Goal: Task Accomplishment & Management: Use online tool/utility

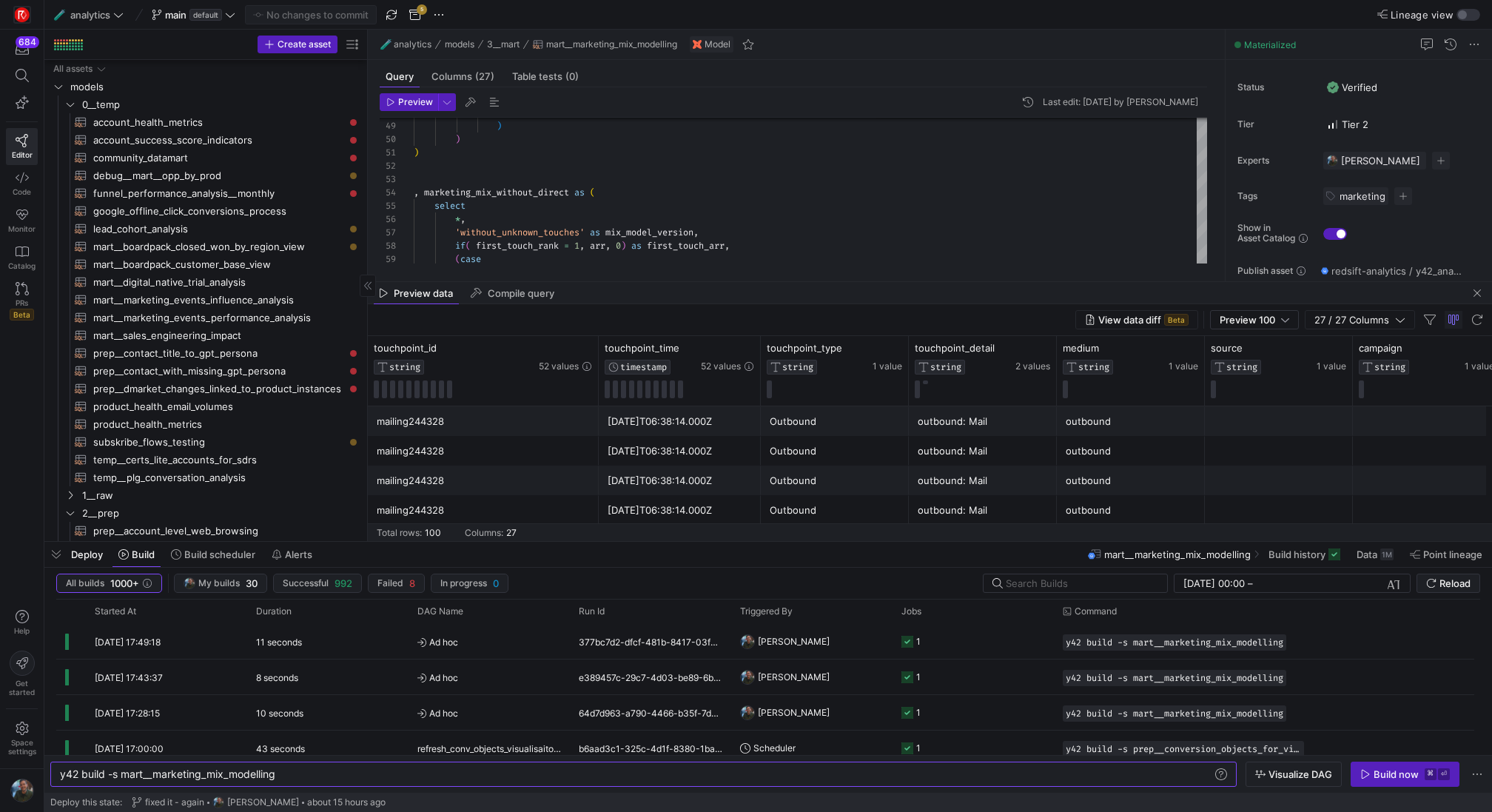
scroll to position [0, 216]
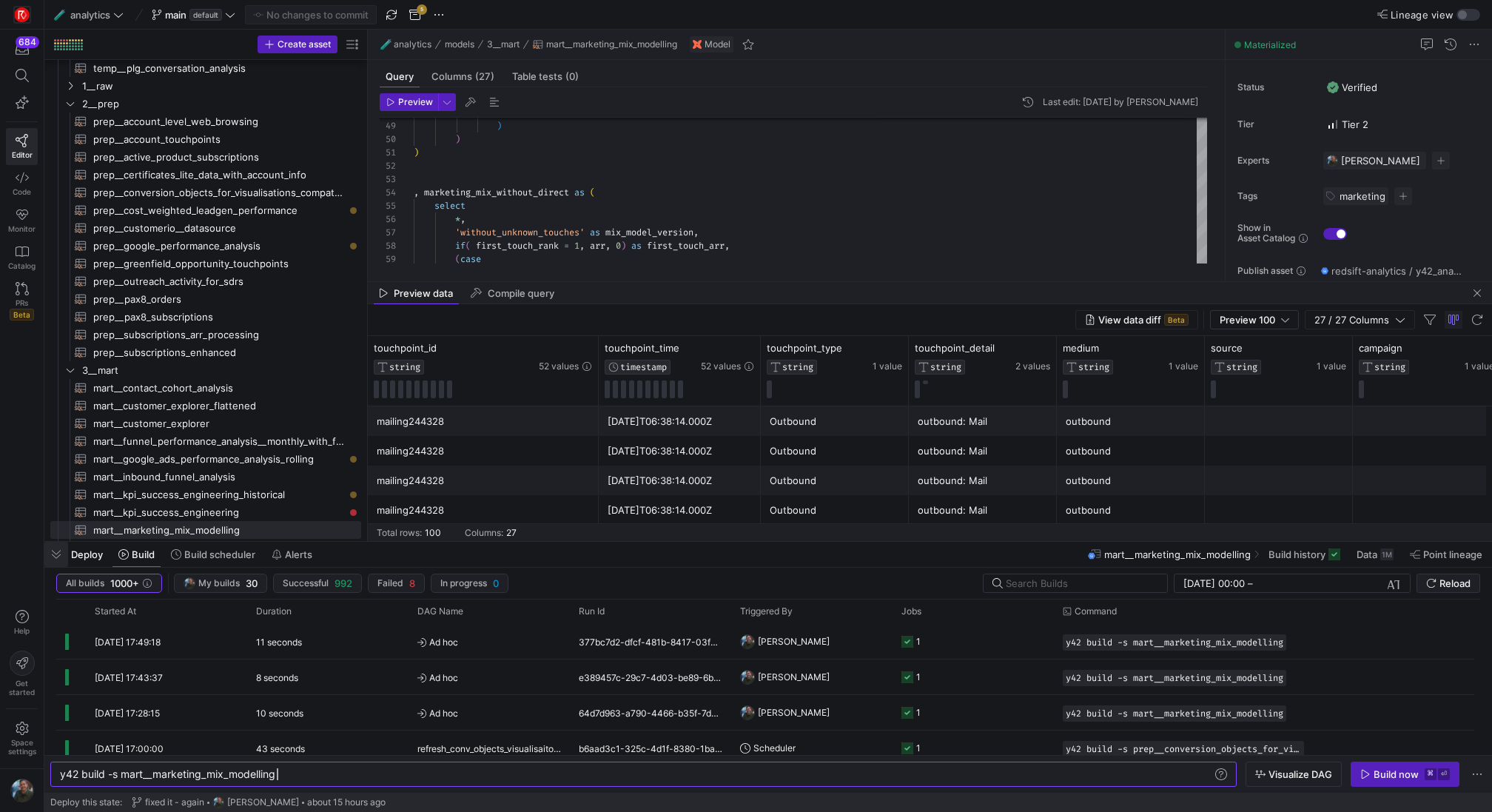
click at [51, 553] on span "button" at bounding box center [56, 553] width 23 height 25
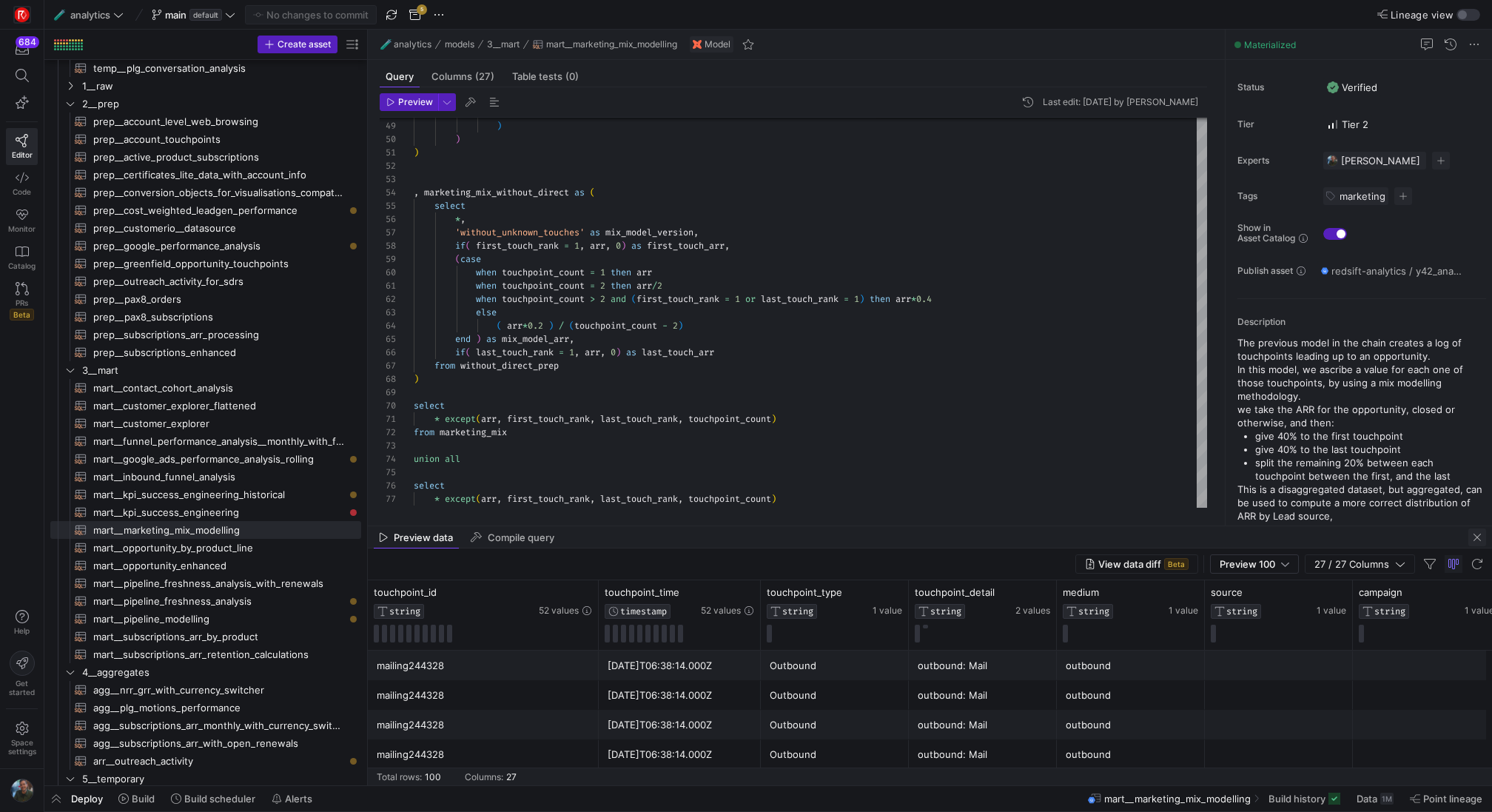
click at [1473, 532] on span "button" at bounding box center [1477, 538] width 18 height 18
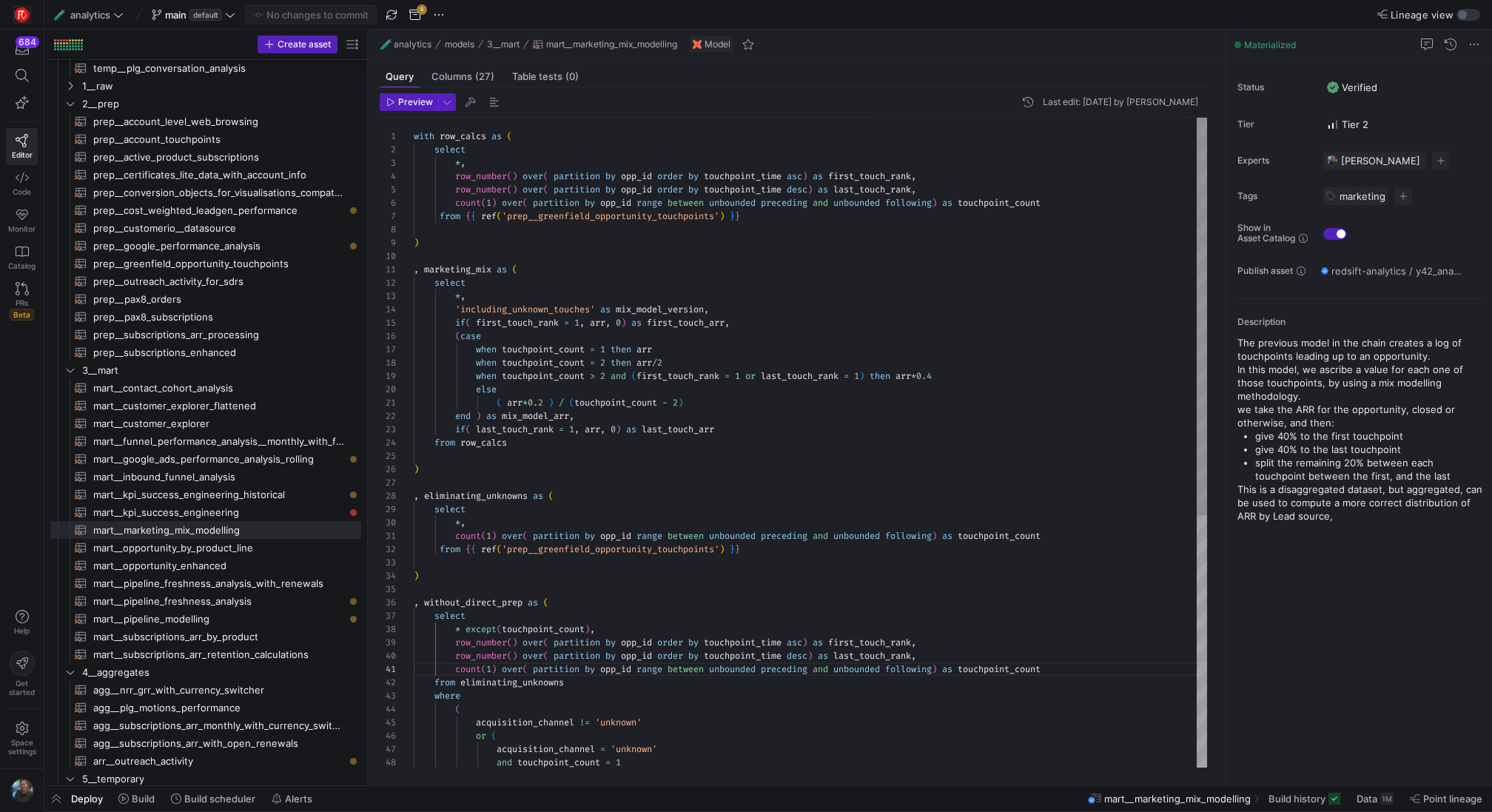
type textarea ", marketing_mix as ( select *, 'including_unknown_touches' as mix_model_version…"
click at [610, 268] on div "and touchpoint_count = 1 count ( 1 ) over ( partition by opp_id range between u…" at bounding box center [810, 649] width 793 height 1064
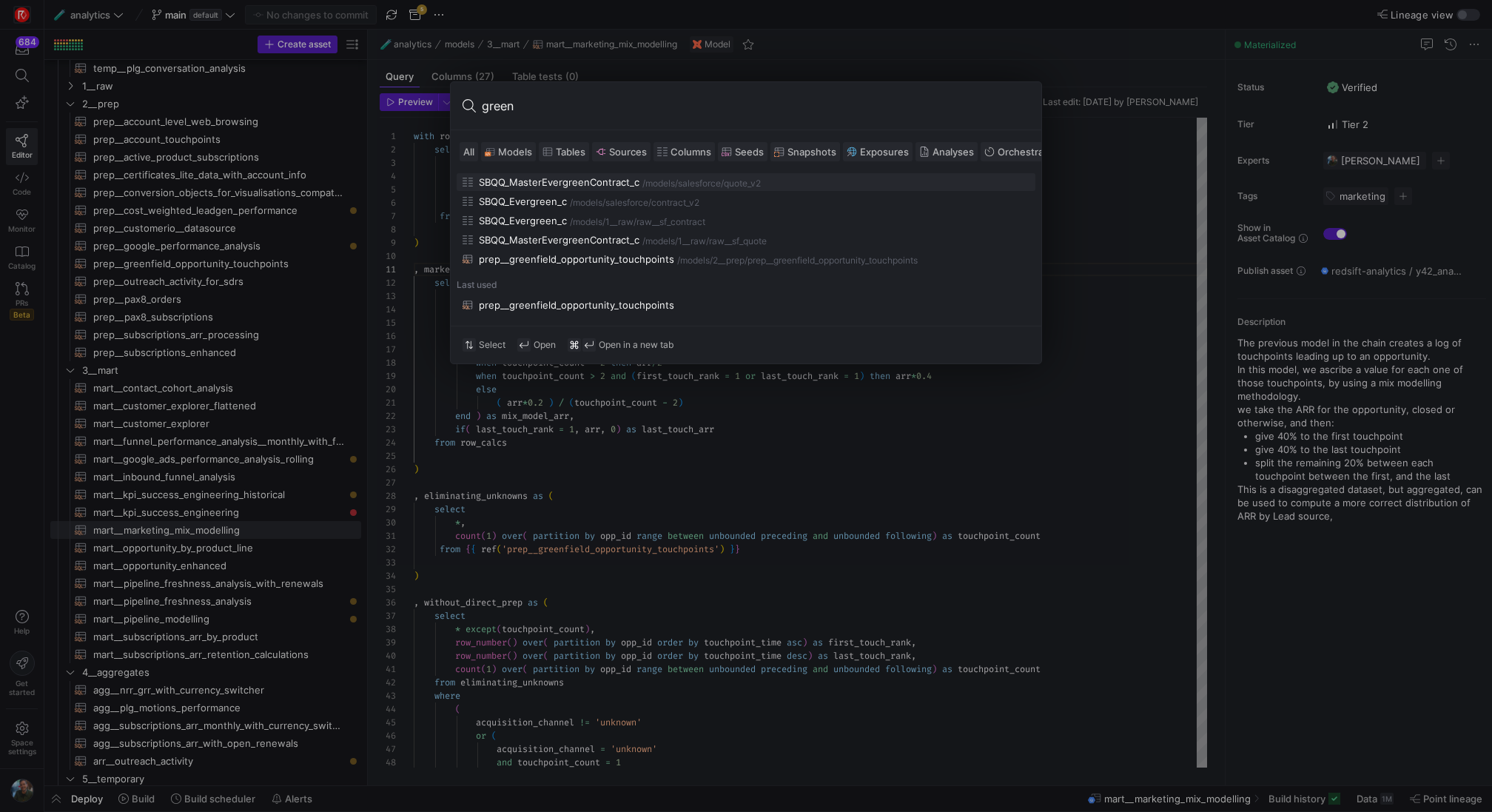
type input "green"
click at [519, 154] on span "Models" at bounding box center [515, 152] width 34 height 12
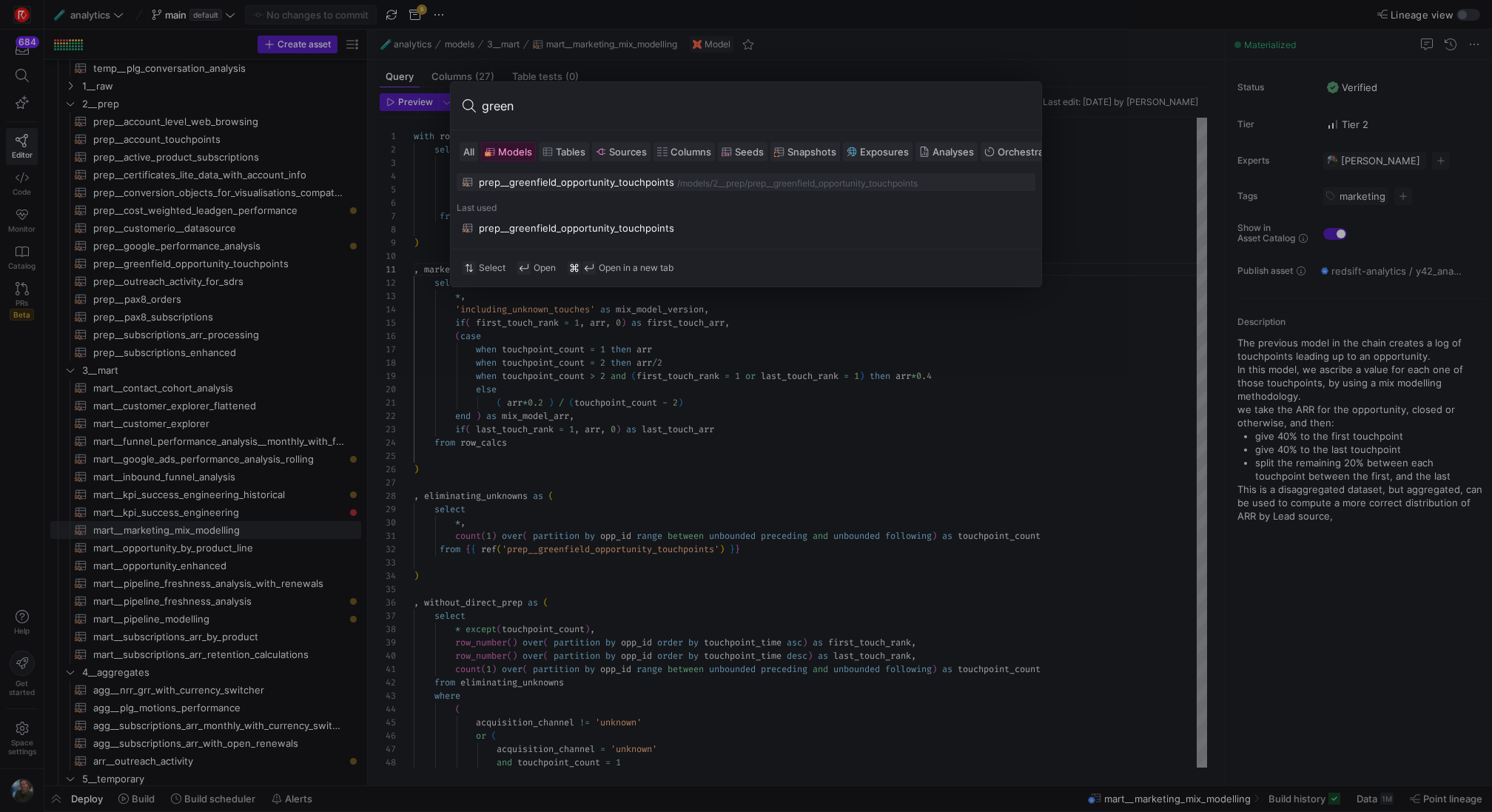
click at [574, 183] on div "prep__greenfield_opportunity_touchpoints" at bounding box center [576, 182] width 195 height 12
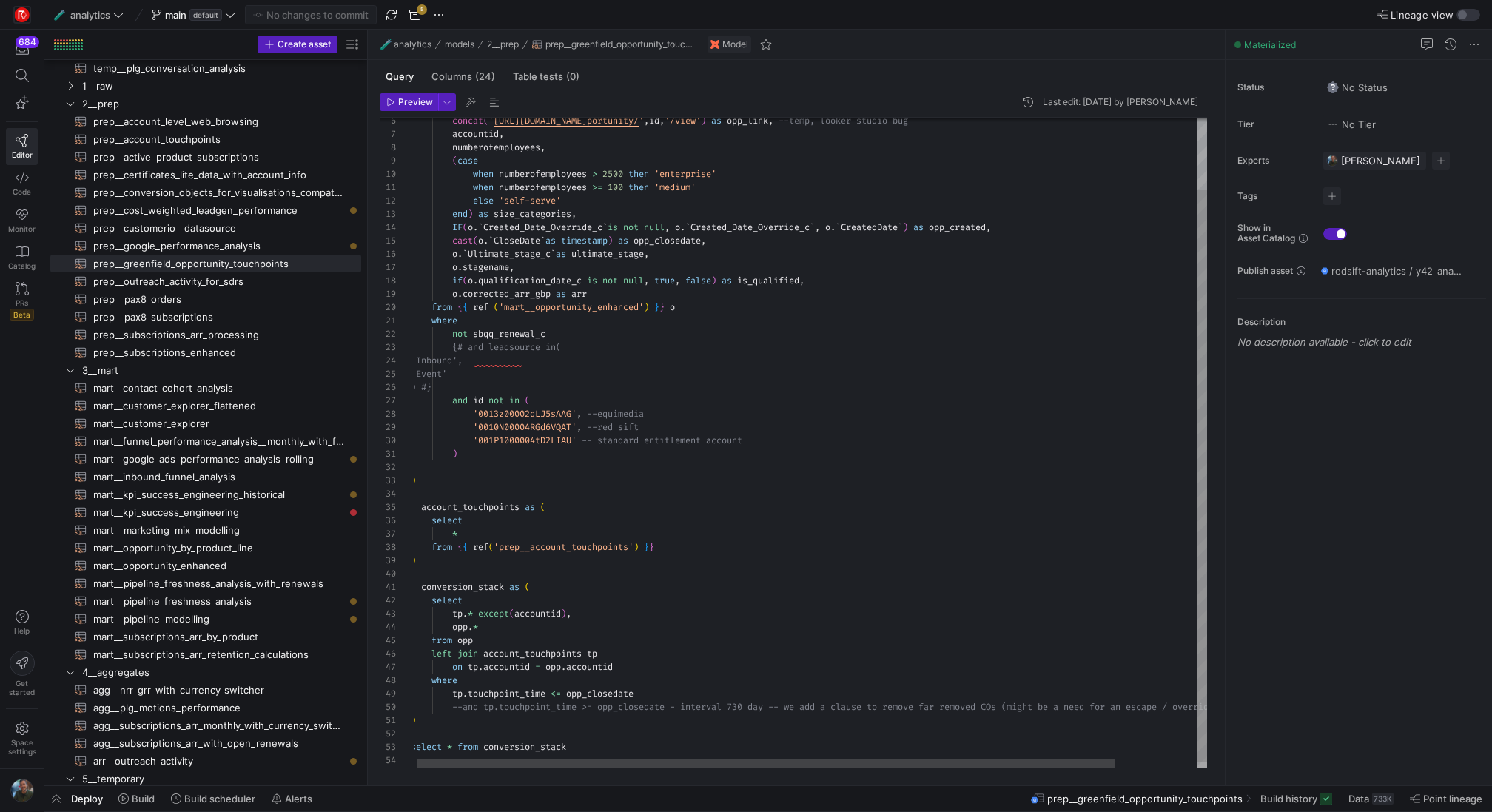
scroll to position [14, 143]
click at [568, 332] on div "concat ( ' https://redsift.lightning.force.com/lightning/r/Op portunity/ ' , id…" at bounding box center [855, 406] width 889 height 740
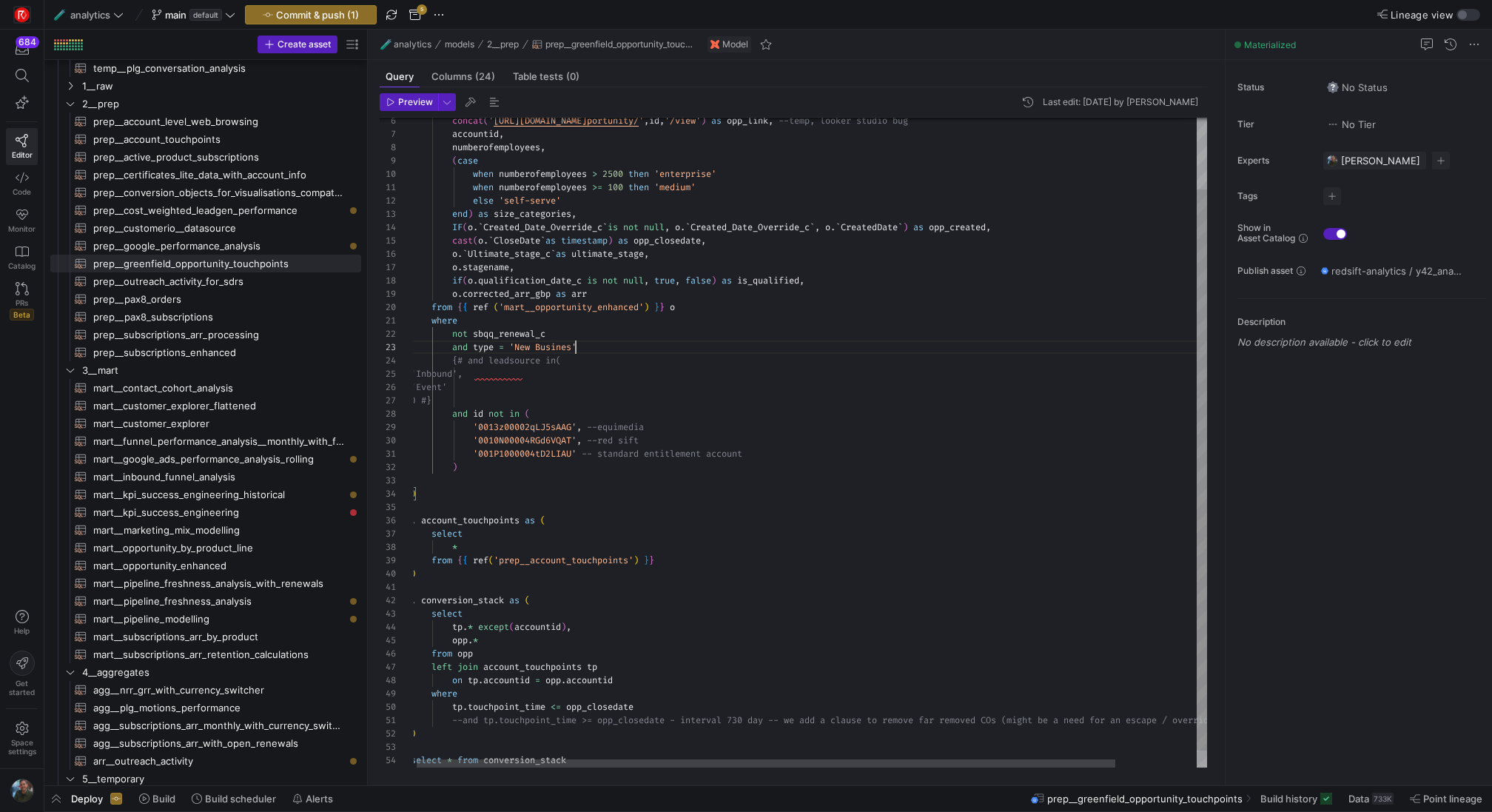
scroll to position [26, 170]
click at [633, 290] on div "concat ( ' https://redsift.lightning.force.com/lightning/r/Op portunity/ ' , id…" at bounding box center [855, 412] width 889 height 753
click at [740, 239] on div "concat ( ' https://redsift.lightning.force.com/lightning/r/Op portunity/ ' , id…" at bounding box center [855, 412] width 889 height 753
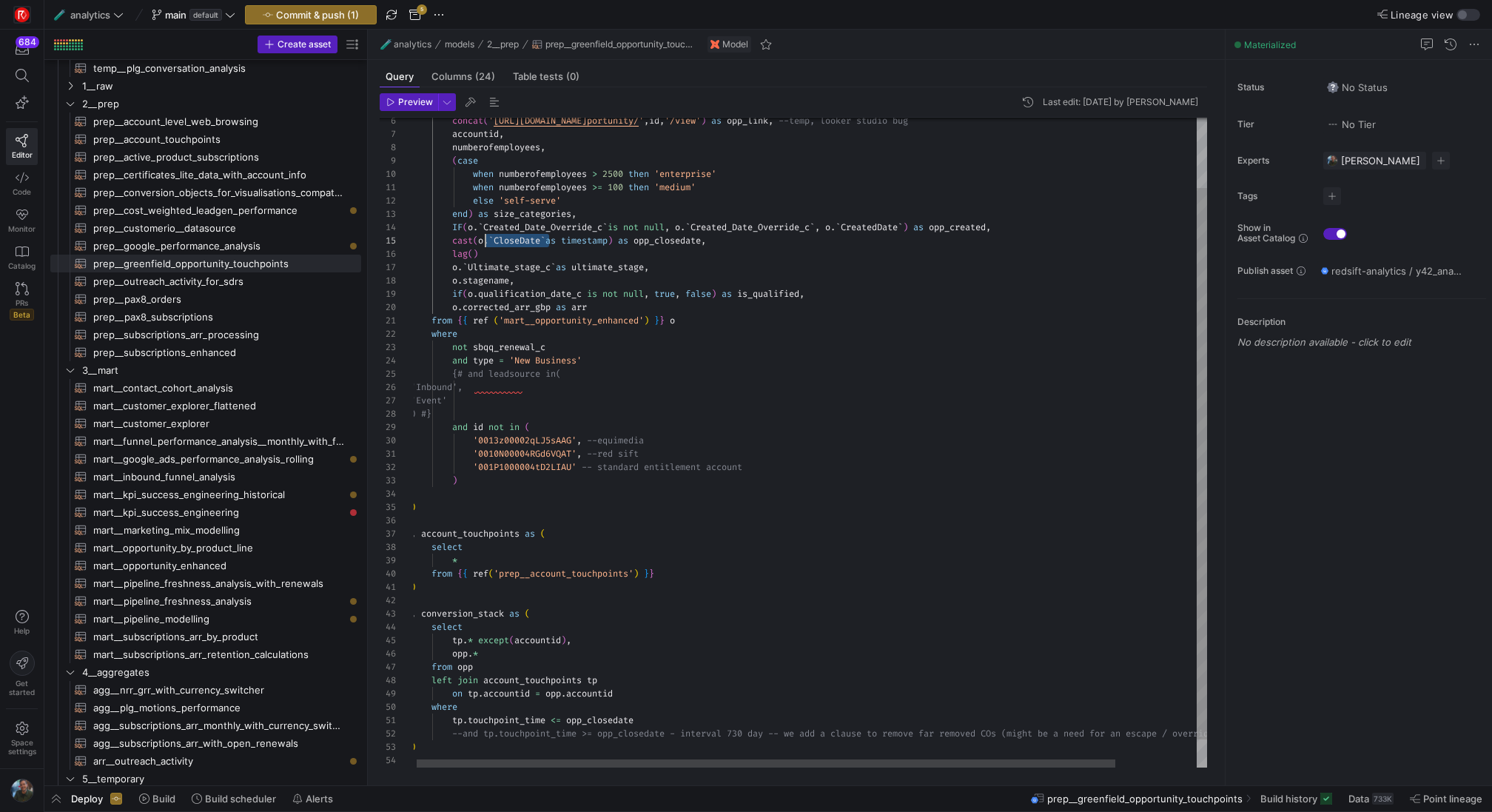
scroll to position [54, 69]
drag, startPoint x: 549, startPoint y: 237, endPoint x: 482, endPoint y: 237, distance: 67.0
click at [482, 237] on div "concat ( ' https://redsift.lightning.force.com/lightning/r/Op portunity/ ' , id…" at bounding box center [855, 418] width 889 height 767
click at [472, 253] on div "concat ( ' https://redsift.lightning.force.com/lightning/r/Op portunity/ ' , id…" at bounding box center [855, 418] width 889 height 767
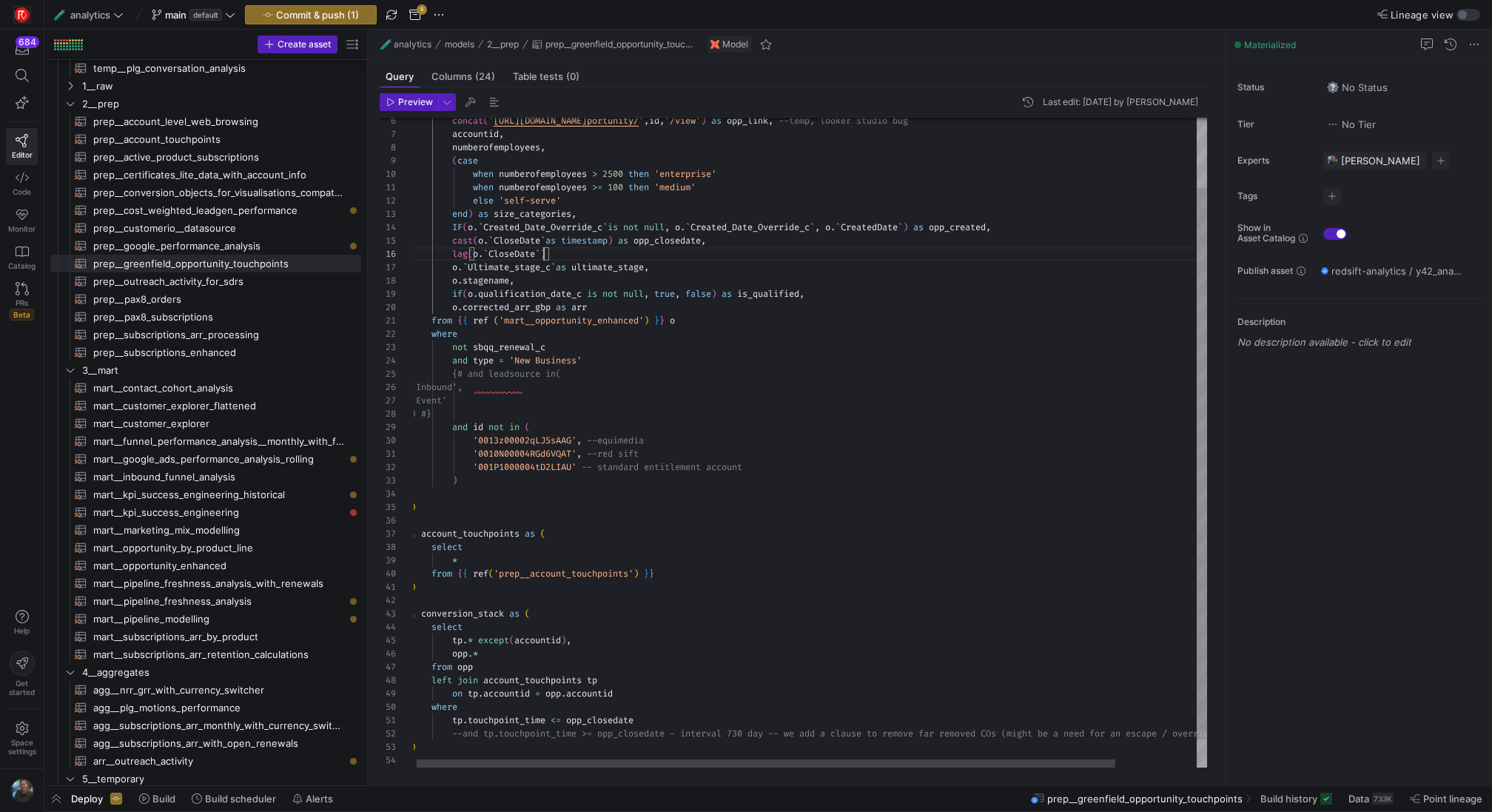
click at [579, 248] on div "concat ( ' https://redsift.lightning.force.com/lightning/r/Op portunity/ ' , id…" at bounding box center [855, 418] width 889 height 767
click at [520, 257] on div "concat ( ' https://redsift.lightning.force.com/lightning/r/Op portunity/ ' , id…" at bounding box center [855, 418] width 889 height 767
click at [541, 256] on div "concat ( ' https://redsift.lightning.force.com/lightning/r/Op portunity/ ' , id…" at bounding box center [855, 418] width 889 height 767
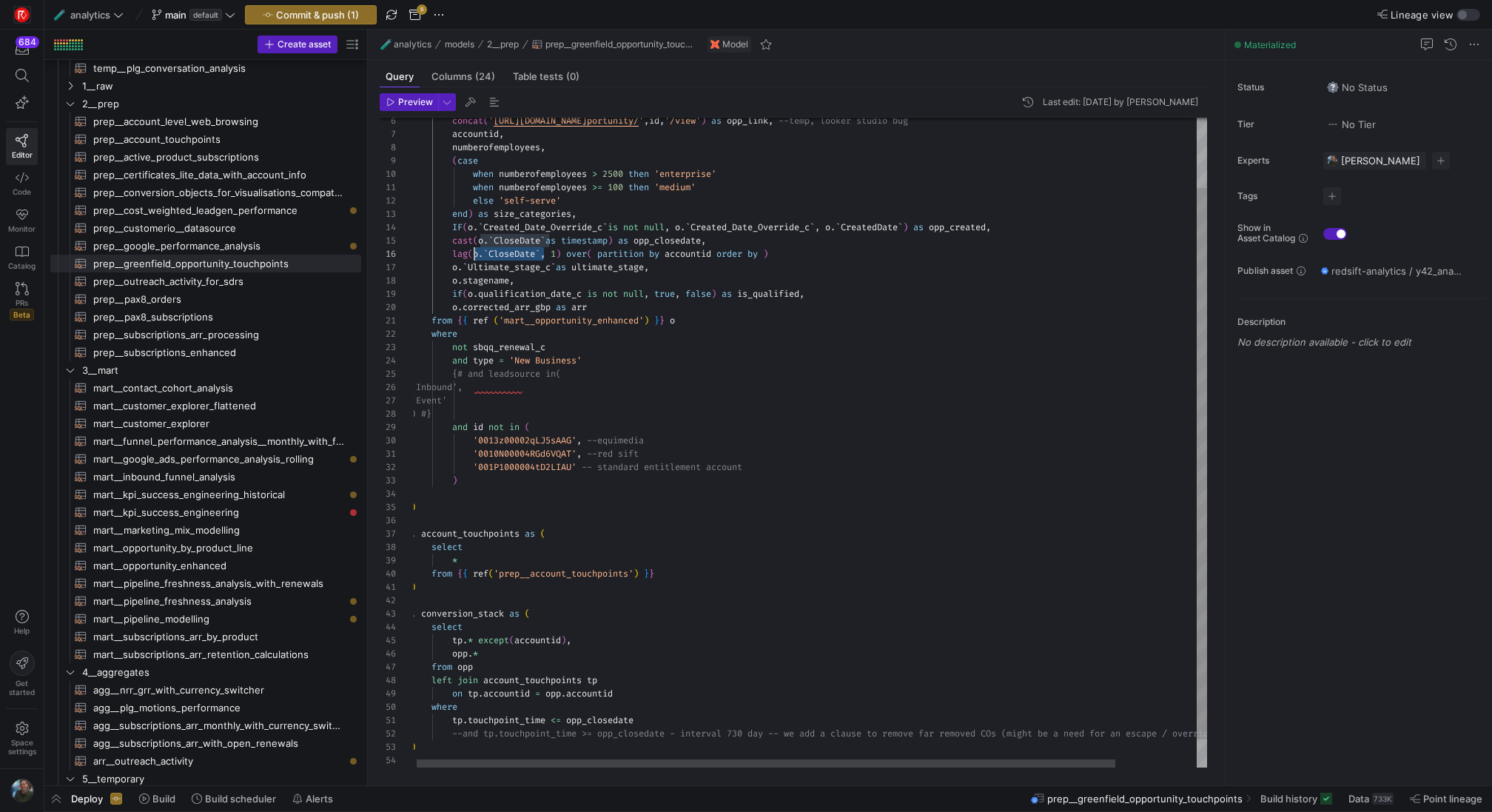
drag, startPoint x: 544, startPoint y: 256, endPoint x: 476, endPoint y: 252, distance: 68.1
click at [476, 252] on div "concat ( ' https://redsift.lightning.force.com/lightning/r/Op portunity/ ' , id…" at bounding box center [855, 418] width 889 height 767
click at [771, 260] on div "concat ( ' https://redsift.lightning.force.com/lightning/r/Op portunity/ ' , id…" at bounding box center [855, 418] width 889 height 767
click at [452, 253] on div "concat ( ' https://redsift.lightning.force.com/lightning/r/Op portunity/ ' , id…" at bounding box center [855, 418] width 889 height 767
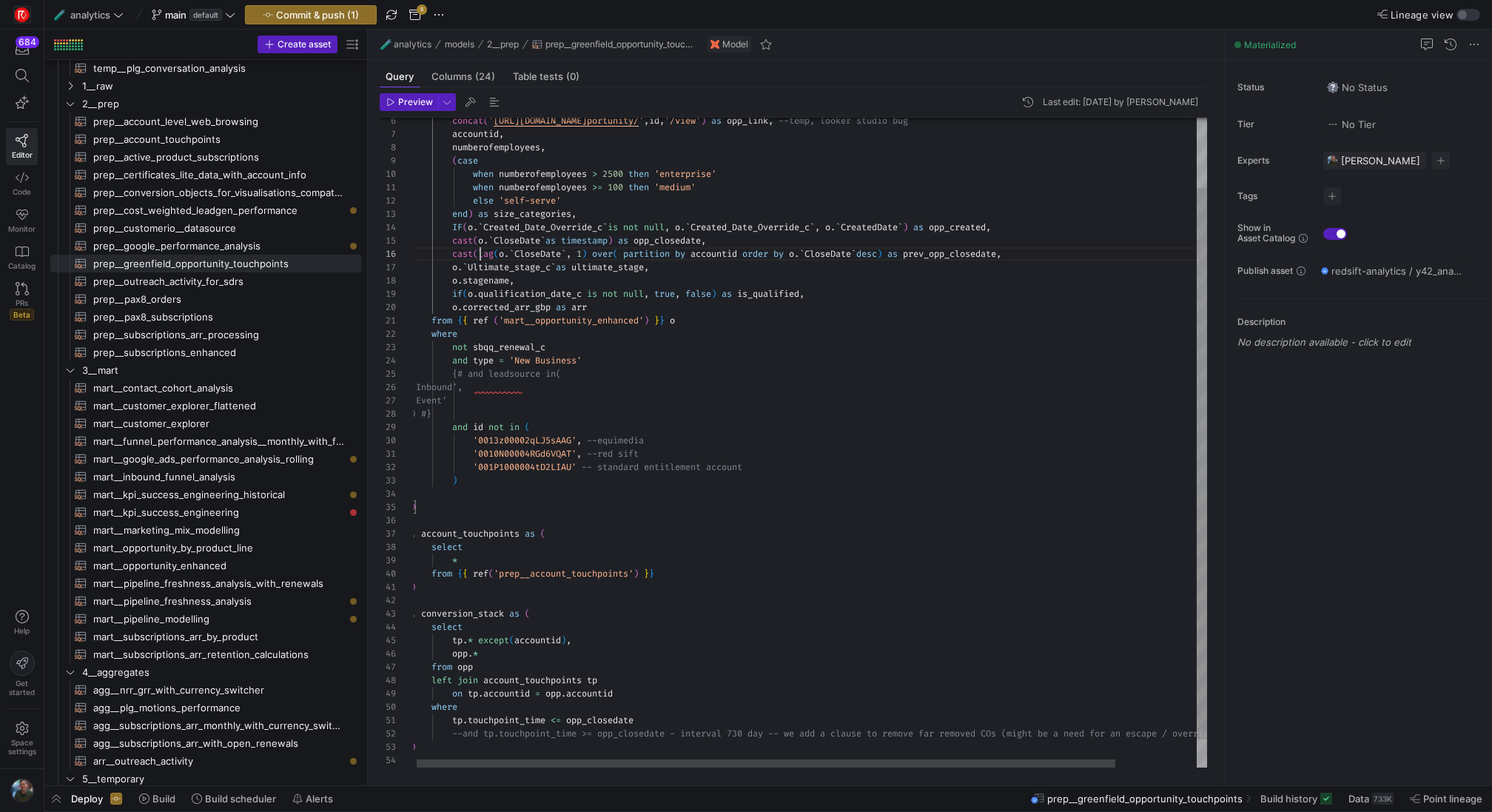
scroll to position [66, 69]
click at [899, 258] on div "concat ( ' https://redsift.lightning.force.com/lightning/r/Op portunity/ ' , id…" at bounding box center [855, 418] width 889 height 767
click at [960, 293] on div "concat ( ' https://redsift.lightning.force.com/lightning/r/Op portunity/ ' , id…" at bounding box center [855, 418] width 889 height 767
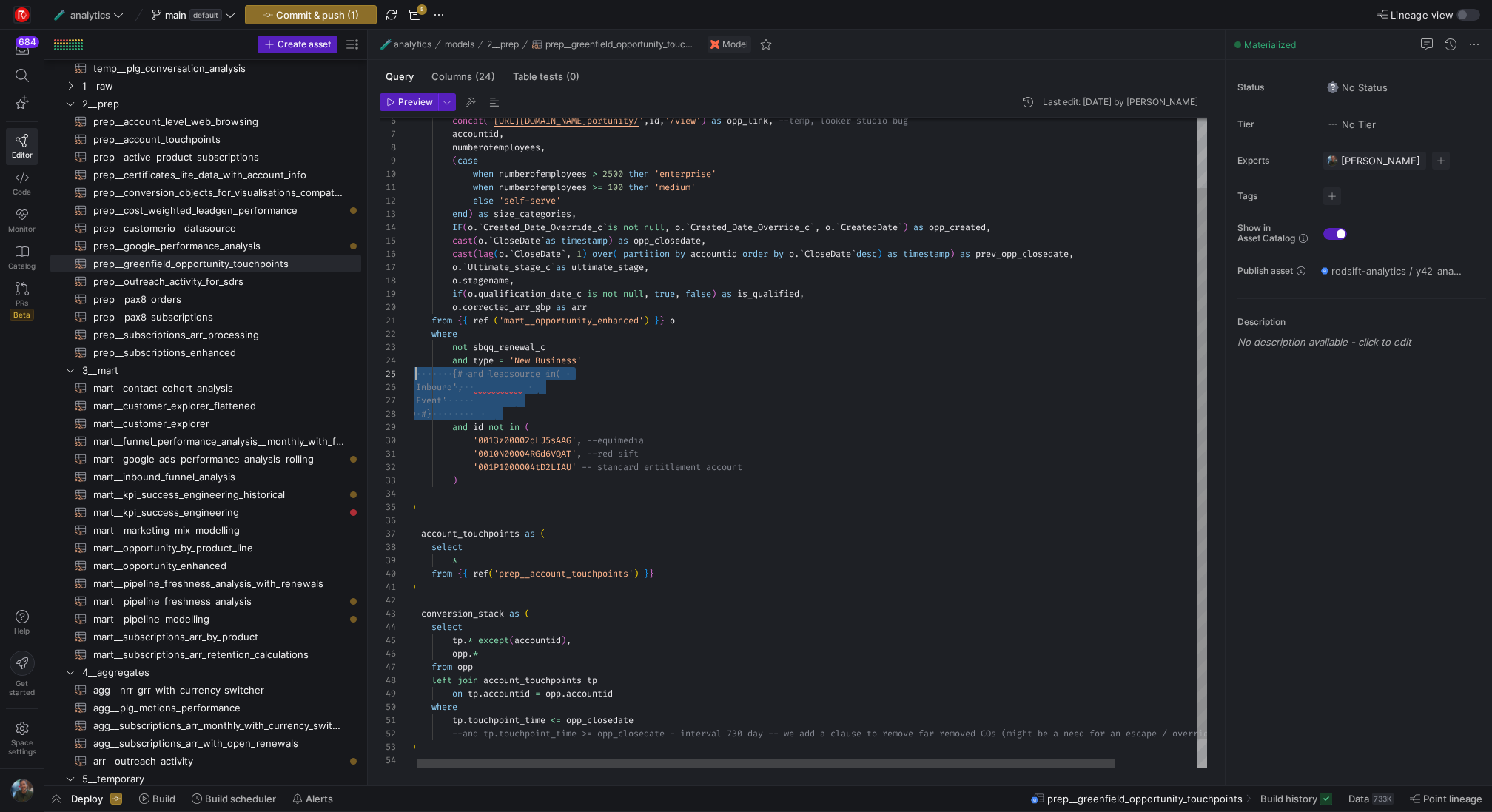
drag, startPoint x: 510, startPoint y: 413, endPoint x: 414, endPoint y: 378, distance: 102.2
click at [414, 378] on div "concat ( ' https://redsift.lightning.force.com/lightning/r/Op portunity/ ' , id…" at bounding box center [855, 418] width 889 height 767
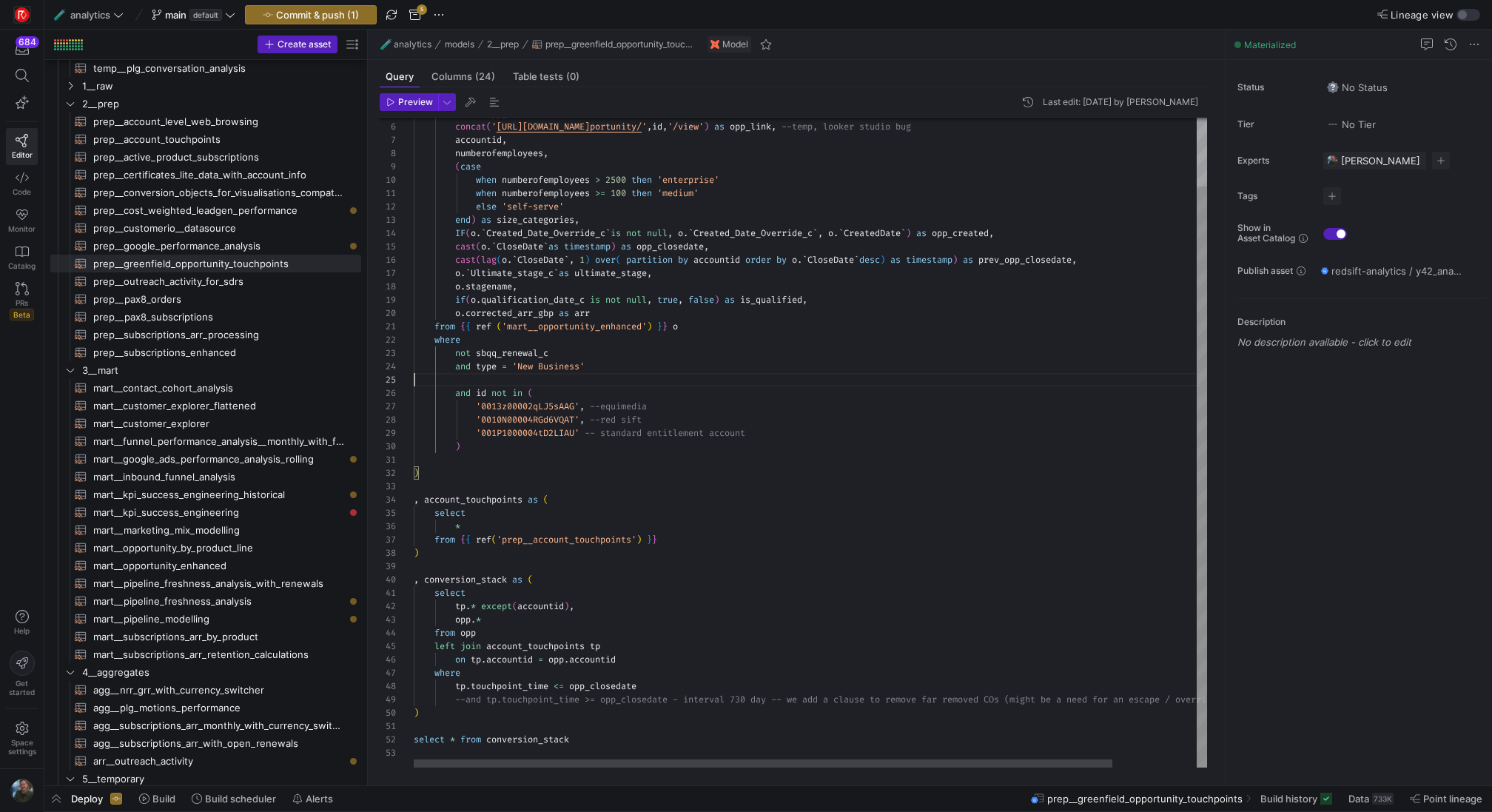
scroll to position [40, 176]
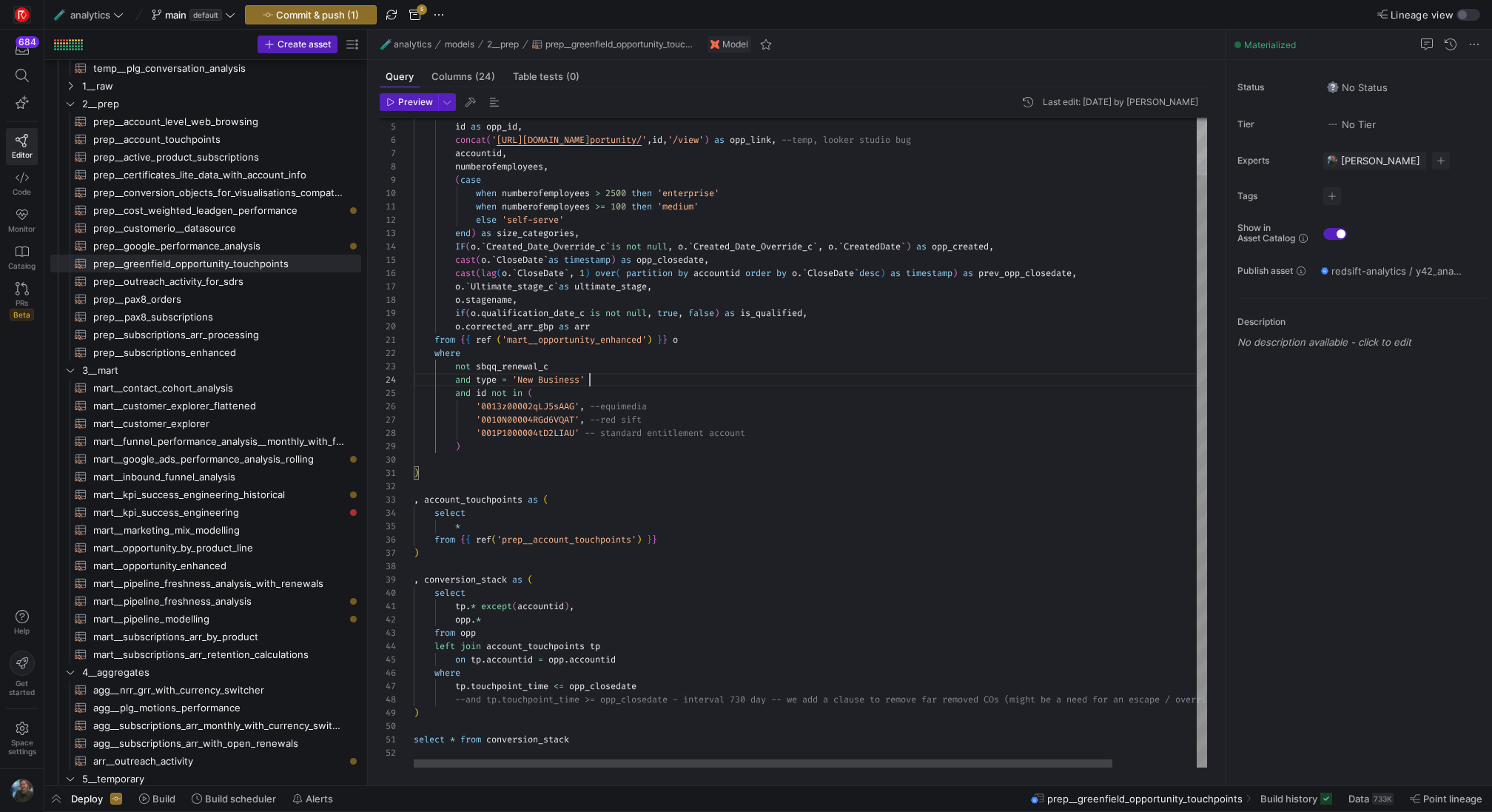
click at [621, 461] on div "concat ( ' https://redsift.lightning.force.com/lightning/r/Op portunity/ ' , id…" at bounding box center [858, 412] width 889 height 713
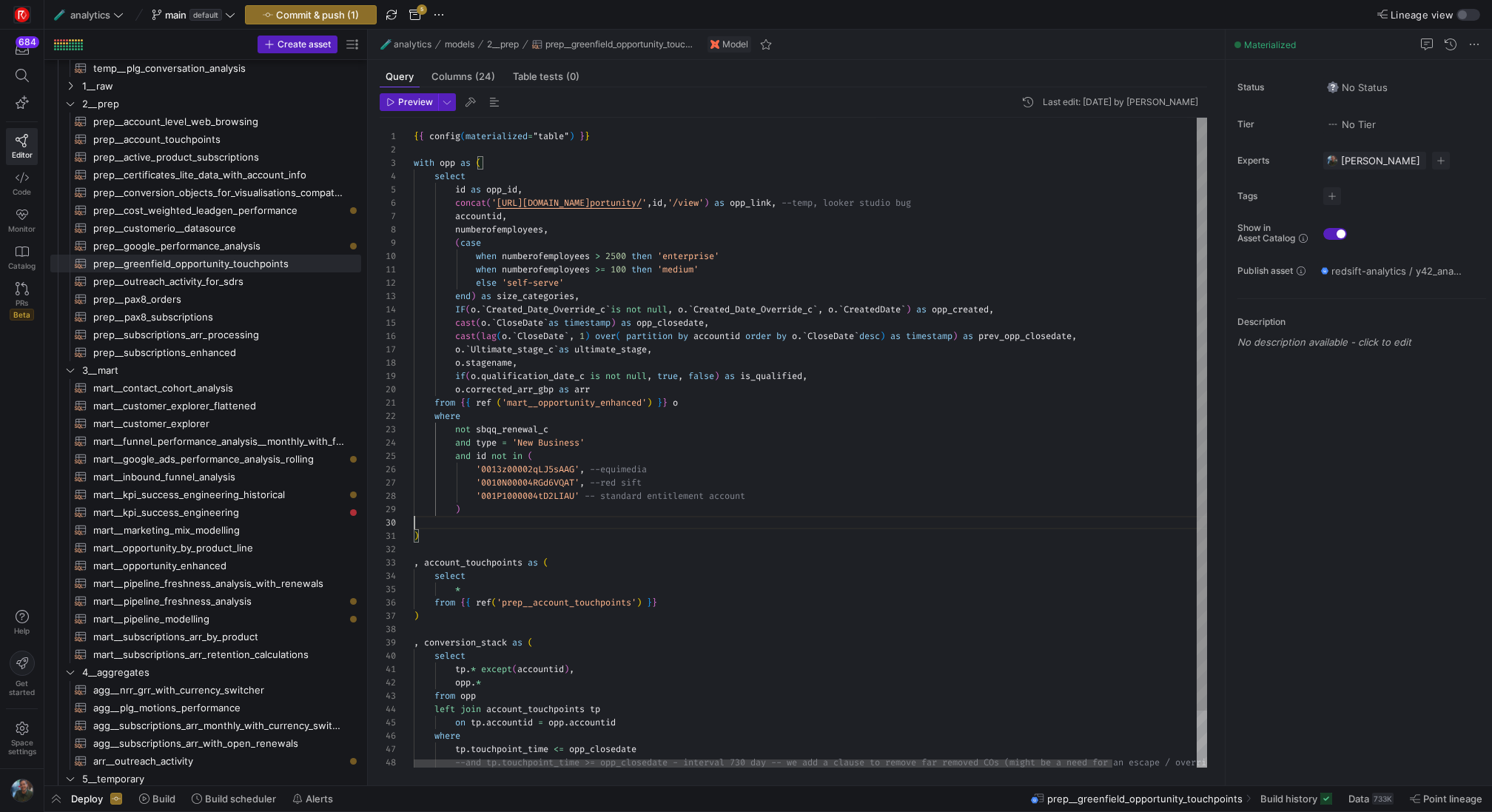
scroll to position [40, 37]
click at [453, 176] on div "concat ( ' https://redsift.lightning.force.com/lightning/r/Op portunity/ ' , id…" at bounding box center [858, 474] width 889 height 713
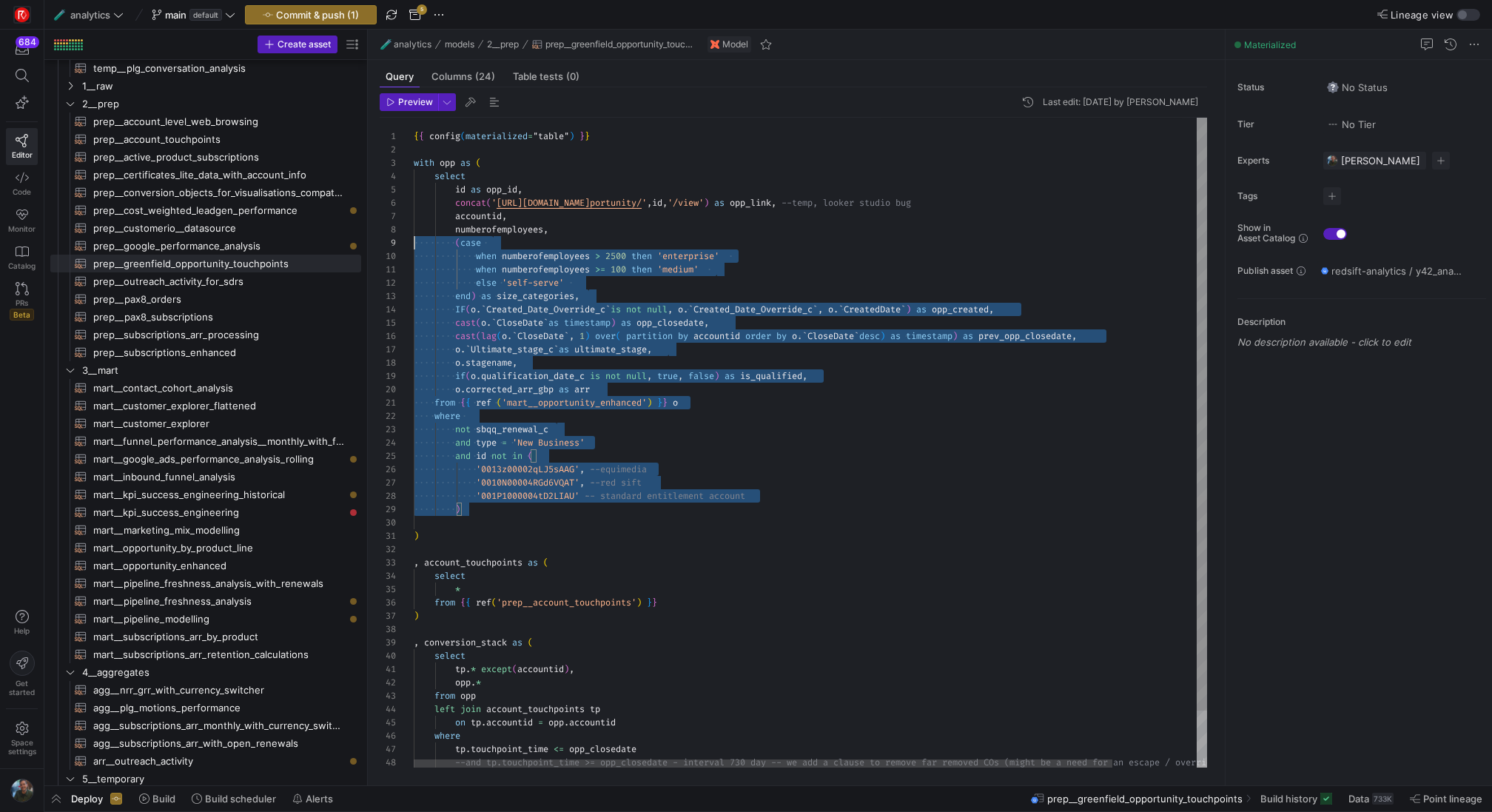
scroll to position [40, 0]
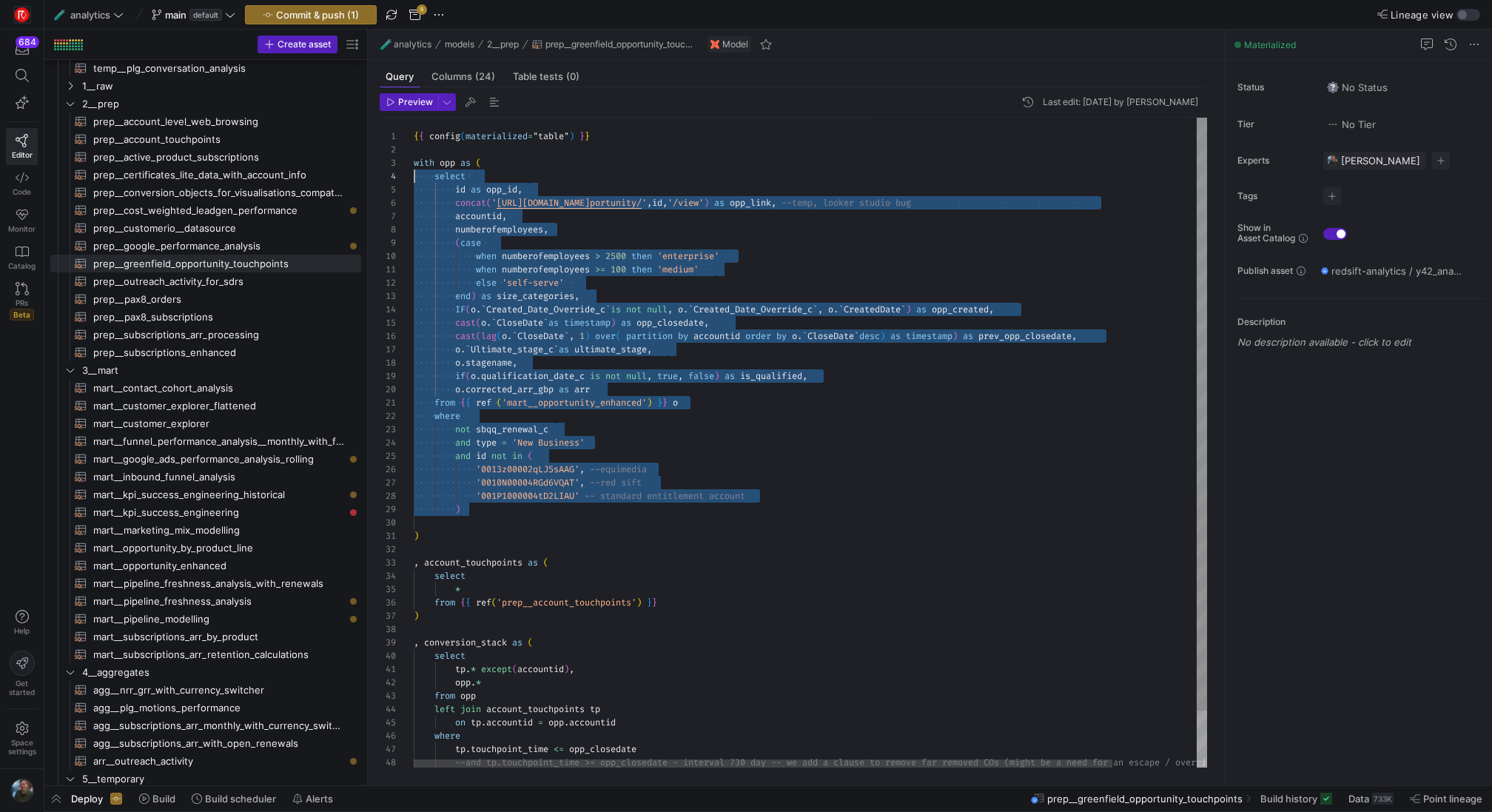
drag, startPoint x: 508, startPoint y: 509, endPoint x: 284, endPoint y: 176, distance: 401.3
click at [414, 176] on div "concat ( ' https://redsift.lightning.force.com/lightning/r/Op portunity/ ' , id…" at bounding box center [858, 474] width 889 height 713
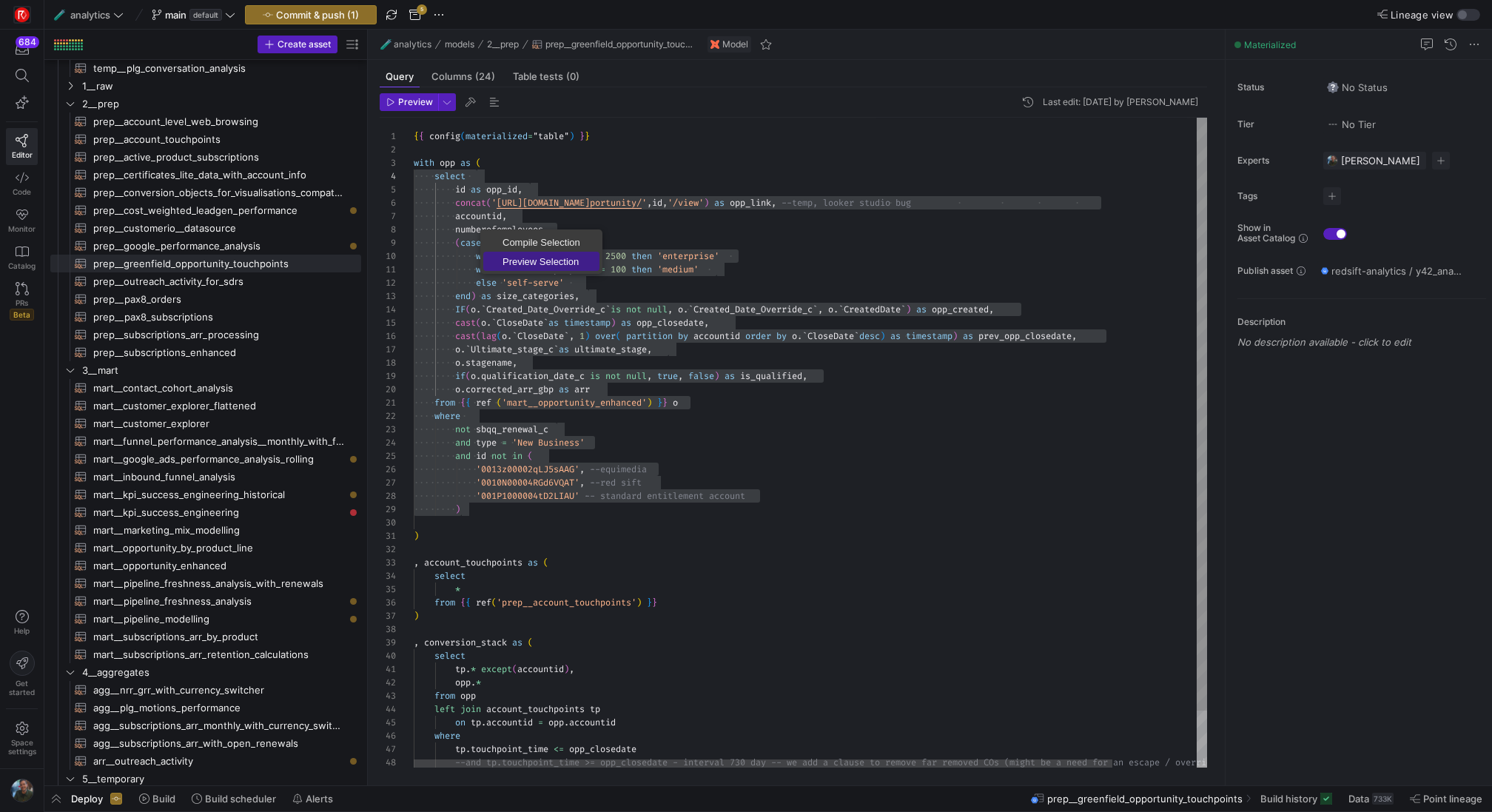
click at [541, 262] on span "Preview Selection" at bounding box center [541, 262] width 116 height 10
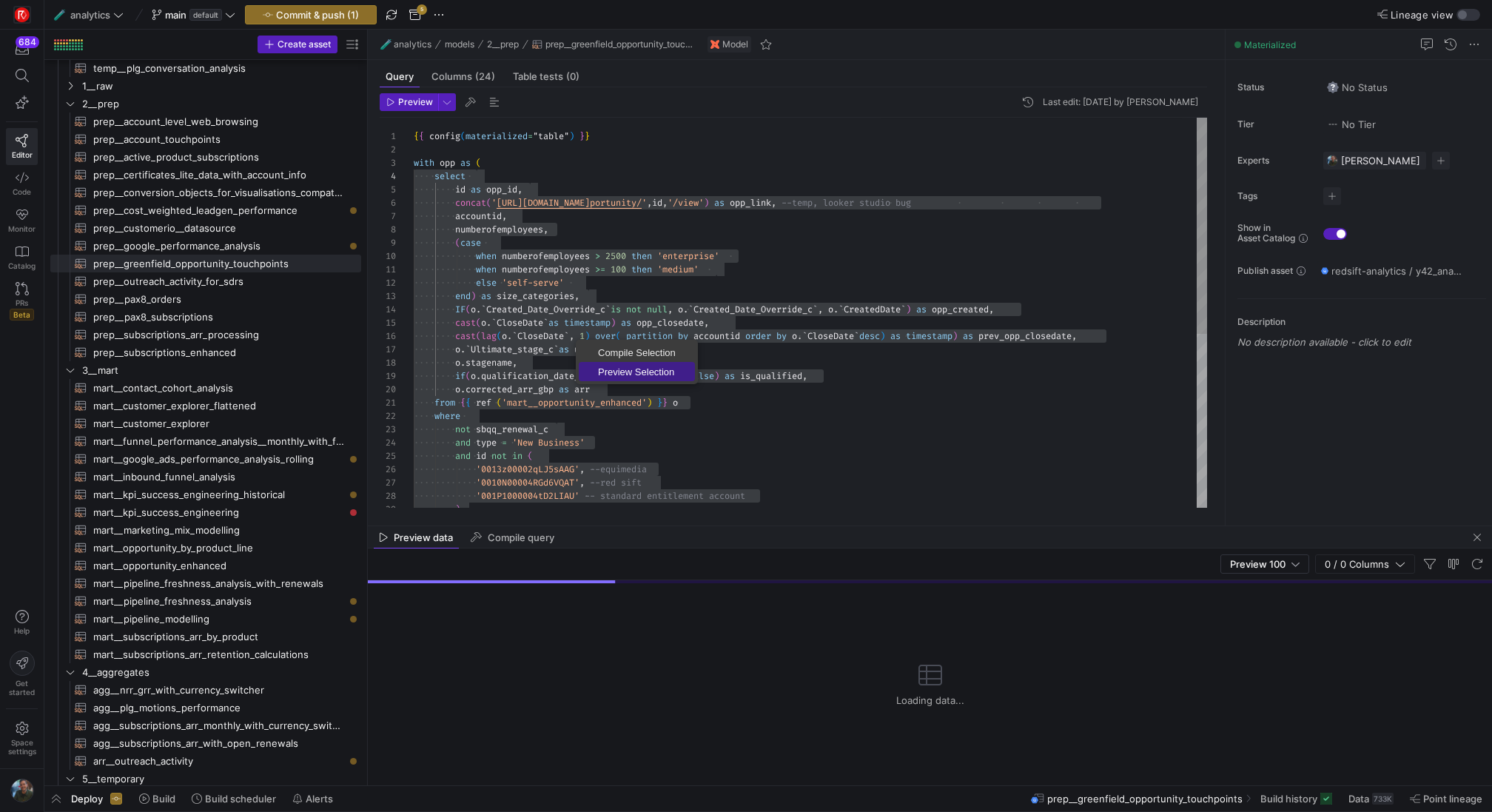
click at [633, 376] on span "Preview Selection" at bounding box center [637, 372] width 116 height 10
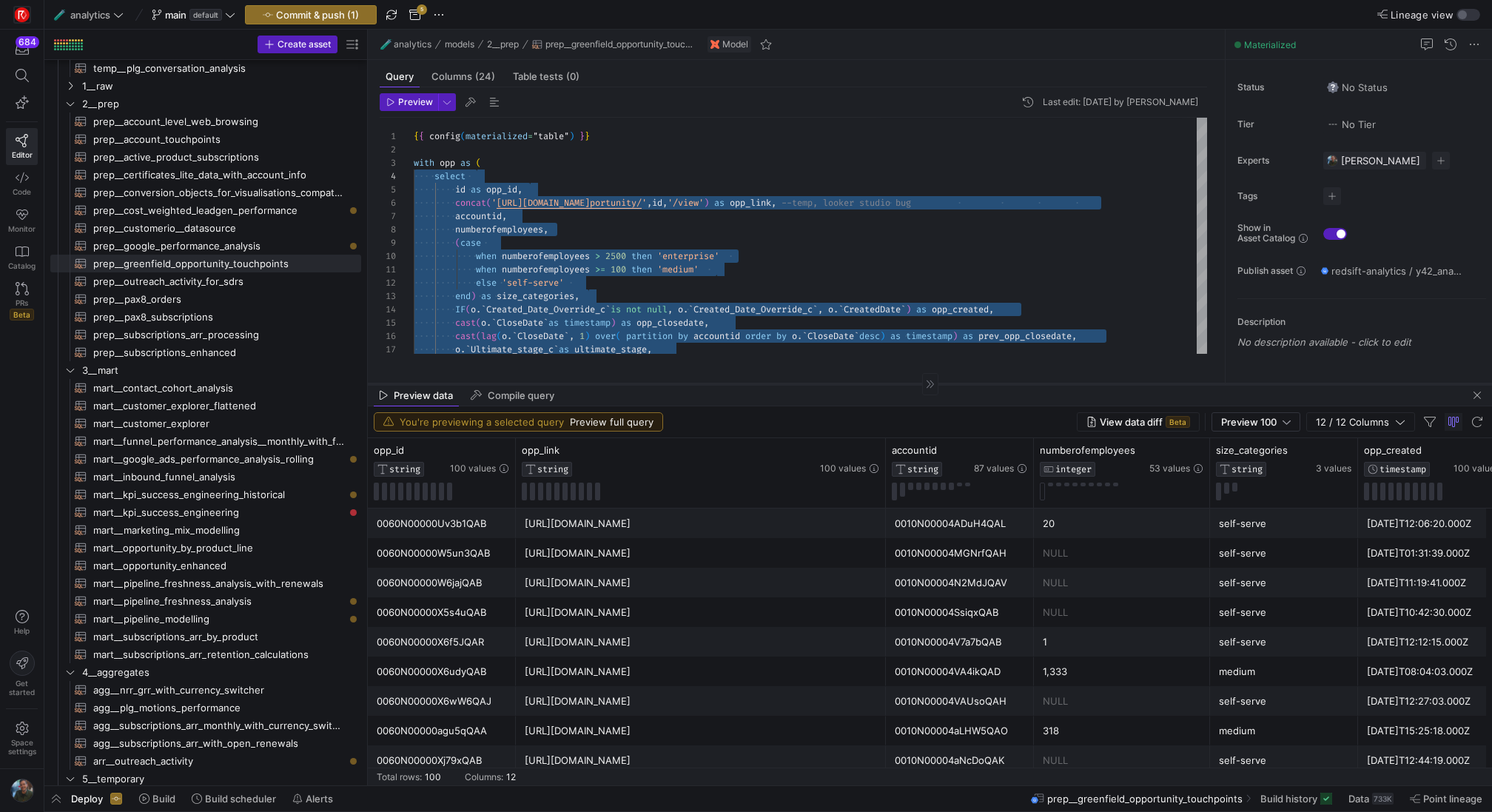
drag, startPoint x: 723, startPoint y: 526, endPoint x: 743, endPoint y: 385, distance: 142.4
click at [743, 384] on div at bounding box center [930, 383] width 1124 height 1
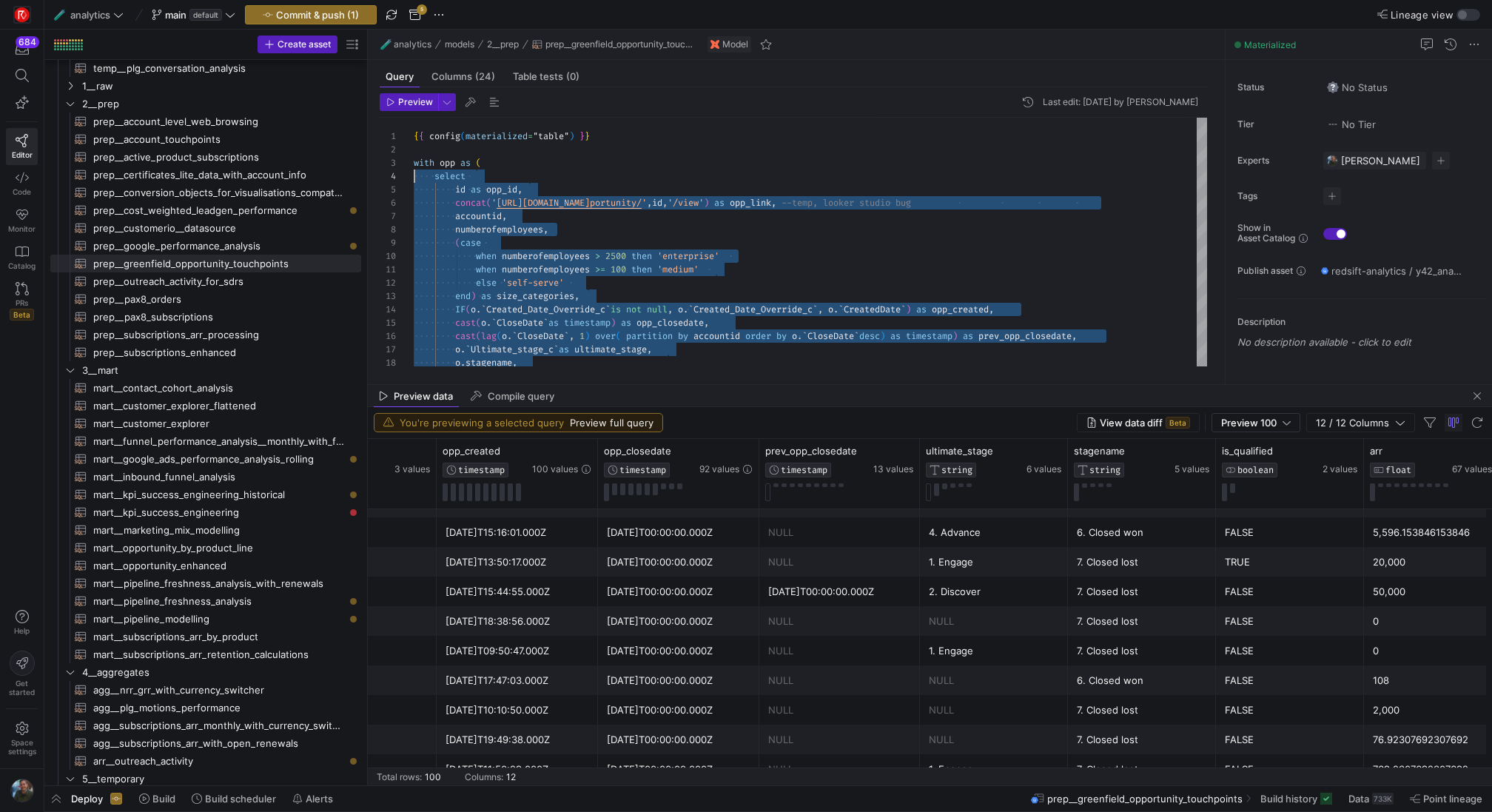
scroll to position [0, 0]
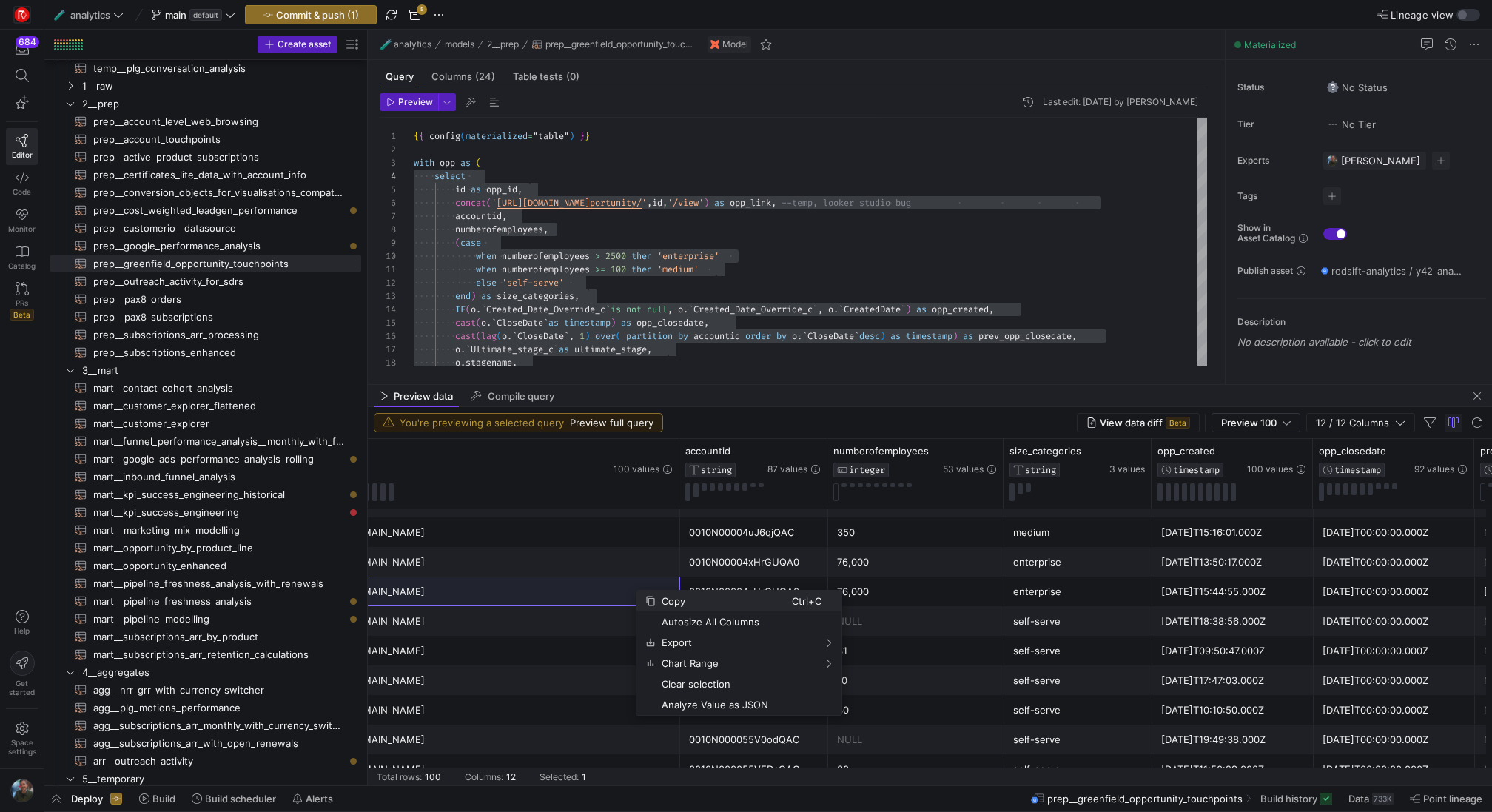
click at [672, 596] on span "Copy" at bounding box center [724, 600] width 136 height 20
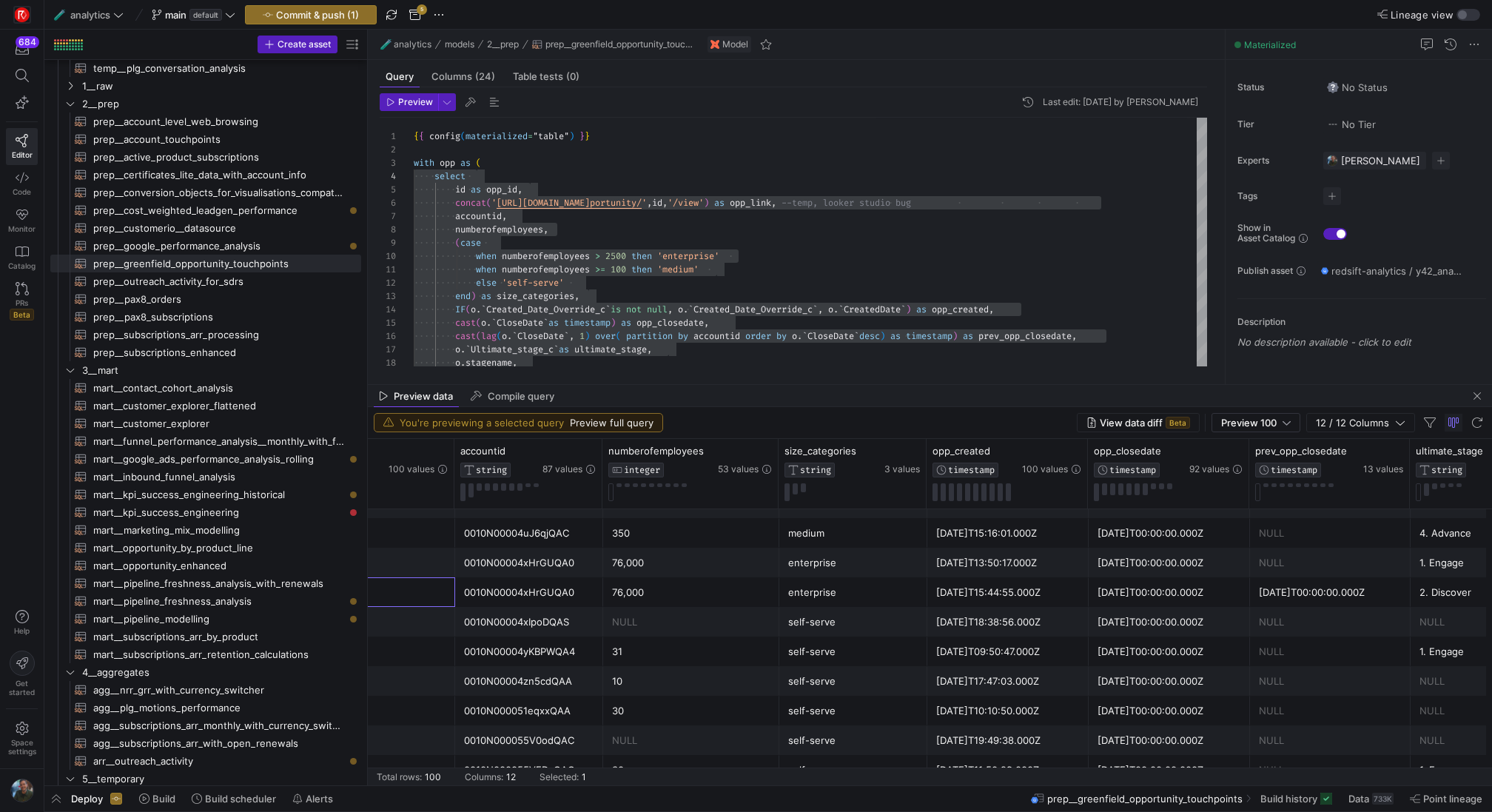
scroll to position [0, 361]
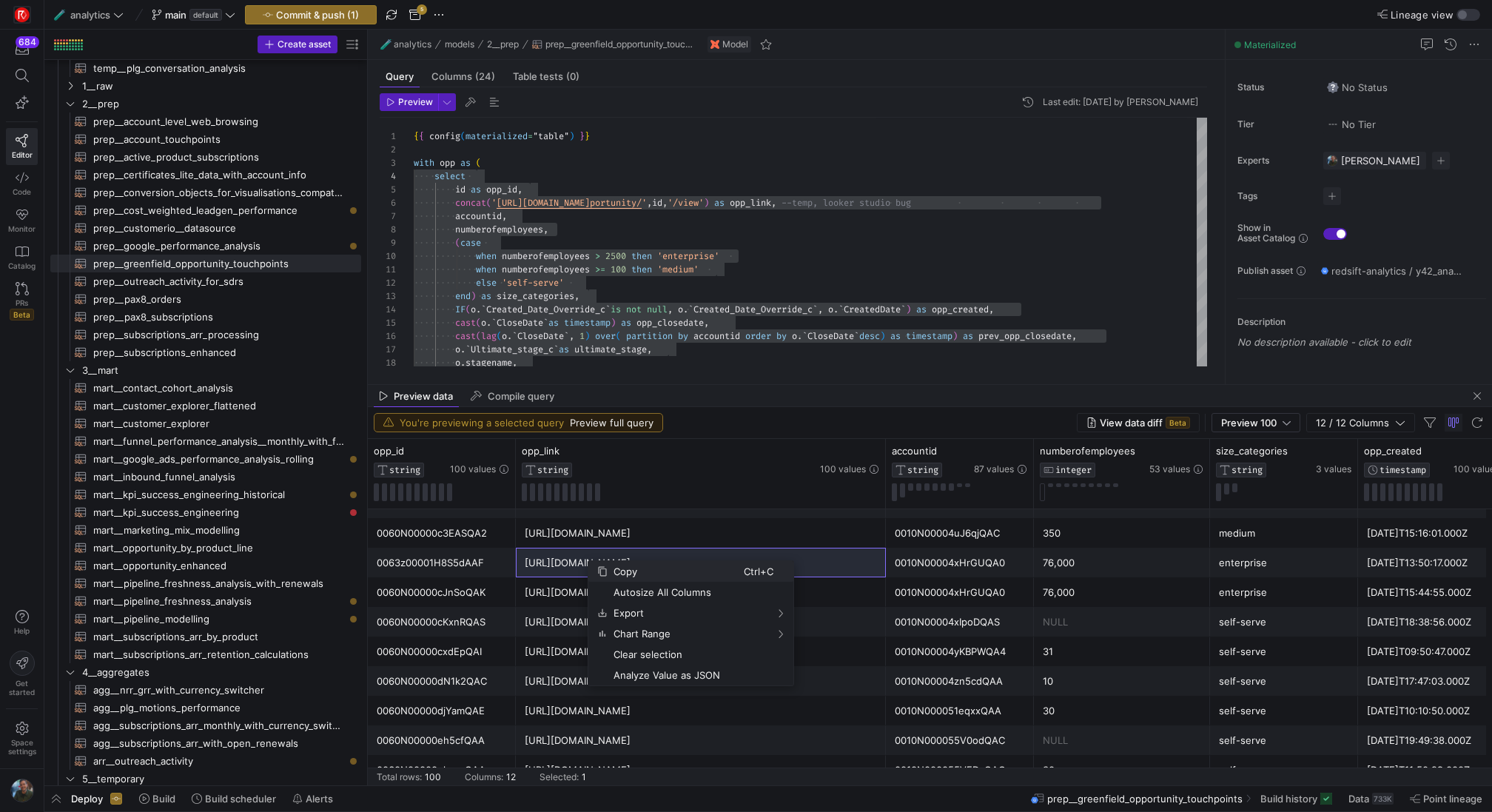
click at [646, 571] on span "Copy" at bounding box center [676, 571] width 136 height 20
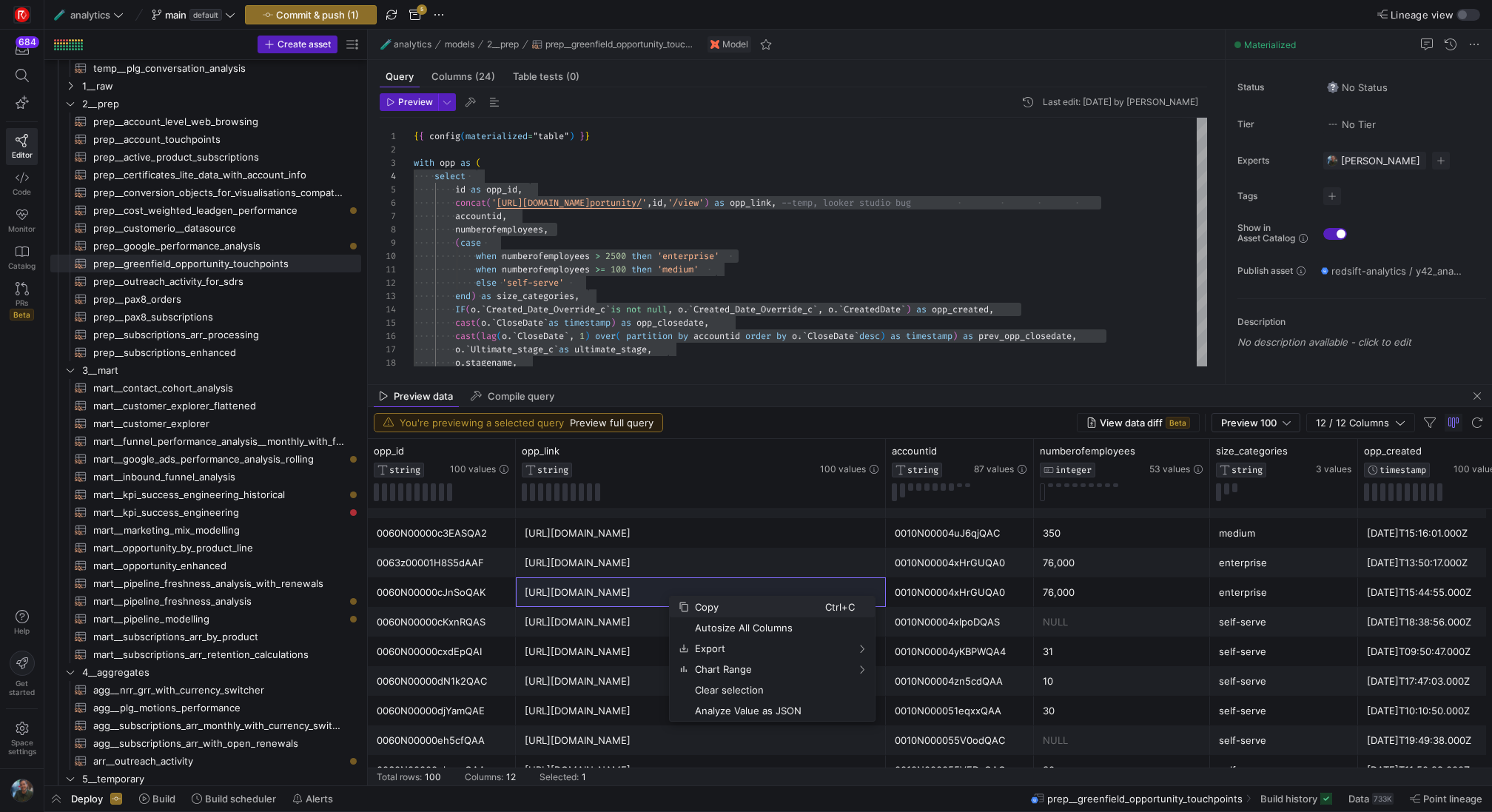
click at [726, 599] on span "Copy" at bounding box center [757, 606] width 136 height 20
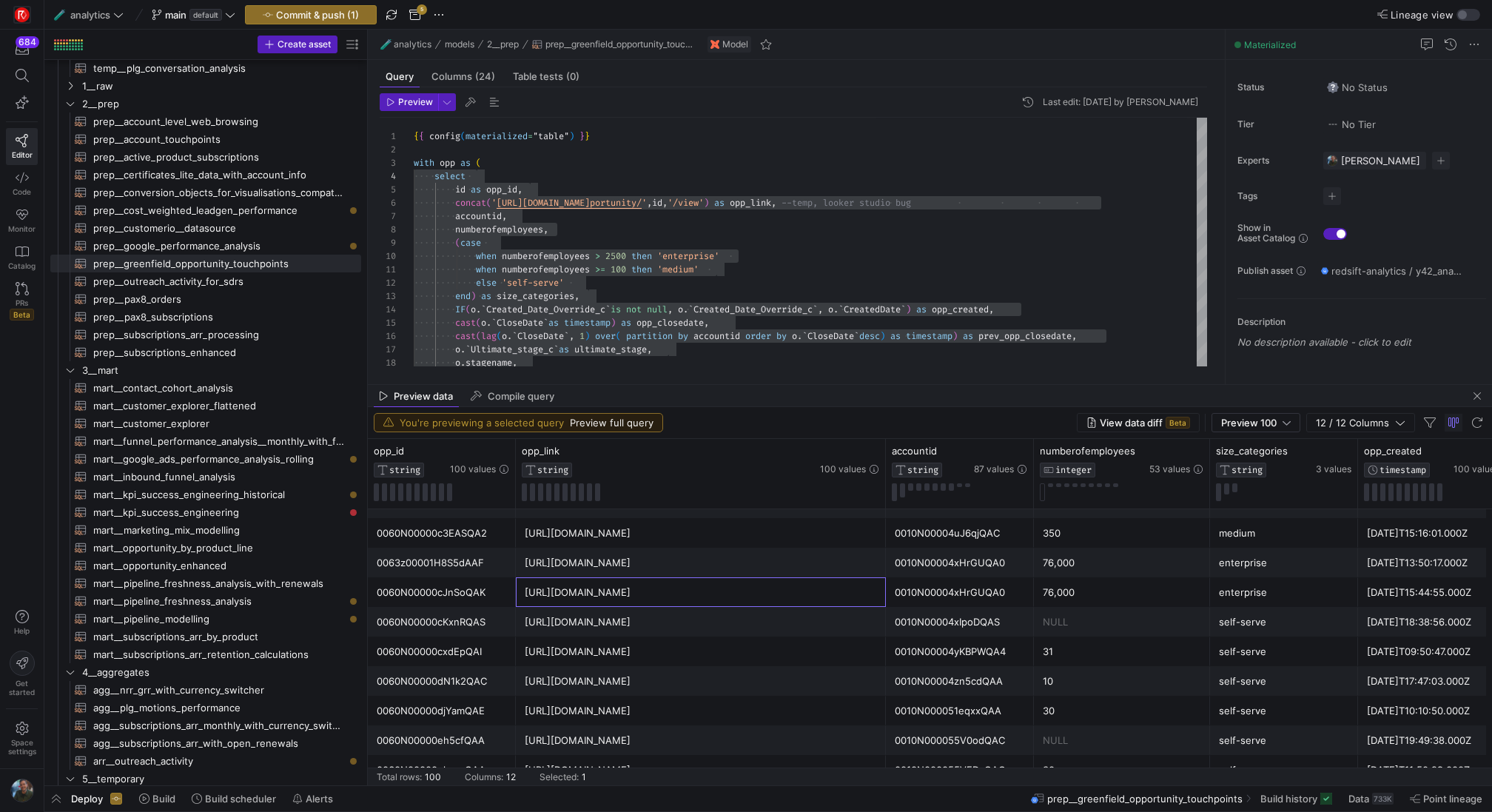
scroll to position [0, 311]
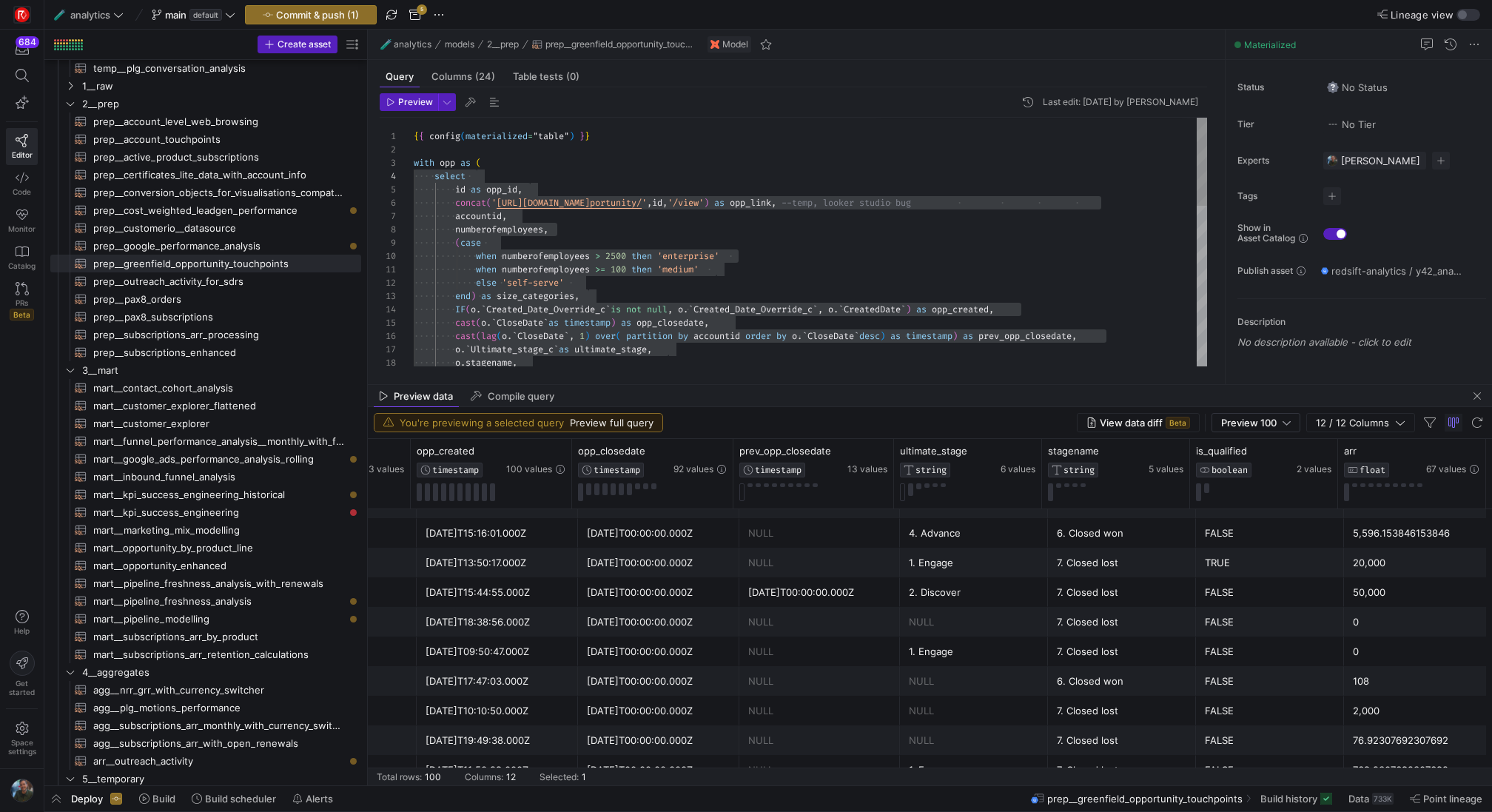
click at [888, 339] on div "concat ( ' https://redsift.lightning.force.com/lightning/r/Op portunity/ ' , id…" at bounding box center [810, 470] width 793 height 704
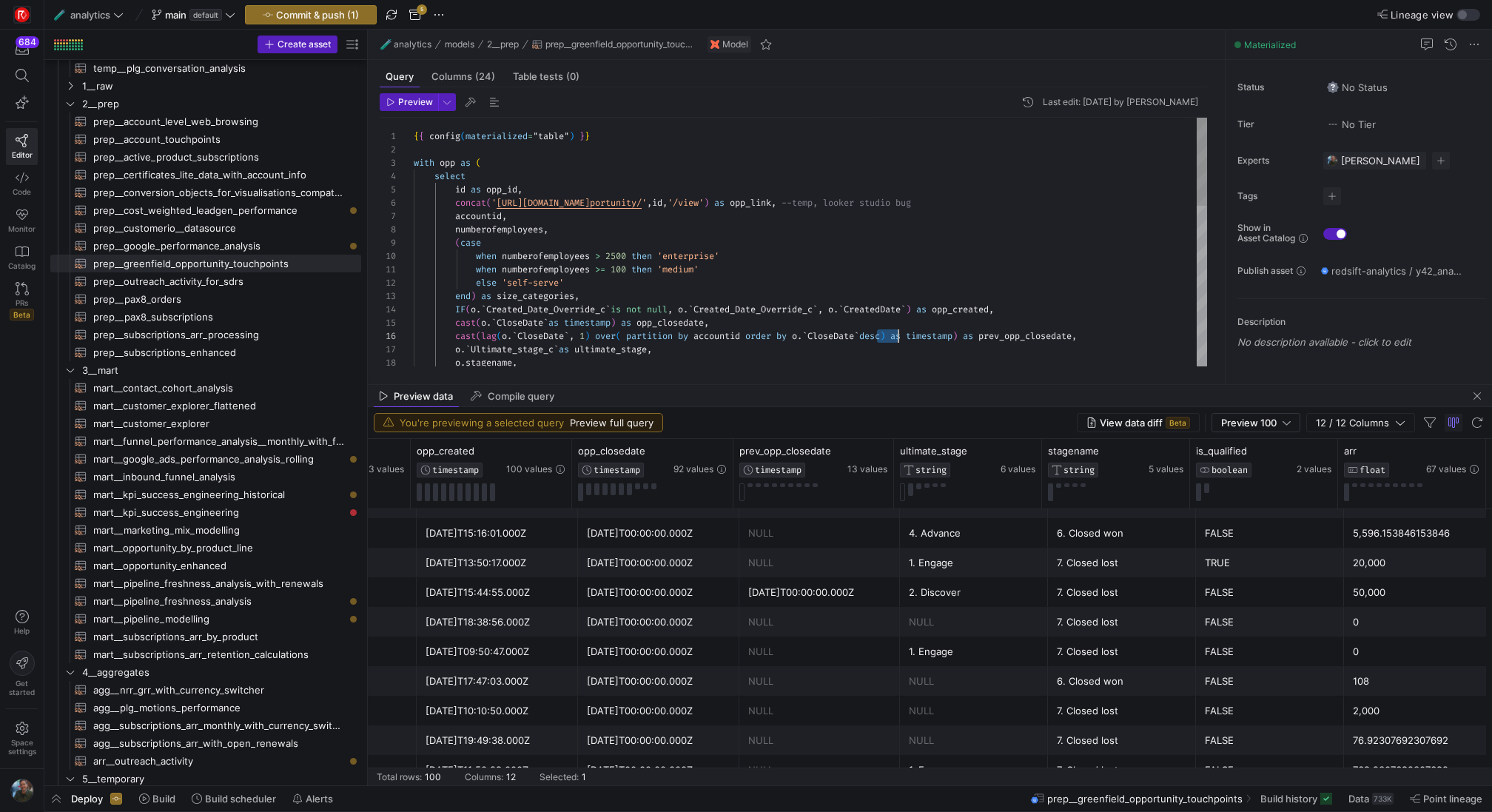
click at [888, 339] on div "concat ( ' https://redsift.lightning.force.com/lightning/r/Op portunity/ ' , id…" at bounding box center [810, 470] width 793 height 704
click at [902, 256] on div "concat ( ' https://redsift.lightning.force.com/lightning/r/Op portunity/ ' , id…" at bounding box center [810, 470] width 793 height 704
click at [418, 102] on span "Preview" at bounding box center [415, 103] width 35 height 11
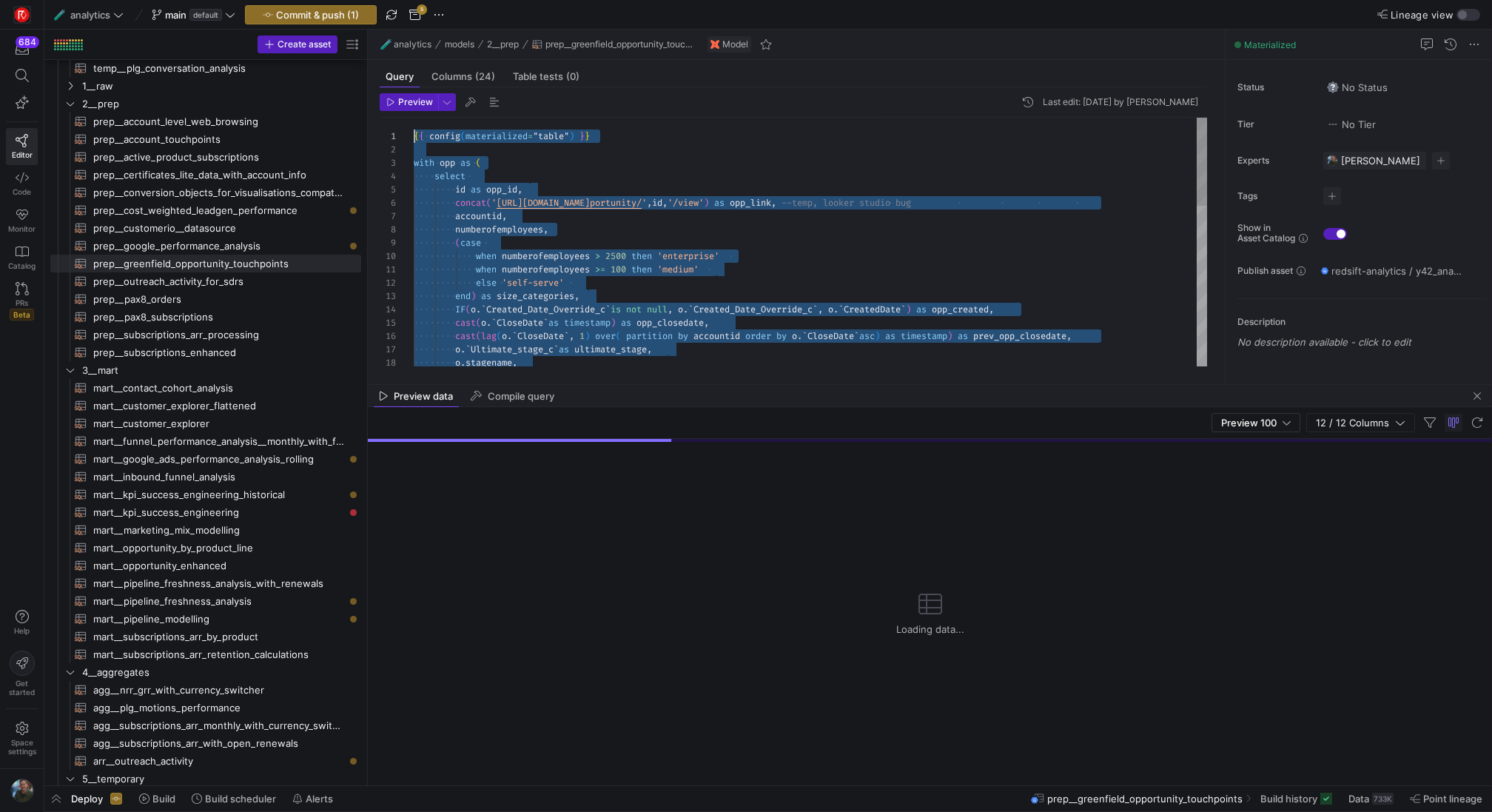
scroll to position [0, 0]
drag, startPoint x: 476, startPoint y: 248, endPoint x: 404, endPoint y: 181, distance: 98.4
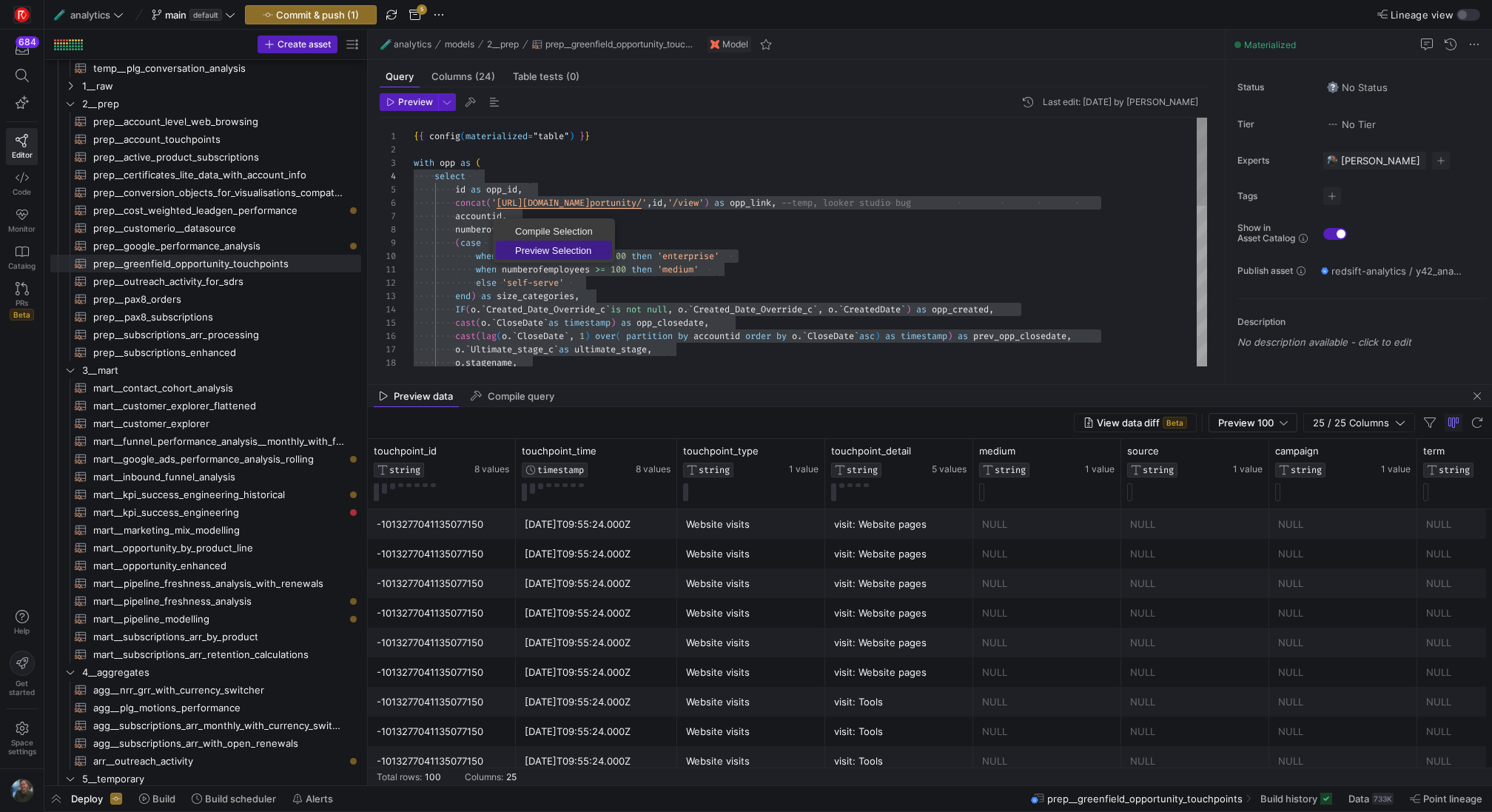
click at [559, 251] on span "Preview Selection" at bounding box center [554, 250] width 116 height 10
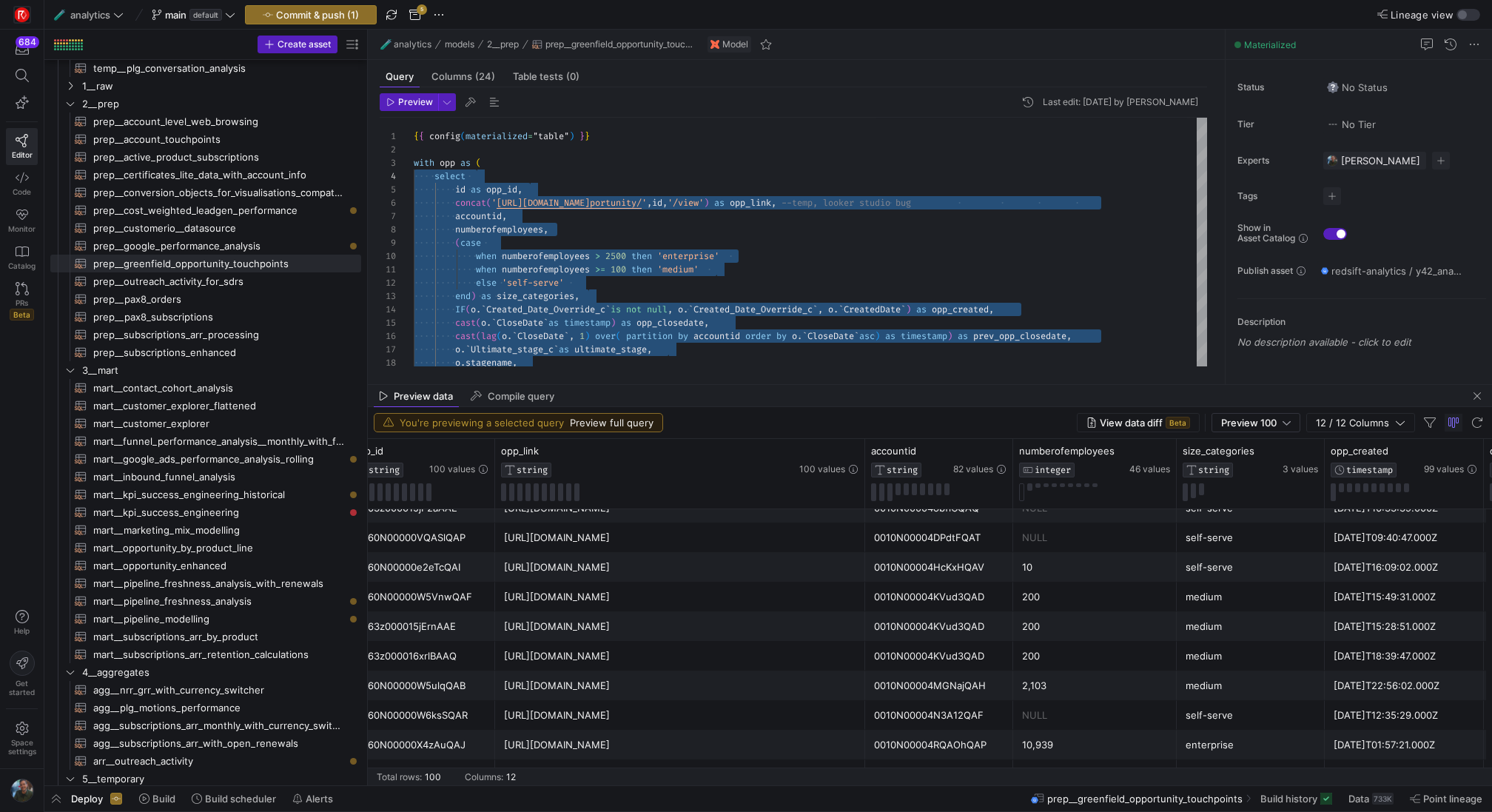
scroll to position [109, 0]
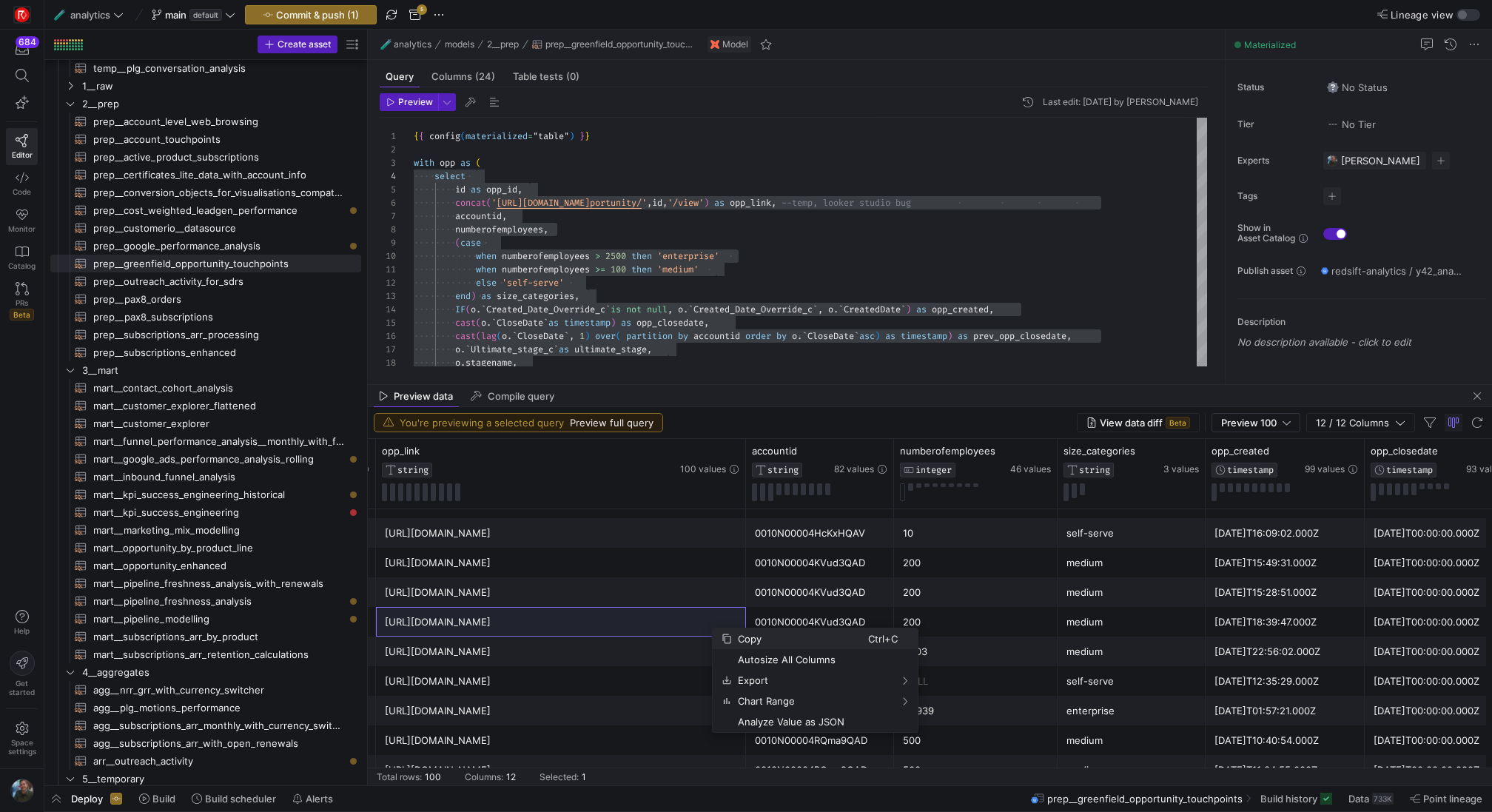
click at [746, 639] on span "Copy" at bounding box center [800, 638] width 136 height 20
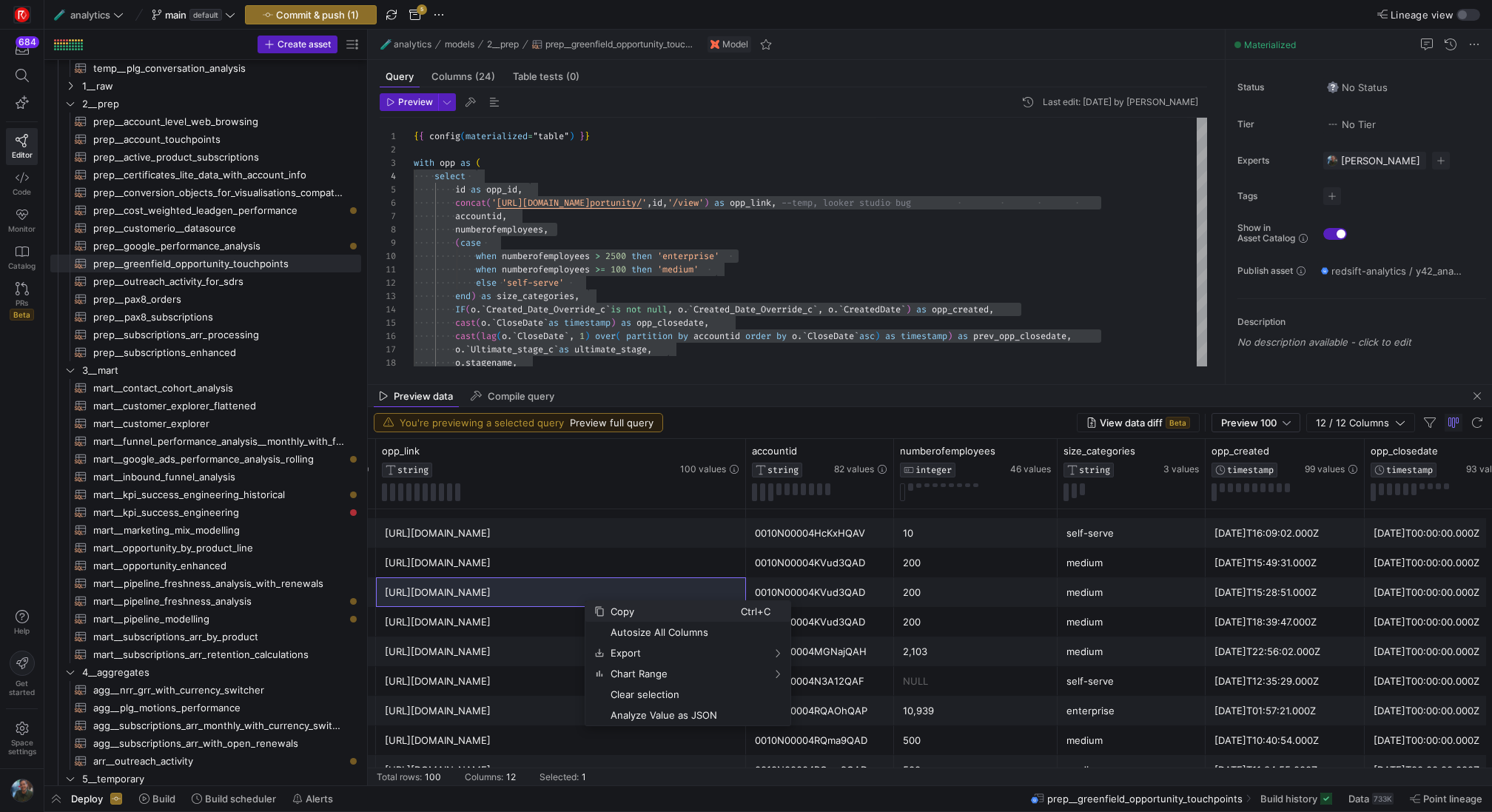
click at [625, 613] on span "Copy" at bounding box center [672, 611] width 136 height 20
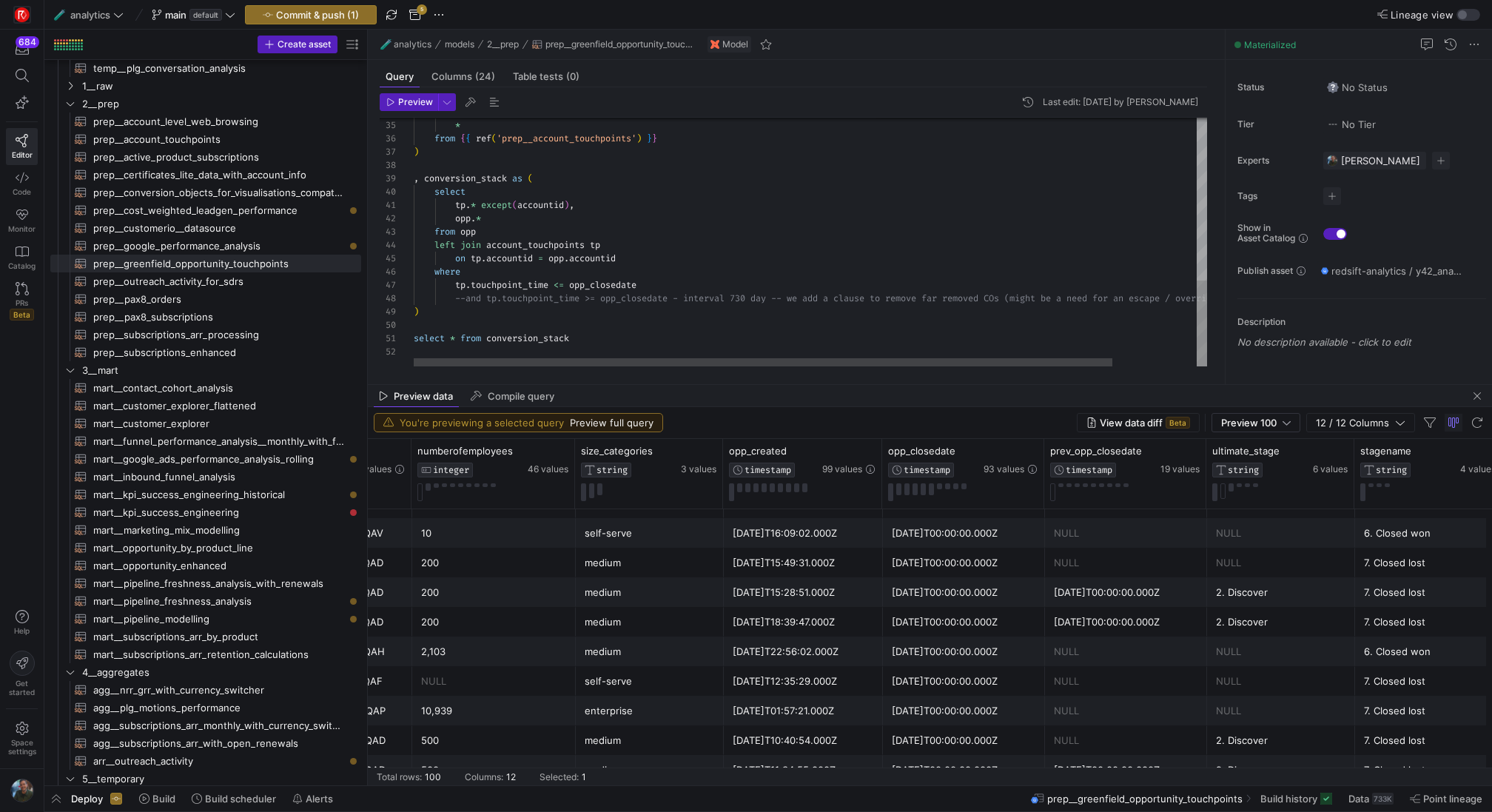
click at [663, 283] on div "select * from { { ref ( 'prep__account_touchpoints' ) } } ) , conversion_stack …" at bounding box center [858, 11] width 889 height 713
click at [606, 262] on div "select * from { { ref ( 'prep__account_touchpoints' ) } } ) , conversion_stack …" at bounding box center [858, 11] width 889 height 713
click at [534, 286] on div "select * from { { ref ( 'prep__account_touchpoints' ) } } ) , conversion_stack …" at bounding box center [858, 11] width 889 height 713
click at [559, 283] on div "select * from { { ref ( 'prep__account_touchpoints' ) } } ) , conversion_stack …" at bounding box center [858, 11] width 889 height 713
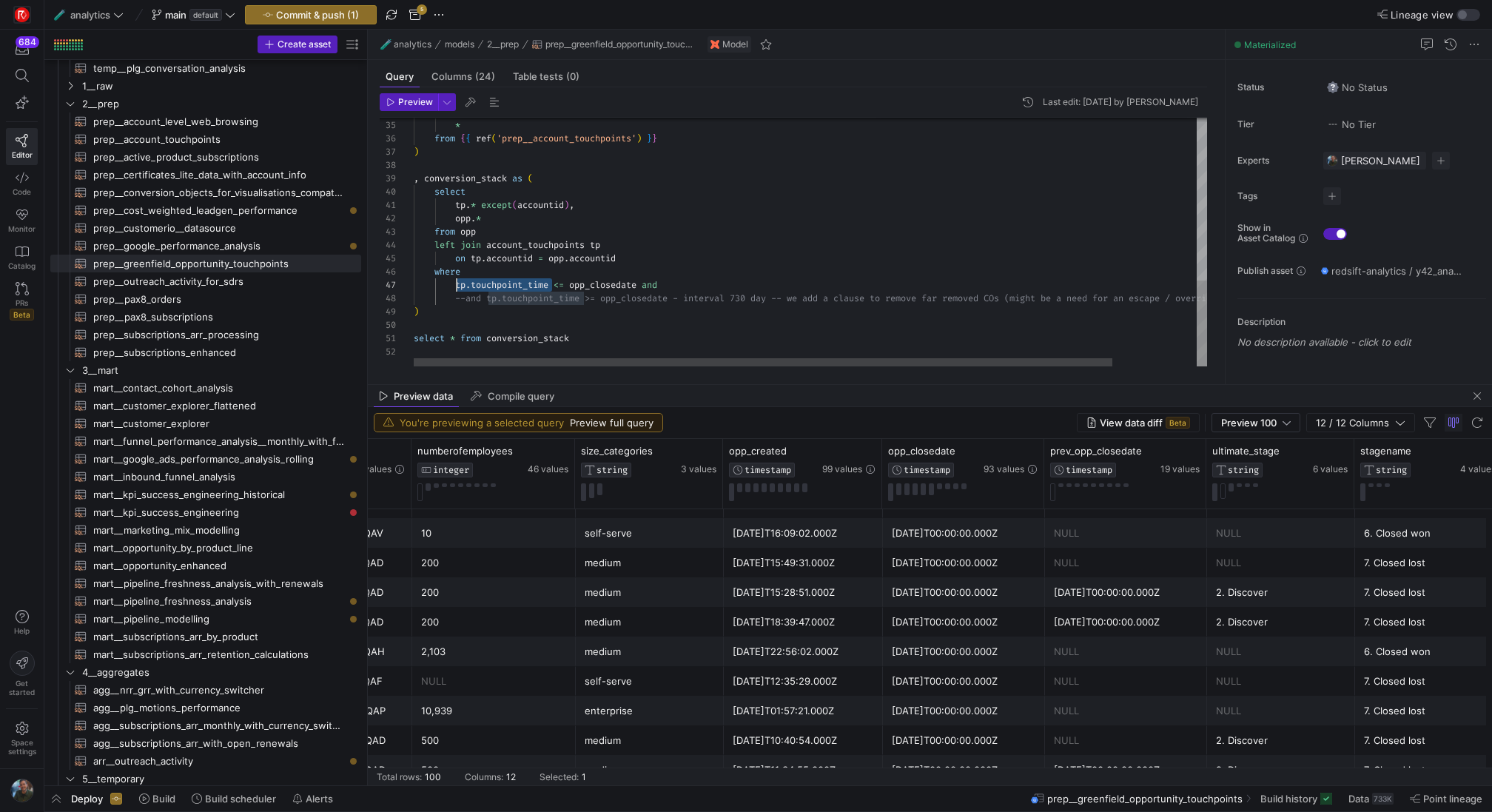
drag, startPoint x: 553, startPoint y: 283, endPoint x: 456, endPoint y: 277, distance: 97.2
click at [456, 277] on div "select * from { { ref ( 'prep__account_touchpoints' ) } } ) , conversion_stack …" at bounding box center [858, 11] width 889 height 713
click at [695, 291] on div "select * from { { ref ( 'prep__account_touchpoints' ) } } ) , conversion_stack …" at bounding box center [858, 11] width 889 height 713
drag, startPoint x: 646, startPoint y: 285, endPoint x: 573, endPoint y: 284, distance: 73.0
click at [573, 284] on div "select * from { { ref ( 'prep__account_touchpoints' ) } } ) , conversion_stack …" at bounding box center [858, 17] width 889 height 727
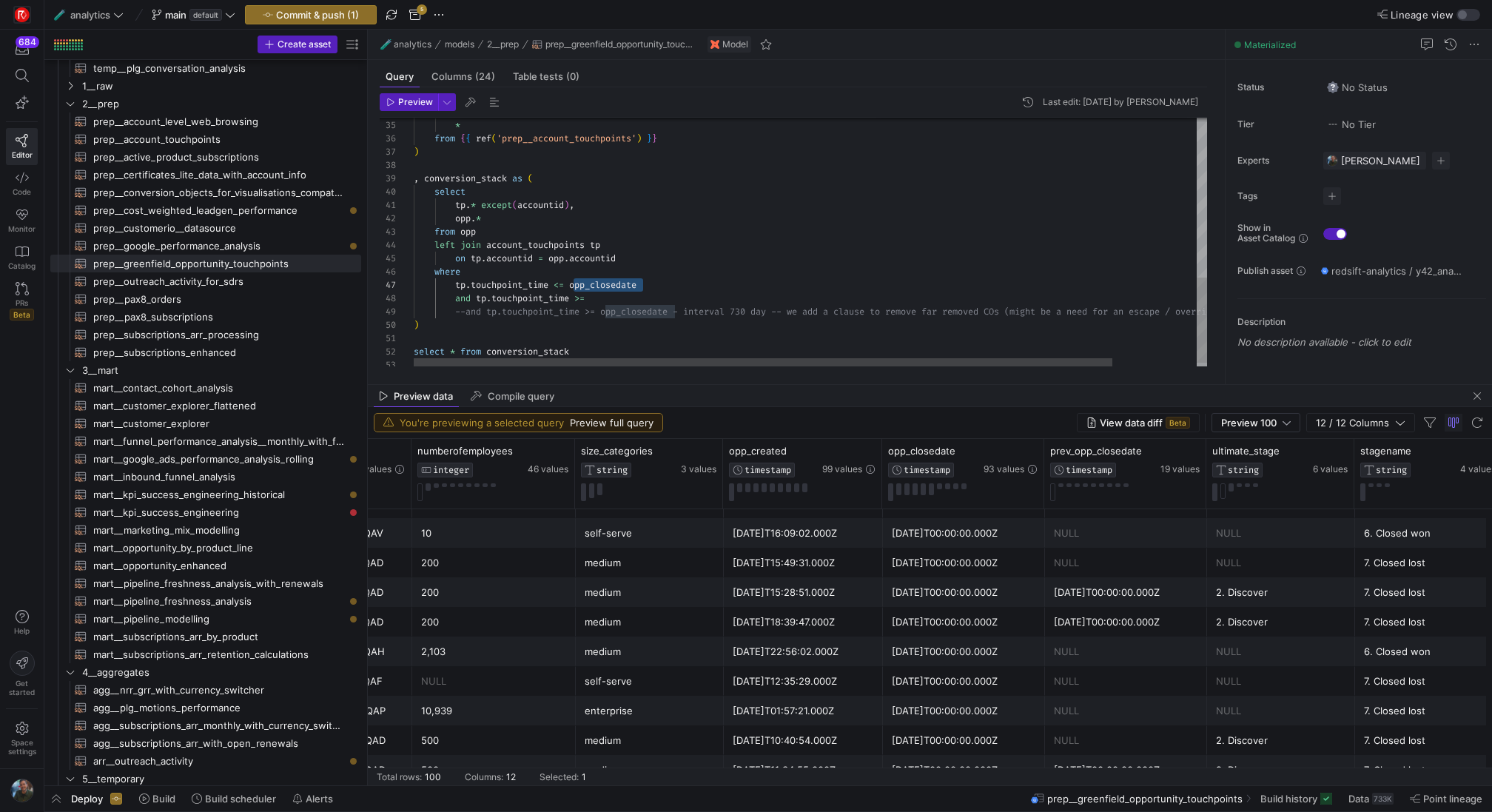
click at [640, 296] on div "select * from { { ref ( 'prep__account_touchpoints' ) } } ) , conversion_stack …" at bounding box center [858, 17] width 889 height 727
click at [641, 235] on div "select * from { { ref ( 'prep__account_touchpoints' ) } } ) , conversion_stack …" at bounding box center [858, 17] width 889 height 727
click at [764, 294] on div "select * from { { ref ( 'prep__account_touchpoints' ) } } ) , conversion_stack …" at bounding box center [858, 17] width 889 height 727
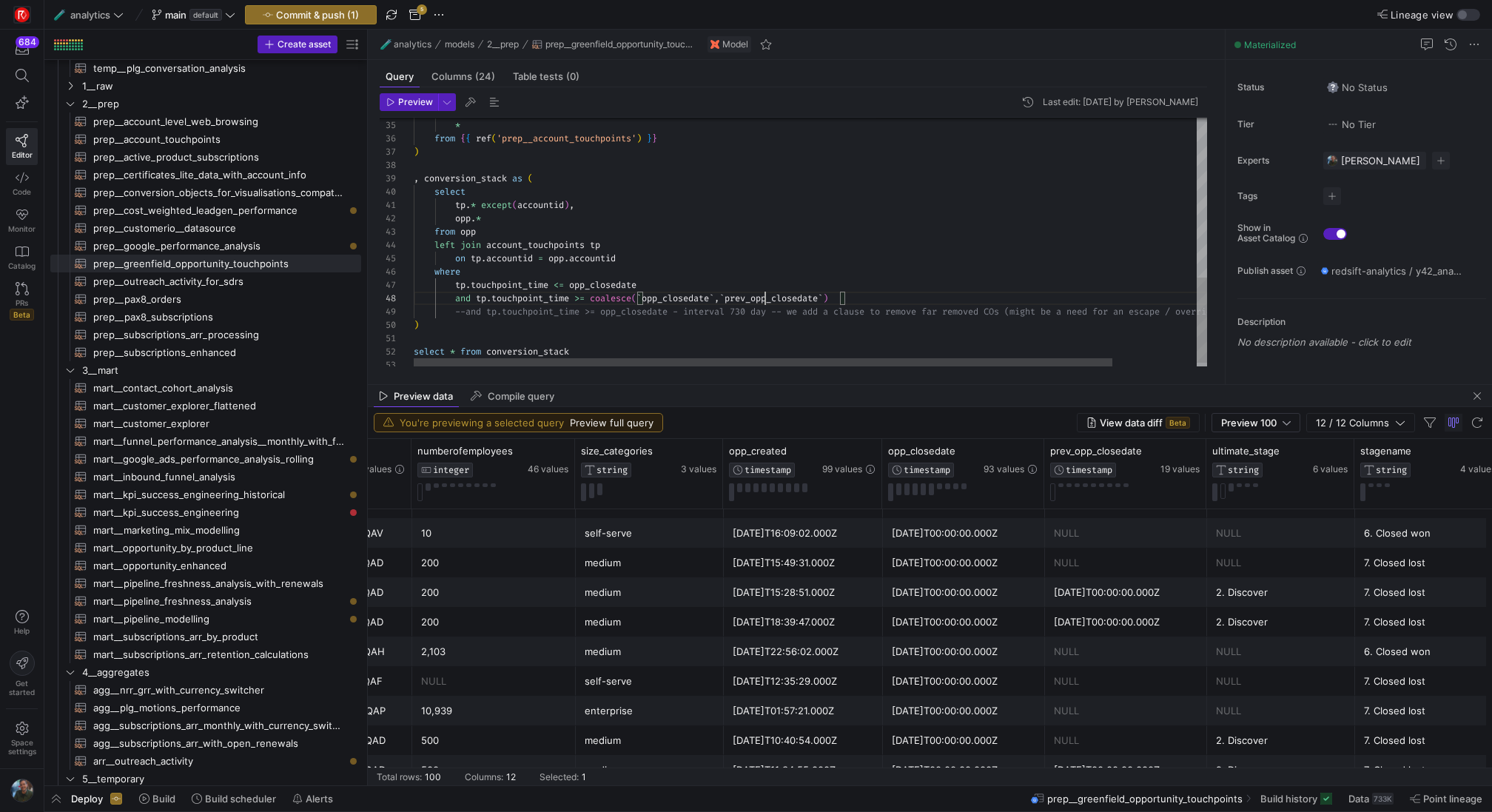
click at [764, 294] on div "select * from { { ref ( 'prep__account_touchpoints' ) } } ) , conversion_stack …" at bounding box center [858, 17] width 889 height 727
click at [569, 200] on div "select * from { { ref ( 'prep__account_touchpoints' ) } } ) , conversion_stack …" at bounding box center [858, 17] width 889 height 727
click at [573, 210] on div "select * from { { ref ( 'prep__account_touchpoints' ) } } ) , conversion_stack …" at bounding box center [858, 17] width 889 height 727
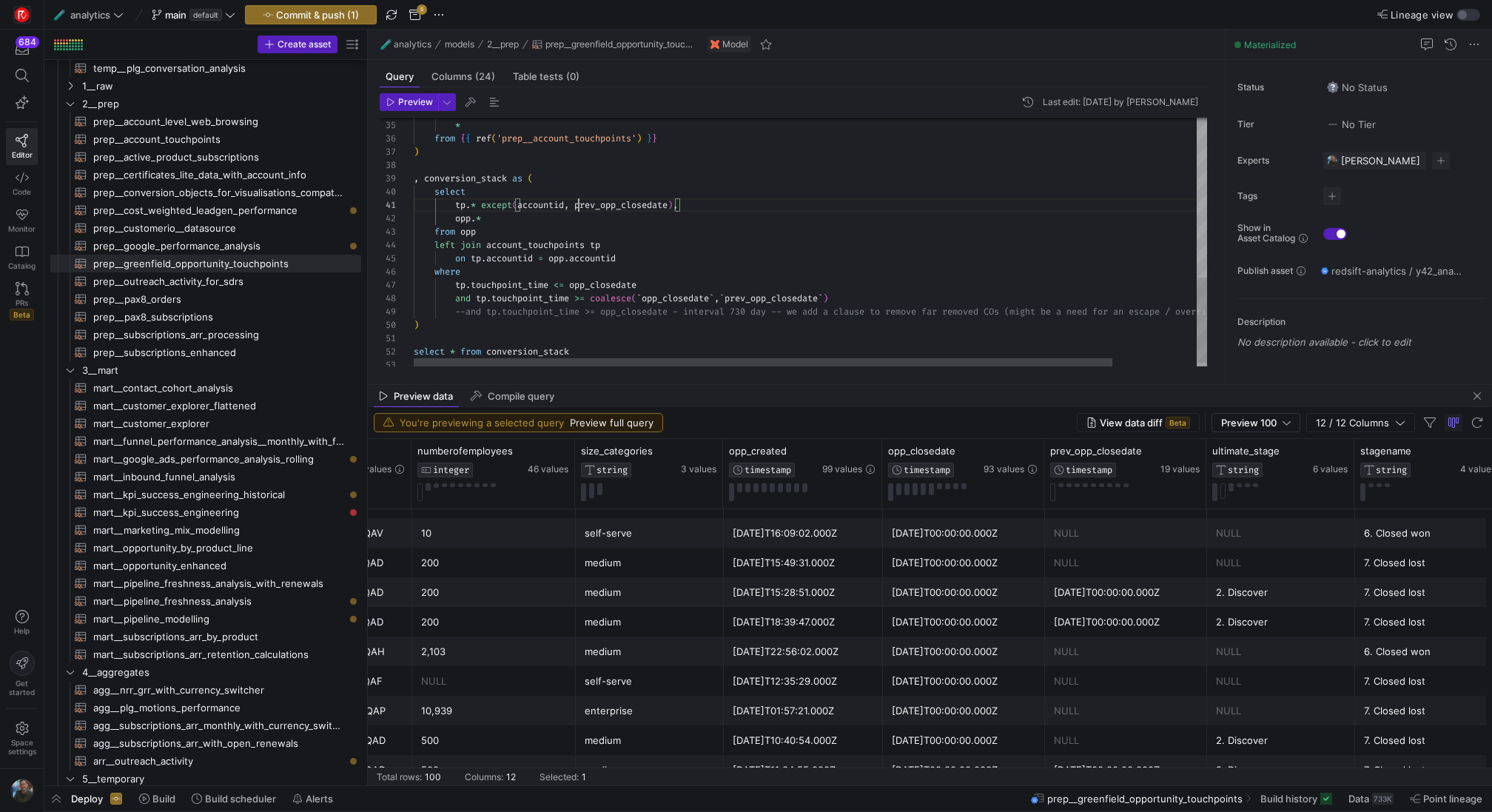
scroll to position [0, 165]
click at [760, 226] on div "select * from { { ref ( 'prep__account_touchpoints' ) } } ) , conversion_stack …" at bounding box center [858, 17] width 889 height 727
click at [752, 263] on div "select * from { { ref ( 'prep__account_touchpoints' ) } } ) , conversion_stack …" at bounding box center [858, 17] width 889 height 727
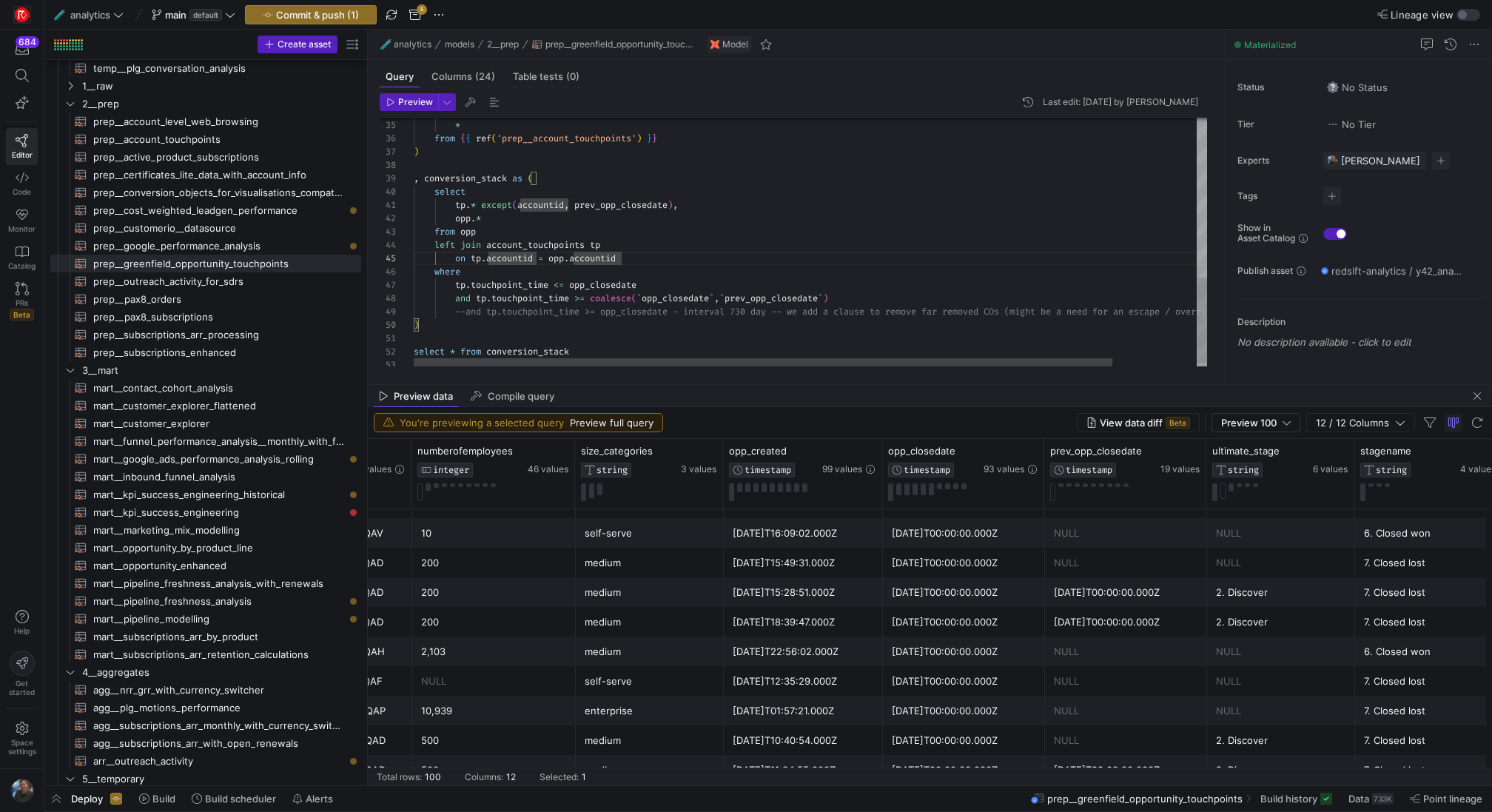
click at [485, 219] on div "select * from { { ref ( 'prep__account_touchpoints' ) } } ) , conversion_stack …" at bounding box center [858, 17] width 889 height 727
click at [647, 203] on div "select * from { { ref ( 'prep__account_touchpoints' ) } } ) , conversion_stack …" at bounding box center [858, 17] width 889 height 727
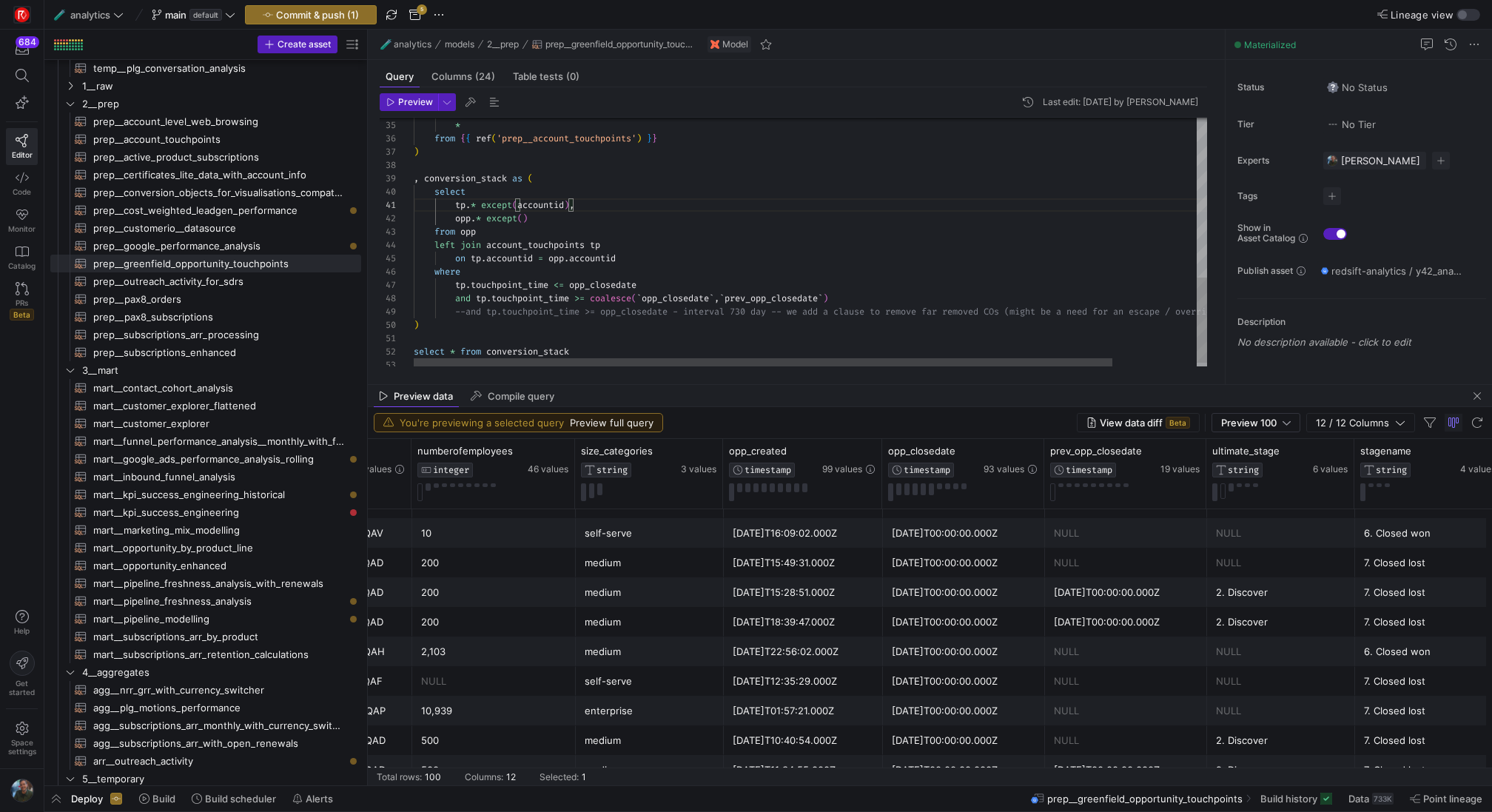
click at [524, 219] on div "select * from { { ref ( 'prep__account_touchpoints' ) } } ) , conversion_stack …" at bounding box center [858, 17] width 889 height 727
click at [708, 225] on div "select * from { { ref ( 'prep__account_touchpoints' ) } } ) , conversion_stack …" at bounding box center [858, 17] width 889 height 727
click at [400, 106] on span "Preview" at bounding box center [415, 103] width 35 height 11
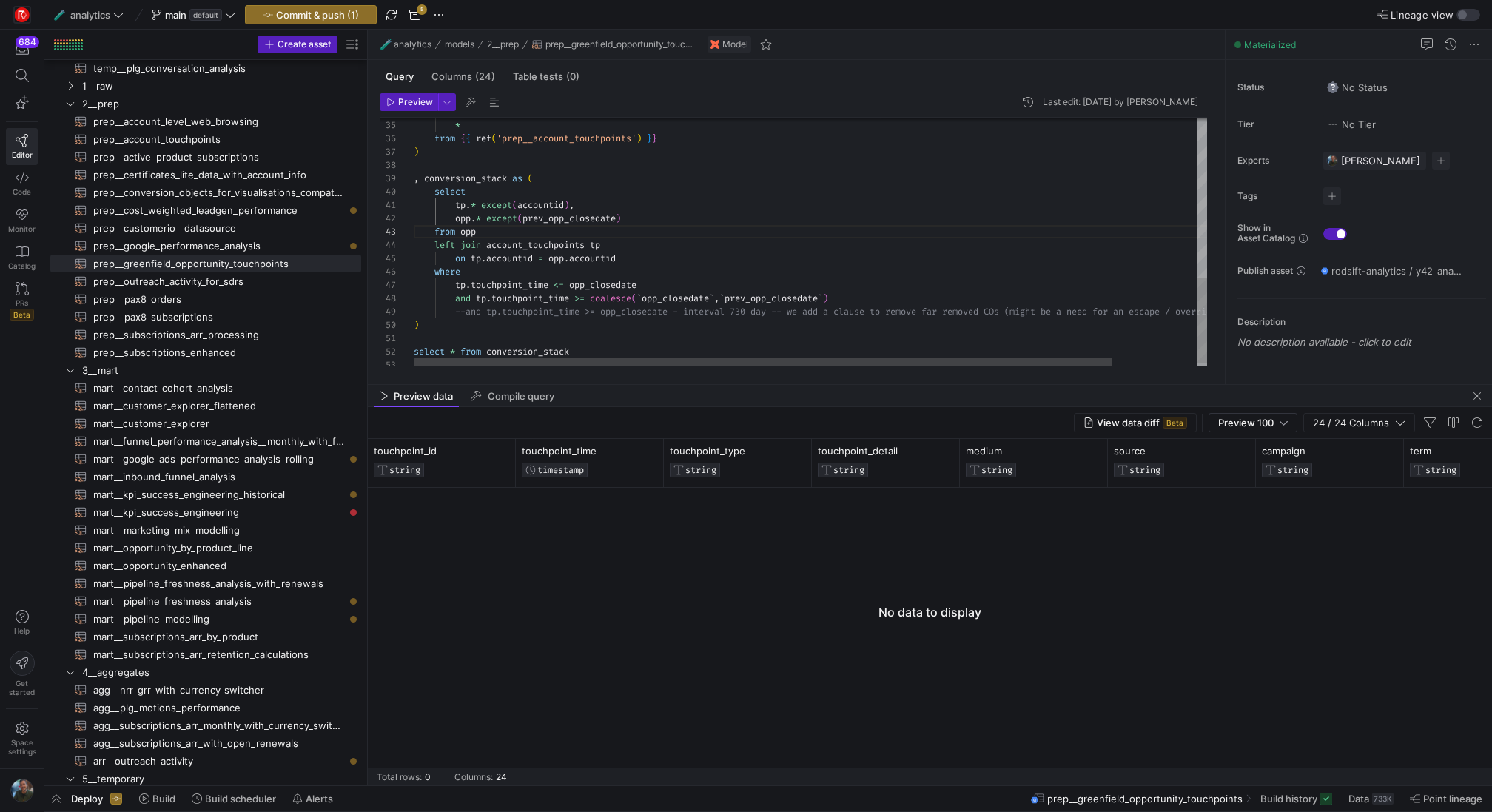
scroll to position [120, 59]
click at [679, 185] on div "select * from { { ref ( 'prep__account_touchpoints' ) } } ) , conversion_stack …" at bounding box center [858, 17] width 889 height 727
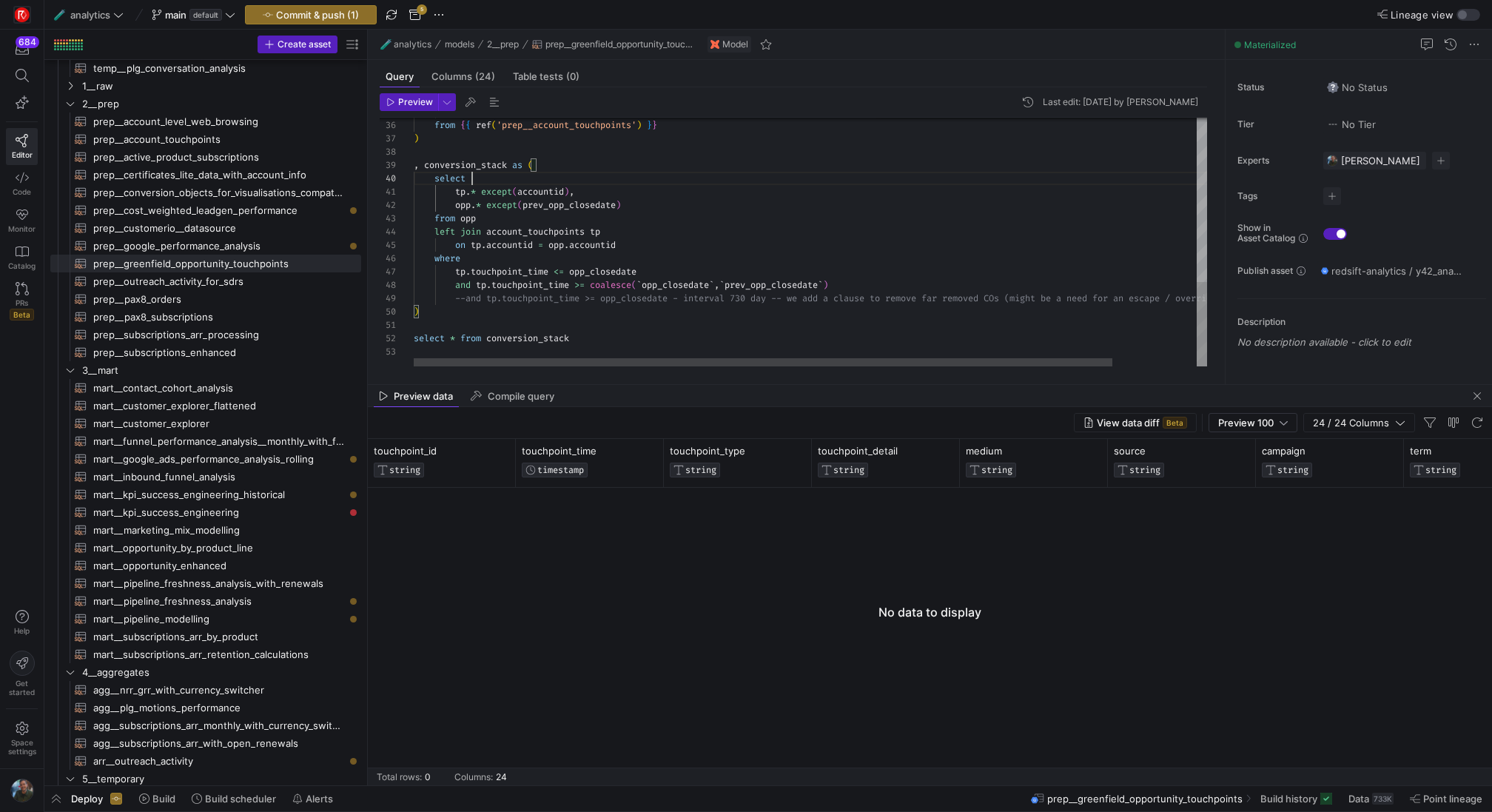
click at [789, 286] on div "* from { { ref ( 'prep__account_touchpoints' ) } } ) , conversion_stack as ( se…" at bounding box center [858, 4] width 889 height 727
click at [643, 284] on div "* from { { ref ( 'prep__account_touchpoints' ) } } ) , conversion_stack as ( se…" at bounding box center [858, 4] width 889 height 727
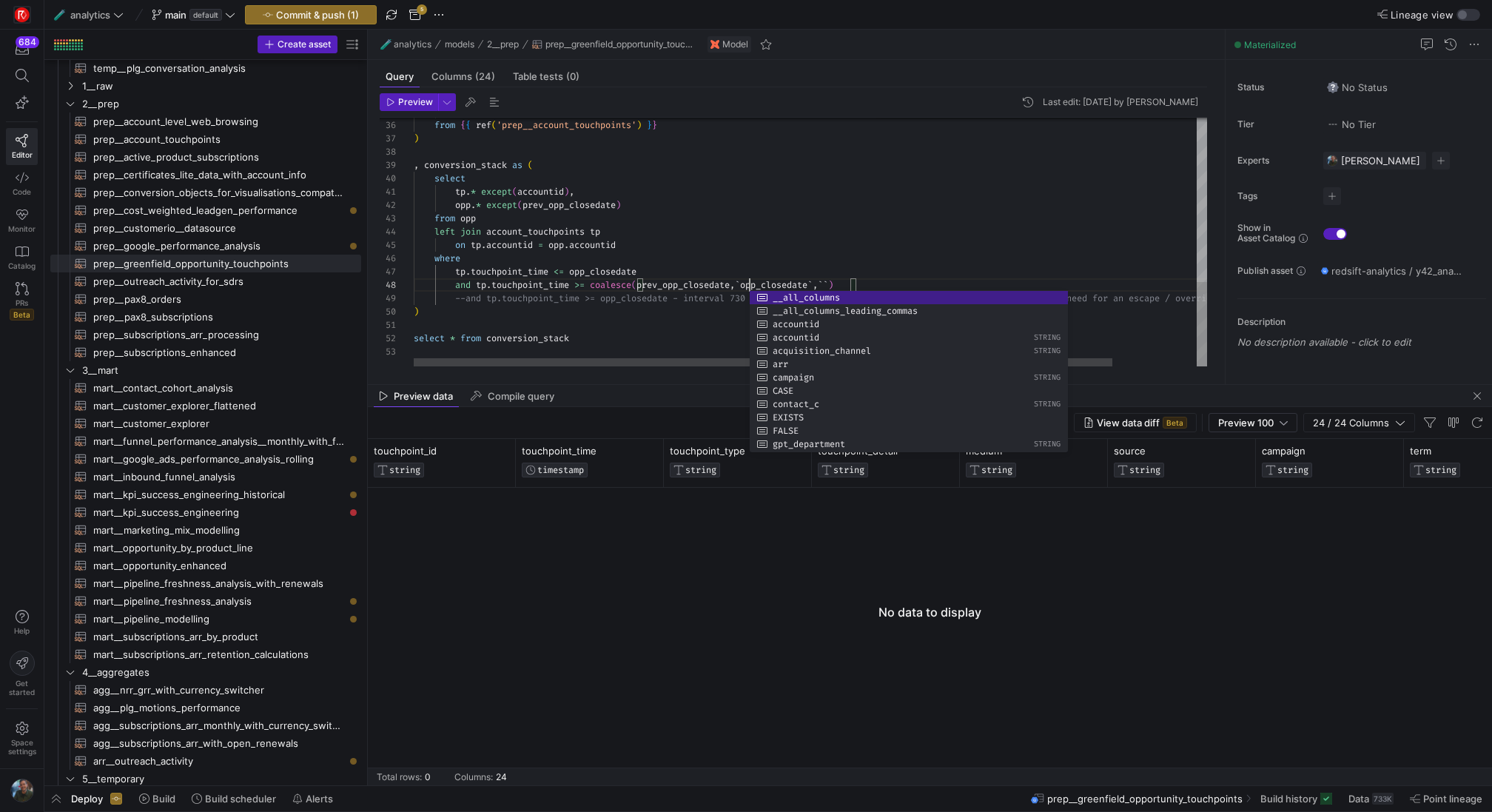
click at [847, 281] on div "* from { { ref ( 'prep__account_touchpoints' ) } } ) , conversion_stack as ( se…" at bounding box center [858, 4] width 889 height 727
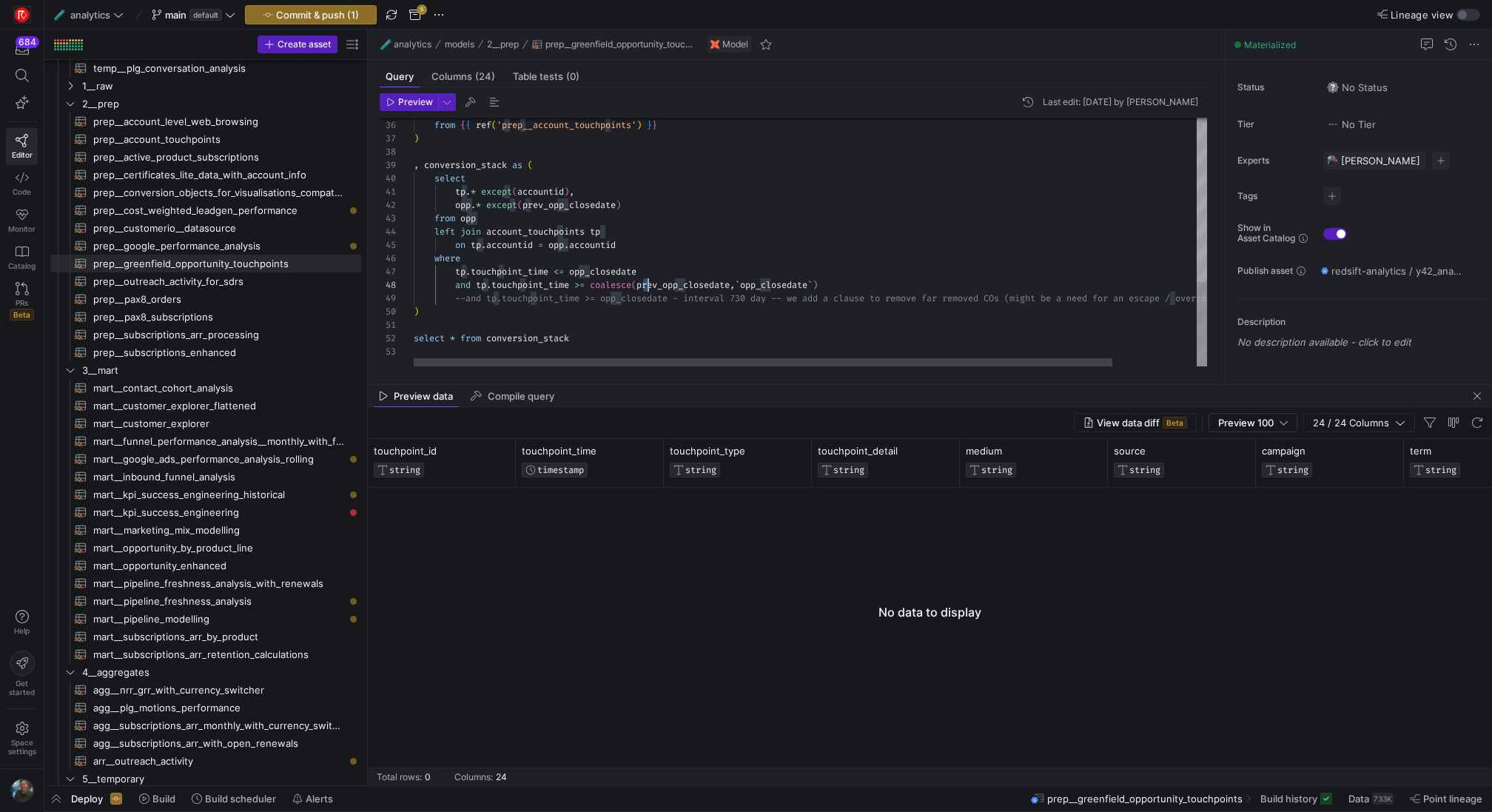
scroll to position [93, 234]
click at [645, 283] on div "* from { { ref ( 'prep__account_touchpoints' ) } } ) , conversion_stack as ( se…" at bounding box center [858, 4] width 889 height 727
click at [795, 284] on div "* from { { ref ( 'prep__account_touchpoints' ) } } ) , conversion_stack as ( se…" at bounding box center [858, 4] width 889 height 727
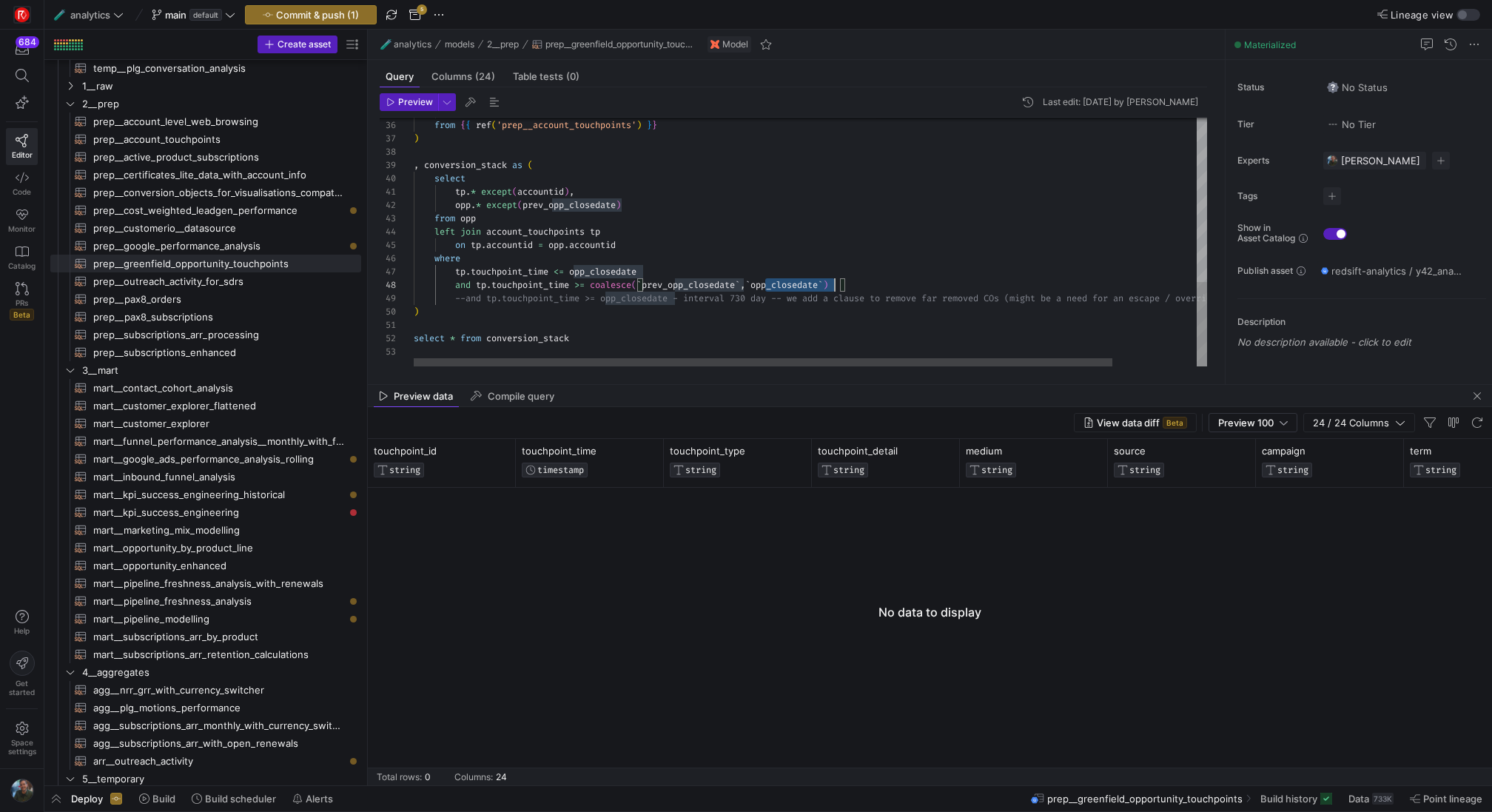
click at [795, 284] on div "* from { { ref ( 'prep__account_touchpoints' ) } } ) , conversion_stack as ( se…" at bounding box center [858, 4] width 889 height 727
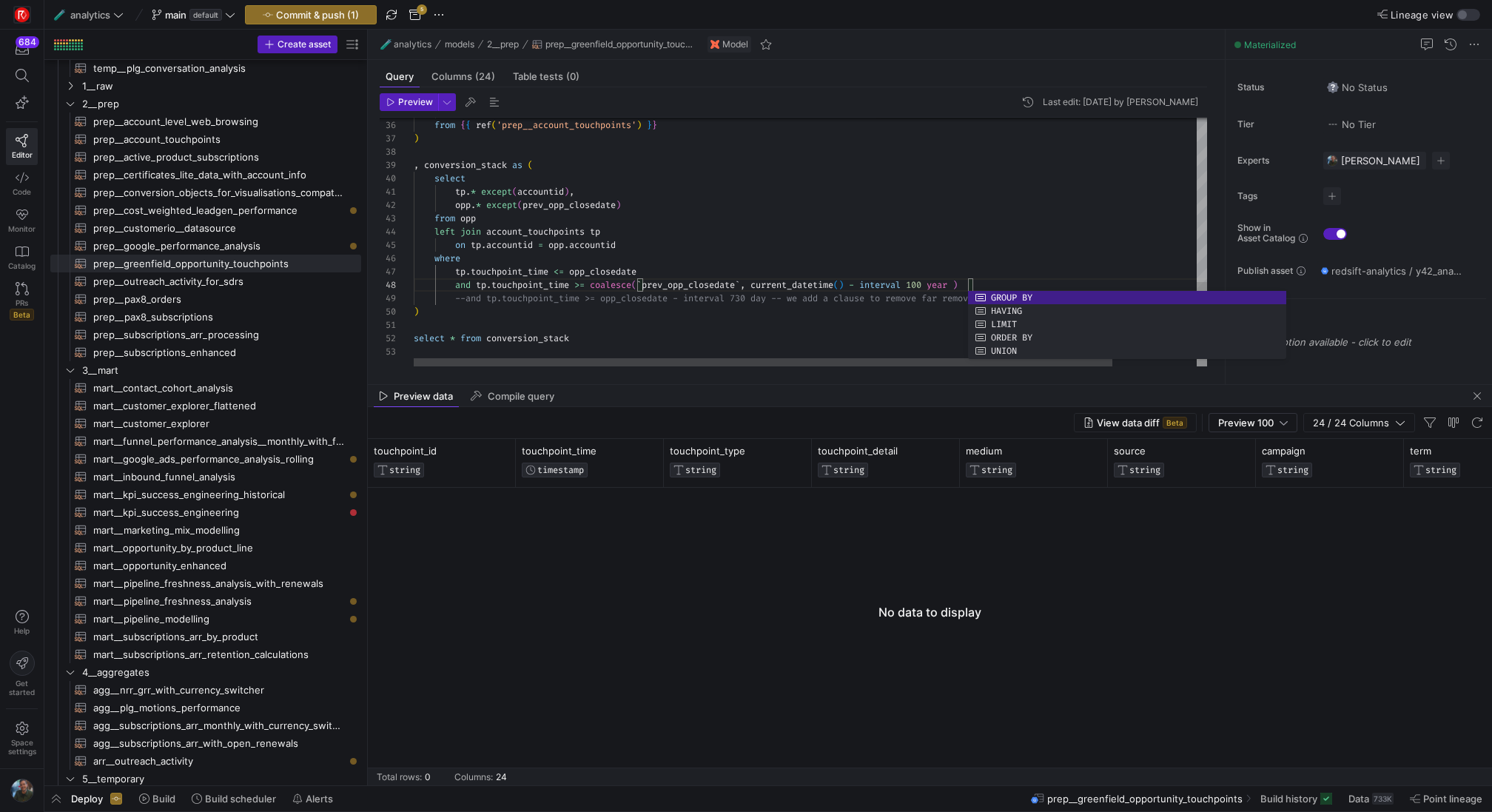
click at [861, 253] on div "* from { { ref ( 'prep__account_touchpoints' ) } } ) , conversion_stack as ( se…" at bounding box center [858, 4] width 889 height 727
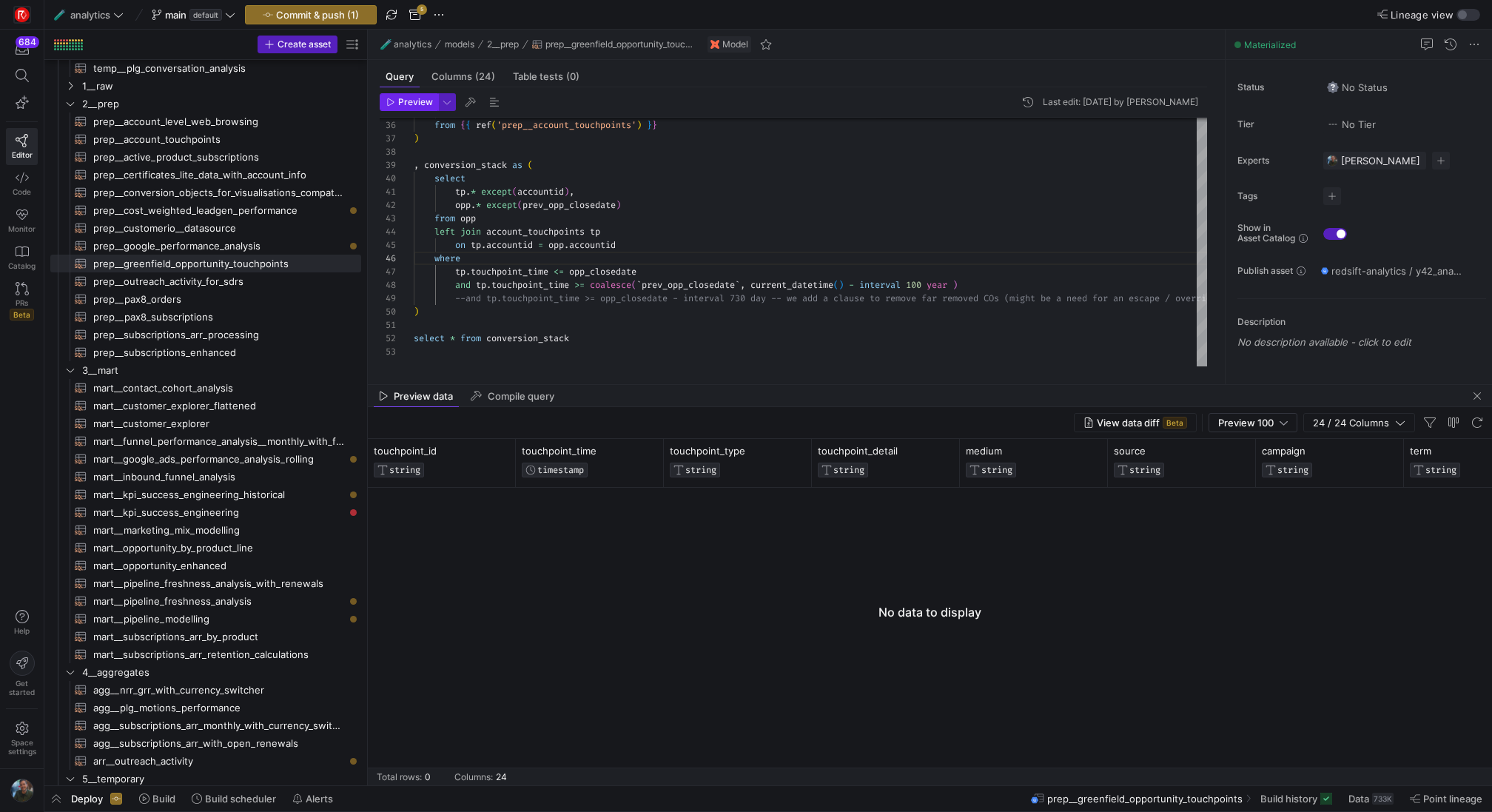
click at [424, 98] on span "Preview" at bounding box center [415, 103] width 35 height 11
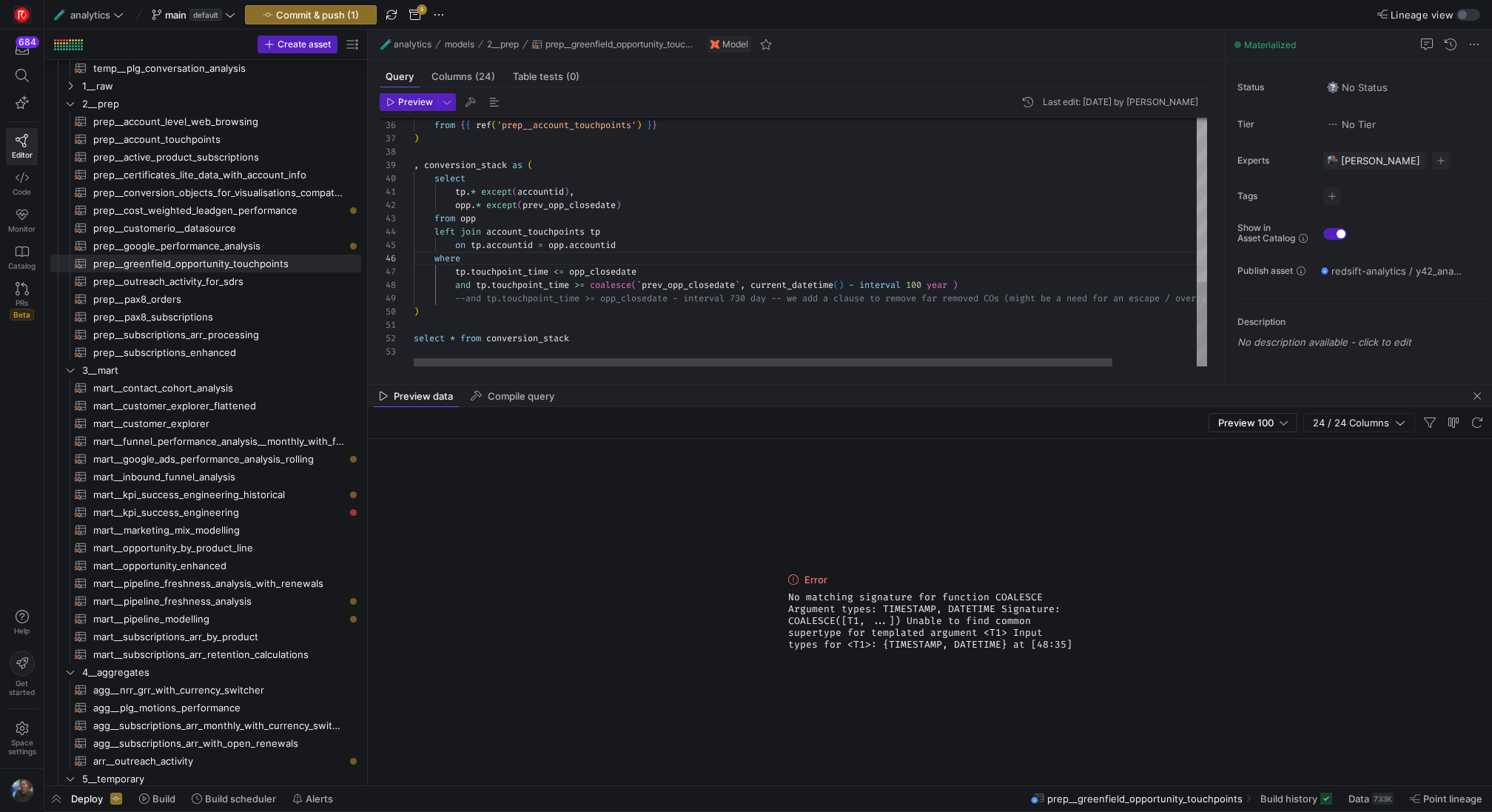
click at [844, 283] on div "* from { { ref ( 'prep__account_touchpoints' ) } } ) , conversion_stack as ( se…" at bounding box center [858, 4] width 889 height 727
click at [381, 97] on span "button" at bounding box center [409, 103] width 57 height 17
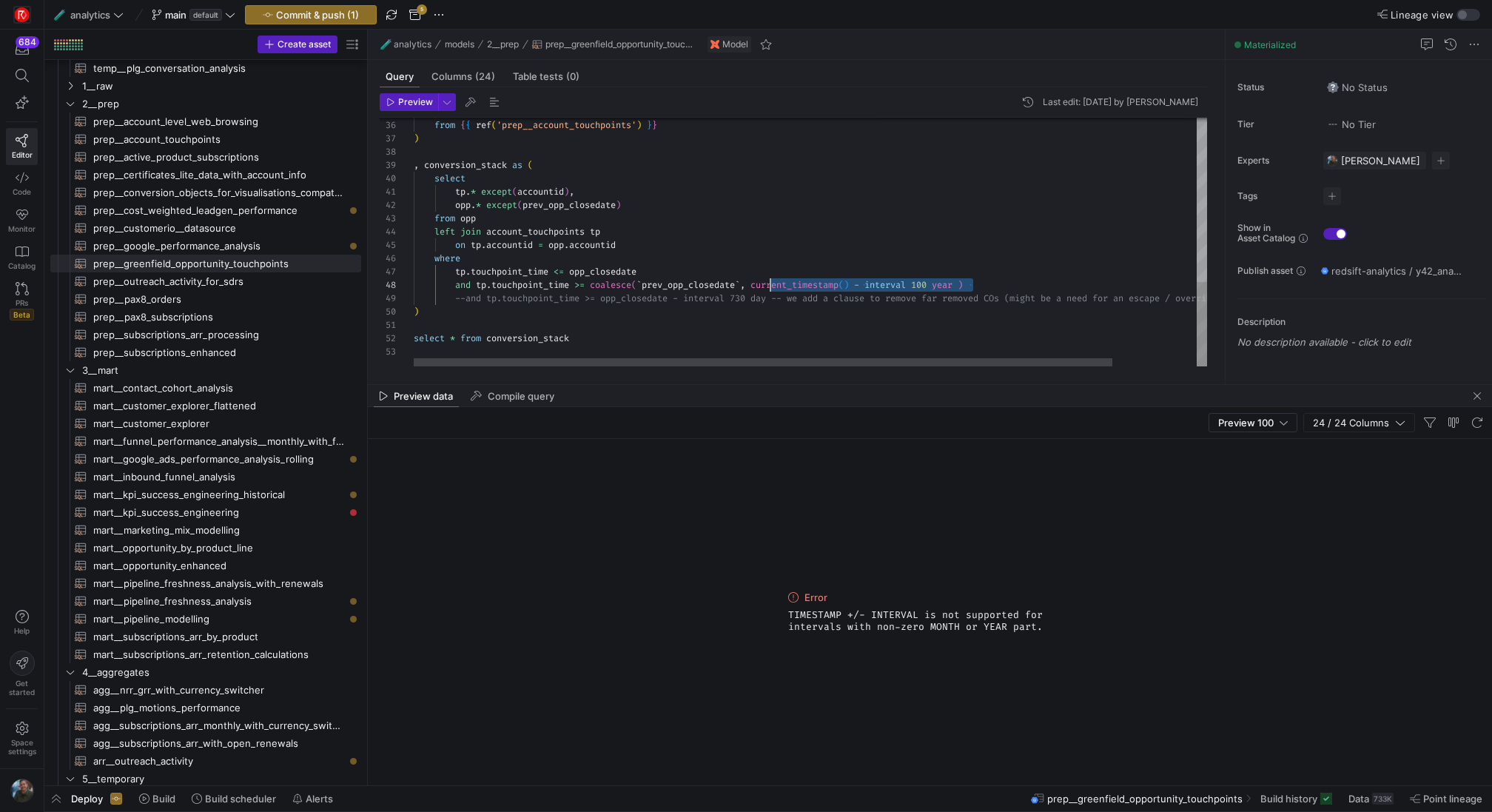
scroll to position [93, 346]
drag, startPoint x: 972, startPoint y: 284, endPoint x: 758, endPoint y: 280, distance: 214.0
click at [758, 280] on div "* from { { ref ( 'prep__account_touchpoints' ) } } ) , conversion_stack as ( se…" at bounding box center [858, 4] width 889 height 727
type textarea "tp.* except(accountid), opp.* except(prev_opp_closedate) from opp left join acc…"
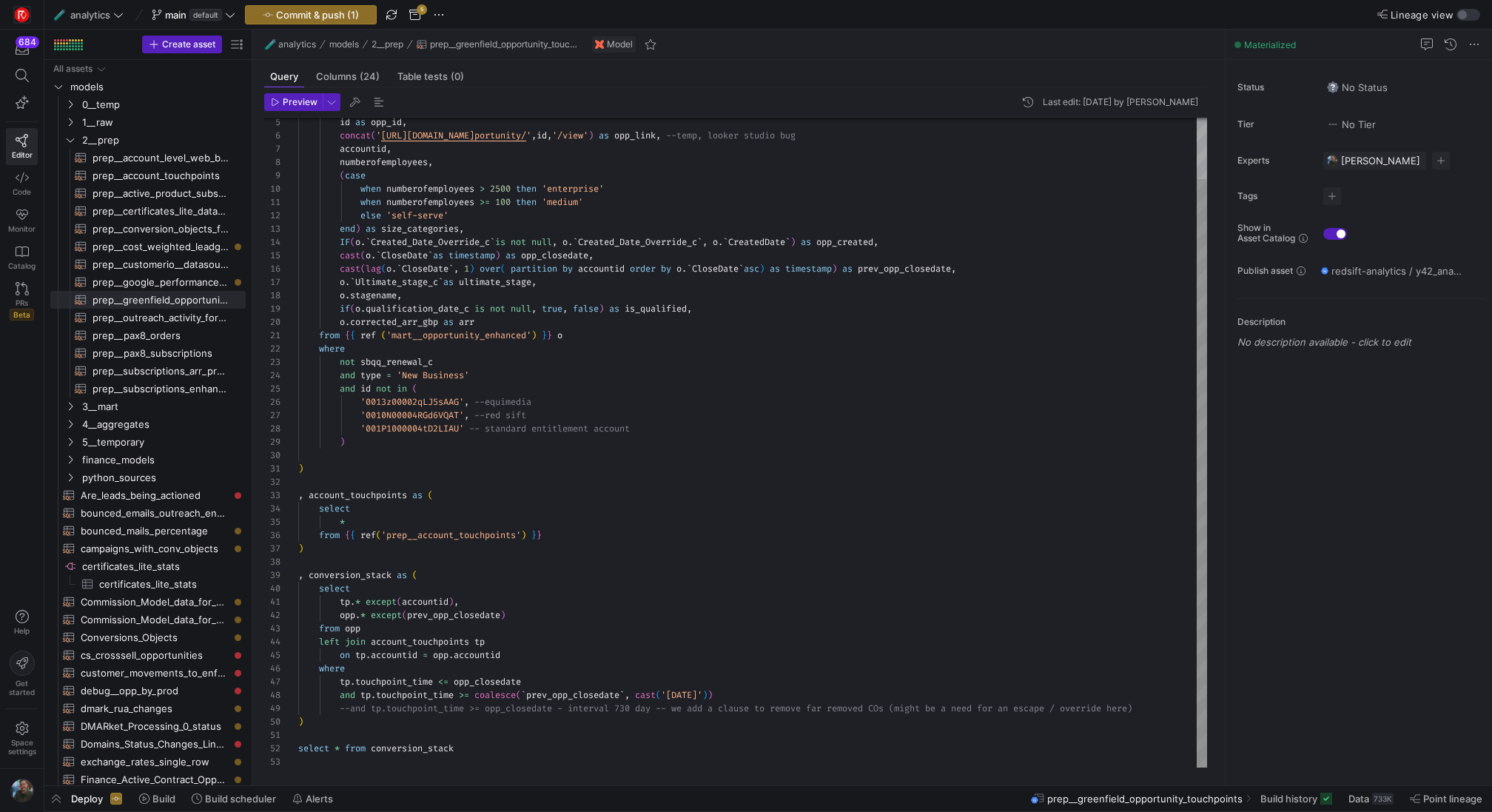
scroll to position [93, 443]
click at [740, 696] on div "id as opp_id , concat ( ' https://redsift.lightning.force.com/lightning/r/Op po…" at bounding box center [752, 409] width 908 height 718
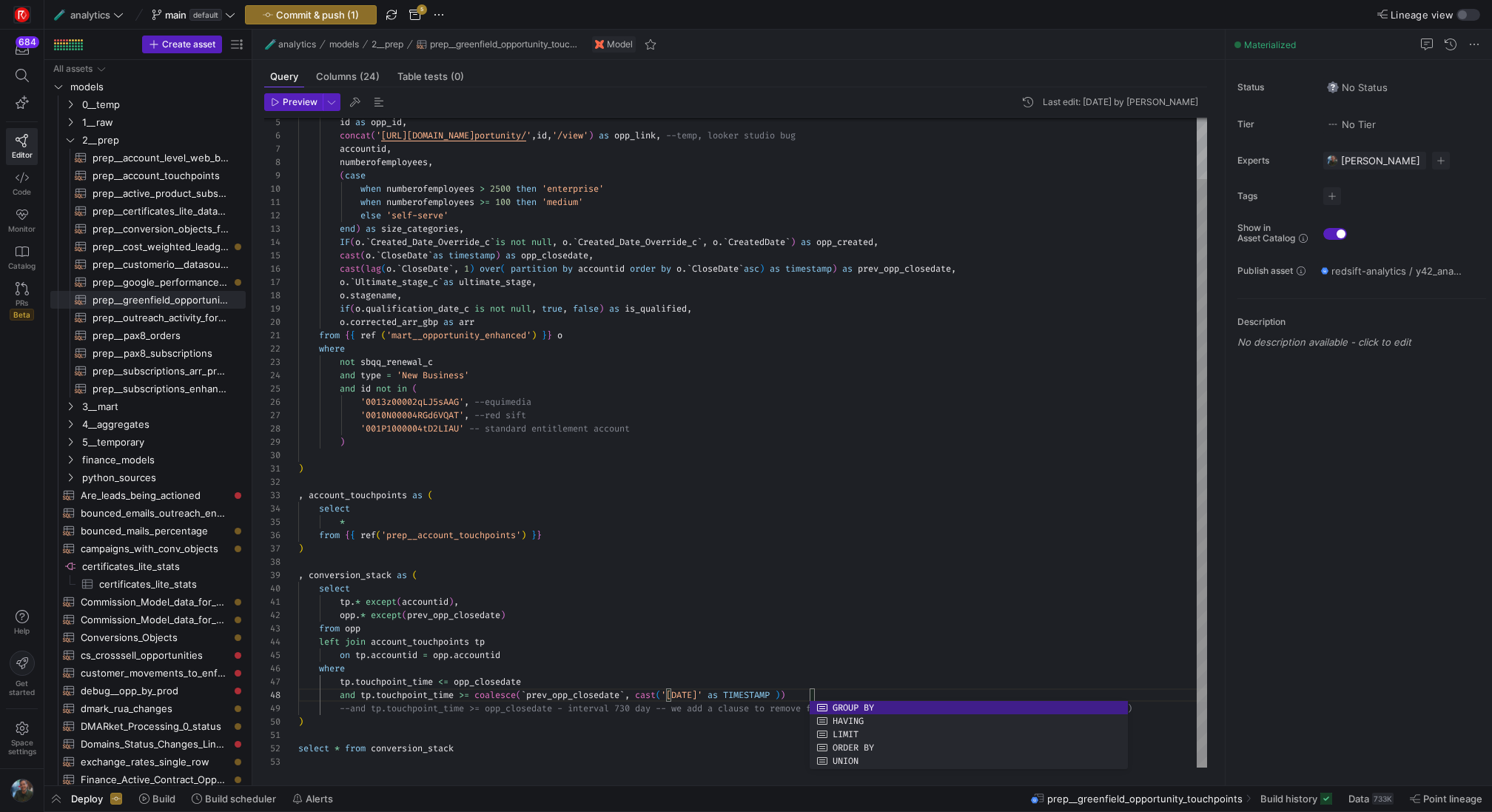
click at [794, 685] on div "id as opp_id , concat ( ' https://redsift.lightning.force.com/lightning/r/Op po…" at bounding box center [752, 409] width 908 height 718
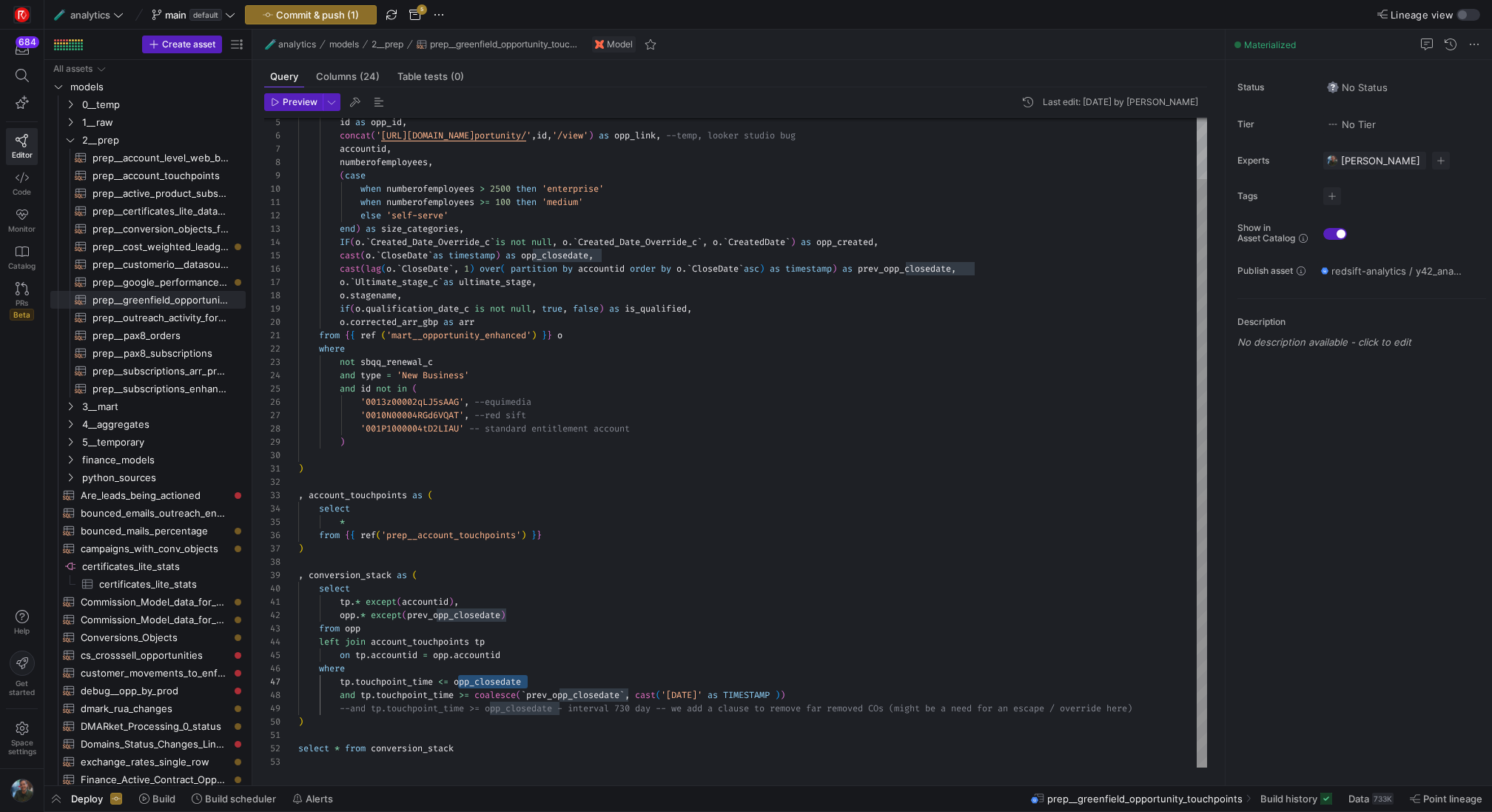
click at [784, 696] on div "id as opp_id , concat ( ' https://redsift.lightning.force.com/lightning/r/Op po…" at bounding box center [752, 409] width 908 height 718
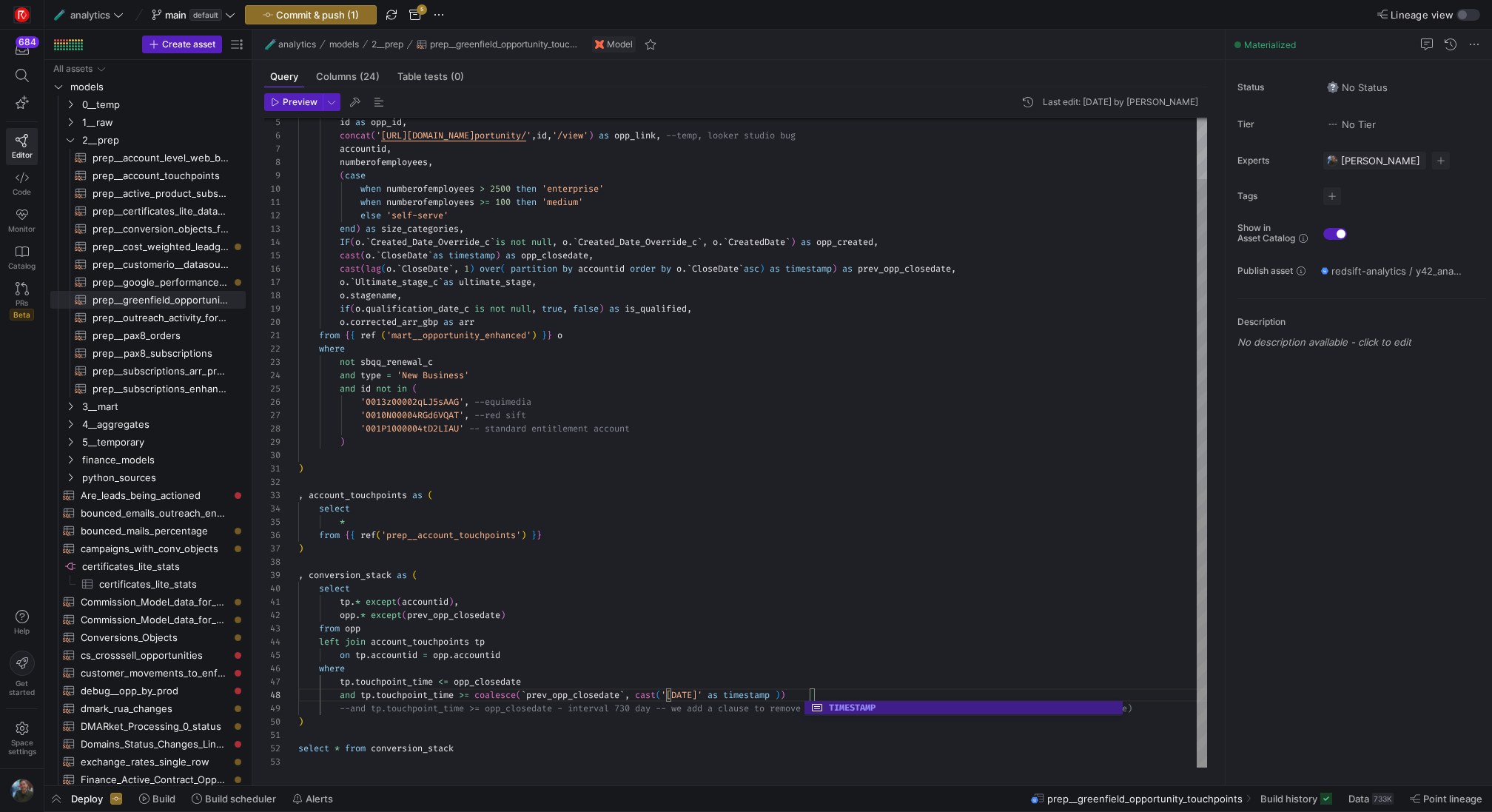
click at [818, 665] on div "id as opp_id , concat ( ' https://redsift.lightning.force.com/lightning/r/Op po…" at bounding box center [752, 409] width 908 height 718
click at [886, 703] on div "id as opp_id , concat ( ' https://redsift.lightning.force.com/lightning/r/Op po…" at bounding box center [752, 409] width 908 height 718
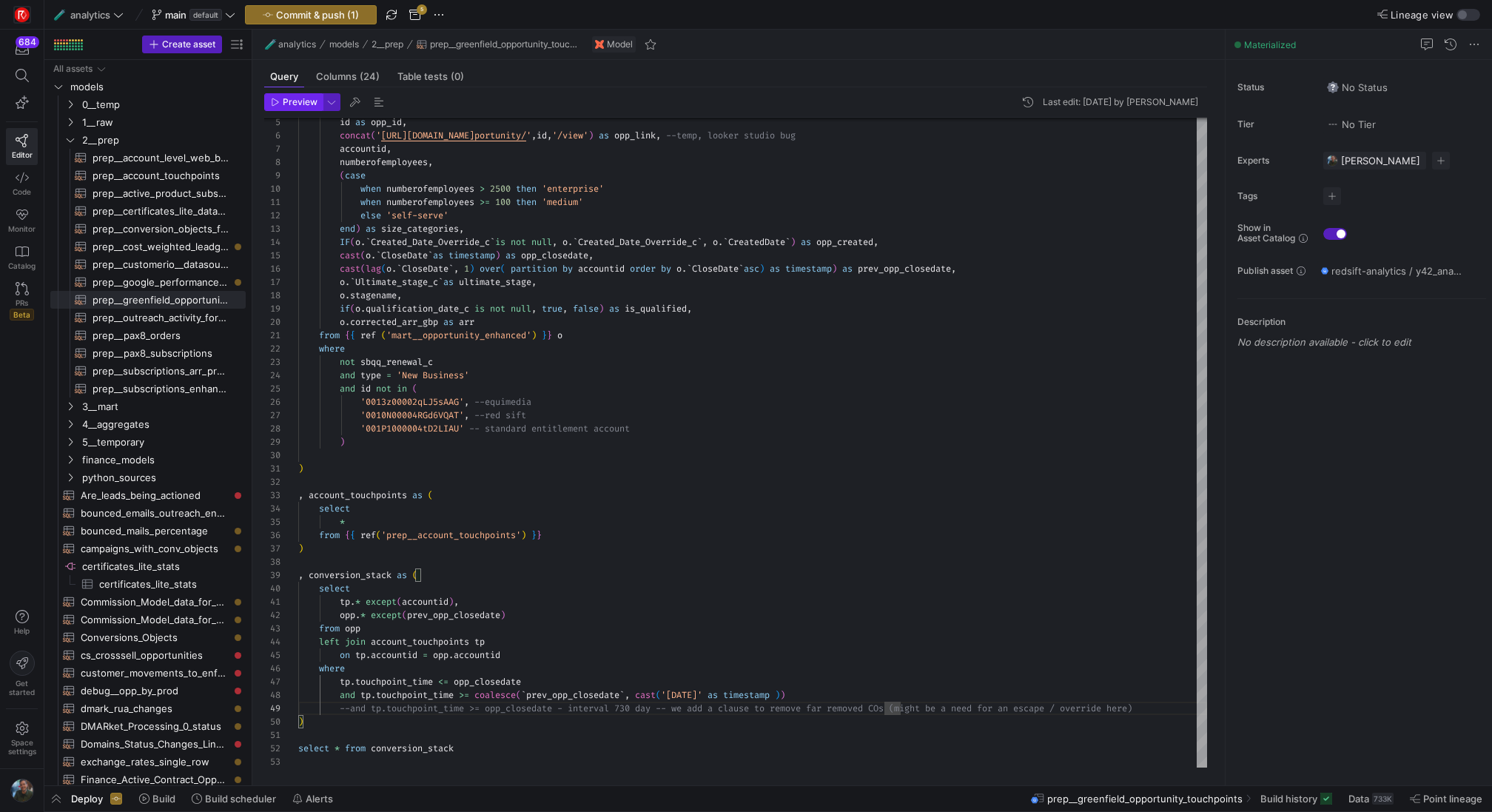
click at [295, 100] on span "Preview" at bounding box center [300, 103] width 35 height 11
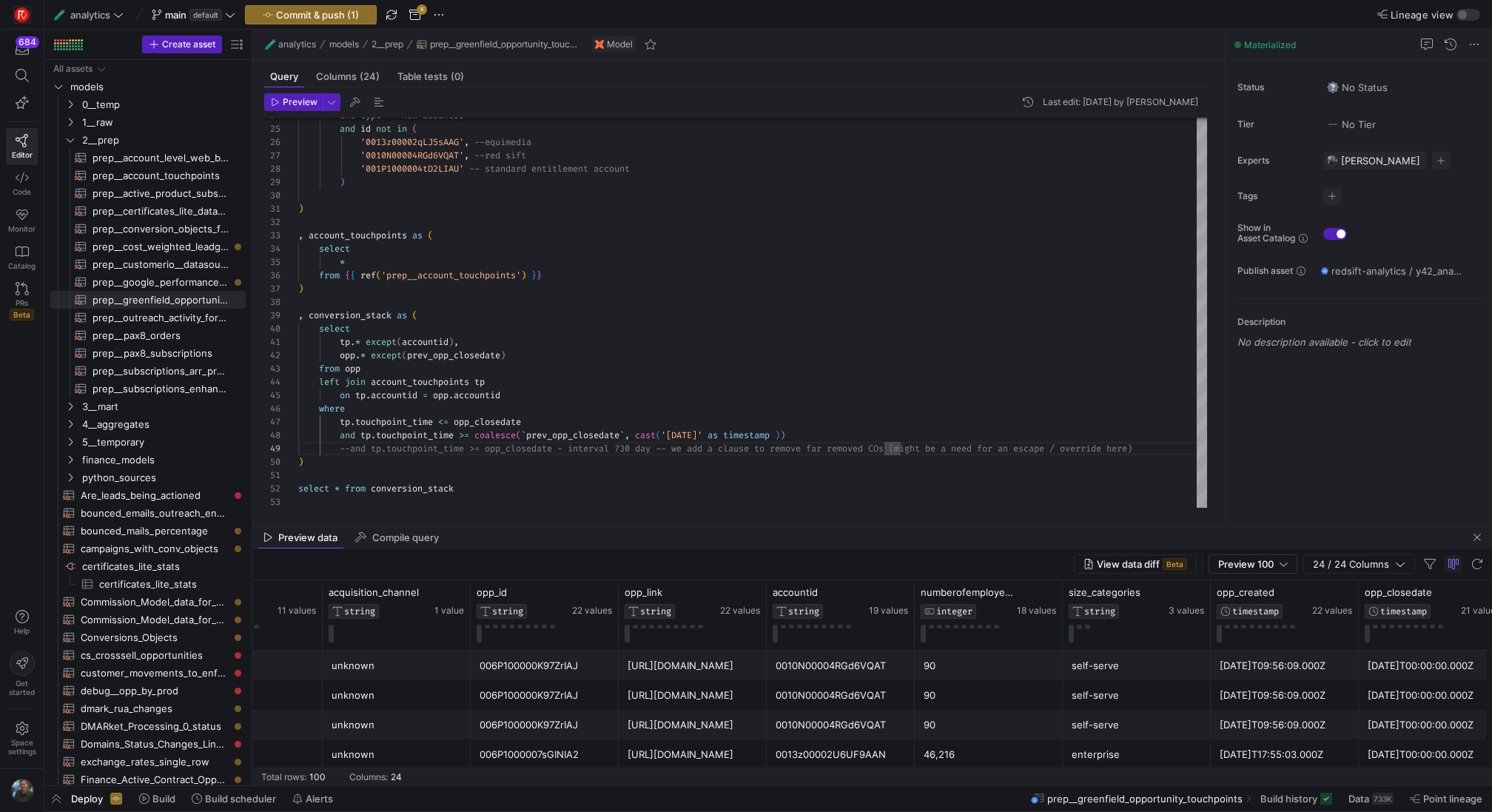
scroll to position [0, 0]
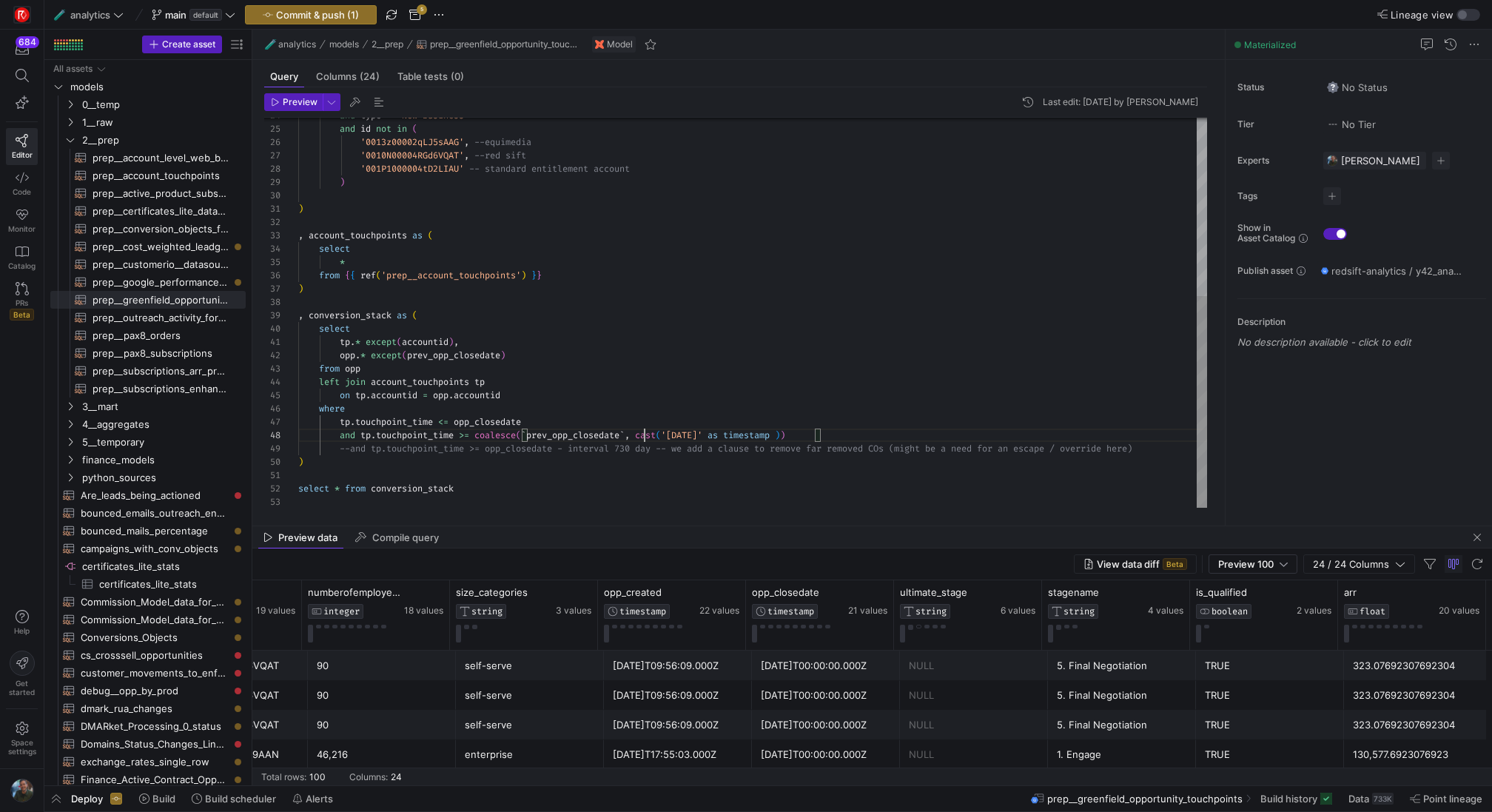
drag, startPoint x: 642, startPoint y: 439, endPoint x: 817, endPoint y: 437, distance: 175.0
drag, startPoint x: 815, startPoint y: 437, endPoint x: 642, endPoint y: 436, distance: 173.0
click at [642, 436] on div "and type = 'New Business' and id not in ( '0013z00002qLJ5sAAG' , --equimedia '0…" at bounding box center [752, 149] width 908 height 718
click at [525, 357] on div "and type = 'New Business' and id not in ( '0013z00002qLJ5sAAG' , --equimedia '0…" at bounding box center [752, 149] width 908 height 718
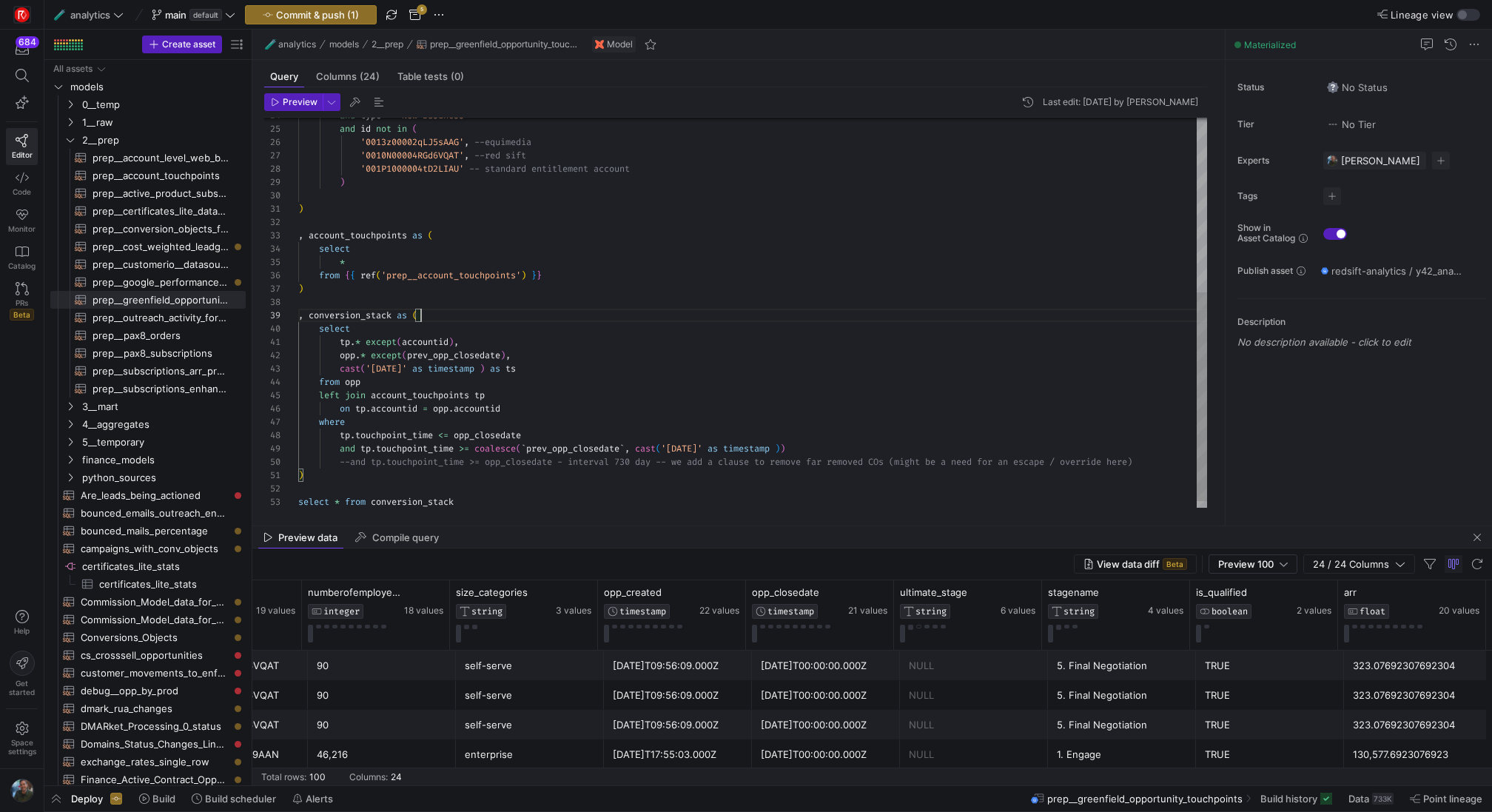
click at [517, 311] on div "and type = 'New Business' and id not in ( '0013z00002qLJ5sAAG' , --equimedia '0…" at bounding box center [752, 156] width 908 height 731
click at [305, 104] on span "Preview" at bounding box center [300, 103] width 35 height 11
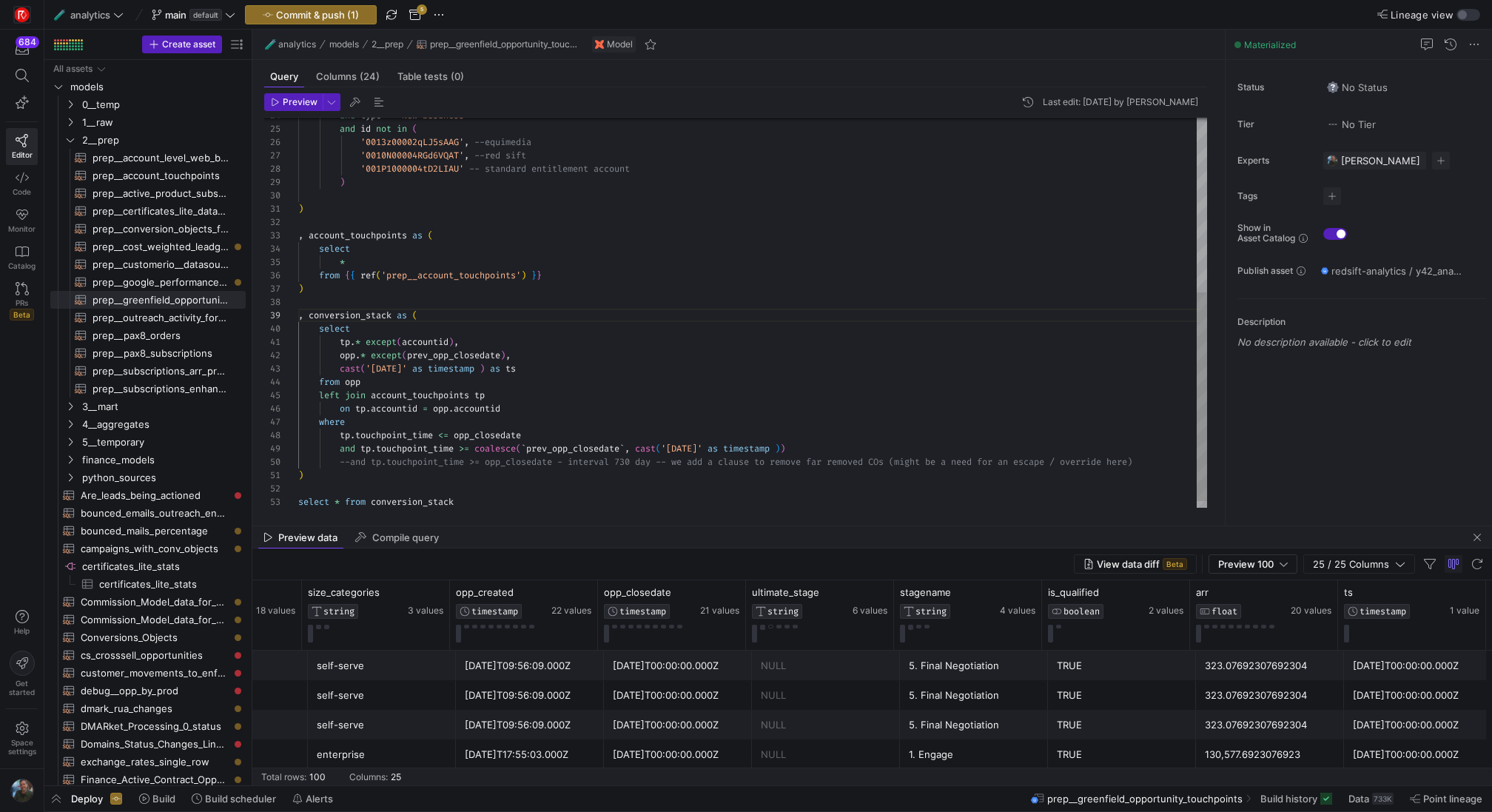
click at [548, 371] on div "and type = 'New Business' and id not in ( '0013z00002qLJ5sAAG' , --equimedia '0…" at bounding box center [752, 156] width 908 height 731
click at [692, 360] on div "and type = 'New Business' and id not in ( '0013z00002qLJ5sAAG' , --equimedia '0…" at bounding box center [752, 163] width 908 height 718
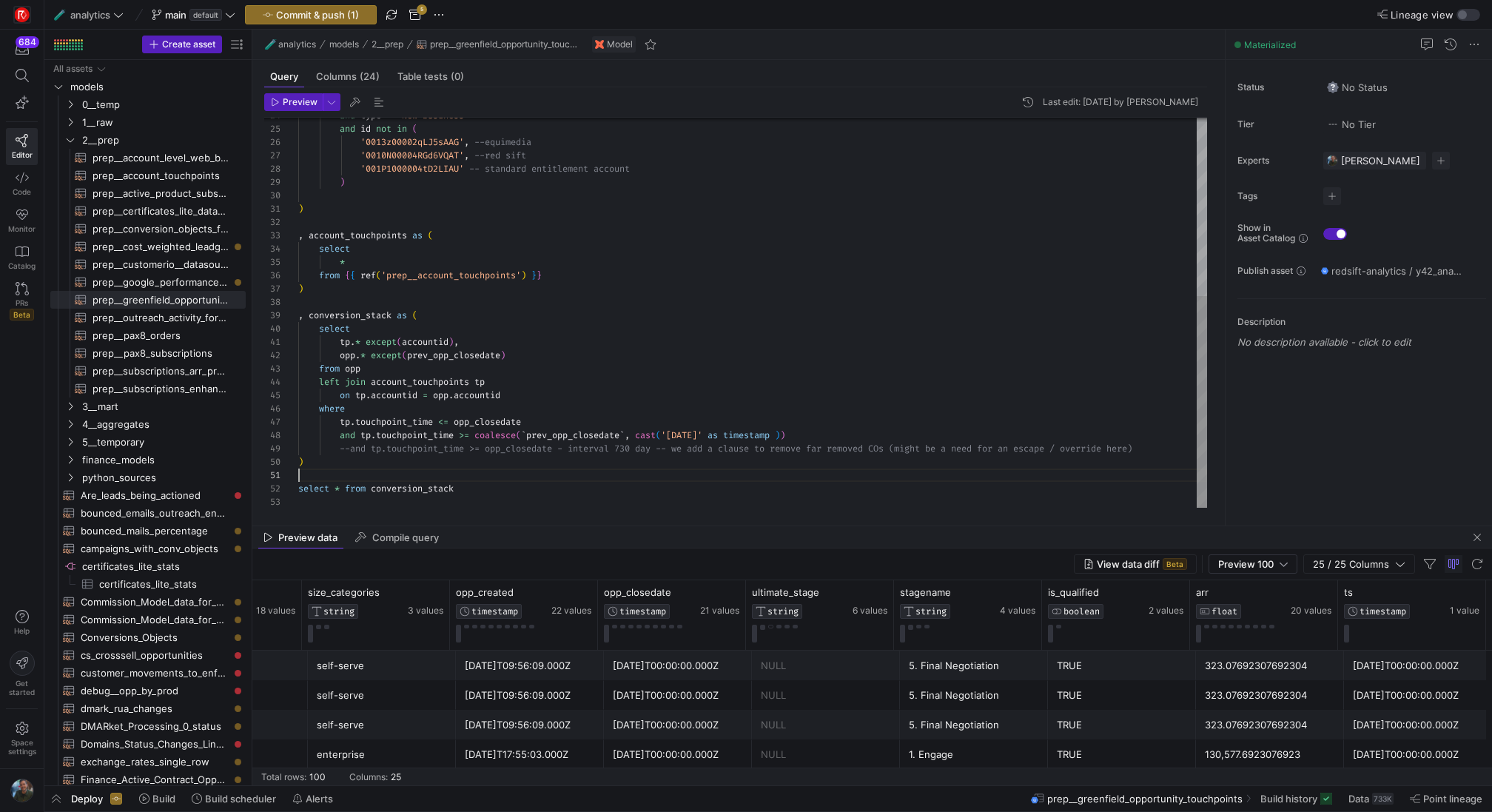
click at [488, 470] on div "and type = 'New Business' and id not in ( '0013z00002qLJ5sAAG' , --equimedia '0…" at bounding box center [752, 149] width 908 height 718
type textarea "select * from conversion_stack"
click at [337, 16] on span "Commit & push (1)" at bounding box center [317, 15] width 83 height 12
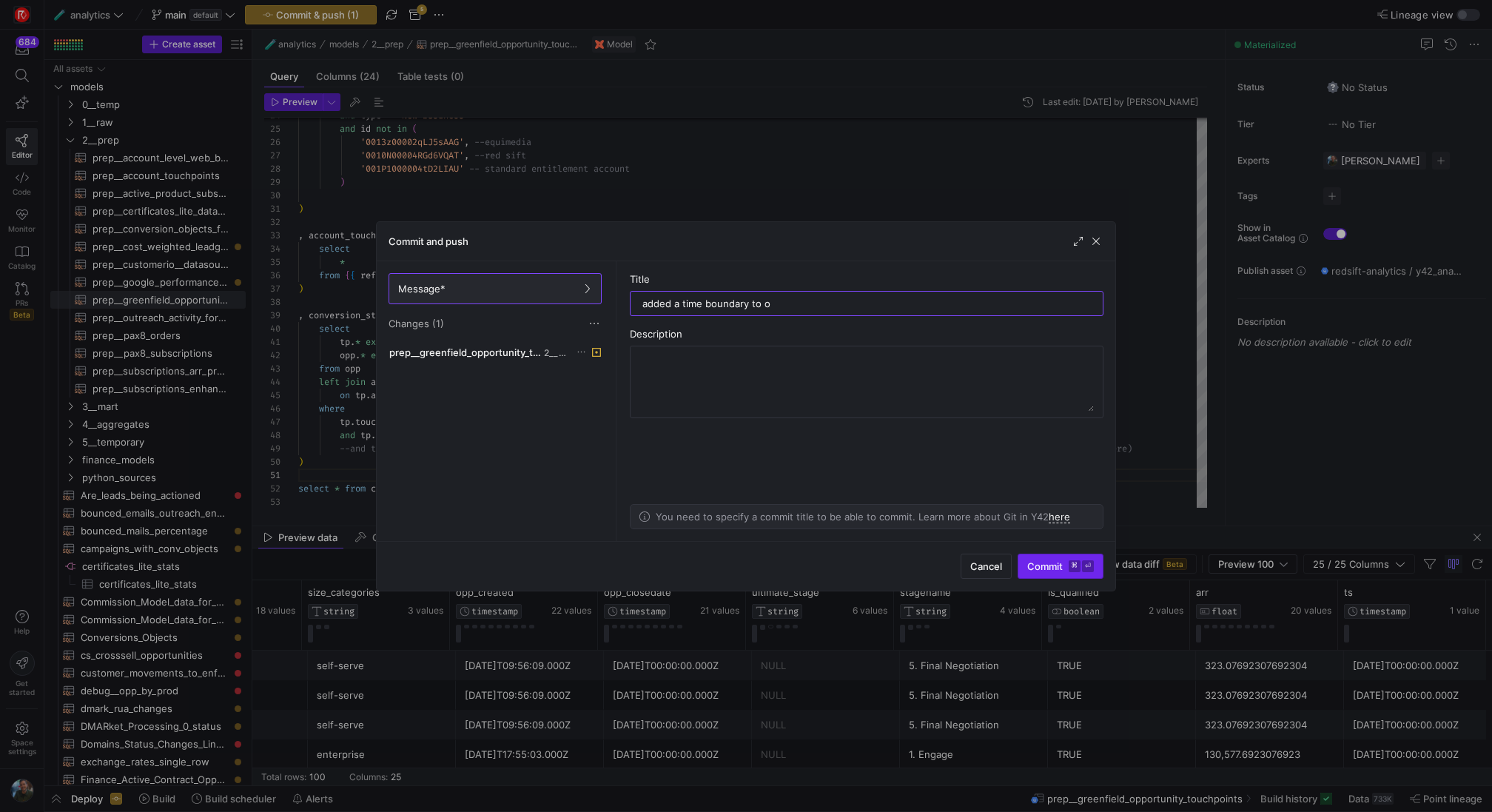
type input "added a time boundary to o"
click at [1075, 572] on kbd "⌘" at bounding box center [1074, 566] width 12 height 12
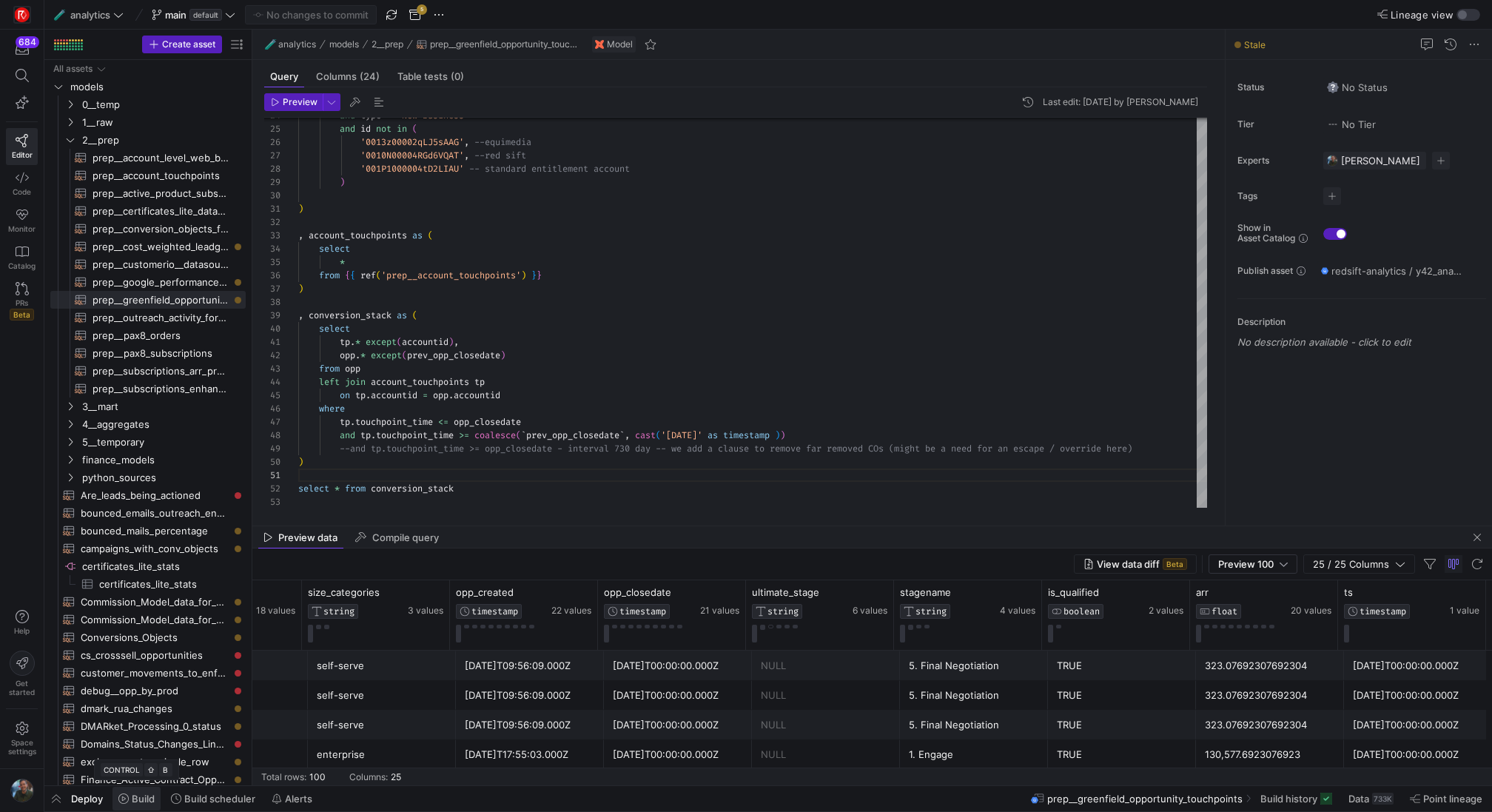
click at [142, 790] on span at bounding box center [136, 798] width 48 height 23
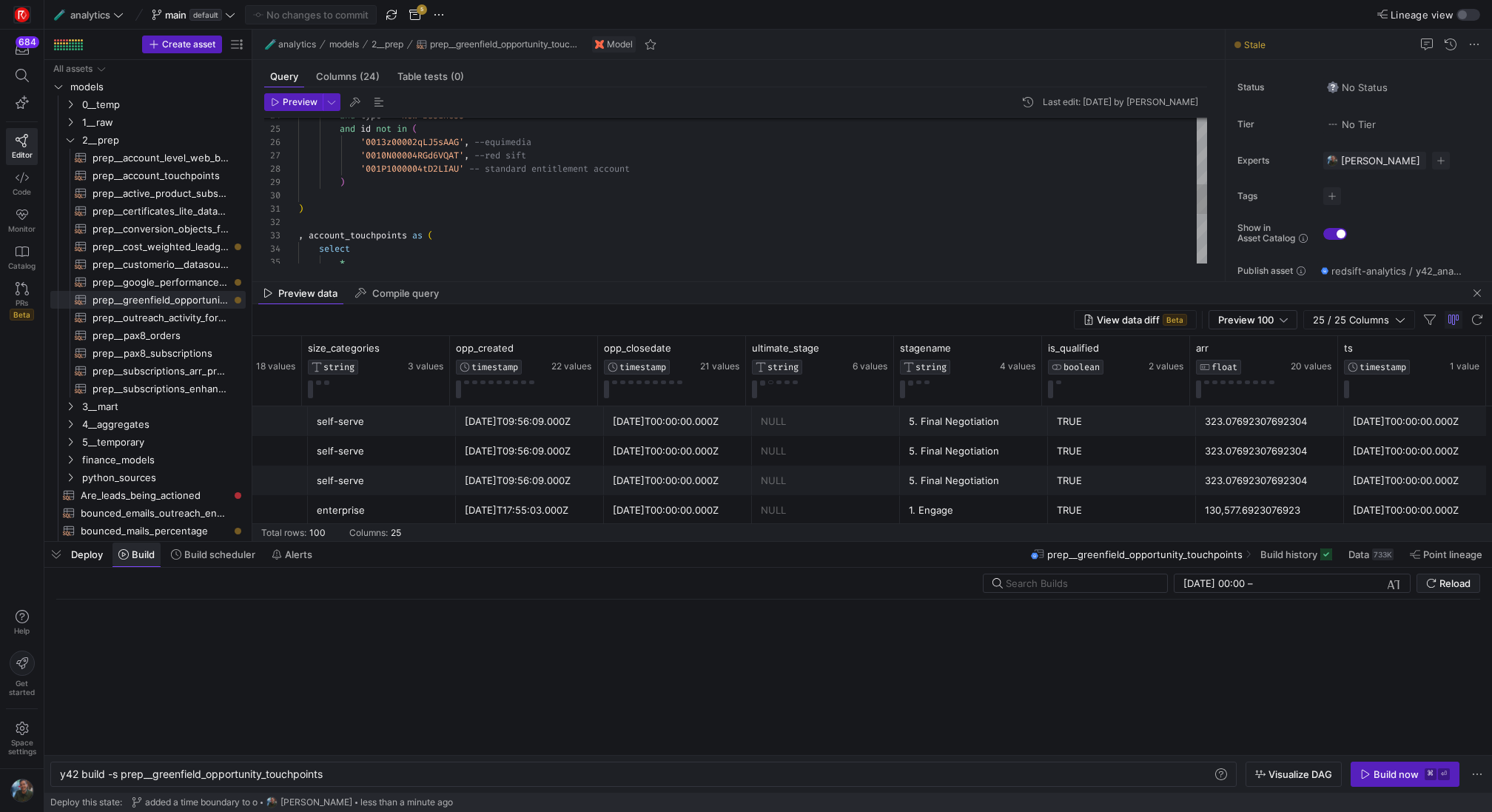
scroll to position [0, 265]
click at [335, 768] on div "y42 build -s prep__greenfield_opportunity_touchpoi nts y42 build -s prep__green…" at bounding box center [643, 774] width 1186 height 25
click at [332, 778] on div "y42 build -s prep__greenfield_opportunity_touchpoi nts" at bounding box center [637, 774] width 1153 height 12
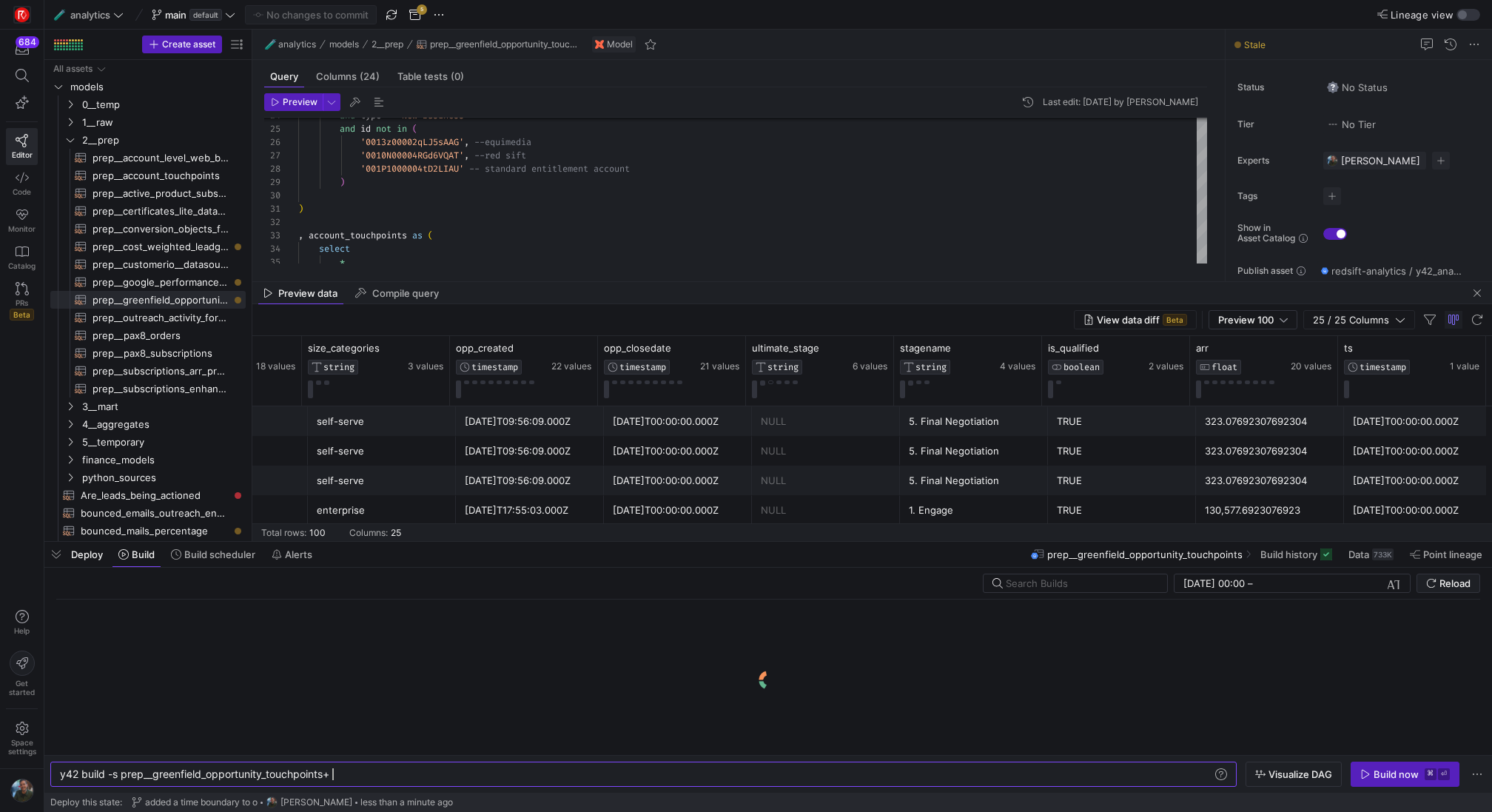
scroll to position [0, 277]
type textarea "y42 build -s prep__greenfield_opportunity_touchpoints+1"
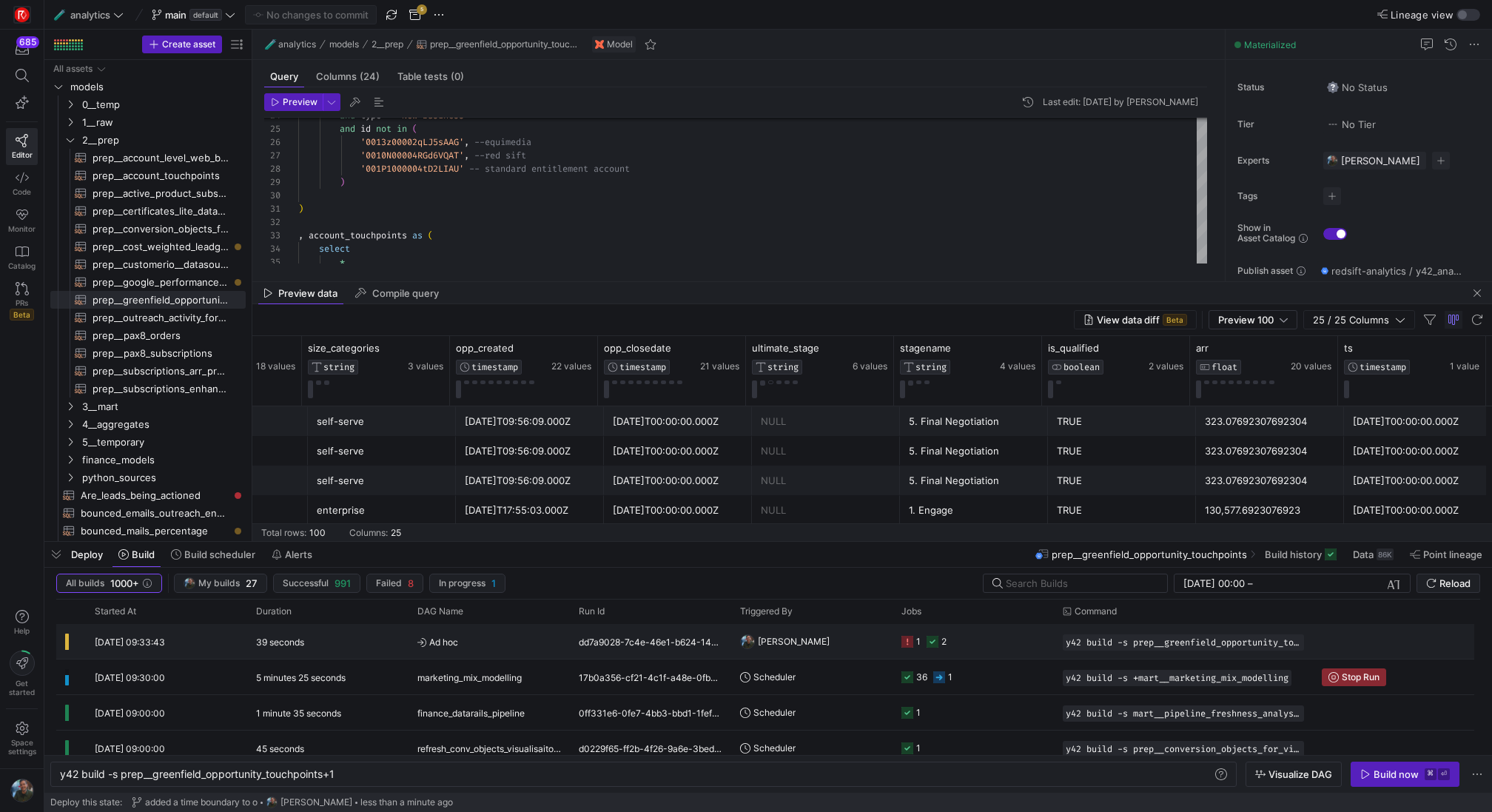
click at [809, 649] on y42-orchestration-triggered-by "[PERSON_NAME]" at bounding box center [812, 641] width 143 height 33
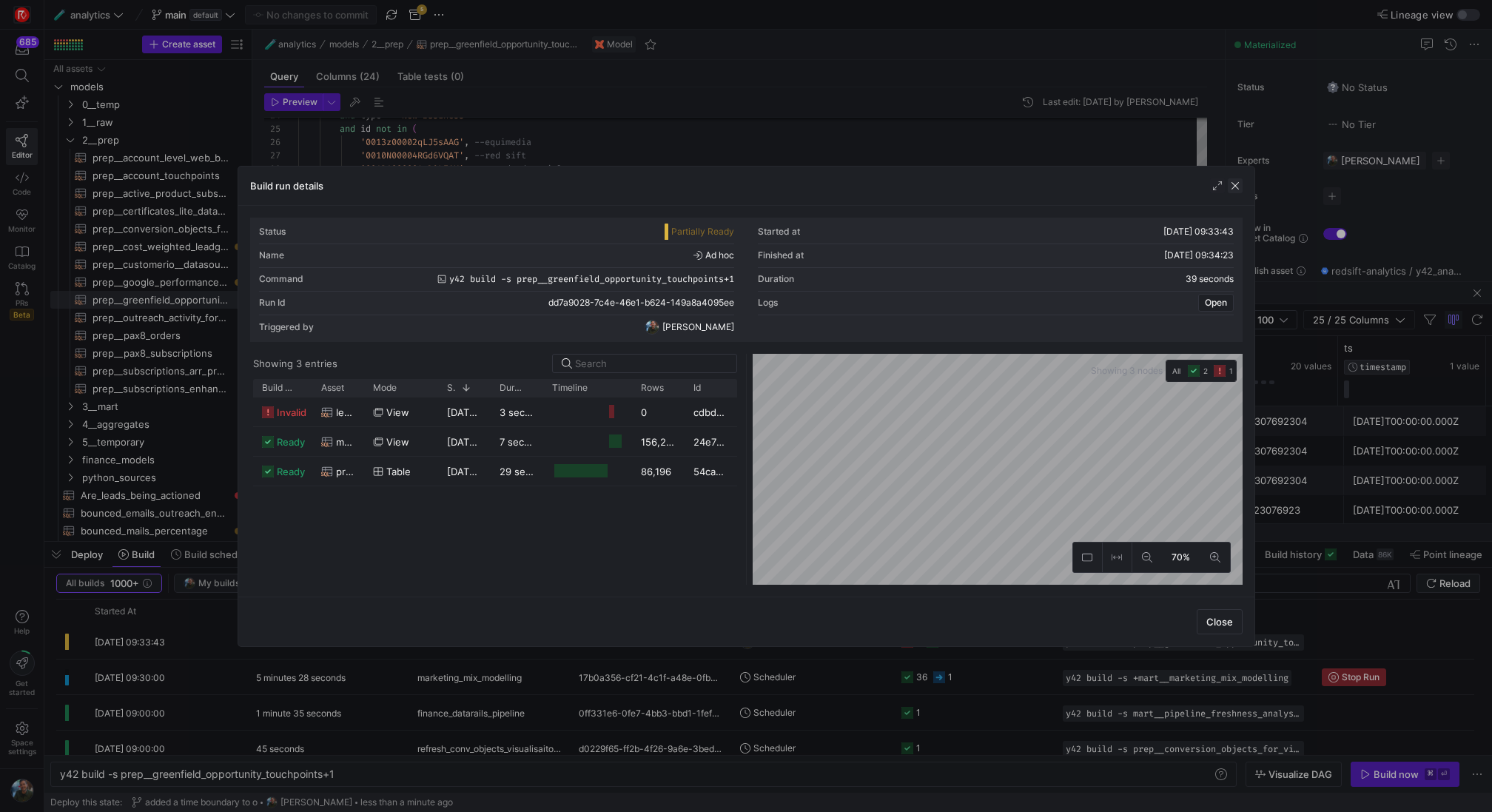
click at [1238, 183] on span "button" at bounding box center [1235, 186] width 15 height 15
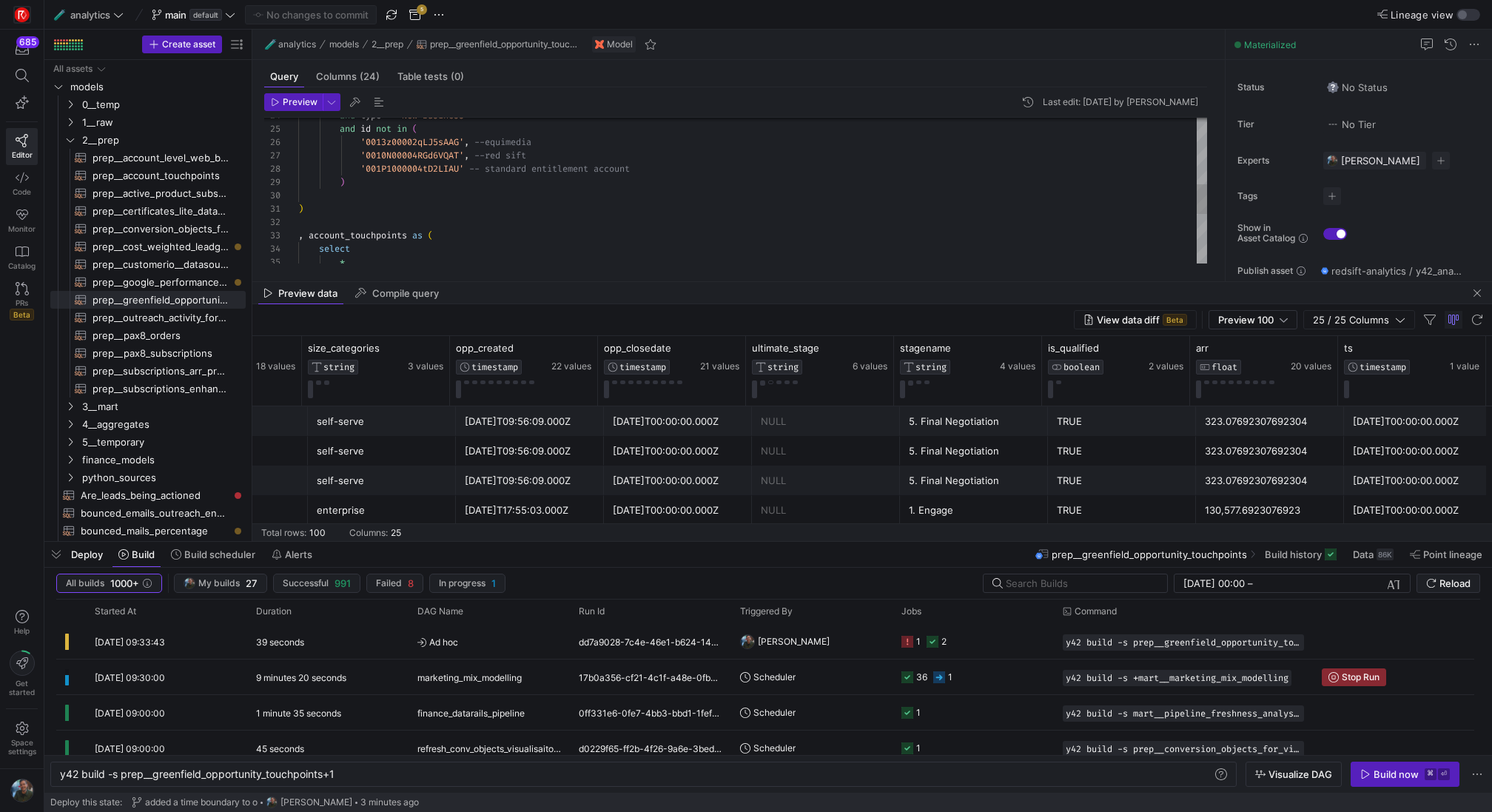
type textarea ") , account_touchpoints as ( select * from {{ ref('prep__account_touchpoints') …"
click at [802, 233] on div "and type = 'New Business' and id not in ( '0013z00002qLJ5sAAG' , --equimedia '0…" at bounding box center [752, 149] width 908 height 718
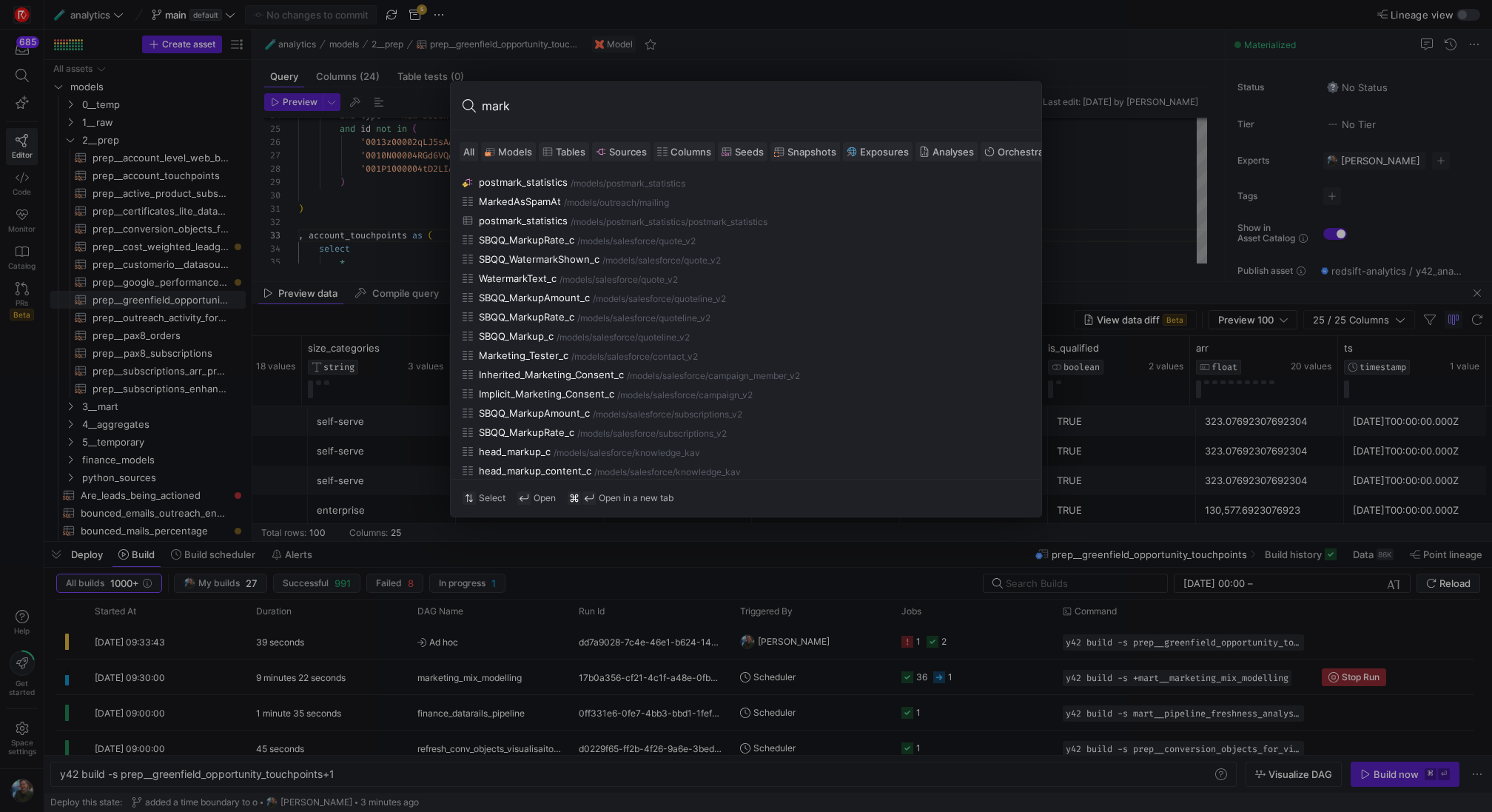
type input "mark"
click at [498, 155] on span "Models" at bounding box center [515, 152] width 34 height 12
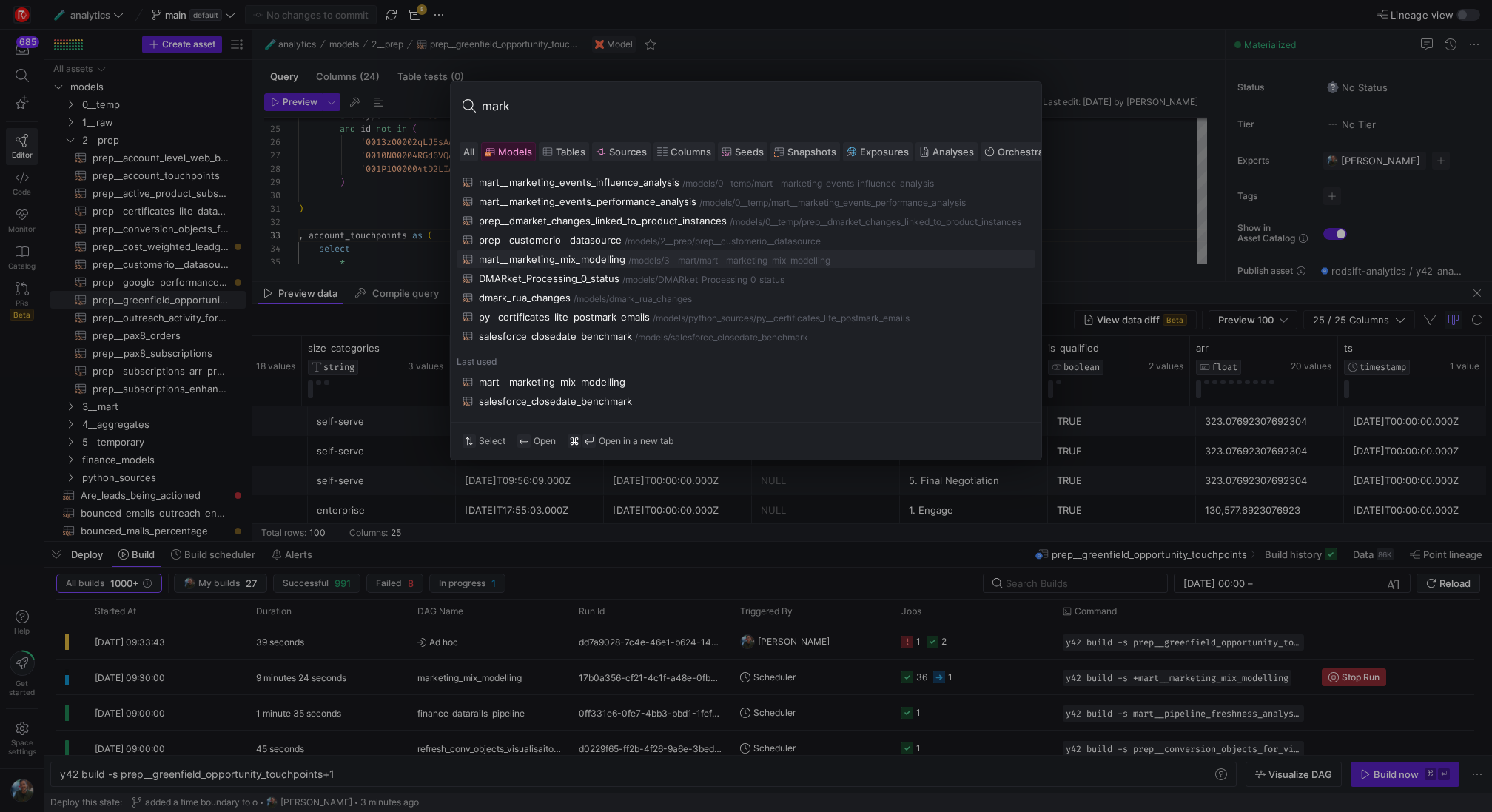
click at [571, 261] on div "mart__marketing_mix_modelling" at bounding box center [552, 259] width 146 height 12
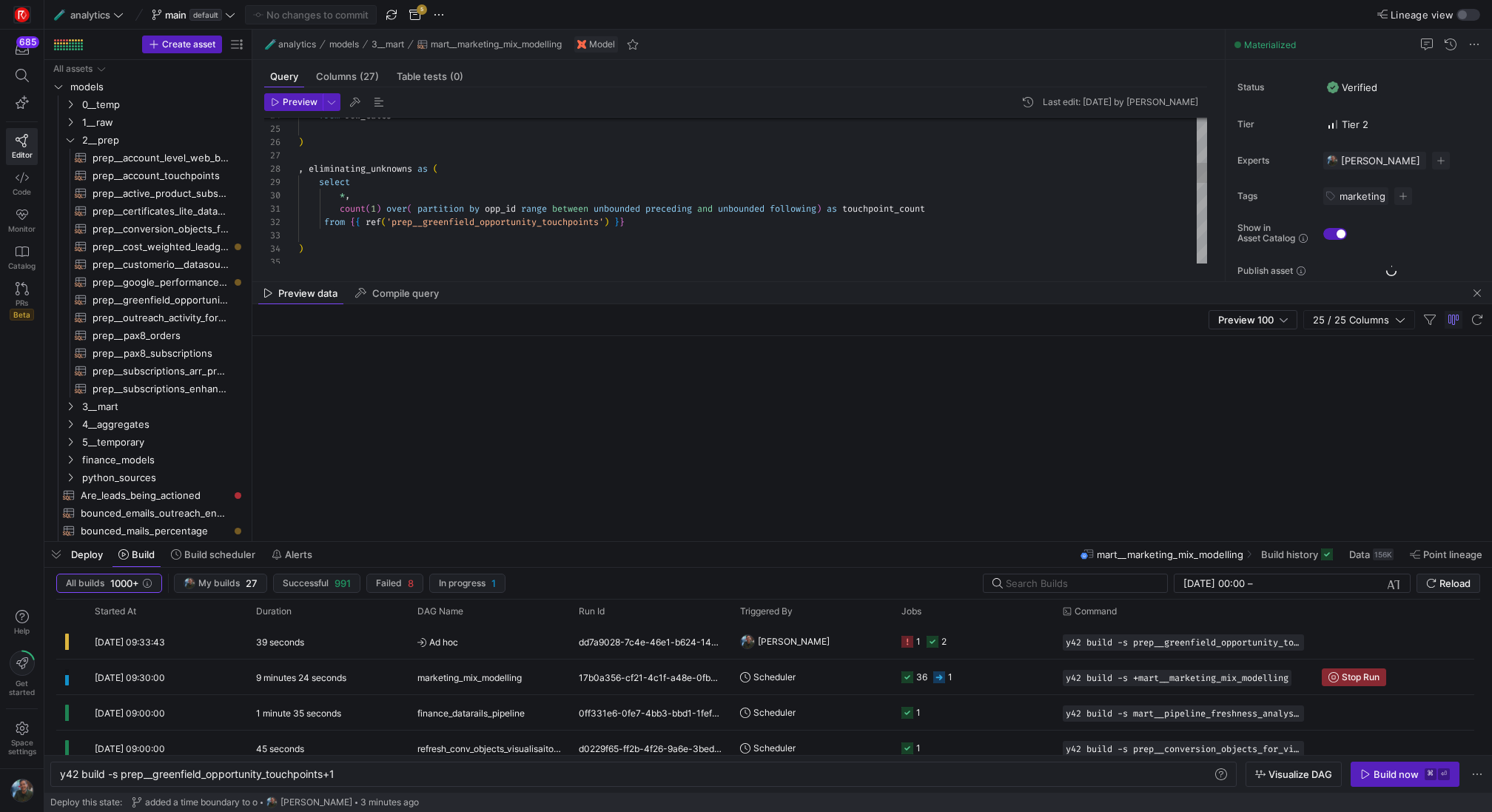
scroll to position [33, 0]
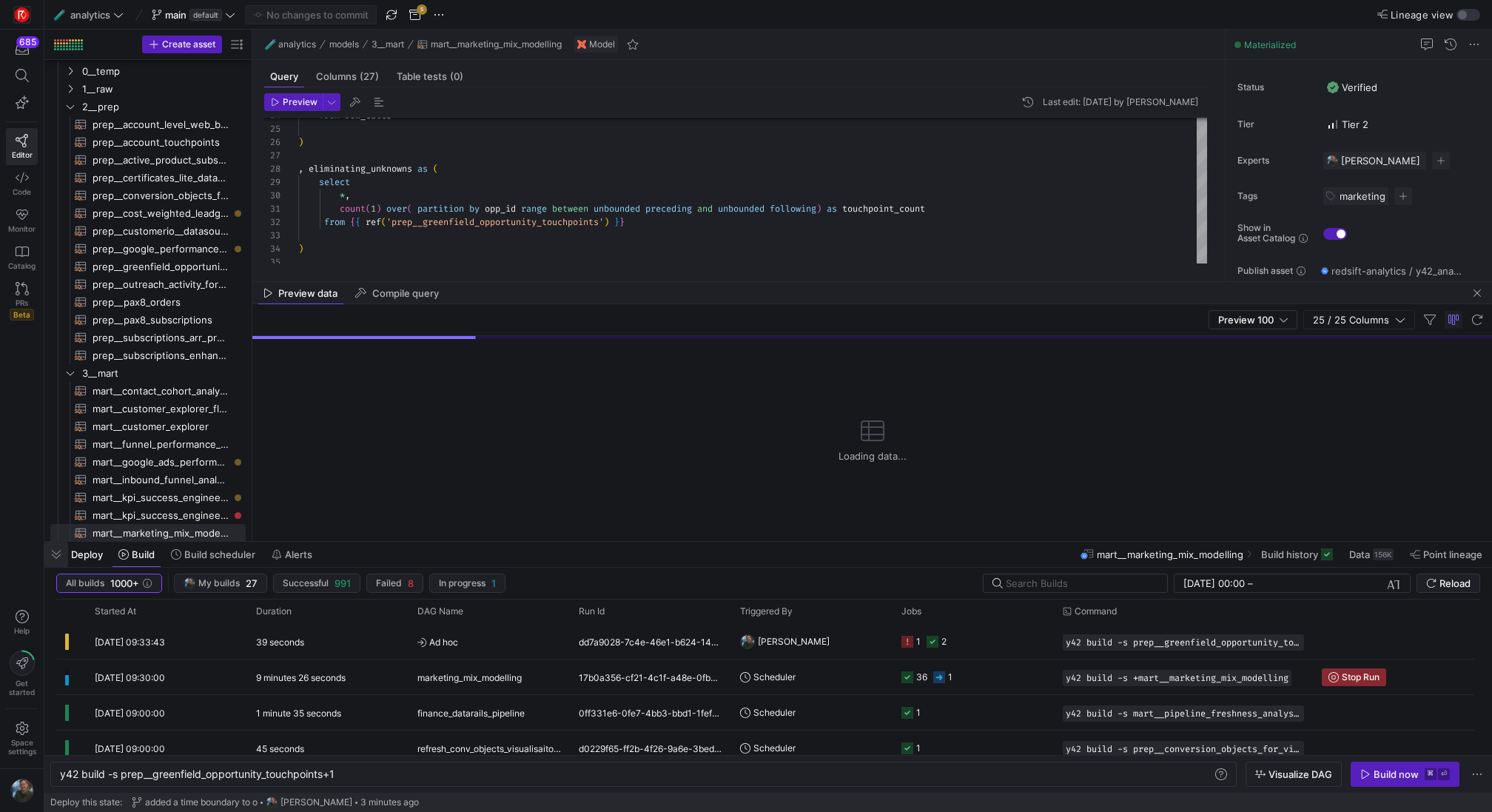
click at [64, 561] on span "button" at bounding box center [56, 553] width 23 height 25
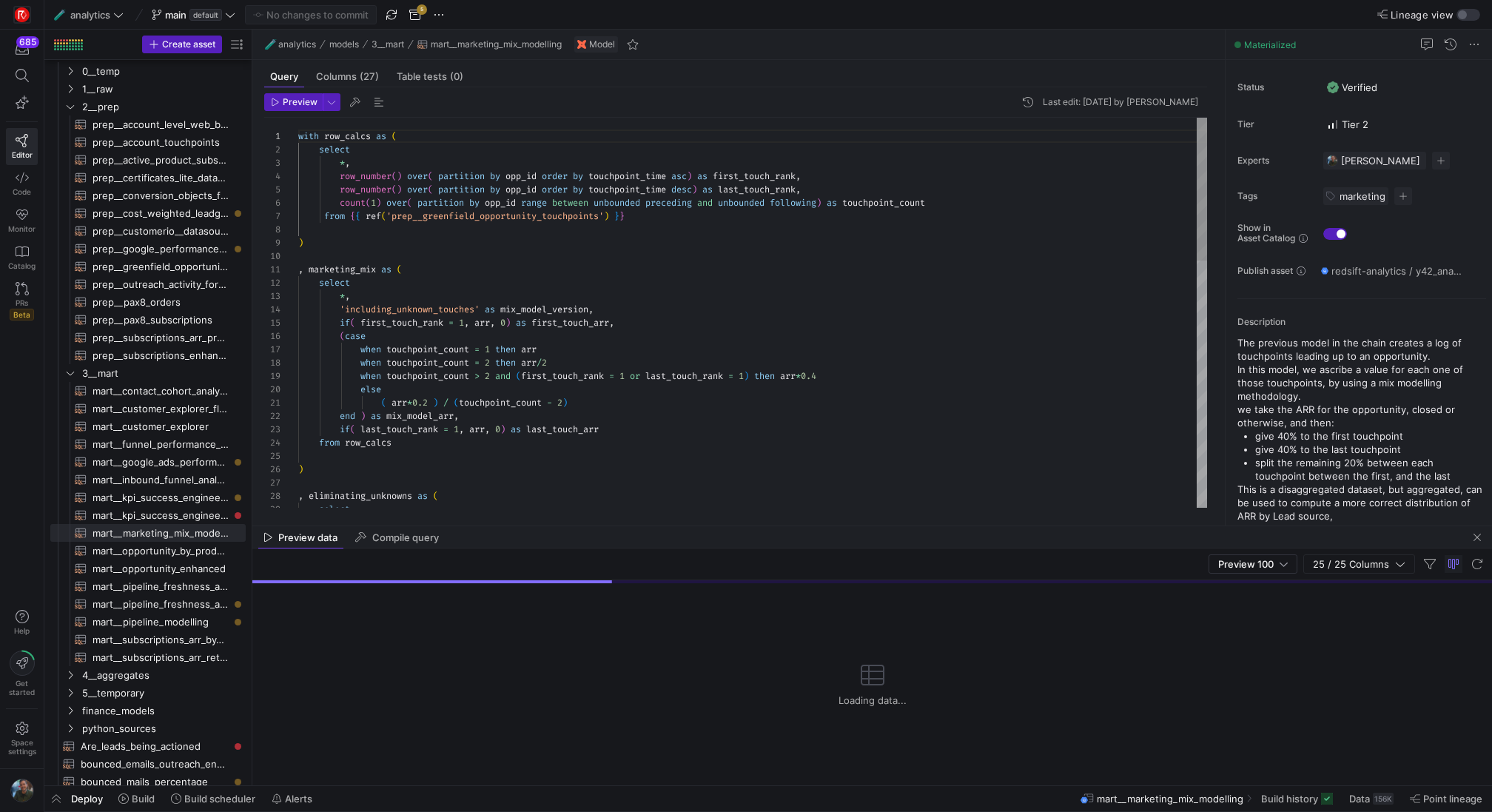
click at [654, 222] on div "from row_calcs ) , eliminating_unknowns as ( select if ( last_touch_rank = 1 , …" at bounding box center [752, 649] width 908 height 1064
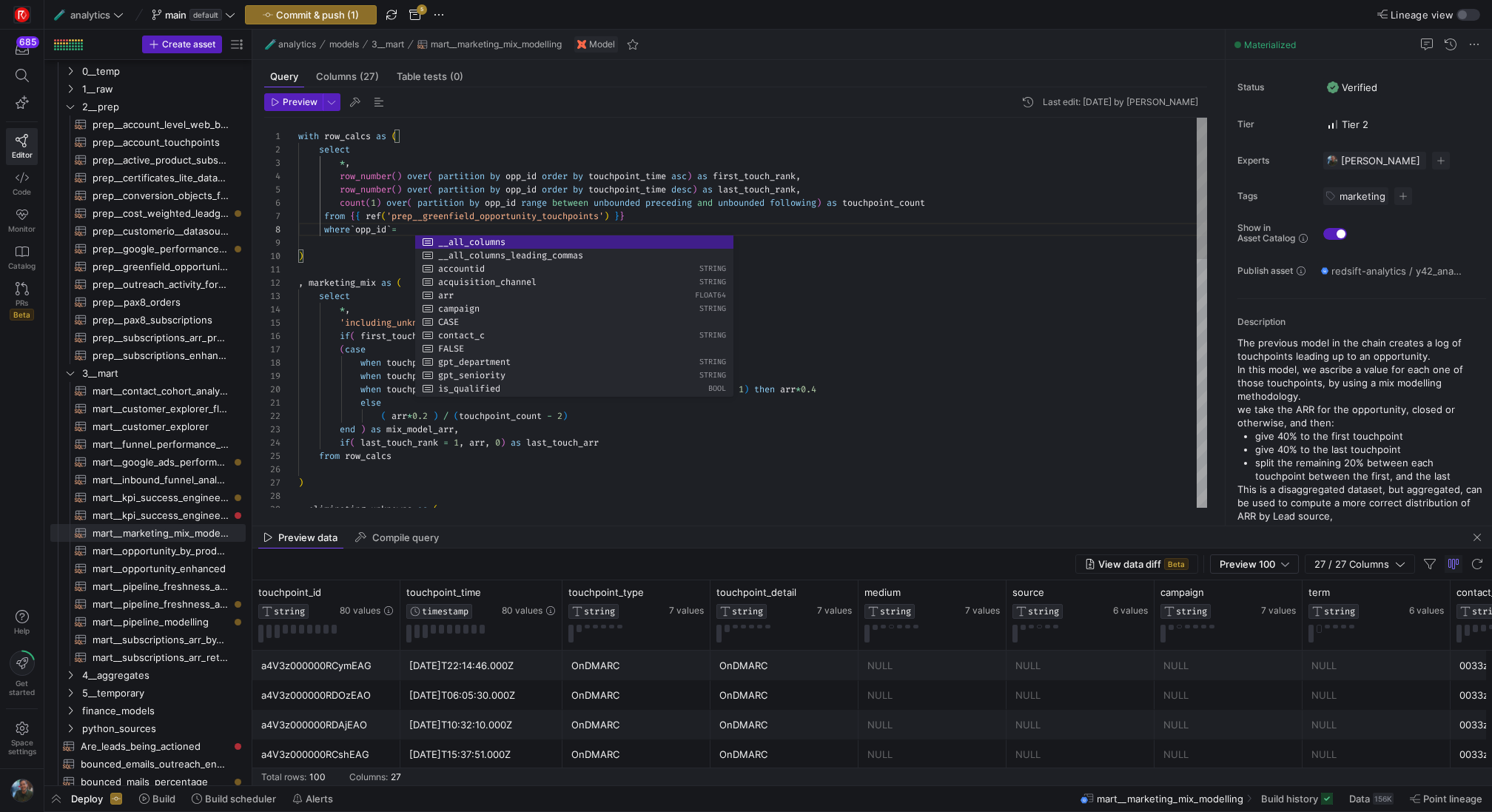
scroll to position [106, 0]
click at [387, 242] on div "from row_calcs ) , eliminating_unknowns as ( if ( last_touch_rank = 1 , arr , 0…" at bounding box center [752, 656] width 908 height 1077
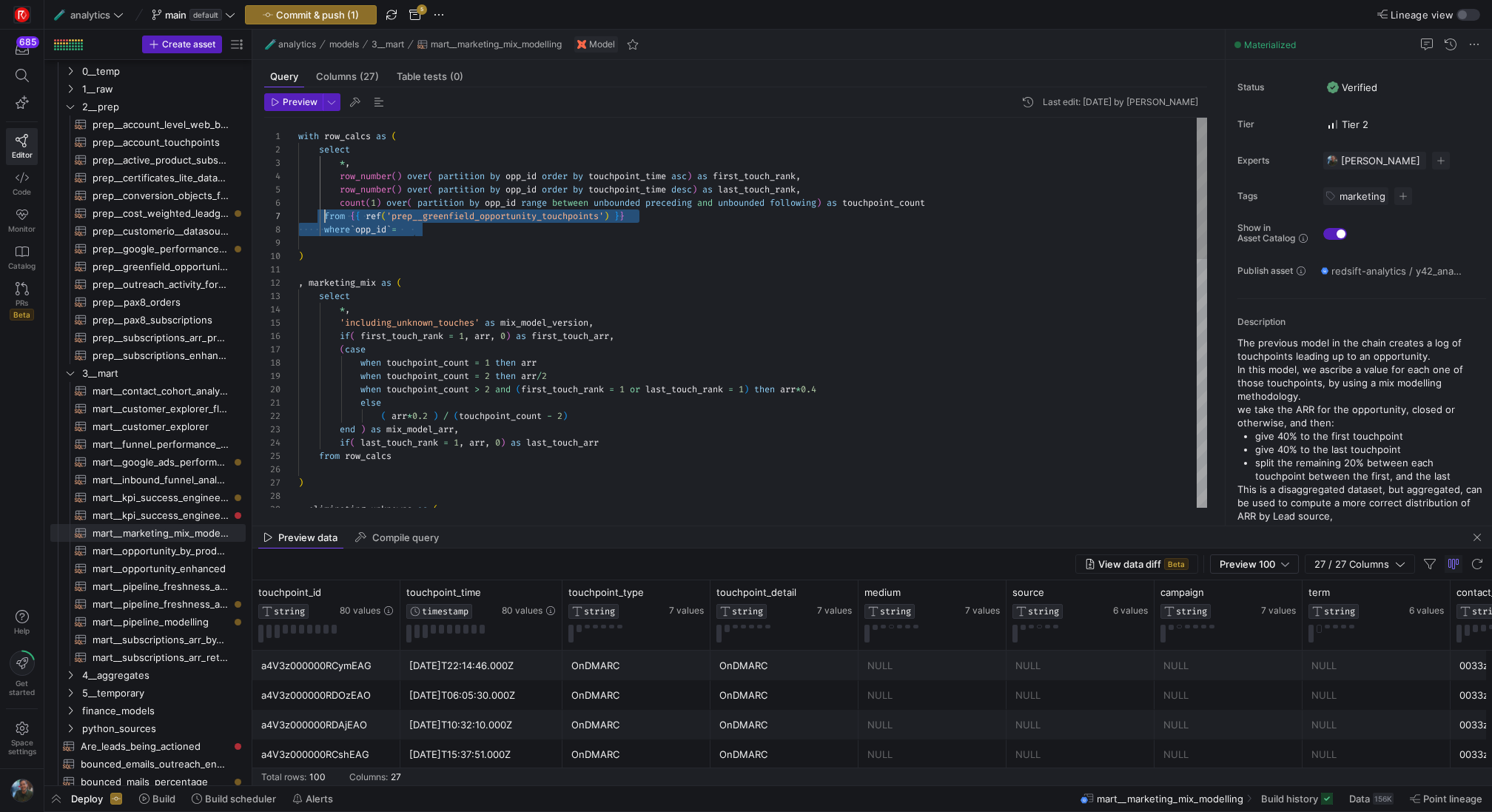
scroll to position [80, 26]
drag, startPoint x: 418, startPoint y: 230, endPoint x: 326, endPoint y: 221, distance: 92.4
click at [326, 221] on div "from row_calcs ) , eliminating_unknowns as ( if ( last_touch_rank = 1 , arr , 0…" at bounding box center [752, 656] width 908 height 1077
click at [436, 235] on div "from row_calcs ) , eliminating_unknowns as ( if ( last_touch_rank = 1 , arr , 0…" at bounding box center [752, 656] width 908 height 1077
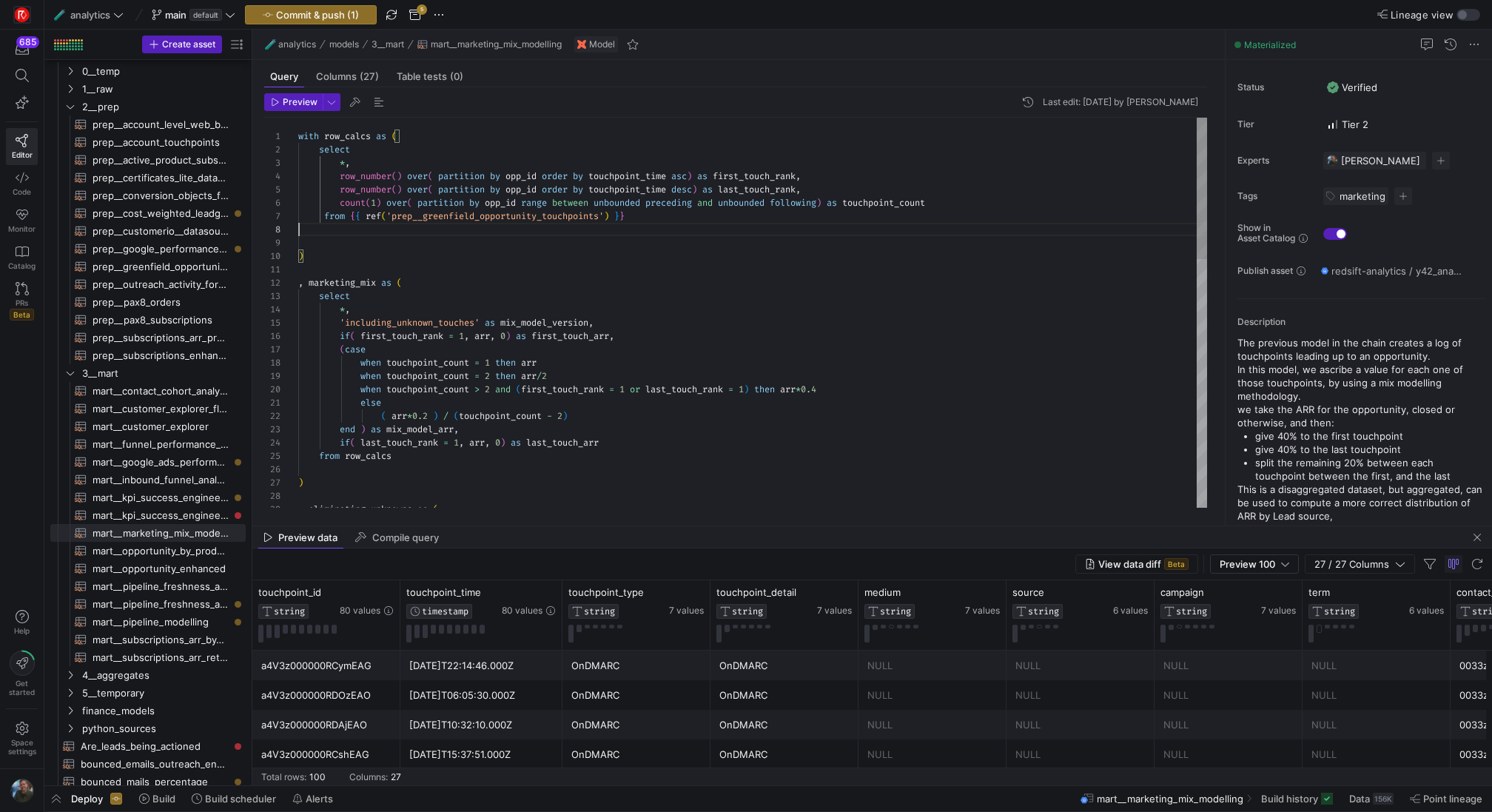
scroll to position [80, 336]
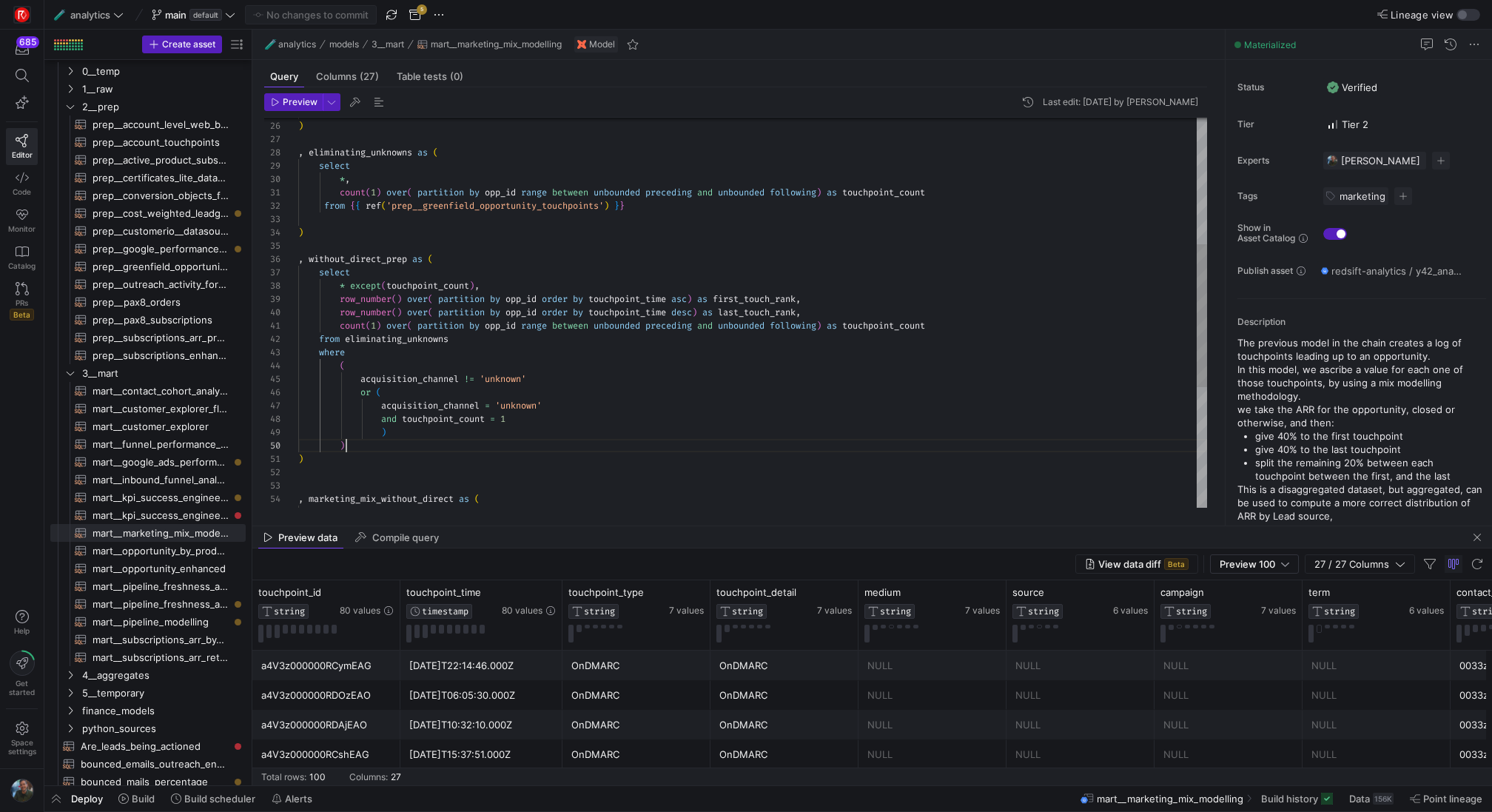
click at [358, 448] on div "row_number ( ) over ( partition by opp_id order by touchpoint_time asc ) as fir…" at bounding box center [752, 306] width 908 height 1064
click at [442, 467] on div "row_number ( ) over ( partition by opp_id order by touchpoint_time asc ) as fir…" at bounding box center [752, 306] width 908 height 1064
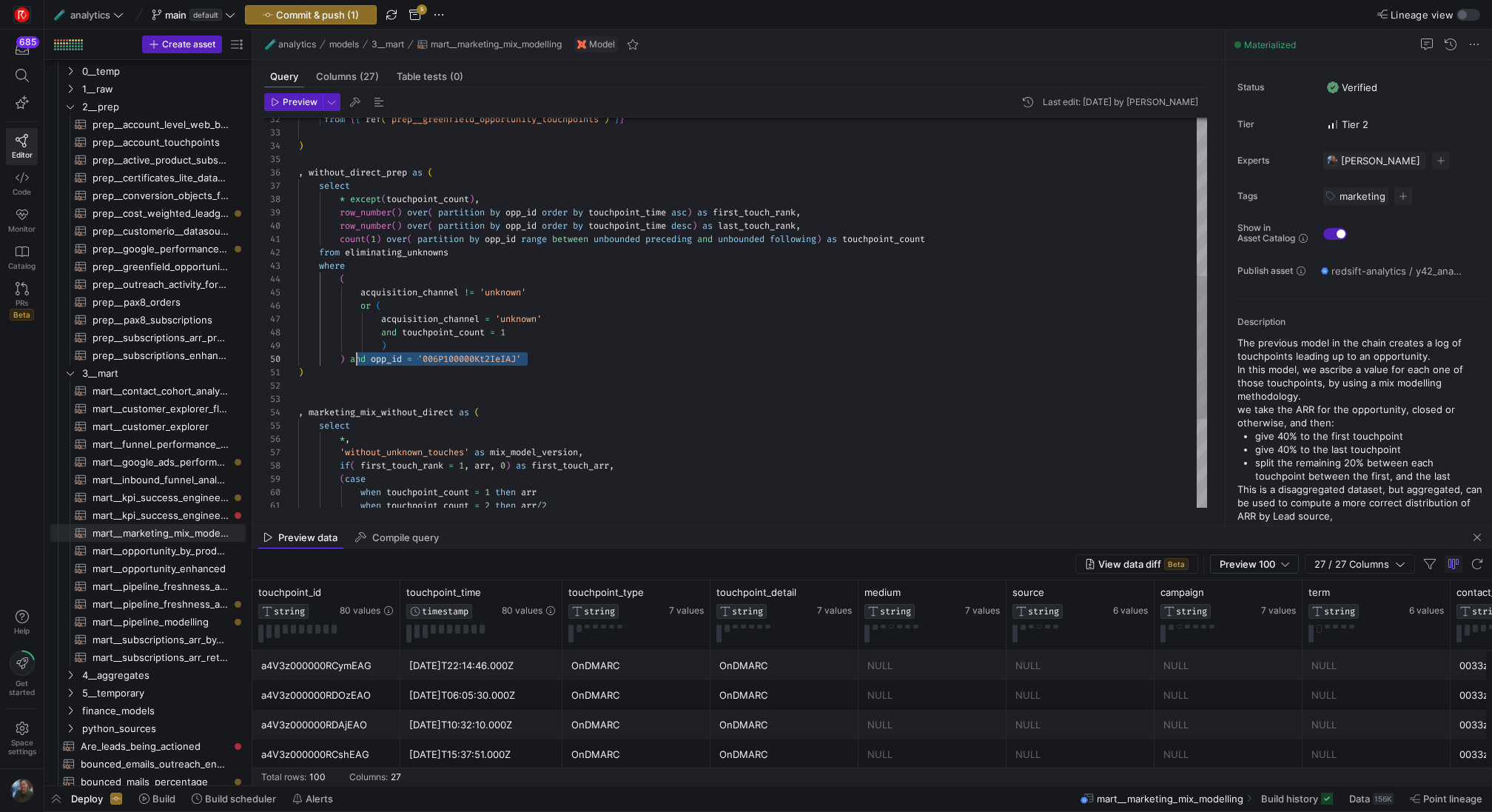
scroll to position [120, 54]
drag, startPoint x: 535, startPoint y: 360, endPoint x: 353, endPoint y: 354, distance: 182.1
click at [353, 354] on div "( acquisition_channel != 'unknown' or ( acquisition_channel = 'unknown' and tou…" at bounding box center [752, 219] width 908 height 1064
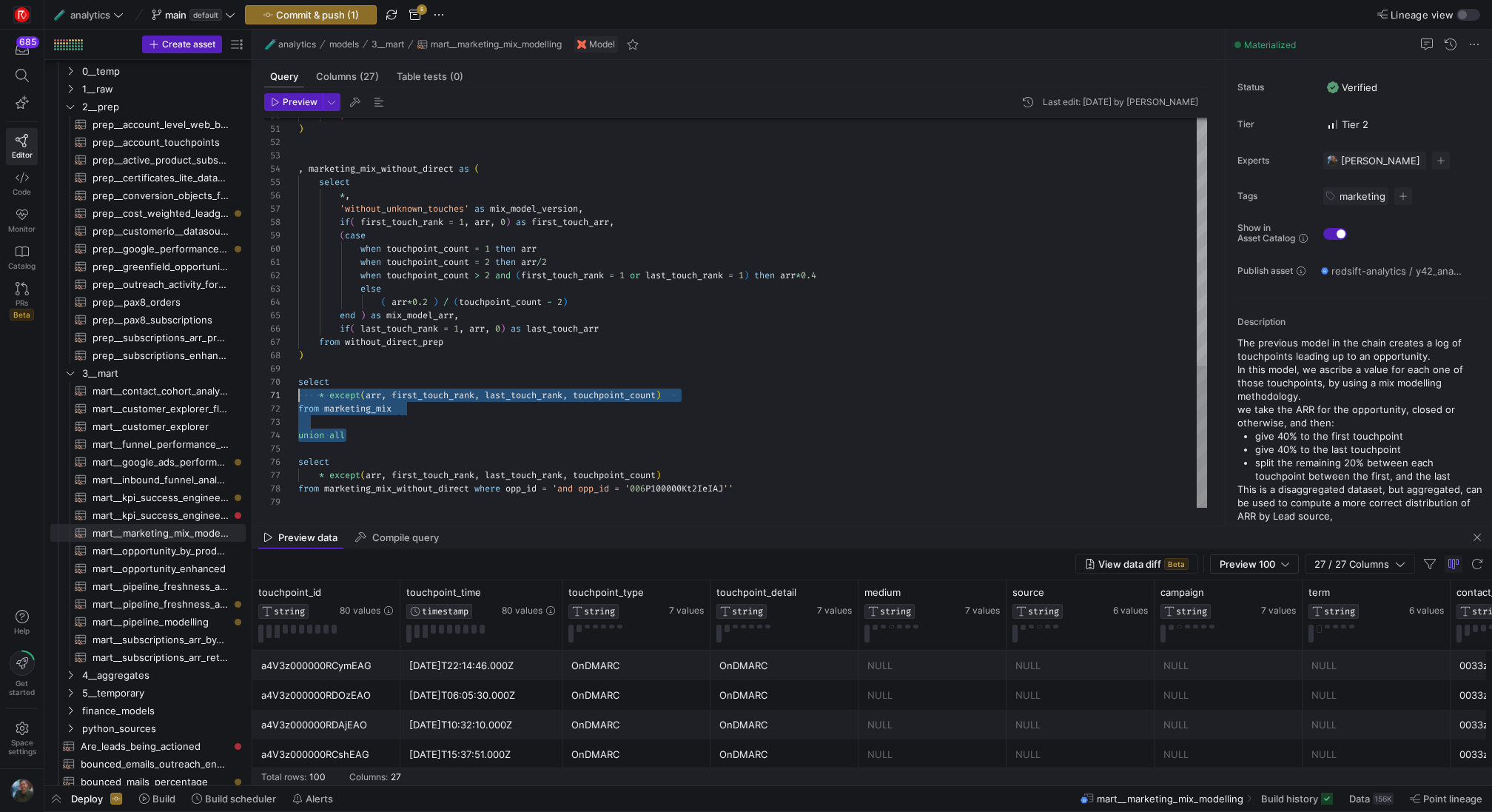
scroll to position [120, 0]
drag, startPoint x: 359, startPoint y: 432, endPoint x: 286, endPoint y: 385, distance: 86.8
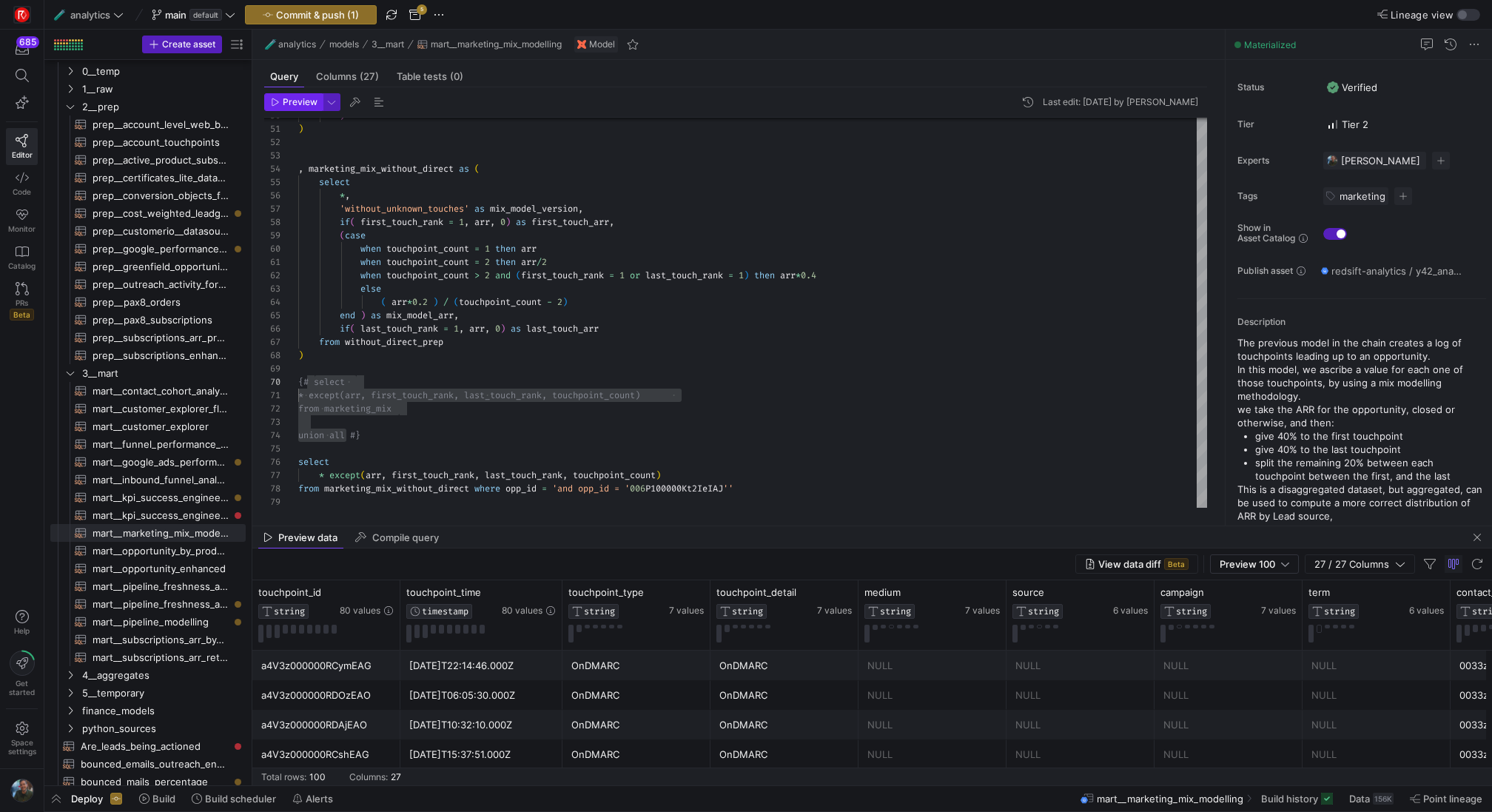
click at [292, 101] on span "Preview" at bounding box center [300, 103] width 35 height 11
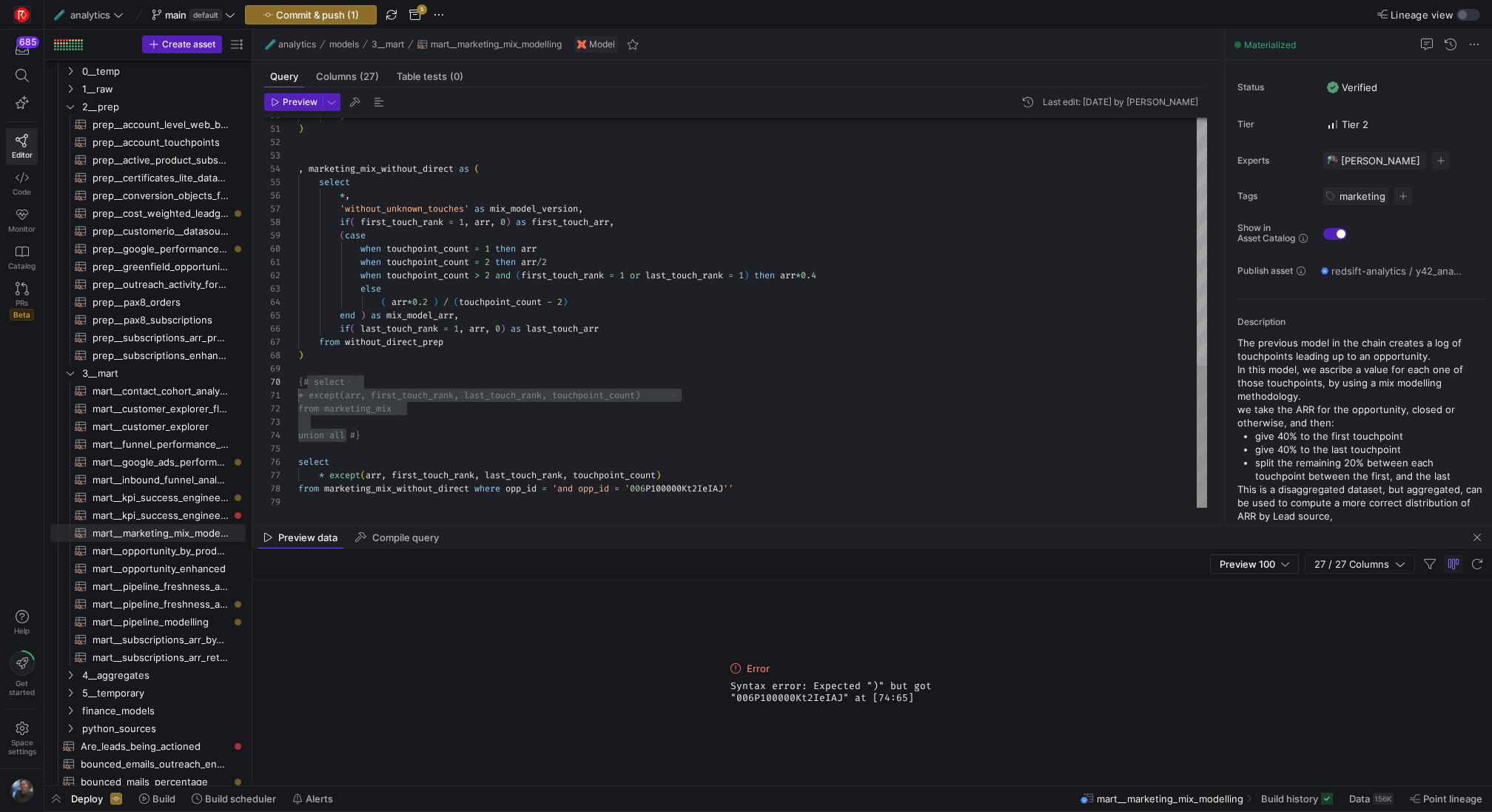
scroll to position [93, 266]
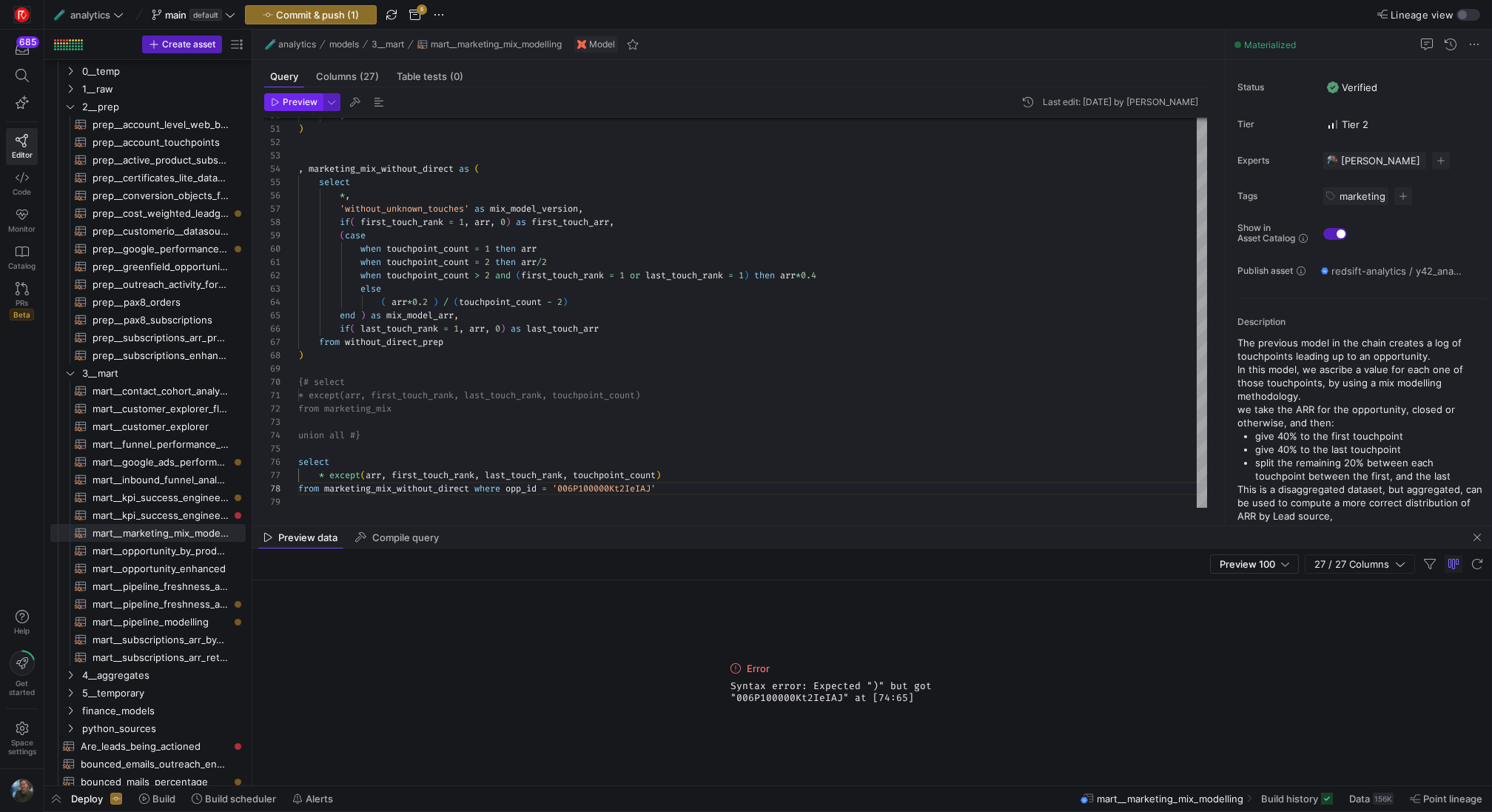
click at [304, 107] on span "button" at bounding box center [293, 103] width 57 height 17
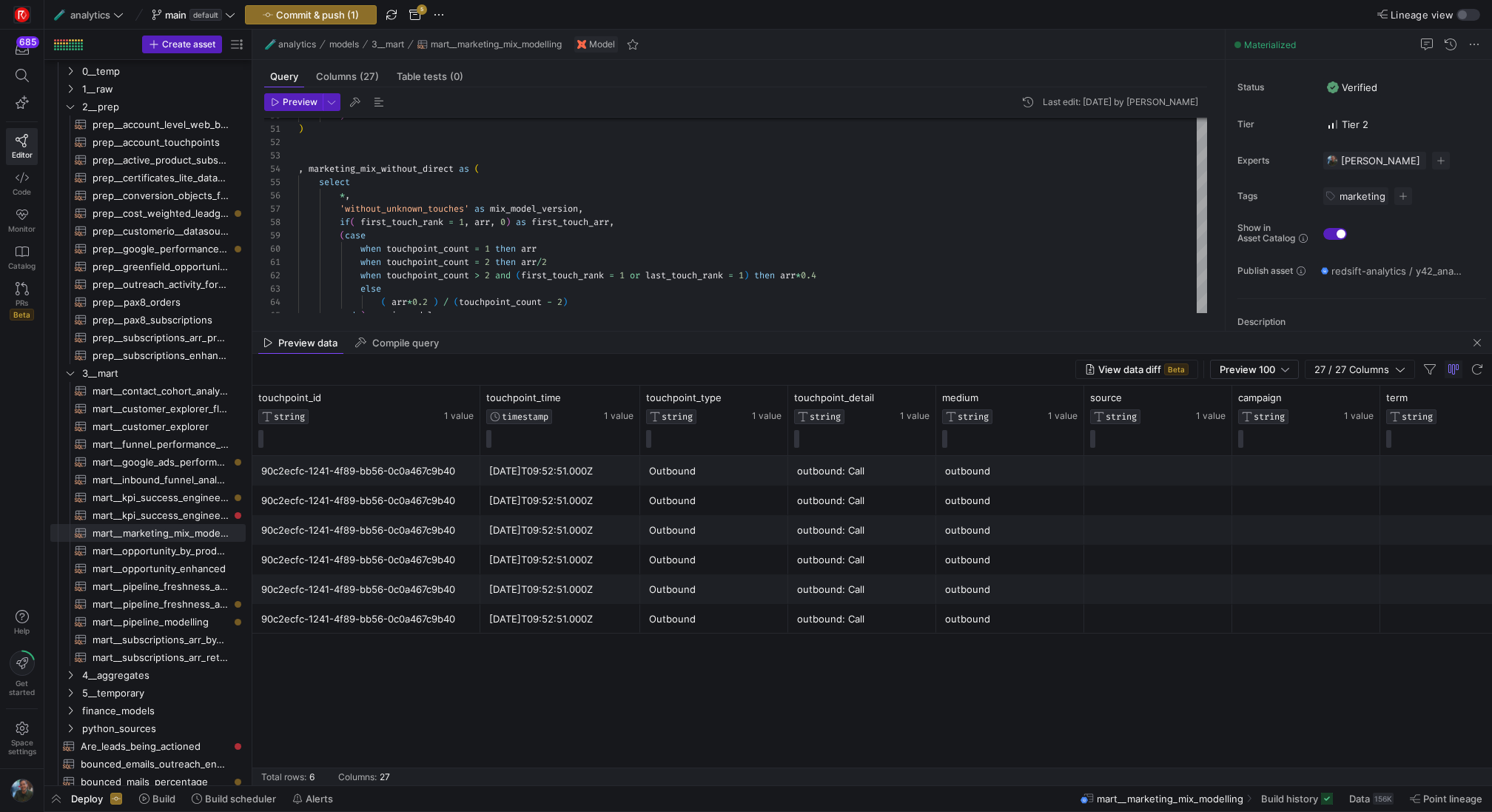
drag, startPoint x: 851, startPoint y: 525, endPoint x: 858, endPoint y: 235, distance: 290.1
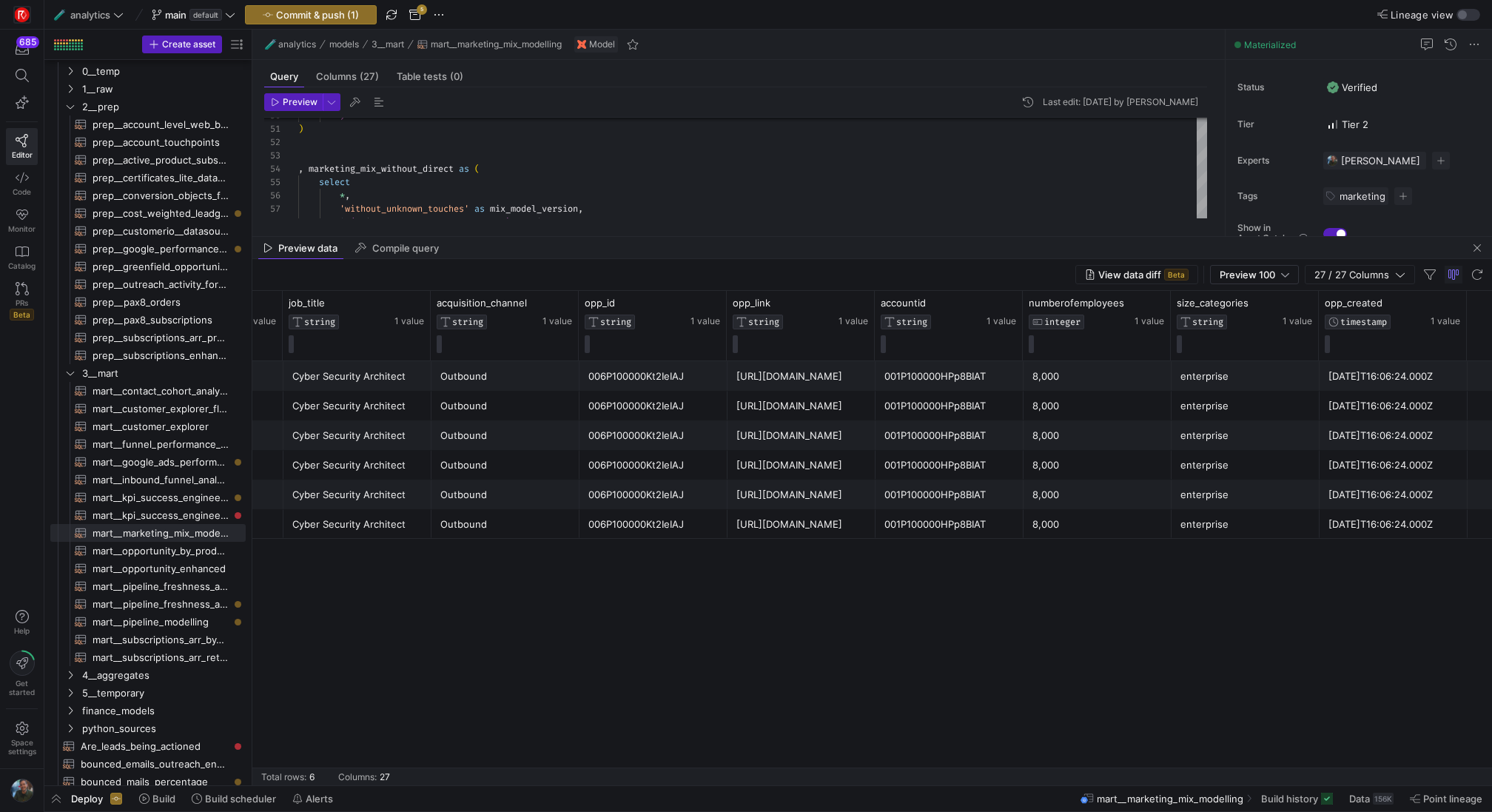
scroll to position [0, 2155]
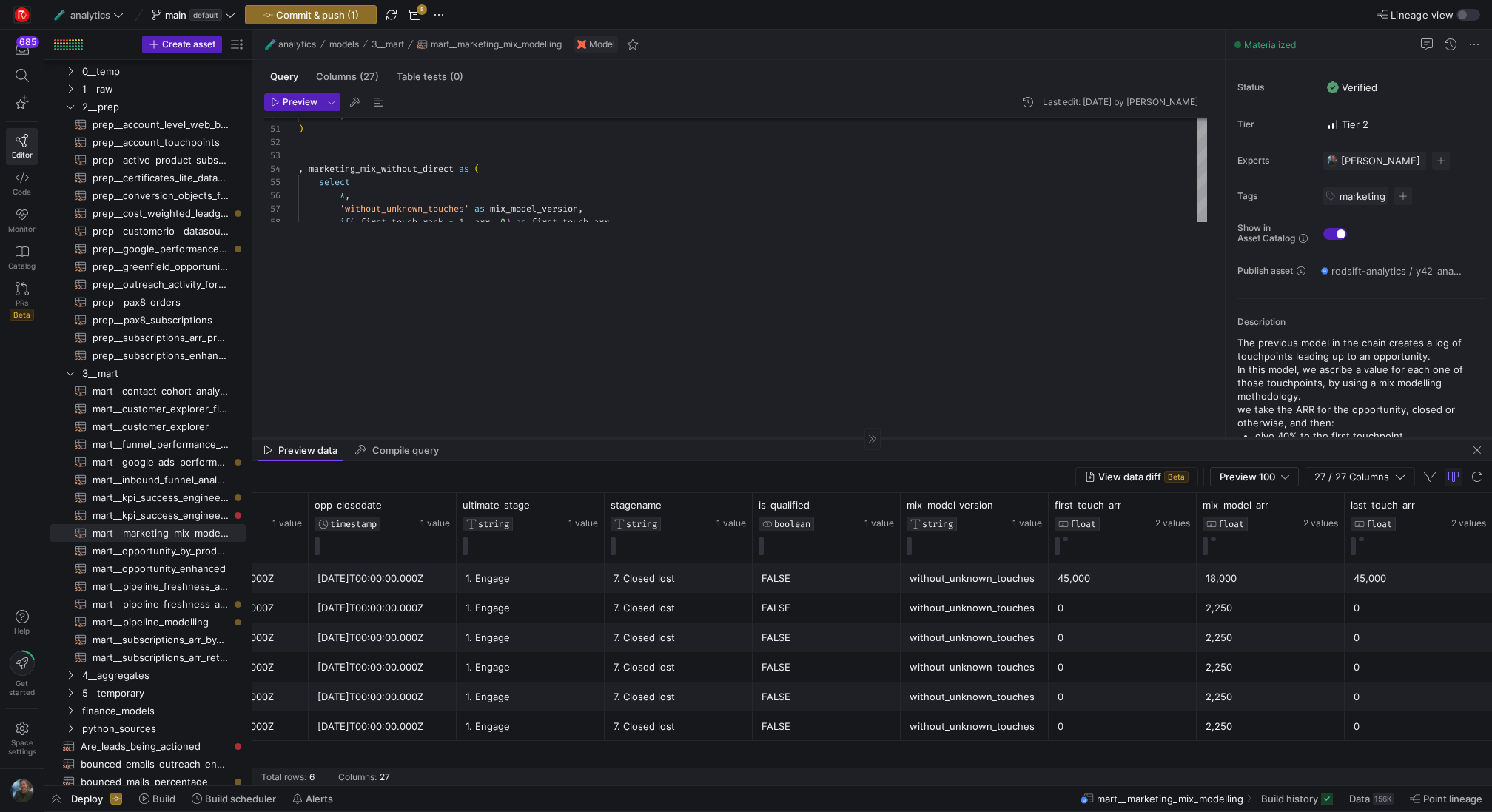
drag, startPoint x: 944, startPoint y: 237, endPoint x: 901, endPoint y: 439, distance: 206.5
click at [901, 439] on div at bounding box center [872, 438] width 1239 height 1
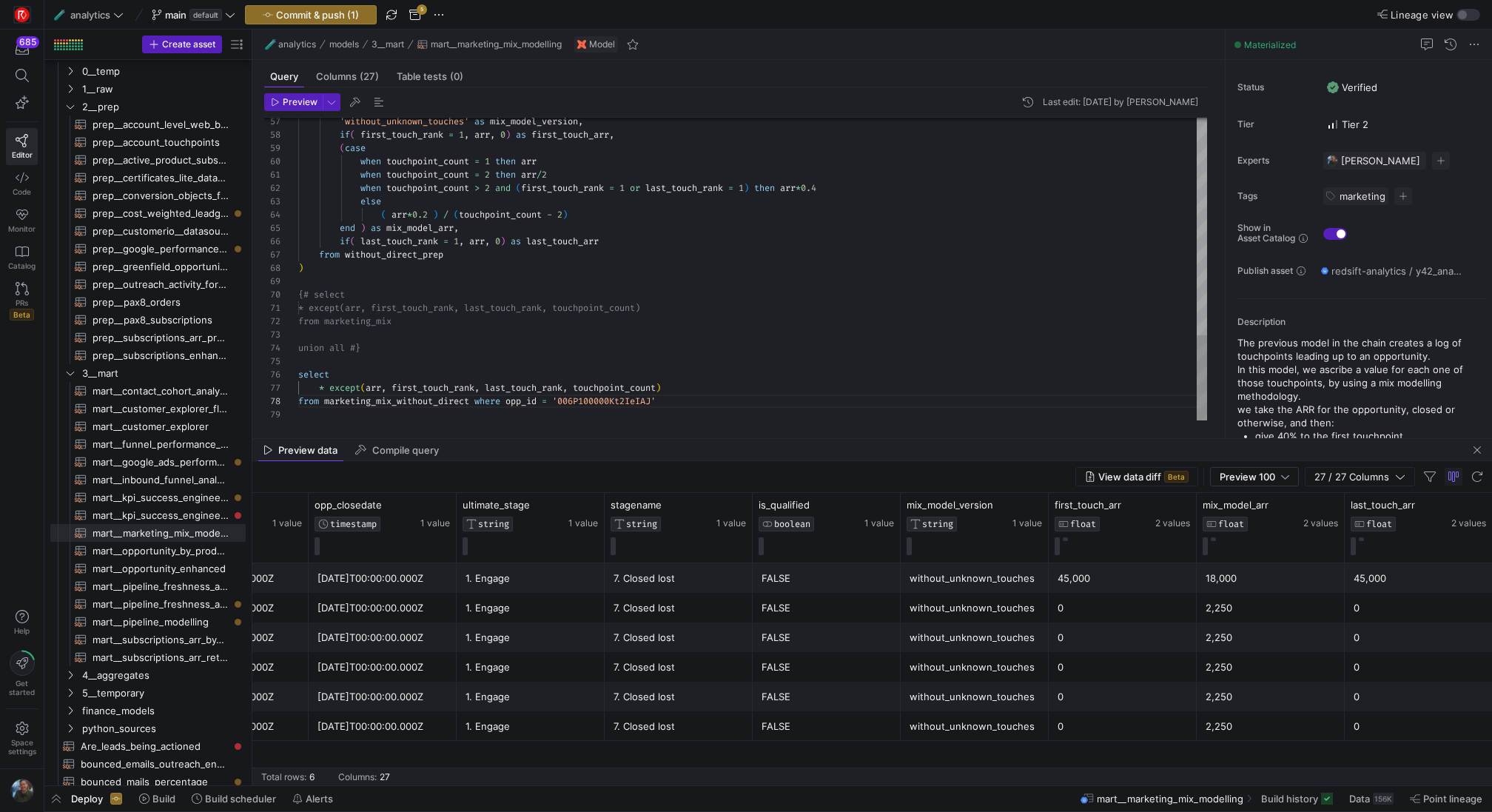
scroll to position [93, 181]
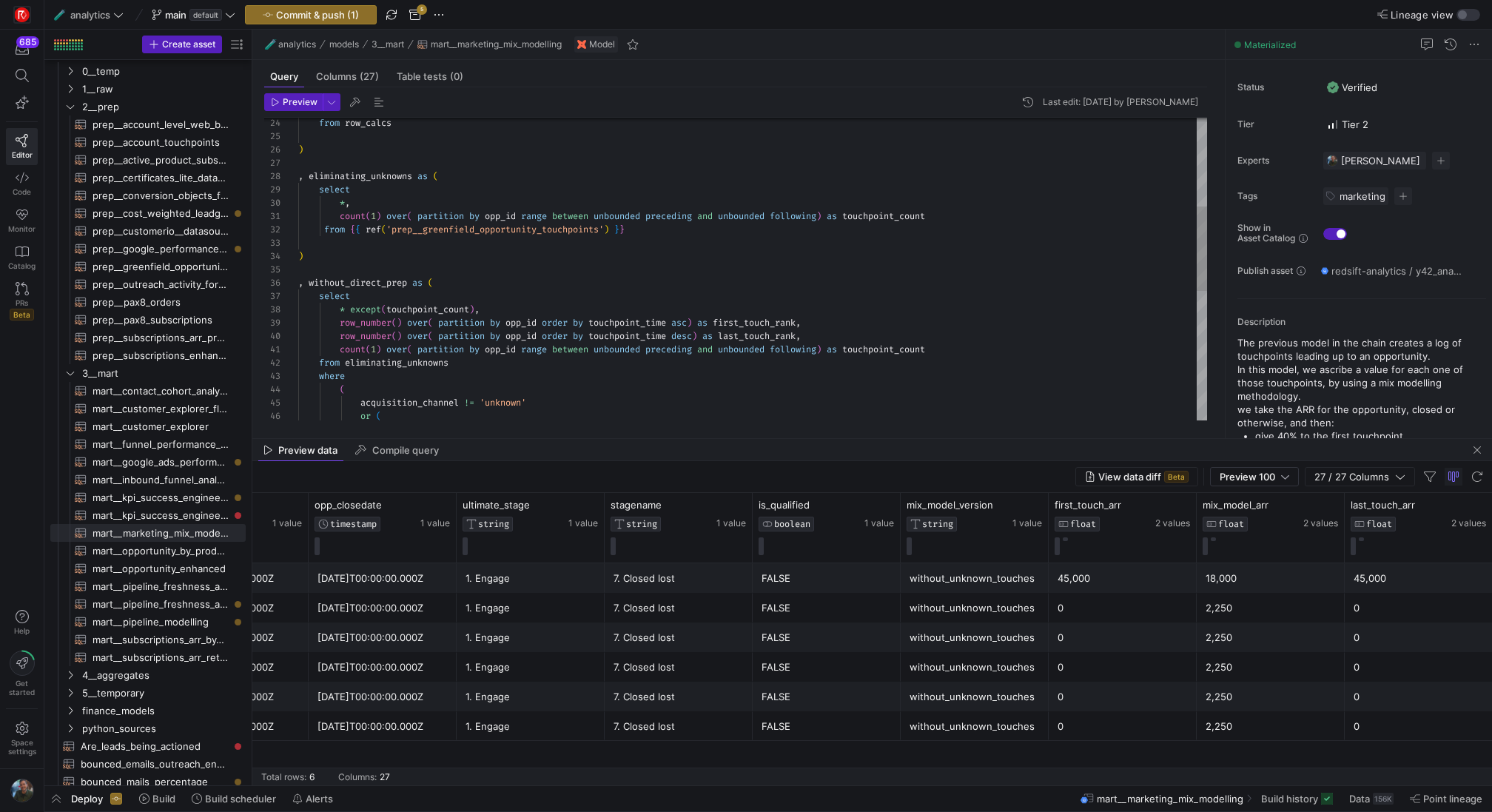
click at [354, 284] on div "or ( ( acquisition_channel != 'unknown' where count ( 1 ) over ( partition by o…" at bounding box center [752, 343] width 908 height 1091
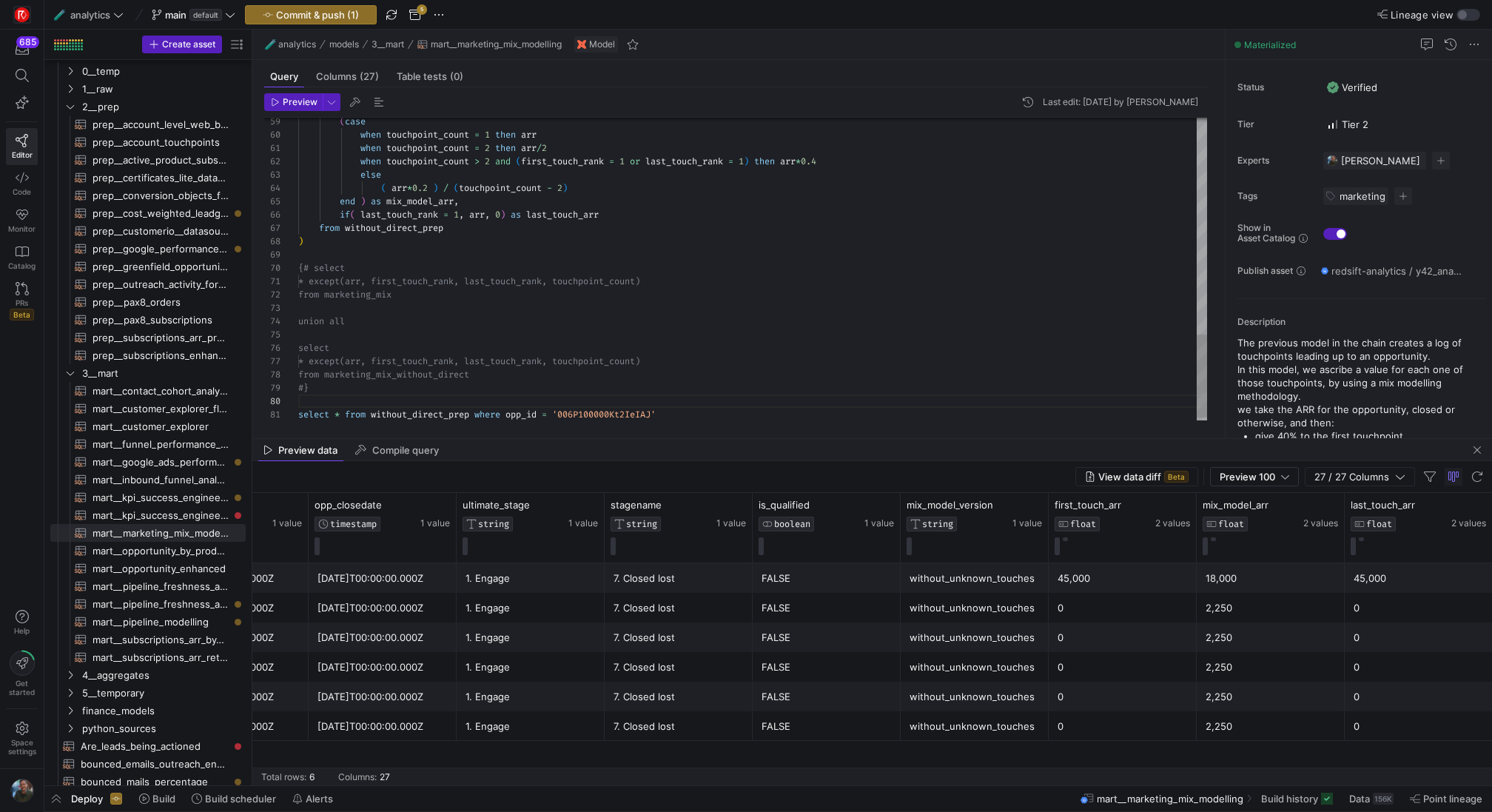
type textarea "when touchpoint_count = 2 then arr/2 when touchpoint_count > 2 and (first_touch…"
click at [286, 105] on span "Preview" at bounding box center [300, 103] width 35 height 11
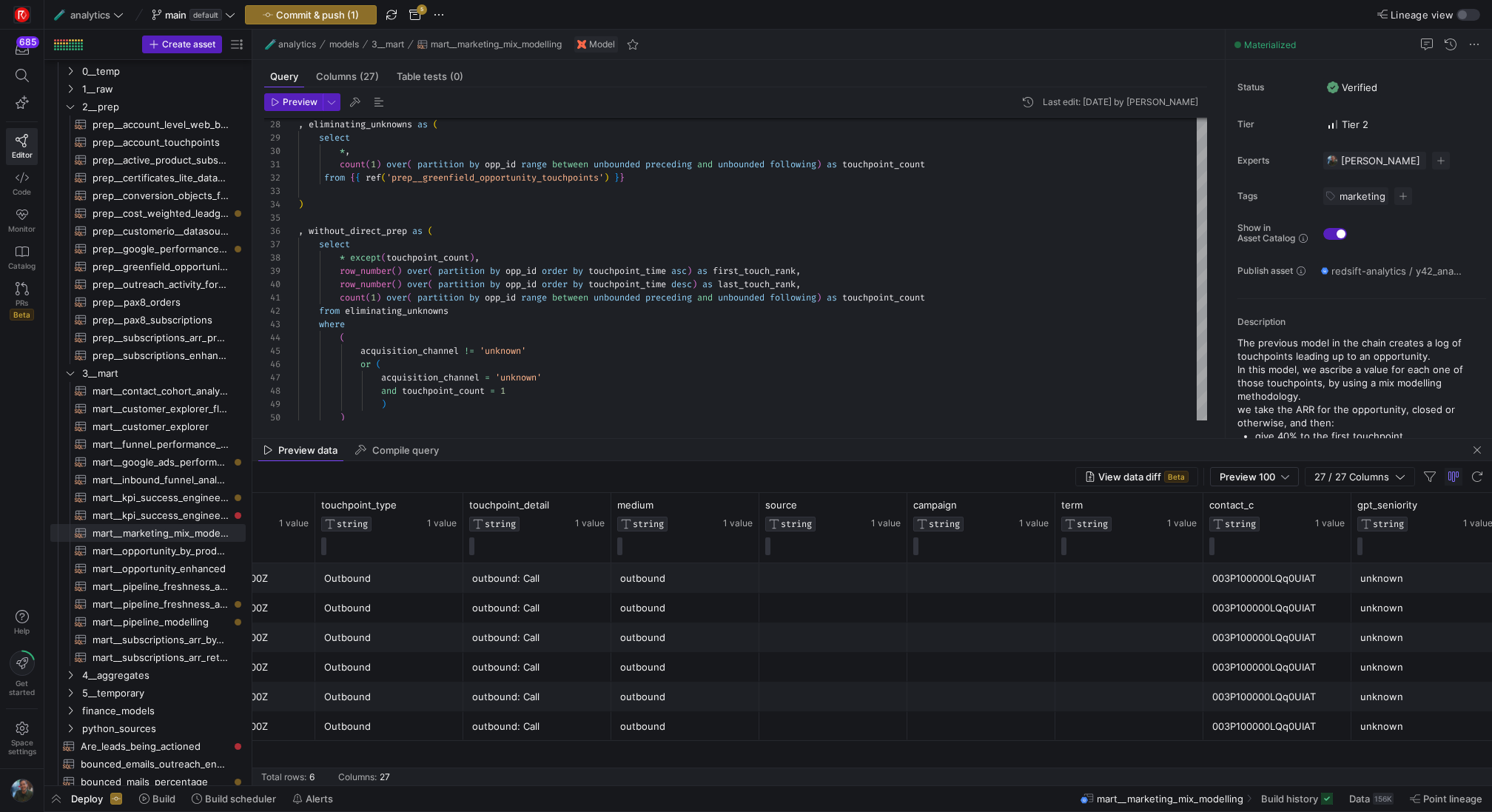
scroll to position [0, 0]
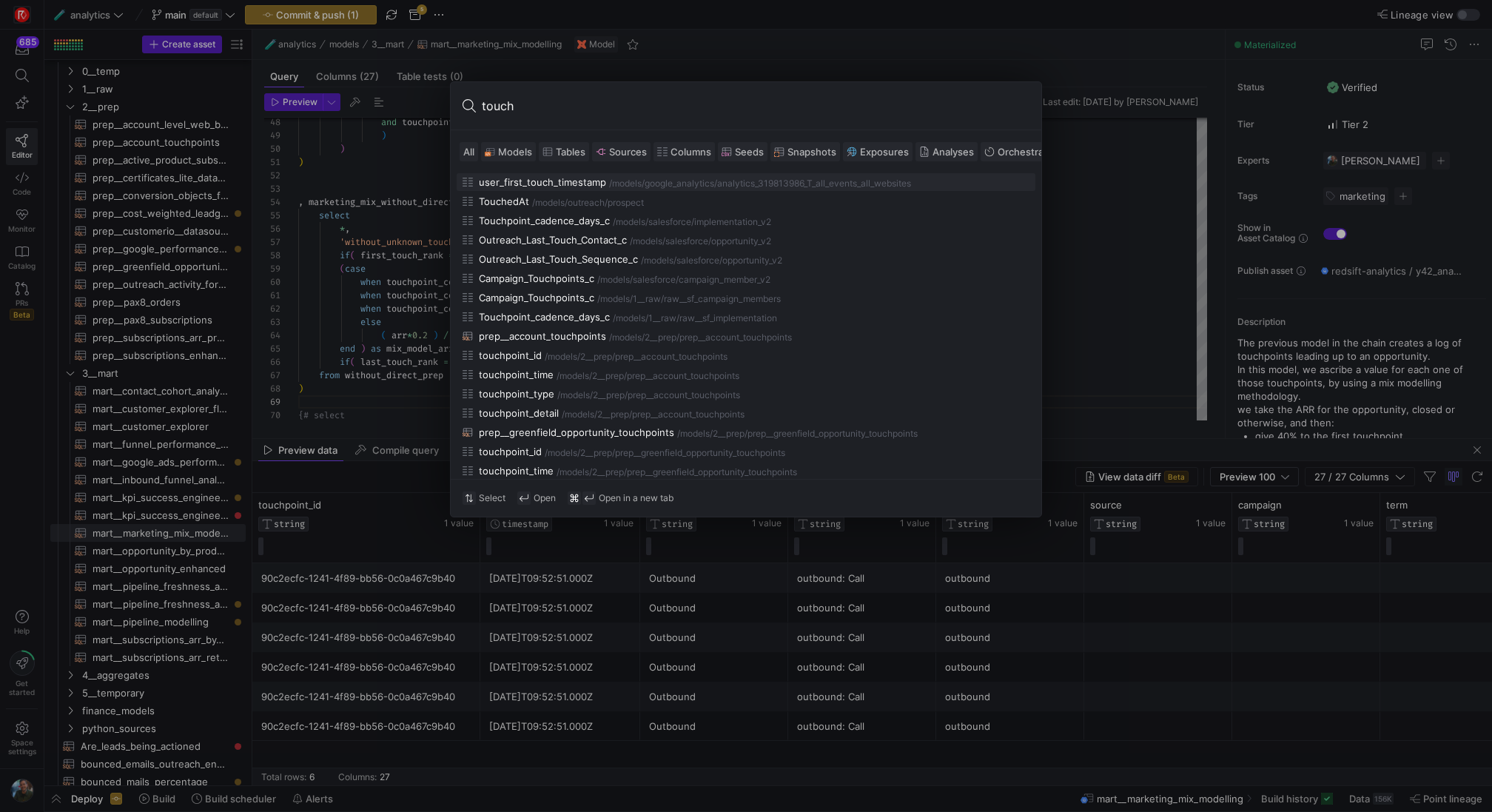
type input "touch"
click at [494, 149] on icon at bounding box center [490, 152] width 8 height 8
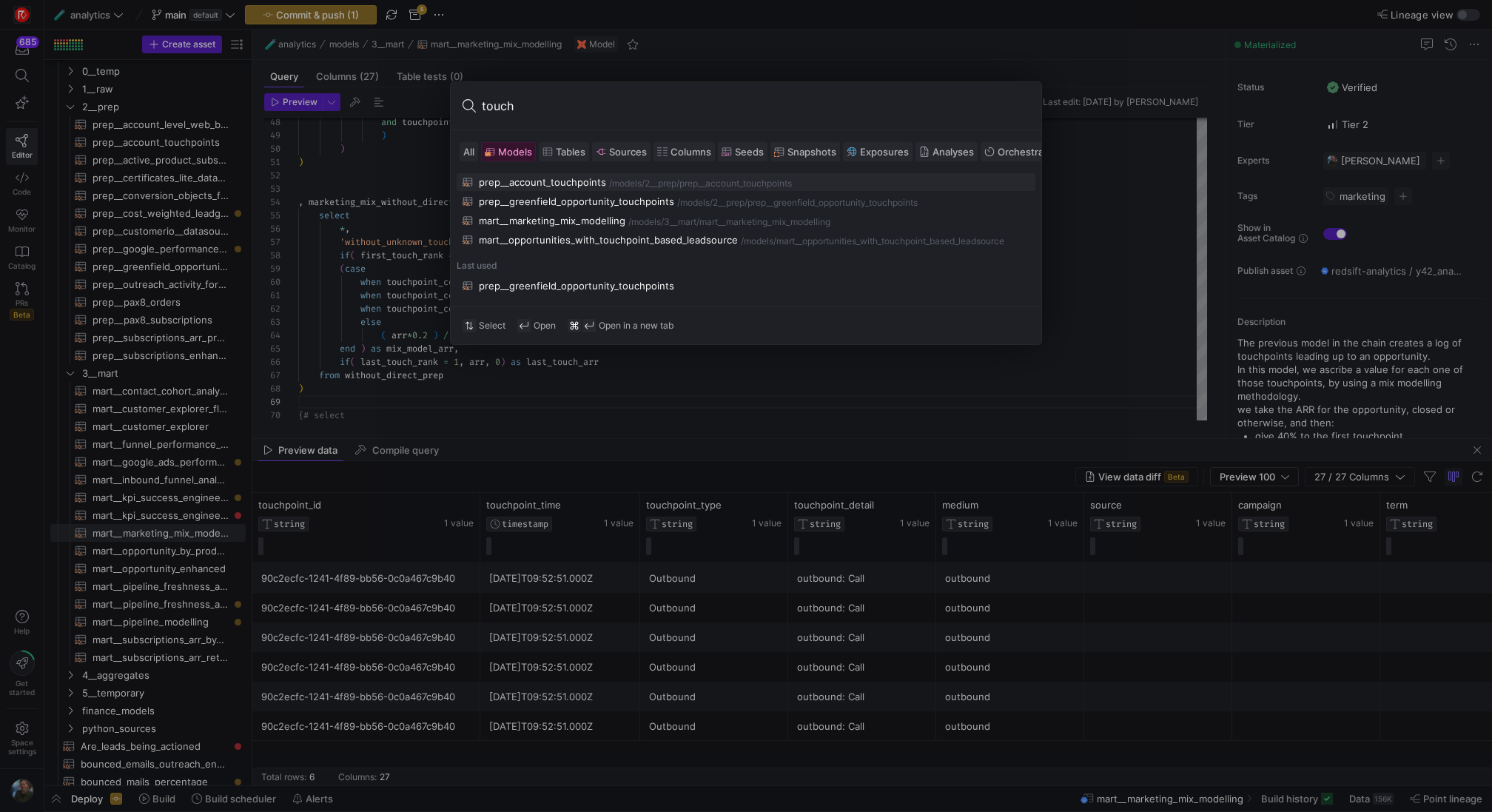
click at [563, 179] on div "prep__account_touchpoints" at bounding box center [542, 182] width 127 height 12
type textarea "{{ config(materialized="table") }} with events as ( select if([DOMAIN_NAME] is …"
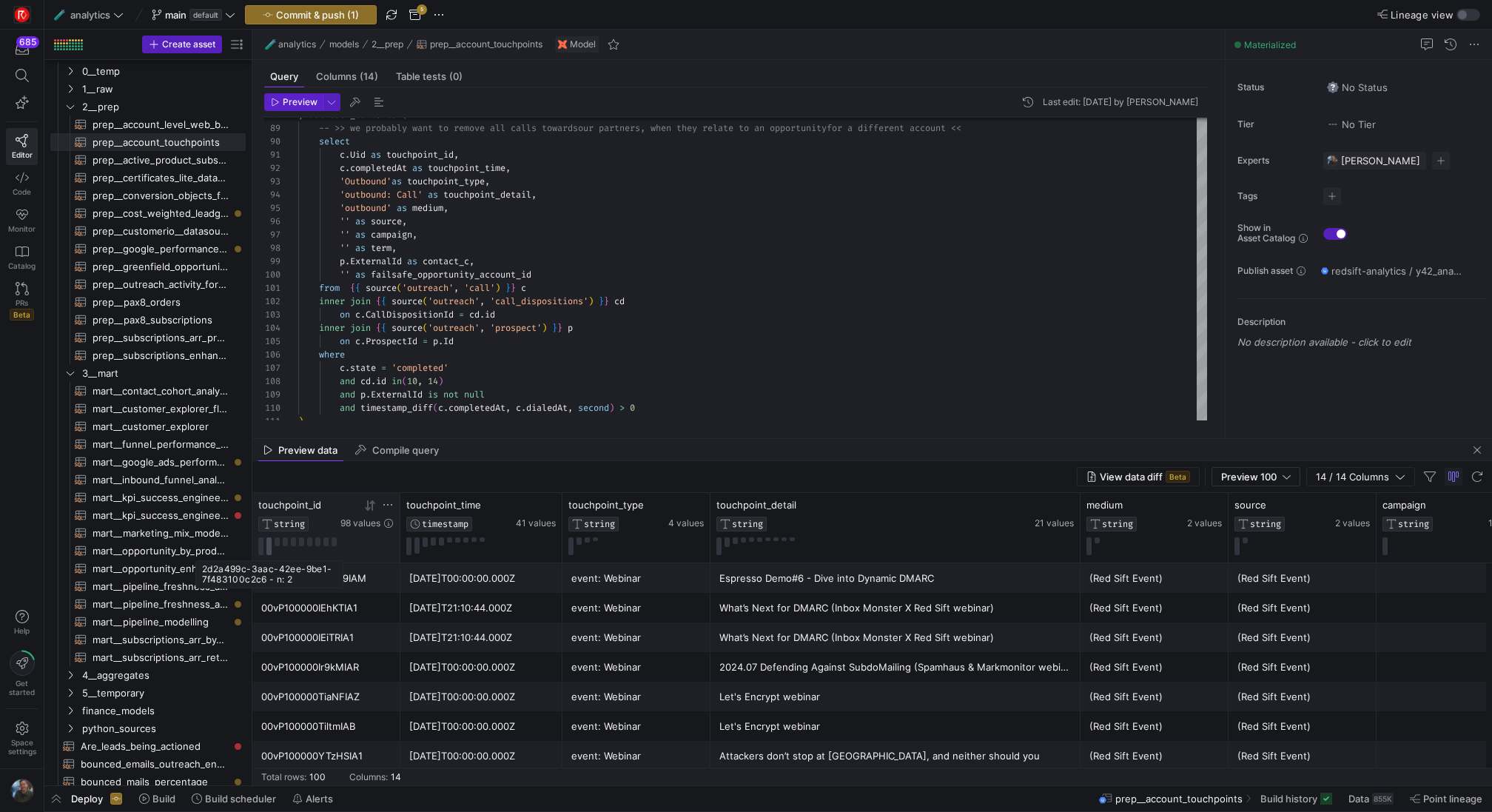
click at [269, 544] on button at bounding box center [268, 547] width 5 height 18
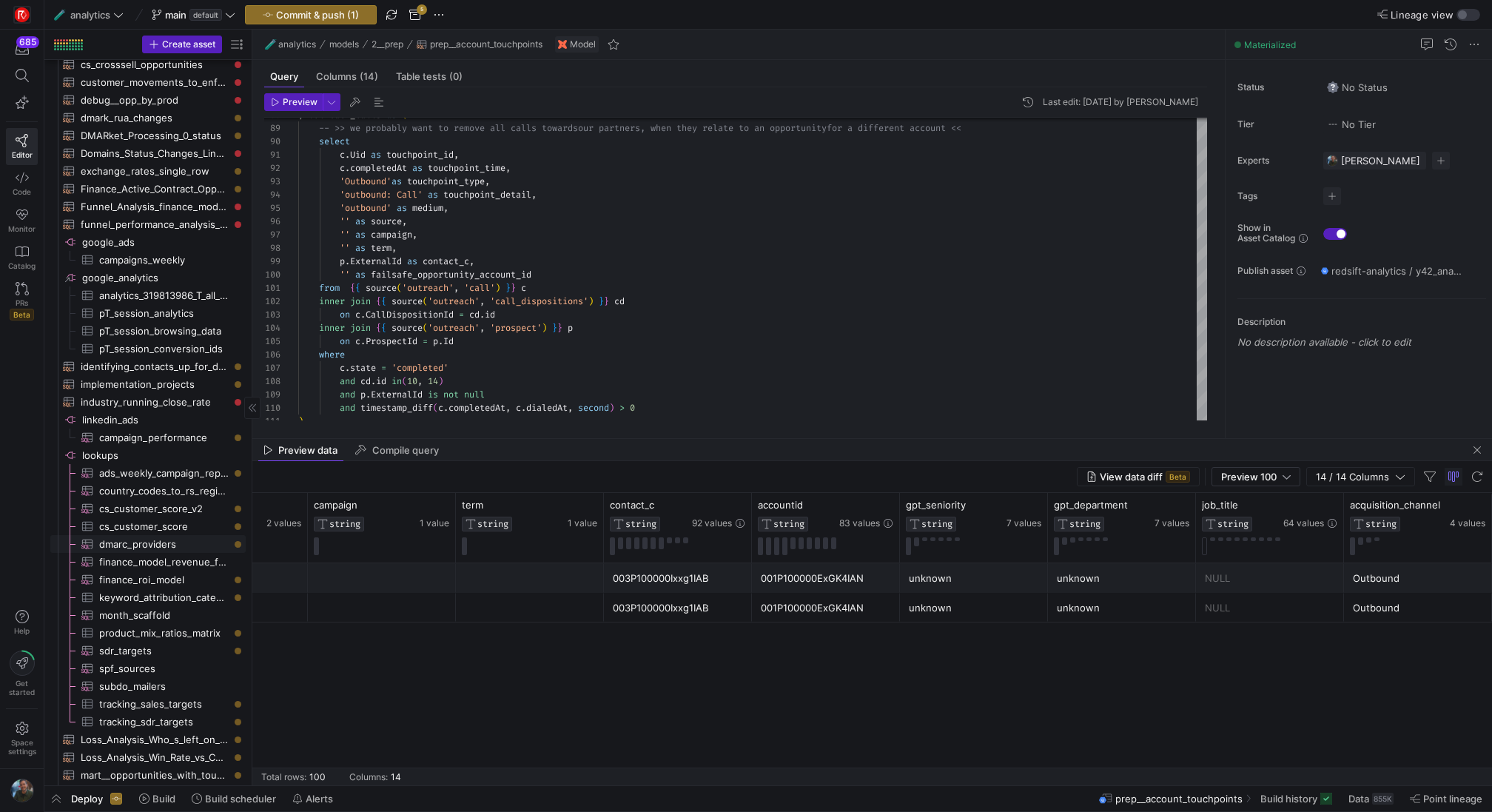
scroll to position [988, 0]
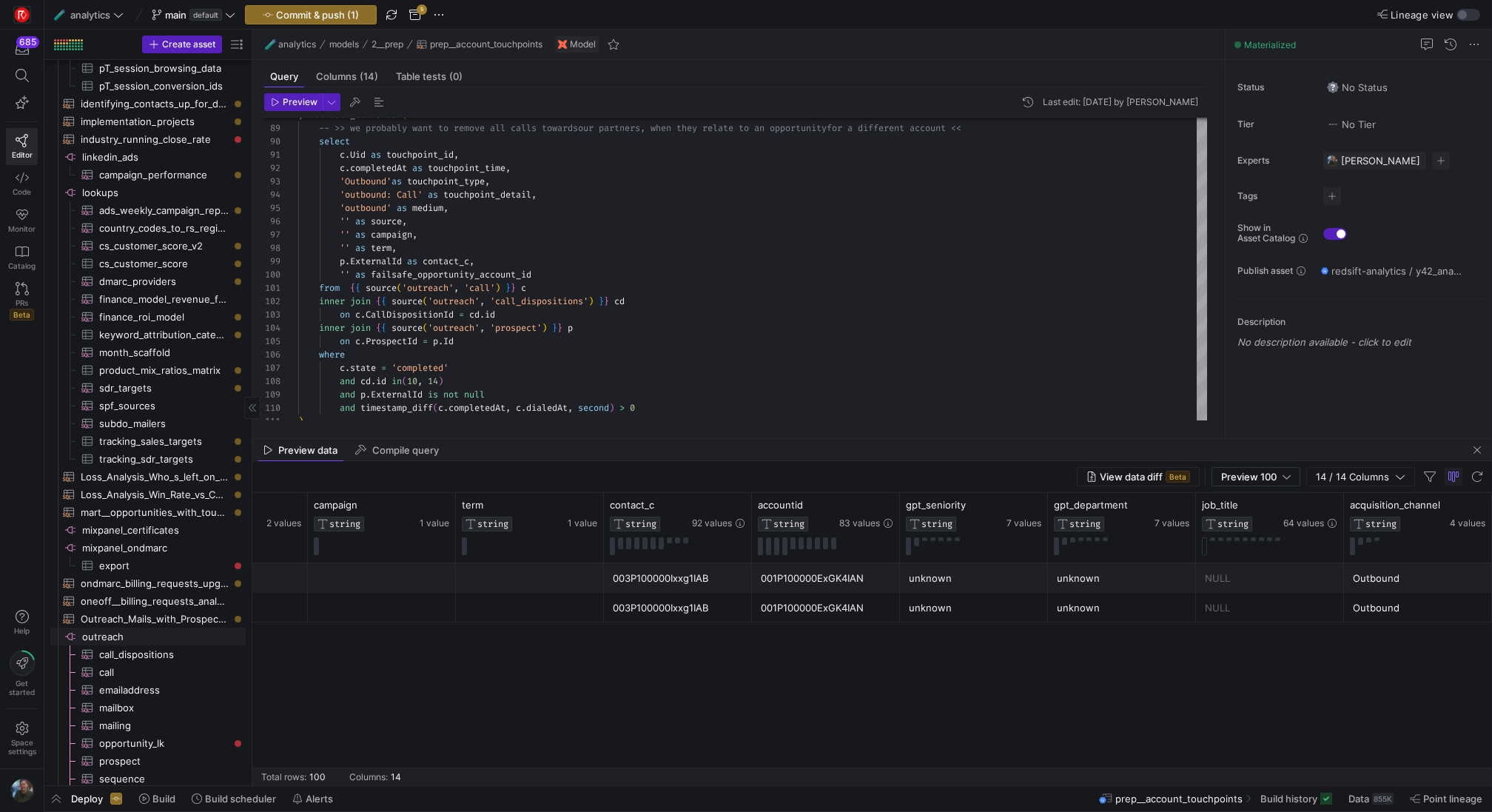
click at [158, 630] on span "outreach​​​​​​​​" at bounding box center [163, 636] width 161 height 17
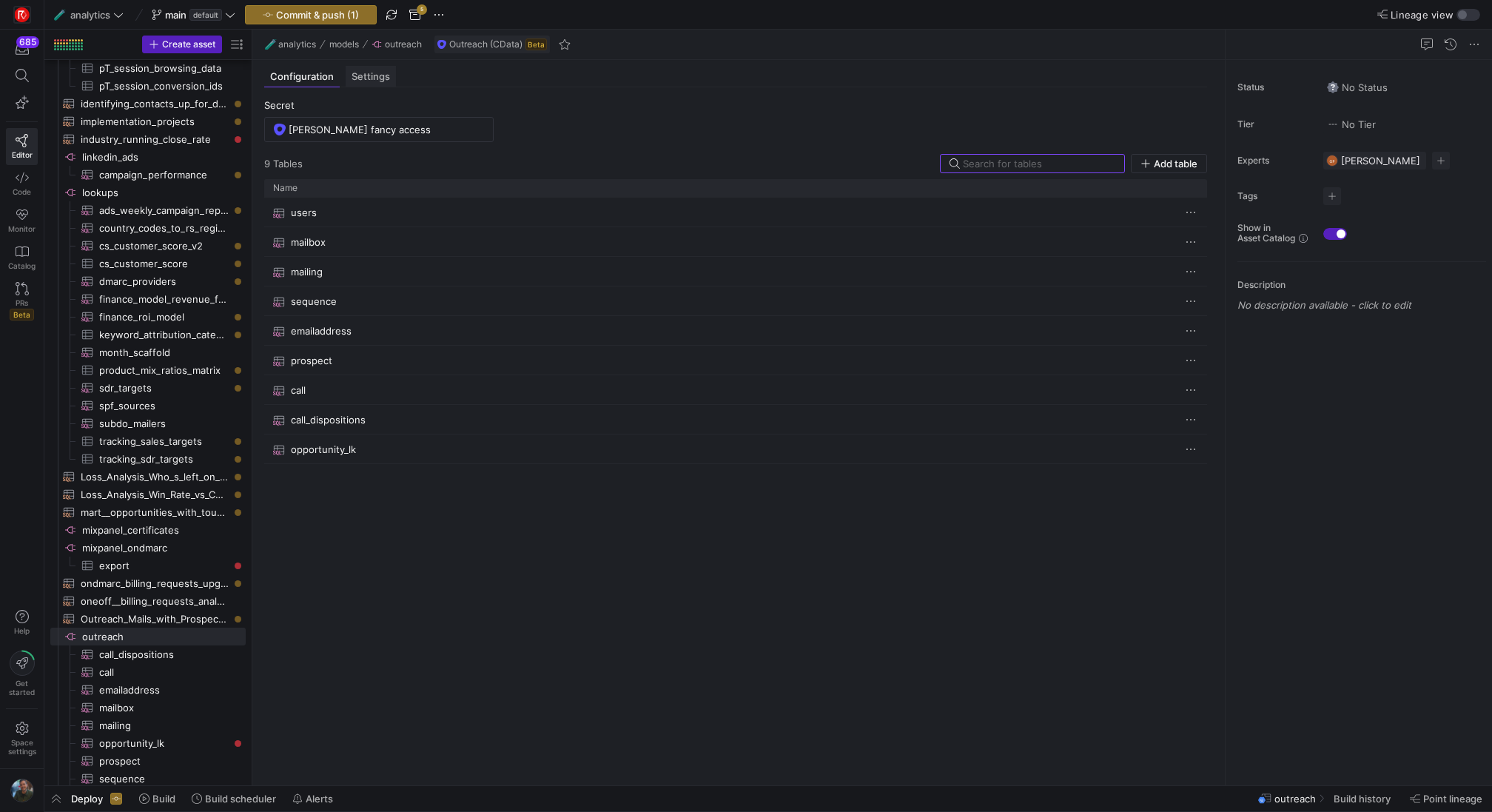
click at [383, 69] on div "Settings" at bounding box center [370, 76] width 51 height 21
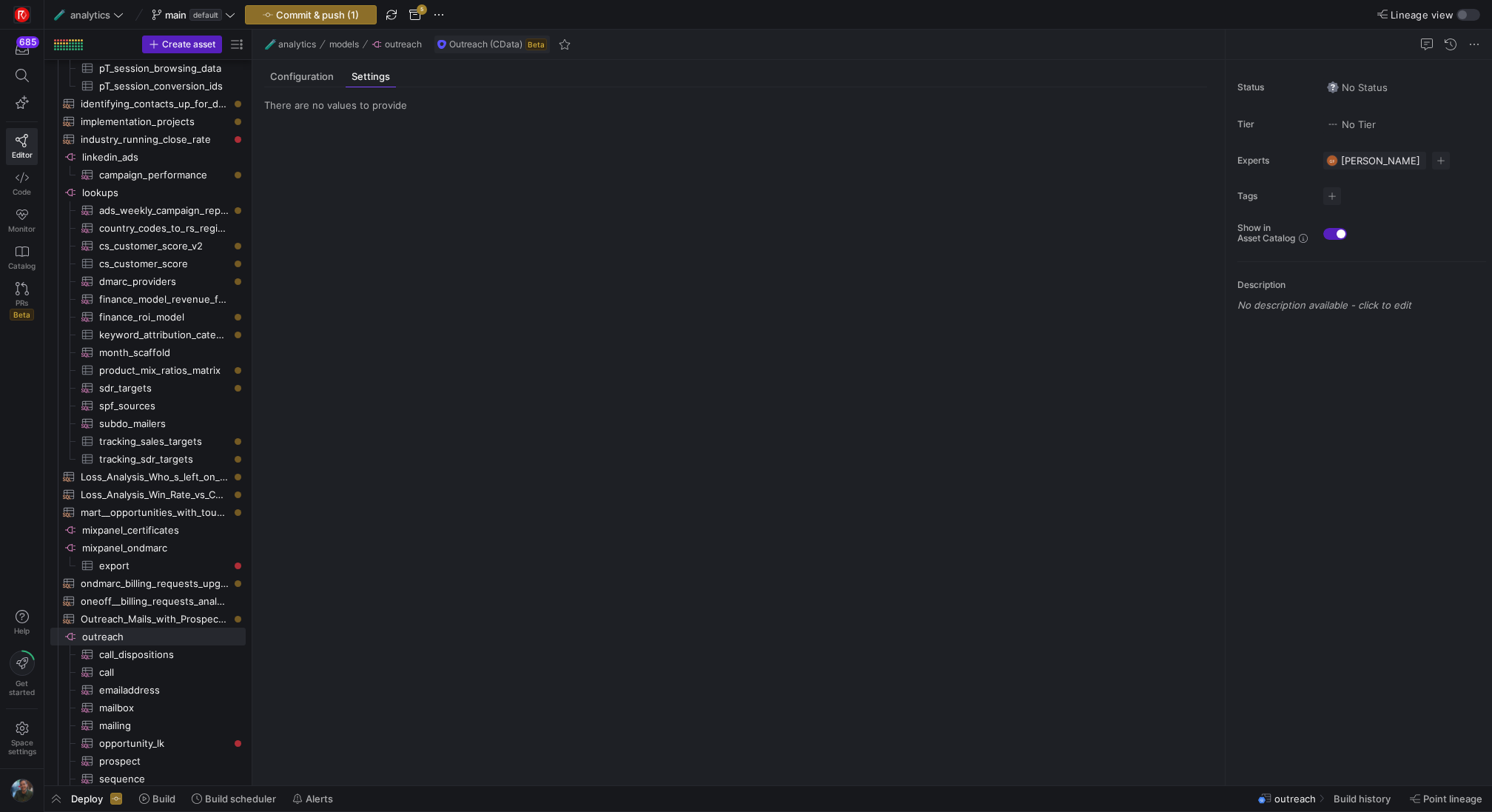
click at [299, 87] on div "There are no values to provide" at bounding box center [736, 431] width 967 height 686
click at [300, 79] on span "Configuration" at bounding box center [302, 76] width 63 height 10
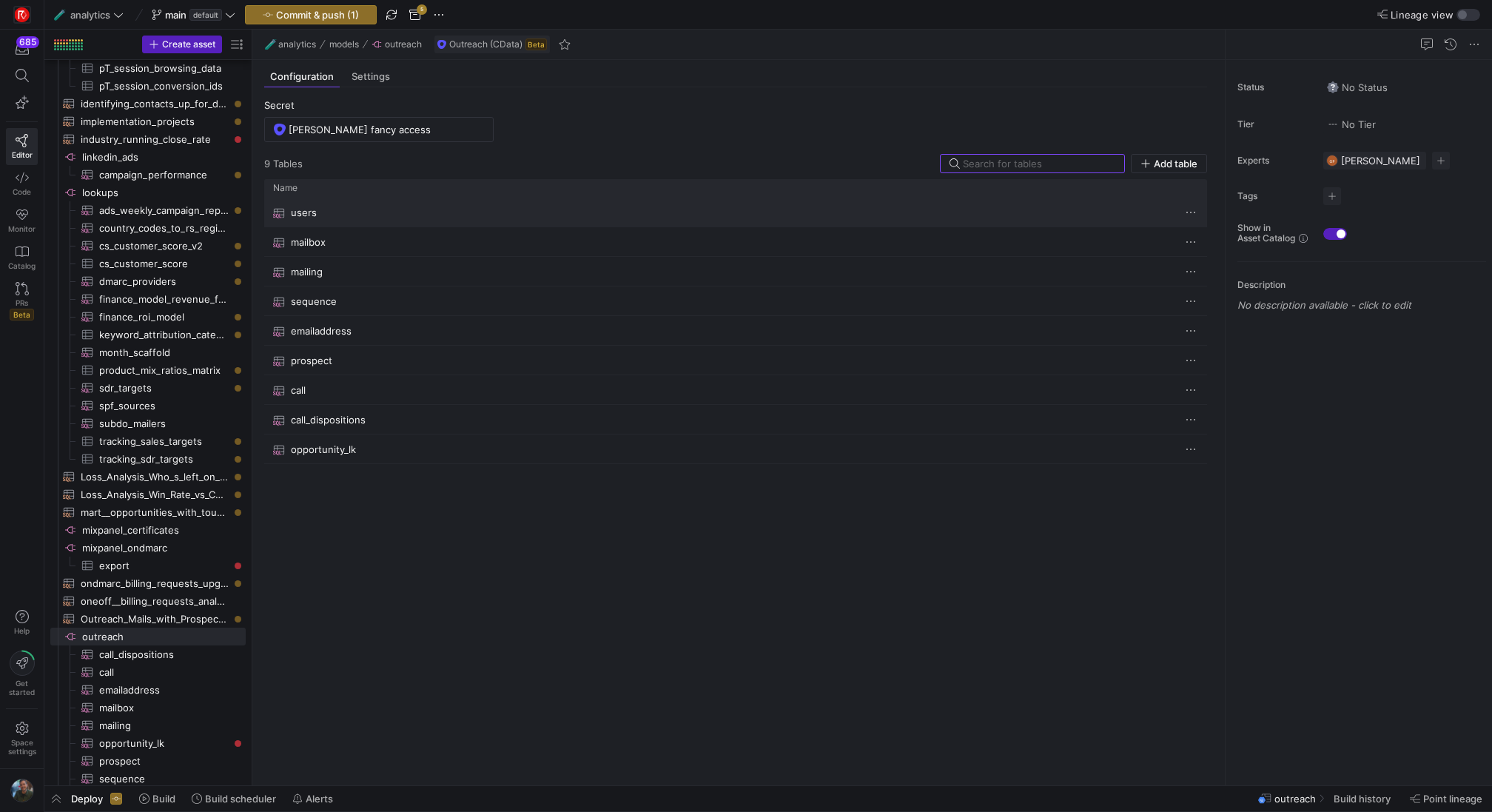
click at [324, 211] on div "users" at bounding box center [721, 213] width 896 height 29
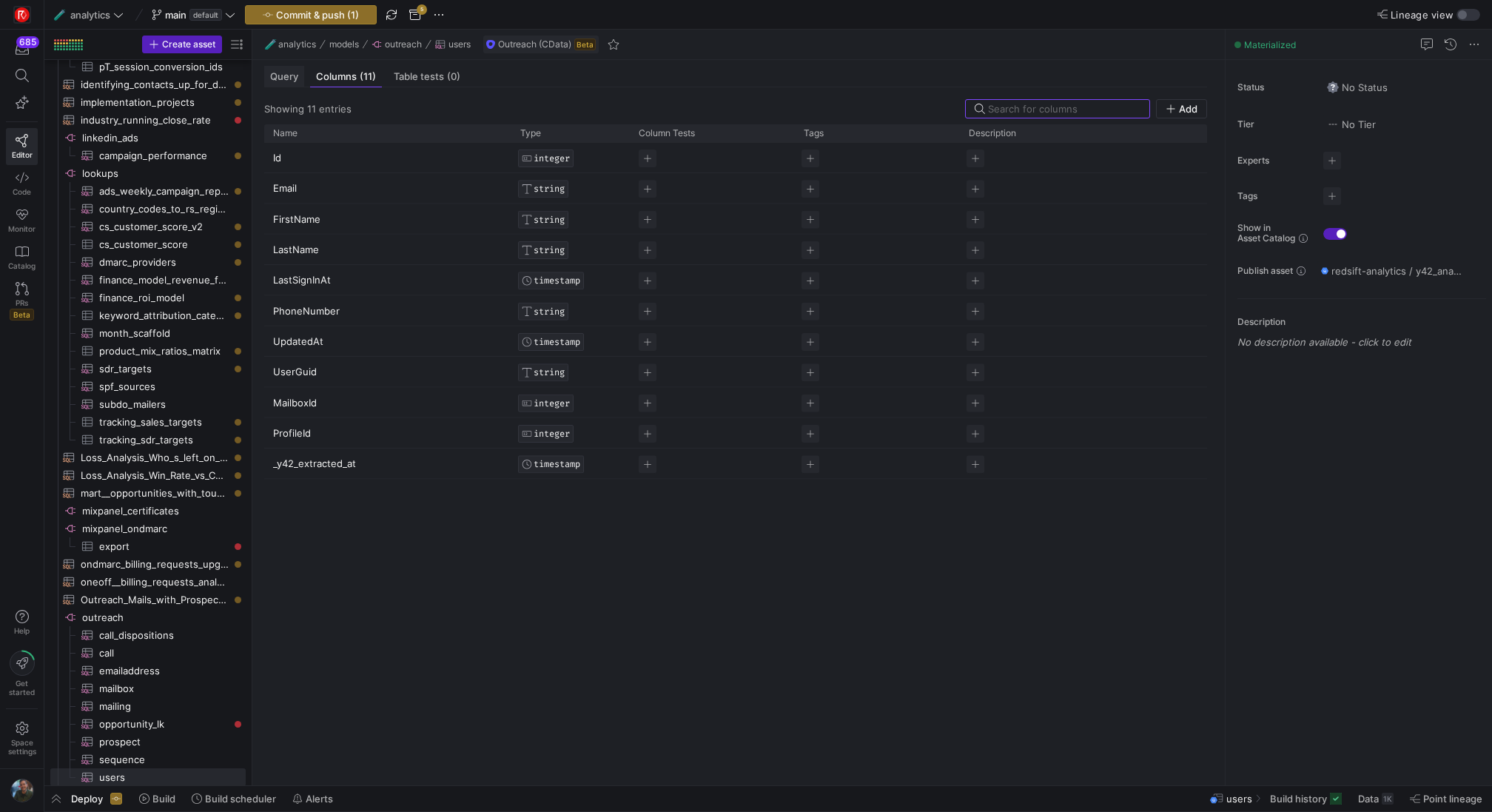
click at [285, 79] on span "Query" at bounding box center [283, 76] width 28 height 10
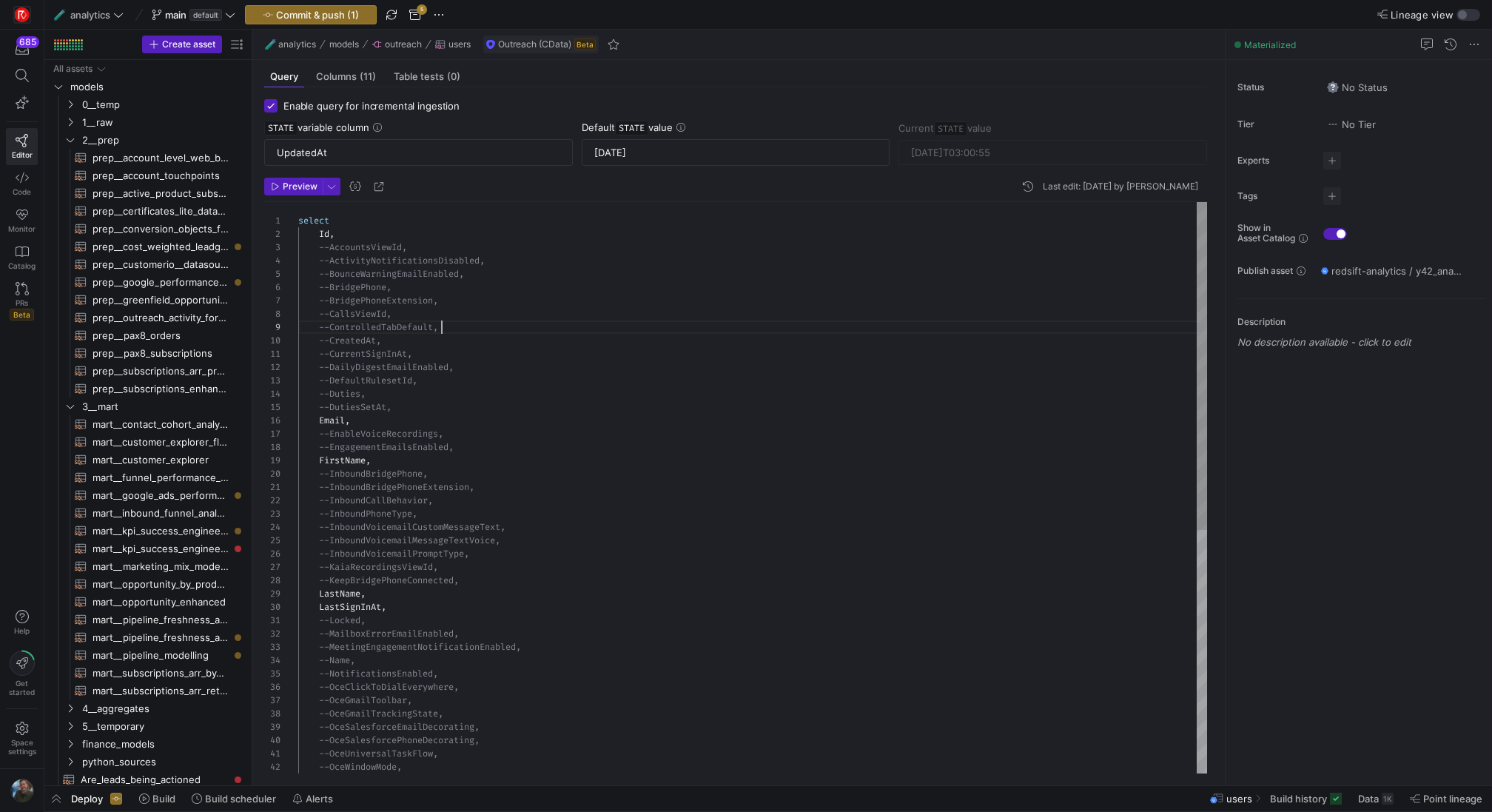
scroll to position [106, 143]
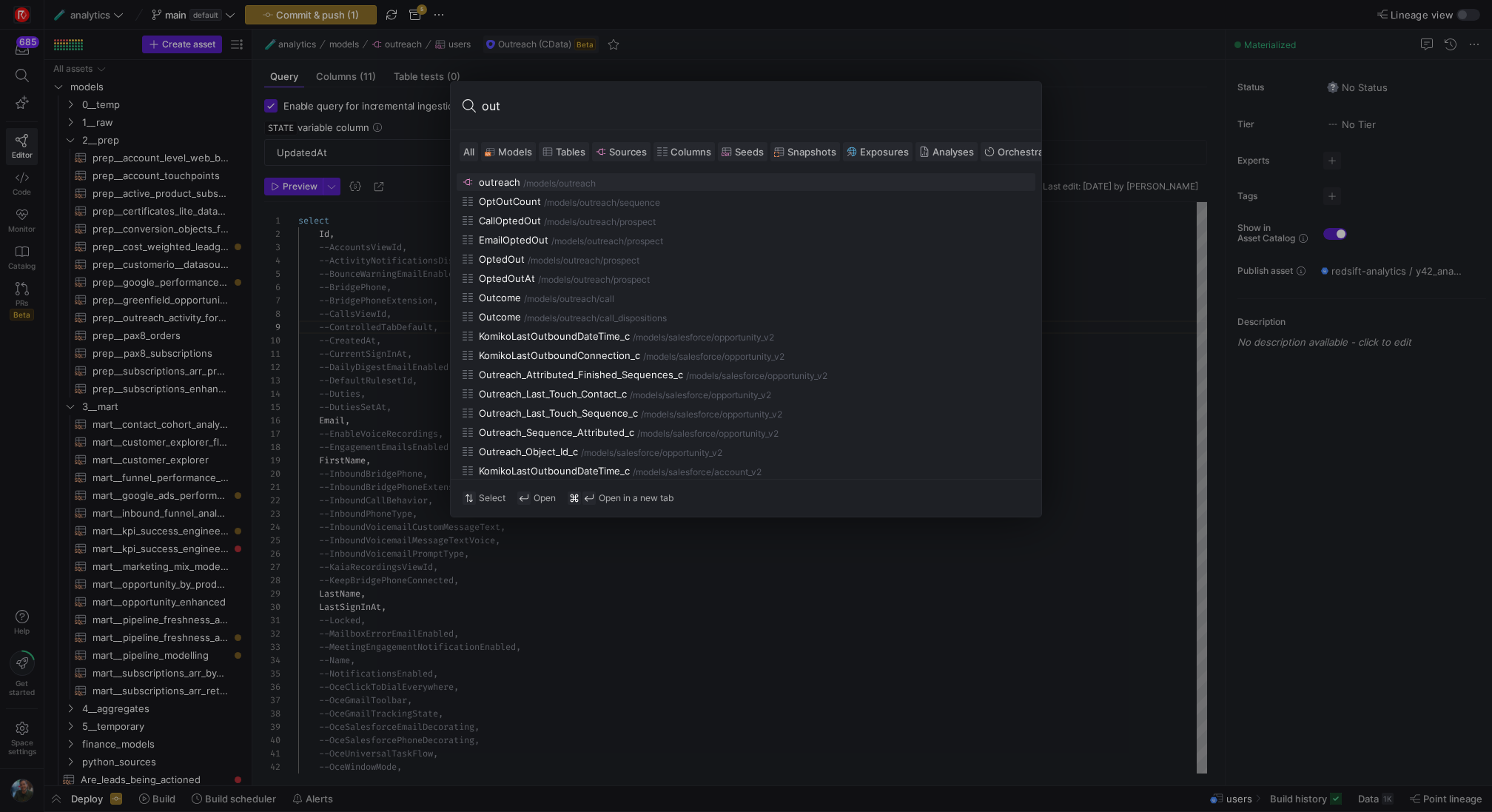
type input "out"
click at [507, 143] on span at bounding box center [508, 152] width 54 height 18
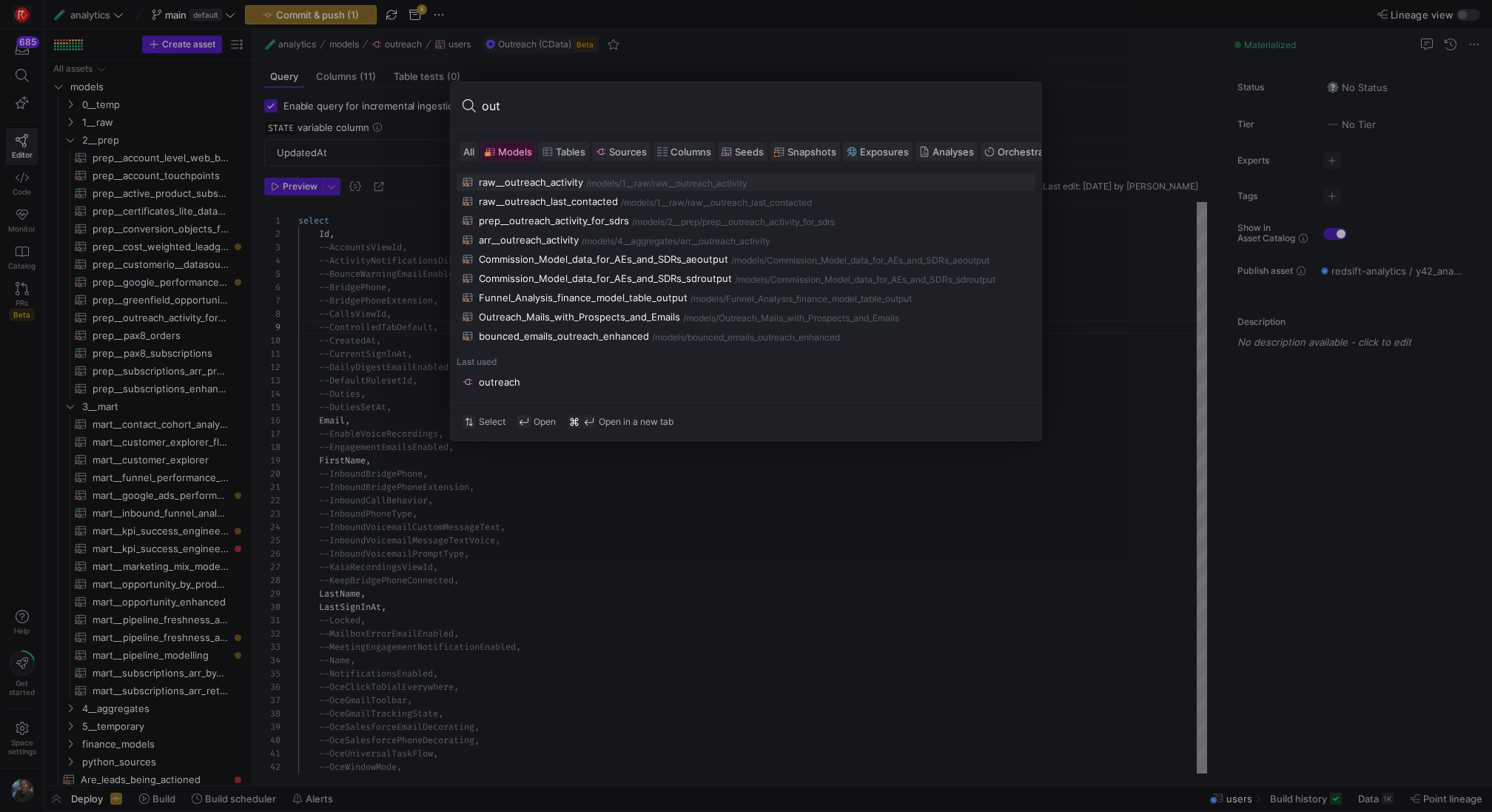
click at [540, 181] on div "raw__outreach_activity" at bounding box center [531, 182] width 104 height 12
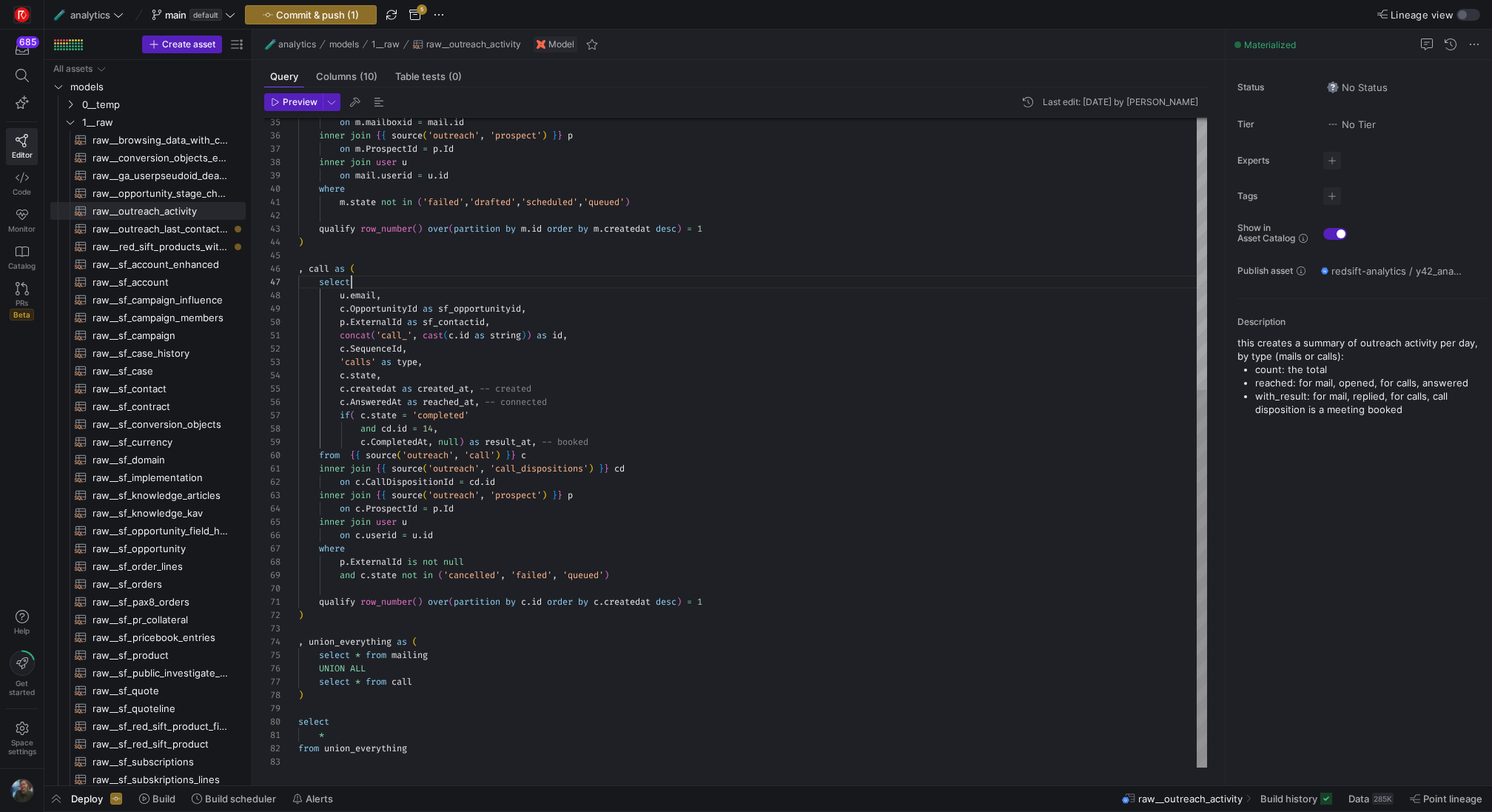
scroll to position [80, 54]
click at [745, 286] on div "on m . mailboxid = mail . id inner join { { source ( 'outreach' , 'prospect' ) …" at bounding box center [752, 210] width 908 height 1117
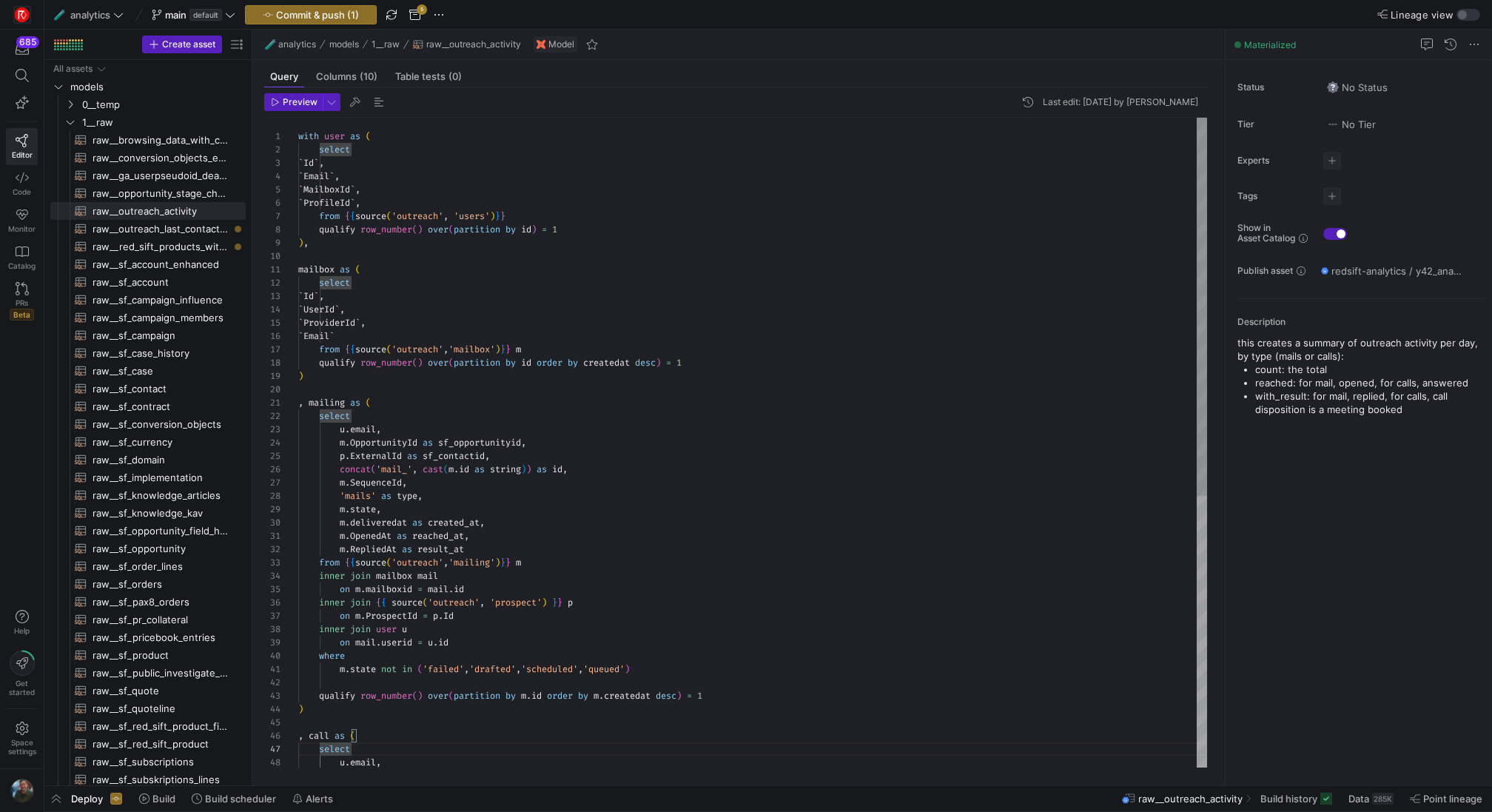
type textarea "mailbox as ( select `Id`, `UserId`, `ProviderId`, `Email` from {{source('outrea…"
click at [744, 269] on div "on m . mailboxid = mail . id inner join { { source ( 'outreach' , 'prospect' ) …" at bounding box center [752, 676] width 908 height 1117
click at [290, 98] on span "Preview" at bounding box center [300, 103] width 35 height 11
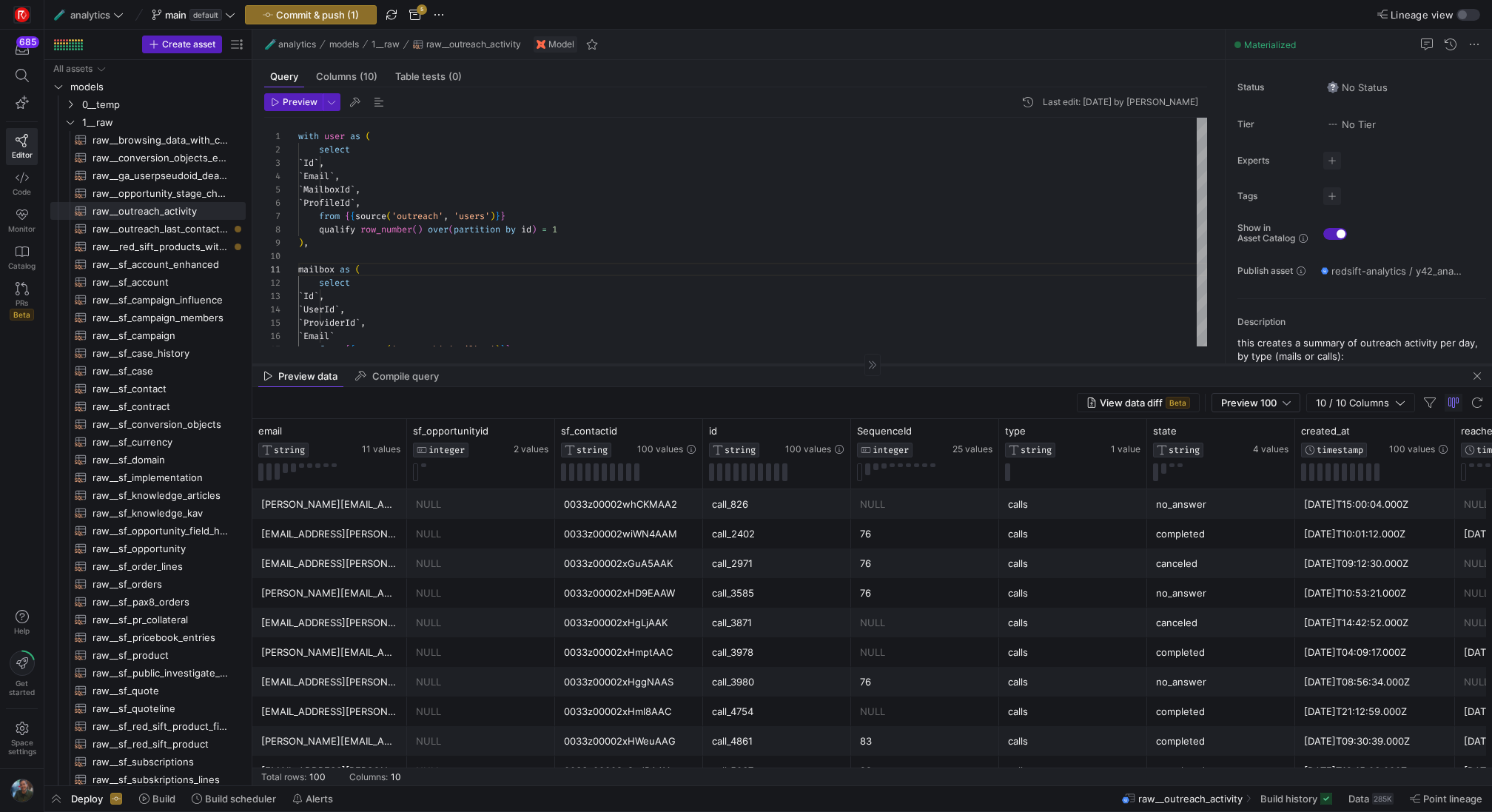
drag, startPoint x: 764, startPoint y: 526, endPoint x: 787, endPoint y: 364, distance: 163.6
click at [787, 364] on div at bounding box center [872, 364] width 1239 height 1
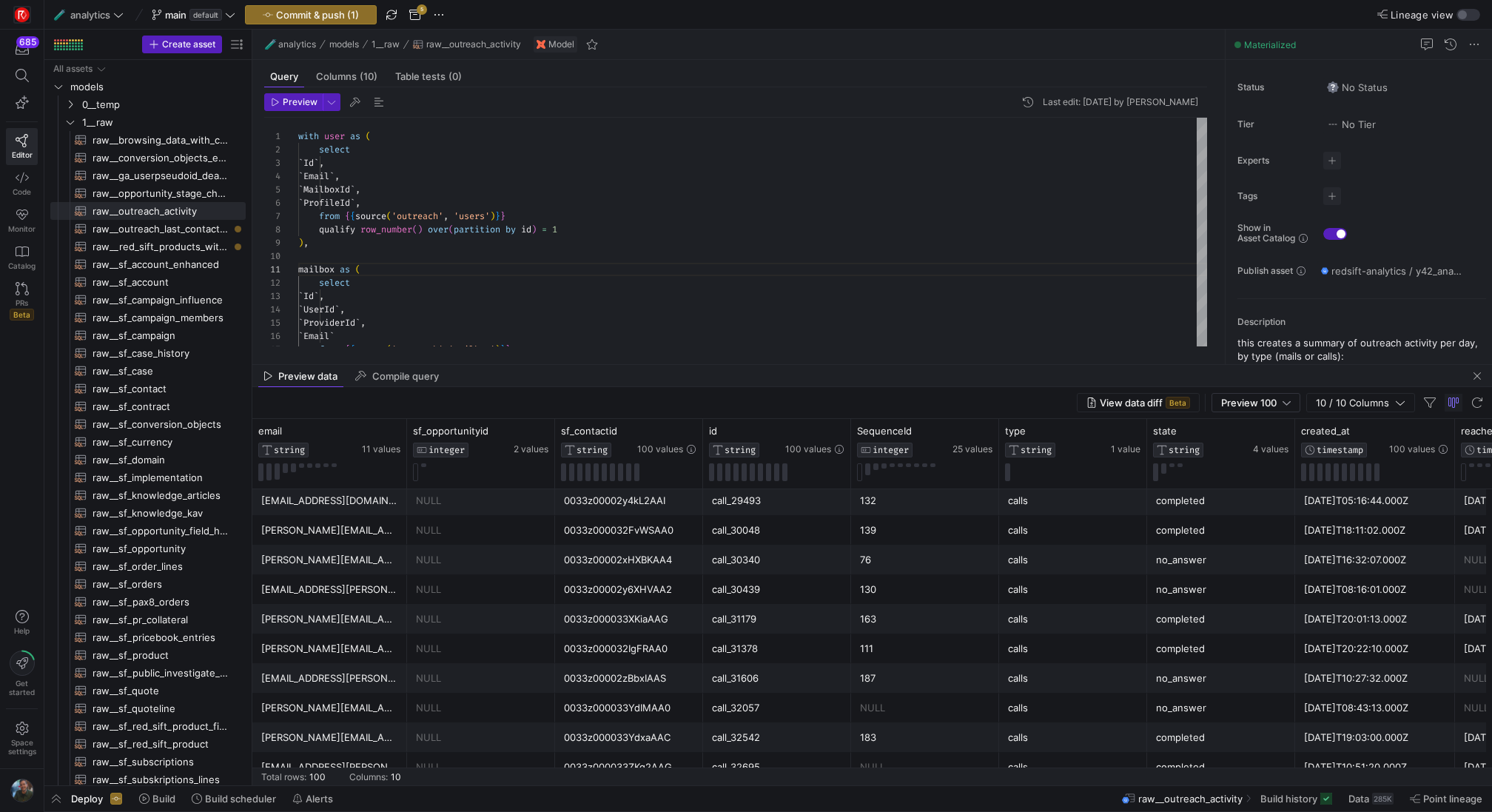
scroll to position [2401, 0]
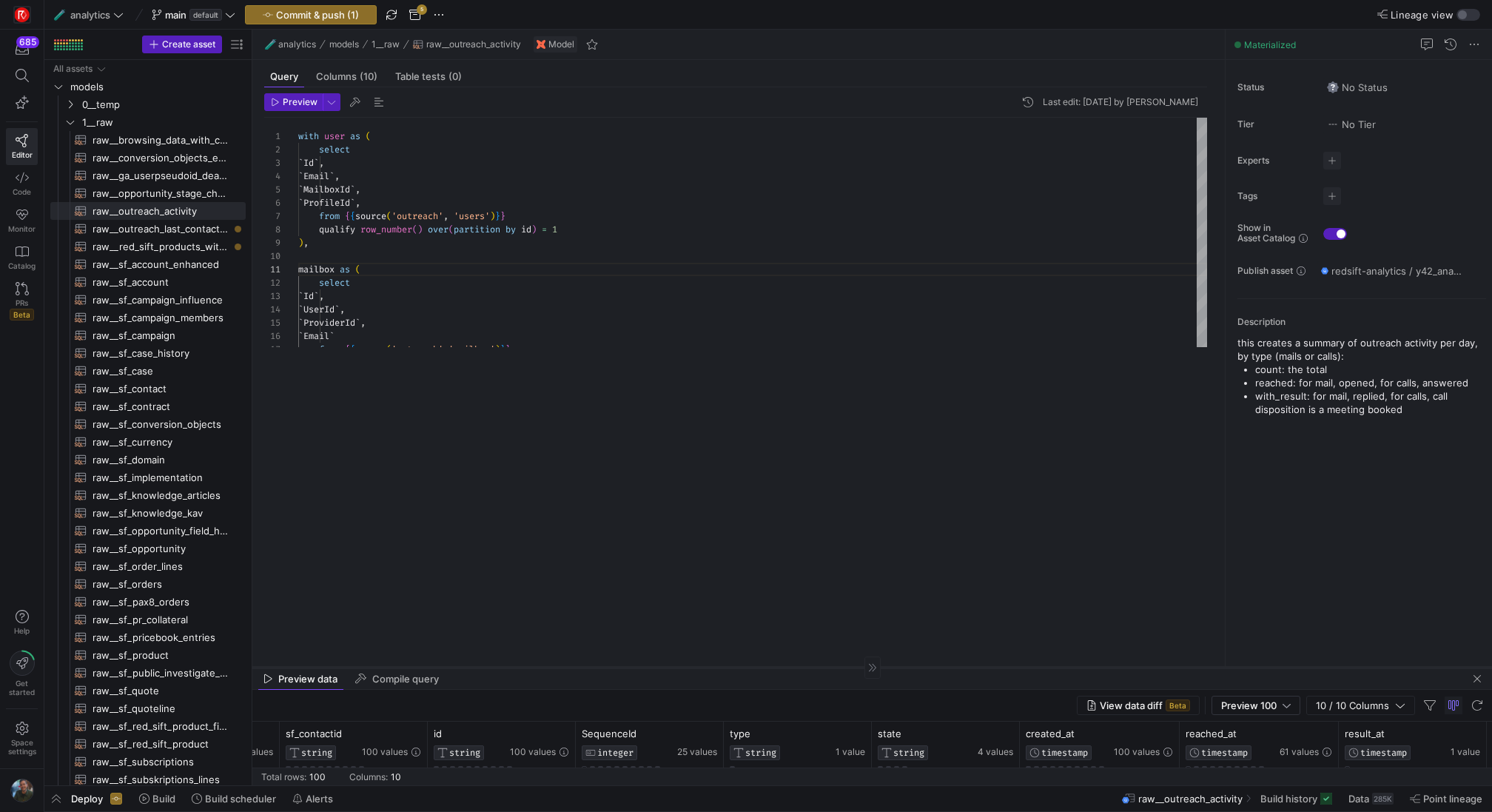
drag, startPoint x: 662, startPoint y: 363, endPoint x: 622, endPoint y: 666, distance: 305.6
click at [622, 666] on div at bounding box center [872, 666] width 1239 height 1
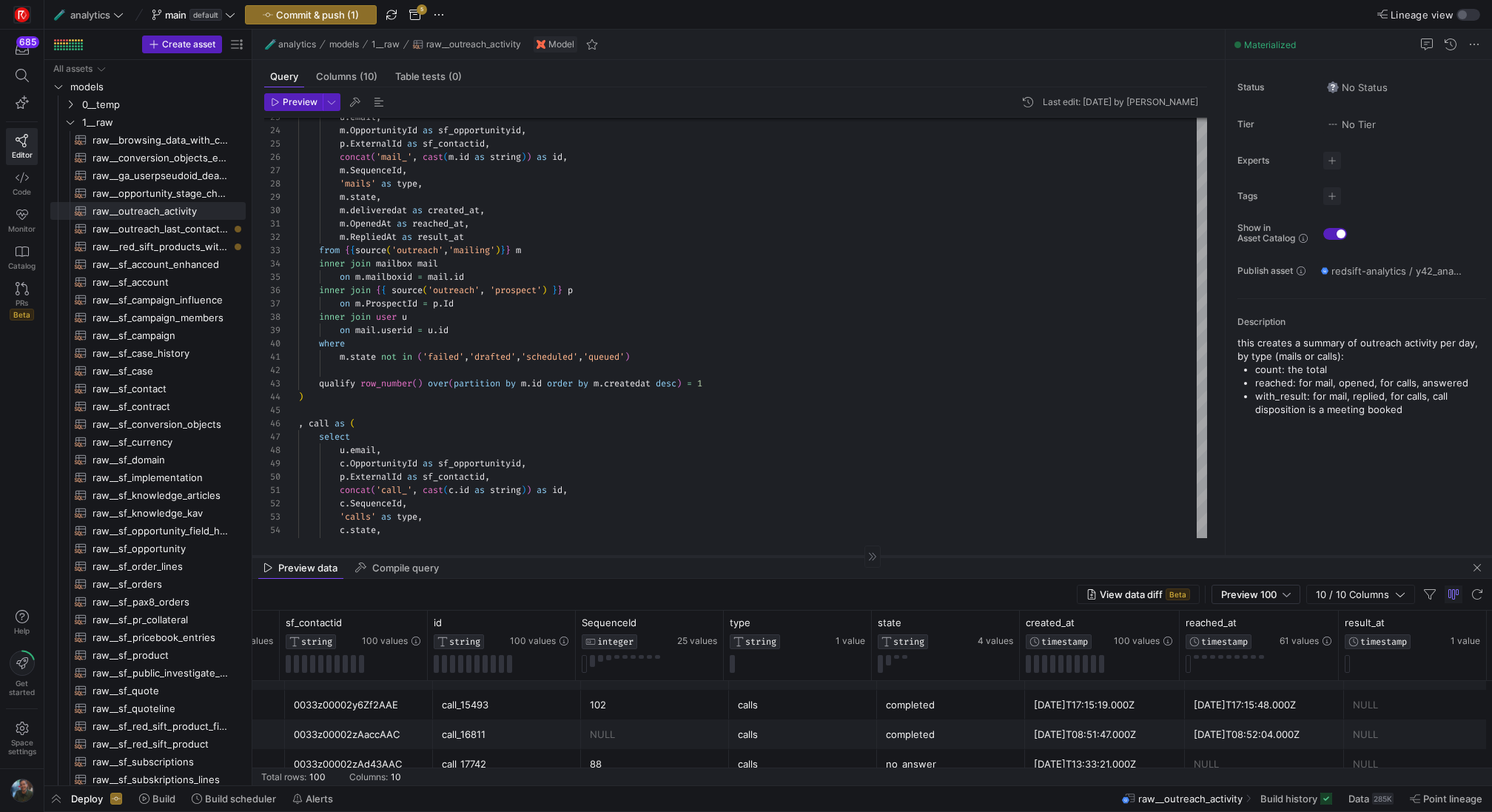
drag, startPoint x: 596, startPoint y: 666, endPoint x: 599, endPoint y: 555, distance: 111.0
click at [599, 556] on div at bounding box center [872, 556] width 1239 height 1
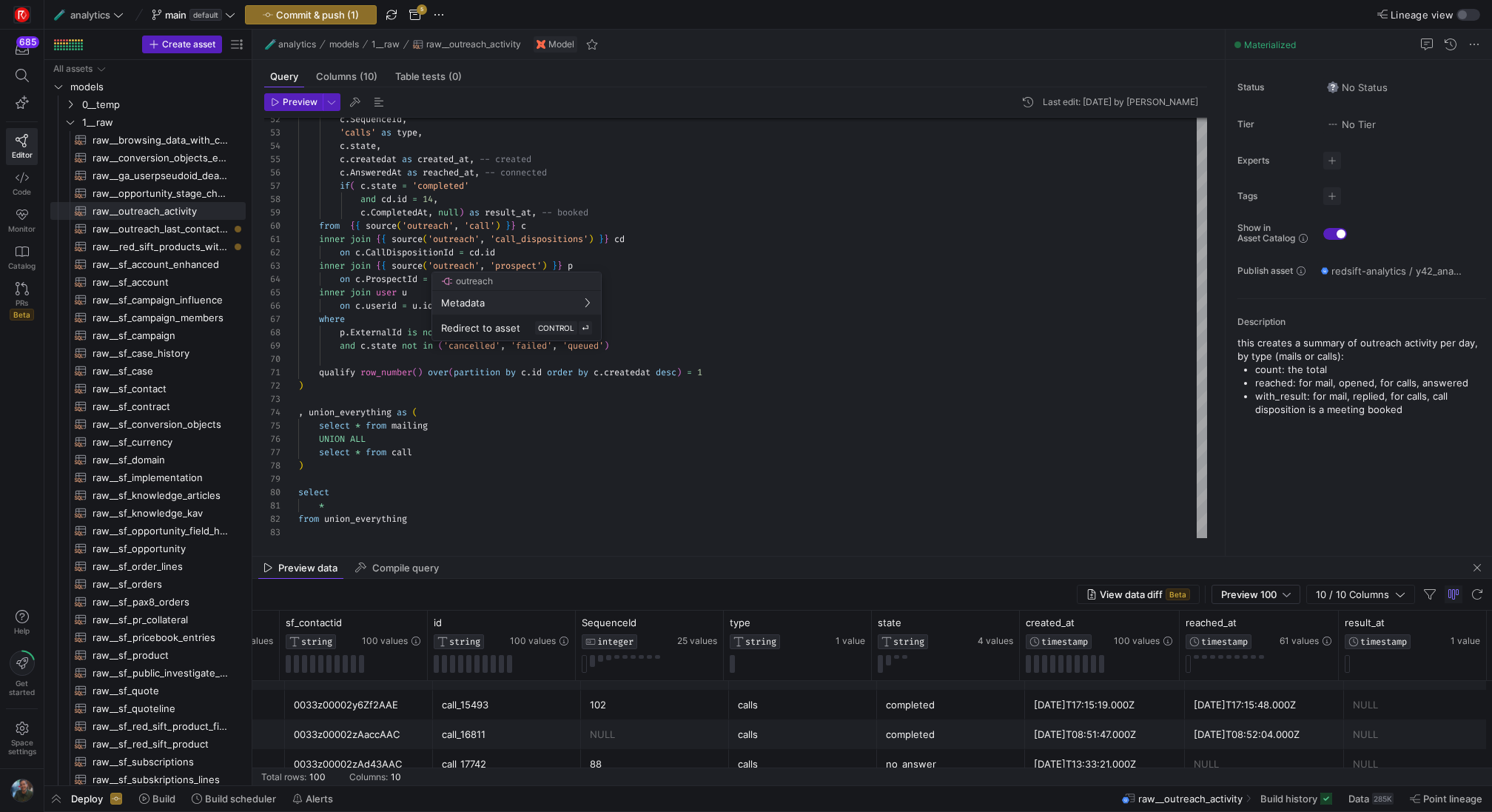
click at [499, 554] on div at bounding box center [746, 406] width 1492 height 812
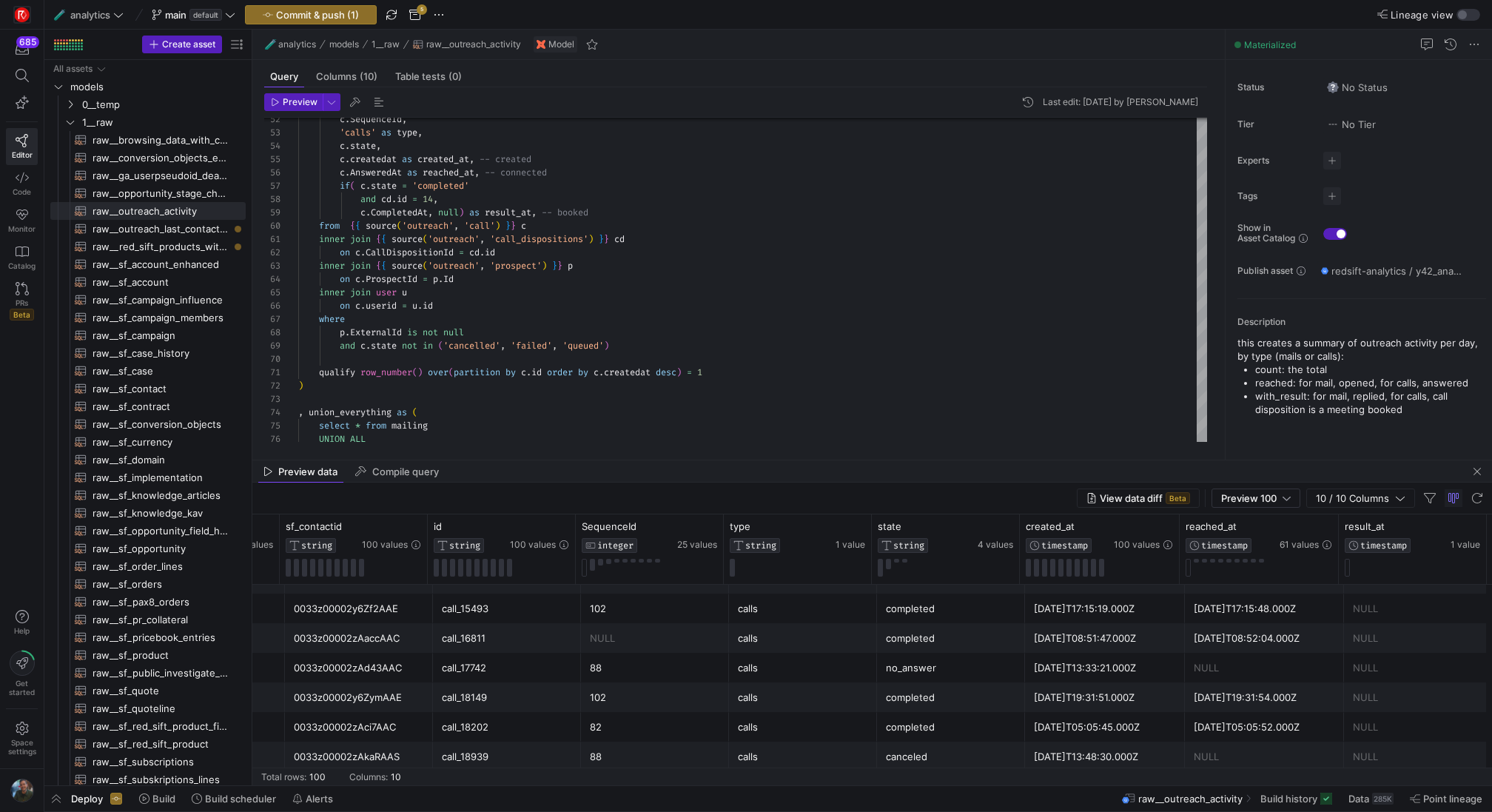
drag, startPoint x: 532, startPoint y: 557, endPoint x: 551, endPoint y: 461, distance: 97.9
click at [551, 461] on as-split "🧪 analytics models 1__raw raw__outreach_activity Model Query Columns (10) Table…" at bounding box center [872, 407] width 1239 height 755
click at [1278, 498] on div at bounding box center [746, 406] width 1492 height 812
click at [1278, 498] on div "Preview 100" at bounding box center [1256, 498] width 69 height 12
click at [1257, 552] on mat-option "Full Preview" at bounding box center [1258, 546] width 88 height 23
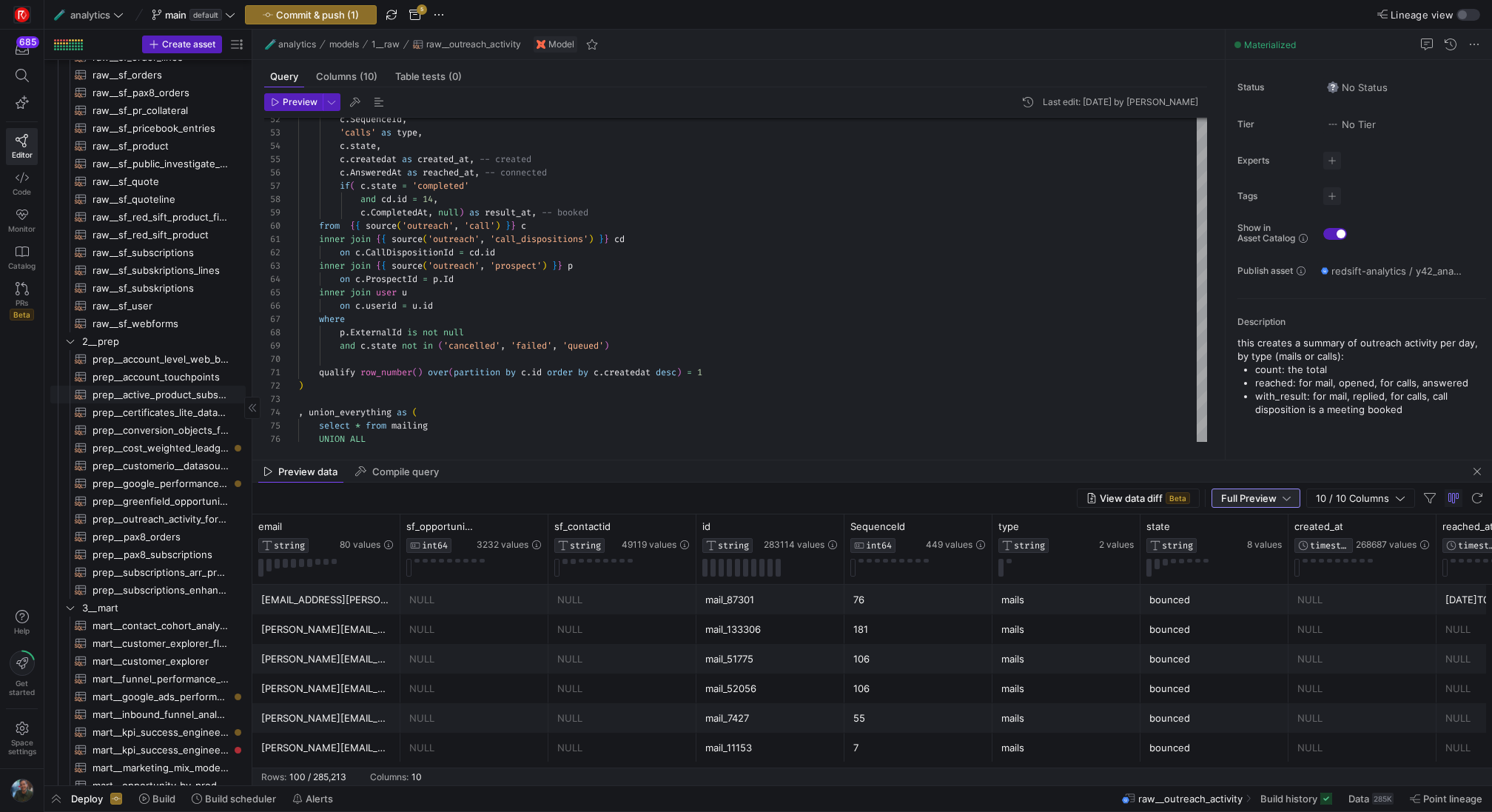
scroll to position [504, 0]
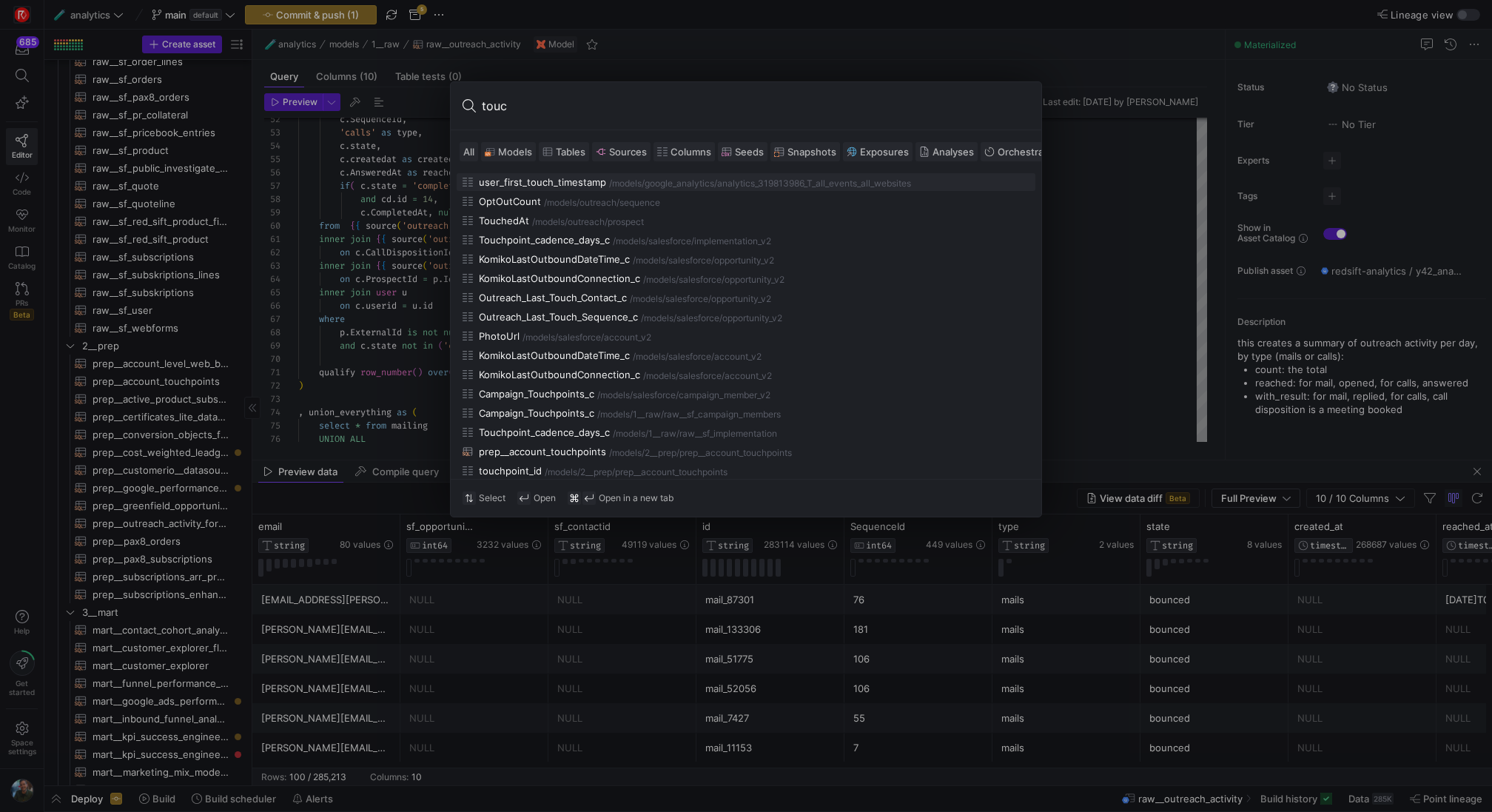
type input "touch"
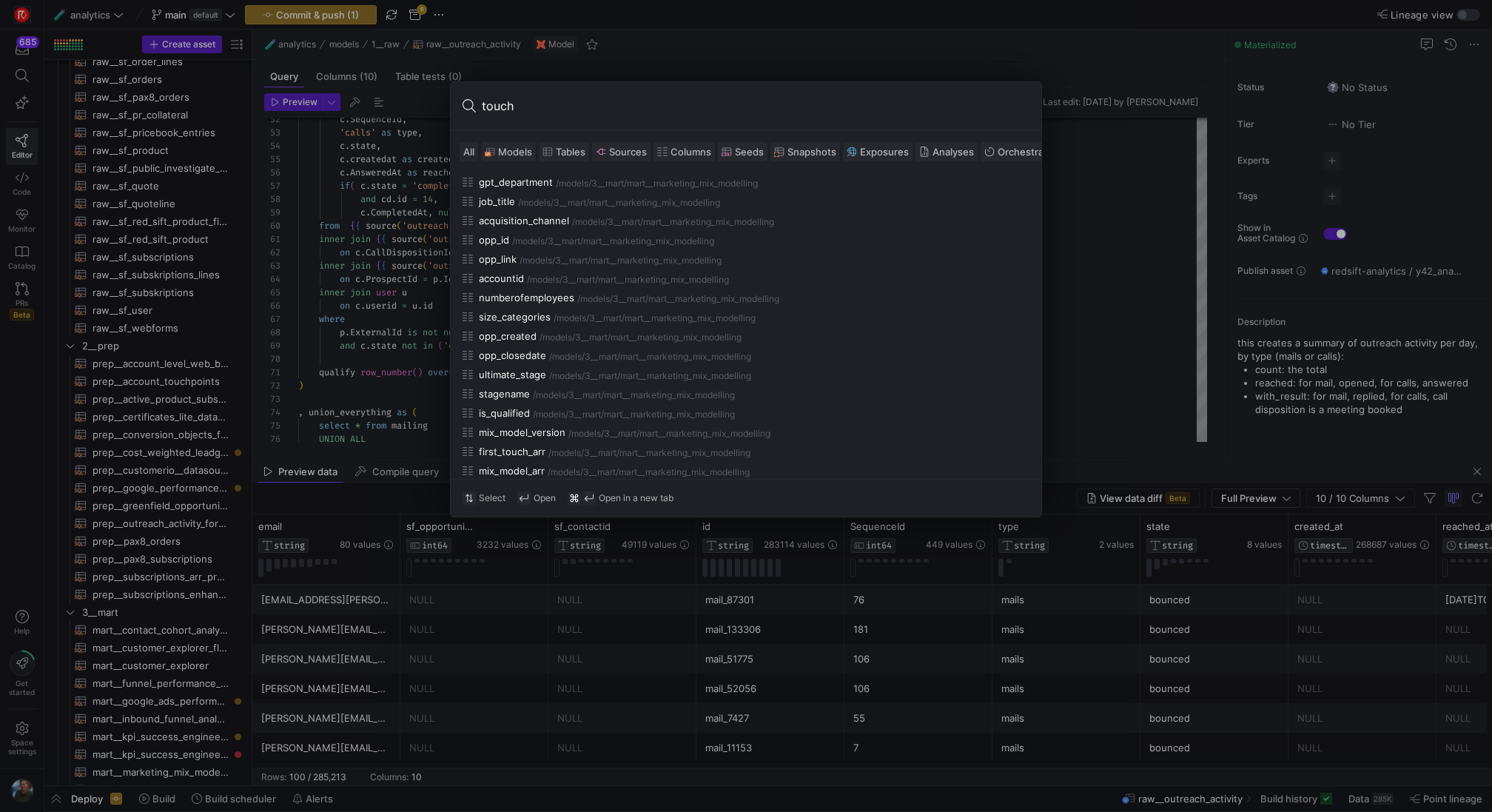
scroll to position [541, 0]
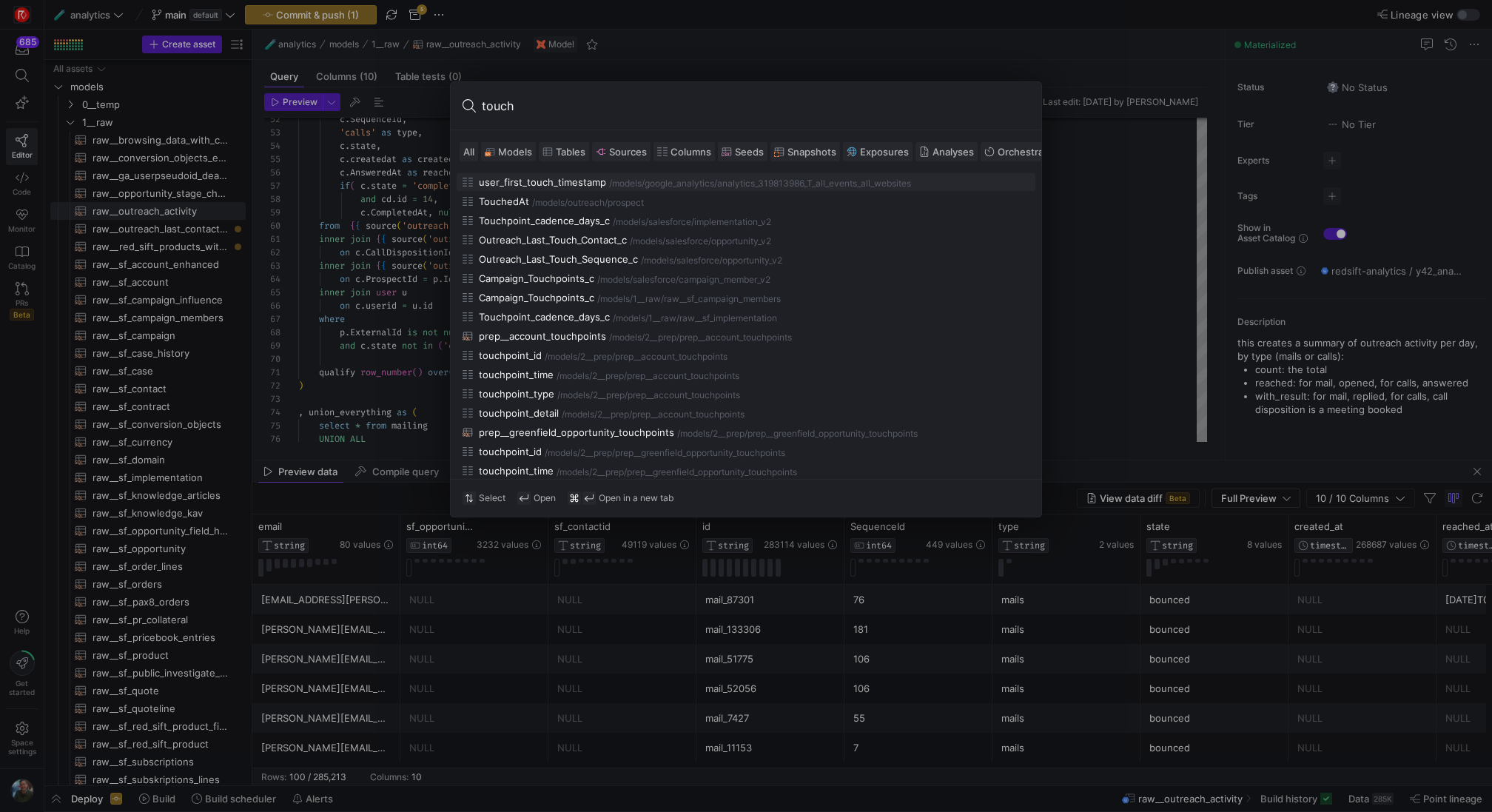
type input "touch"
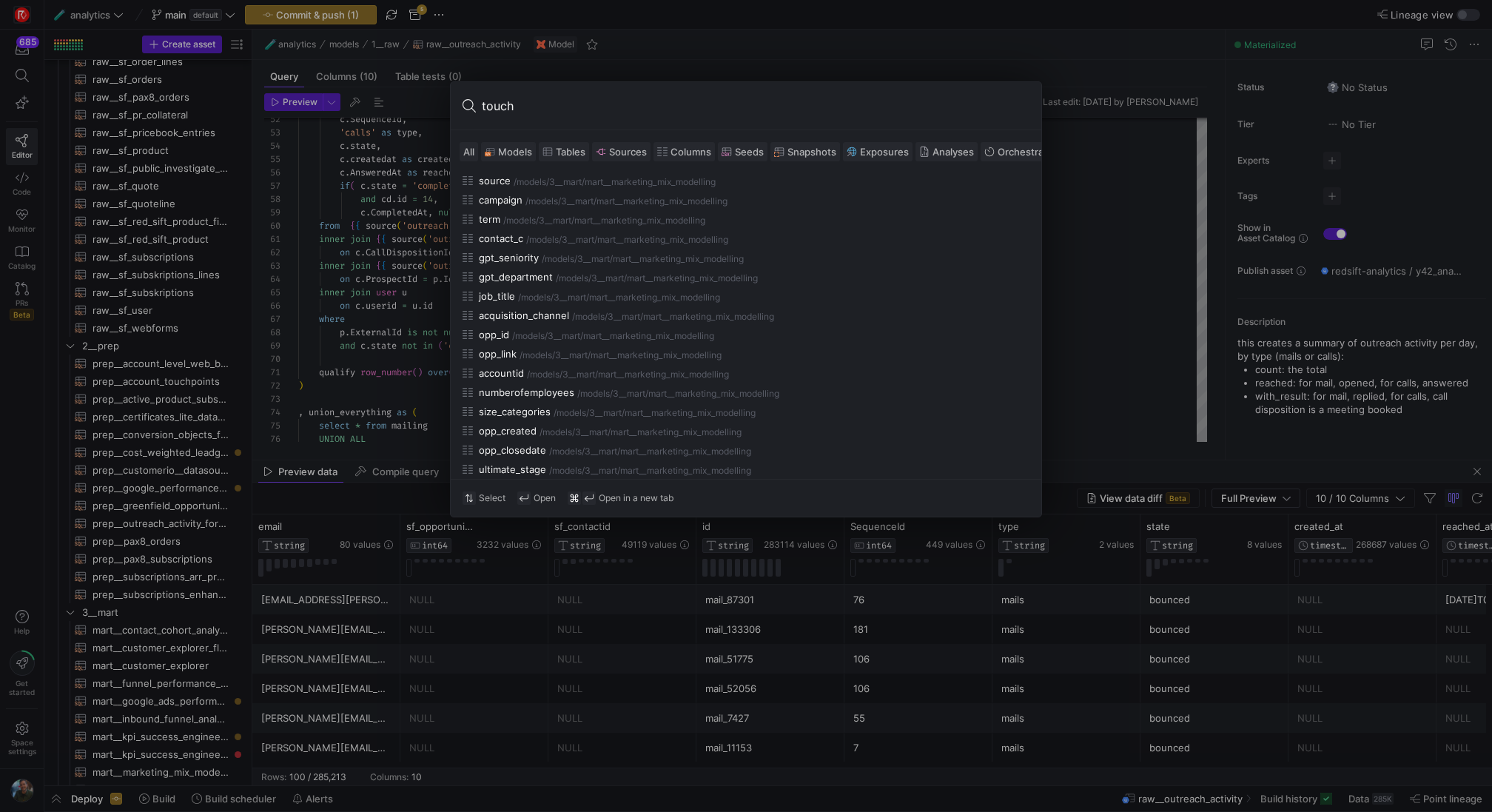
click at [513, 142] on button "Models" at bounding box center [508, 152] width 55 height 20
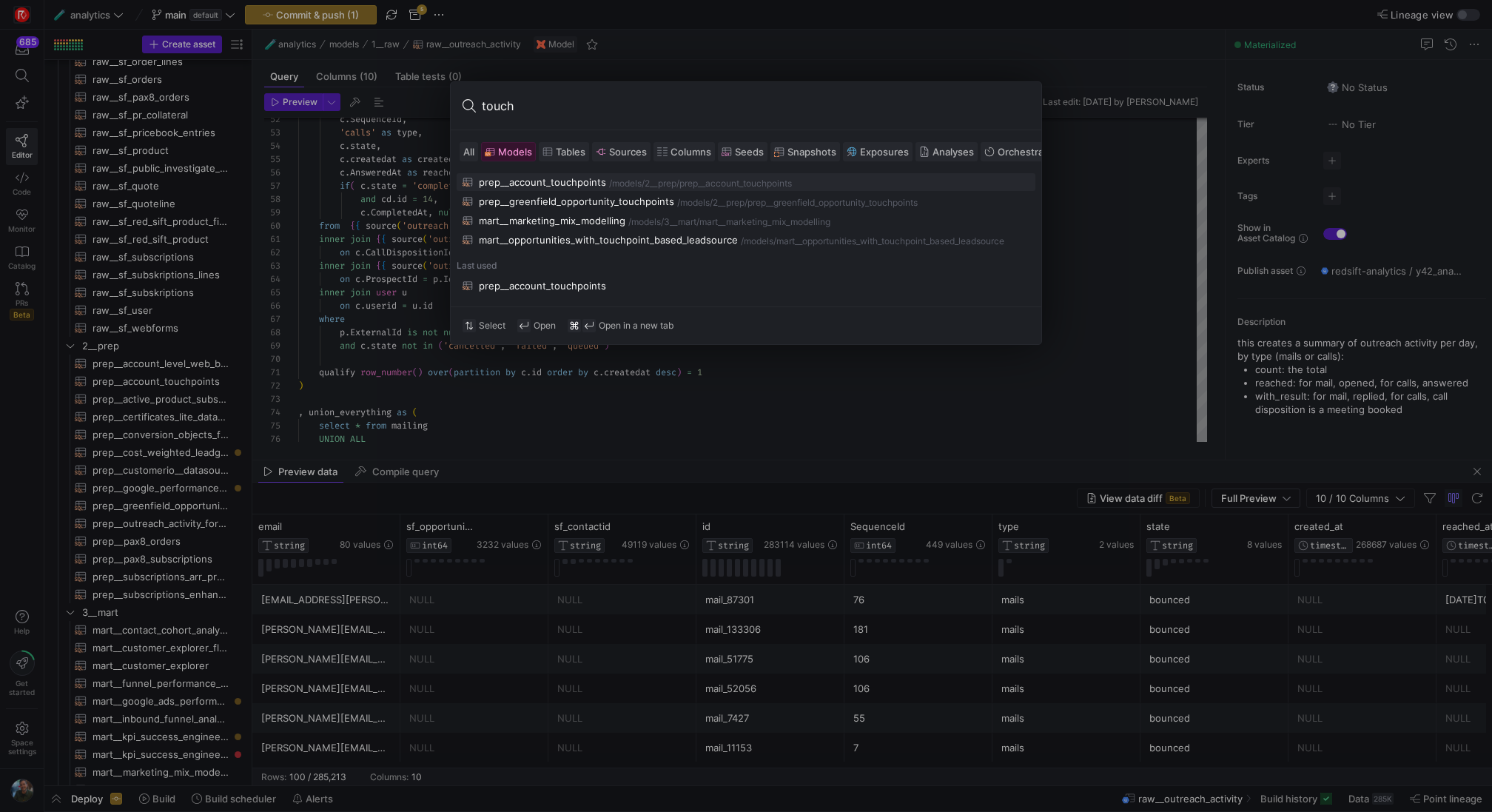
click at [577, 182] on div "prep__account_touchpoints" at bounding box center [542, 182] width 127 height 12
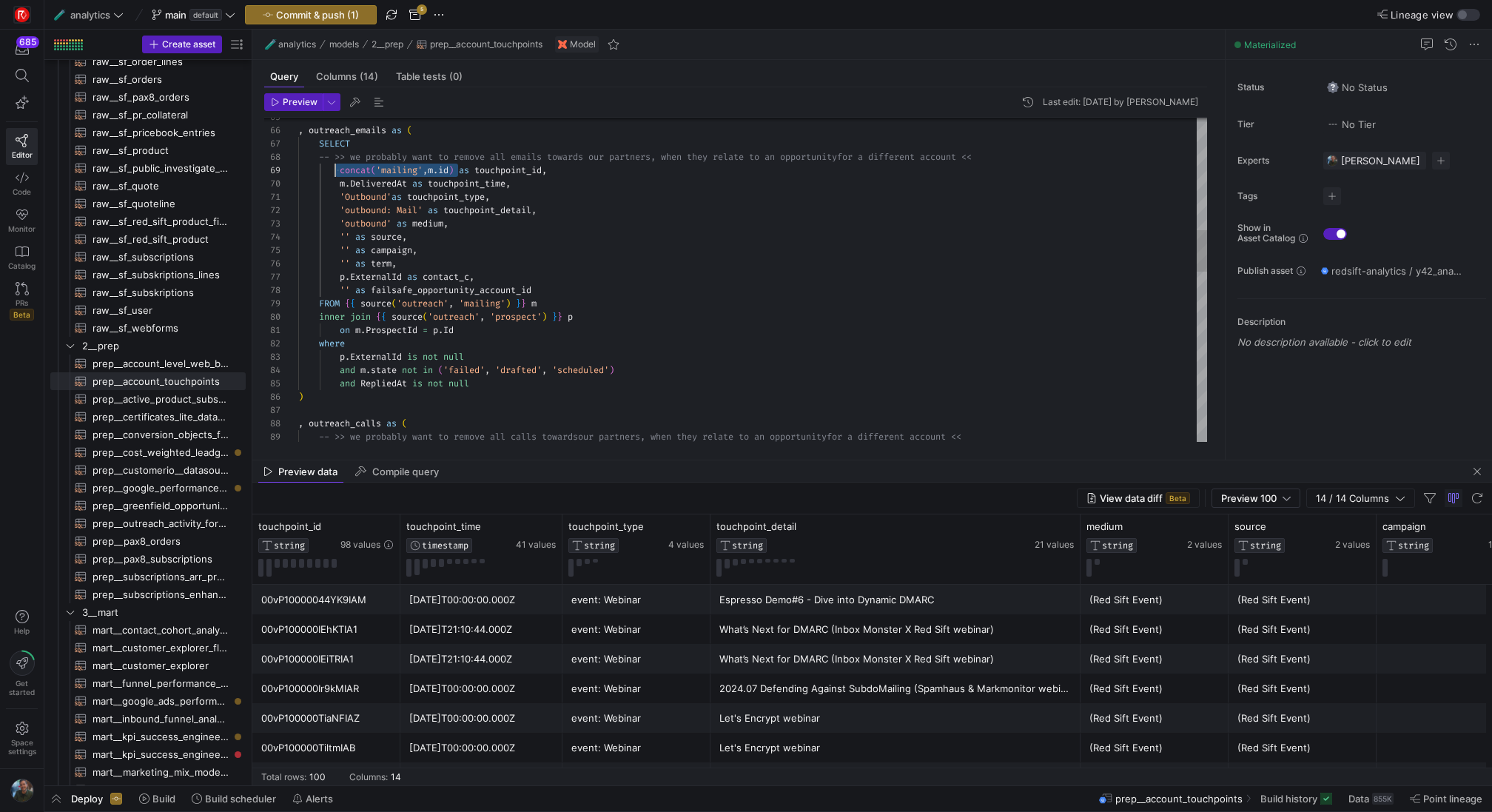
scroll to position [106, 43]
drag, startPoint x: 458, startPoint y: 168, endPoint x: 341, endPoint y: 166, distance: 117.0
click at [341, 166] on div ", outreach_calls as ( -- >> we probably want to remove all calls towards our pa…" at bounding box center [752, 504] width 908 height 2516
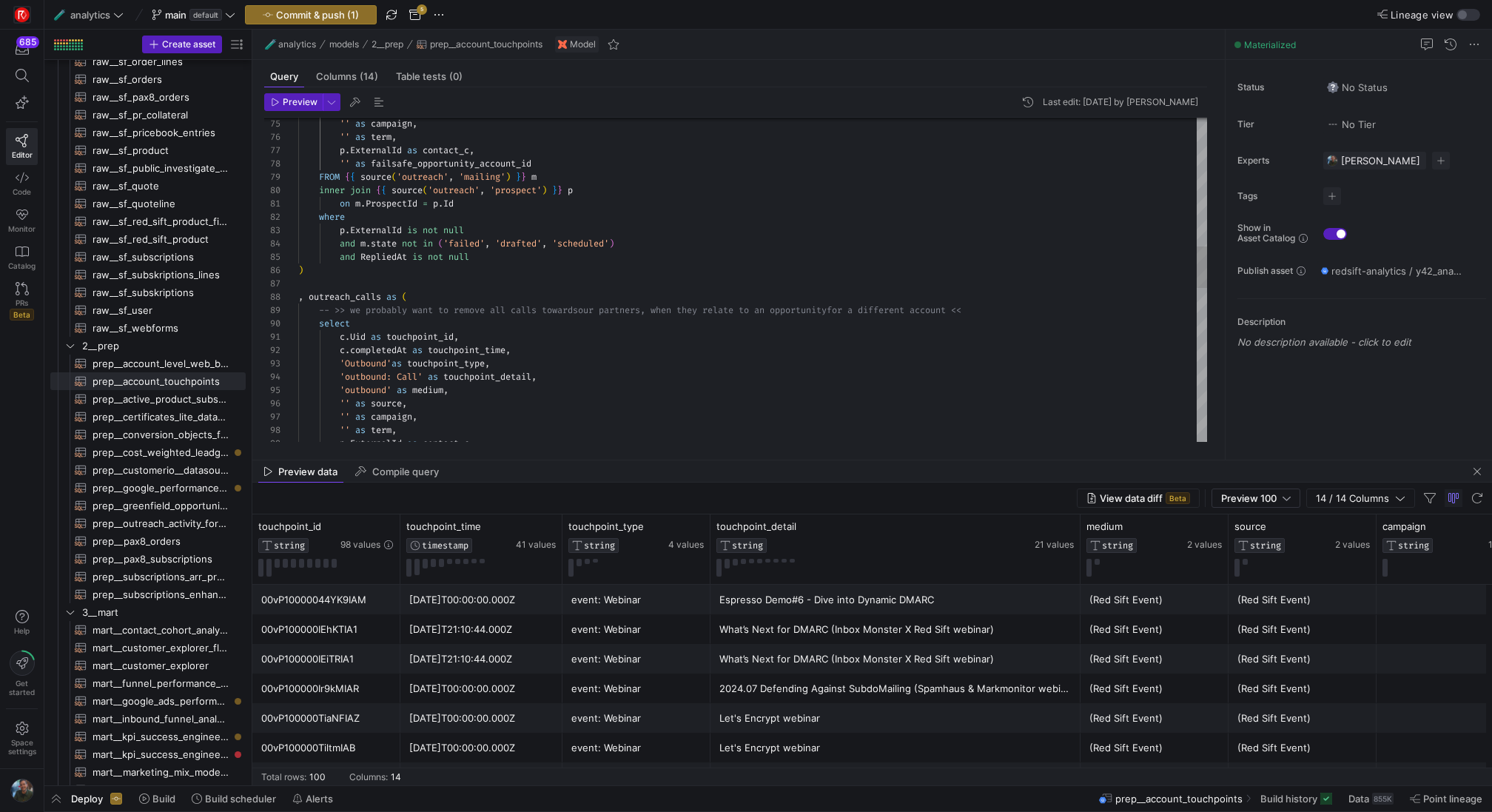
scroll to position [0, 69]
click at [367, 338] on div ", outreach_calls as ( -- >> we probably want to remove all calls towards our pa…" at bounding box center [752, 377] width 908 height 2516
click at [397, 336] on div ", outreach_calls as ( -- >> we probably want to remove all calls towards our pa…" at bounding box center [752, 377] width 908 height 2516
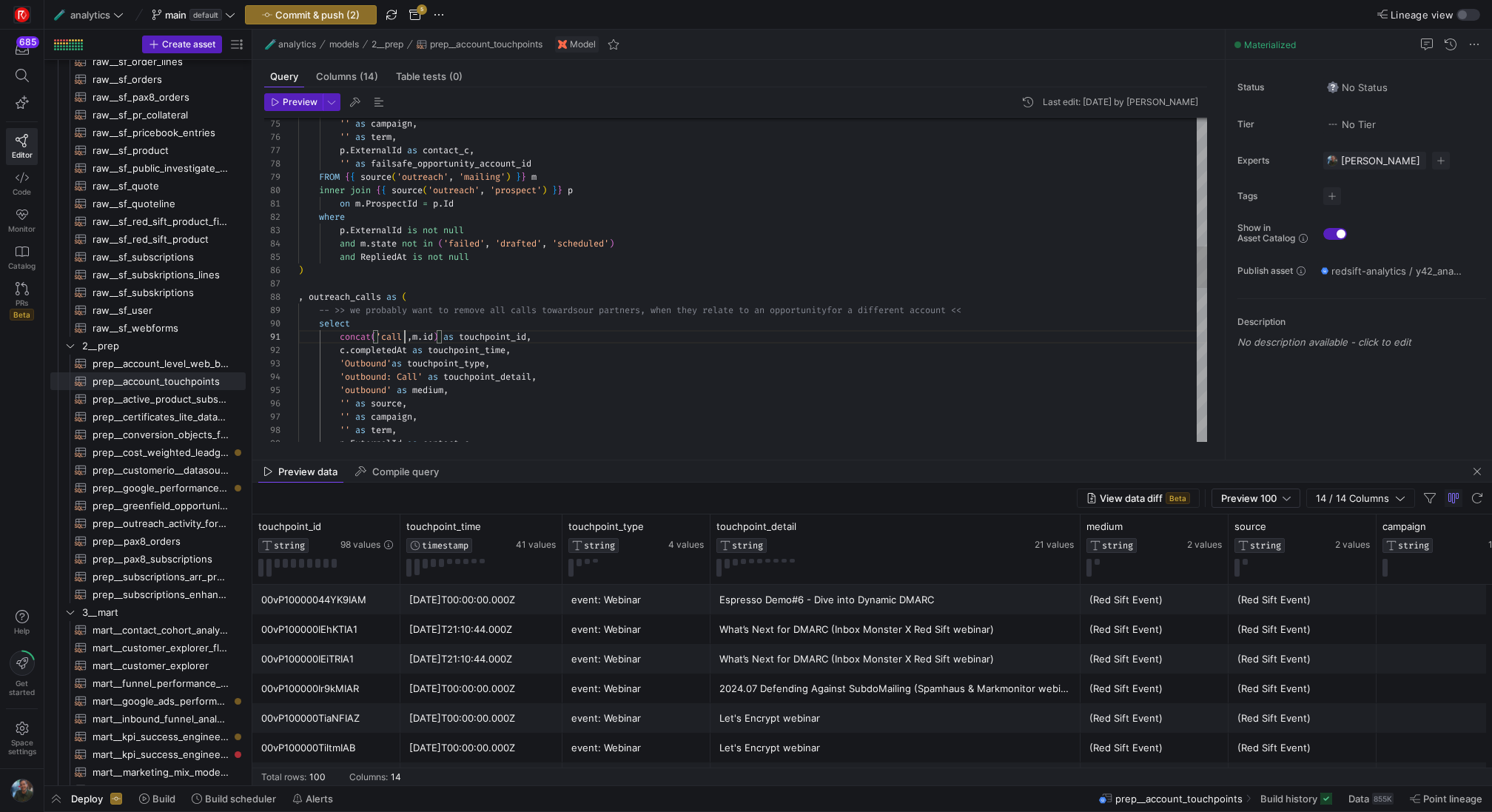
scroll to position [0, 106]
click at [611, 378] on div ", outreach_calls as ( -- >> we probably want to remove all calls towards our pa…" at bounding box center [752, 377] width 908 height 2516
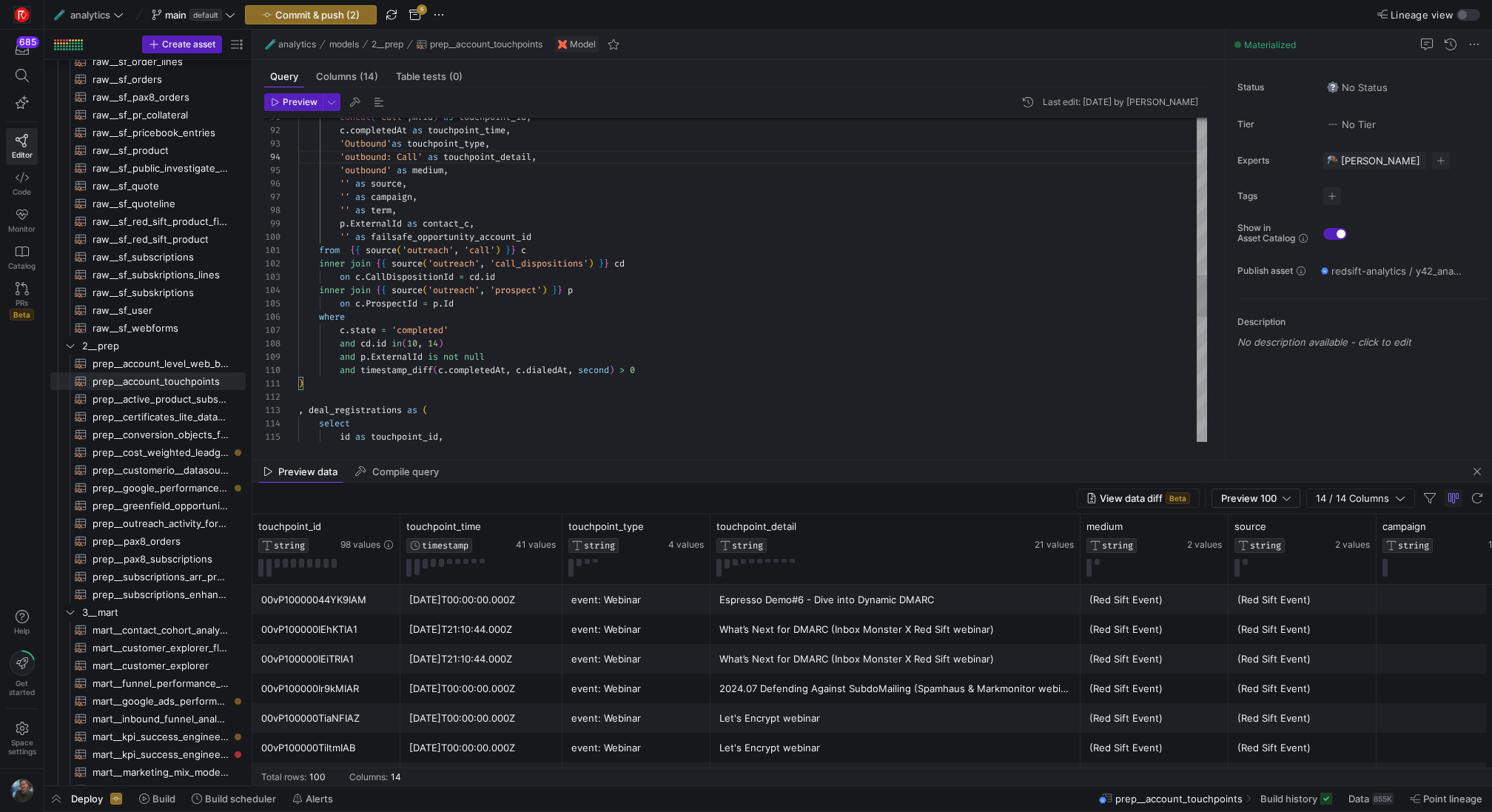
scroll to position [93, 101]
click at [626, 209] on div "'Outbound' as touchpoint_type , 'outbound: Call' as touchpoint_detail , 'outbou…" at bounding box center [752, 157] width 908 height 2516
click at [277, 105] on icon "button" at bounding box center [275, 103] width 9 height 9
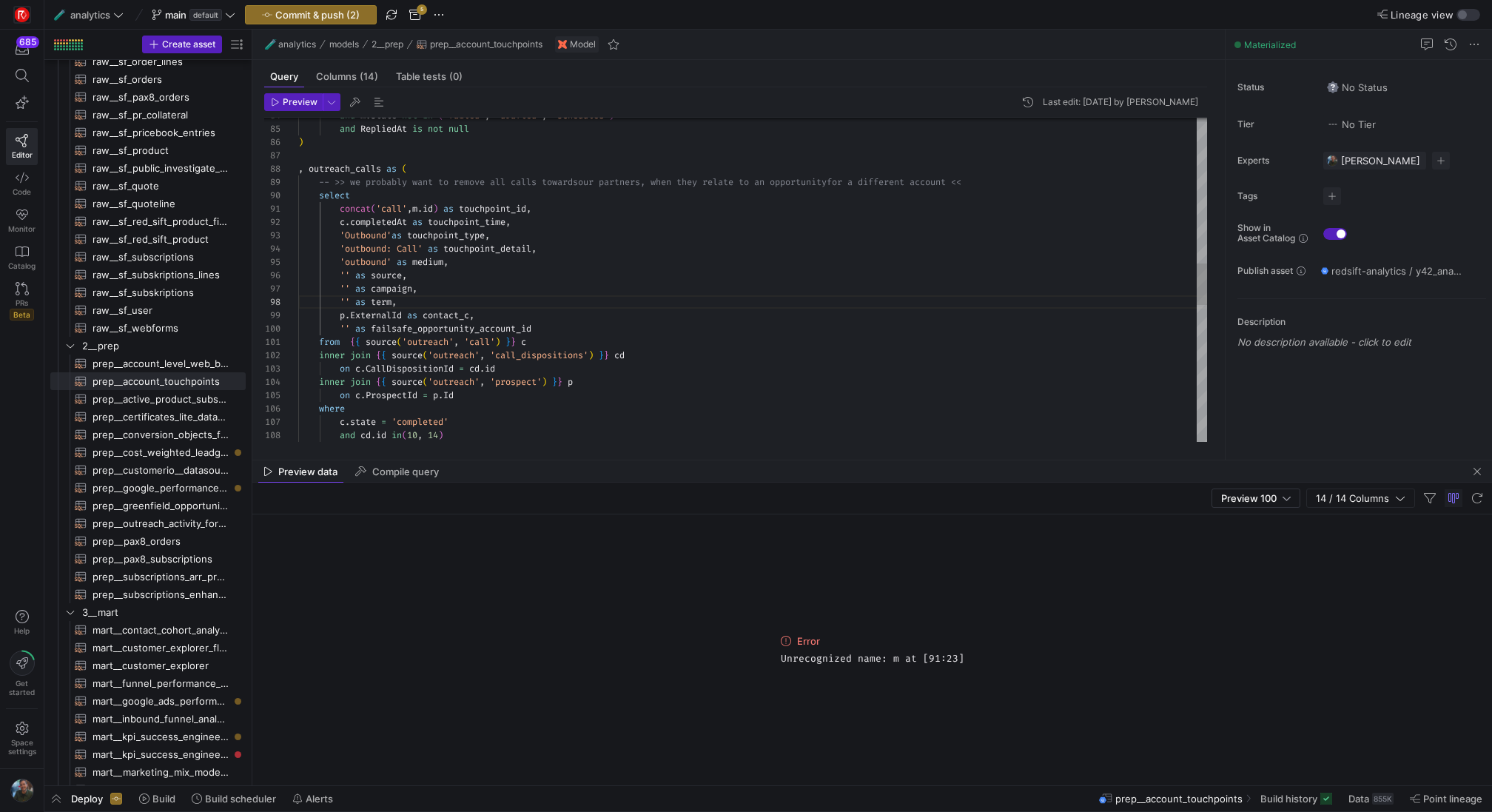
scroll to position [0, 117]
click at [418, 209] on div "'Outbound' as touchpoint_type , 'outbound: Call' as touchpoint_detail , 'outbou…" at bounding box center [752, 249] width 908 height 2516
click at [303, 99] on span "Preview" at bounding box center [300, 103] width 35 height 11
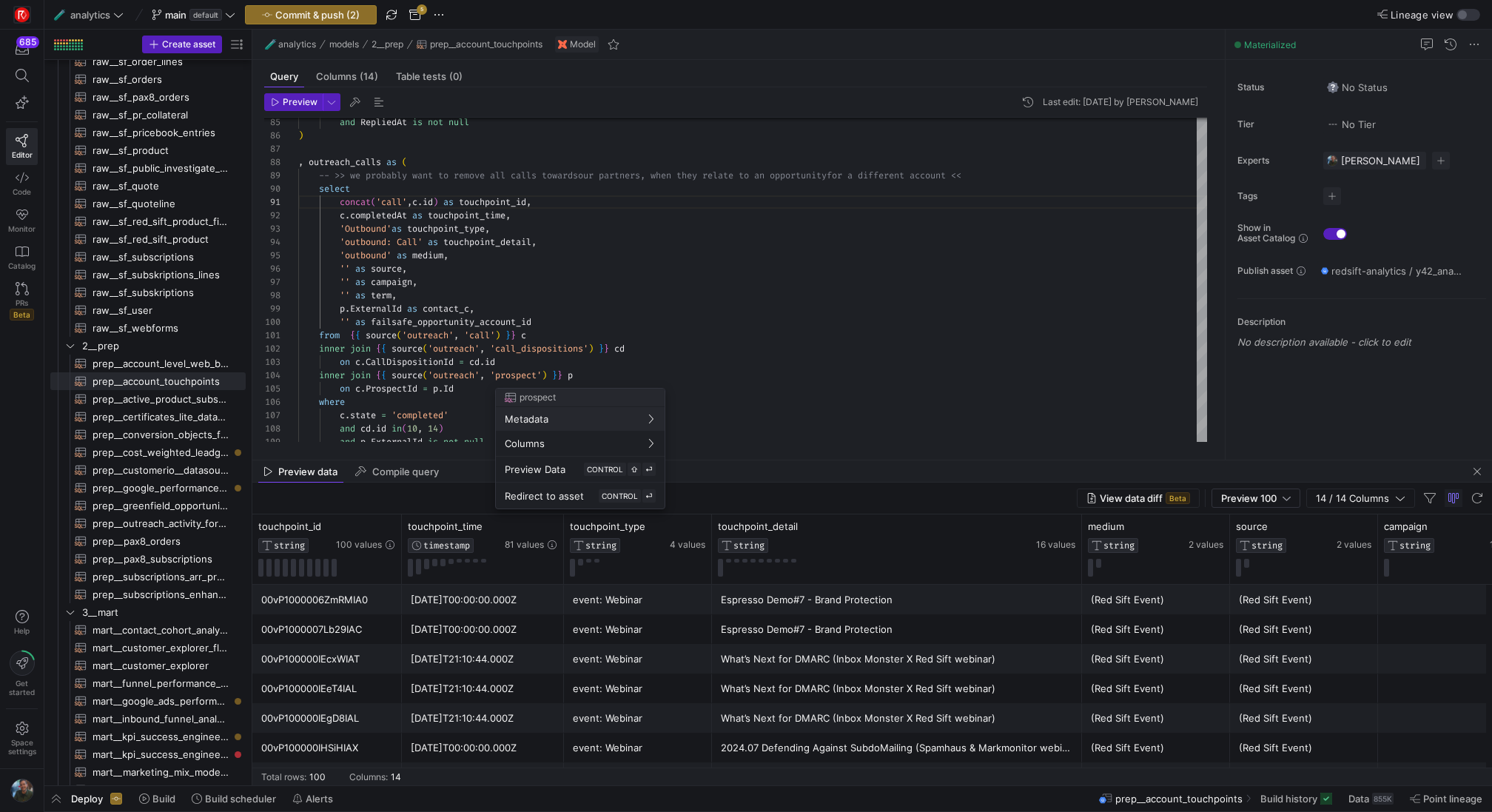
click at [633, 261] on div at bounding box center [746, 406] width 1492 height 812
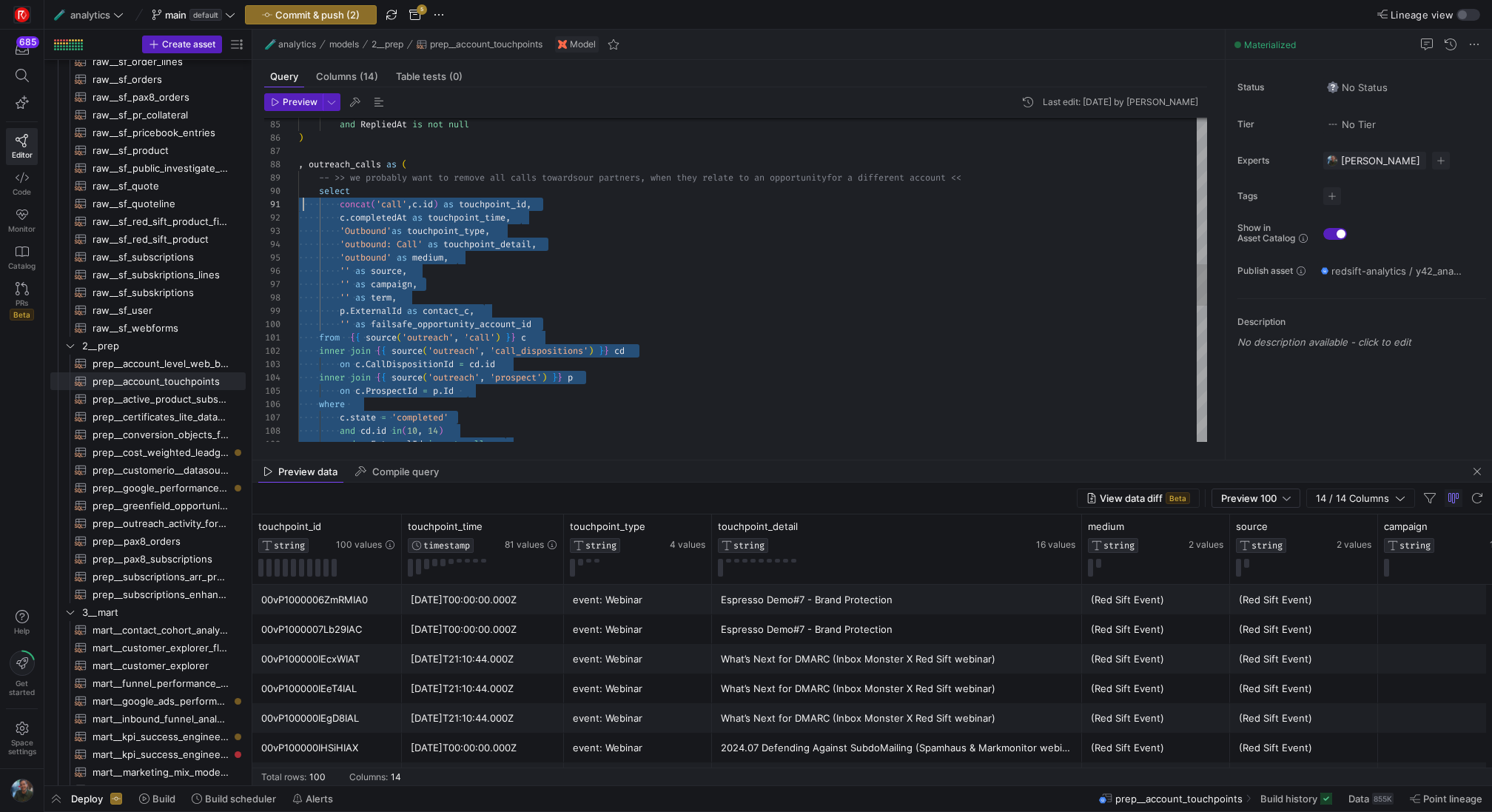
scroll to position [120, 0]
drag, startPoint x: 657, startPoint y: 332, endPoint x: 289, endPoint y: 188, distance: 395.2
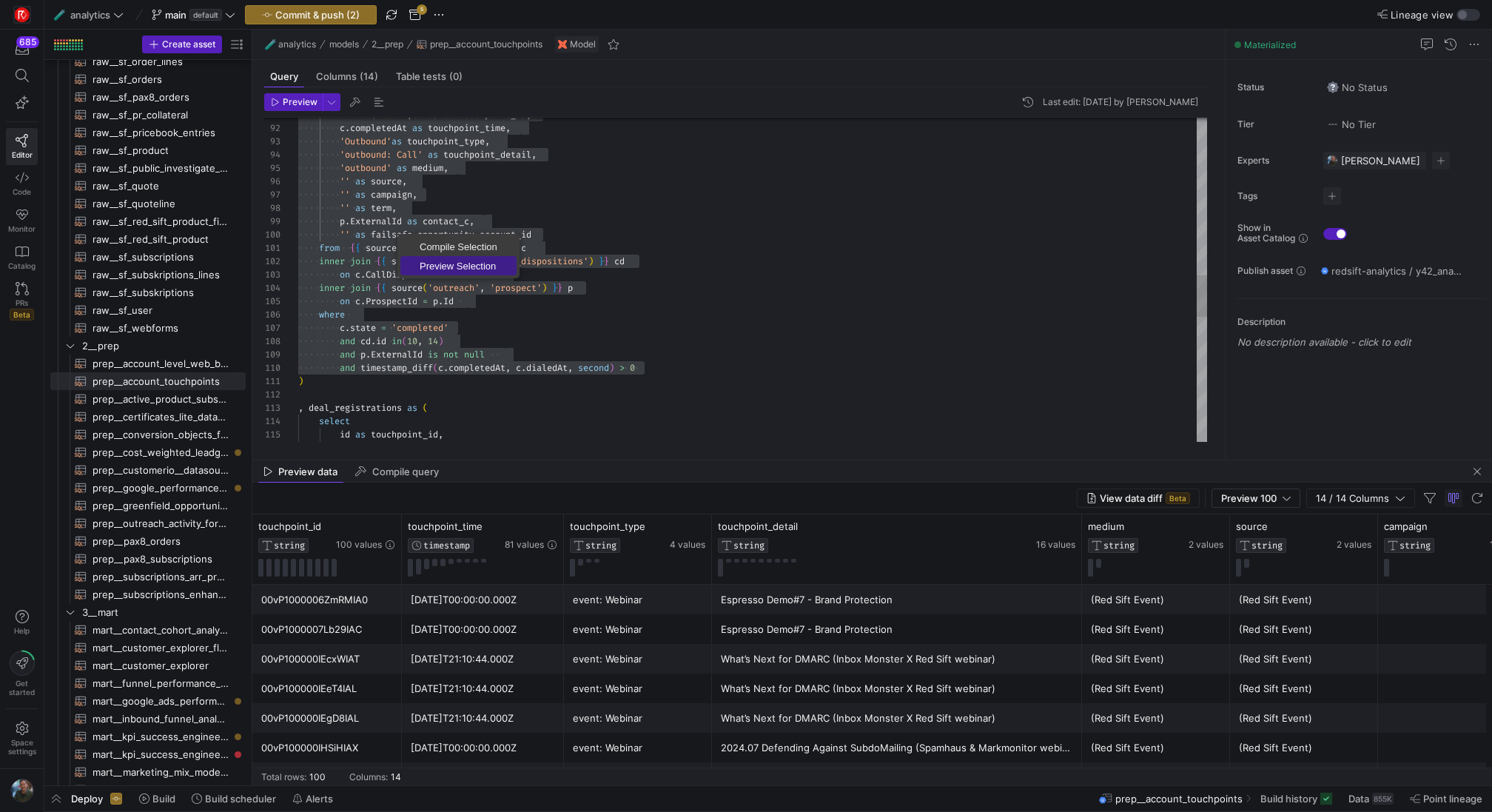
click at [431, 265] on span "Preview Selection" at bounding box center [458, 265] width 116 height 10
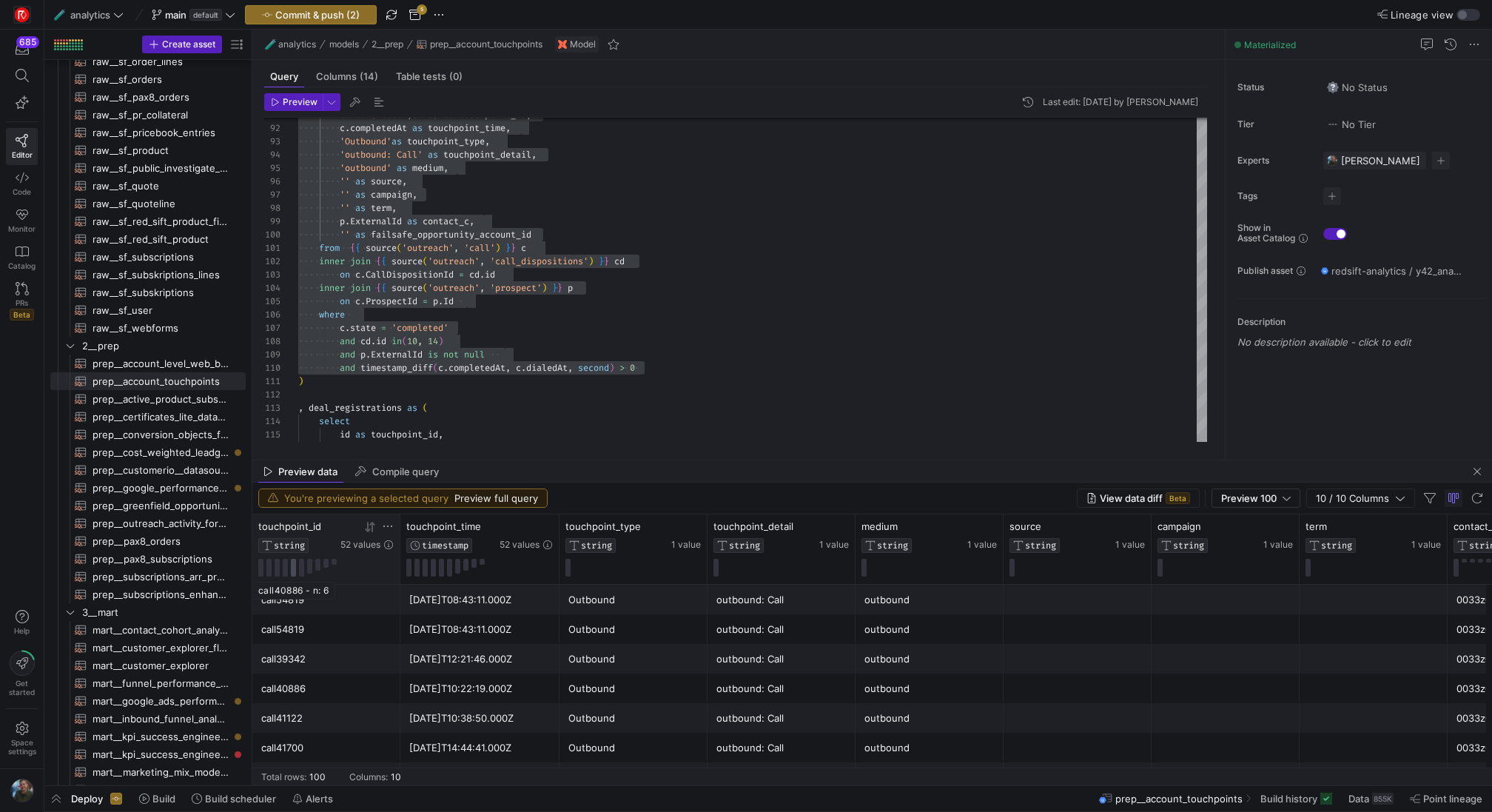
click at [296, 568] on button at bounding box center [293, 568] width 5 height 18
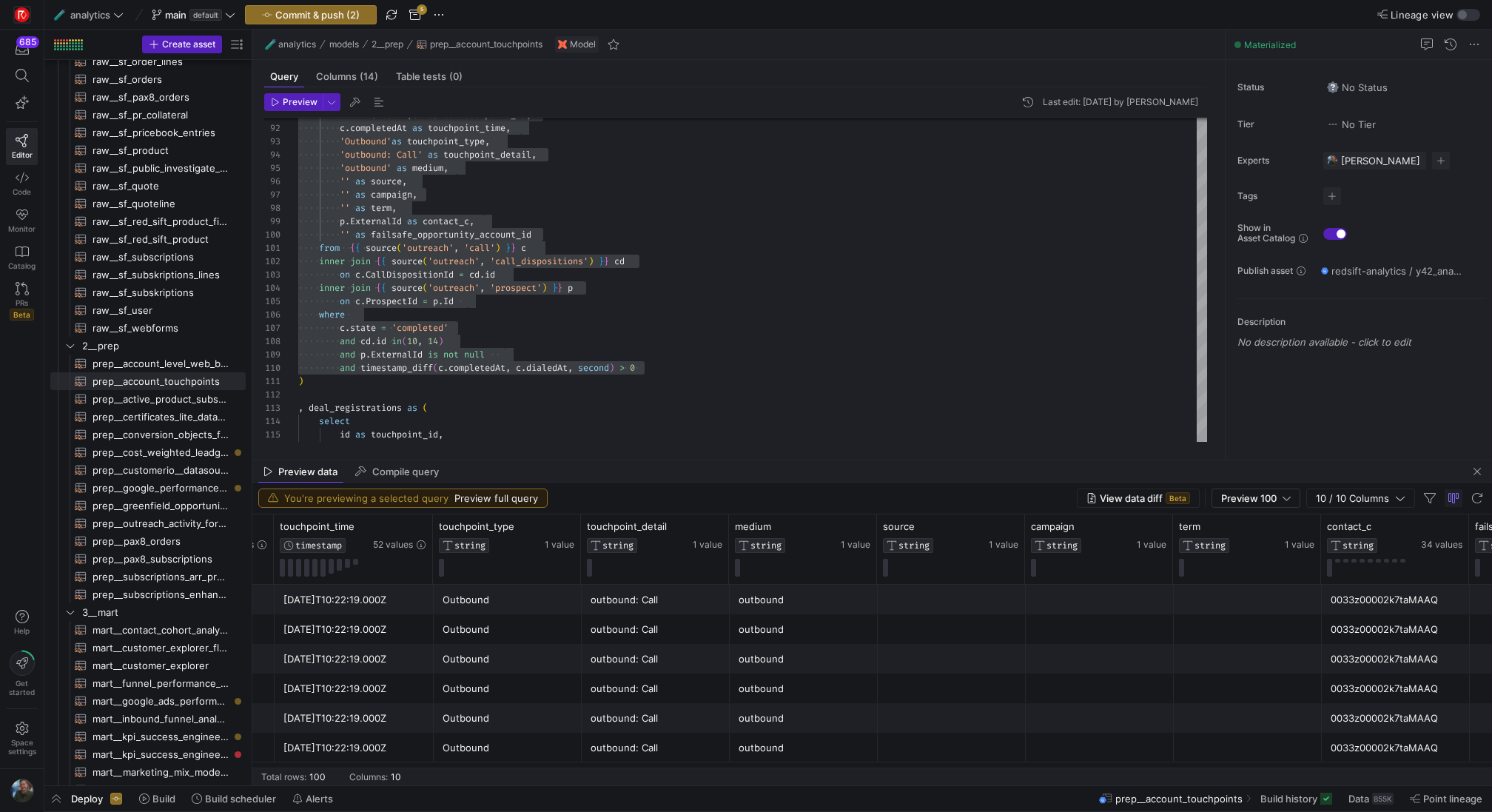
scroll to position [0, 306]
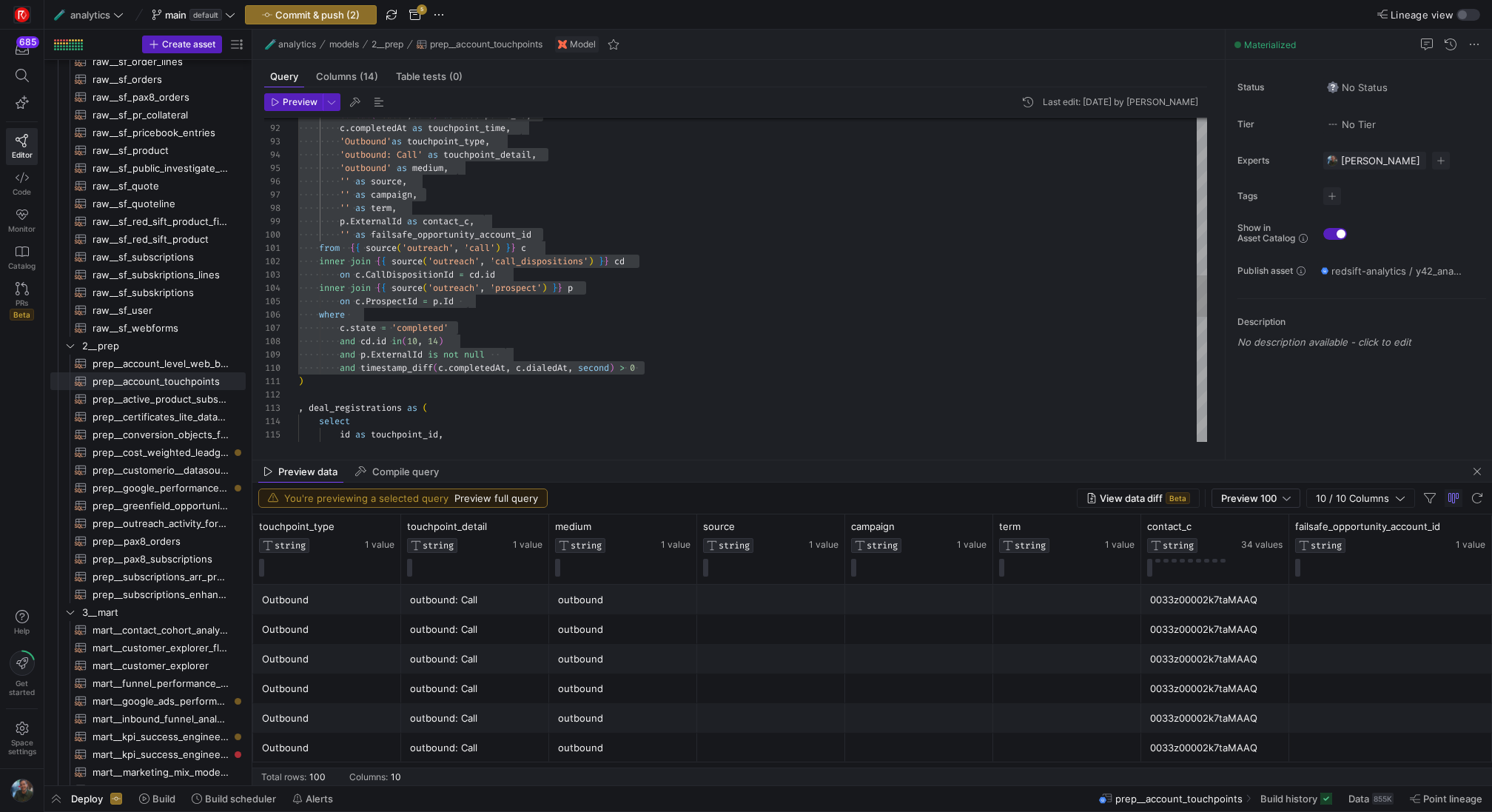
type textarea "from {{ source('outreach', 'call') }} c inner join {{ source('outreach', 'call_…"
click at [614, 316] on div "'outbound: Call' as touchpoint_detail , 'outbound' as medium , '' as source , '…" at bounding box center [752, 155] width 908 height 2516
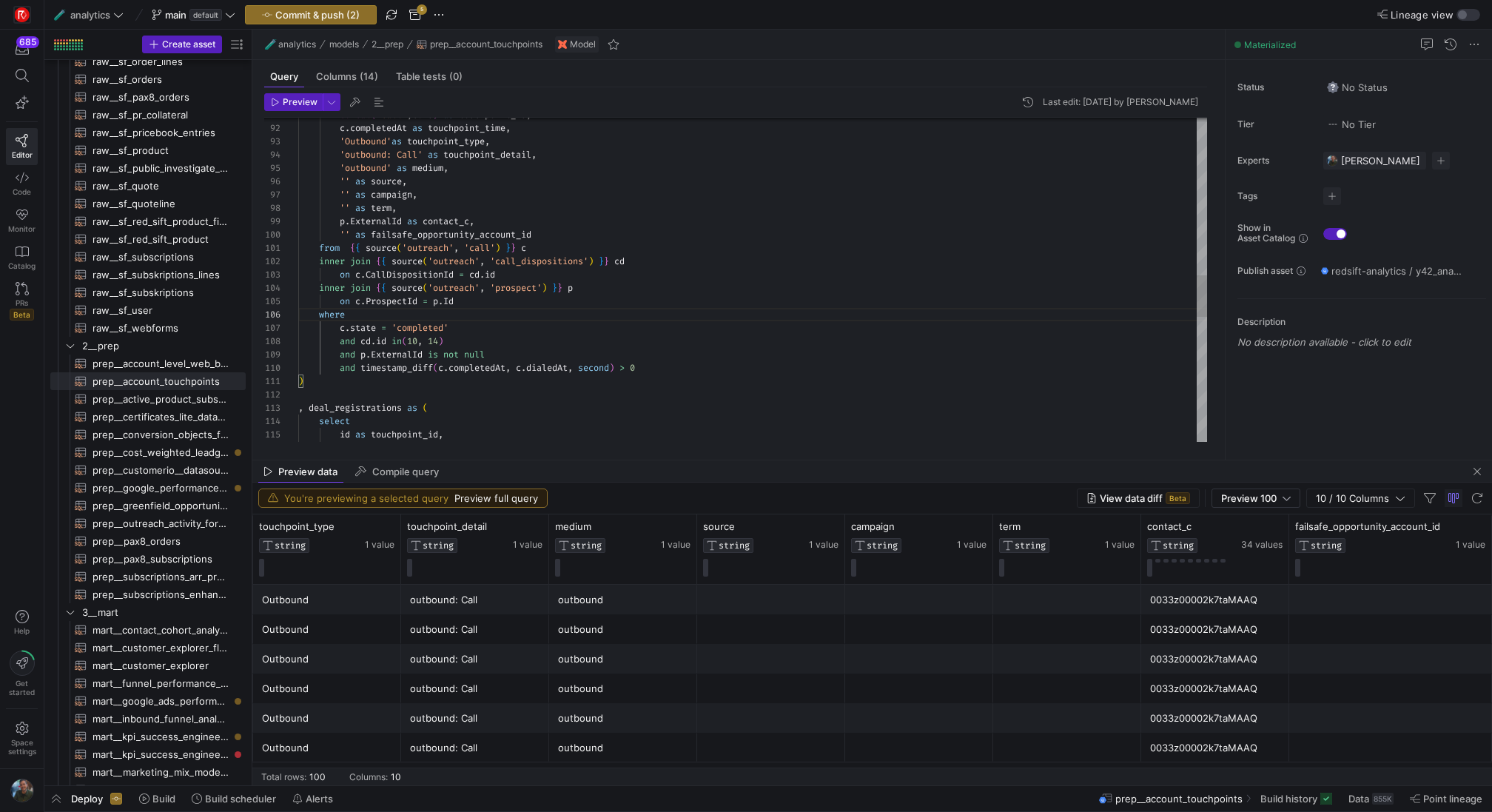
scroll to position [120, 345]
click at [661, 370] on div "'outbound: Call' as touchpoint_detail , 'outbound' as medium , '' as source , '…" at bounding box center [752, 155] width 908 height 2516
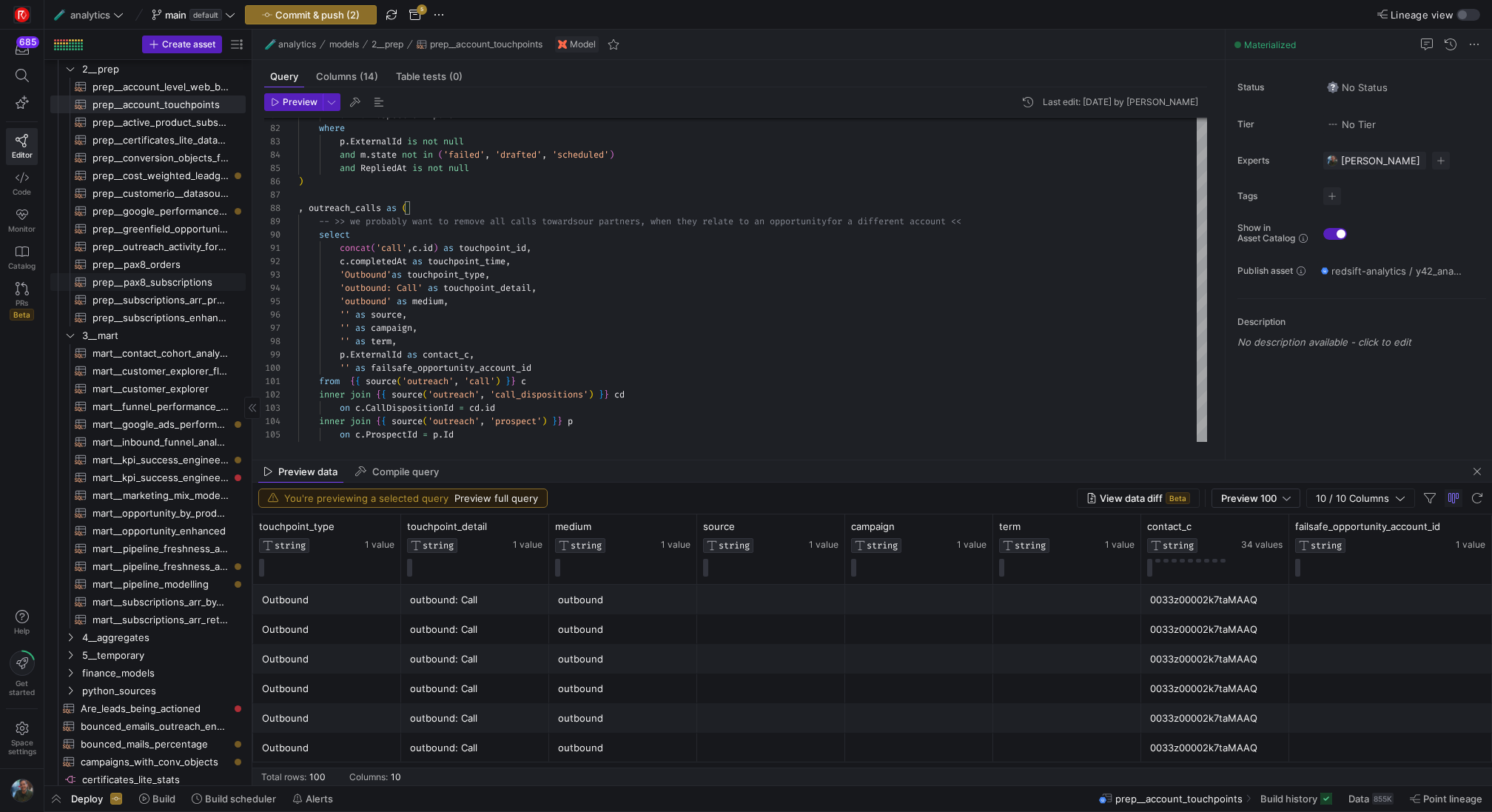
scroll to position [443, 0]
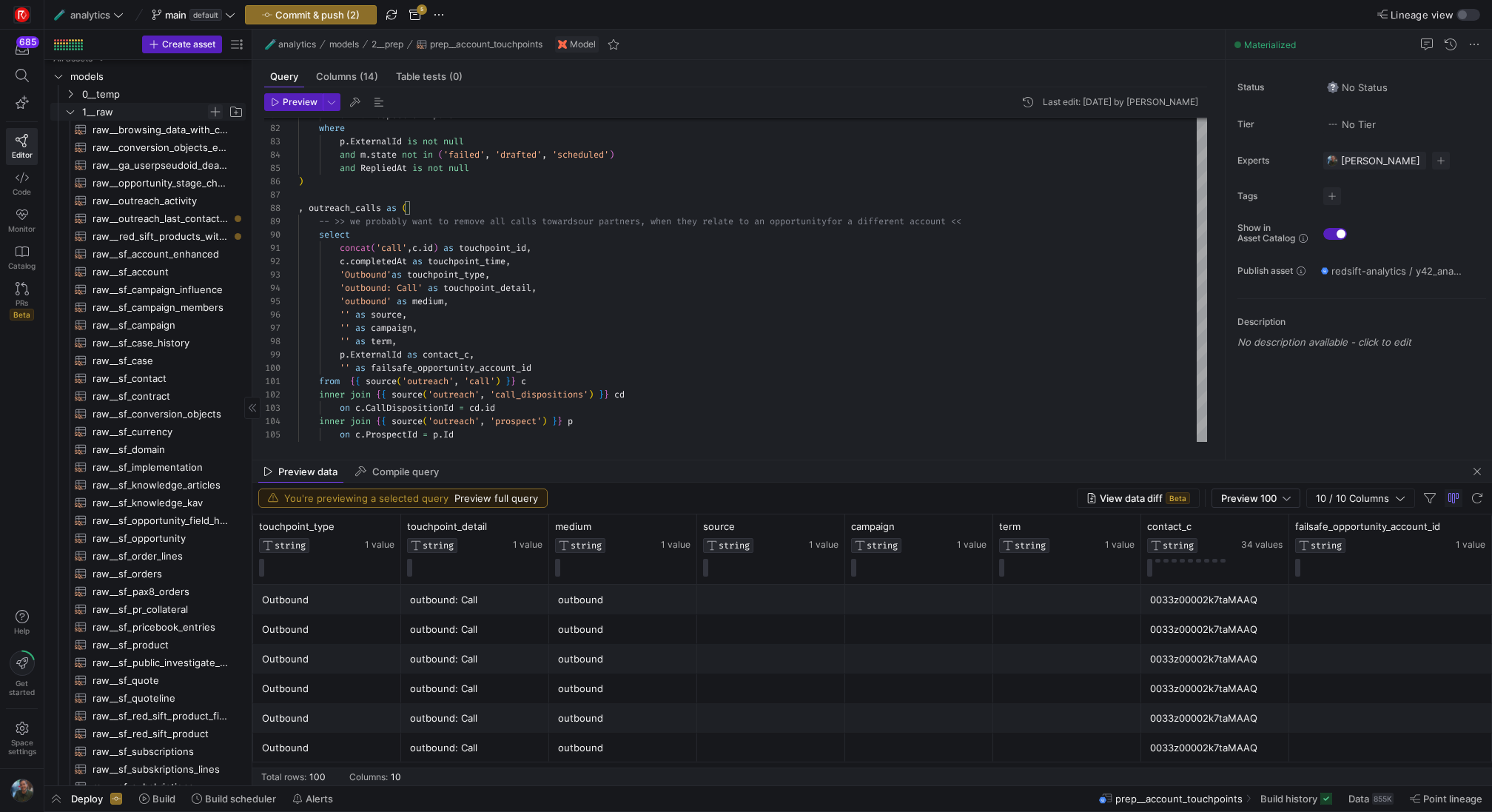
click at [215, 111] on span "Press SPACE to select this row." at bounding box center [216, 112] width 15 height 15
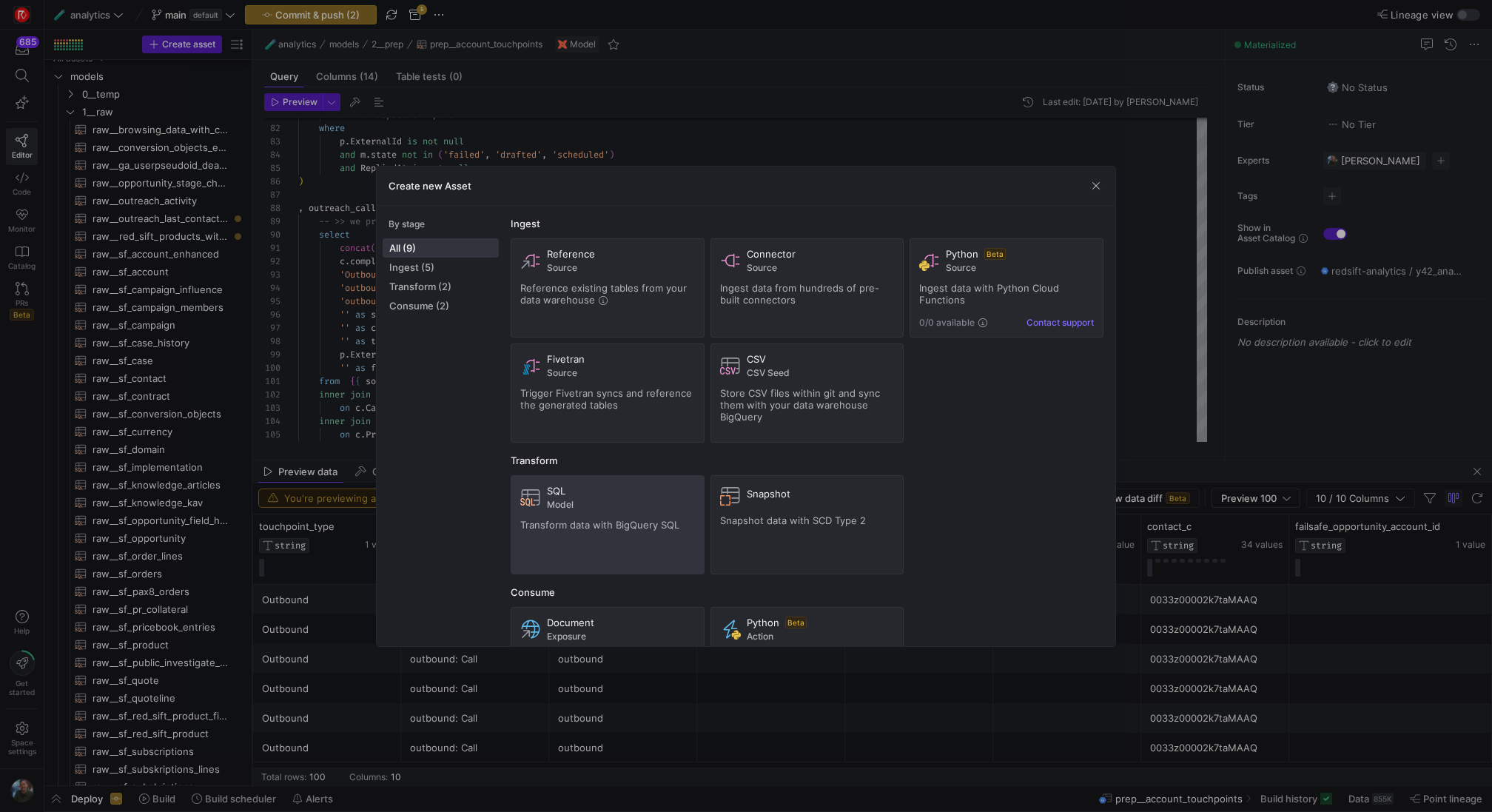
click at [618, 503] on span "Model" at bounding box center [620, 505] width 148 height 11
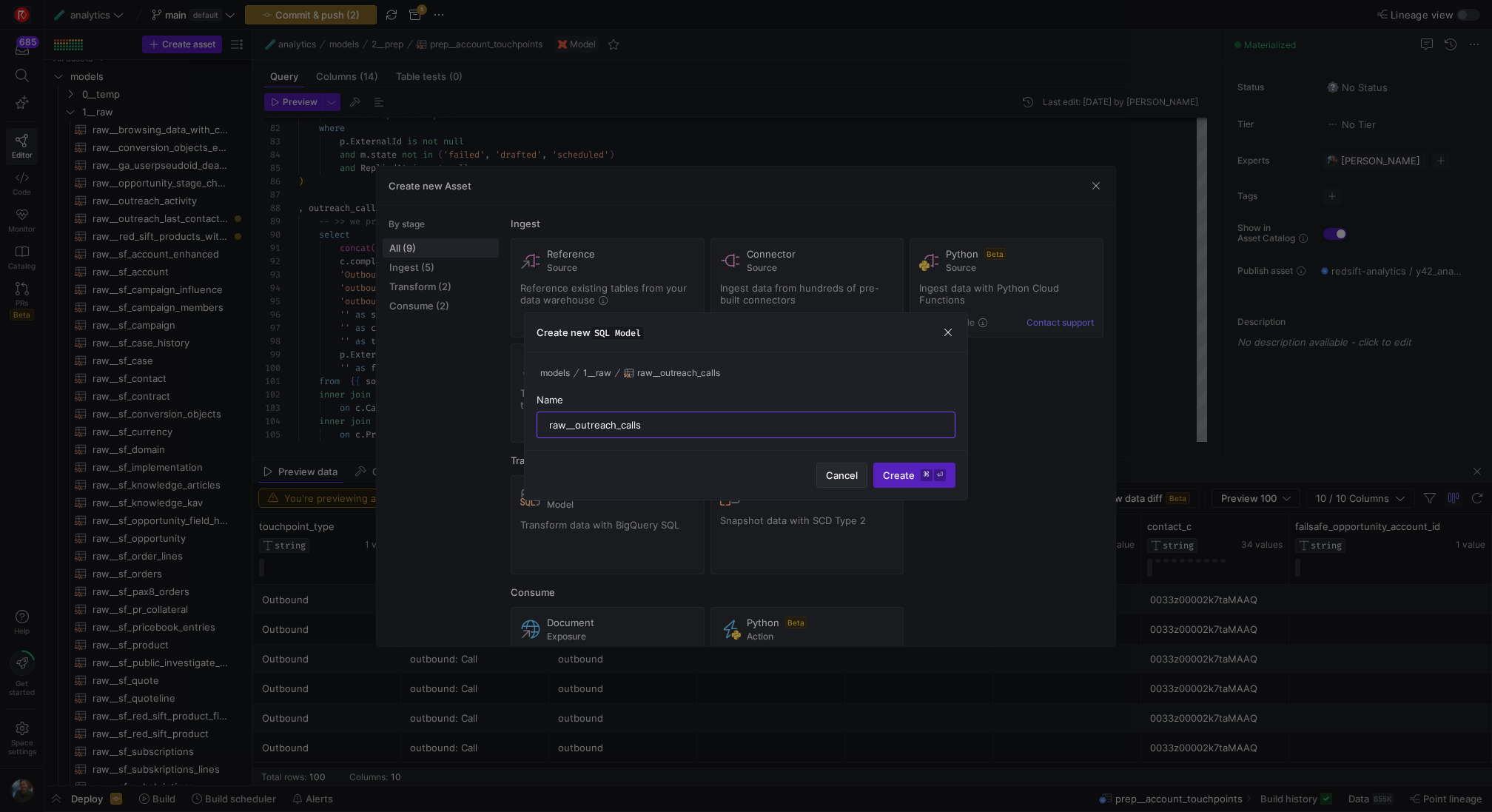
type input "raw__outreach_calls"
click at [842, 472] on span "Cancel" at bounding box center [841, 475] width 32 height 12
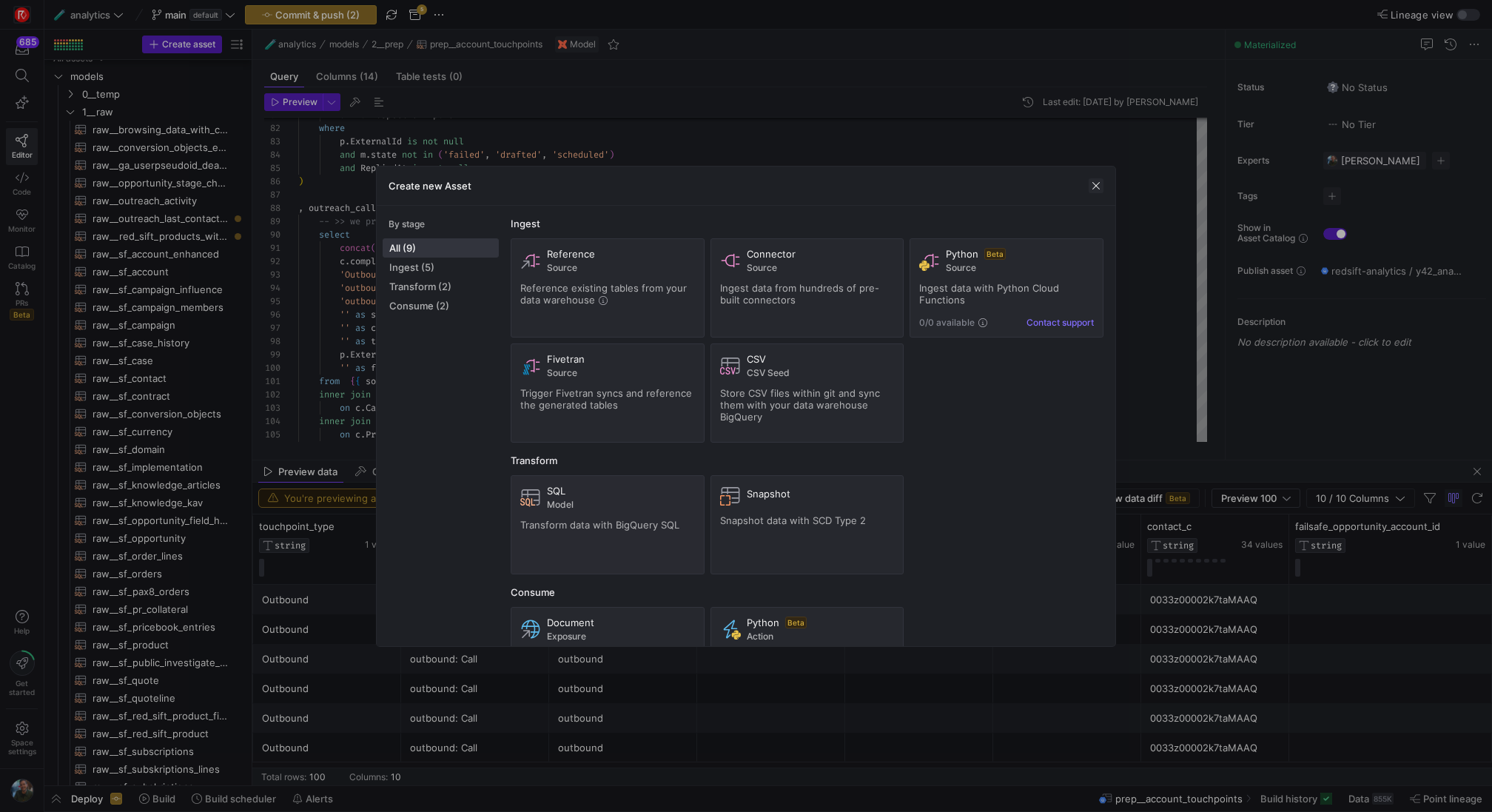
click at [1101, 182] on span "button" at bounding box center [1096, 186] width 15 height 15
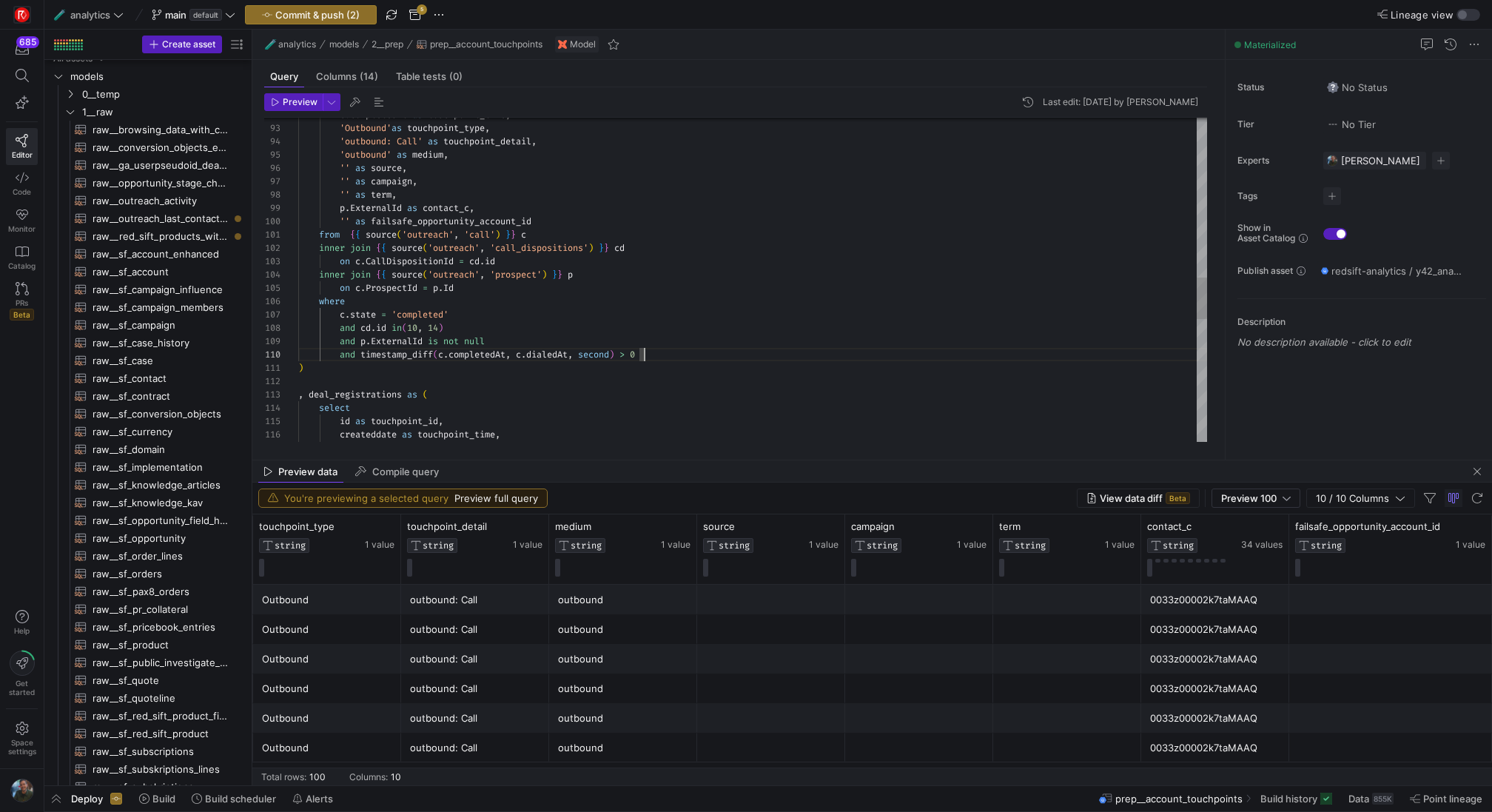
click at [674, 354] on div "'outbound: Call' as touchpoint_detail , 'outbound' as medium , '' as source , '…" at bounding box center [752, 142] width 908 height 2516
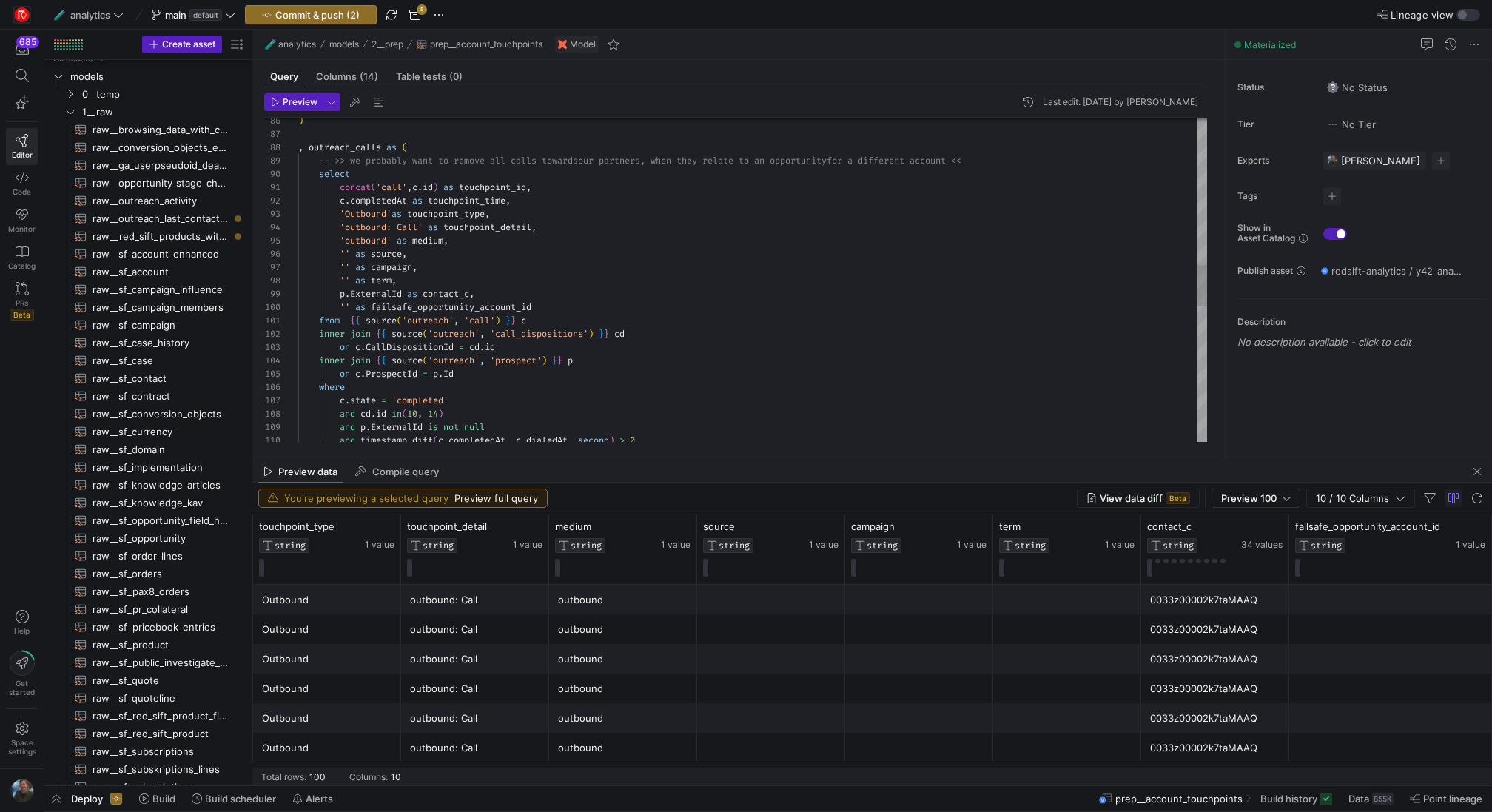
click at [485, 182] on div "'outbound: Call' as touchpoint_detail , 'outbound' as medium , '' as source , '…" at bounding box center [752, 234] width 908 height 2529
type textarea "concat('call',c.id) as touchpoint_id, c.completedAt as touchpoint_time, 'Outbou…"
click at [552, 354] on div "call_dispositions" at bounding box center [545, 349] width 82 height 12
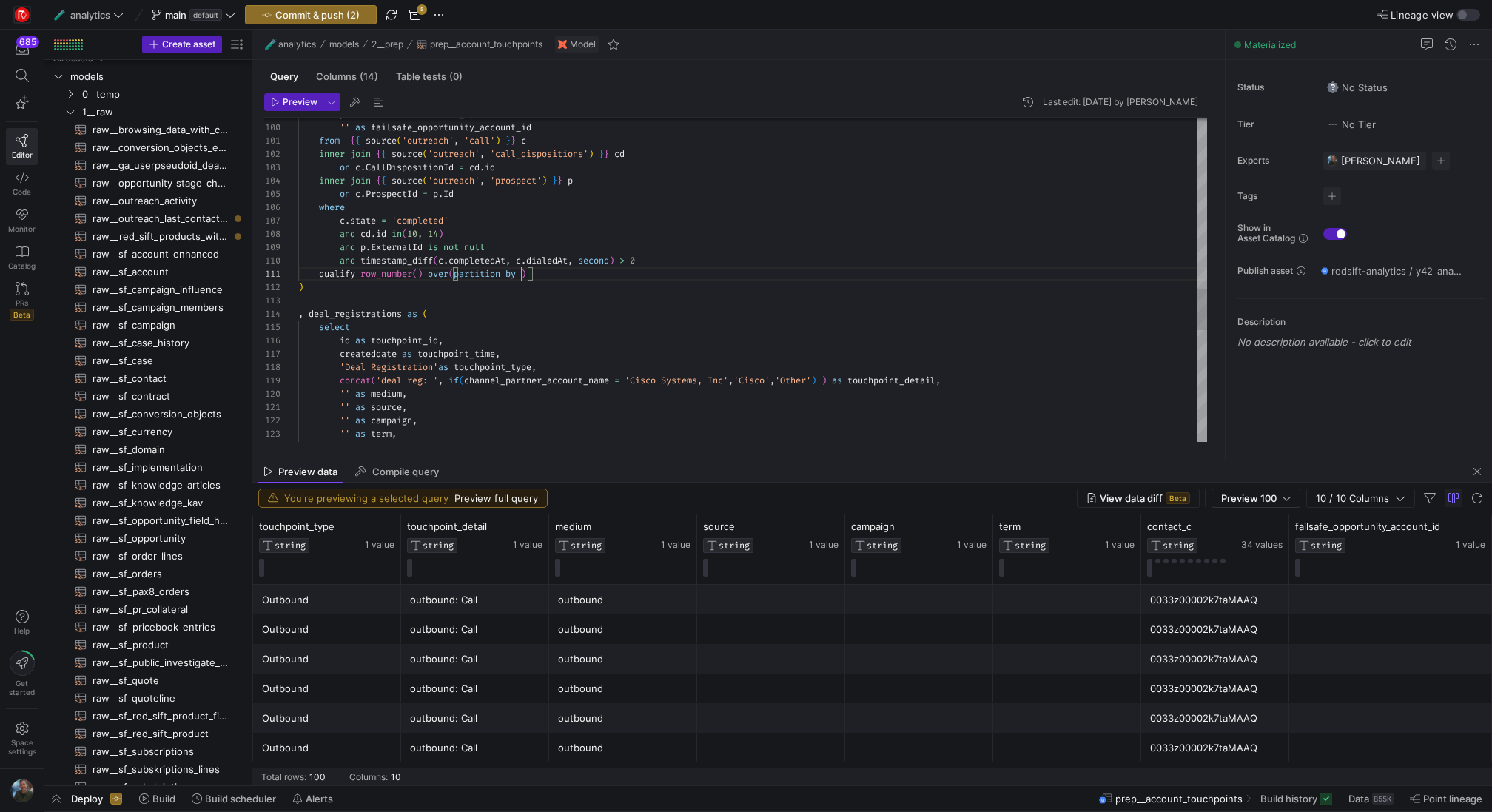
click at [521, 271] on div "p . ExternalId as contact_c , '' as failsafe_opportunity_account_id from { { so…" at bounding box center [752, 54] width 908 height 2529
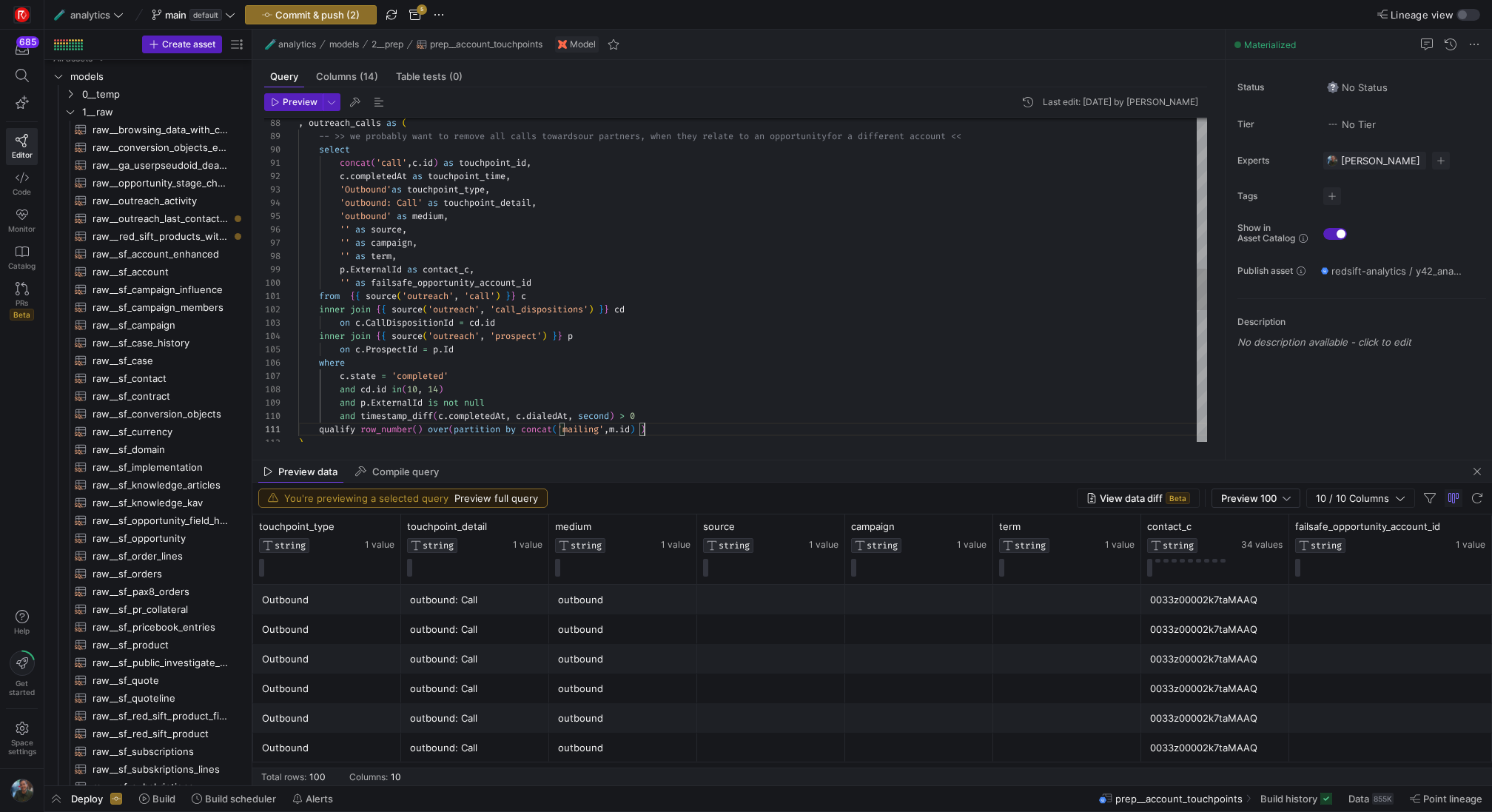
click at [430, 161] on div "p . ExternalId as contact_c , '' as failsafe_opportunity_account_id from { { so…" at bounding box center [752, 210] width 908 height 2529
click at [645, 428] on div "p . ExternalId as contact_c , '' as failsafe_opportunity_account_id from { { so…" at bounding box center [752, 210] width 908 height 2529
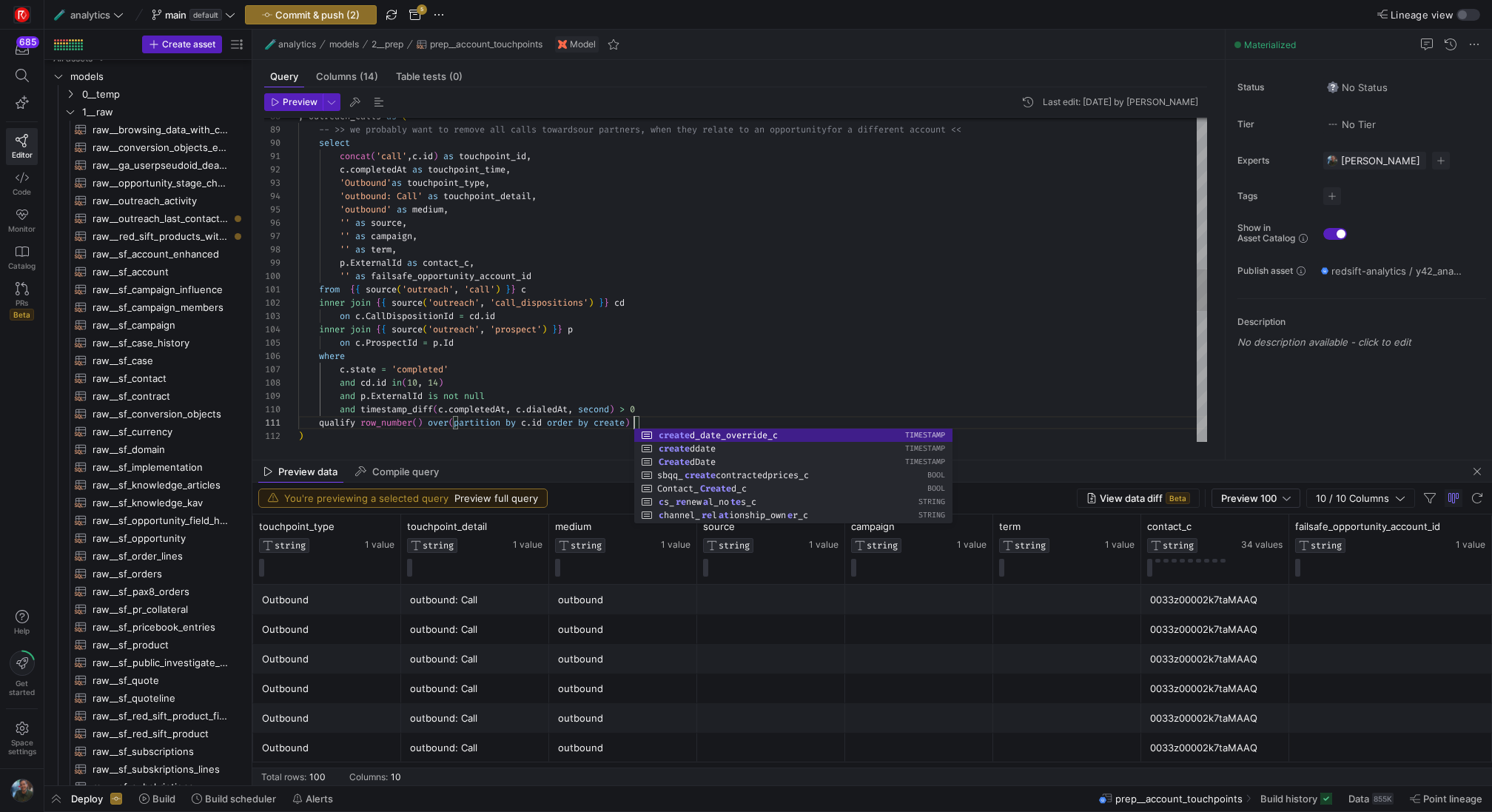
scroll to position [0, 341]
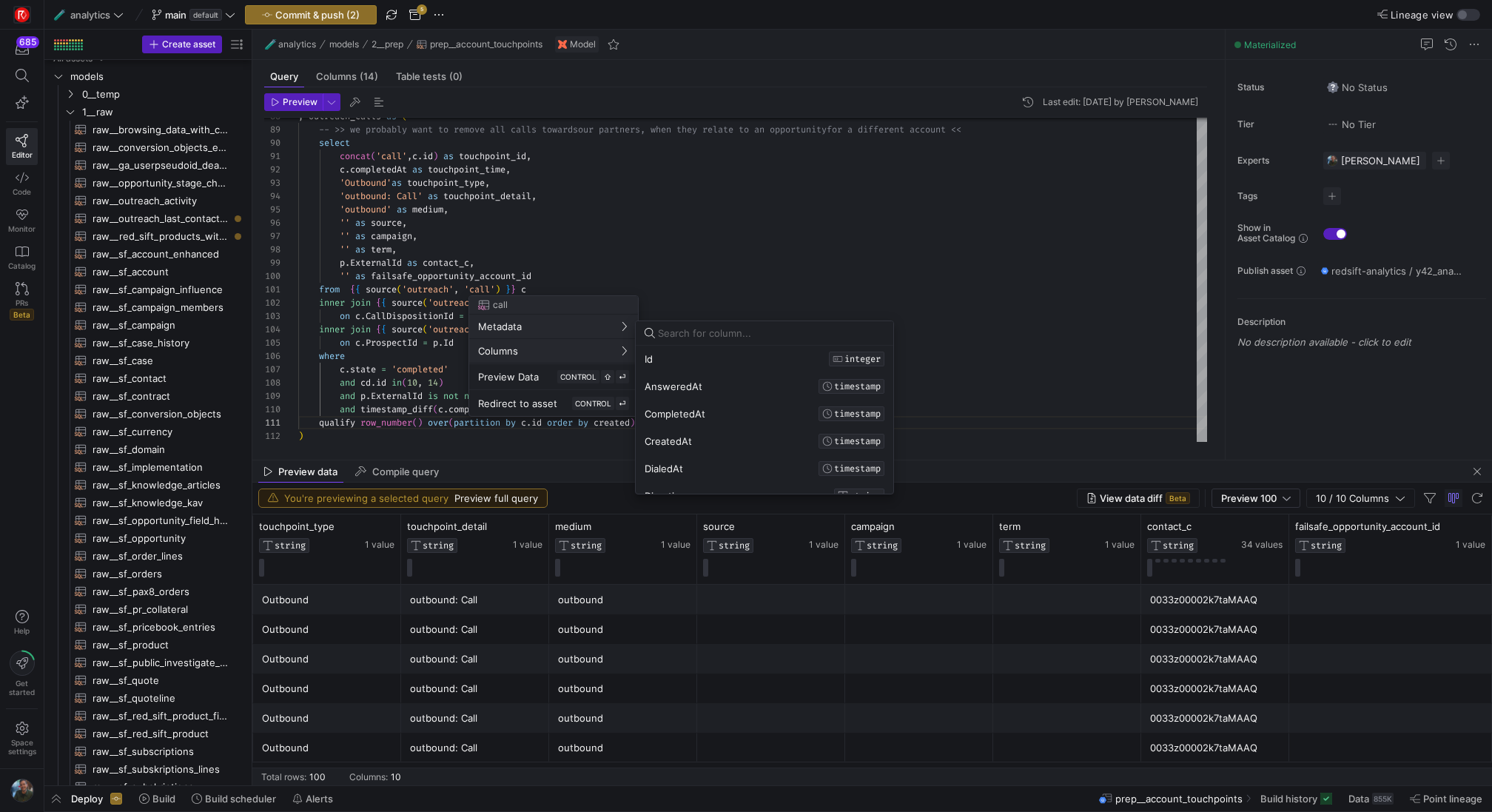
click at [720, 305] on div at bounding box center [746, 406] width 1492 height 812
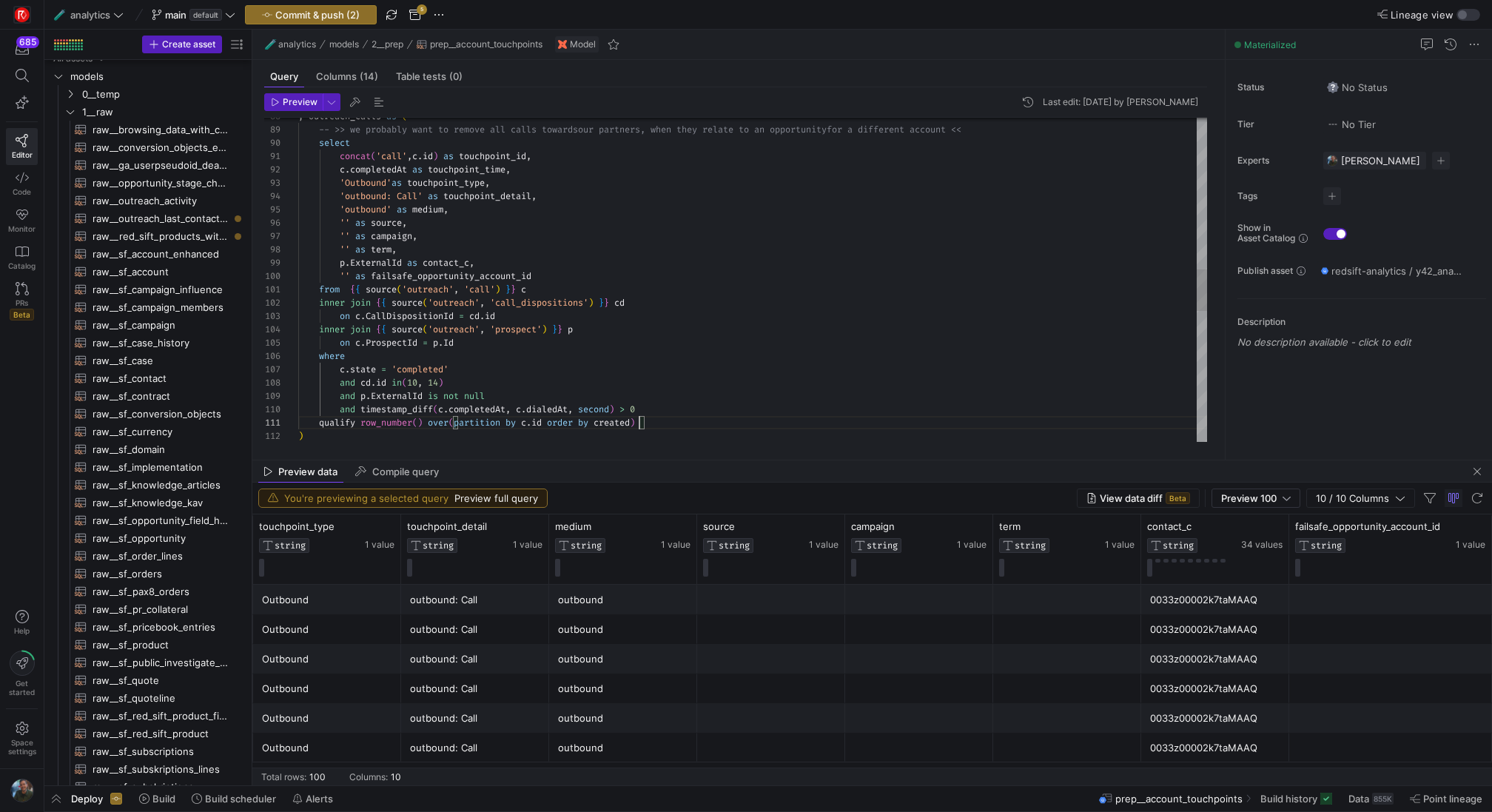
click at [639, 422] on div "p . ExternalId as contact_c , '' as failsafe_opportunity_account_id from { { so…" at bounding box center [752, 203] width 908 height 2529
click at [606, 418] on div "p . ExternalId as contact_c , '' as failsafe_opportunity_account_id from { { so…" at bounding box center [752, 203] width 908 height 2529
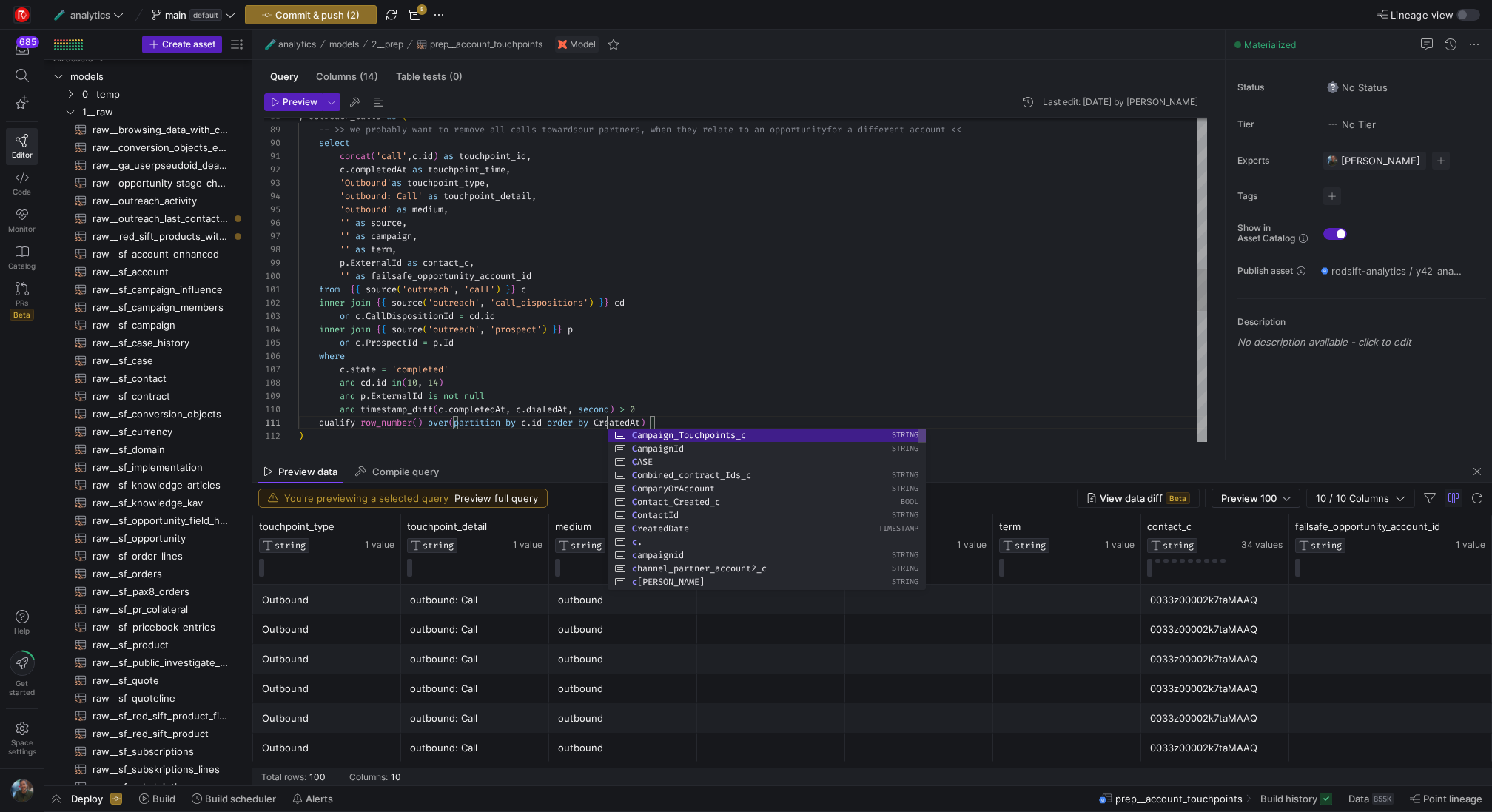
scroll to position [0, 309]
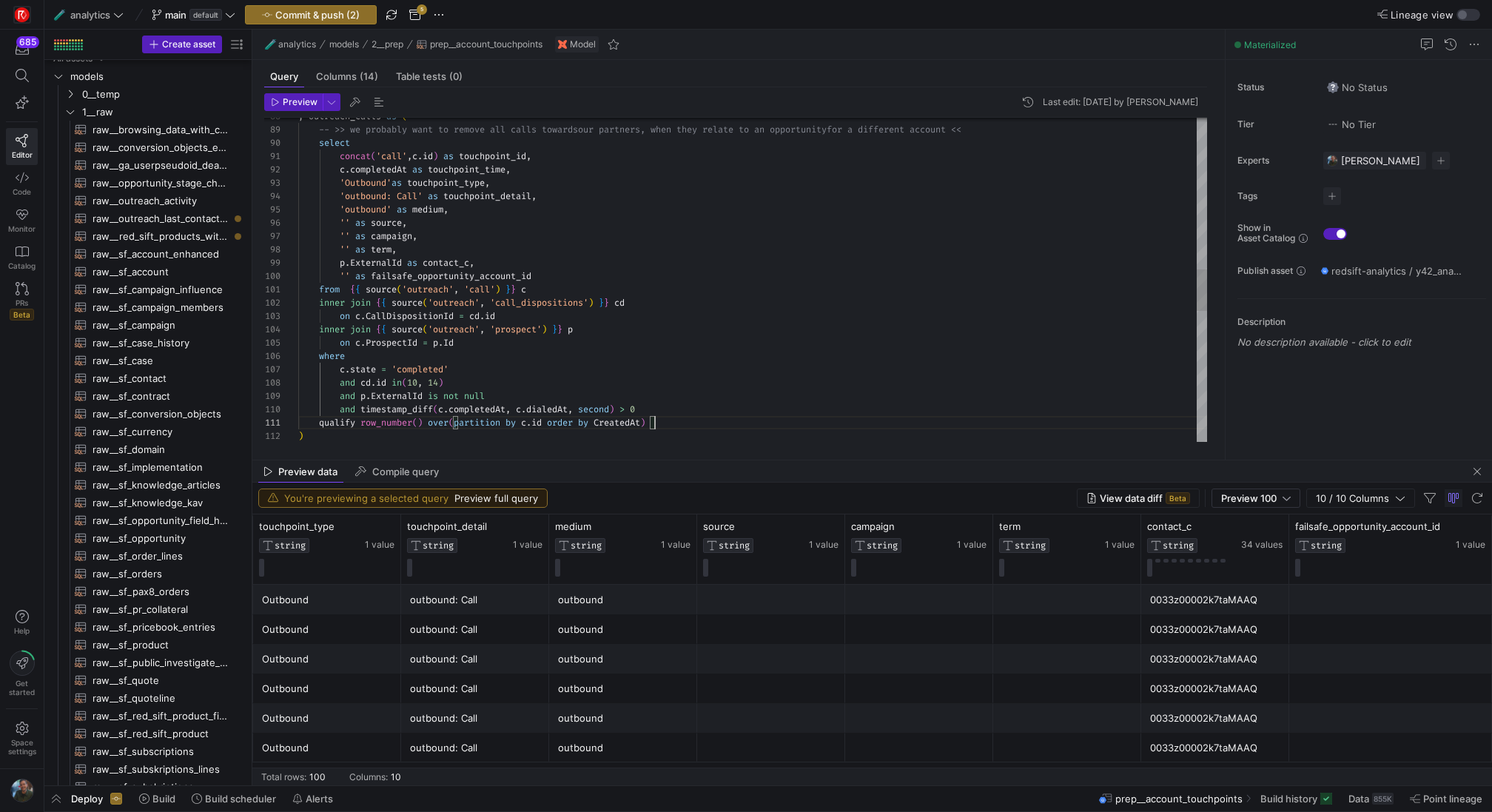
click at [676, 418] on div "p . ExternalId as contact_c , '' as failsafe_opportunity_account_id from { { so…" at bounding box center [752, 203] width 908 height 2529
click at [651, 418] on div "p . ExternalId as contact_c , '' as failsafe_opportunity_account_id from { { so…" at bounding box center [752, 203] width 908 height 2529
click at [723, 429] on div "p . ExternalId as contact_c , '' as failsafe_opportunity_account_id from { { so…" at bounding box center [752, 203] width 908 height 2529
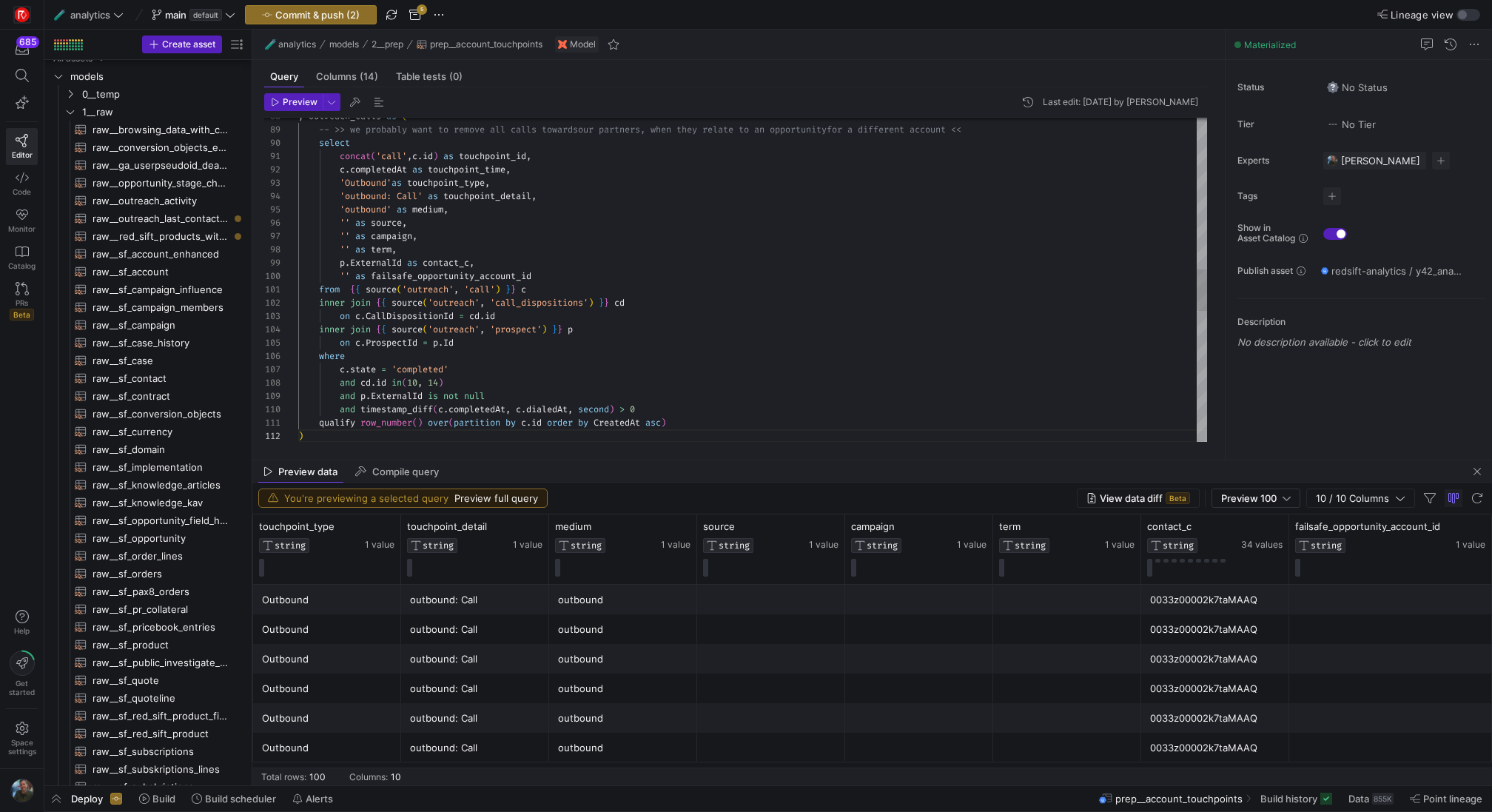
click at [723, 421] on div "p . ExternalId as contact_c , '' as failsafe_opportunity_account_id from { { so…" at bounding box center [752, 203] width 908 height 2529
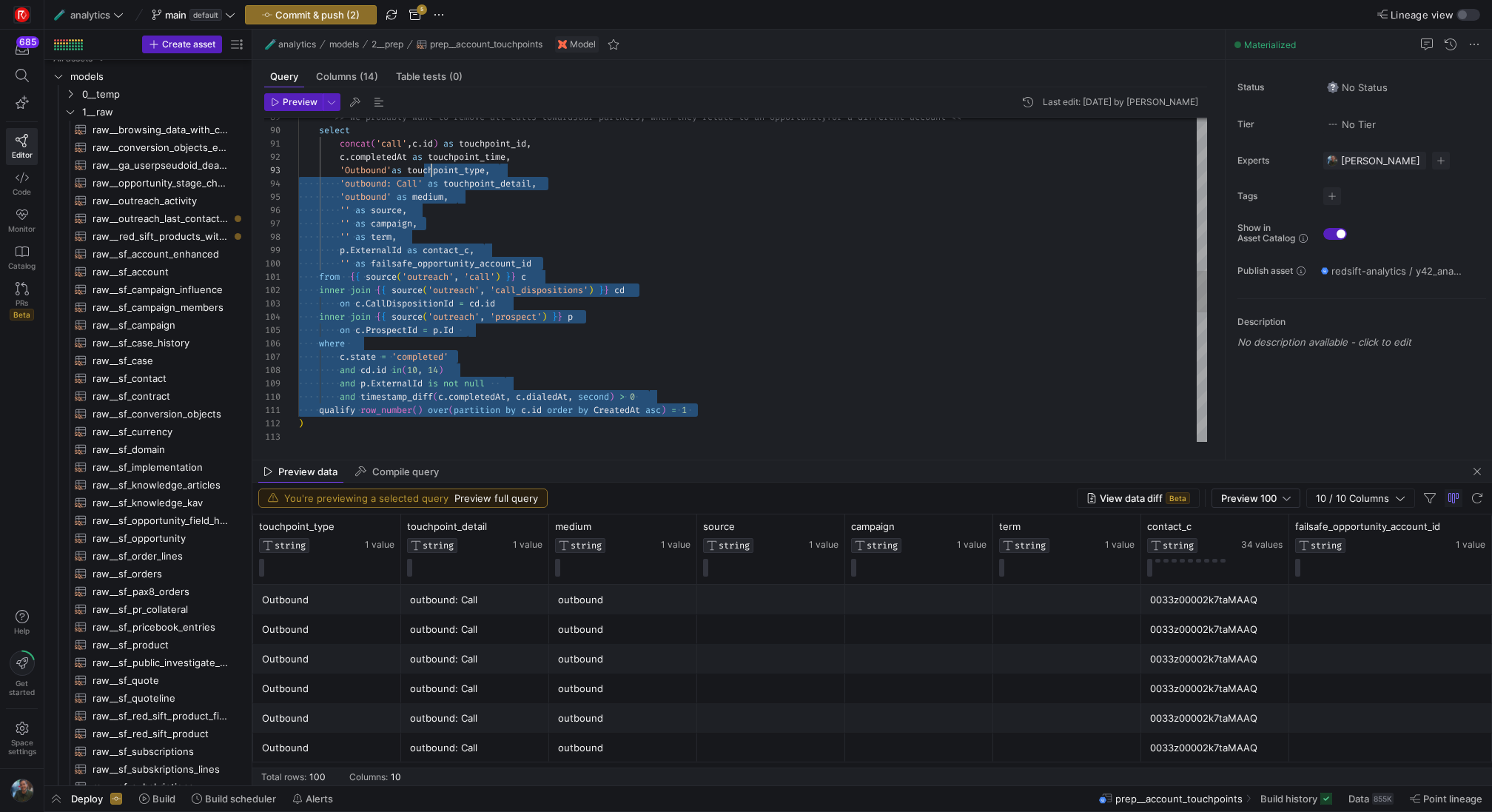
scroll to position [14, 37]
drag, startPoint x: 709, startPoint y: 408, endPoint x: 257, endPoint y: 126, distance: 532.8
click at [299, 126] on div "p . ExternalId as contact_c , '' as failsafe_opportunity_account_id from { { so…" at bounding box center [752, 191] width 908 height 2529
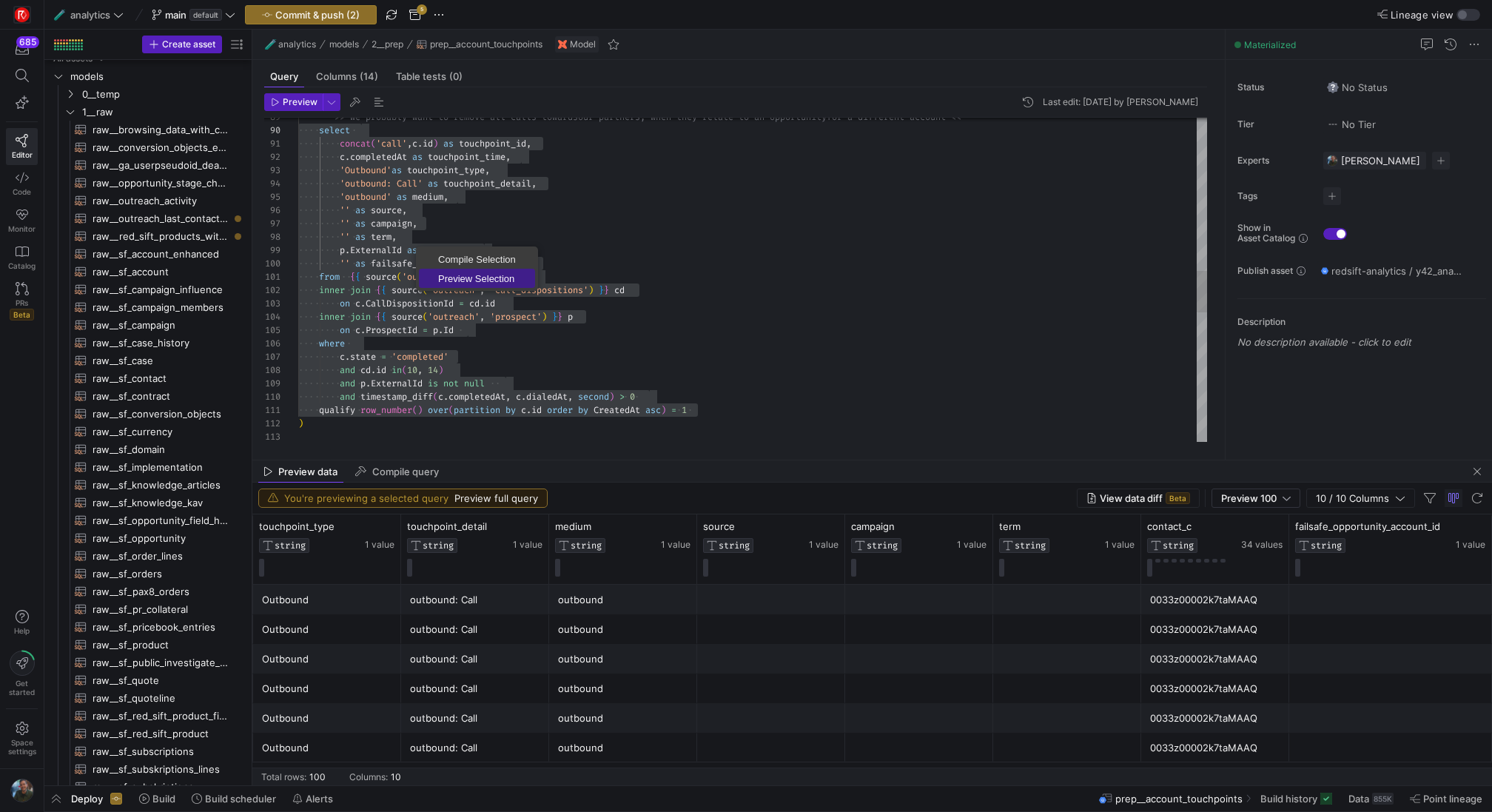
click at [458, 275] on span "Preview Selection" at bounding box center [477, 278] width 116 height 10
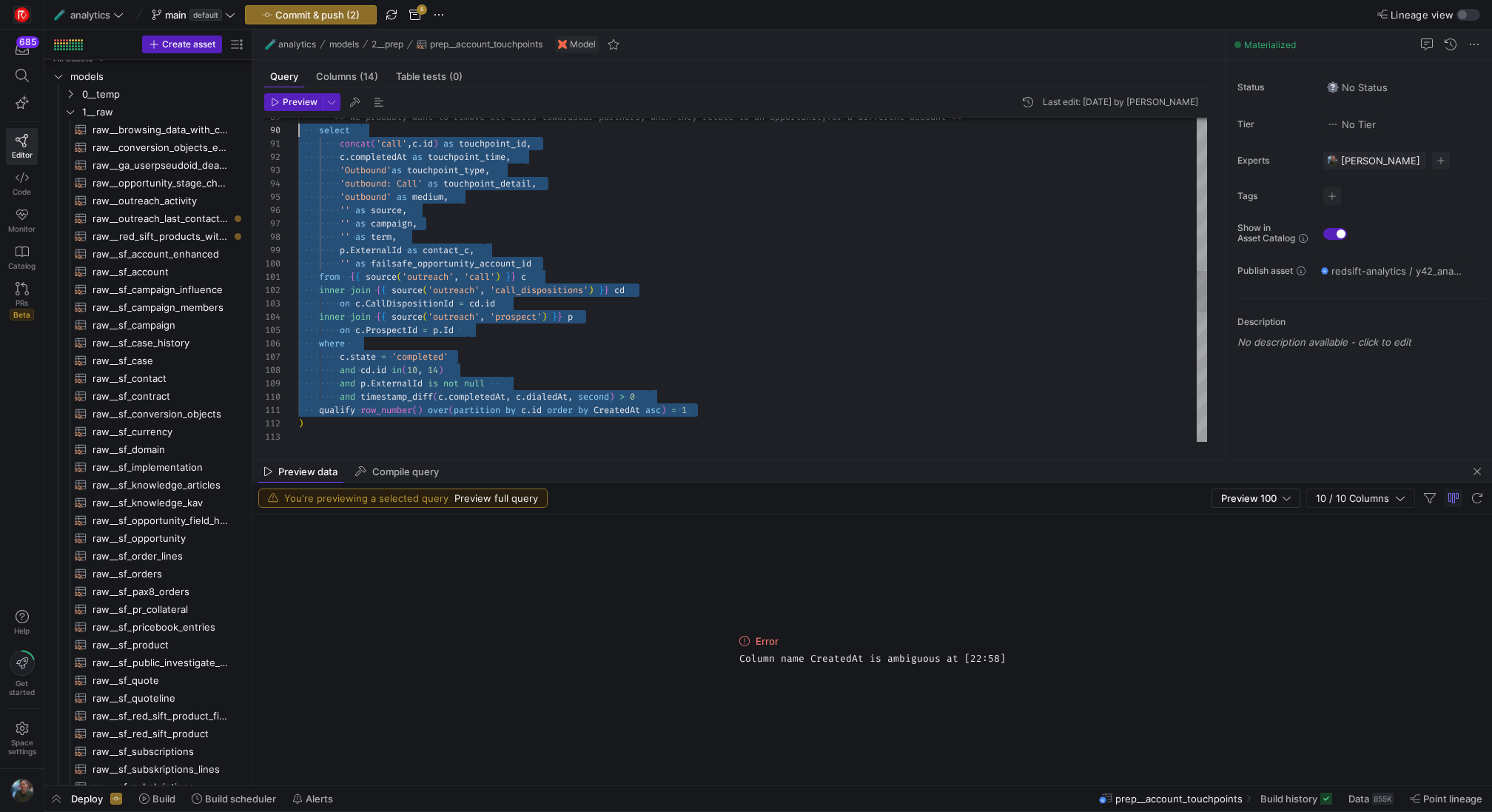
click at [602, 412] on div "p . ExternalId as contact_c , '' as failsafe_opportunity_account_id from { { so…" at bounding box center [752, 191] width 908 height 2529
drag, startPoint x: 736, startPoint y: 409, endPoint x: 289, endPoint y: 129, distance: 527.5
click at [299, 129] on div "p . ExternalId as contact_c , '' as failsafe_opportunity_account_id from { { so…" at bounding box center [752, 191] width 908 height 2529
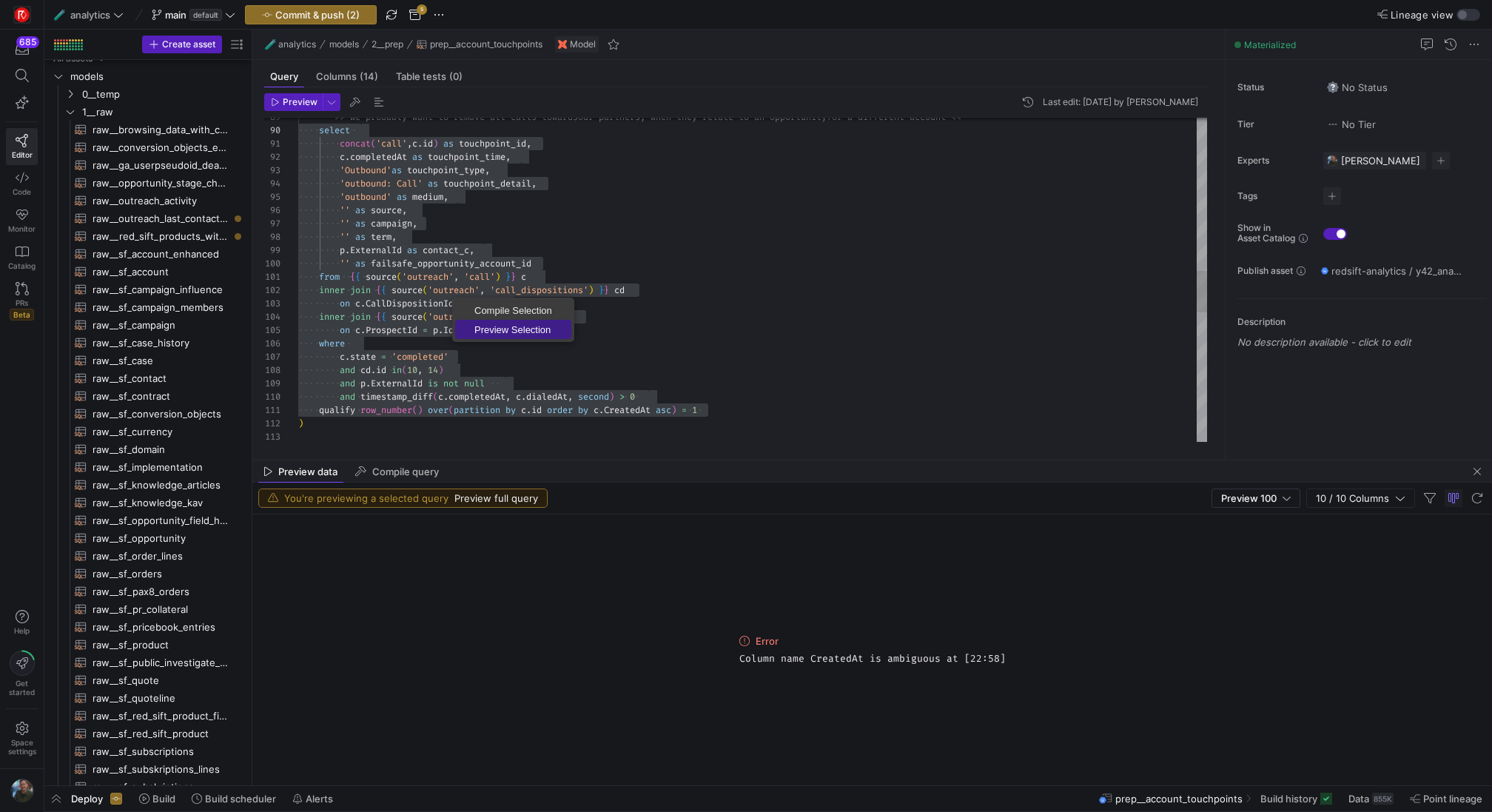
click at [517, 334] on span "Preview Selection" at bounding box center [513, 329] width 116 height 10
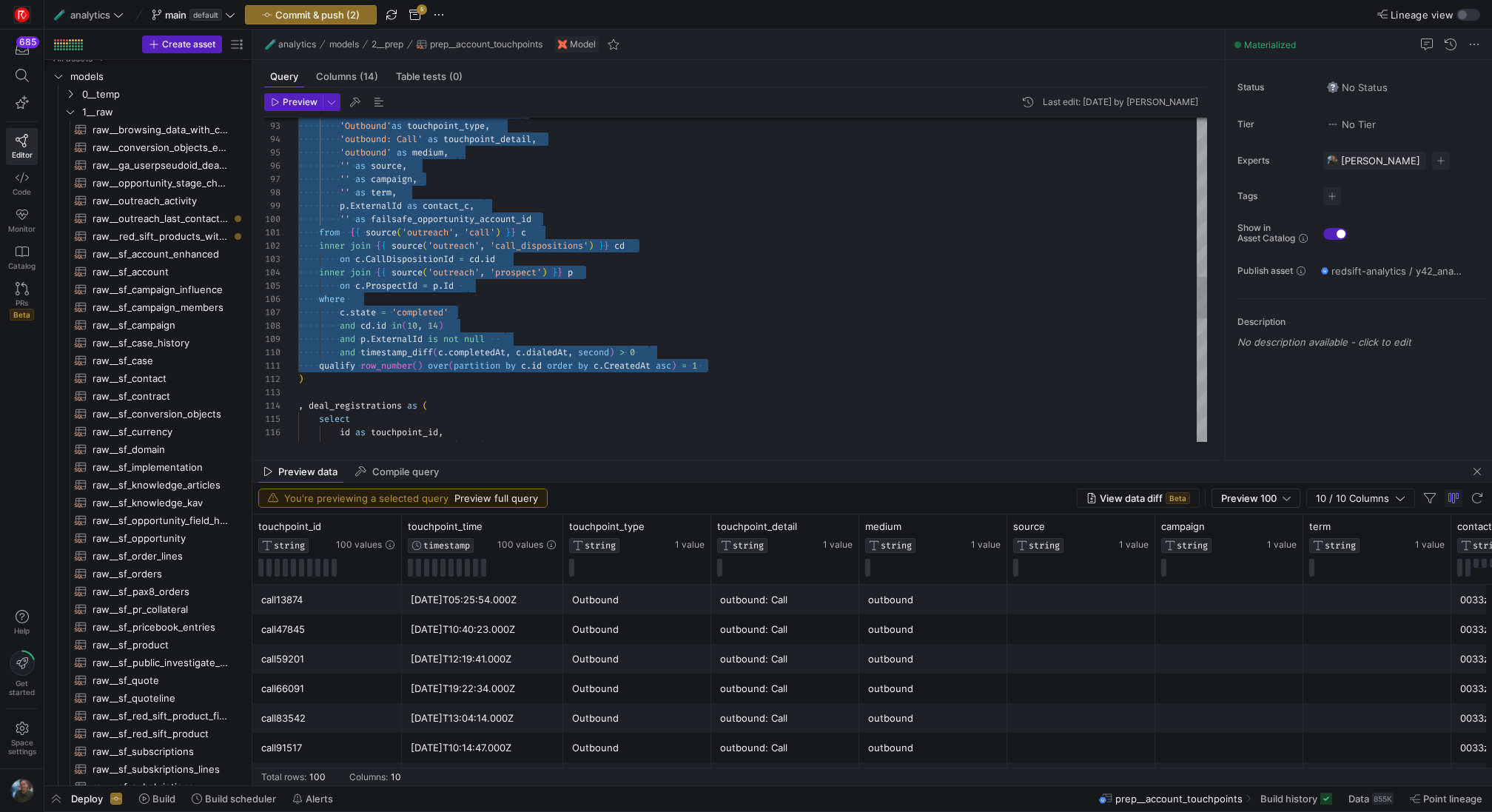
click at [700, 372] on div "p . ExternalId as contact_c , '' as failsafe_opportunity_account_id from { { so…" at bounding box center [752, 146] width 908 height 2529
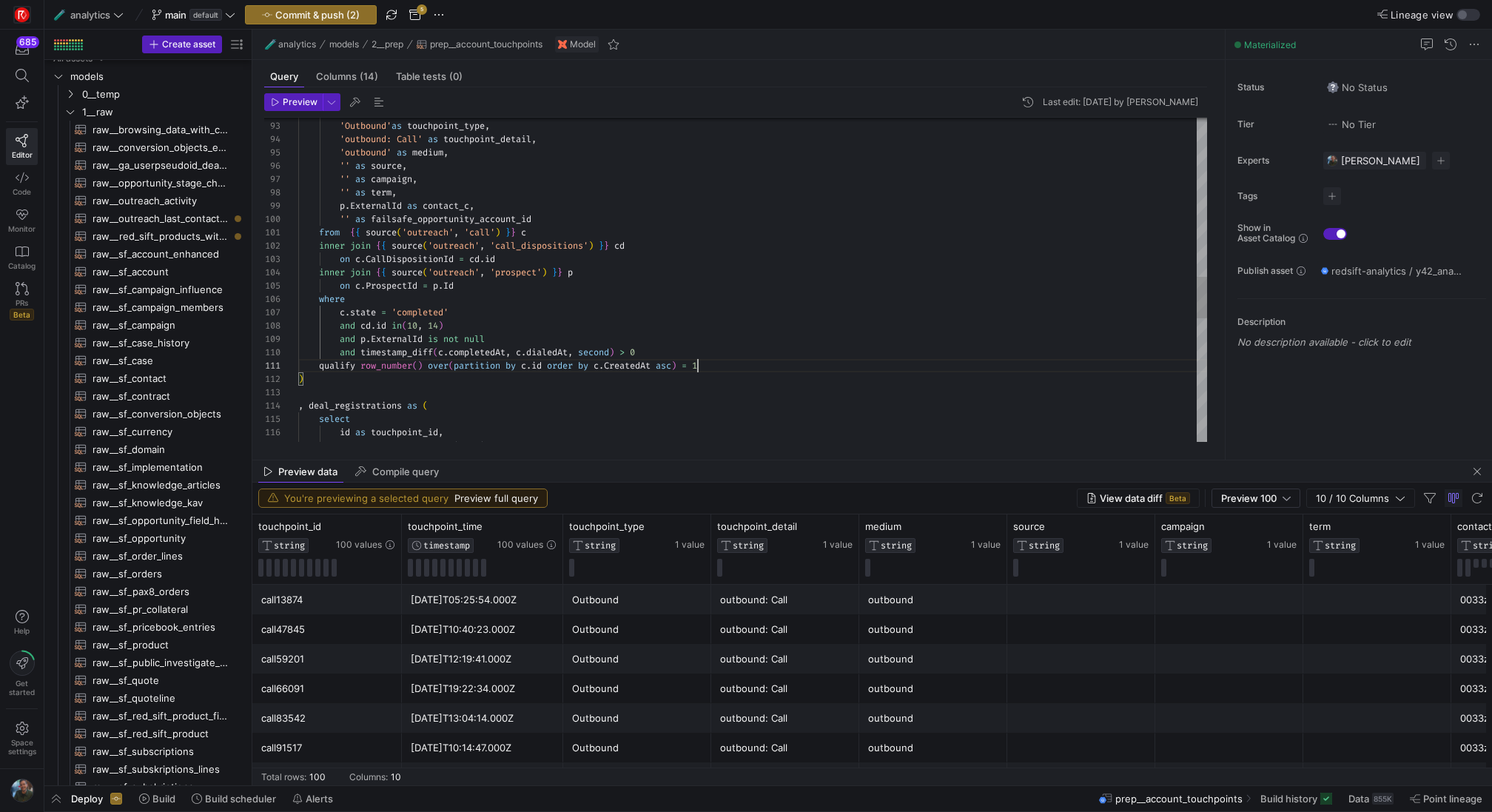
scroll to position [0, 410]
click at [727, 363] on div "p . ExternalId as contact_c , '' as failsafe_opportunity_account_id from { { so…" at bounding box center [752, 146] width 908 height 2529
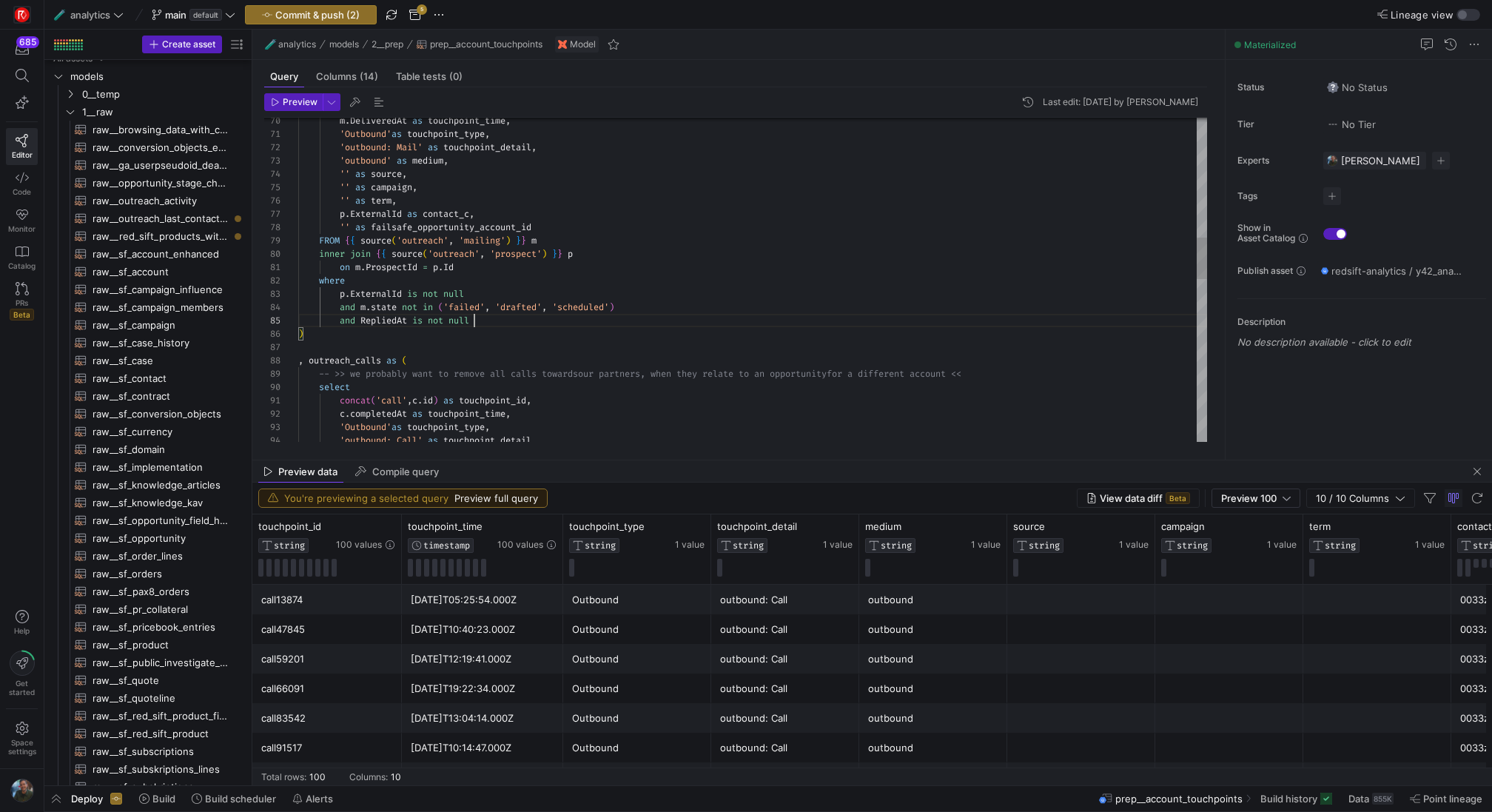
click at [495, 317] on div "'outbound: Call' as touchpoint_detail , 'Outbound' as touchpoint_type , c . com…" at bounding box center [752, 447] width 908 height 2529
click at [342, 332] on div "c . completedAt as touchpoint_time , concat ( 'call' , c . id ) as touchpoint_i…" at bounding box center [752, 461] width 908 height 2556
click at [342, 344] on div "c . completedAt as touchpoint_time , concat ( 'call' , c . id ) as touchpoint_i…" at bounding box center [752, 461] width 908 height 2556
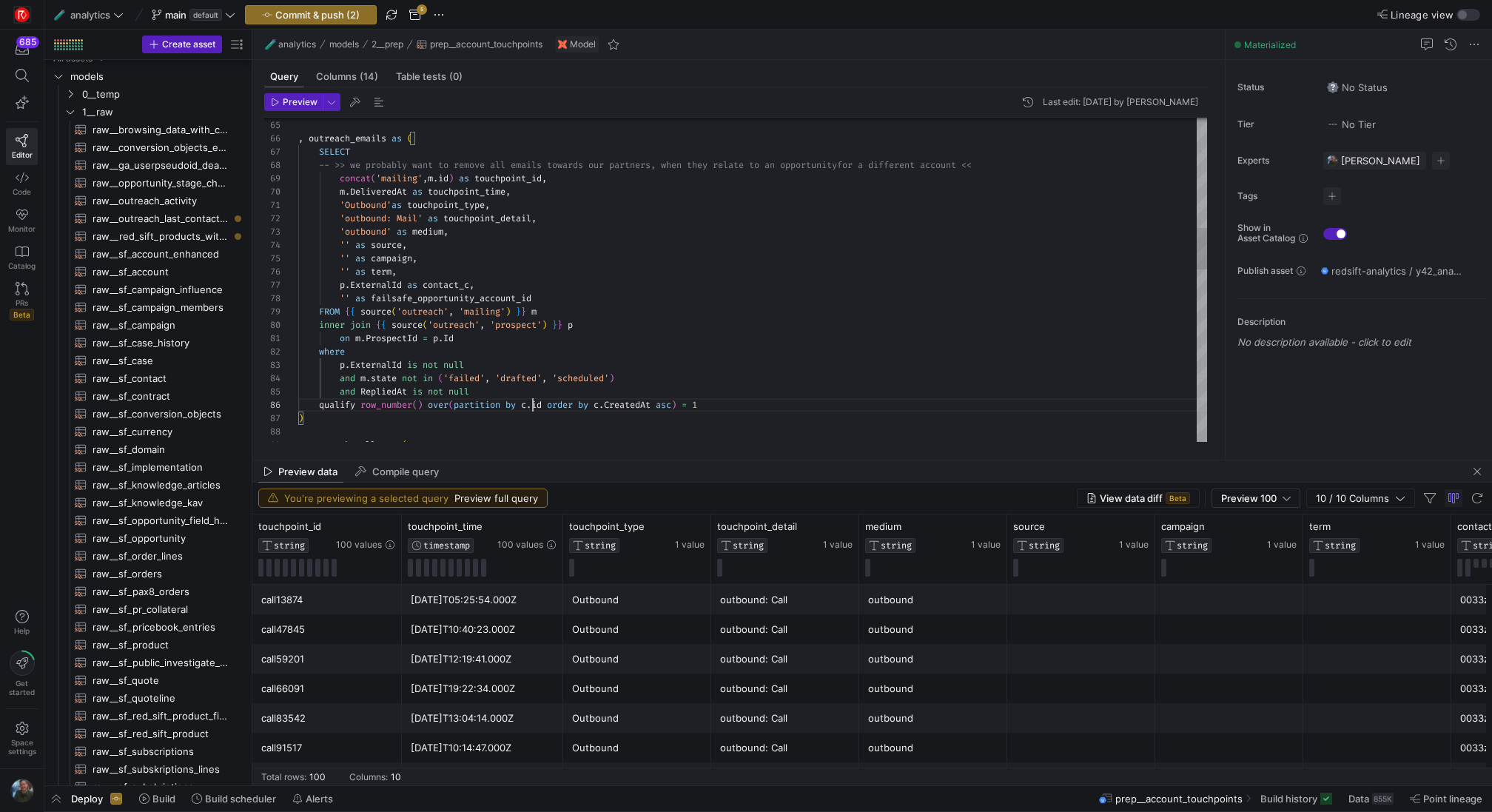
scroll to position [66, 234]
click at [532, 402] on div ", outreach_calls as ( ) and RepliedAt is not null and m . state not in ( 'faile…" at bounding box center [752, 526] width 908 height 2543
click at [609, 408] on div ", outreach_calls as ( ) and RepliedAt is not null and m . state not in ( 'faile…" at bounding box center [752, 526] width 908 height 2543
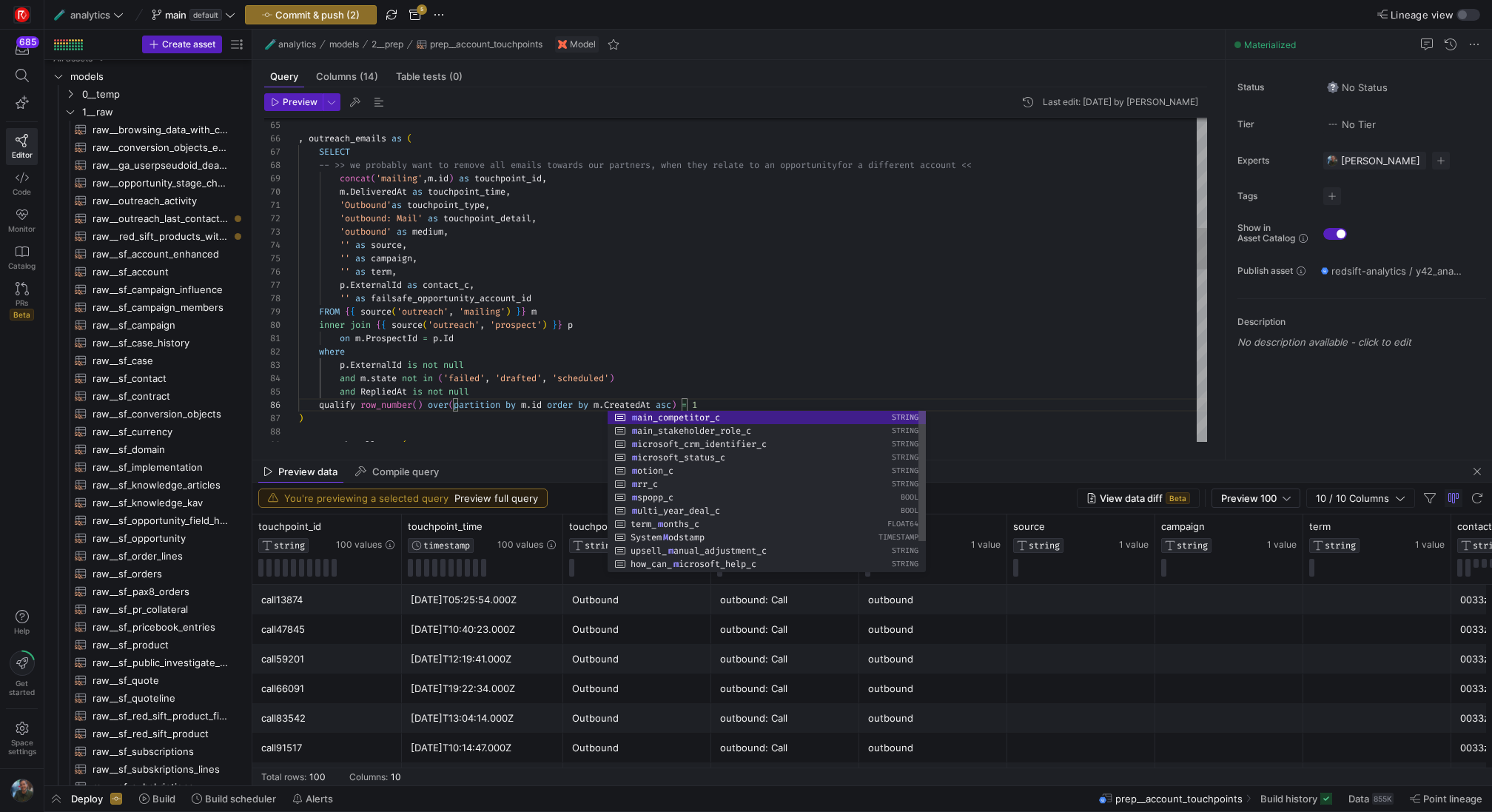
scroll to position [14, 245]
click at [894, 219] on div ", outreach_calls as ( ) and RepliedAt is not null and m . state not in ( 'faile…" at bounding box center [752, 526] width 908 height 2543
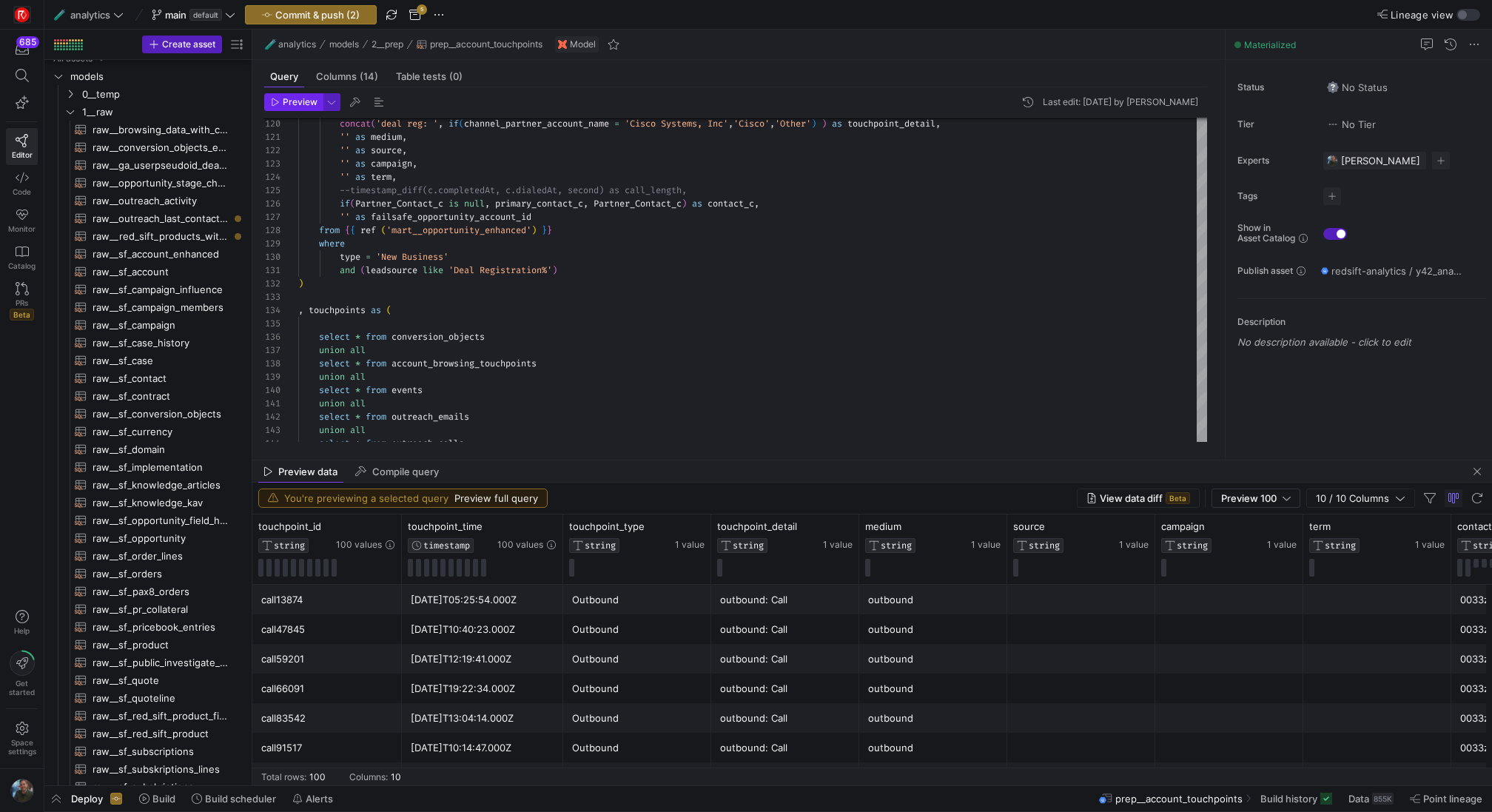
type textarea "'Outbound'as touchpoint_type, 'outbound: Mail' as touchpoint_detail, 'outbound'…"
click at [304, 107] on span "button" at bounding box center [293, 103] width 57 height 17
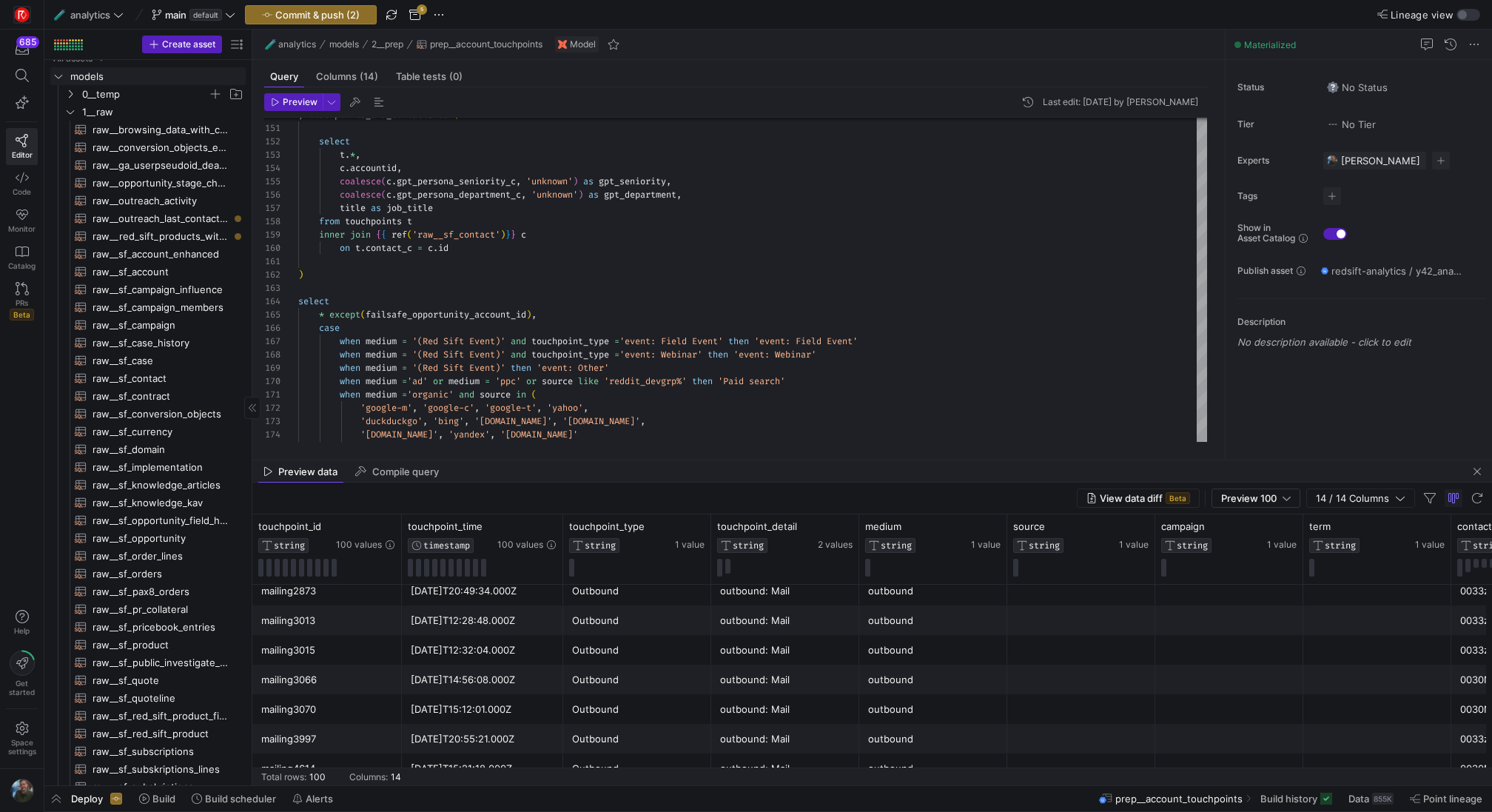
scroll to position [0, 0]
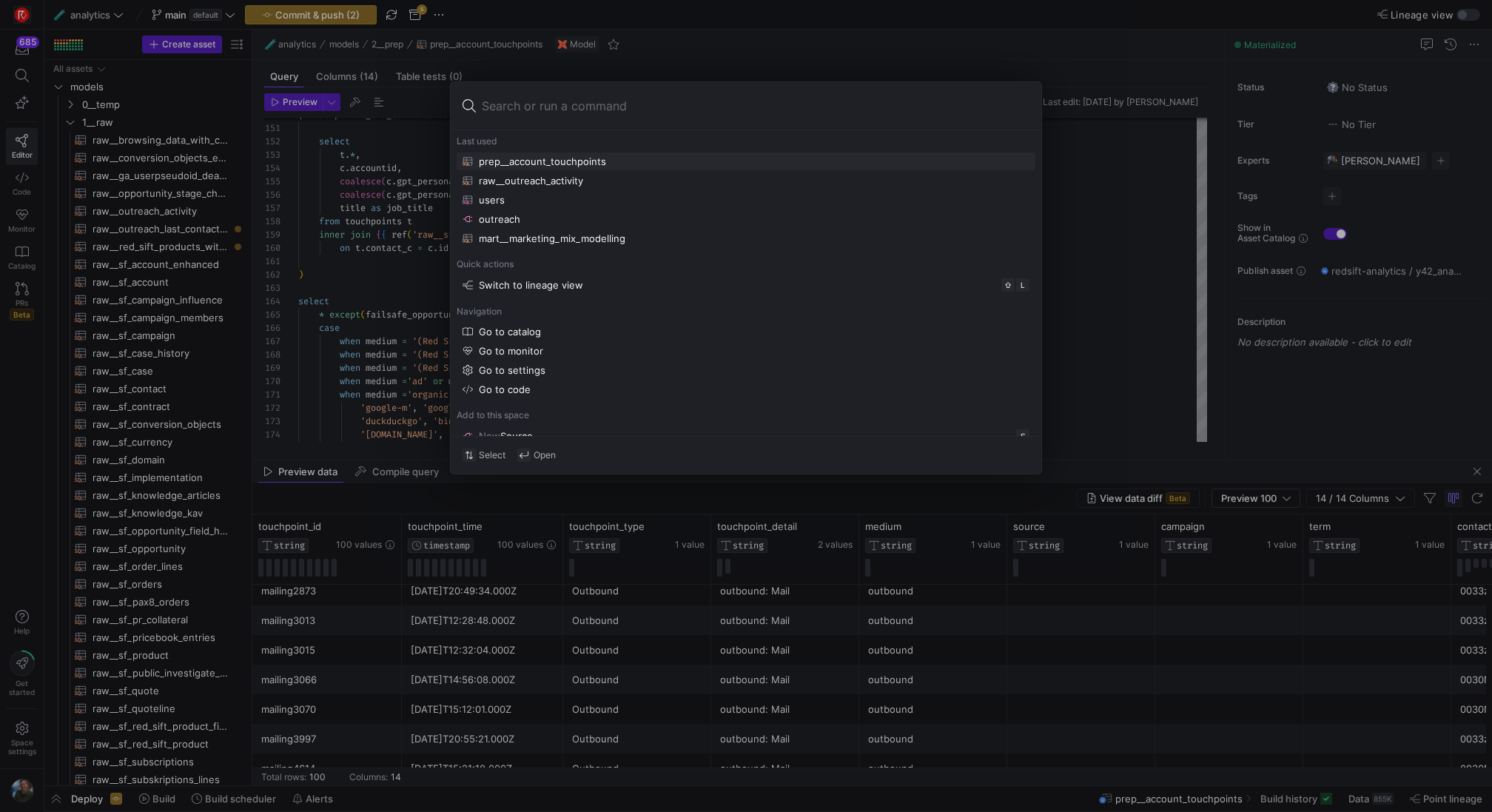
click at [270, 17] on div at bounding box center [746, 406] width 1492 height 812
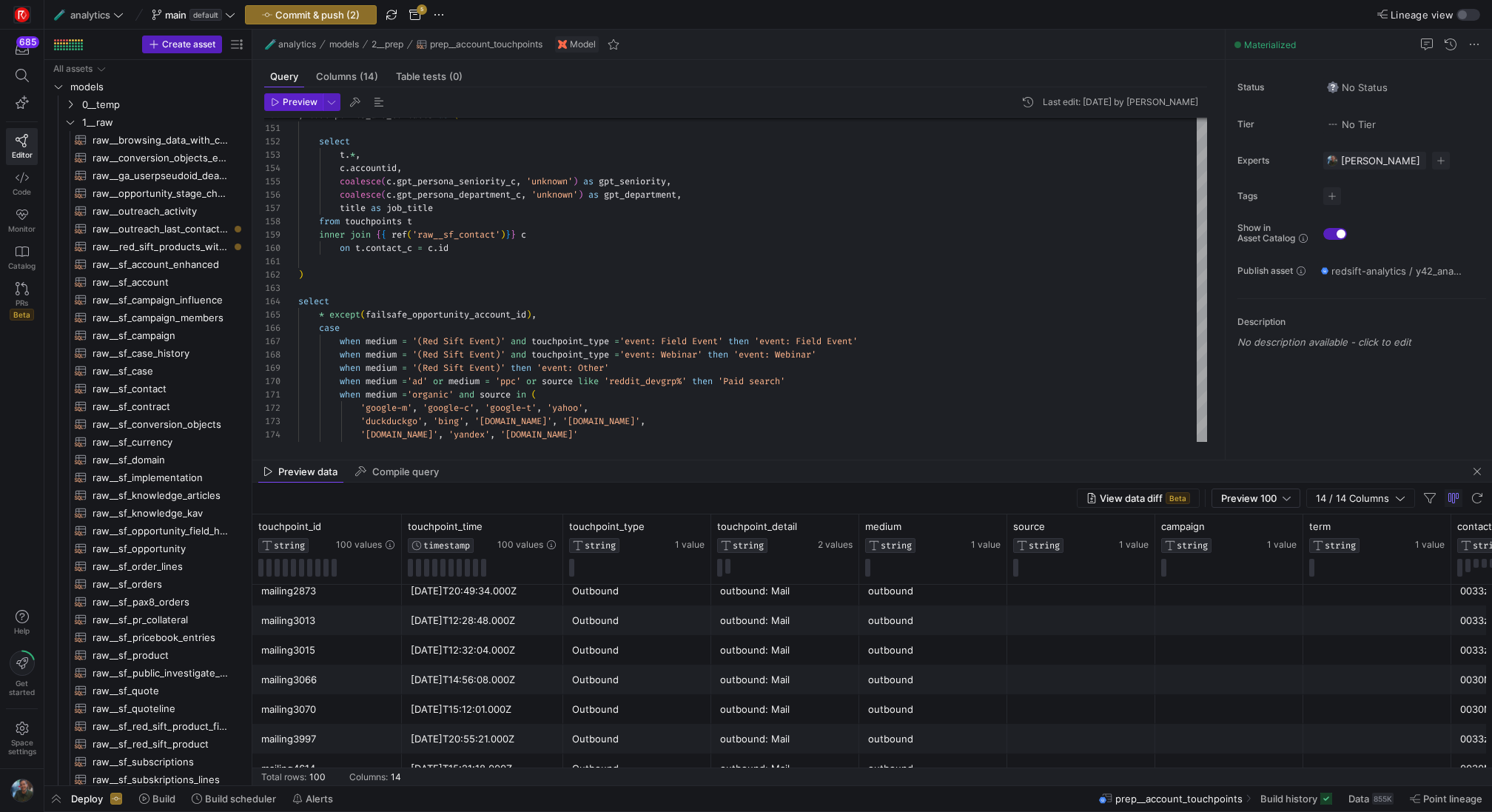
click at [270, 17] on icon "button" at bounding box center [267, 15] width 11 height 11
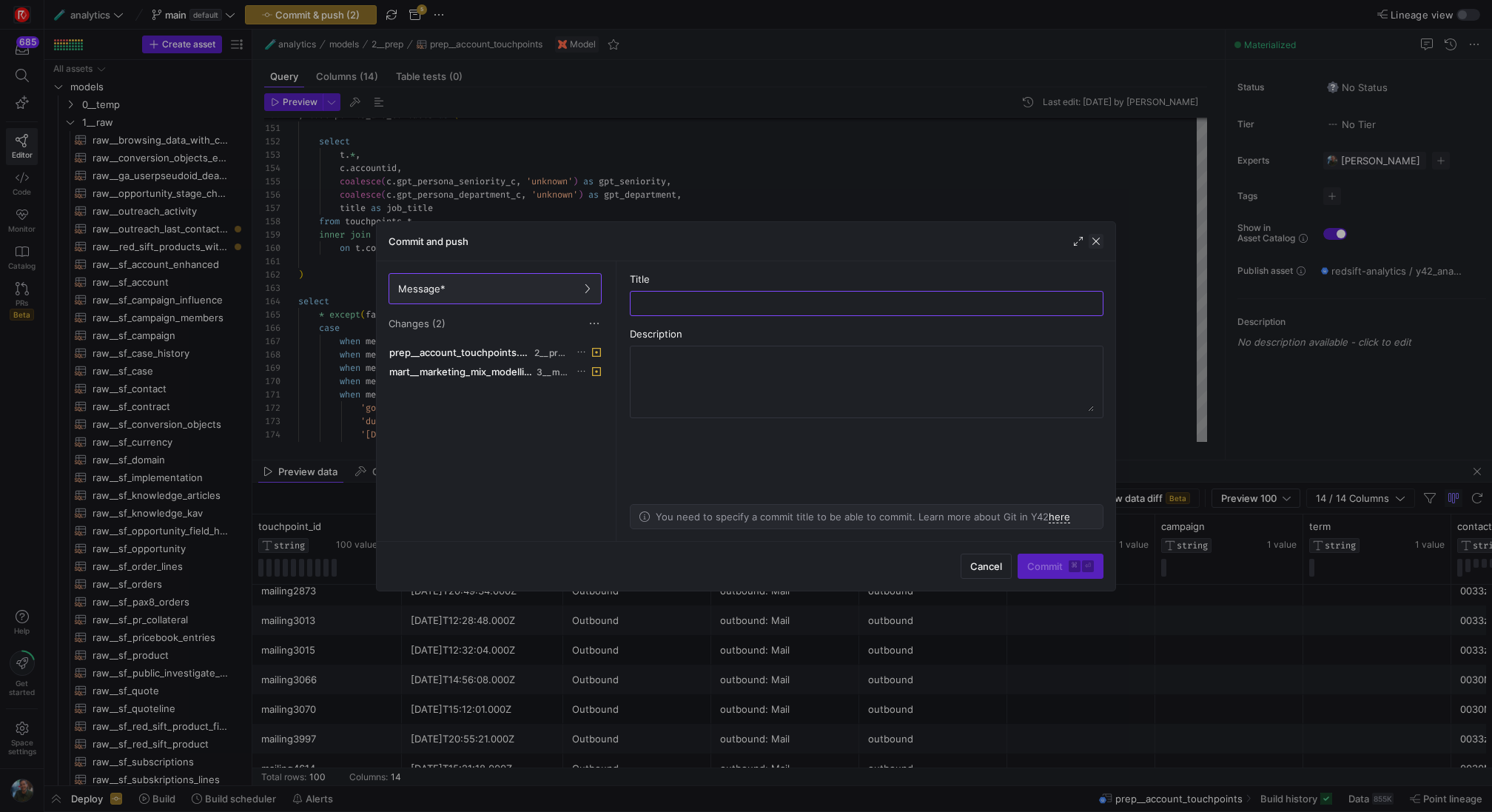
click at [1098, 243] on span "button" at bounding box center [1096, 241] width 15 height 15
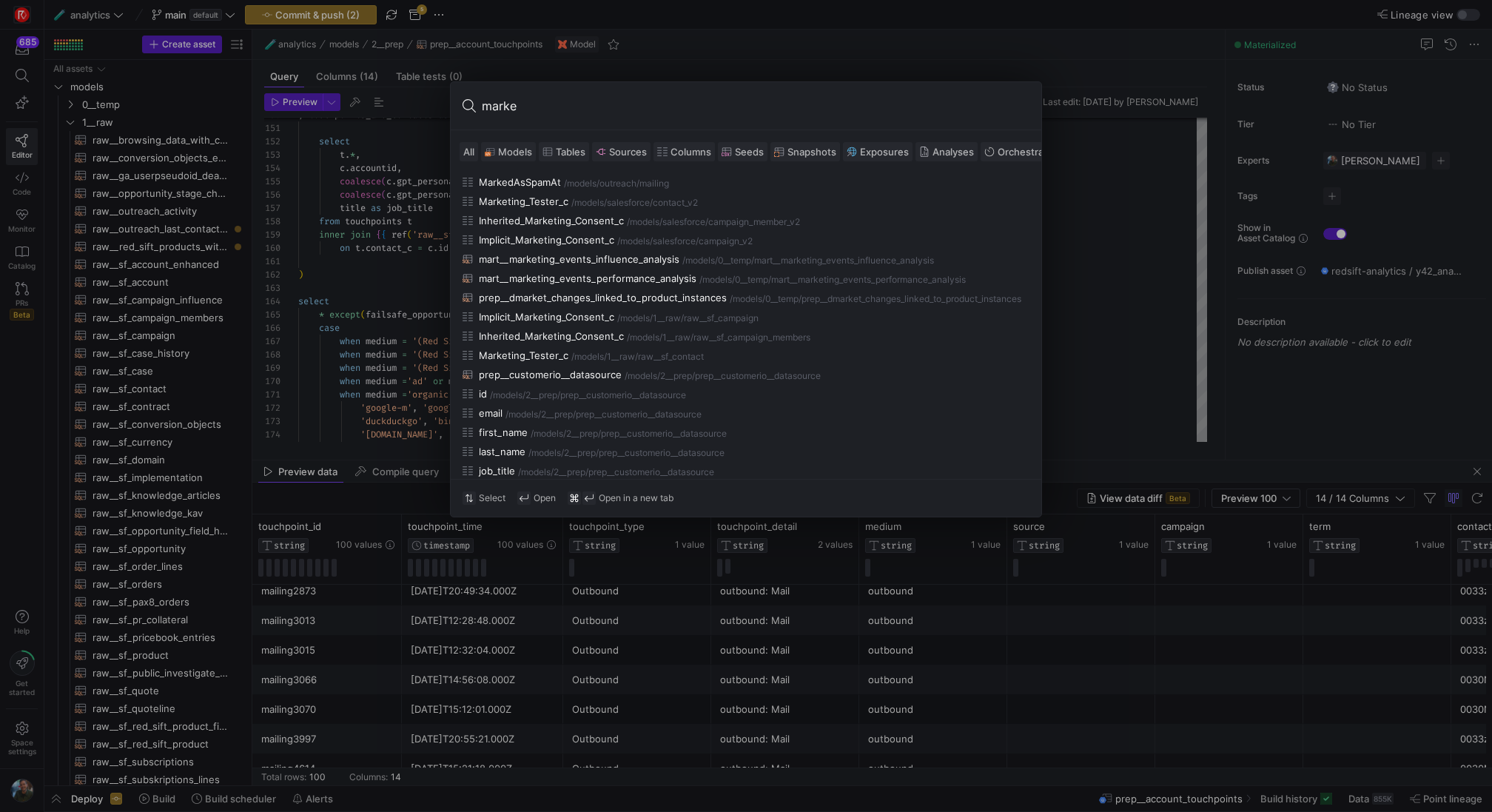
type input "marke"
click at [513, 153] on span "Models" at bounding box center [515, 152] width 34 height 12
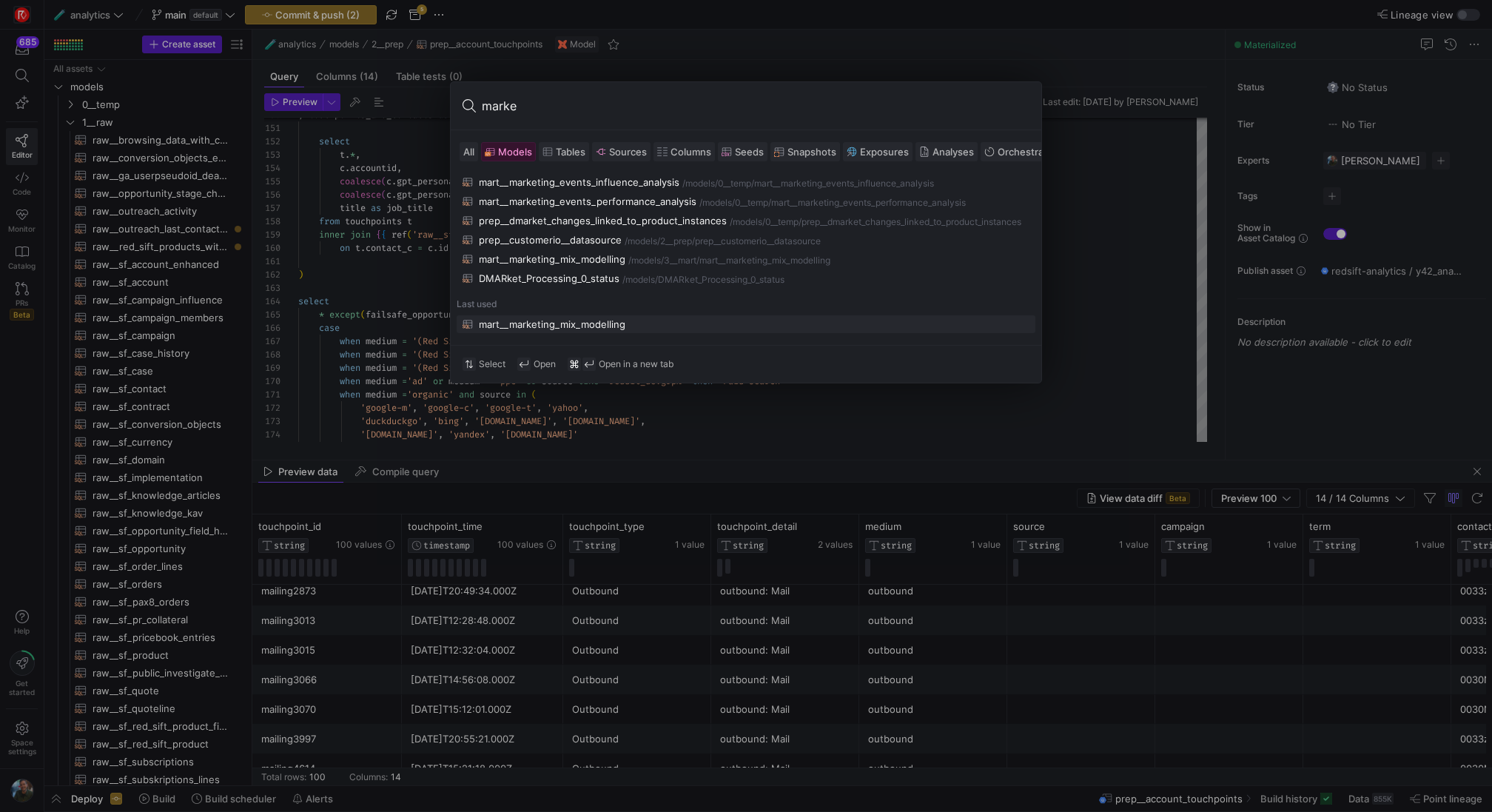
click at [568, 323] on div "mart__marketing_mix_modelling" at bounding box center [552, 324] width 146 height 12
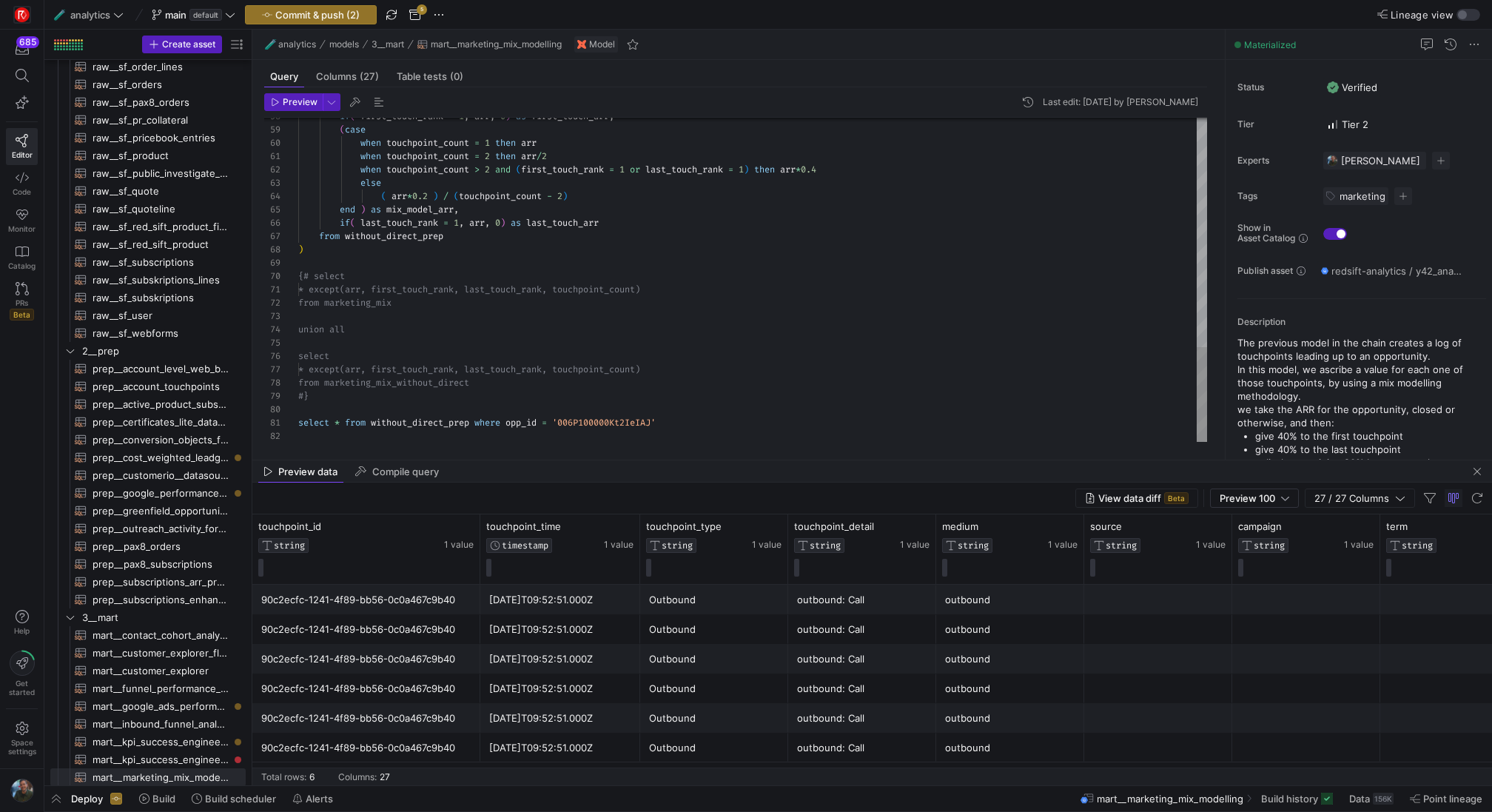
type textarea "select * from without_direct_prep where opp_id = '006P100000Kt2IeIAJ'"
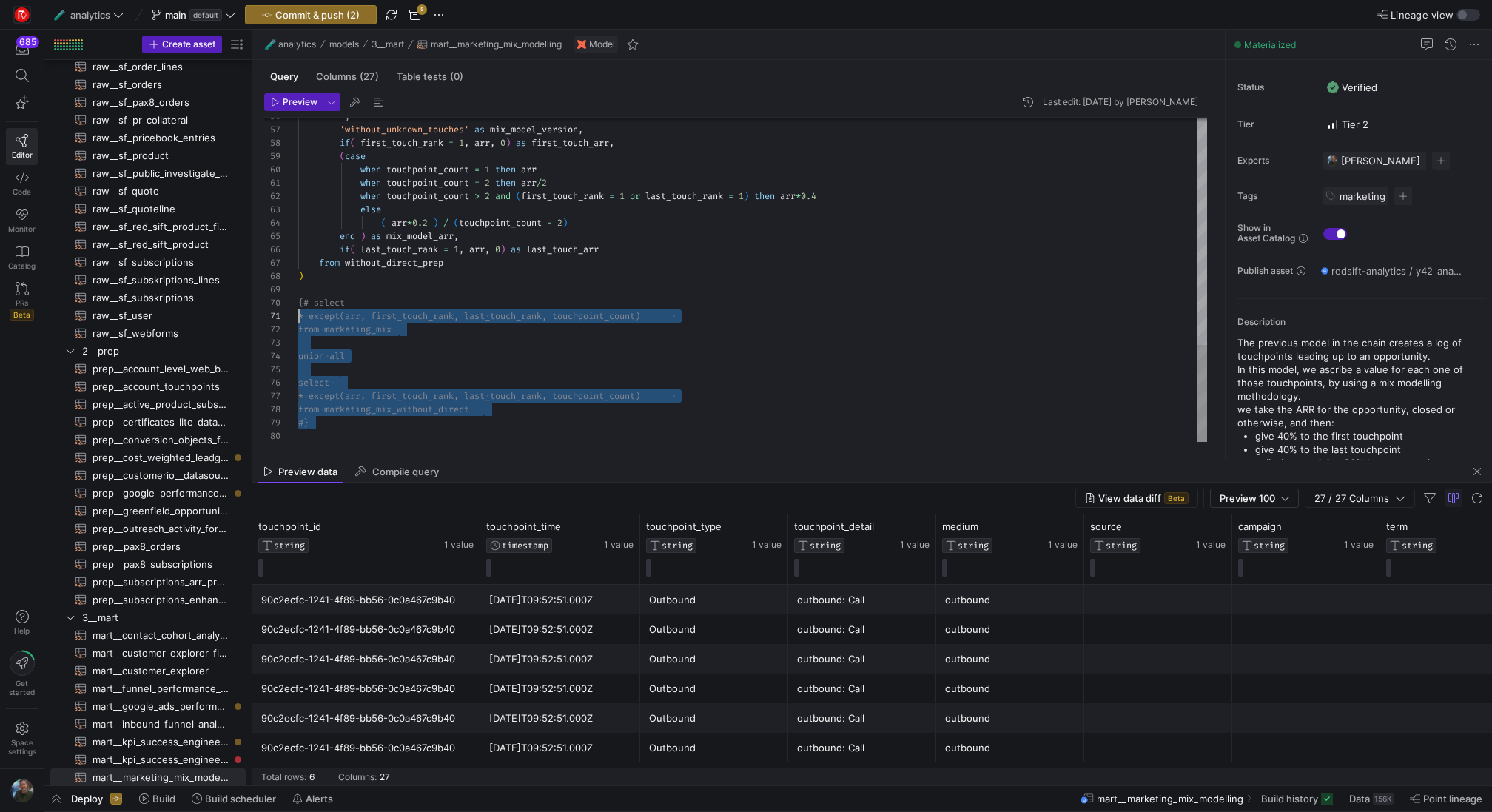
scroll to position [120, 0]
drag, startPoint x: 325, startPoint y: 424, endPoint x: 251, endPoint y: 298, distance: 146.1
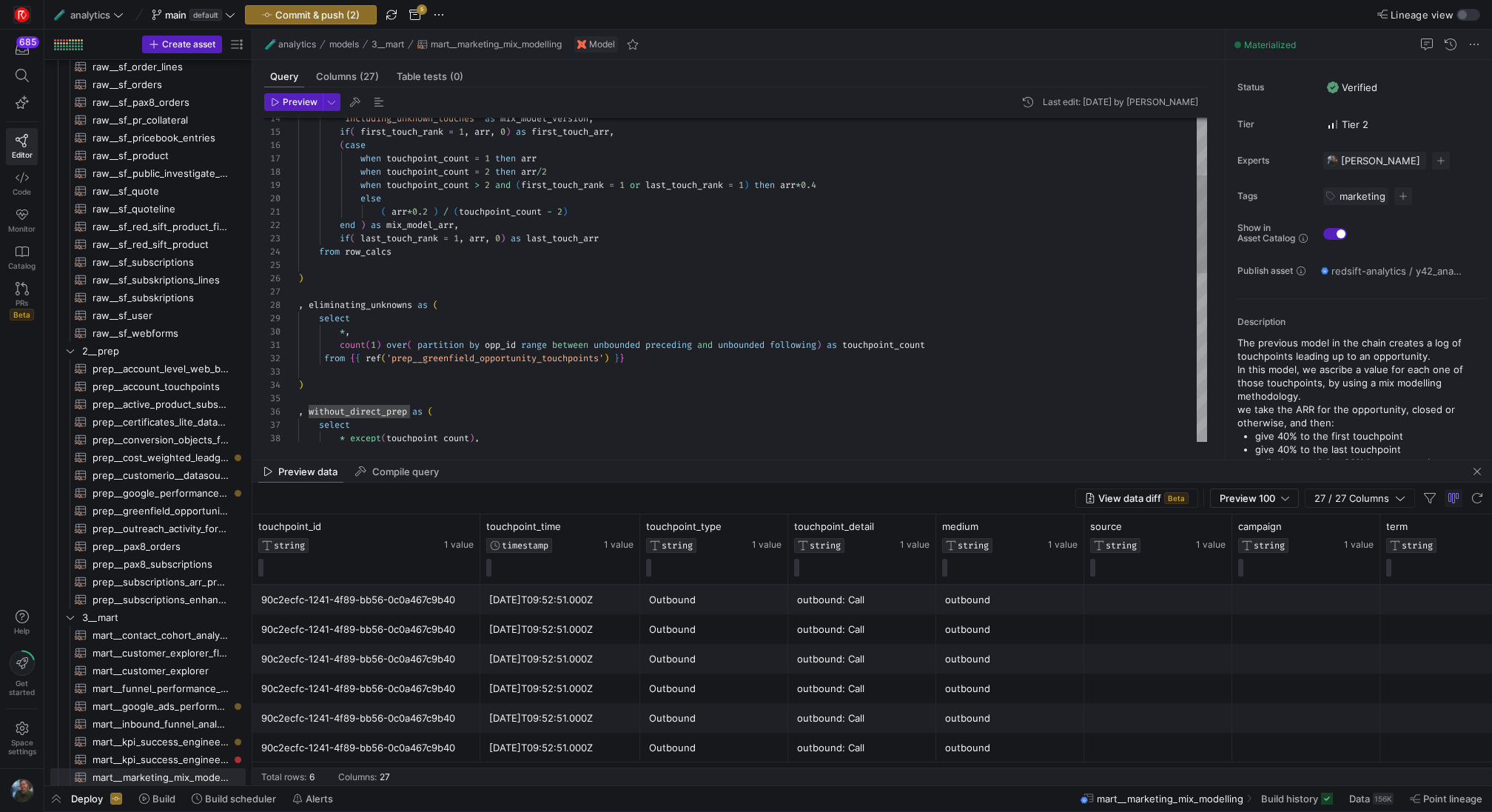
scroll to position [26, 219]
click at [514, 242] on div "select * except ( touchpoint_count ) , , without_direct_prep as ( ) from { { re…" at bounding box center [752, 465] width 908 height 1077
click at [348, 14] on span "Commit & push (2)" at bounding box center [317, 15] width 84 height 12
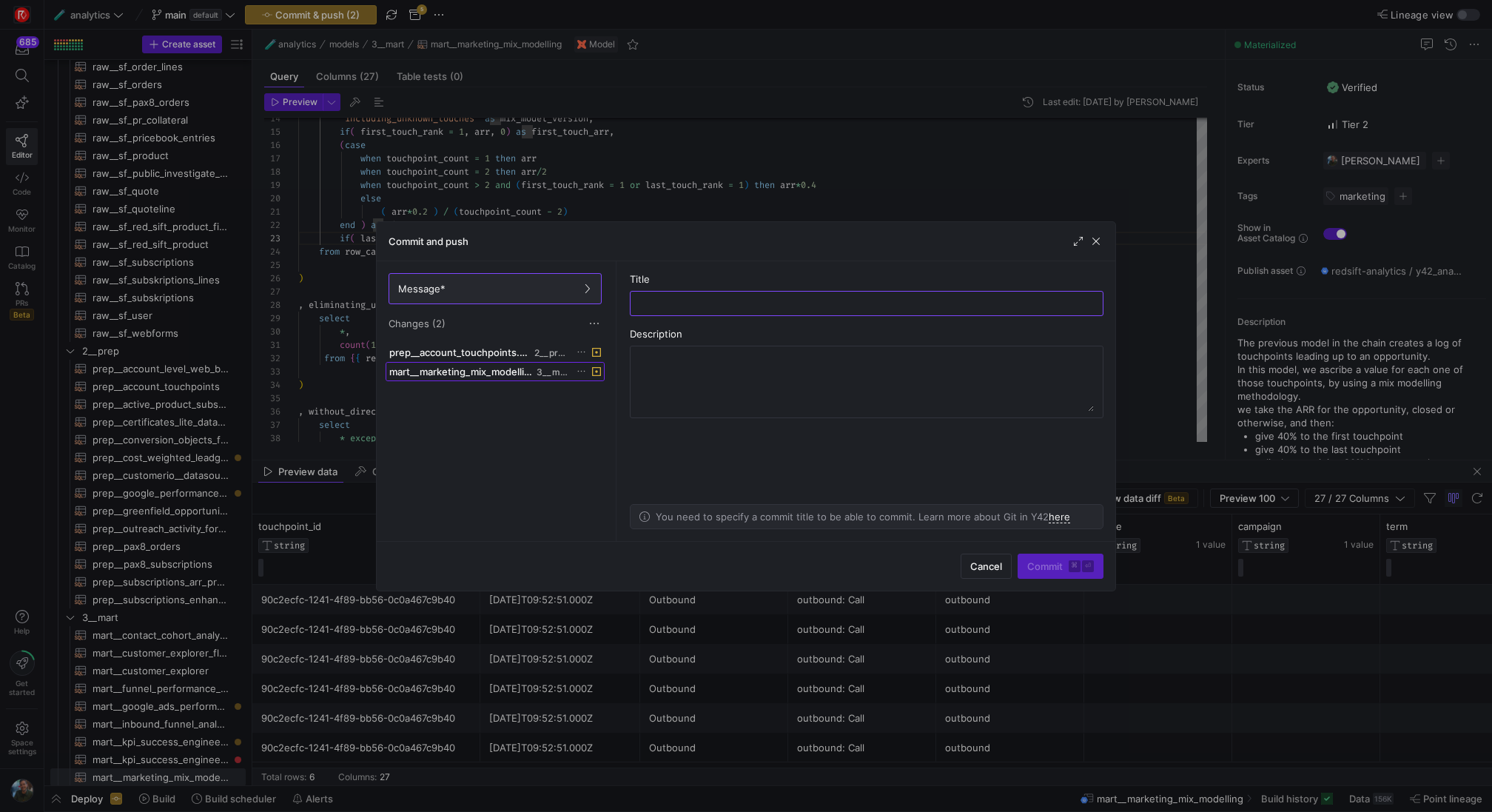
click at [510, 377] on span at bounding box center [495, 372] width 218 height 18
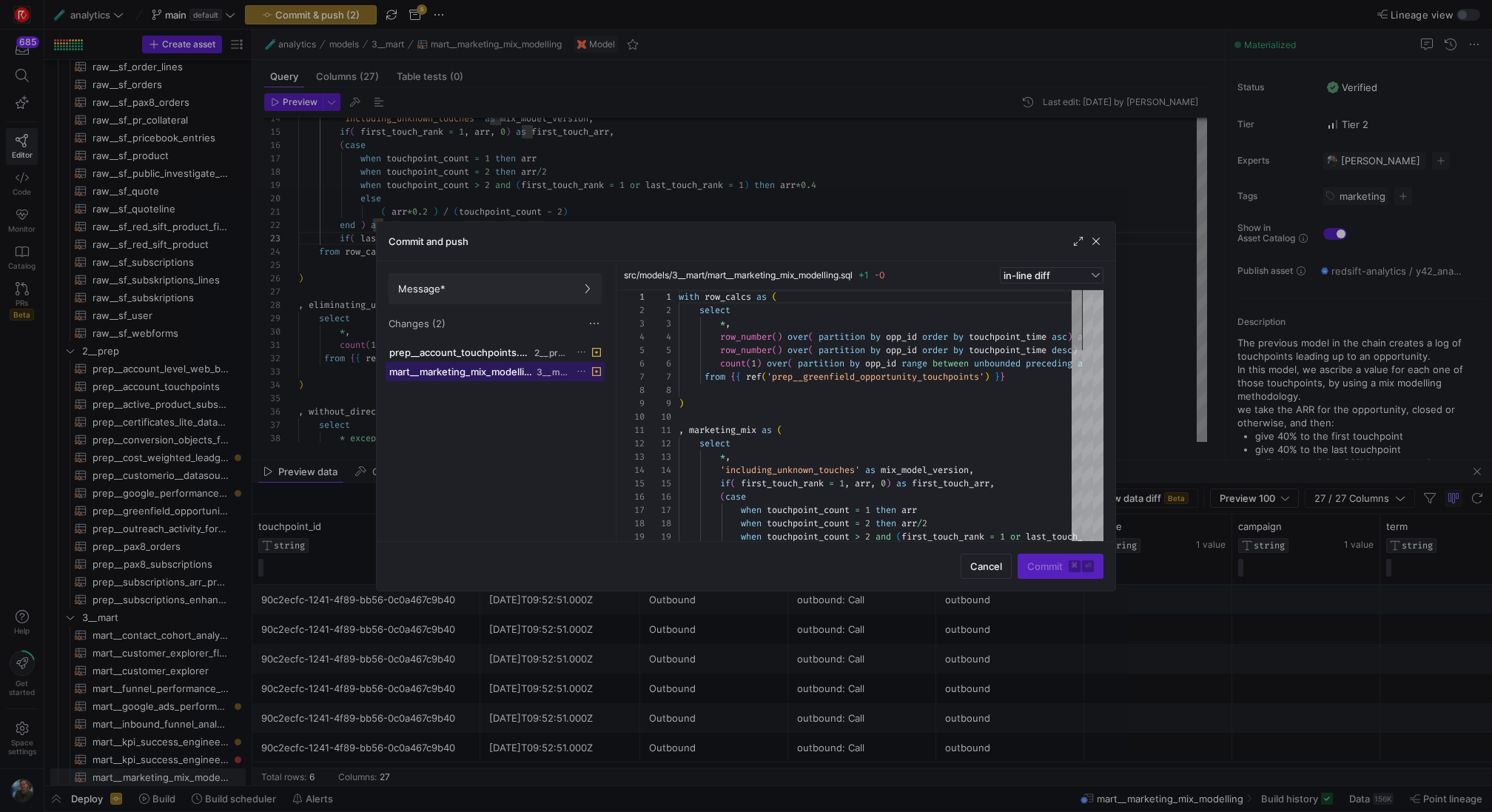
scroll to position [133, 0]
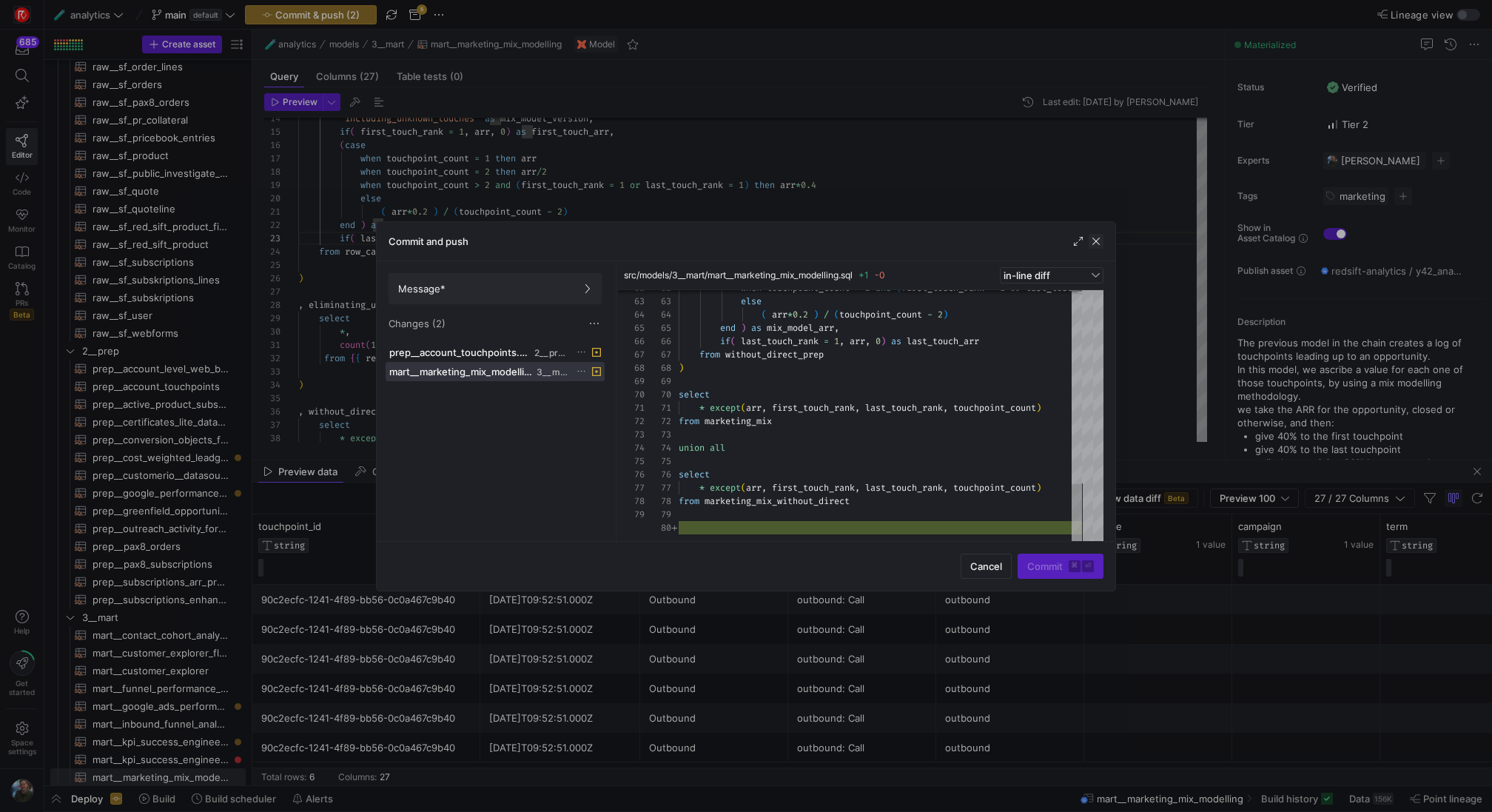
click at [1095, 247] on span "button" at bounding box center [1096, 241] width 15 height 15
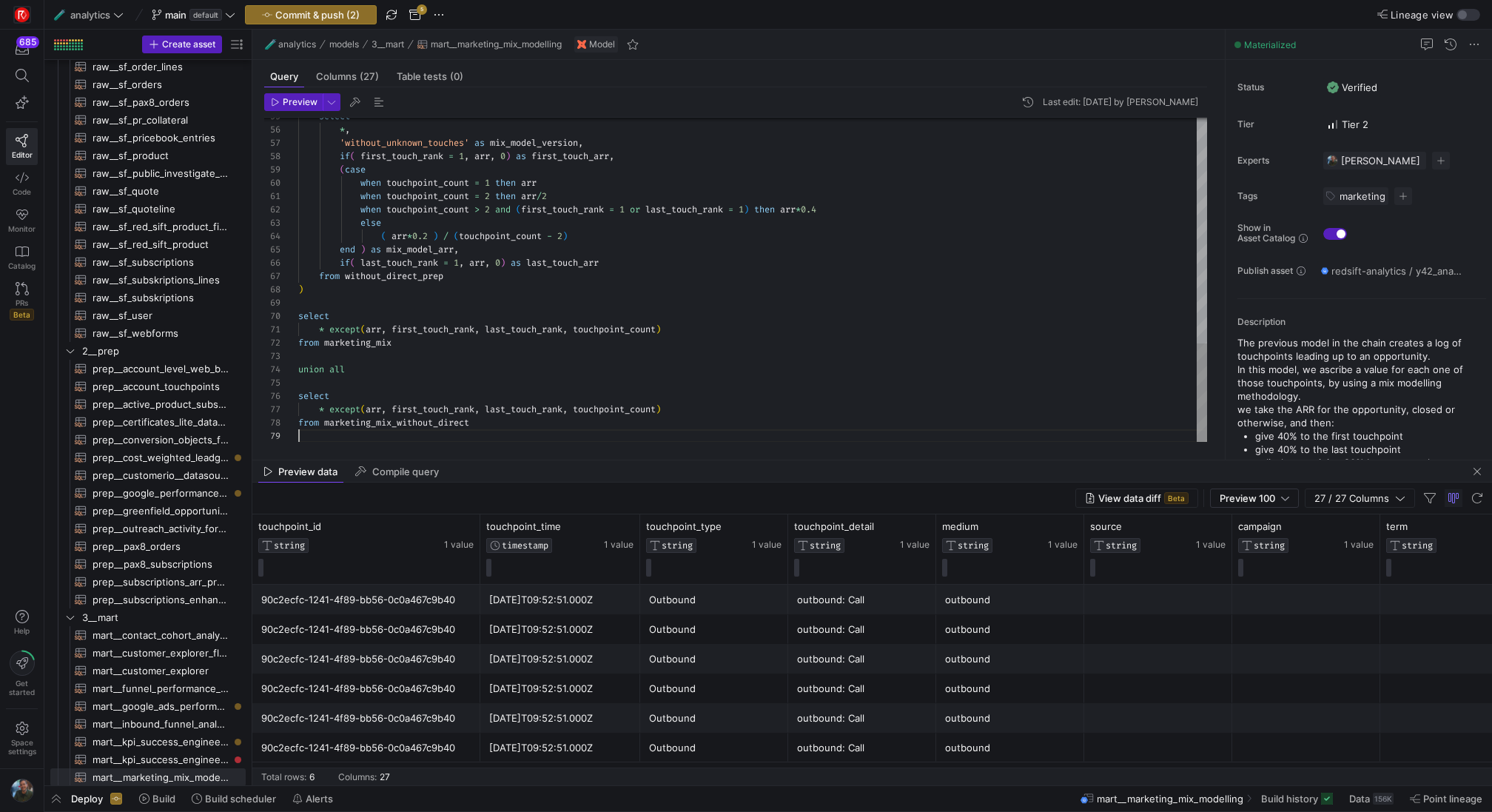
scroll to position [106, 0]
type textarea "* except(arr, first_touch_rank, last_touch_rank, touchpoint_count) from marketi…"
click at [311, 10] on span "Commit & push (2)" at bounding box center [317, 15] width 84 height 12
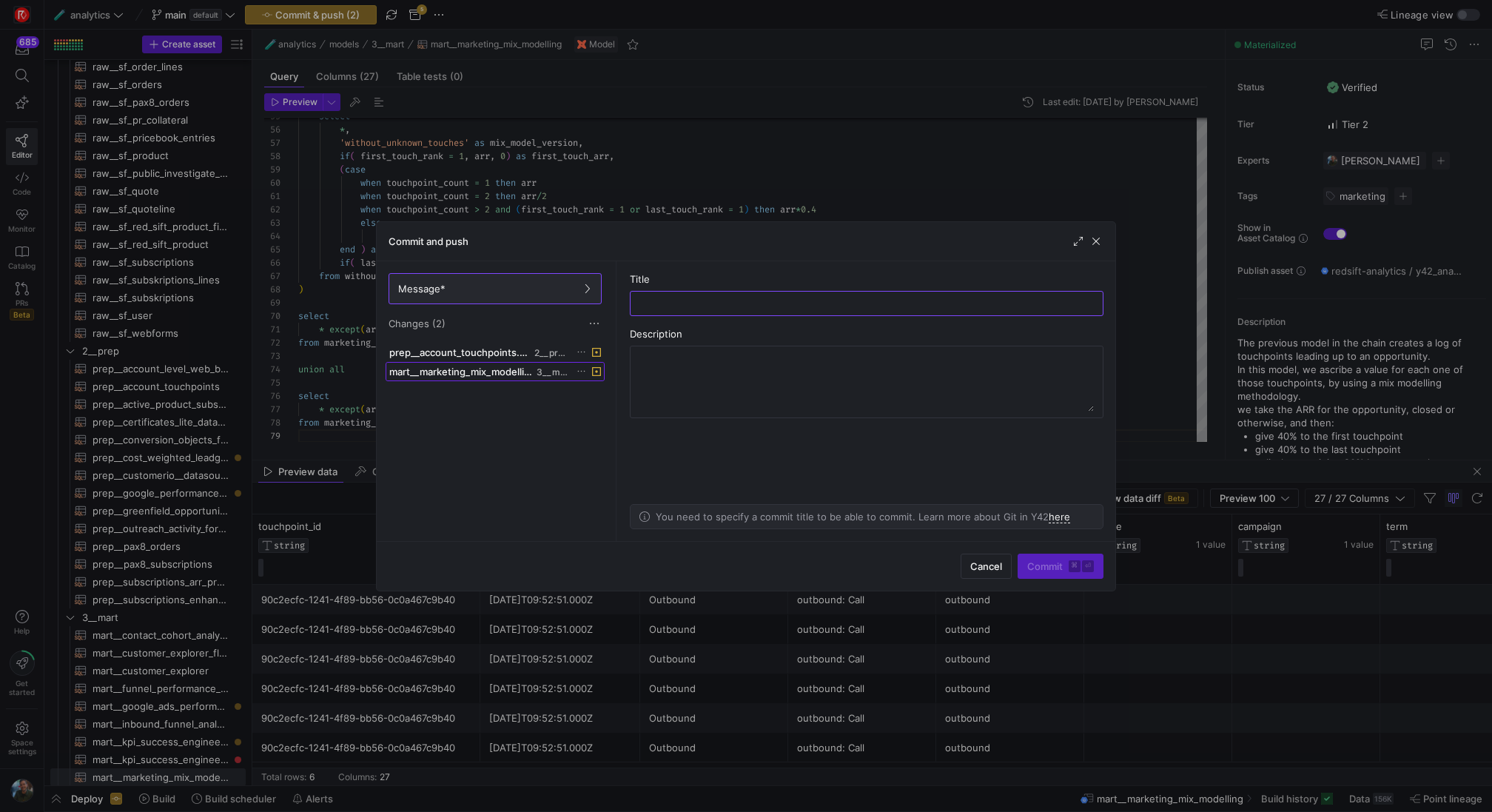
click at [535, 372] on div "mart__marketing_mix_modelling.sql 3__mart" at bounding box center [479, 372] width 179 height 12
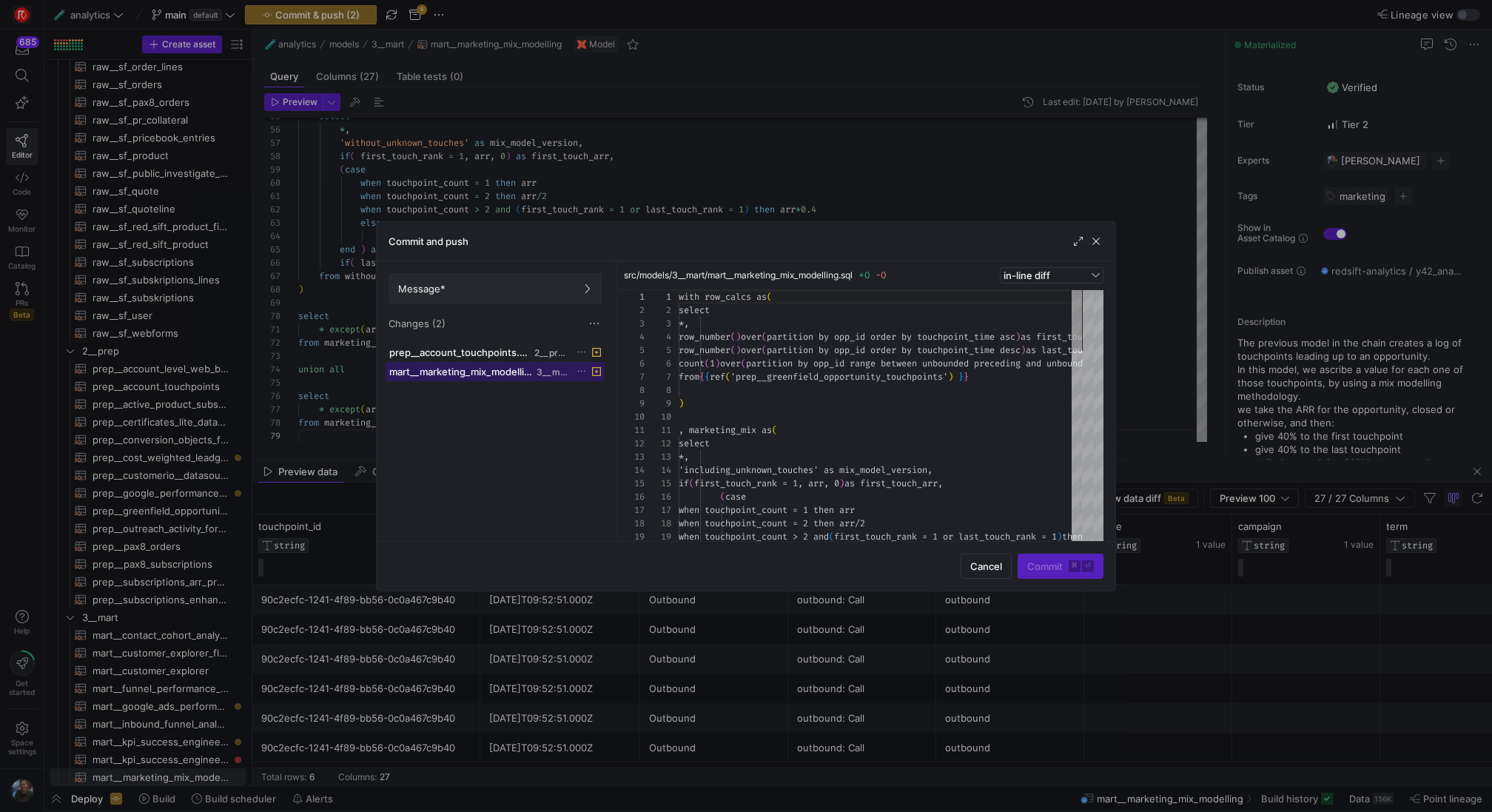
scroll to position [133, 0]
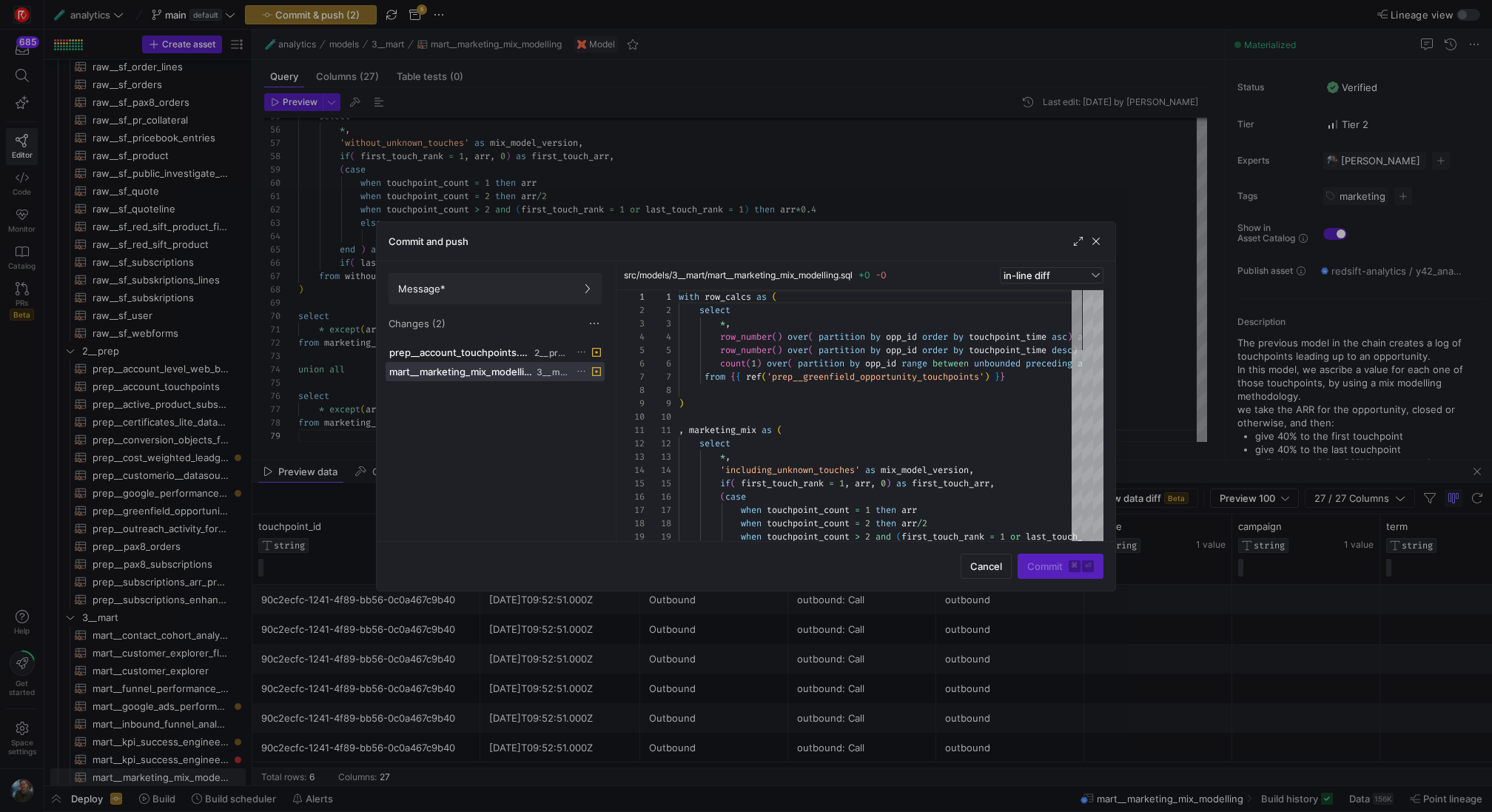
click at [584, 370] on icon at bounding box center [581, 371] width 10 height 10
click at [595, 415] on span "Discard" at bounding box center [602, 412] width 34 height 12
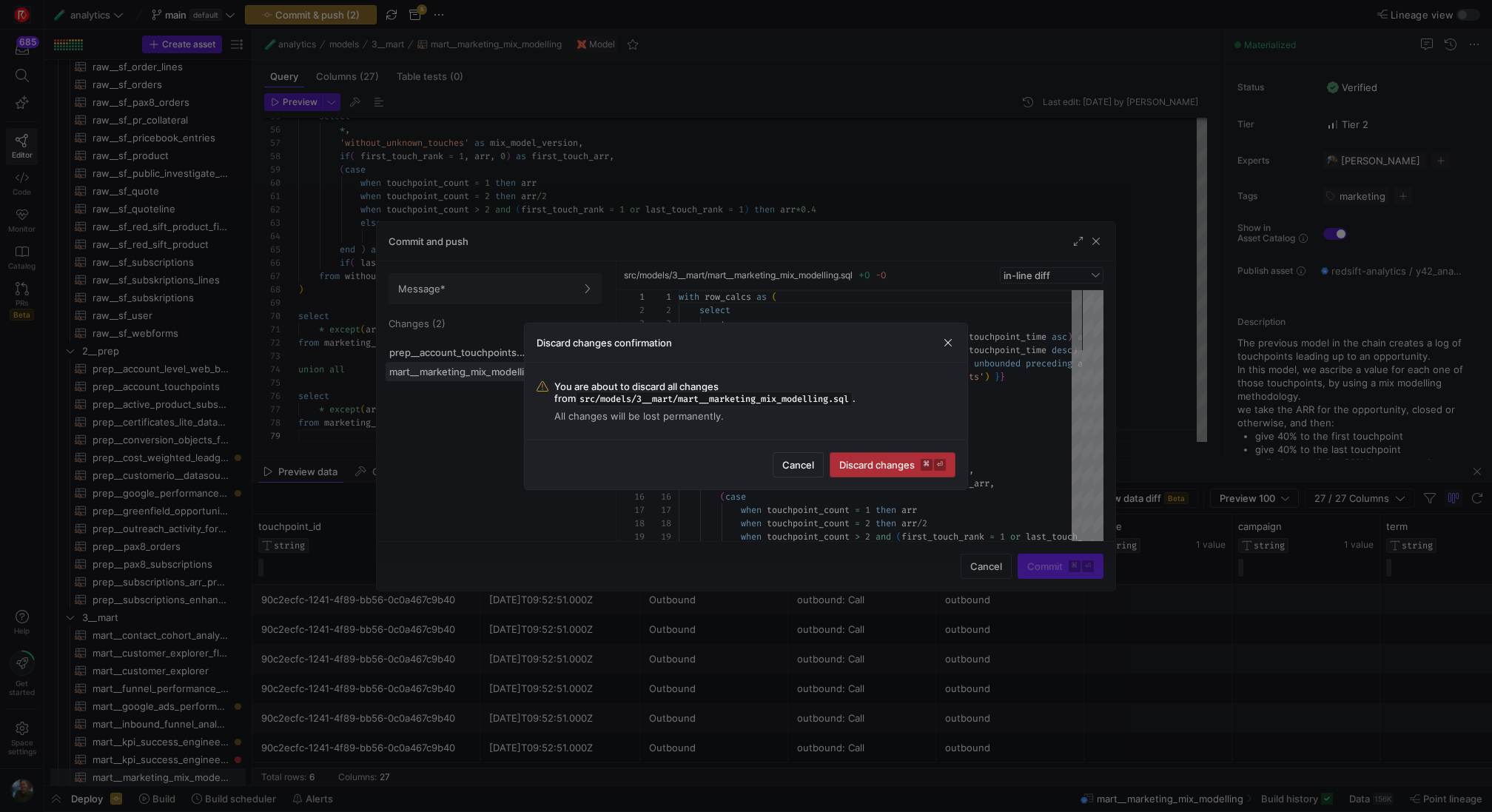
click at [881, 461] on span "Discard changes ⌘ ⏎" at bounding box center [892, 465] width 106 height 12
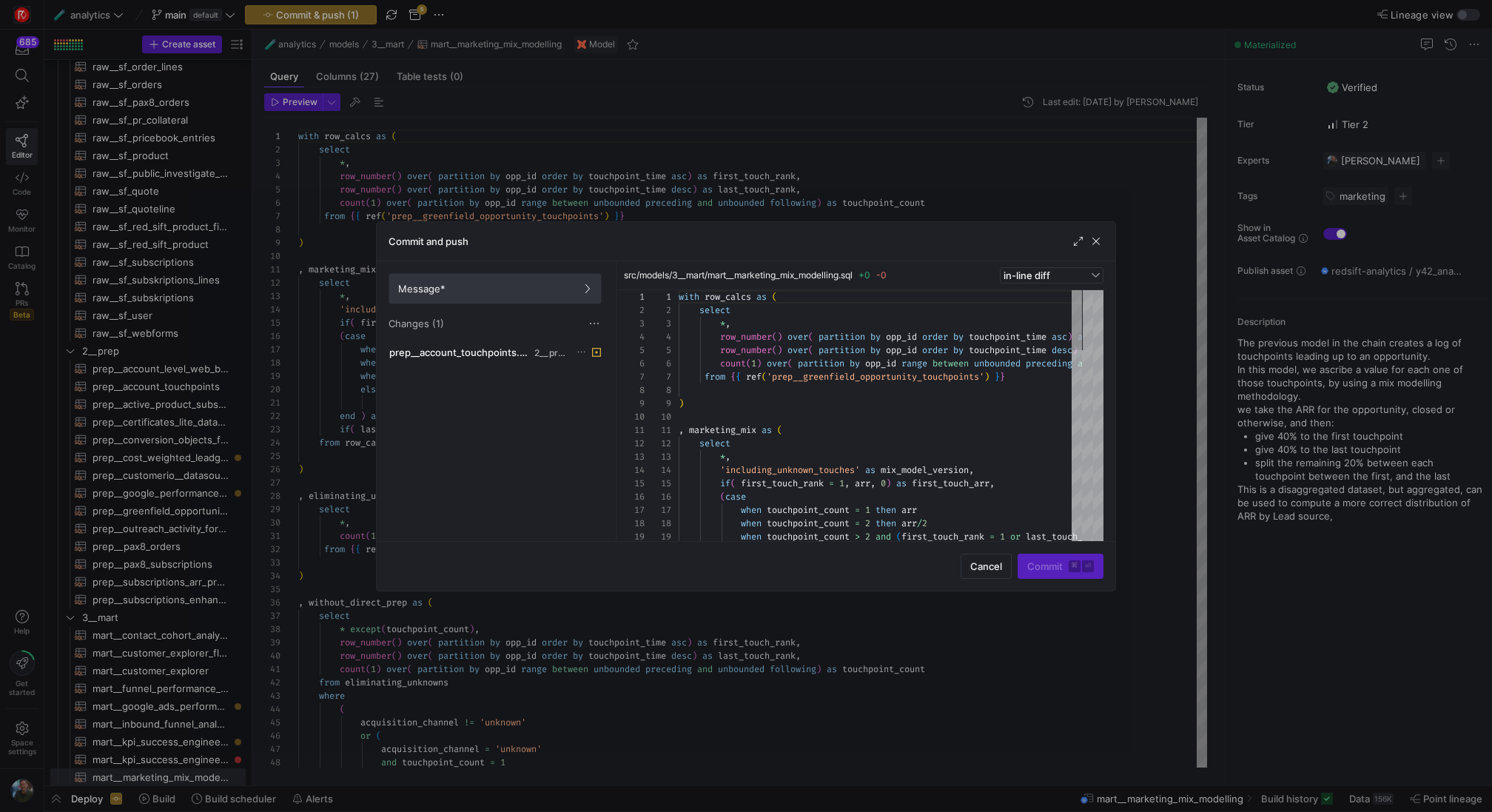
click at [535, 289] on span "Message*" at bounding box center [495, 289] width 194 height 12
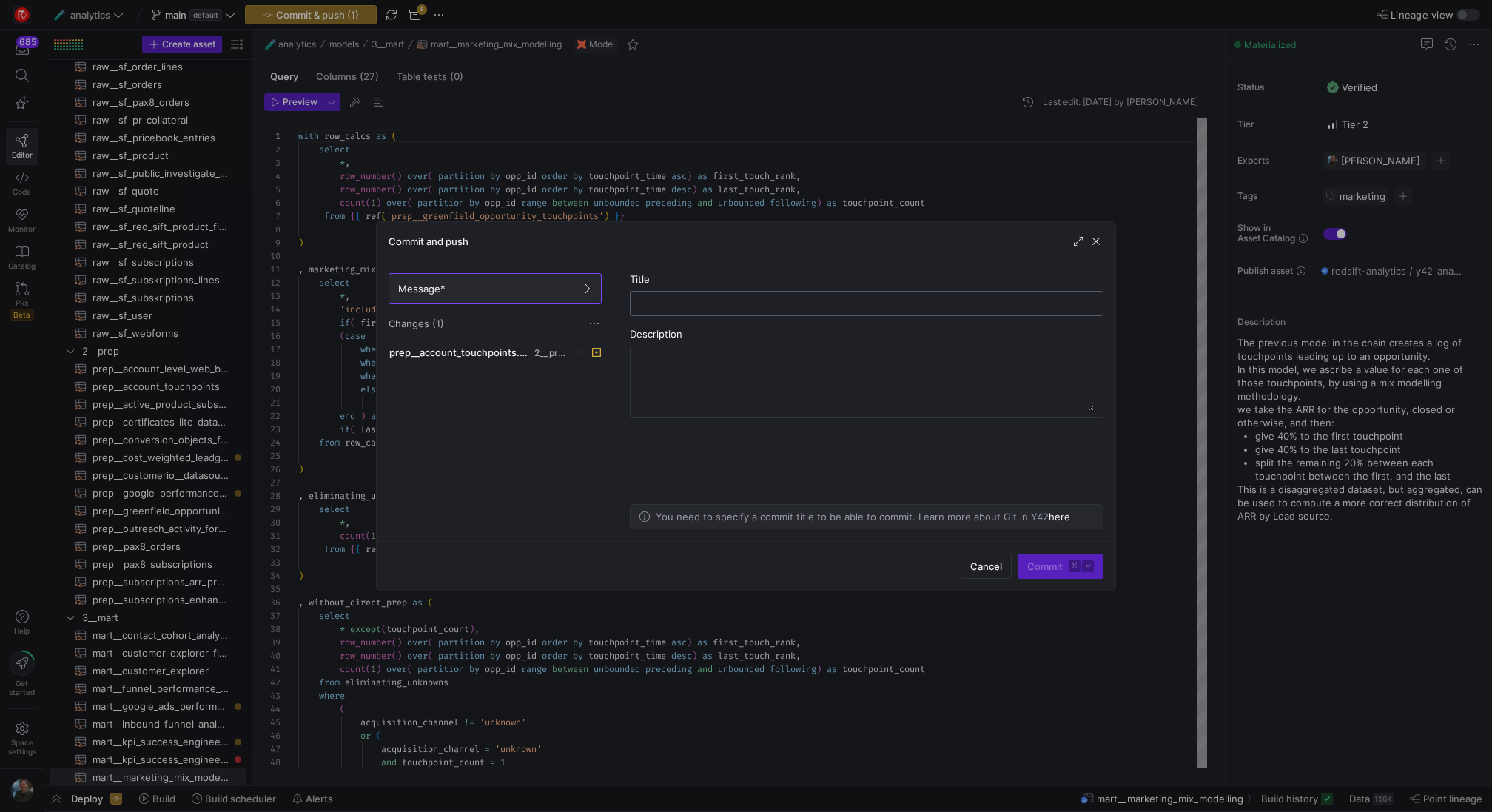
click at [692, 308] on input "text" at bounding box center [866, 304] width 449 height 12
type input "changes to dedupclicate outreach data"
click at [1046, 566] on span "Commit ⌘ ⏎" at bounding box center [1060, 566] width 66 height 12
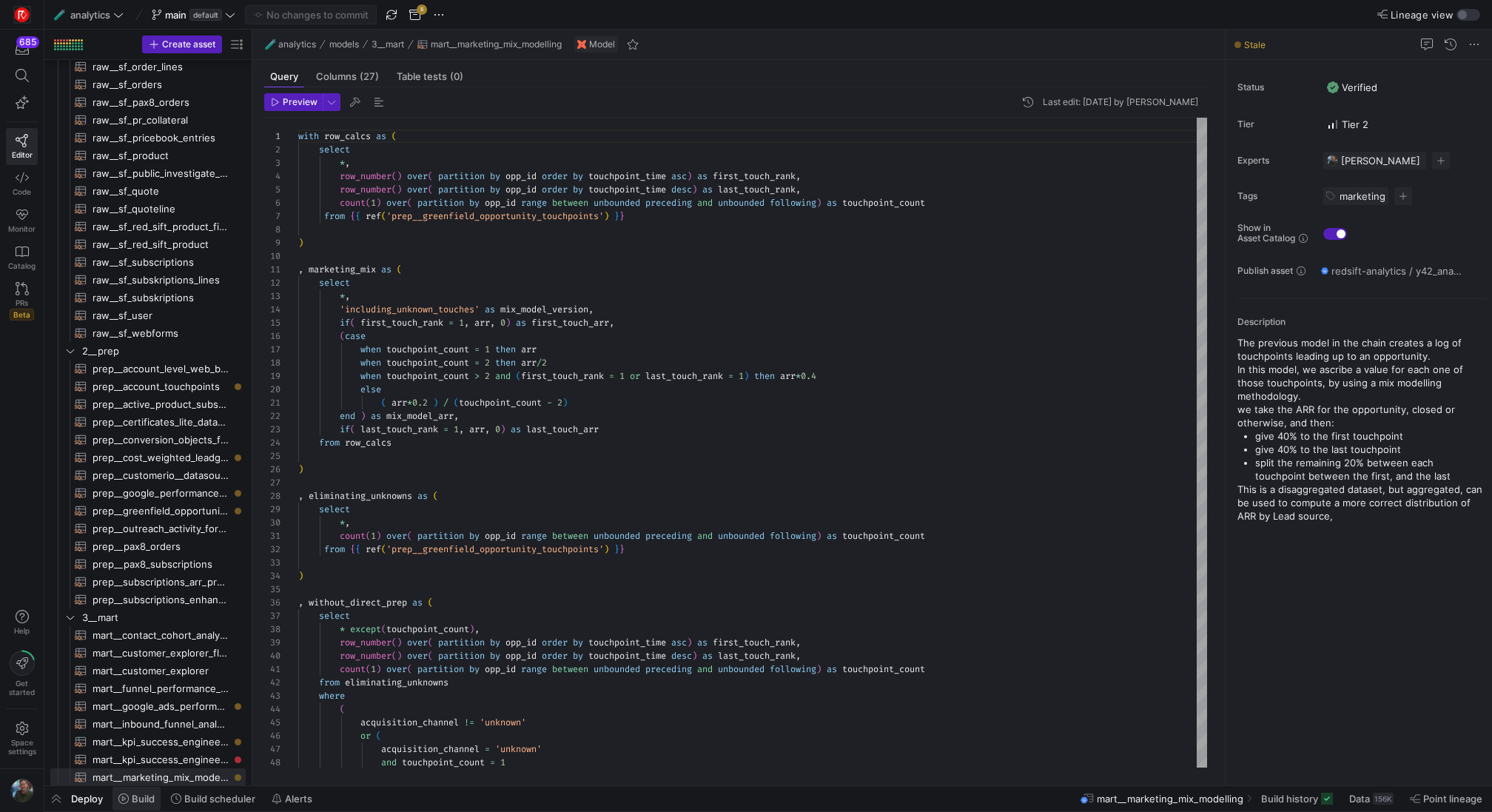
click at [133, 801] on span "Build" at bounding box center [143, 798] width 23 height 12
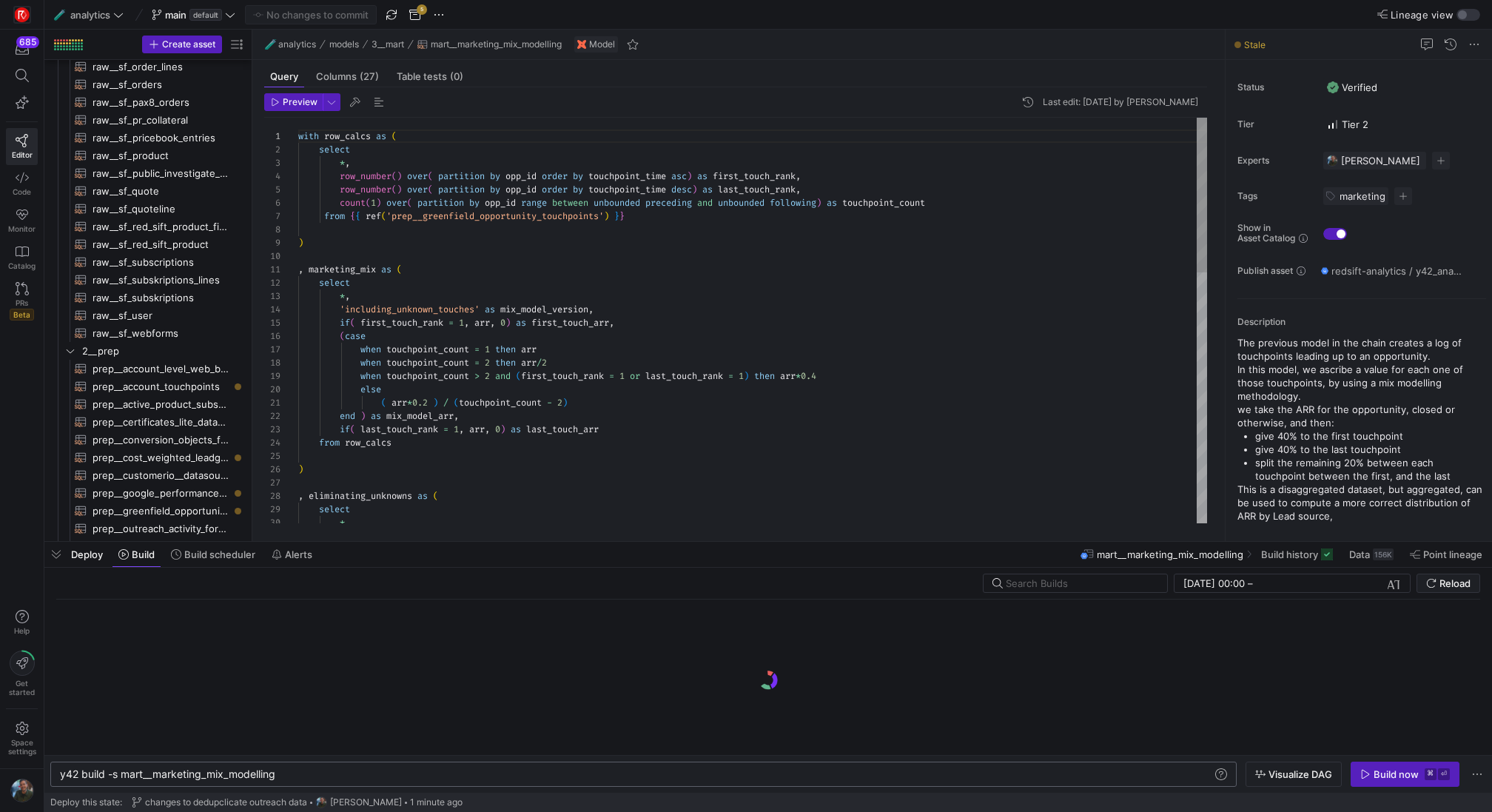
scroll to position [0, 217]
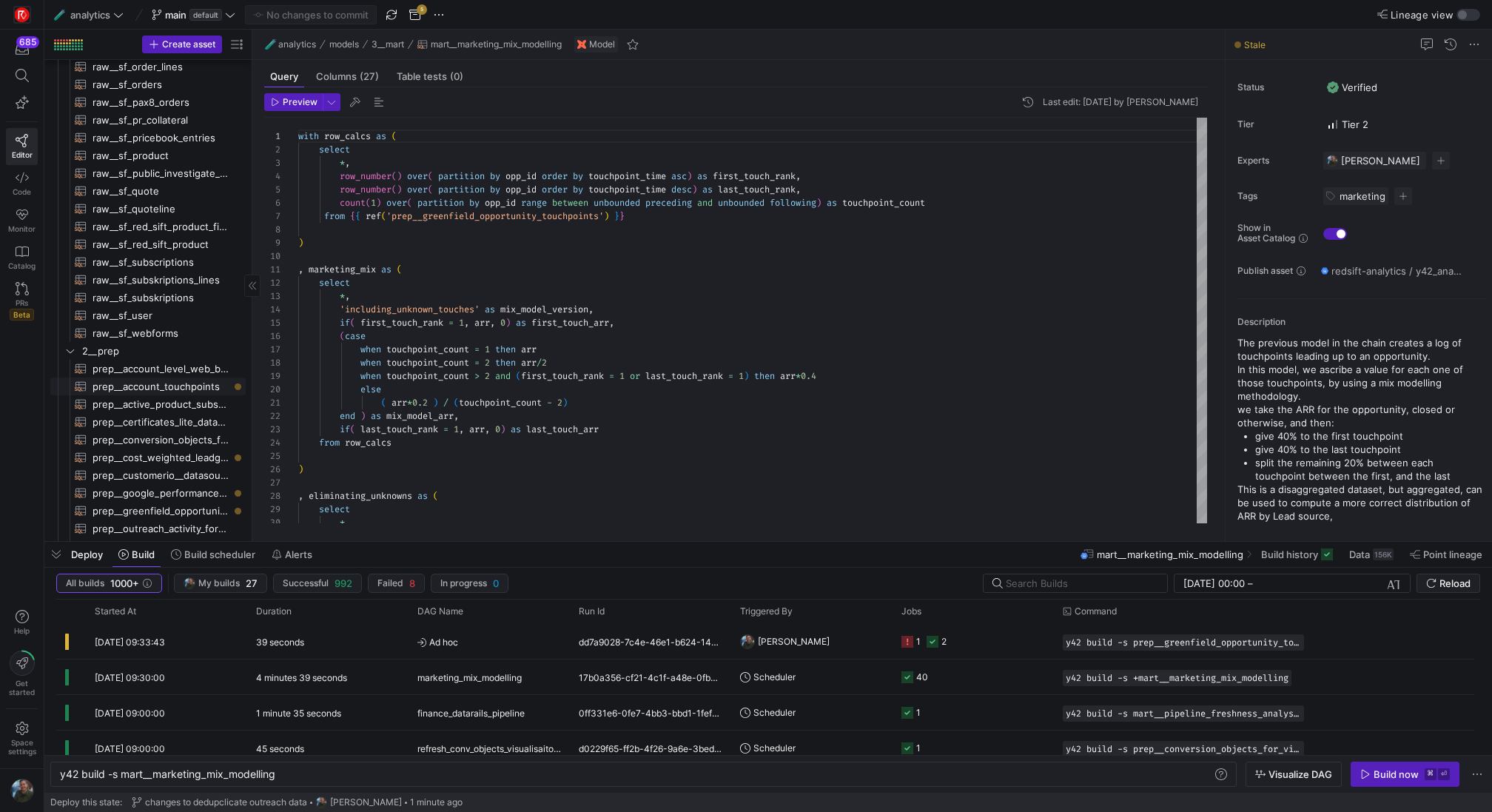
click at [172, 390] on span "prep__account_touchpoints​​​​​​​​​​" at bounding box center [161, 387] width 136 height 17
type textarea "{{ config(materialized="table") }} with events as ( select if([DOMAIN_NAME] is …"
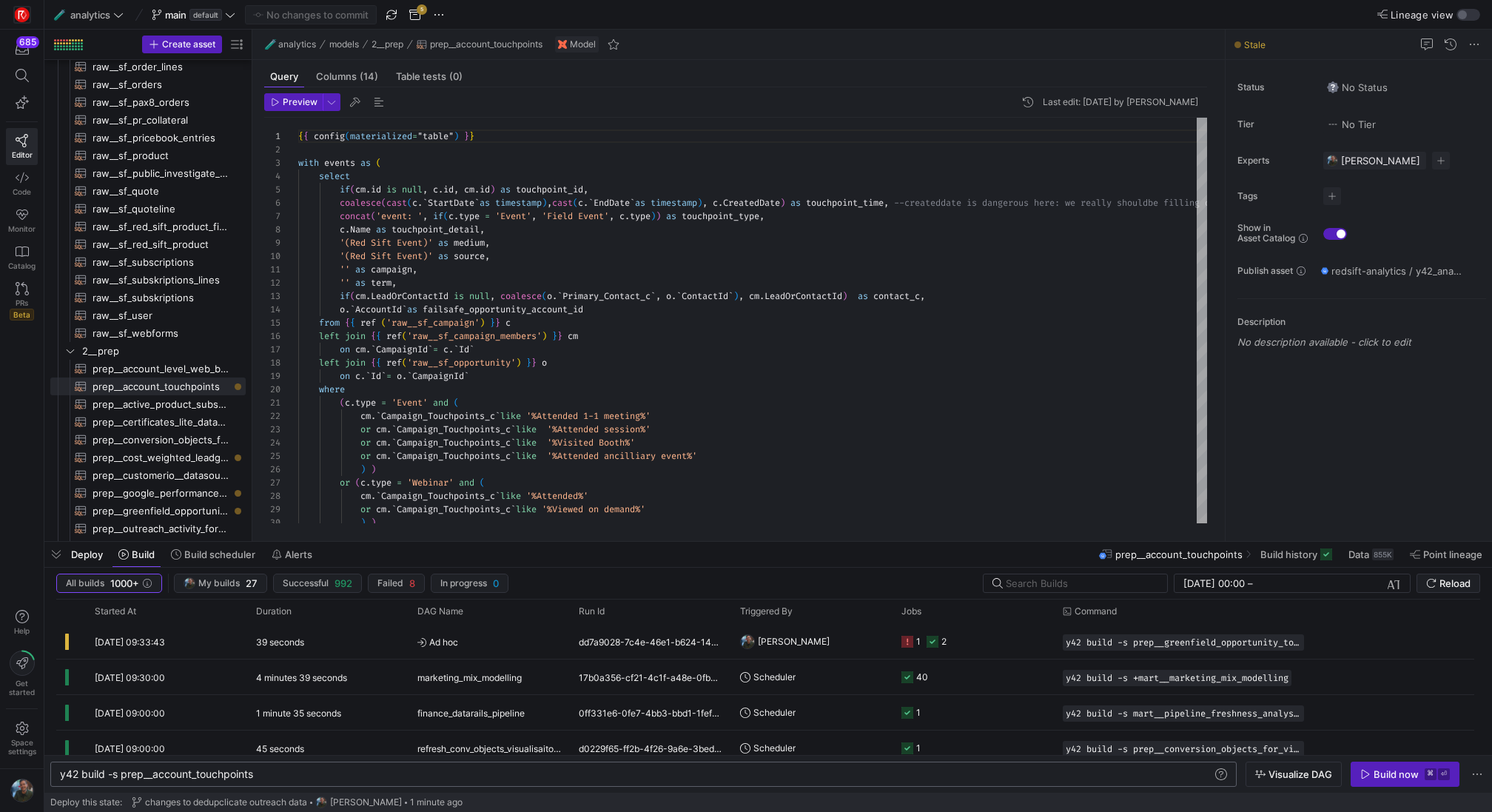
click at [281, 774] on div "y42 build -s prep__account_touchpoints" at bounding box center [637, 774] width 1153 height 12
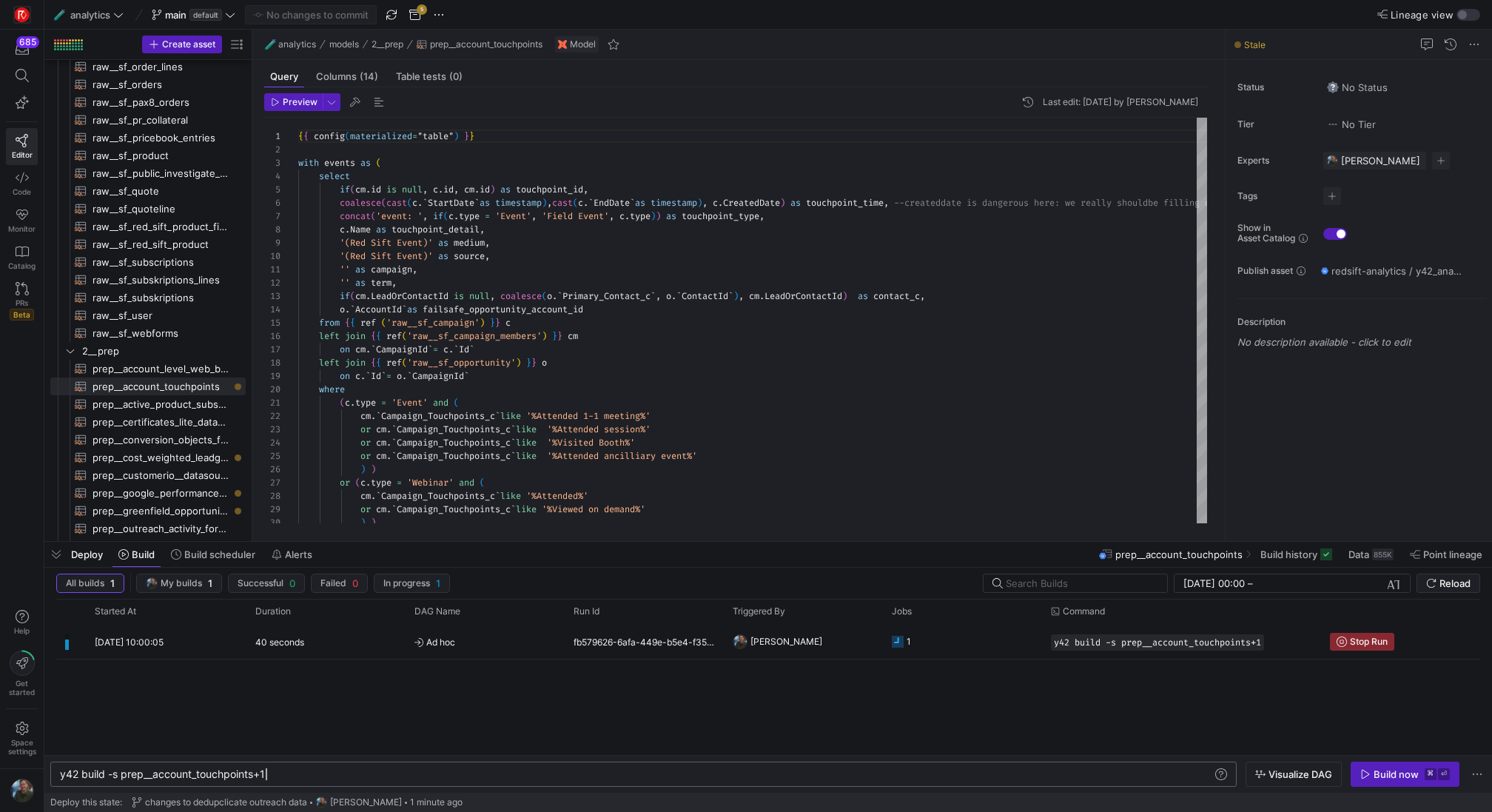
type textarea "y42 build -s prep__account_touchpoints+1"
click at [90, 564] on div "Deploy Build Build scheduler Alerts" at bounding box center [182, 553] width 274 height 25
click at [127, 559] on icon at bounding box center [124, 554] width 11 height 11
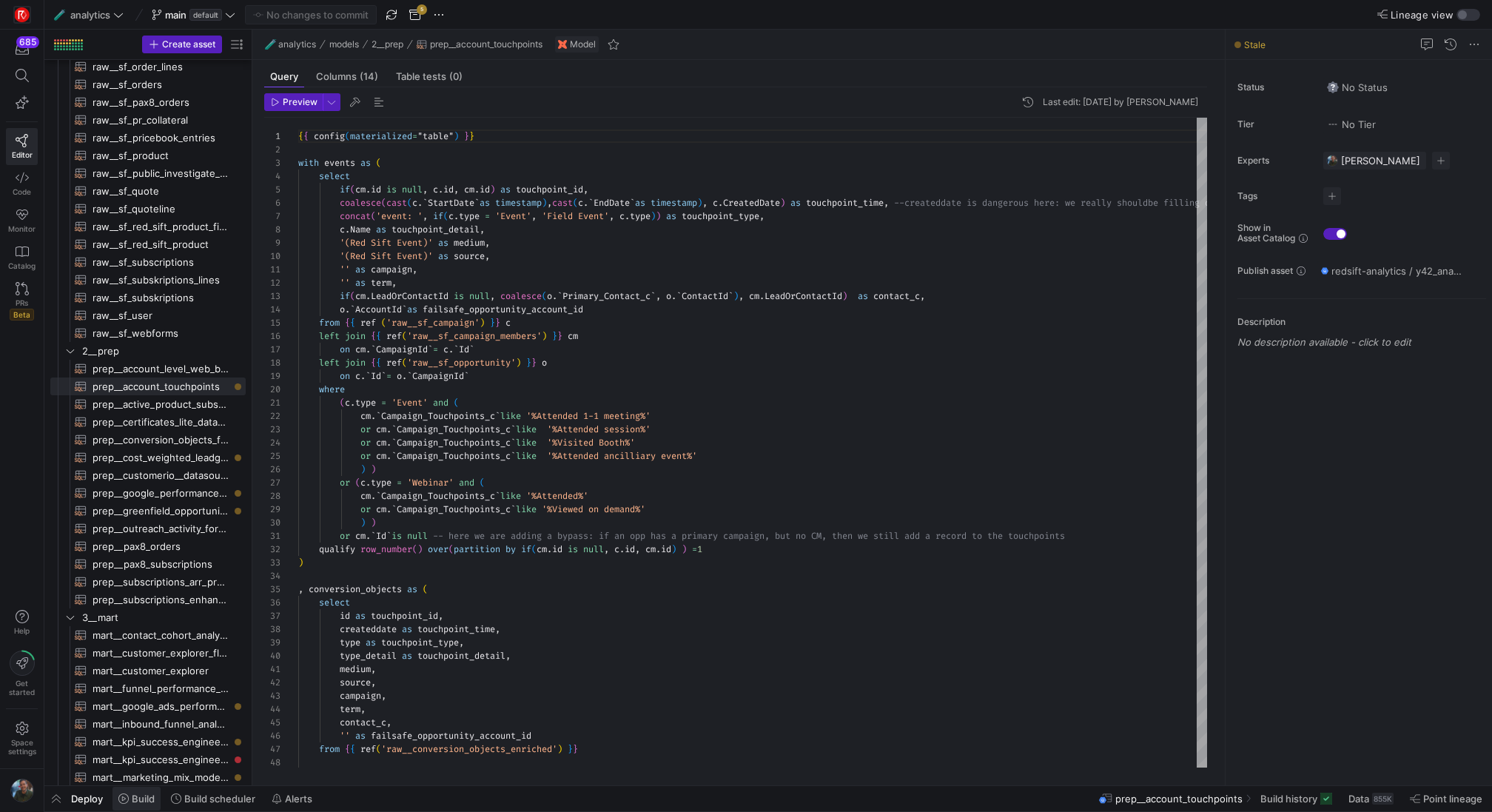
click at [120, 800] on icon at bounding box center [124, 798] width 11 height 11
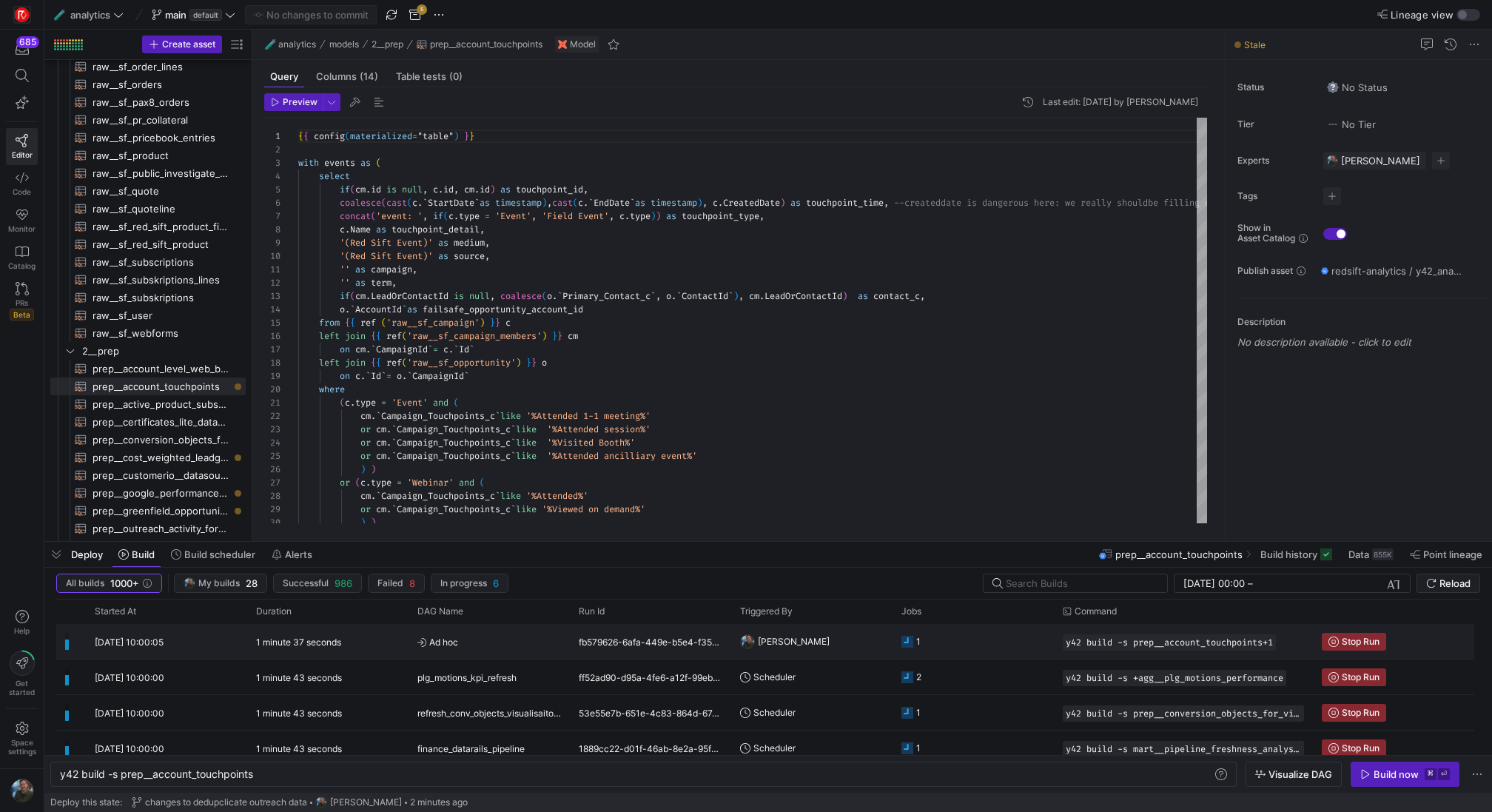
click at [194, 646] on div "15/08/25, 10:00:05" at bounding box center [167, 641] width 161 height 35
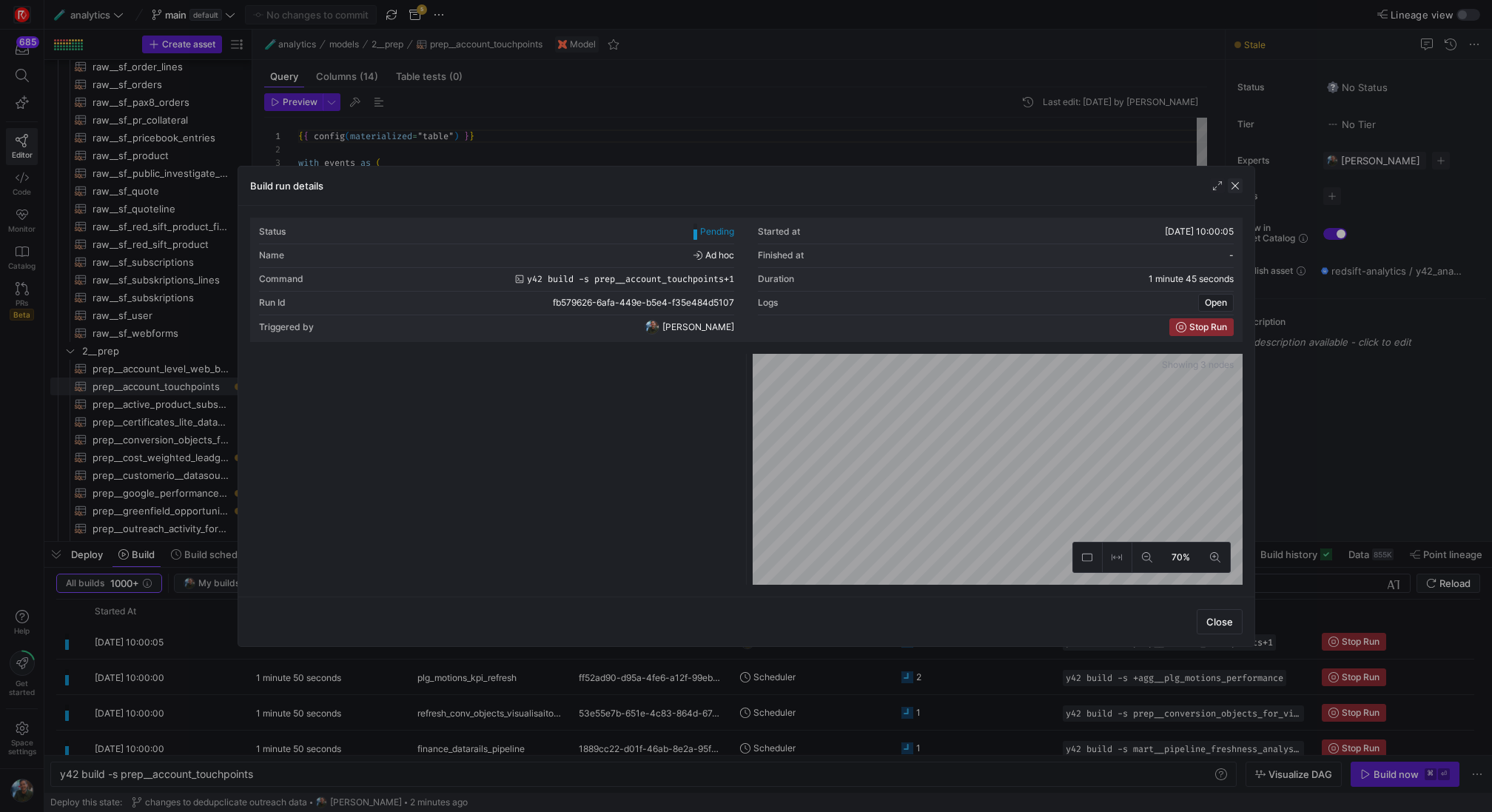
click at [1239, 188] on span "button" at bounding box center [1235, 186] width 15 height 15
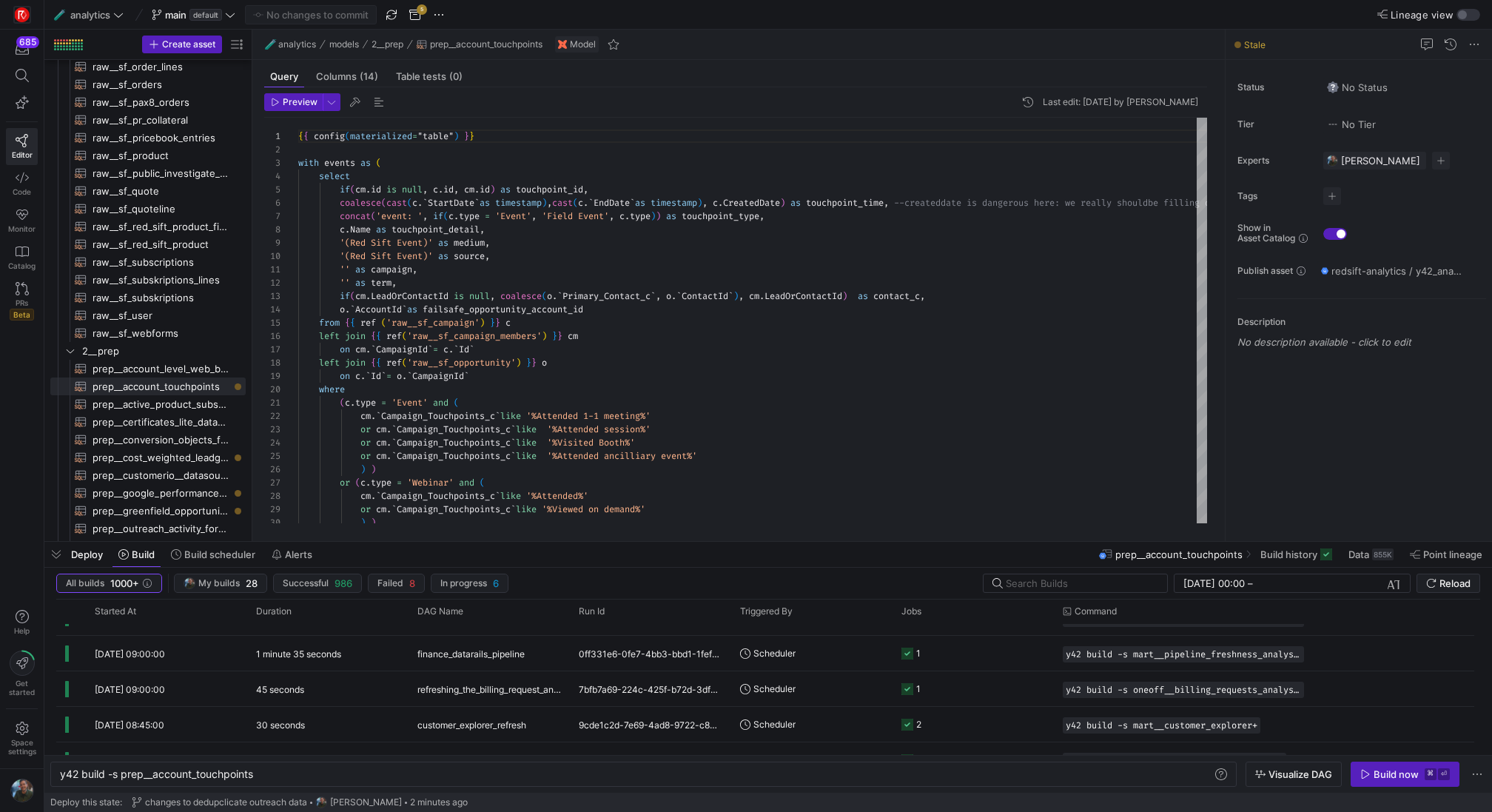
scroll to position [415, 0]
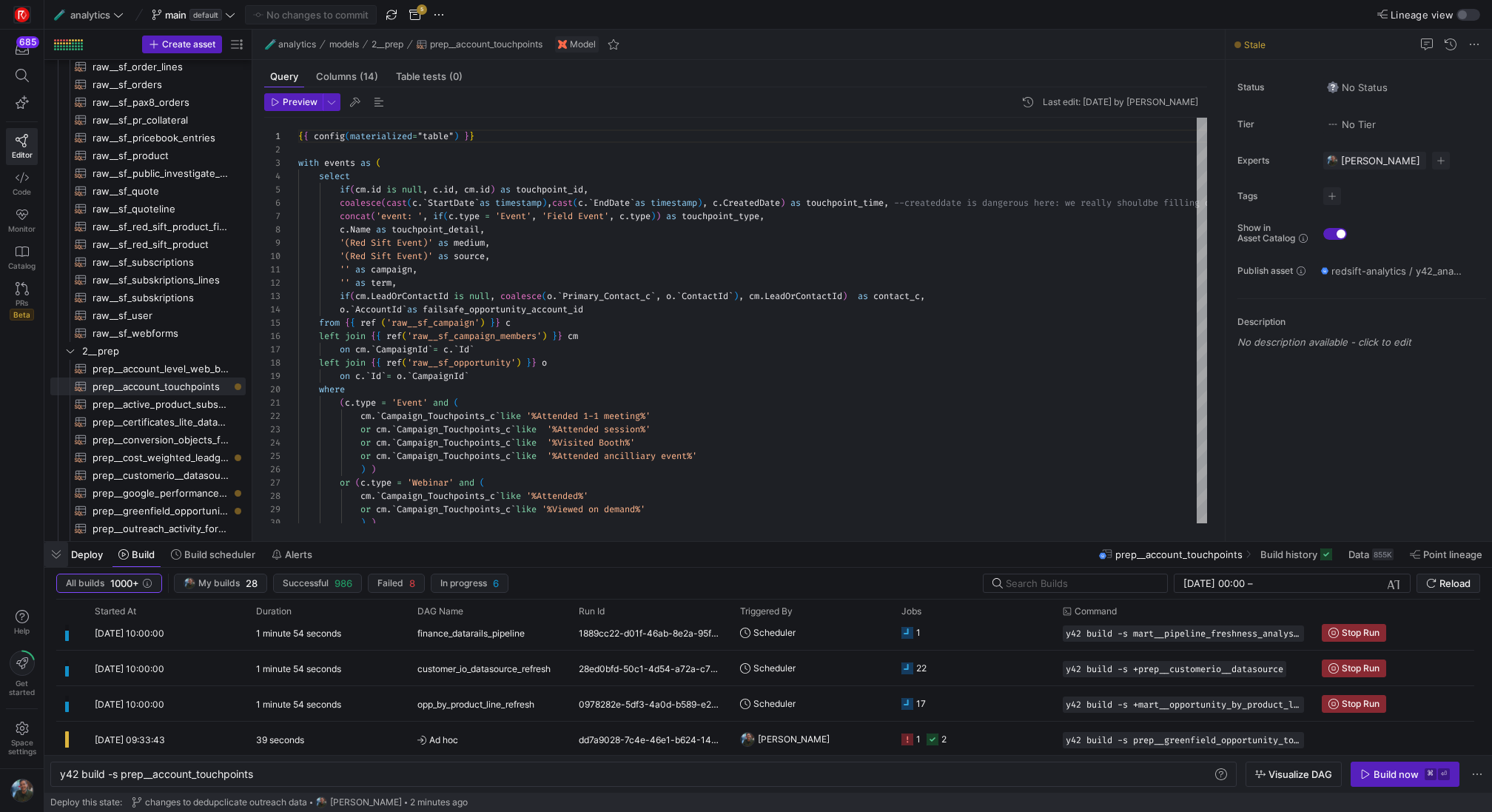
click at [44, 549] on span "button" at bounding box center [56, 553] width 23 height 25
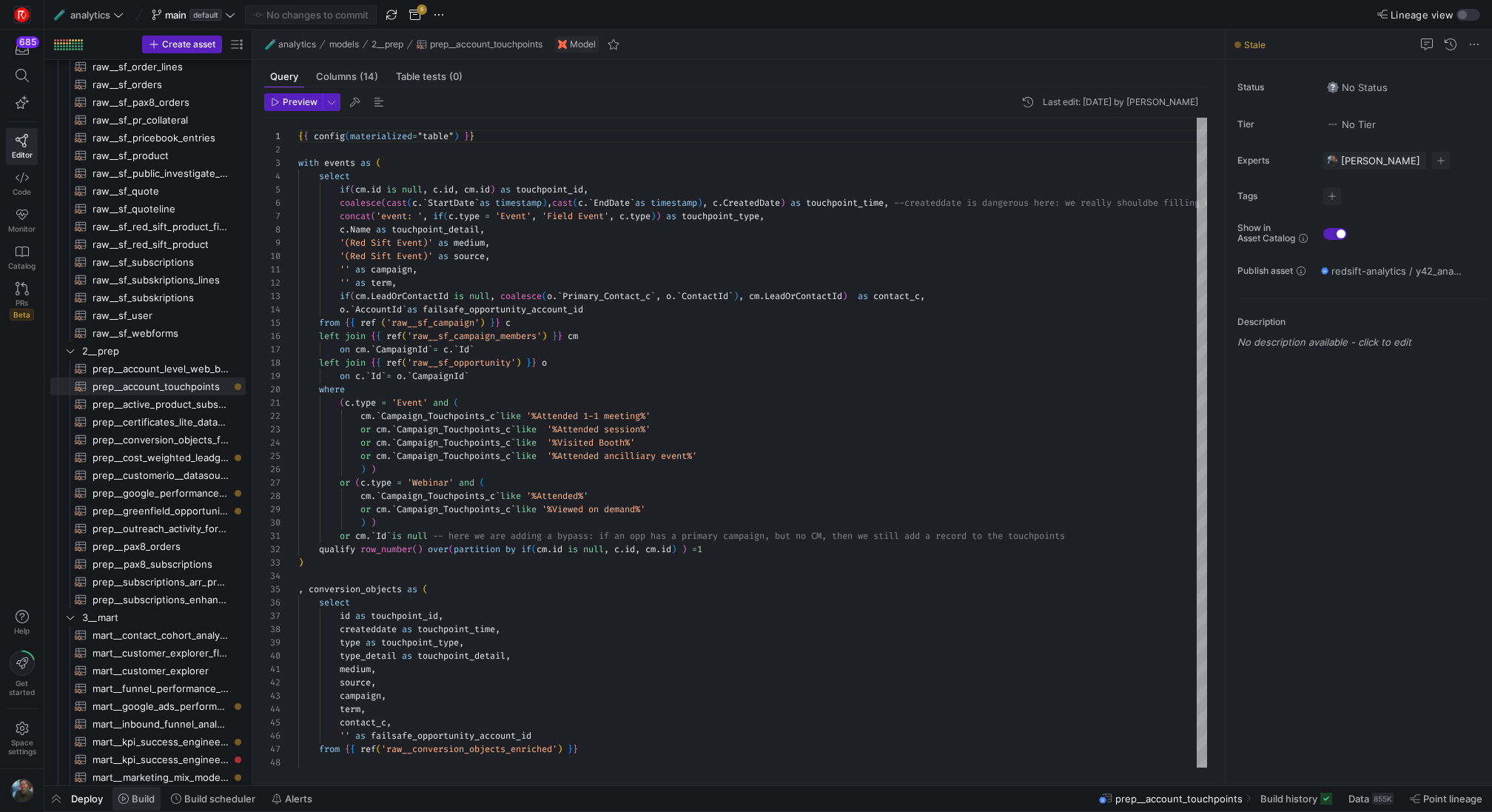
click at [120, 800] on icon at bounding box center [124, 798] width 11 height 11
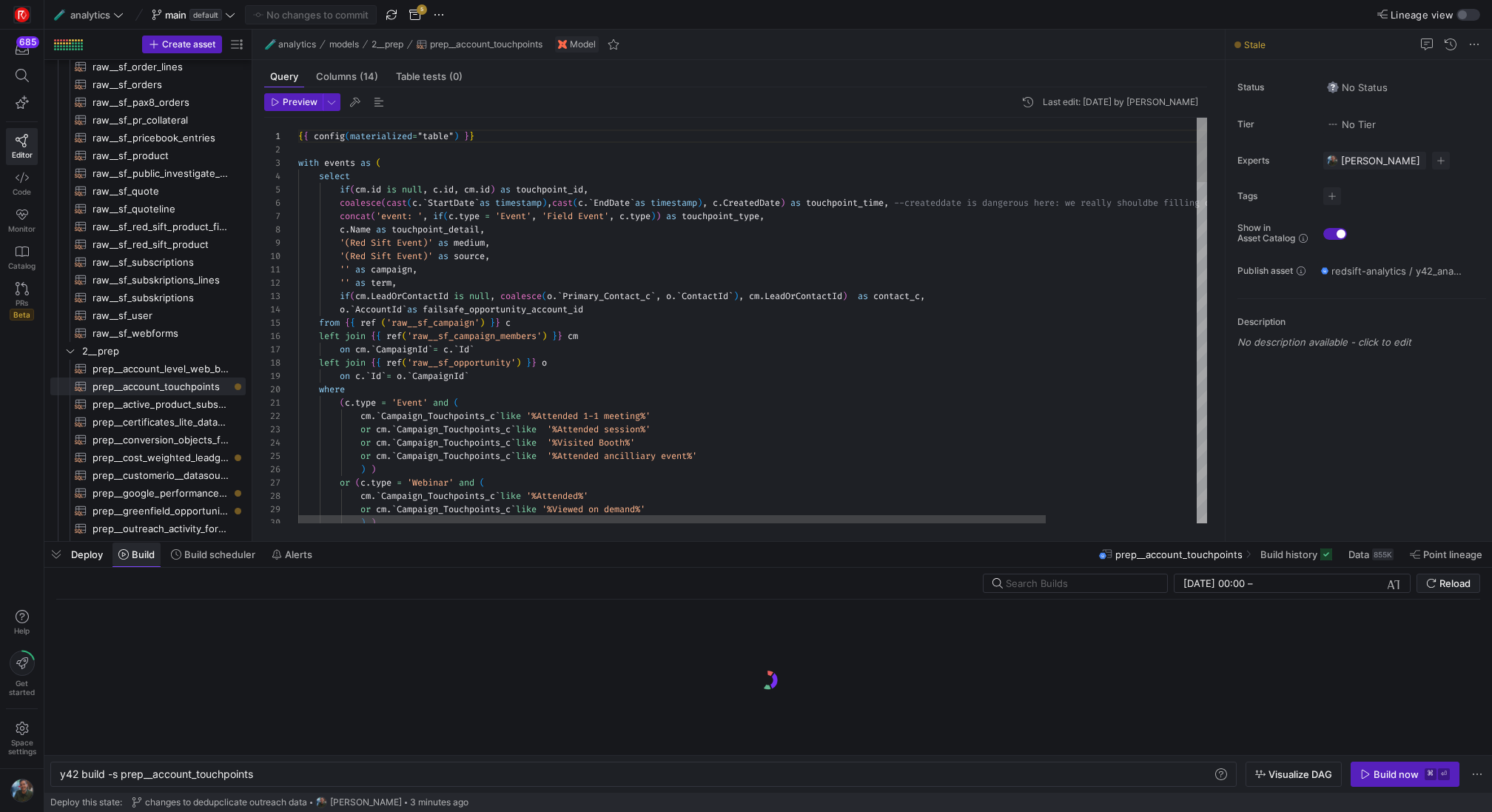
scroll to position [0, 194]
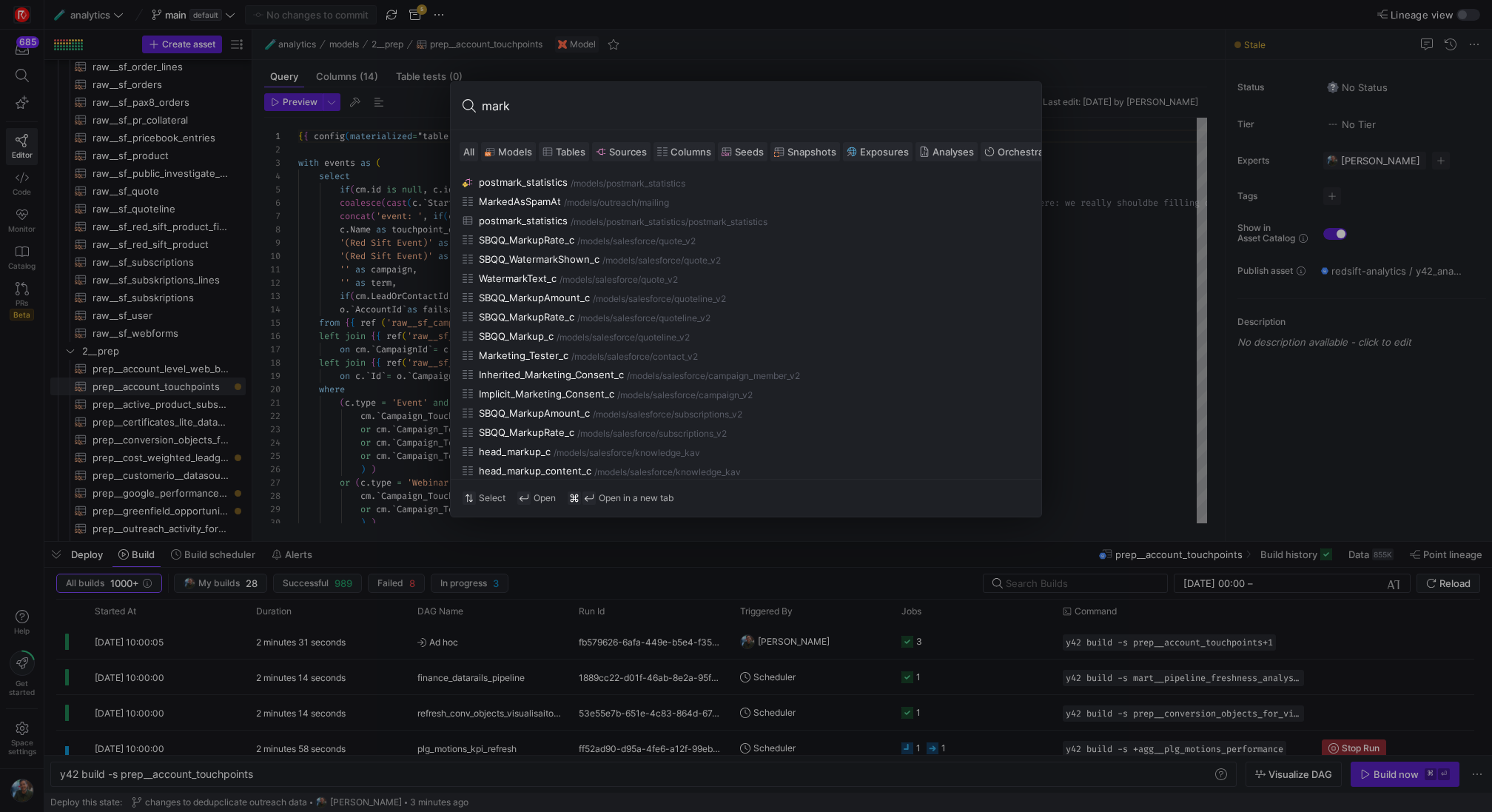
type input "mark"
click at [512, 146] on span "Models" at bounding box center [515, 152] width 34 height 12
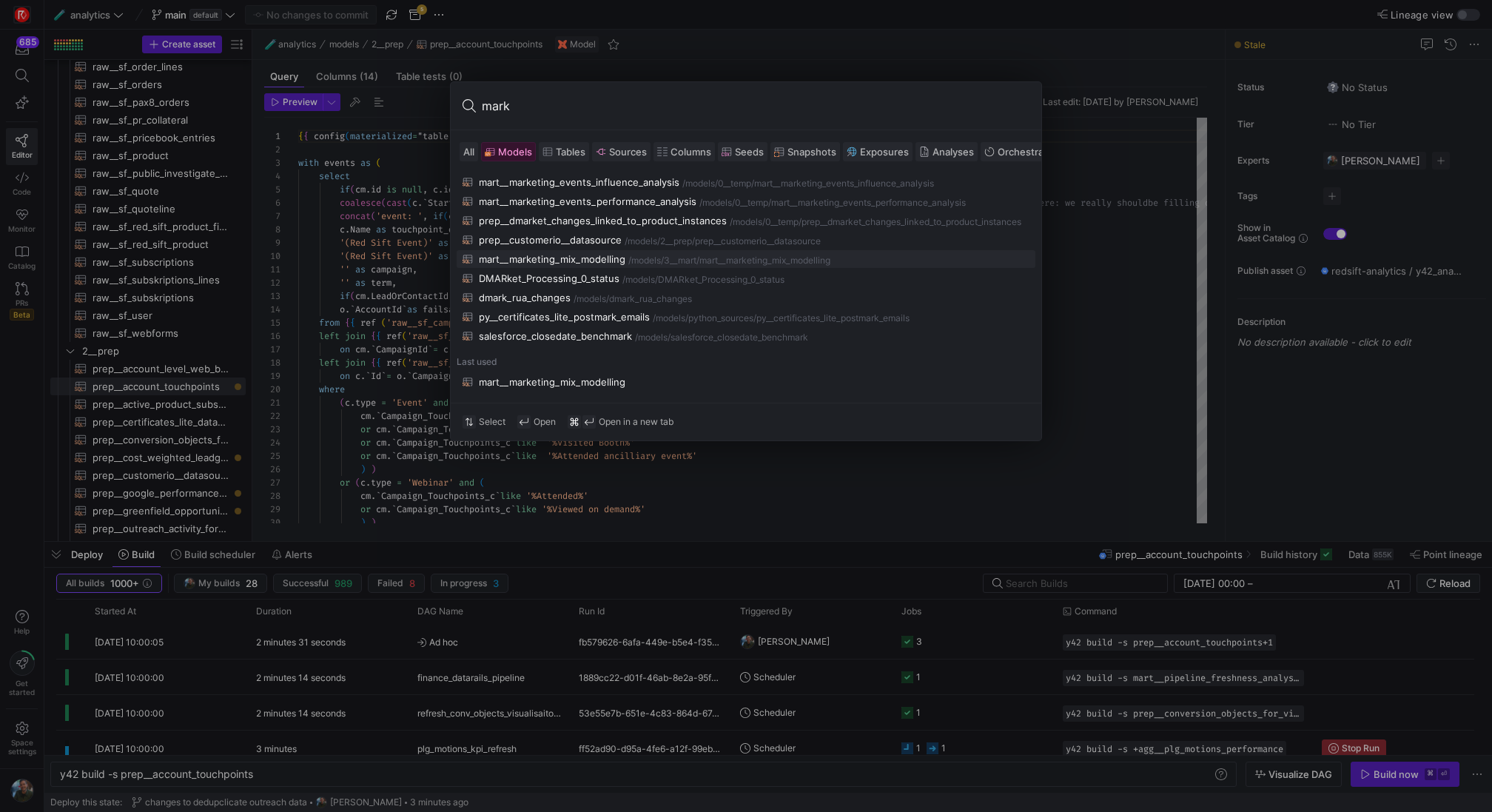
click at [585, 259] on div "mart__marketing_mix_modelling" at bounding box center [552, 259] width 146 height 12
type textarea "with row_calcs as ( select *, row_number() over( partition by opp_id order by t…"
type textarea "y42 build -s mart__marketing_mix_modelling"
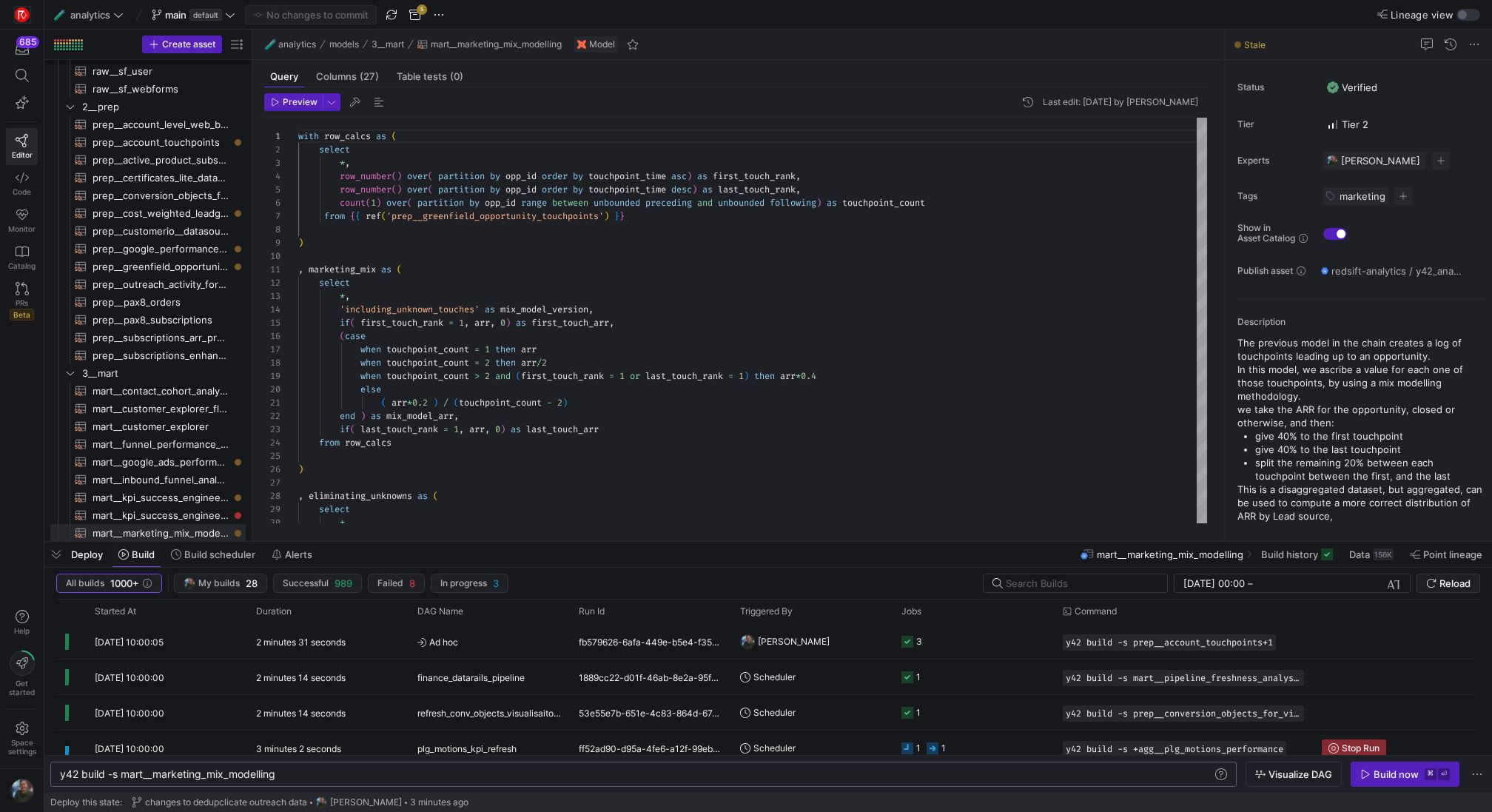
scroll to position [0, 217]
click at [461, 780] on div "y42 build -s mart__marketing_mix_modelling" at bounding box center [637, 774] width 1153 height 12
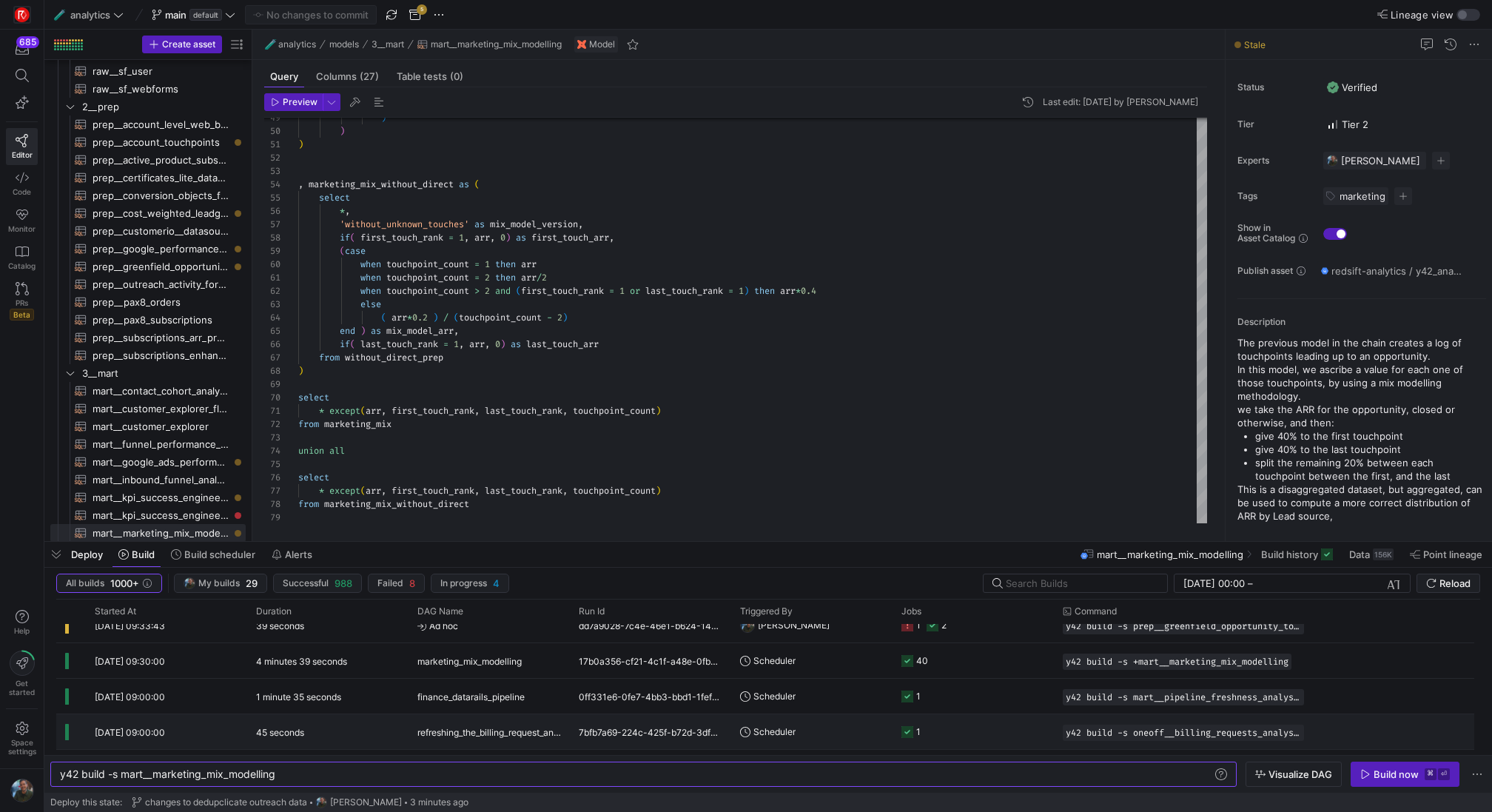
scroll to position [225, 0]
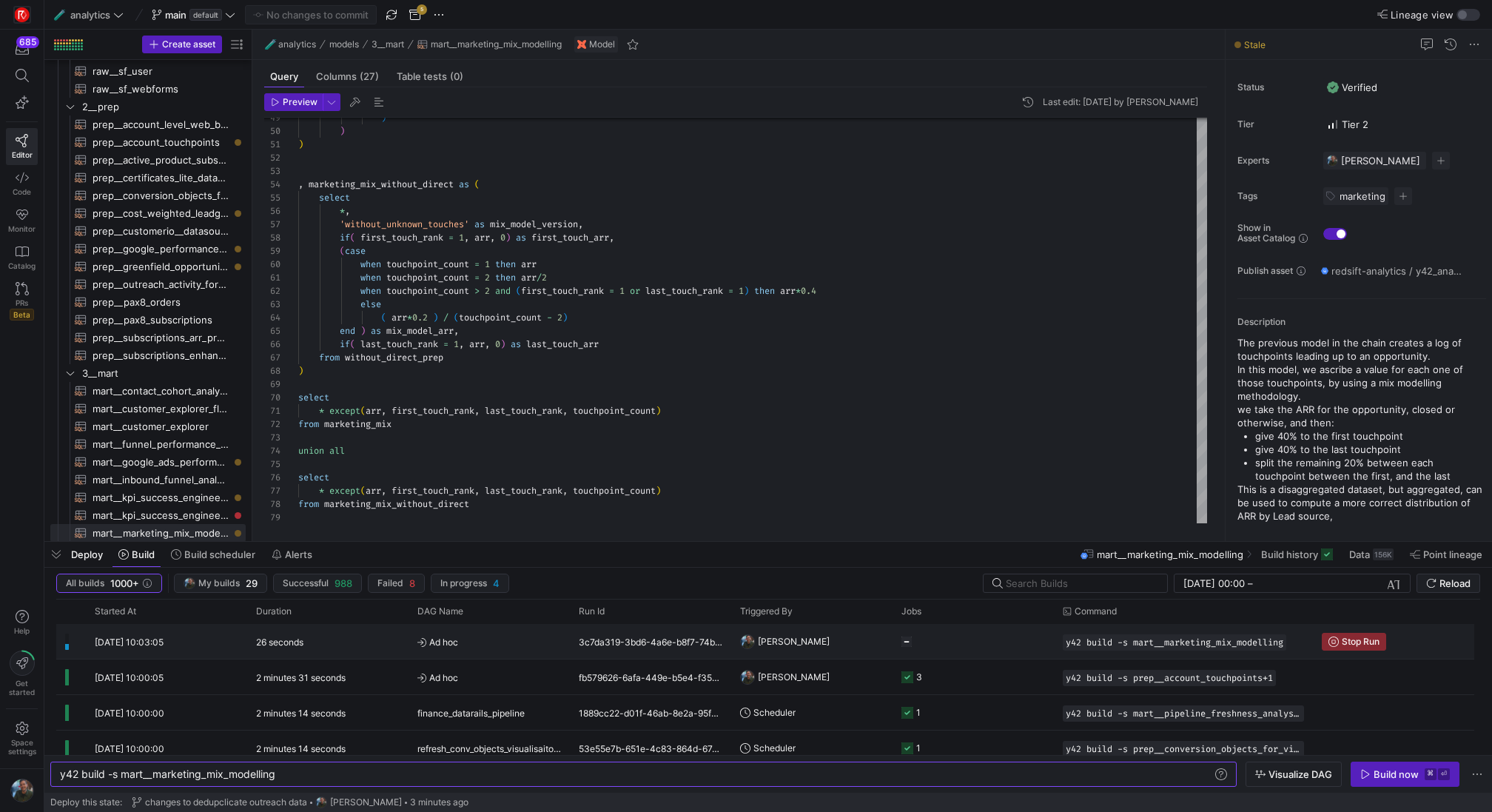
click at [711, 642] on div "3c7da319-3bd6-4a6e-b8f7-74b64e0eb8fb" at bounding box center [651, 641] width 161 height 35
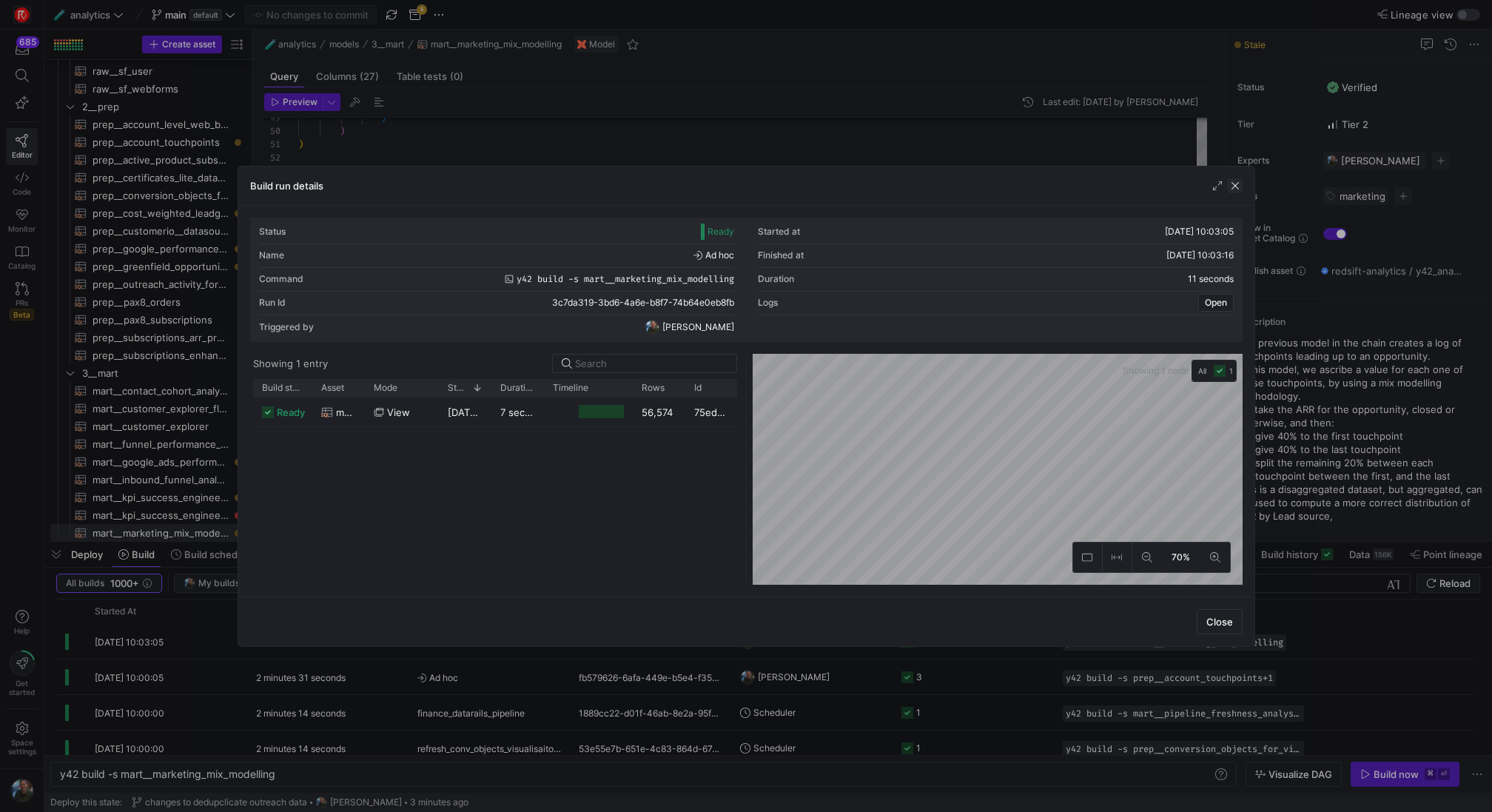
click at [1236, 188] on span "button" at bounding box center [1235, 186] width 15 height 15
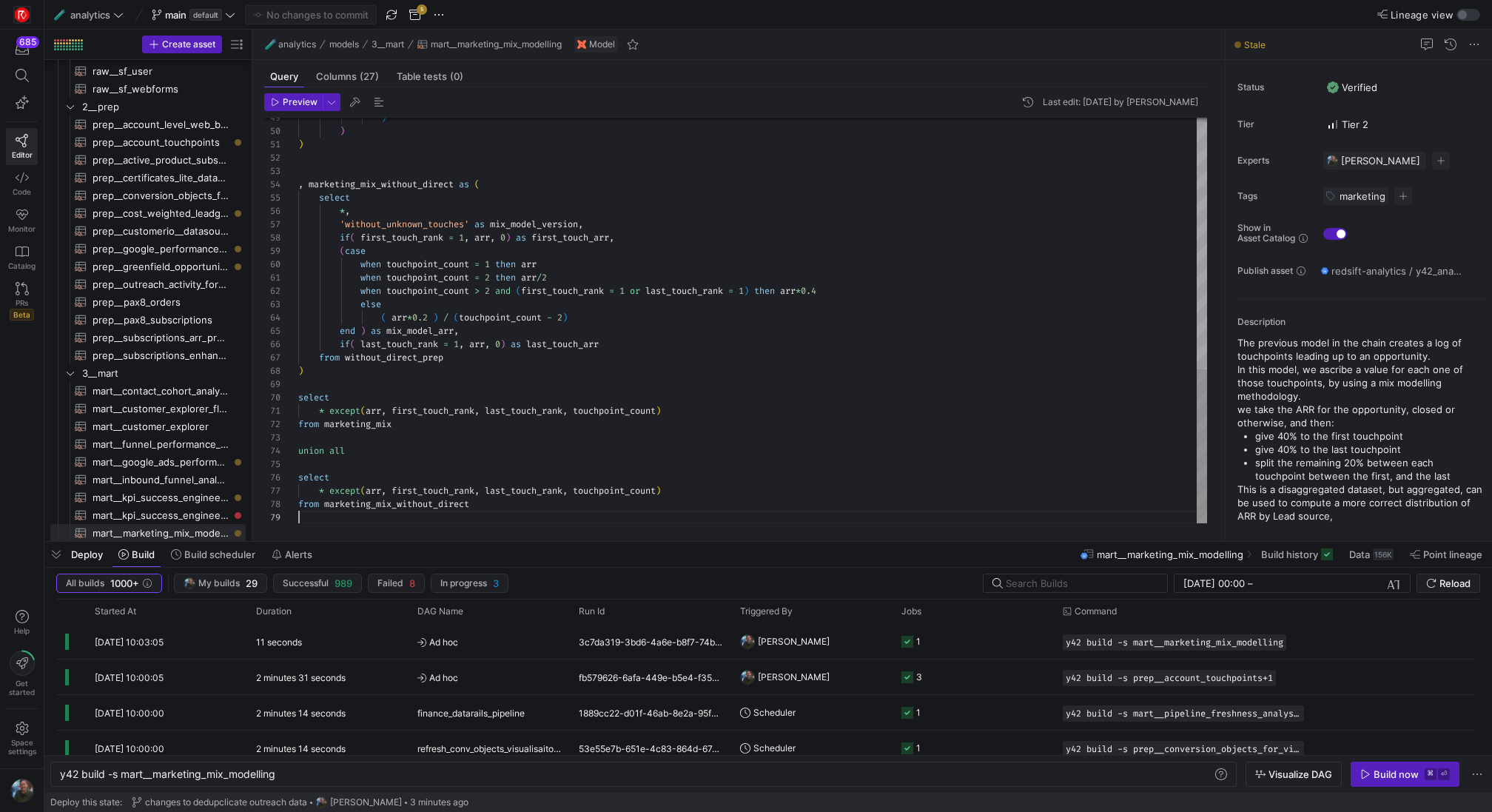
scroll to position [106, 0]
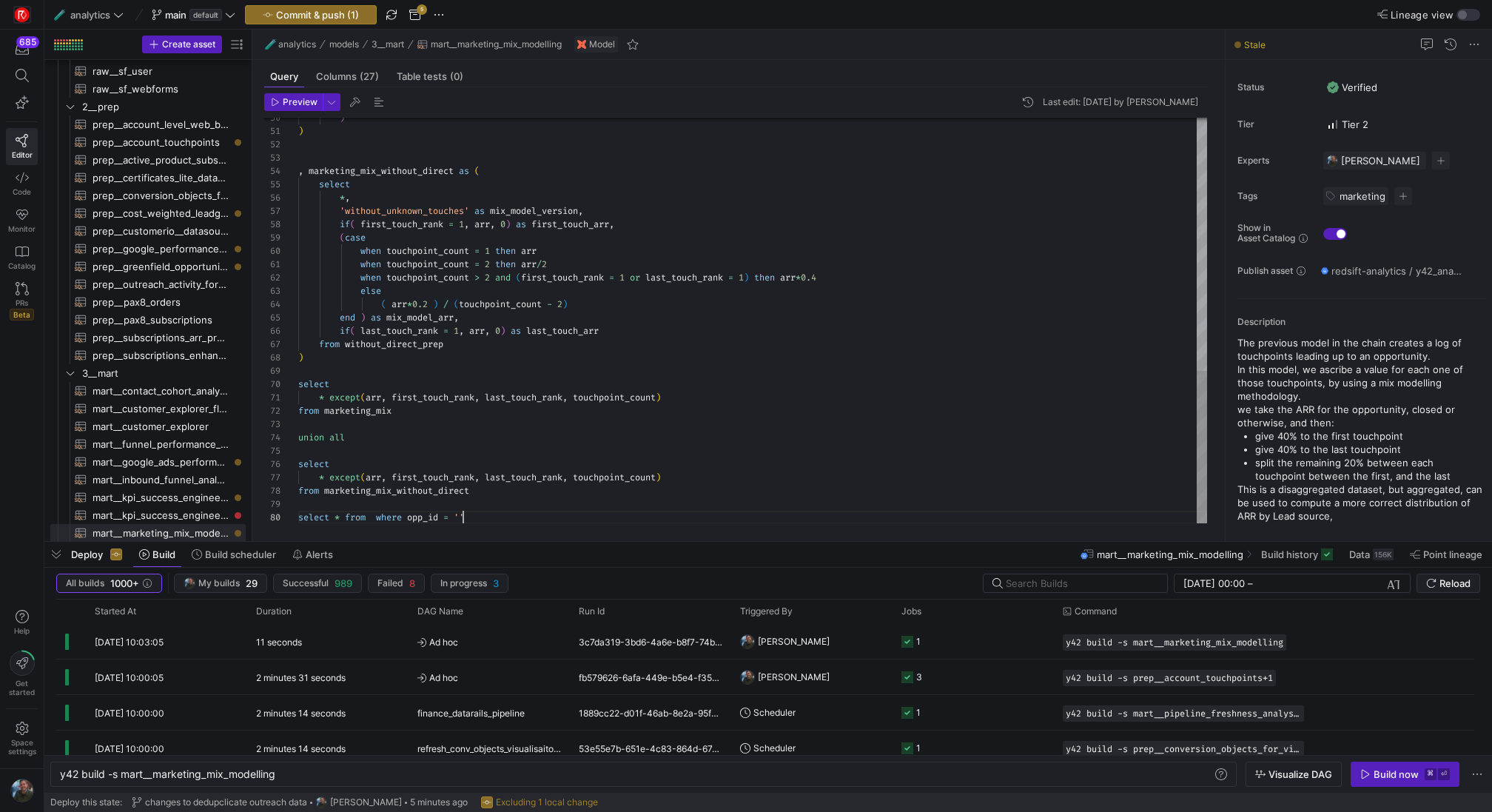
scroll to position [120, 261]
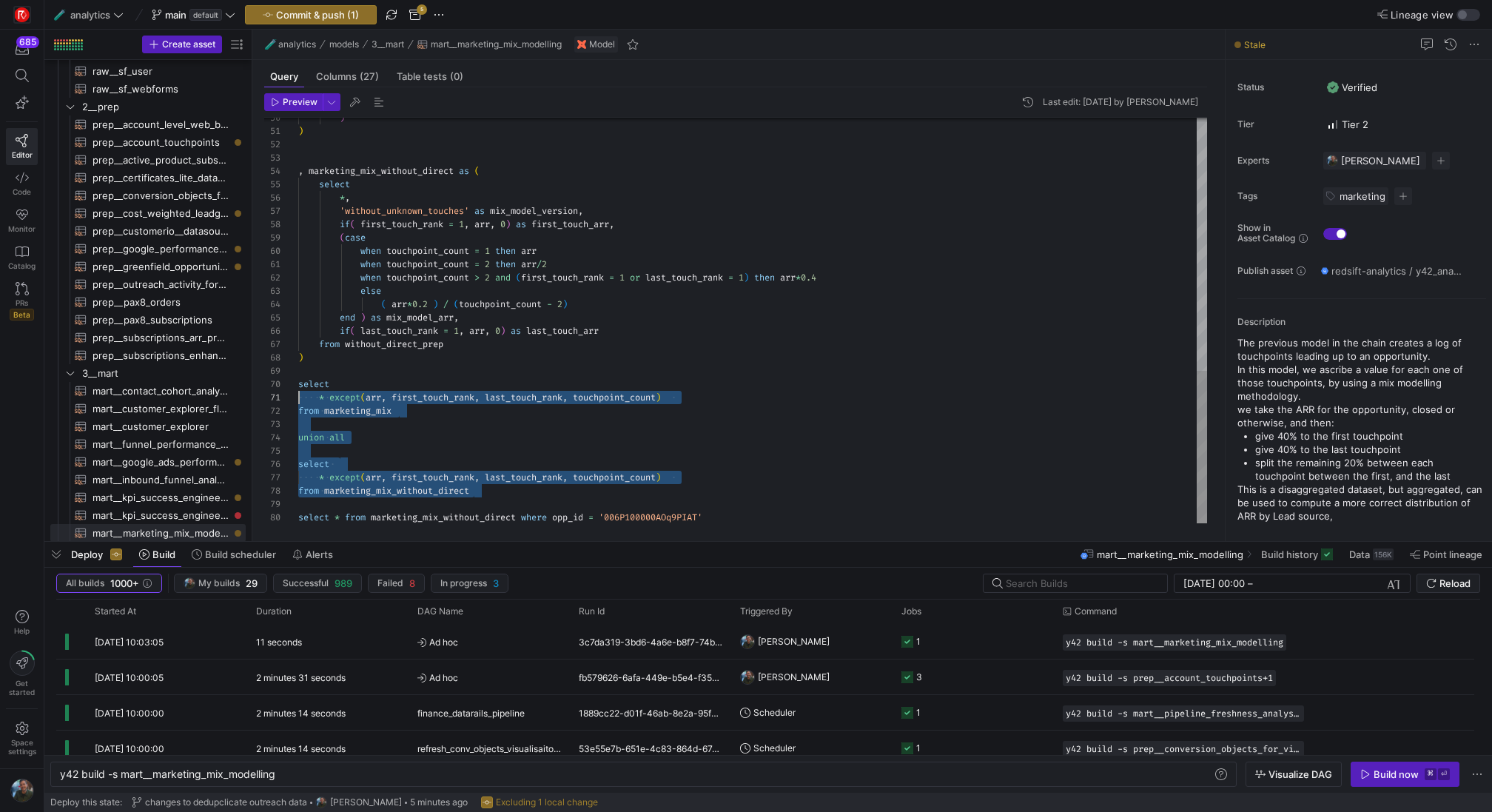
scroll to position [120, 0]
drag, startPoint x: 493, startPoint y: 492, endPoint x: 285, endPoint y: 378, distance: 237.2
click at [286, 104] on span "Preview" at bounding box center [300, 103] width 35 height 11
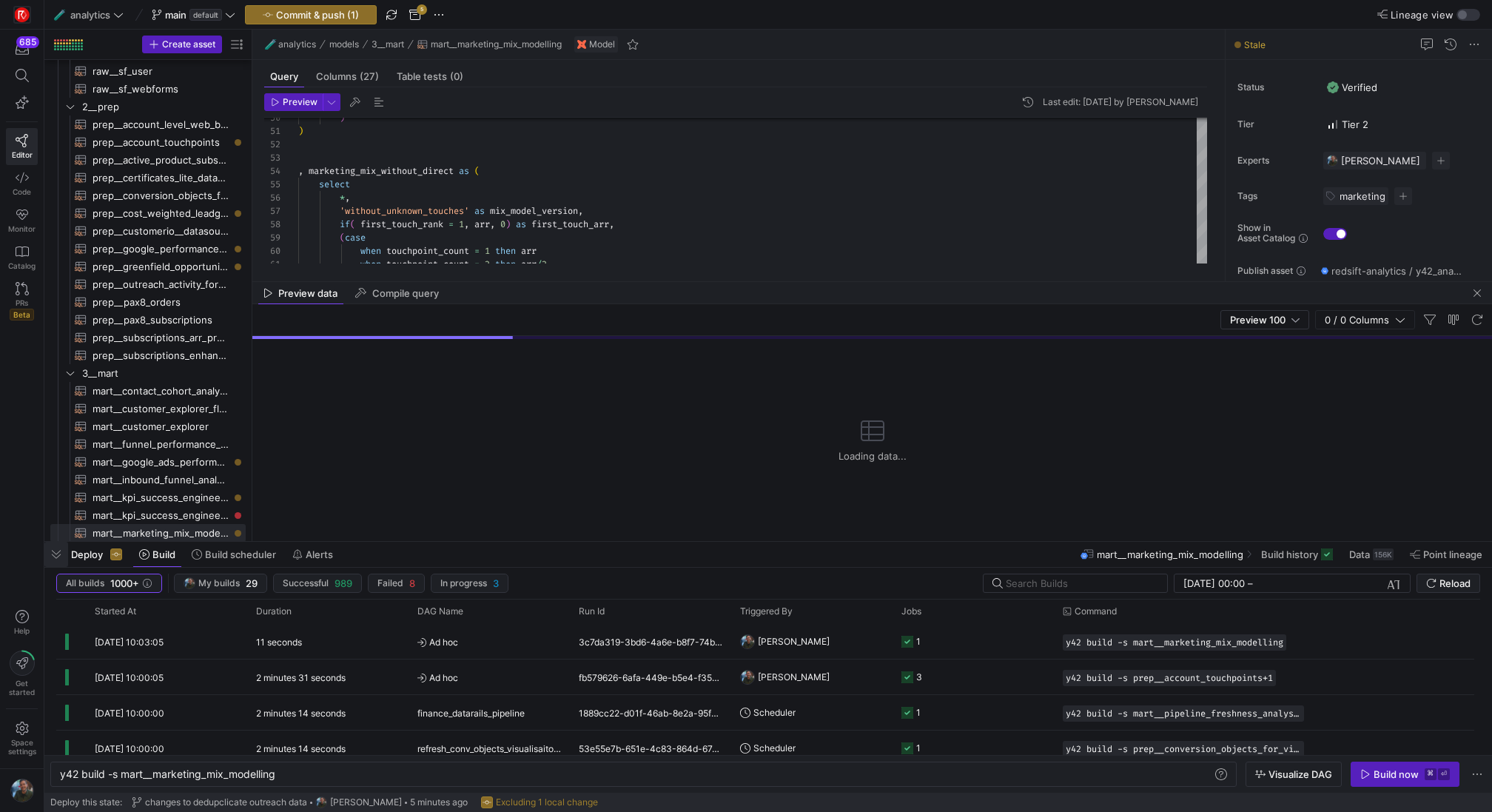
click at [60, 553] on span "button" at bounding box center [56, 553] width 23 height 25
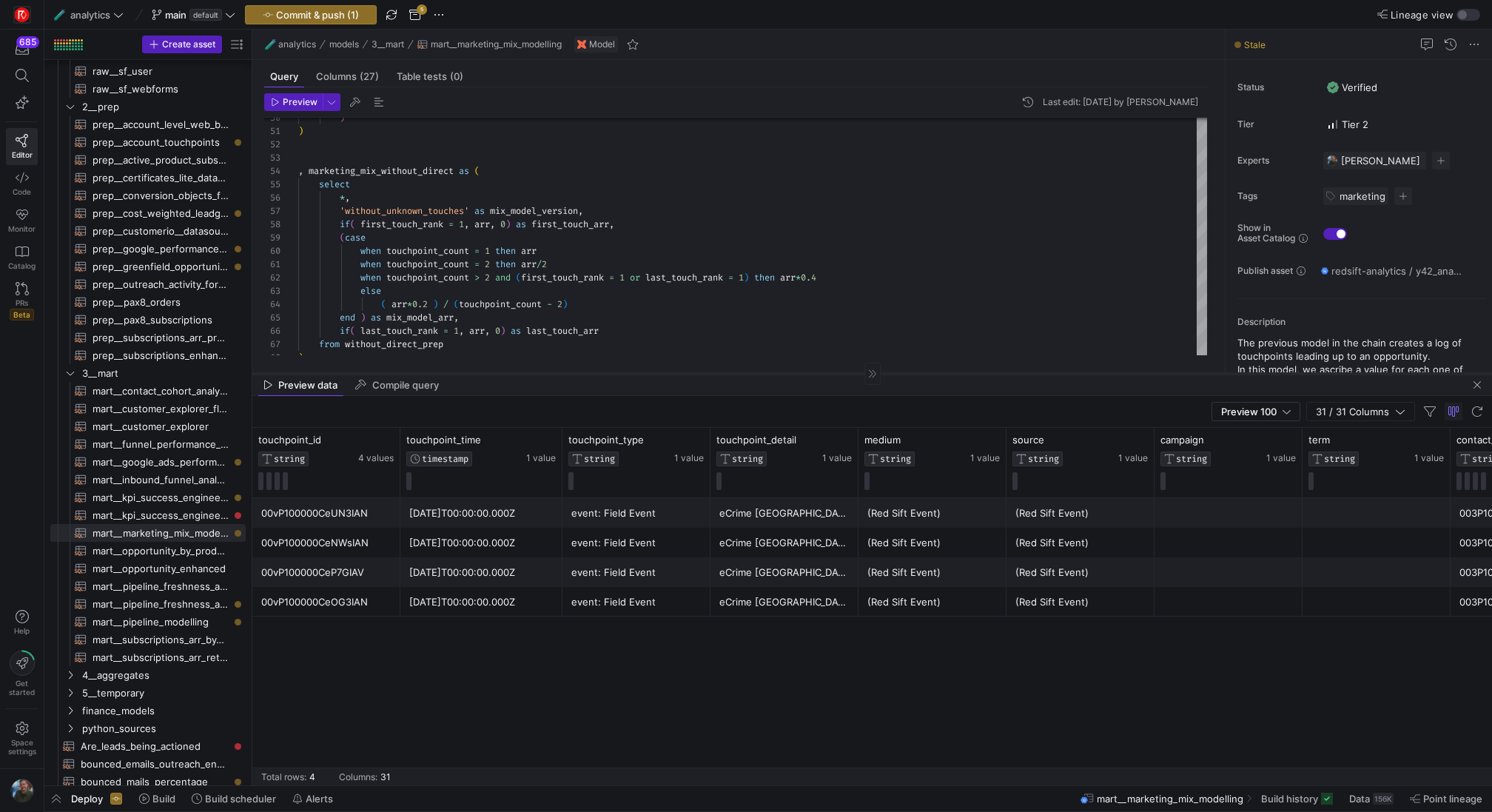
drag, startPoint x: 479, startPoint y: 525, endPoint x: 479, endPoint y: 372, distance: 153.0
click at [479, 373] on div at bounding box center [872, 373] width 1239 height 1
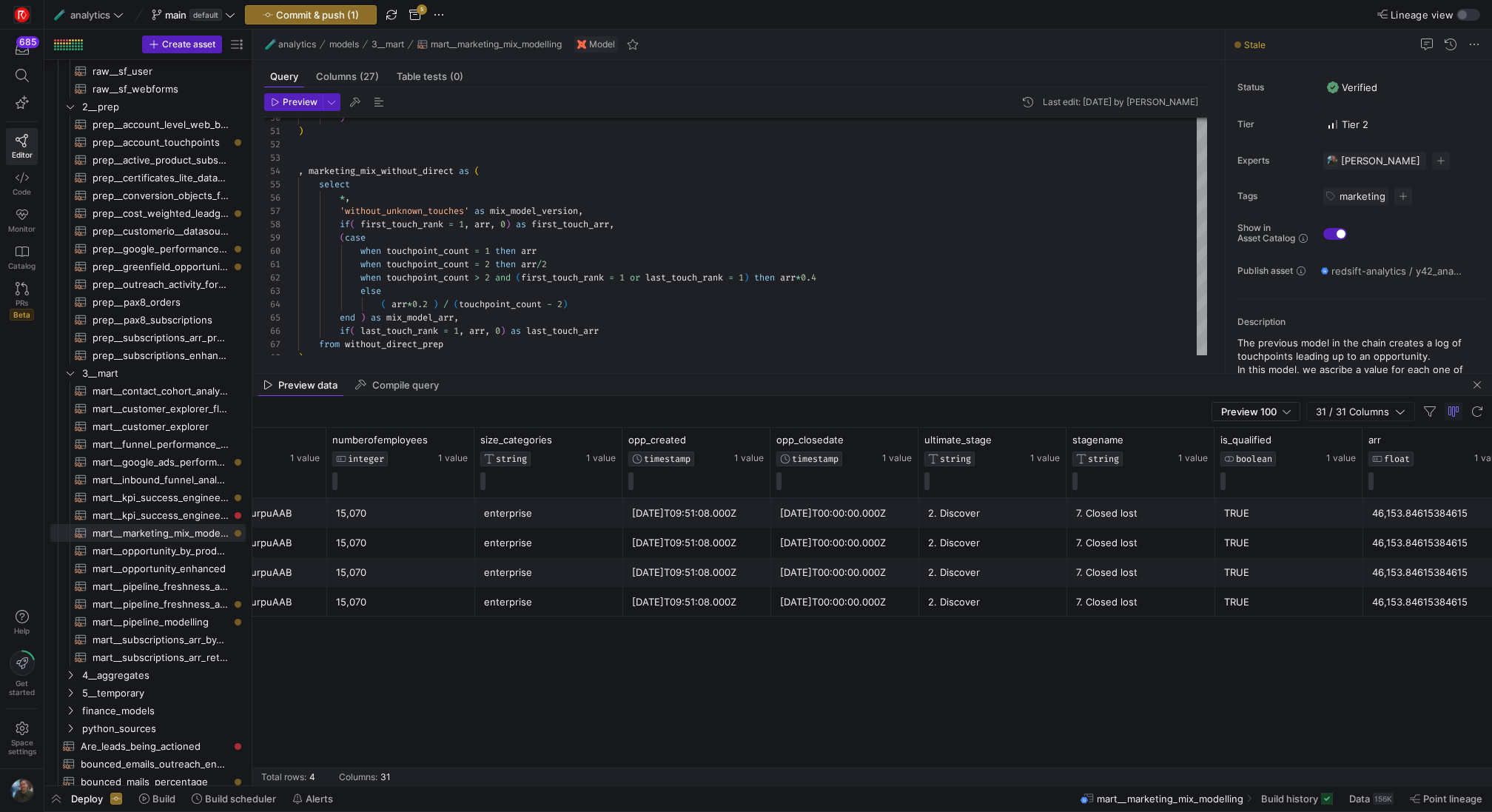
scroll to position [0, 2481]
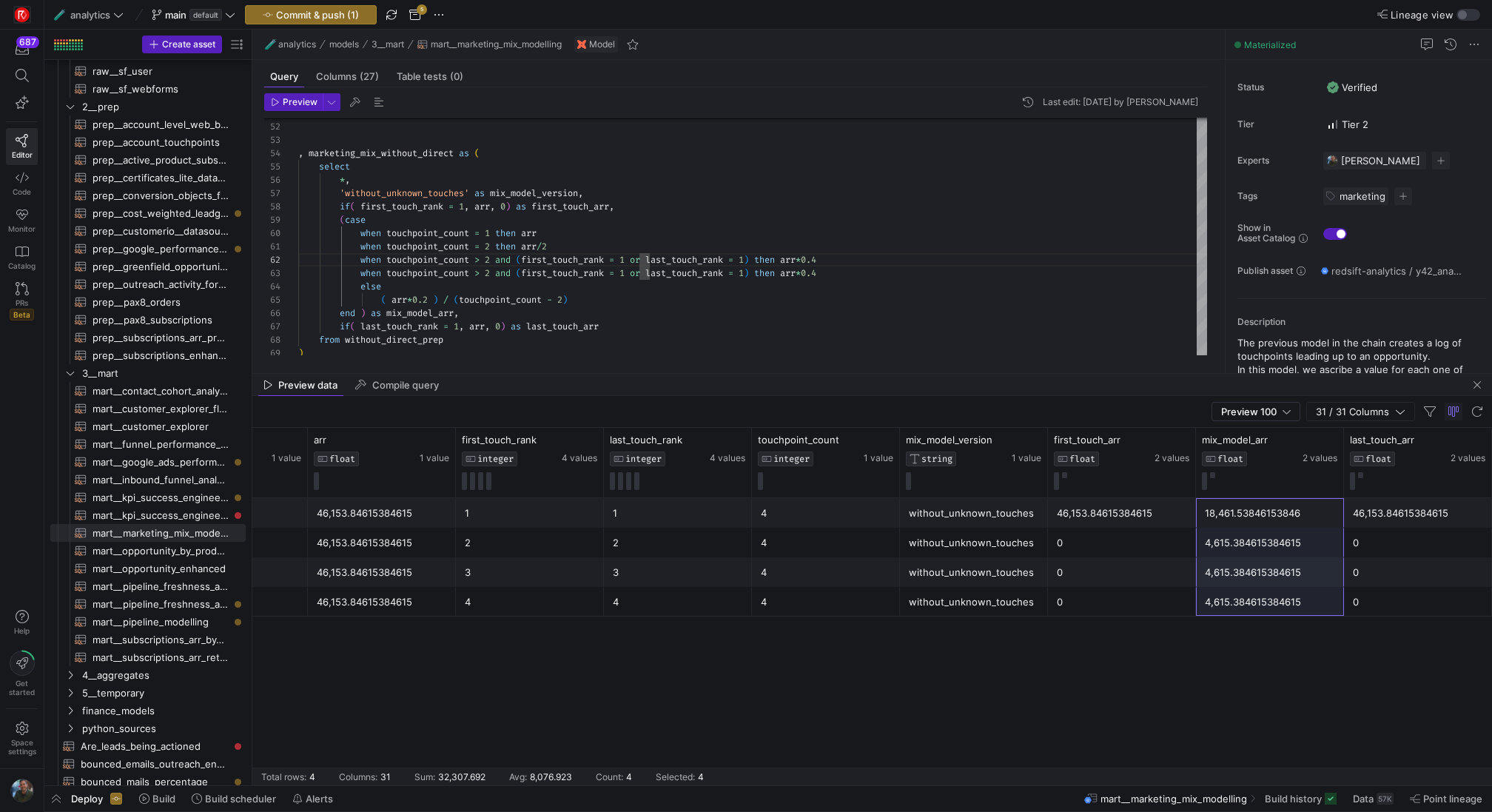
drag, startPoint x: 1251, startPoint y: 508, endPoint x: 1249, endPoint y: 599, distance: 91.0
click at [1251, 532] on div "4,615.384615384615" at bounding box center [1270, 543] width 130 height 29
drag, startPoint x: 1242, startPoint y: 541, endPoint x: 1242, endPoint y: 611, distance: 70.0
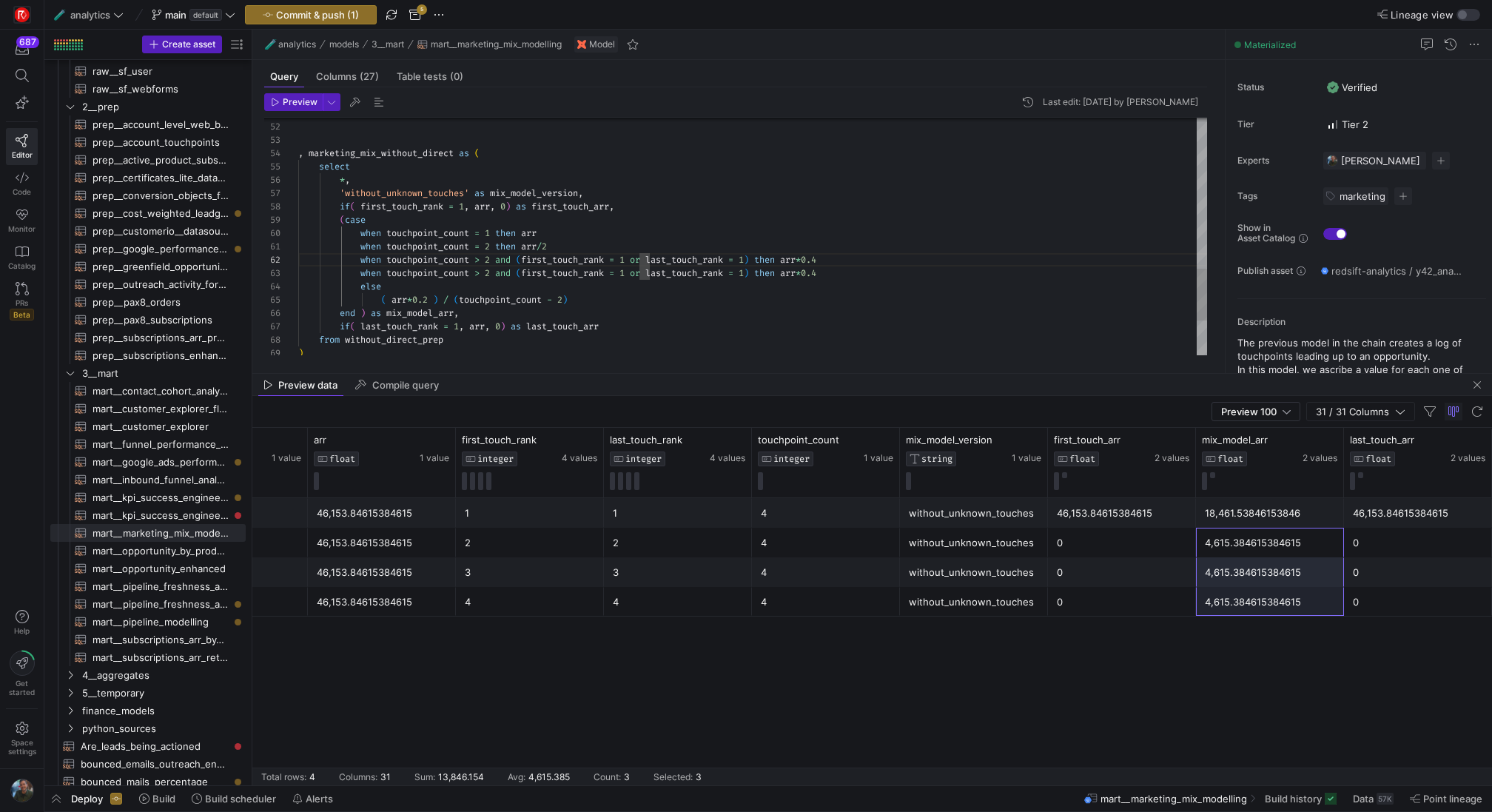
scroll to position [14, 532]
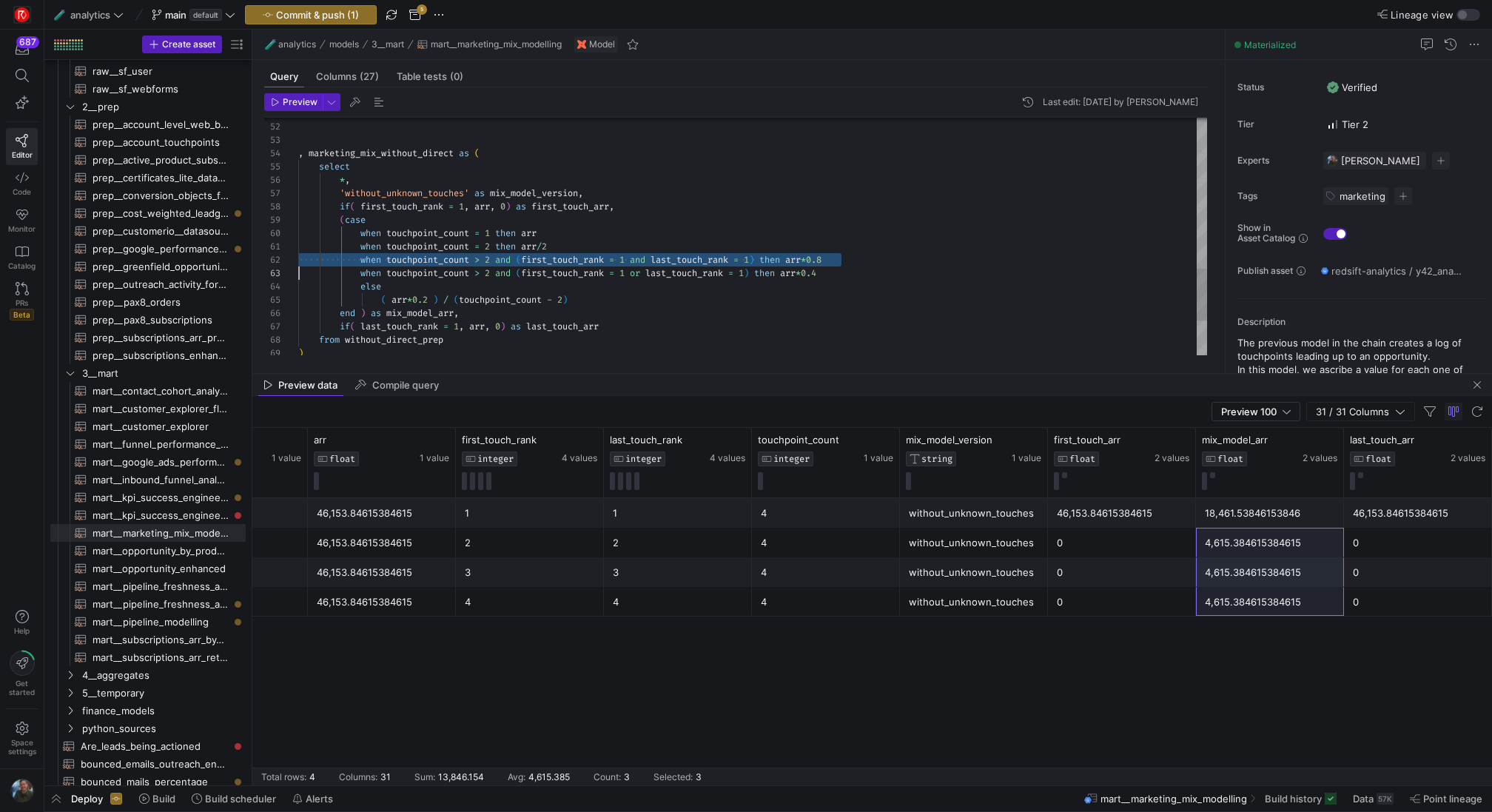
scroll to position [14, 0]
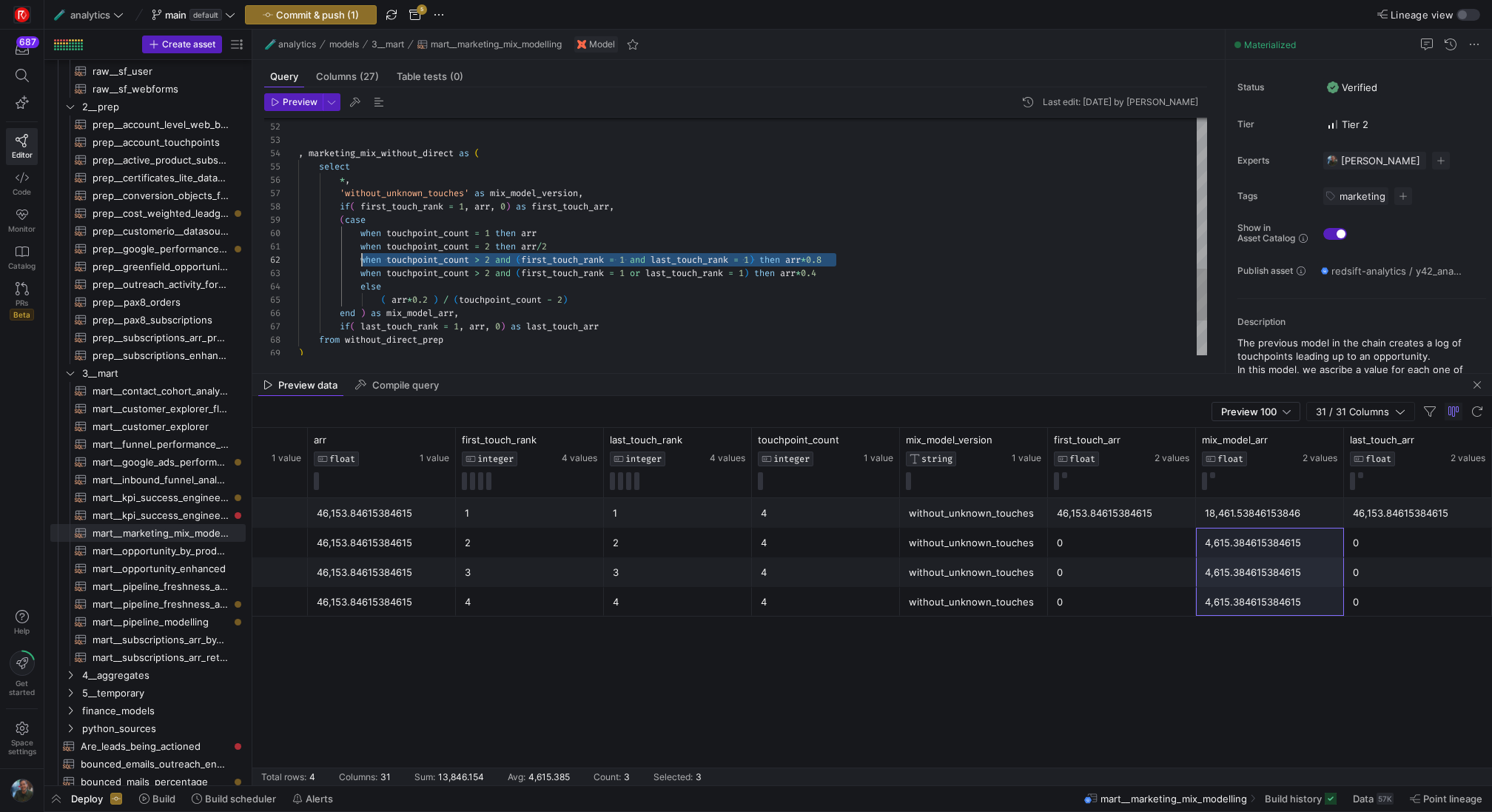
drag, startPoint x: 843, startPoint y: 259, endPoint x: 363, endPoint y: 258, distance: 480.0
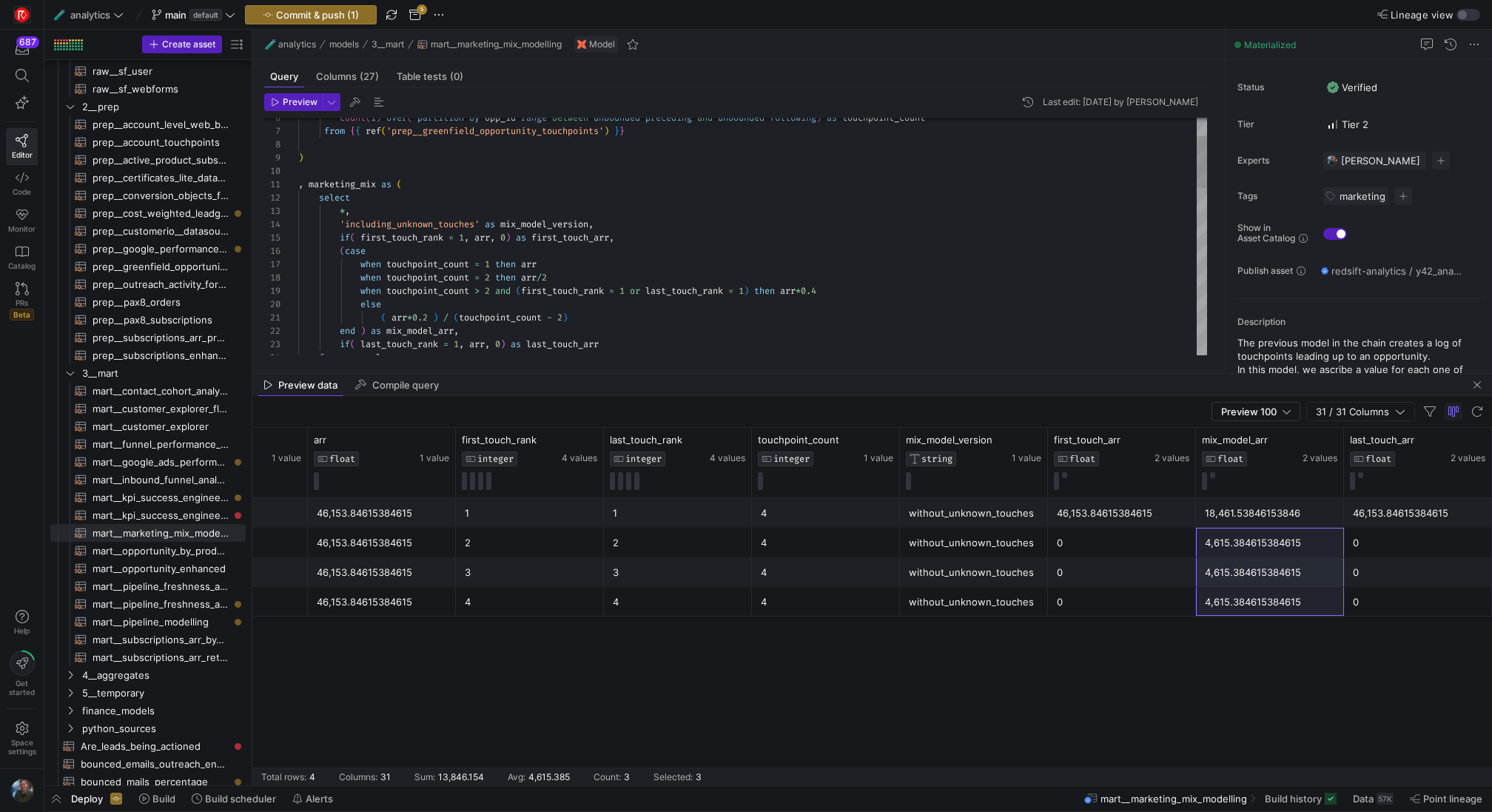
scroll to position [93, 256]
click at [736, 271] on div "from row_calcs if ( last_touch_rank = 1 , arr , 0 ) as last_touch_arr end ) as …" at bounding box center [752, 578] width 908 height 1091
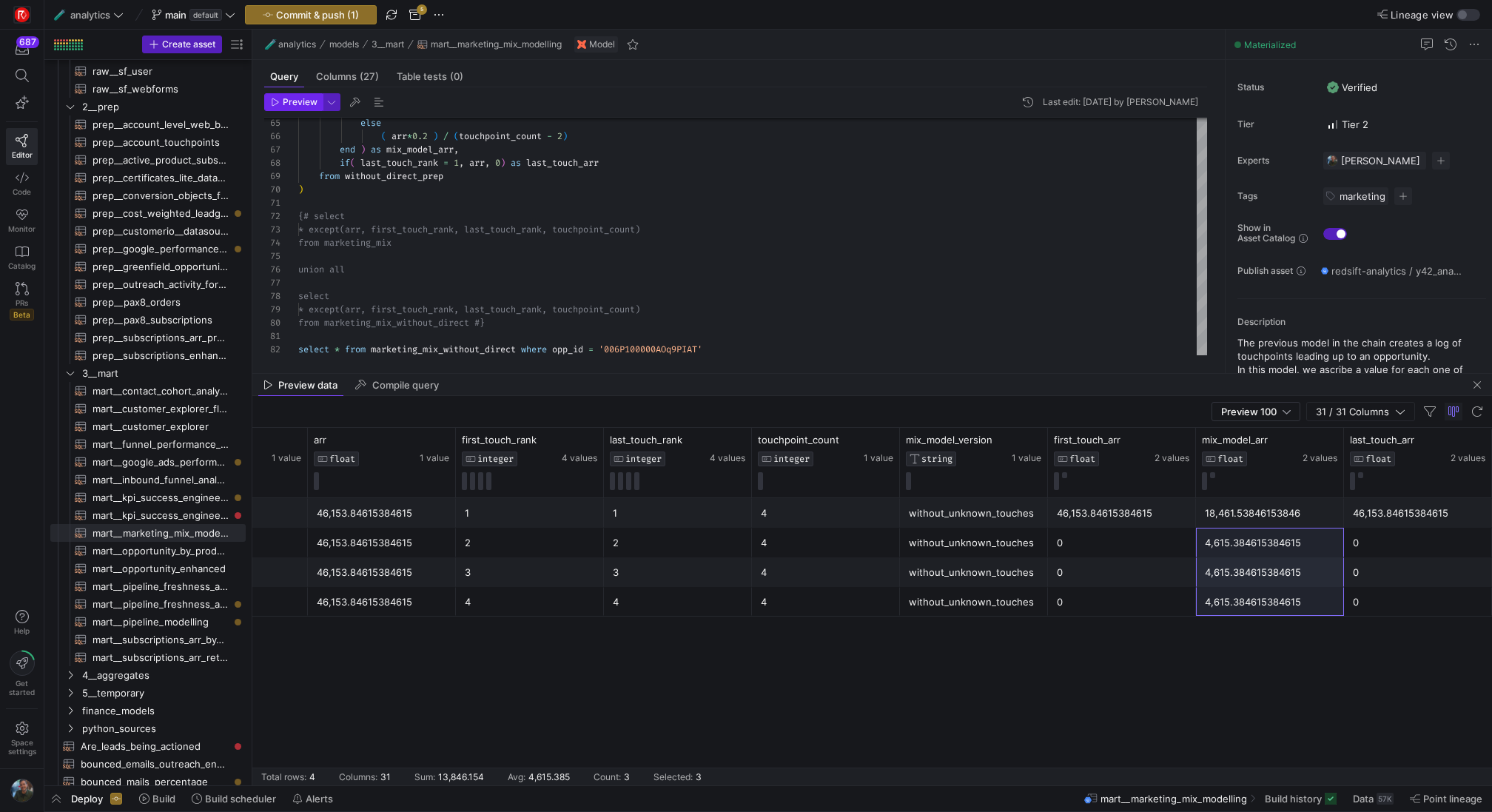
click at [307, 100] on span "Preview" at bounding box center [300, 103] width 35 height 11
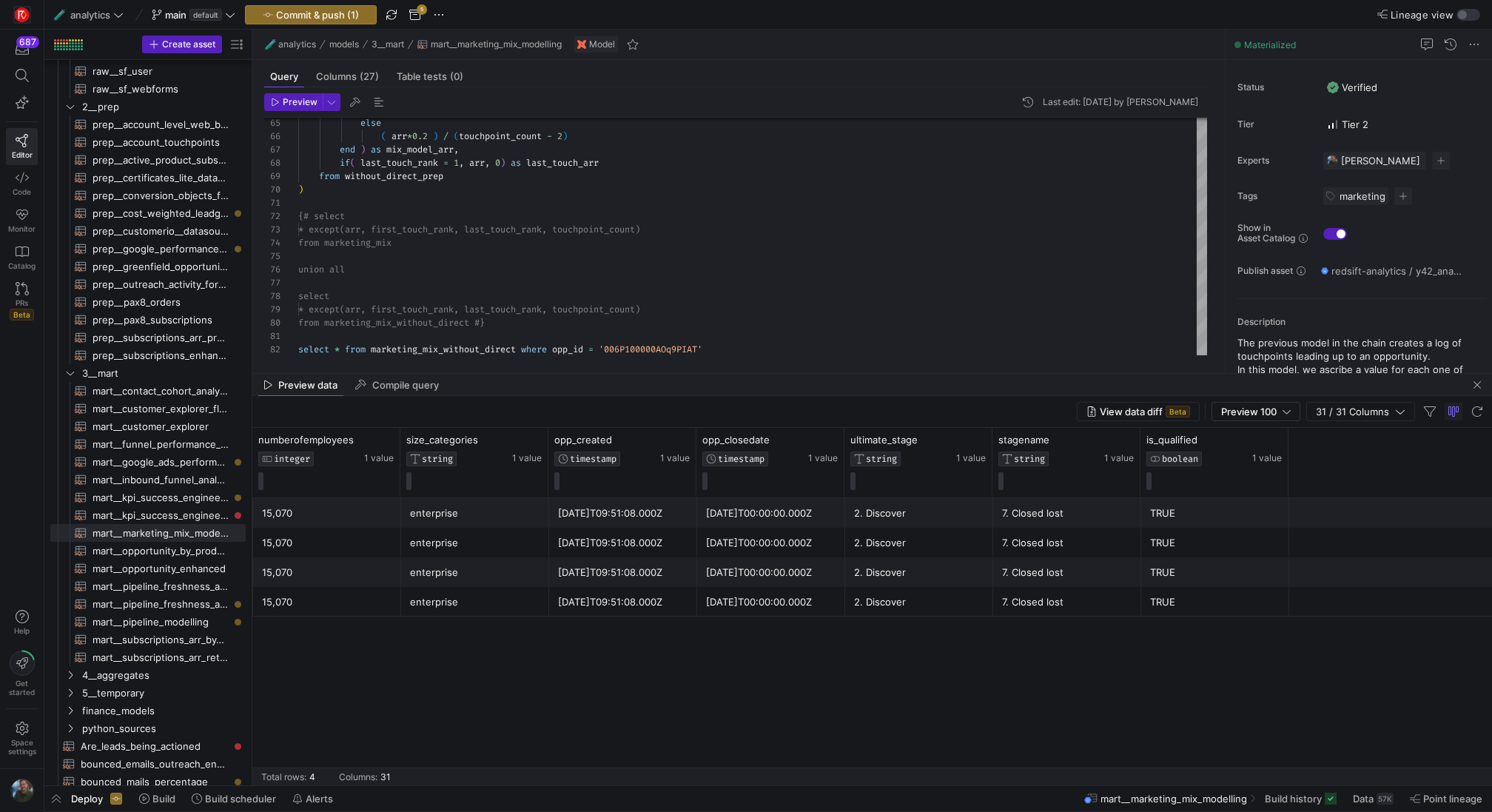
scroll to position [0, 3081]
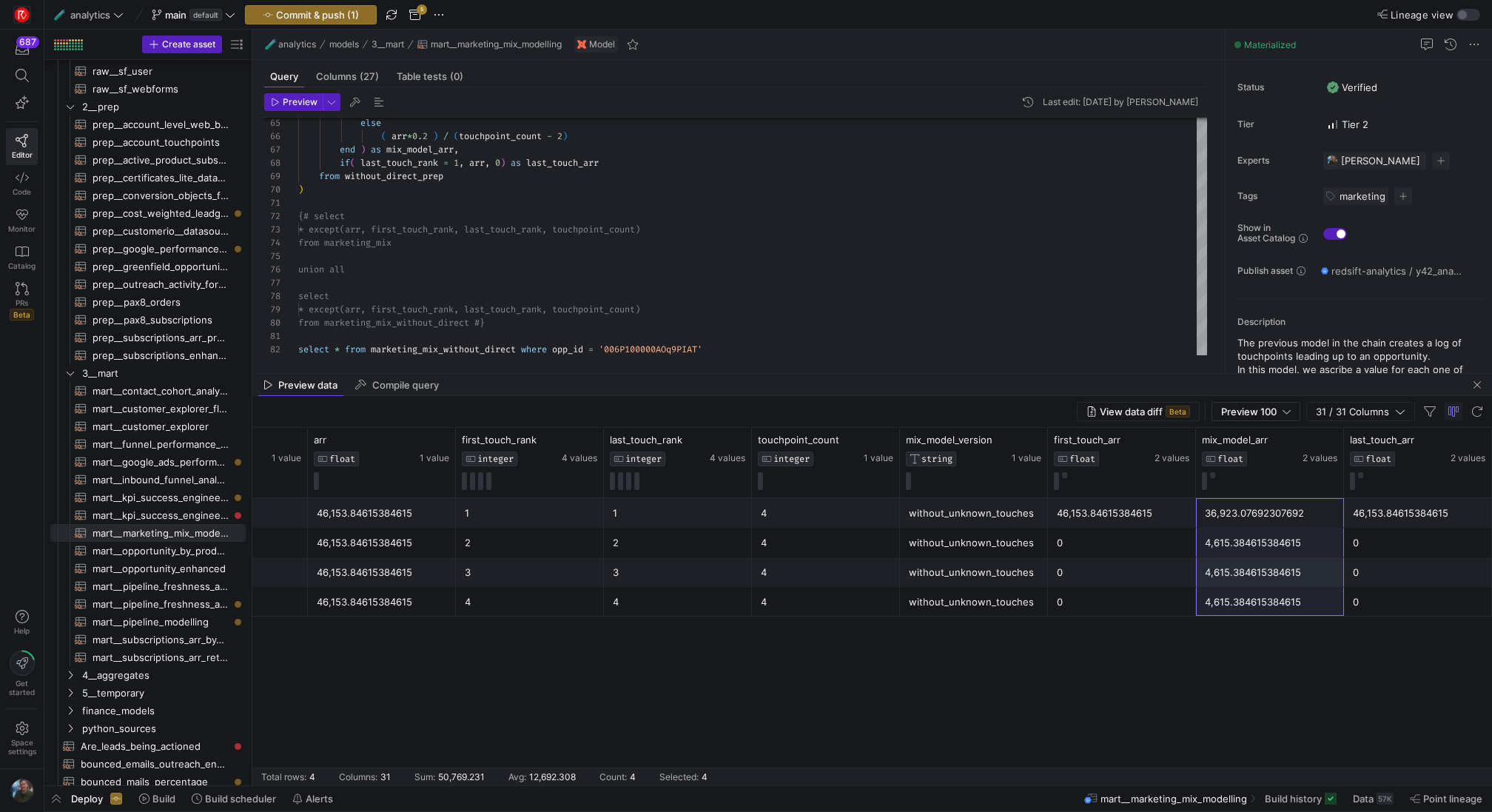
drag, startPoint x: 1264, startPoint y: 512, endPoint x: 1267, endPoint y: 605, distance: 93.0
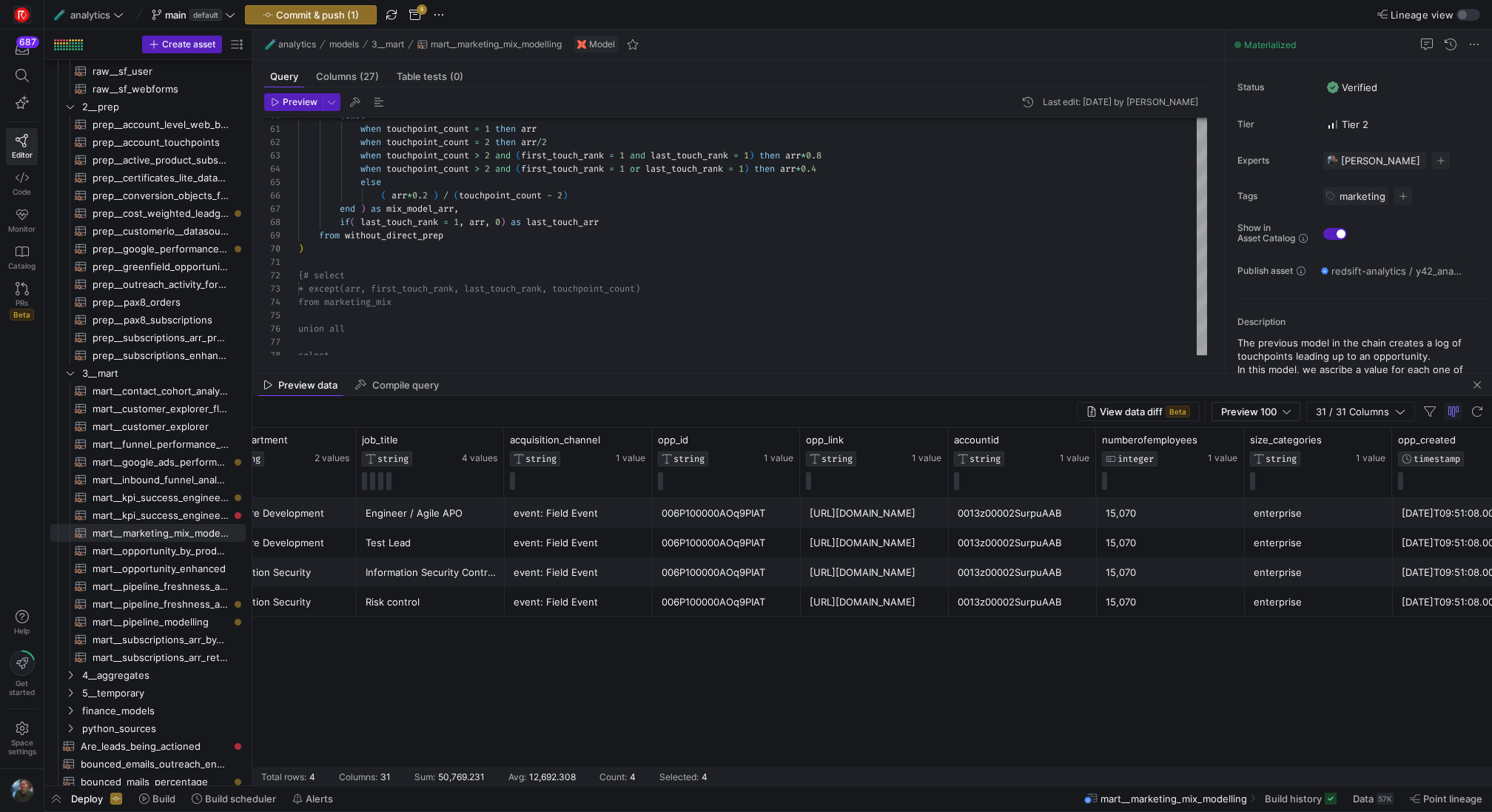
scroll to position [0, 622]
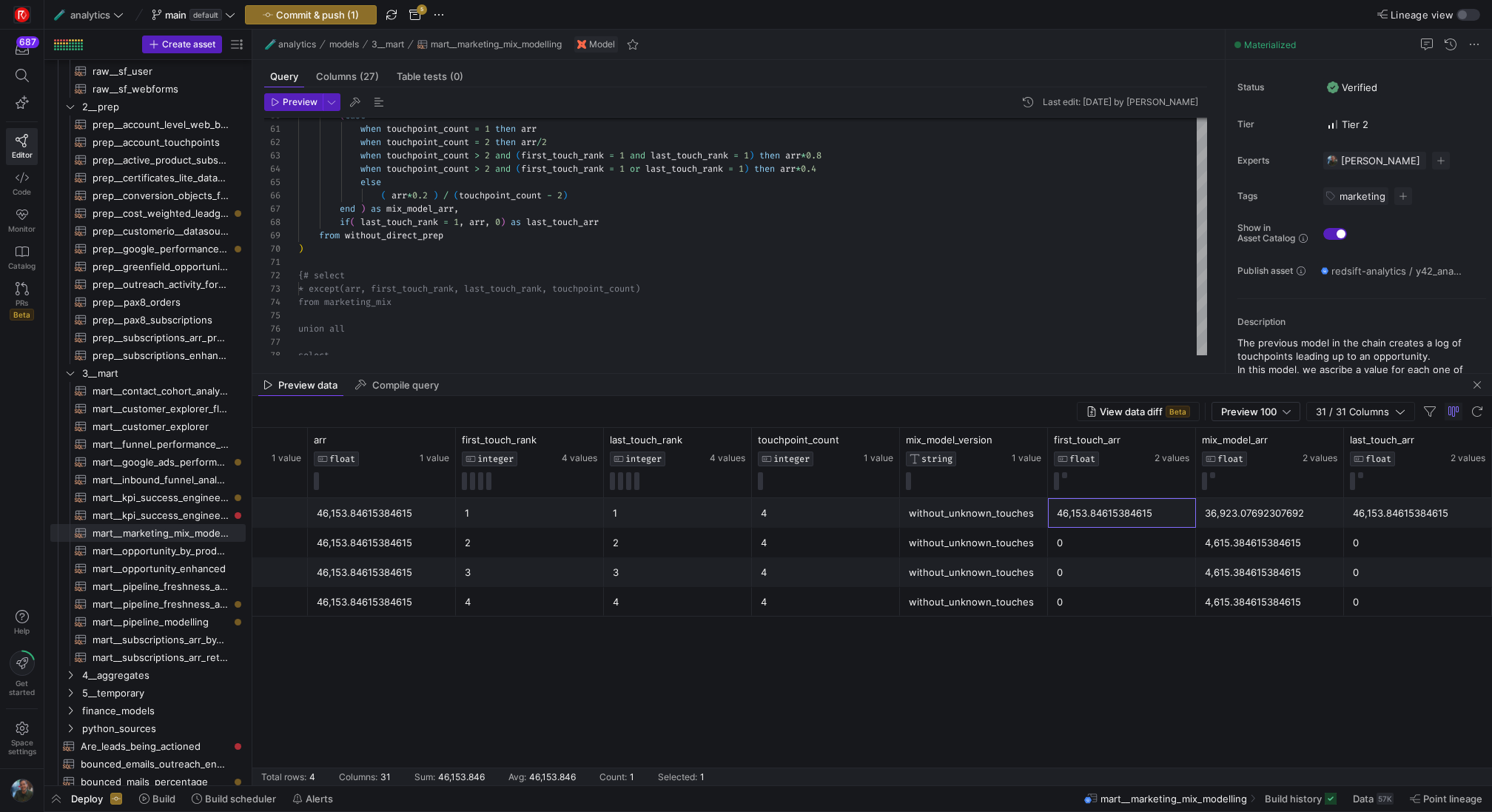
click at [1130, 516] on div "46,153.84615384615" at bounding box center [1122, 513] width 130 height 29
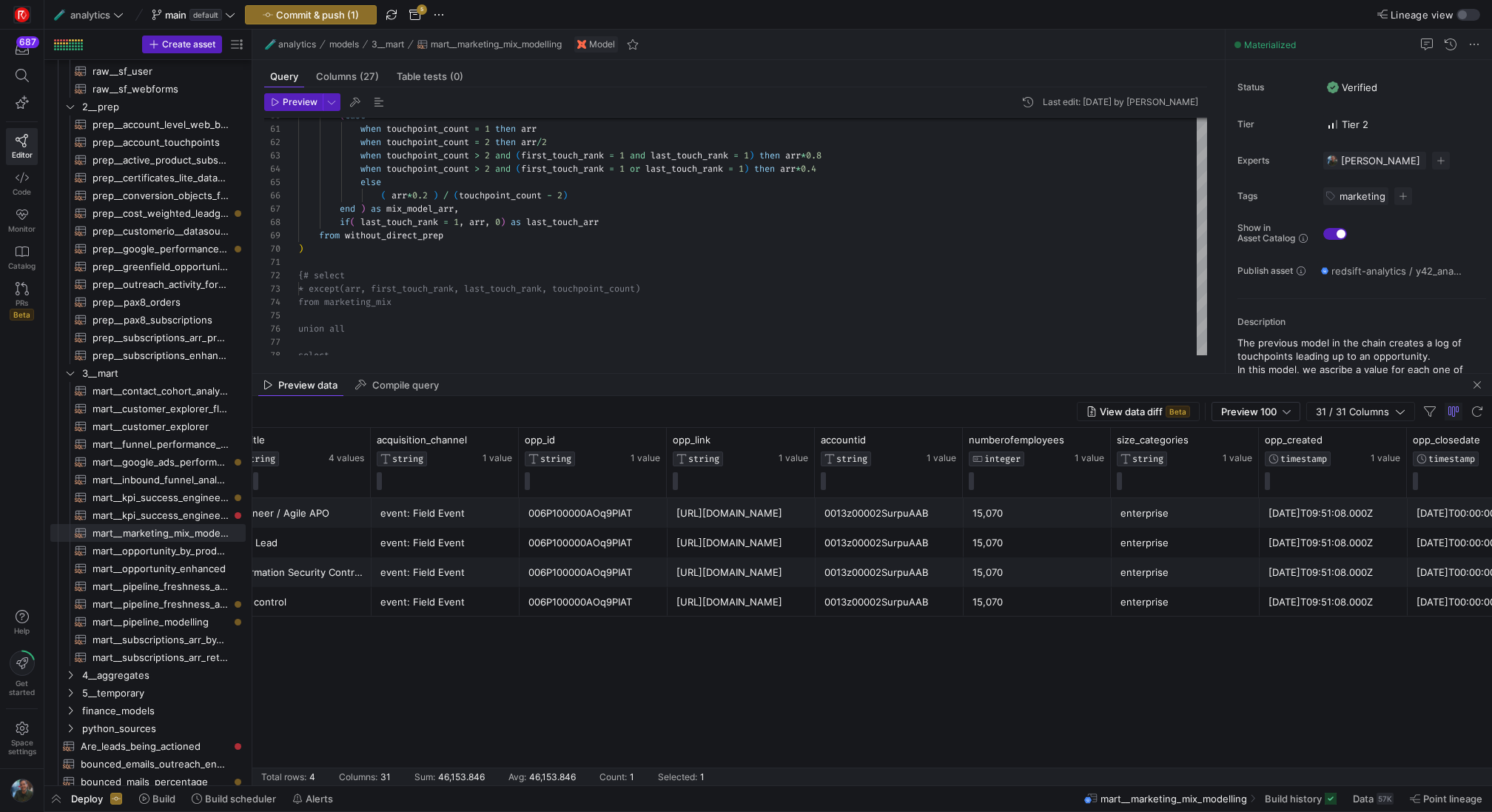
scroll to position [0, 1609]
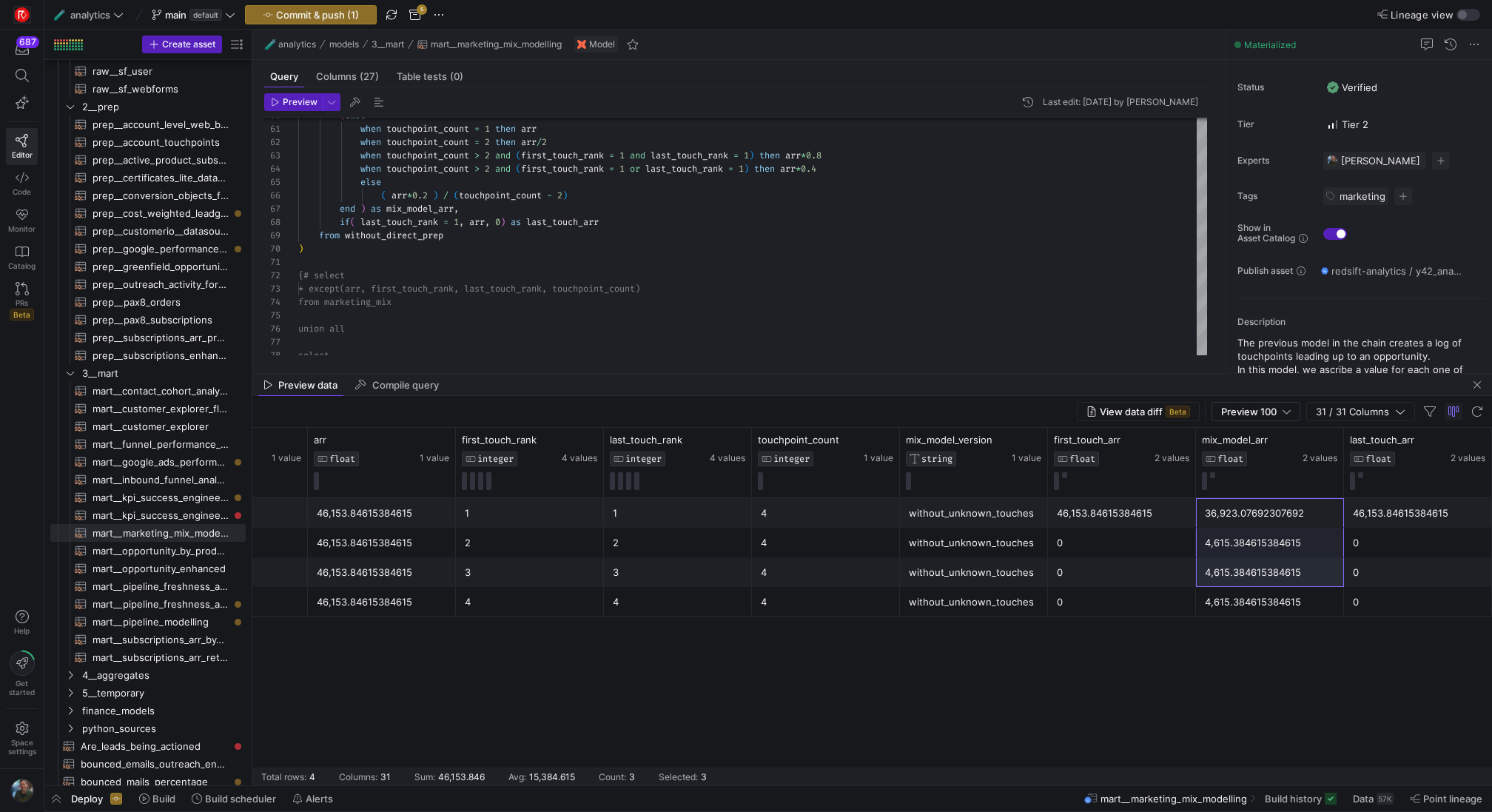
drag, startPoint x: 1245, startPoint y: 515, endPoint x: 1245, endPoint y: 575, distance: 60.0
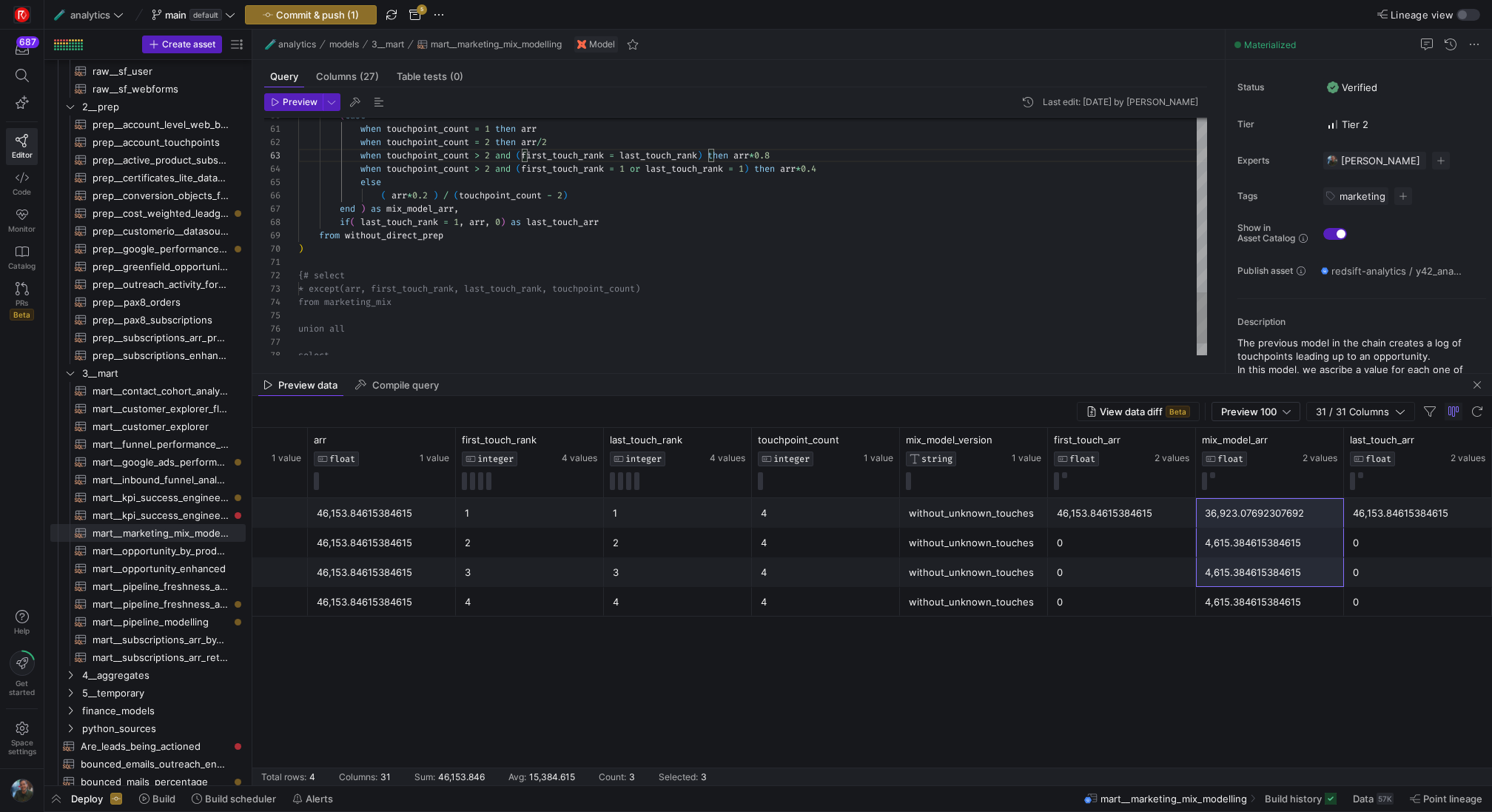
scroll to position [26, 485]
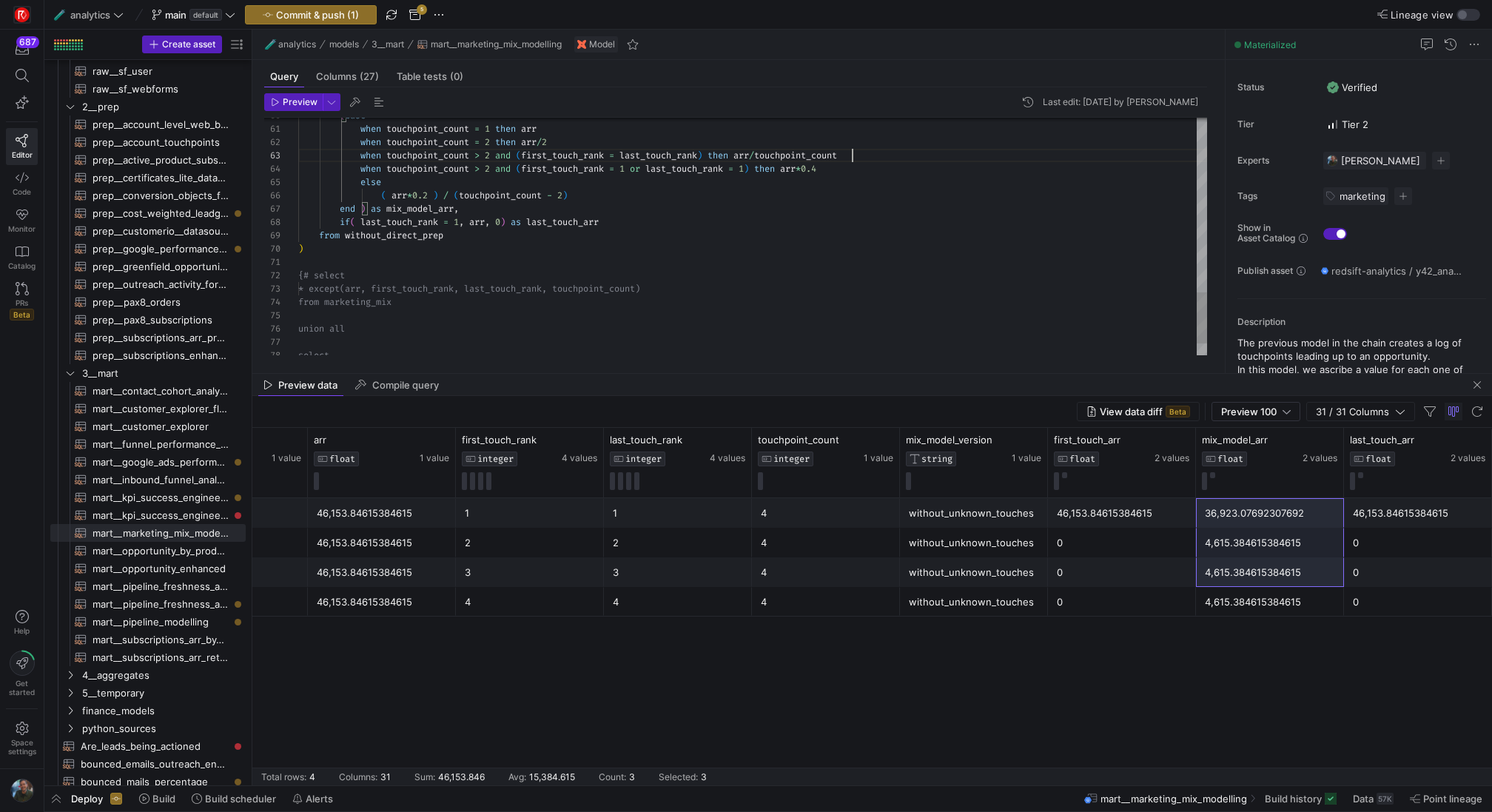
scroll to position [26, 553]
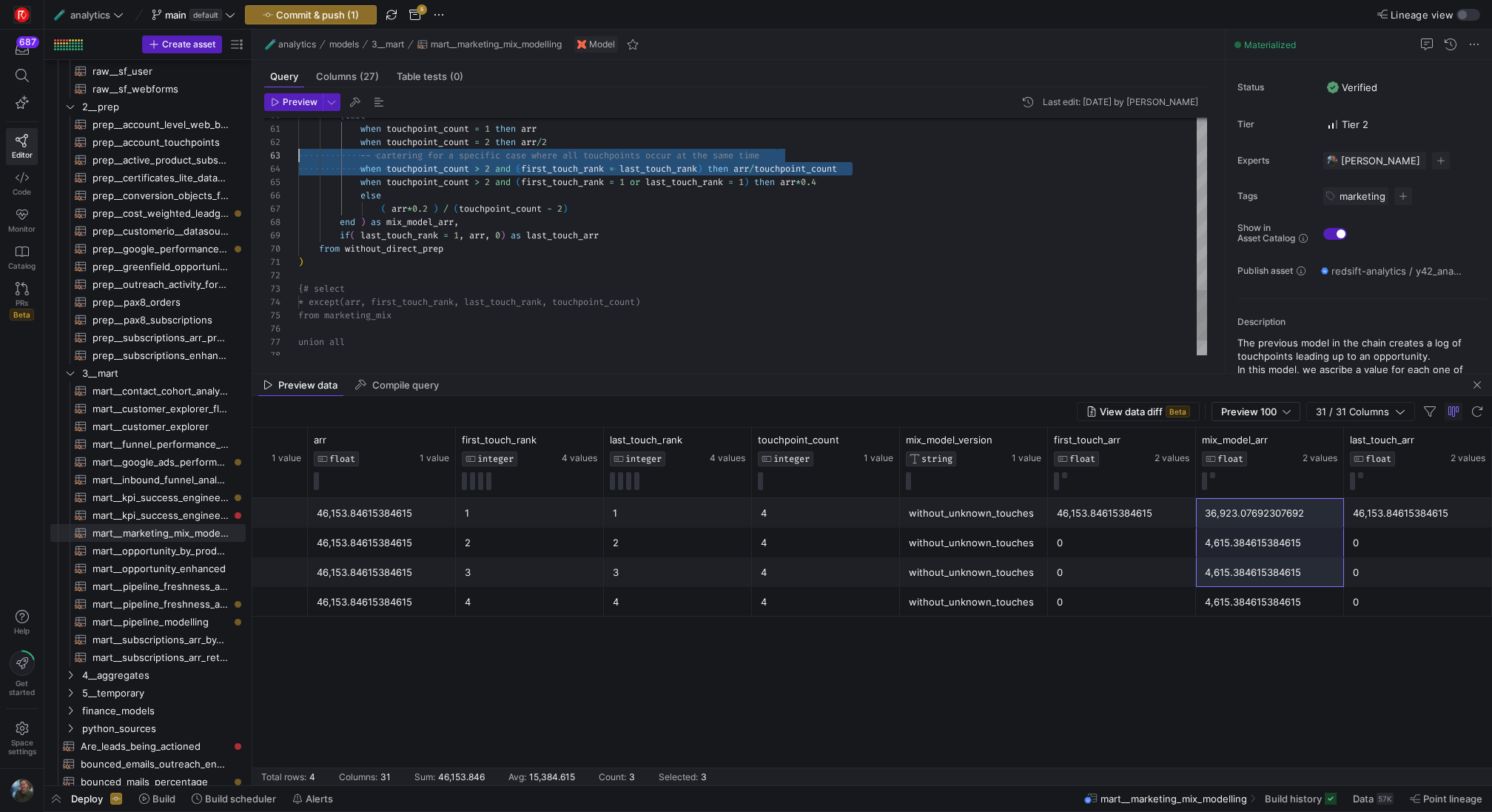
scroll to position [26, 0]
drag, startPoint x: 865, startPoint y: 165, endPoint x: 250, endPoint y: 152, distance: 615.1
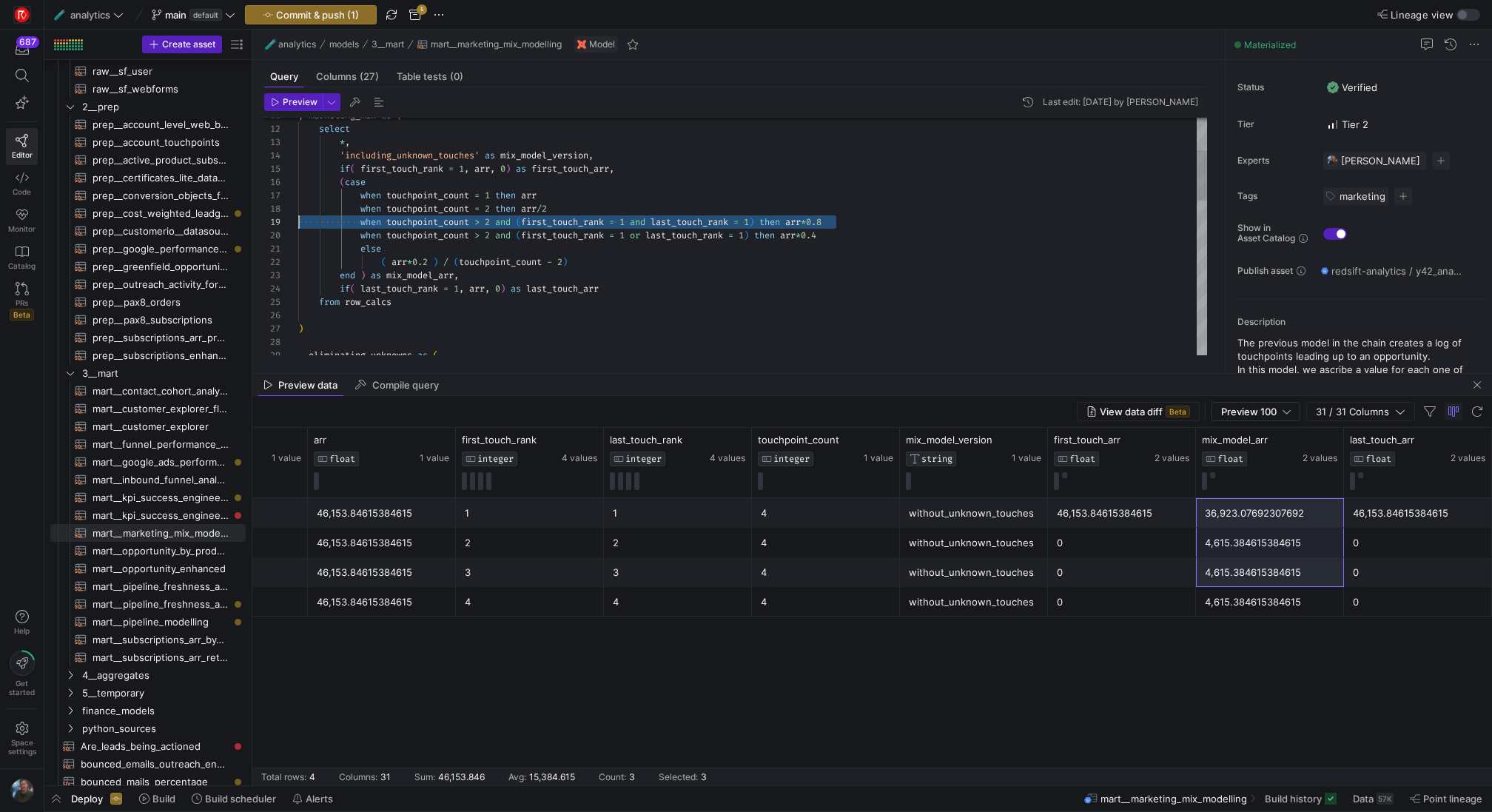
scroll to position [106, 0]
drag, startPoint x: 847, startPoint y: 220, endPoint x: 227, endPoint y: 220, distance: 620.0
click at [299, 220] on div ", eliminating_unknowns as ( ) from row_calcs if ( last_touch_rank = 1 , arr , 0…" at bounding box center [752, 522] width 908 height 1117
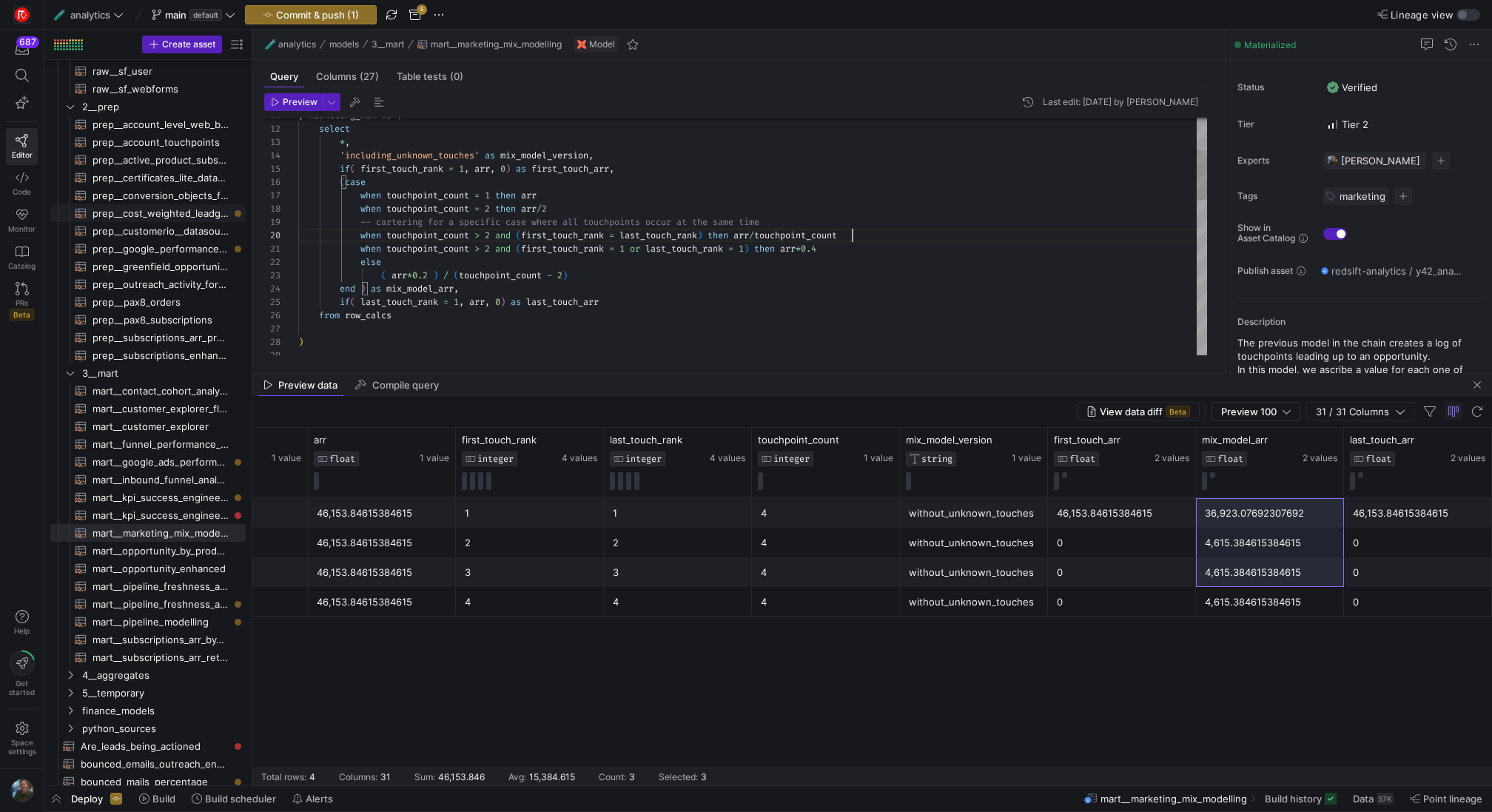
scroll to position [120, 553]
click at [394, 220] on div ") from row_calcs if ( last_touch_rank = 1 , arr , 0 ) as last_touch_arr end ) a…" at bounding box center [752, 529] width 908 height 1131
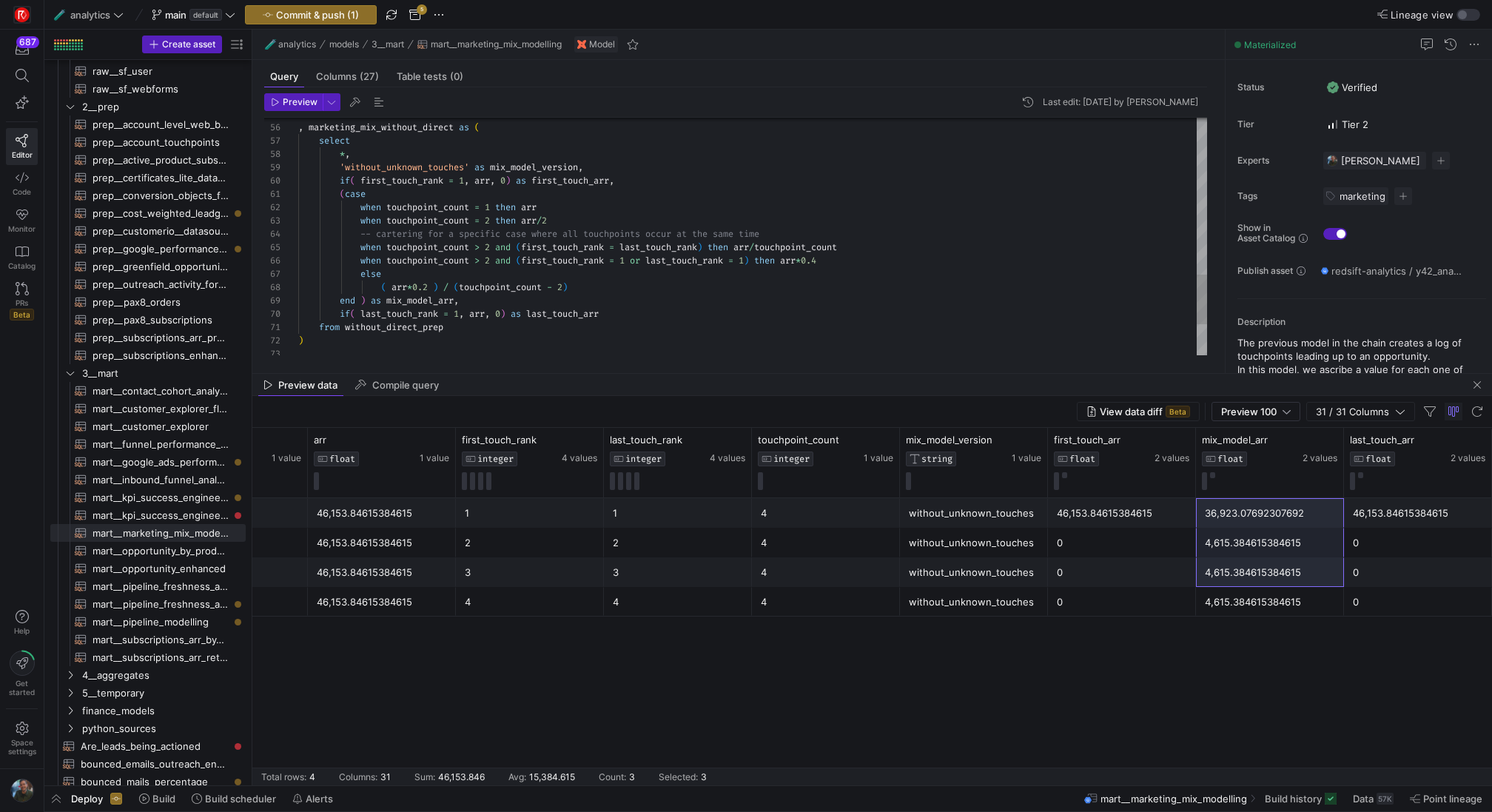
click at [295, 100] on span "Preview" at bounding box center [300, 103] width 35 height 11
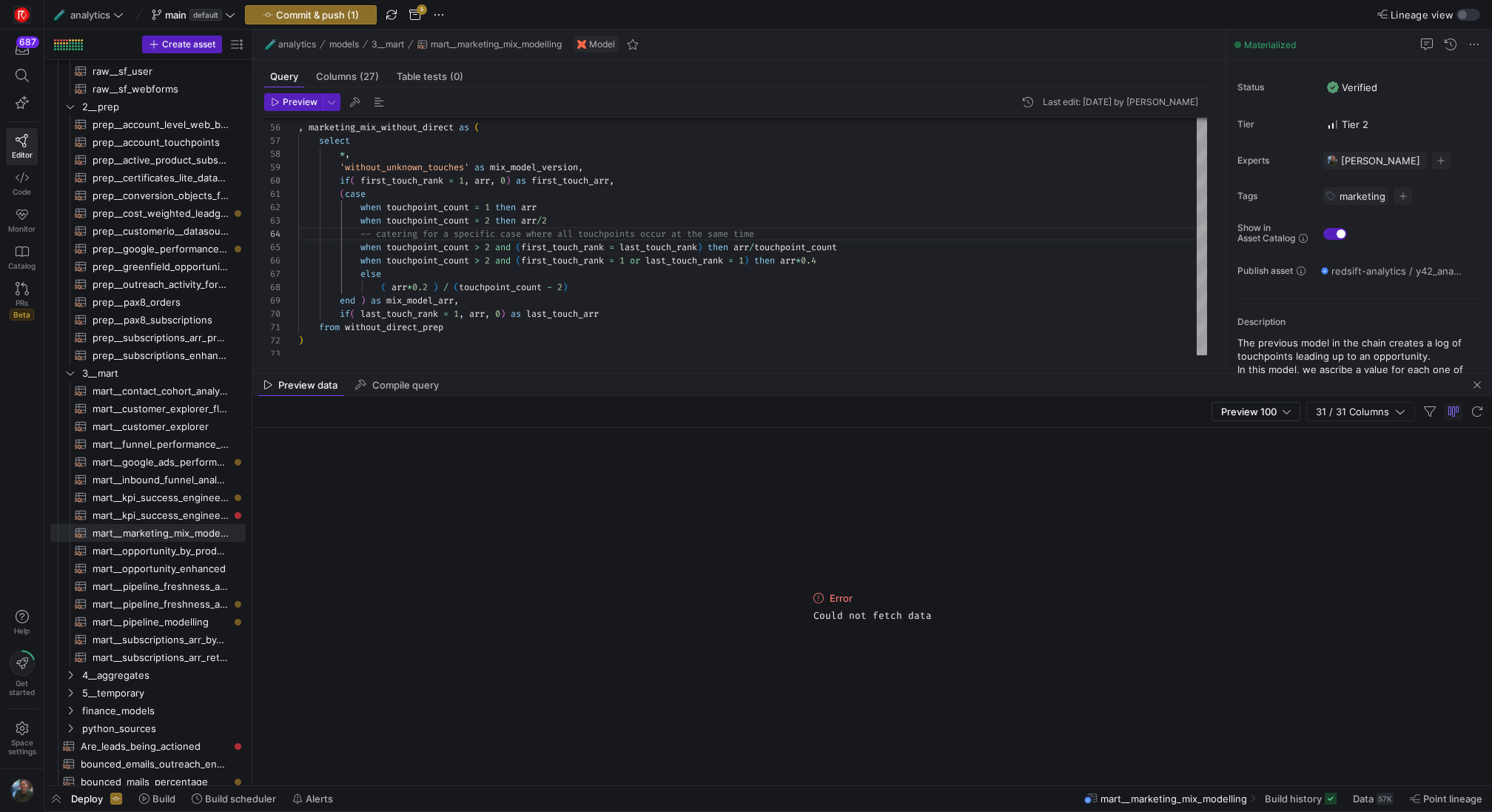
click at [751, 355] on div "Preview Last edit: Thursday 14 August 2025 by Eliott Sacau 55 56 57 58 59 60 61…" at bounding box center [736, 224] width 967 height 274
click at [302, 97] on span "Preview" at bounding box center [300, 103] width 35 height 11
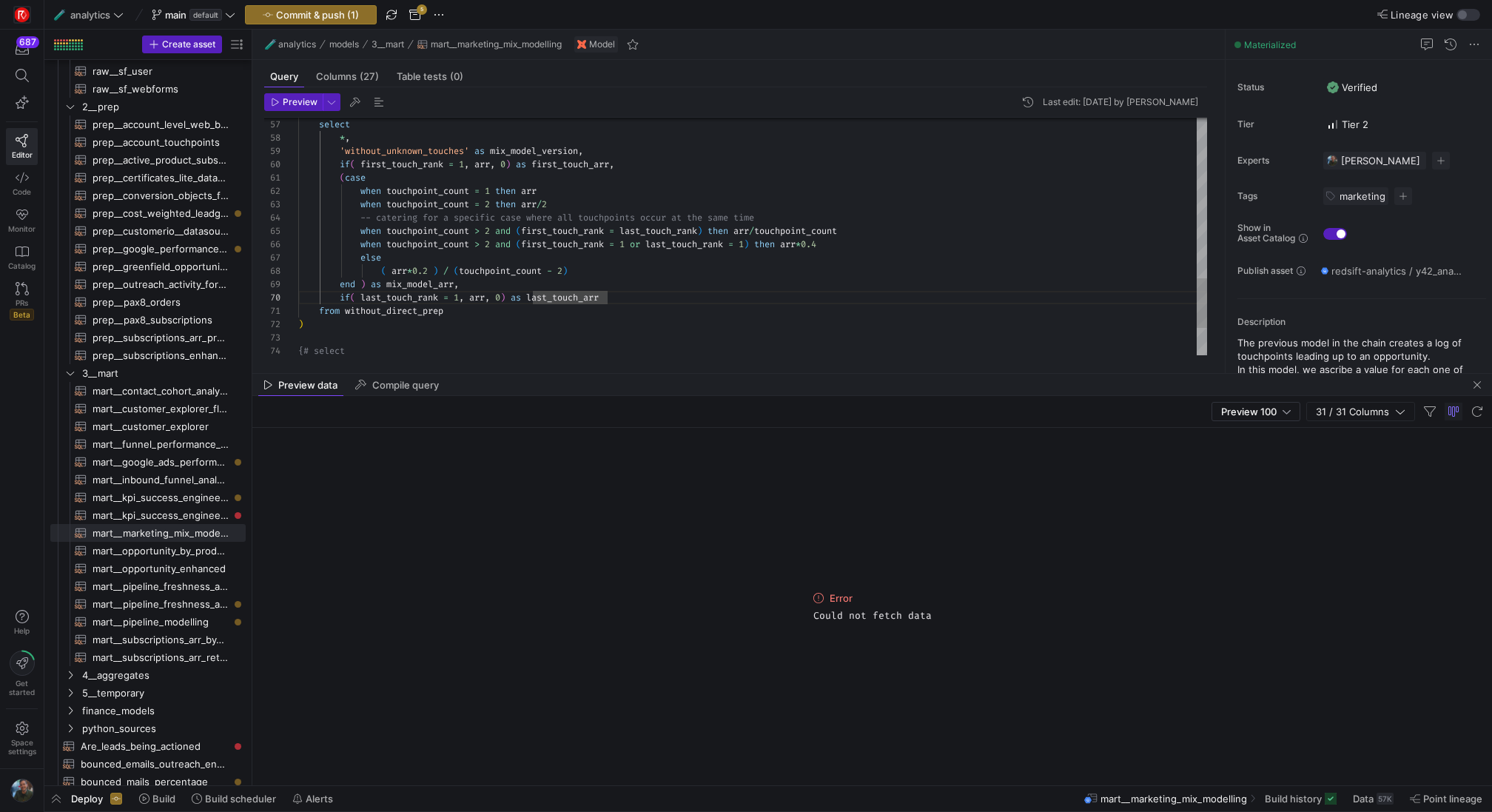
type textarea "(case when touchpoint_count = 1 then arr when touchpoint_count = 2 then arr/2 -…"
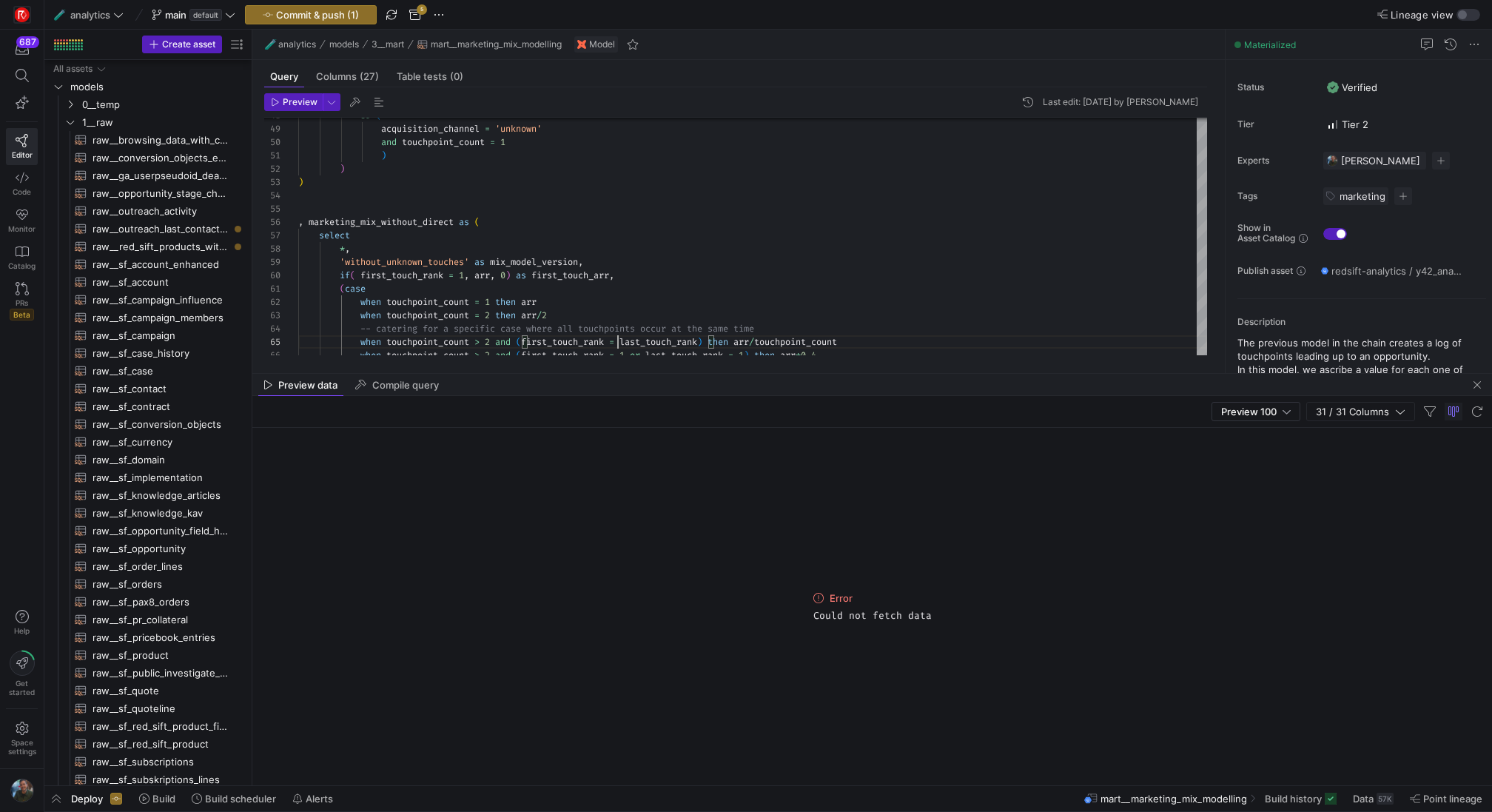
scroll to position [54, 320]
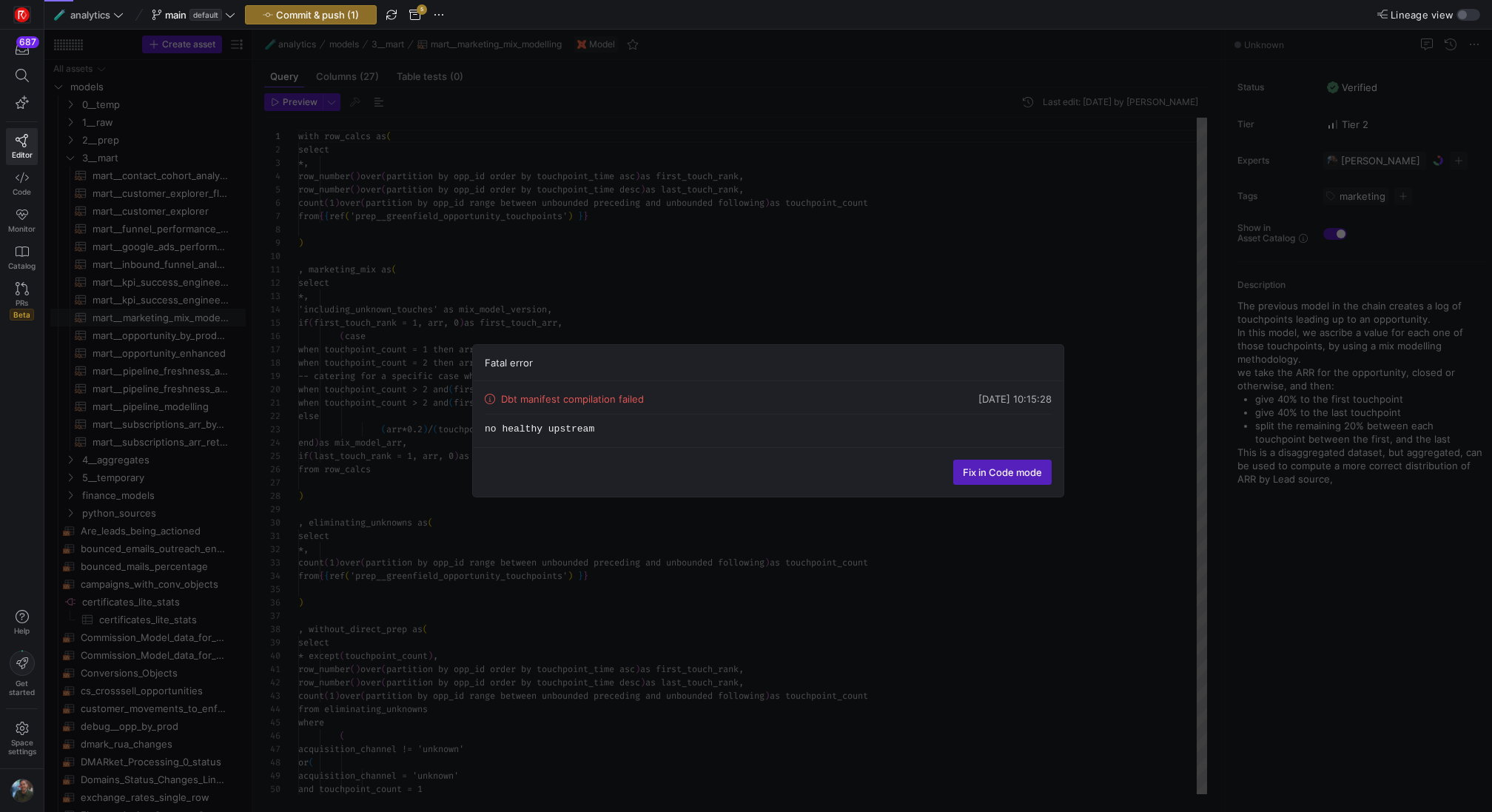
scroll to position [133, 0]
click at [1096, 342] on div "Fatal error Dbt manifest compilation failed [DATE] 10:15:31 no healthy upstream…" at bounding box center [768, 420] width 1448 height 782
click at [439, 13] on span "button" at bounding box center [439, 15] width 18 height 18
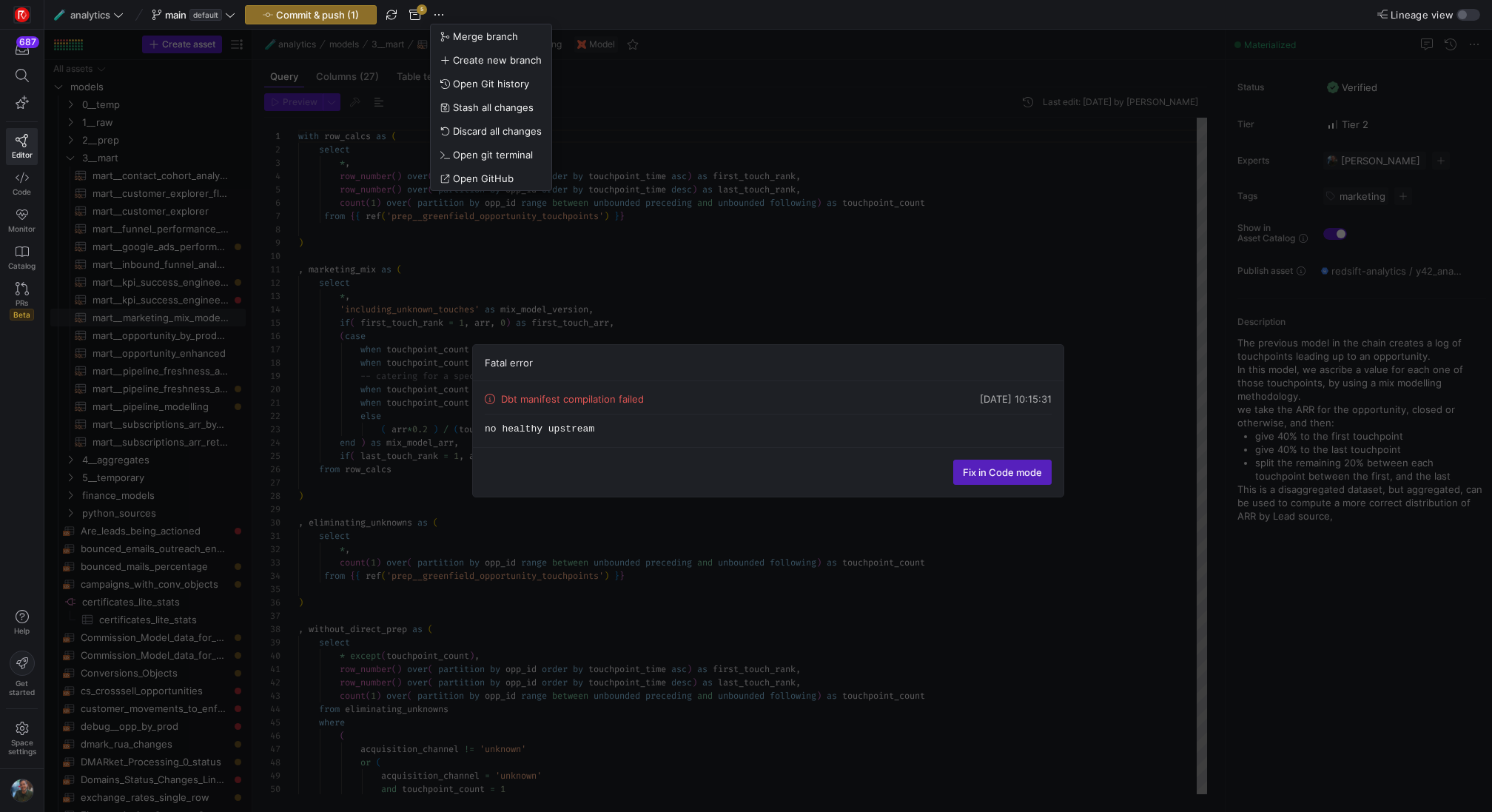
click at [432, 16] on div at bounding box center [746, 406] width 1492 height 812
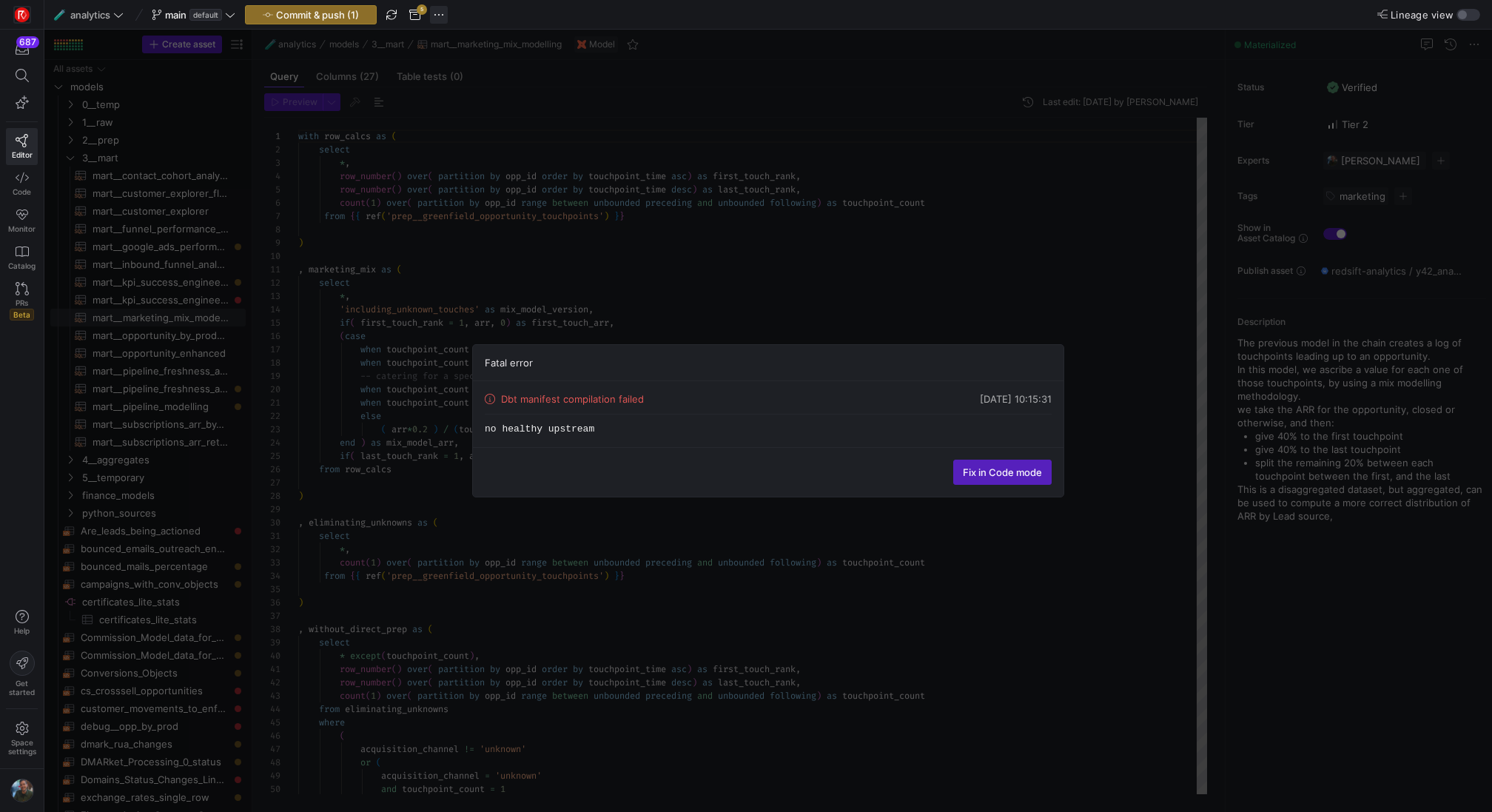
click at [432, 15] on span "button" at bounding box center [439, 15] width 18 height 18
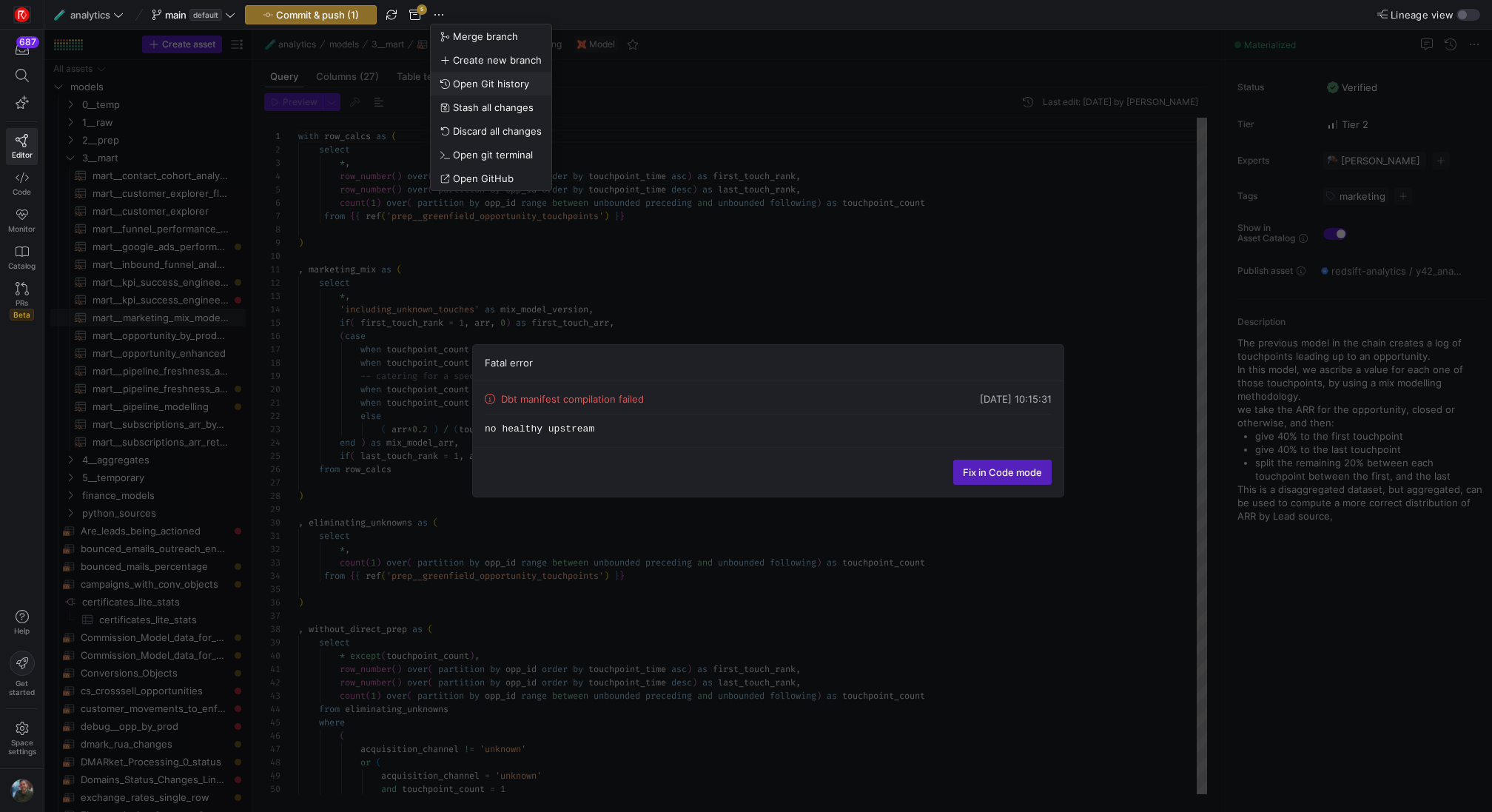
click at [495, 84] on span "Open Git history" at bounding box center [491, 84] width 76 height 12
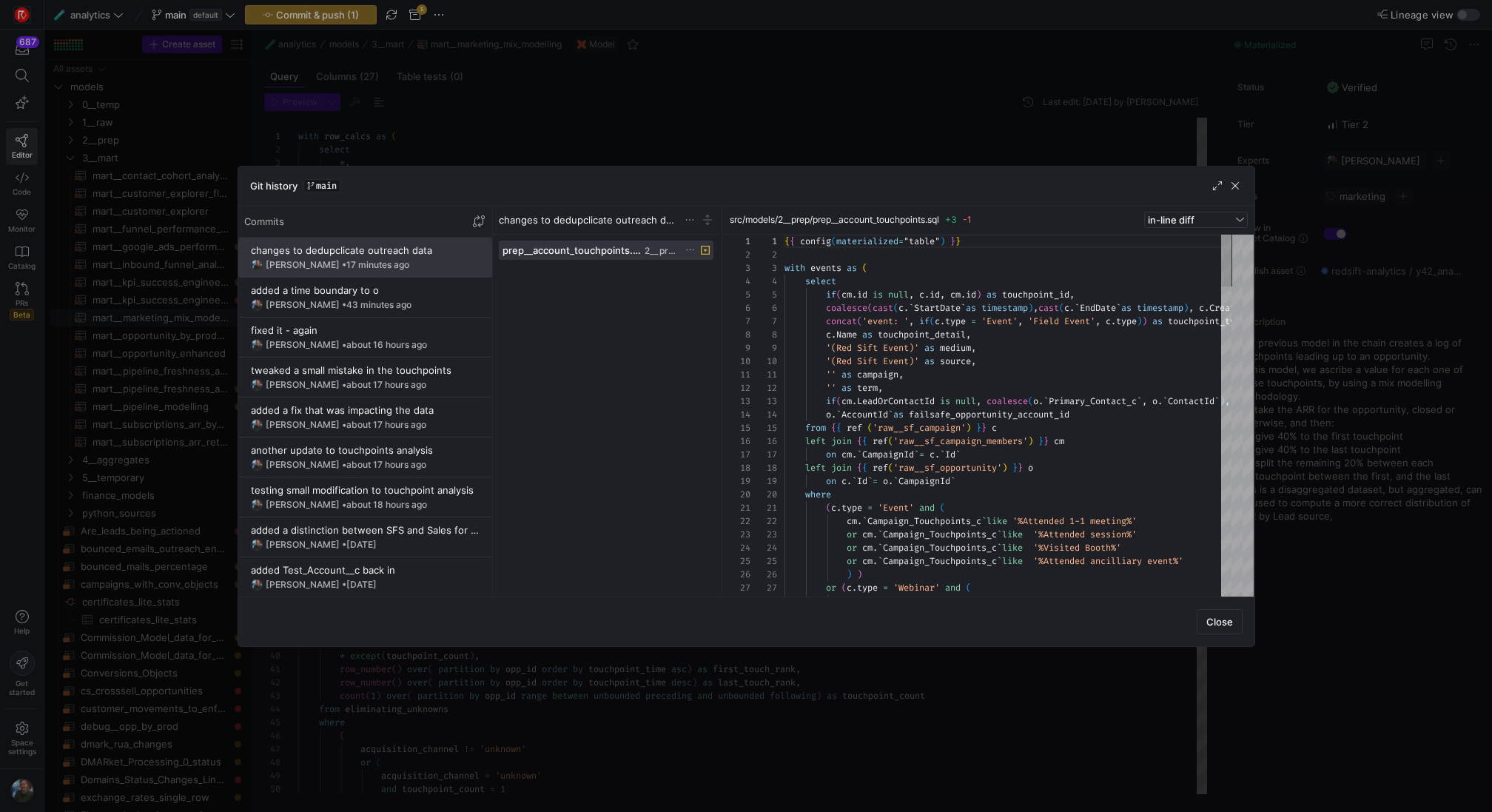
scroll to position [120, 0]
click at [391, 301] on div "[PERSON_NAME] • 43 minutes ago" at bounding box center [365, 305] width 228 height 12
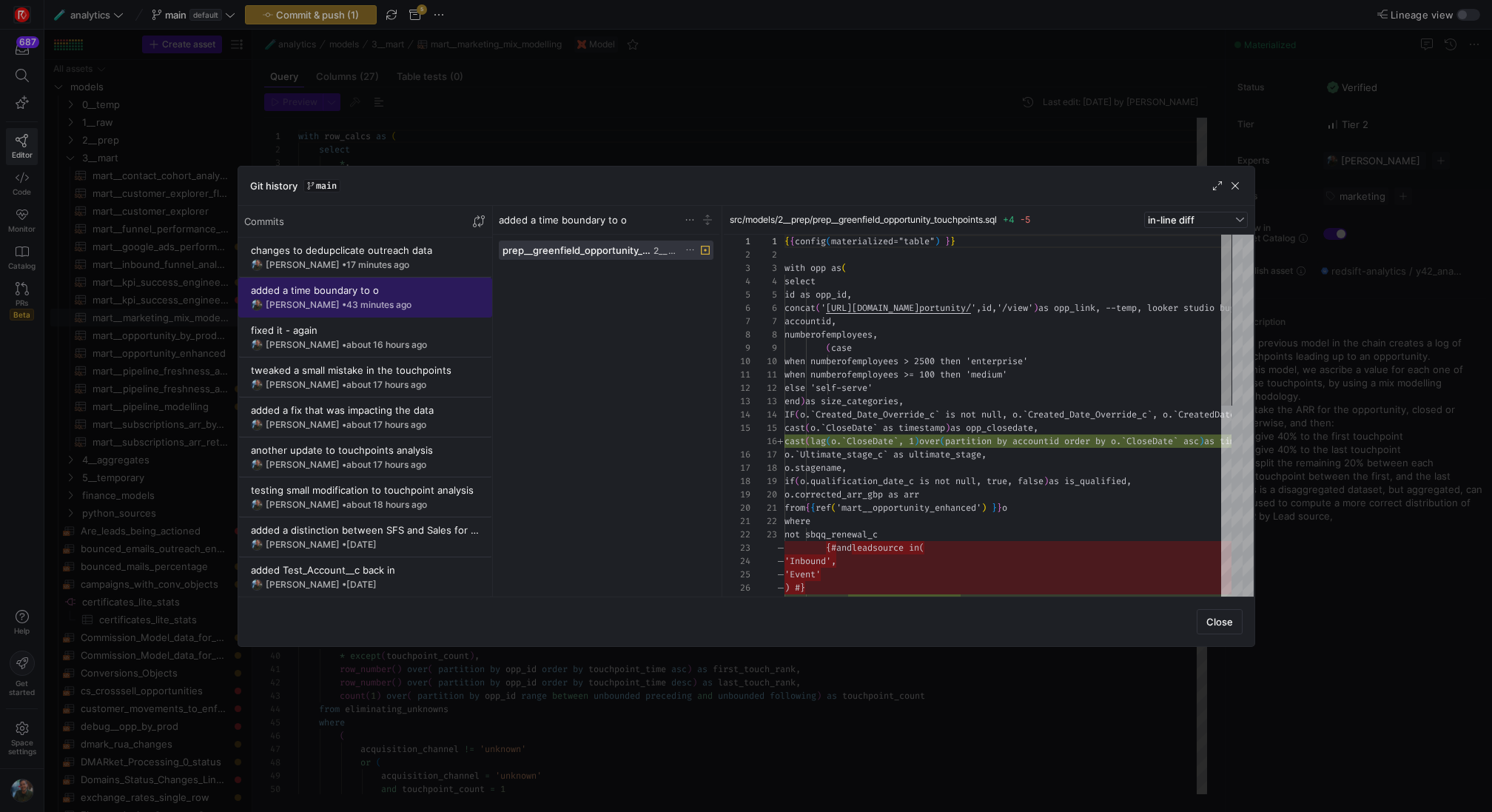
scroll to position [133, 0]
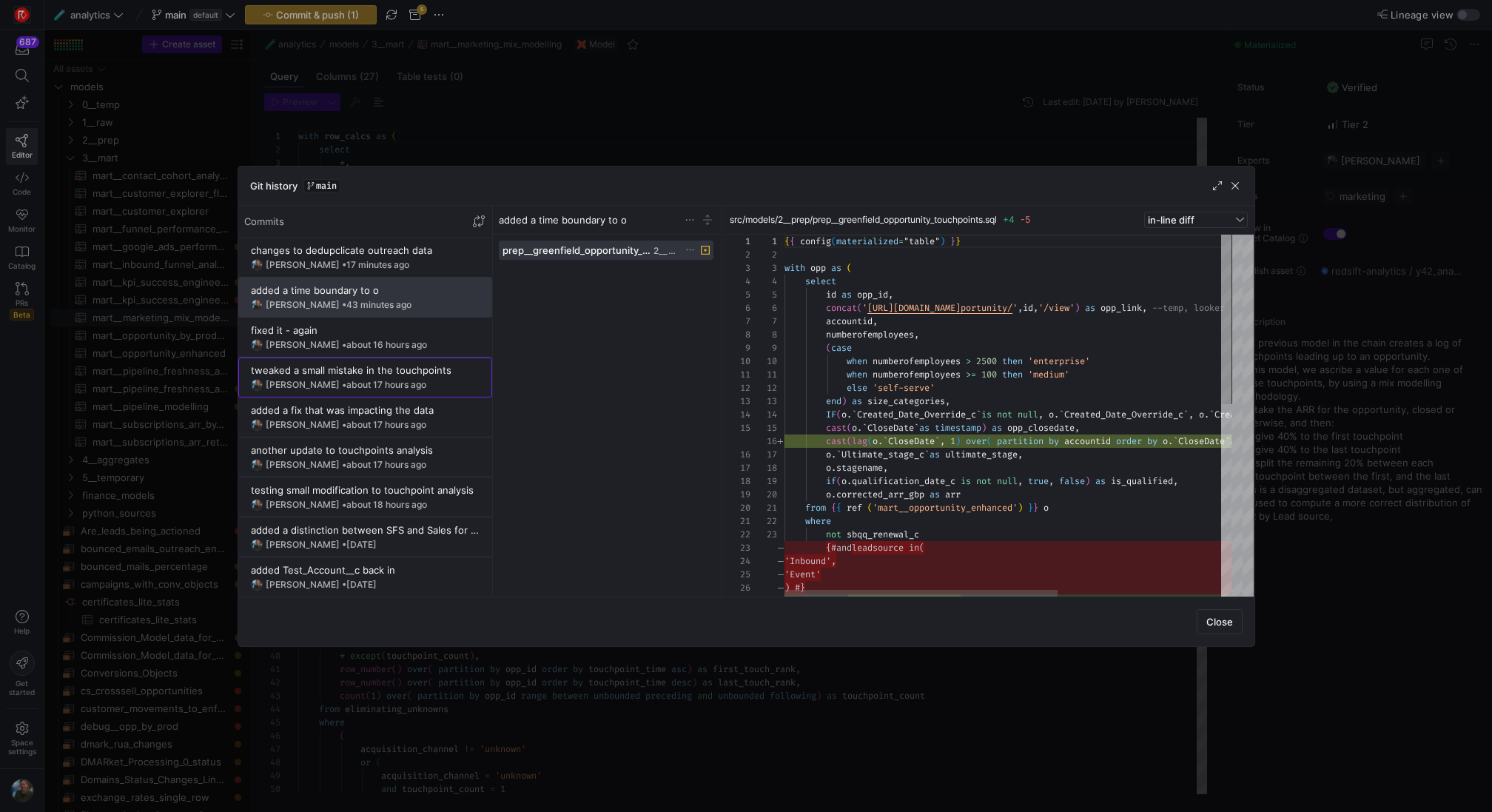
click at [381, 364] on div "tweaked a small mistake in the touchpoints" at bounding box center [365, 370] width 228 height 12
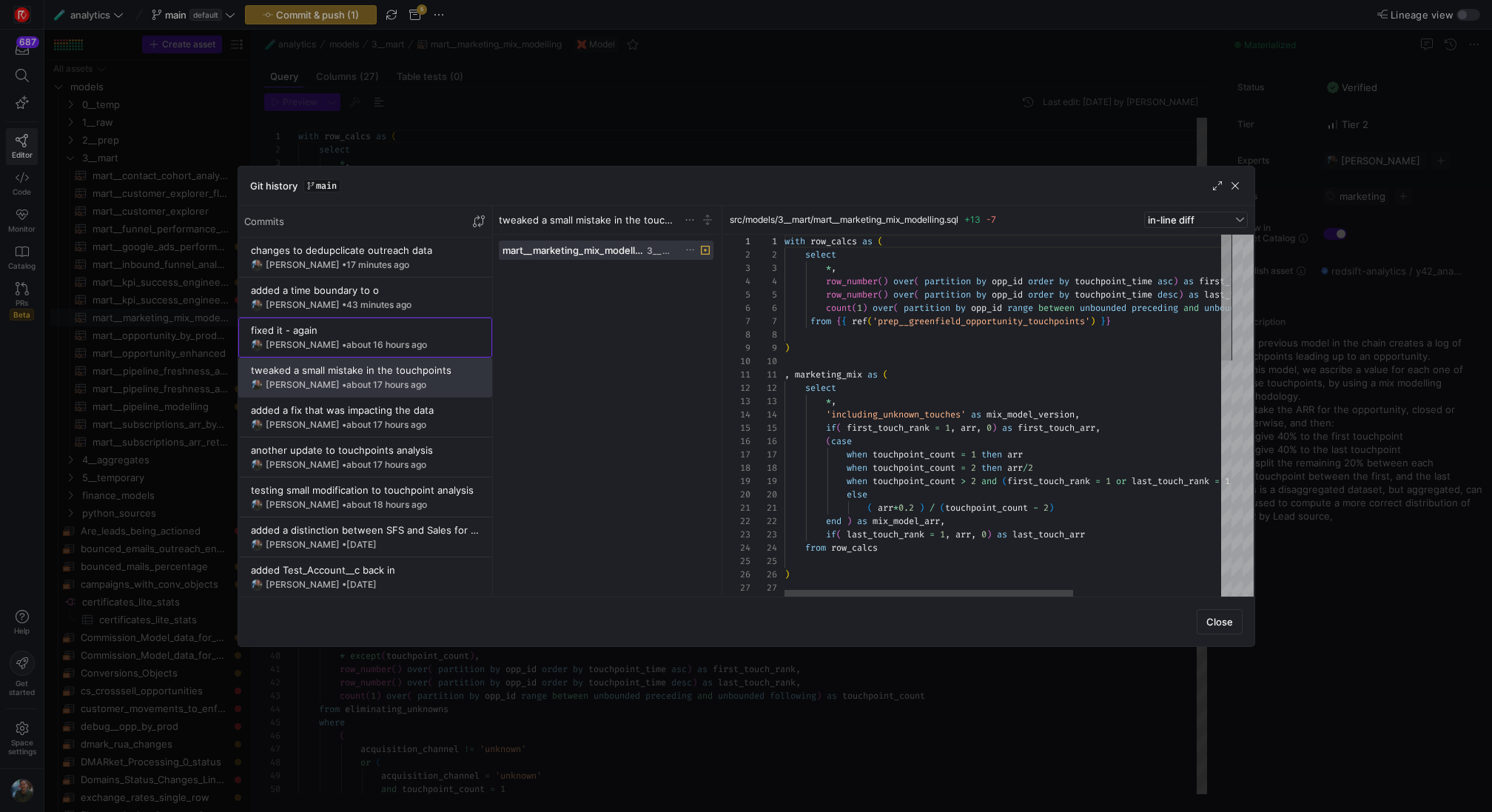
click at [403, 320] on span at bounding box center [365, 337] width 253 height 38
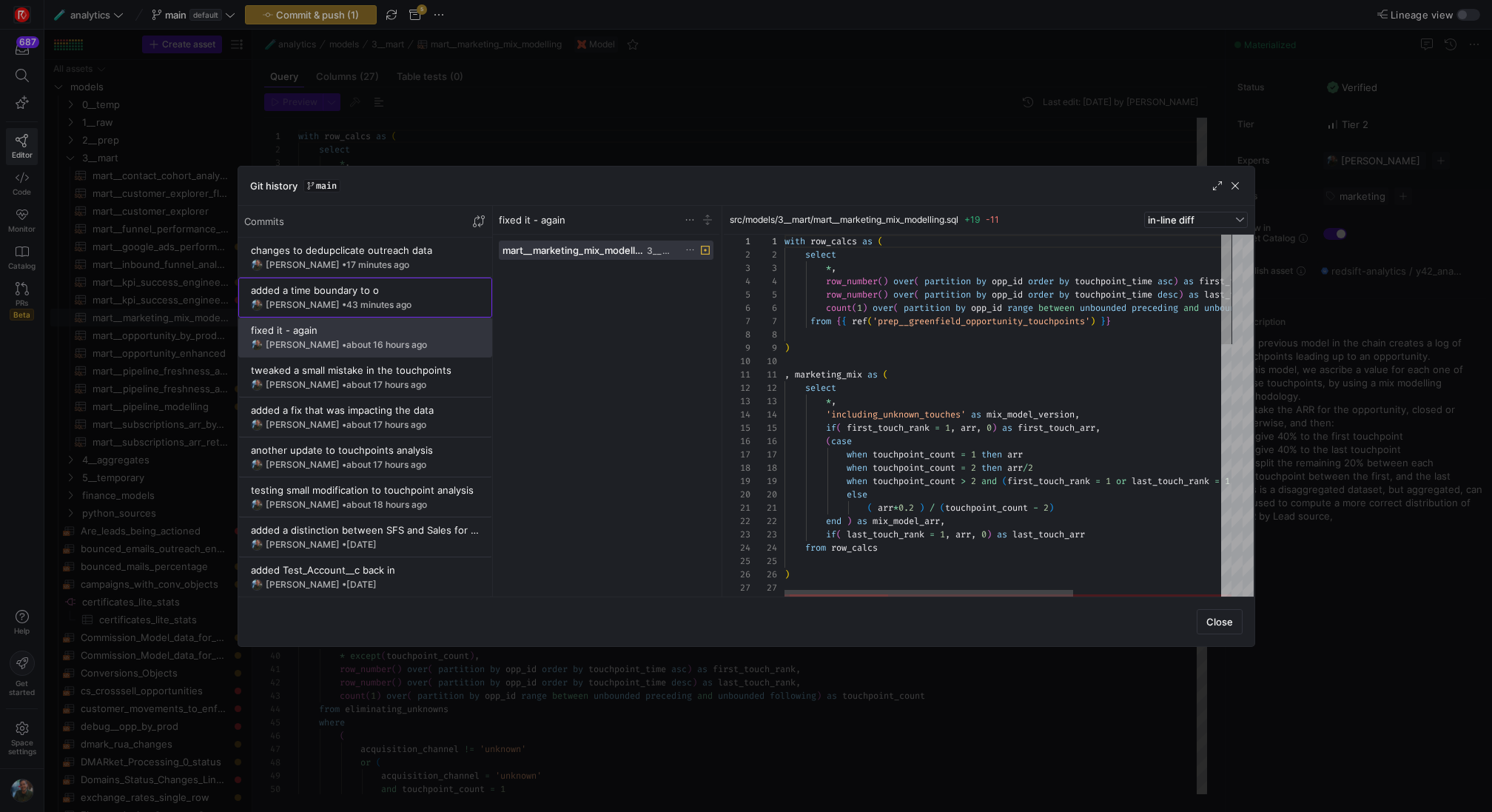
click at [406, 305] on div "[PERSON_NAME] • 43 minutes ago" at bounding box center [365, 305] width 228 height 12
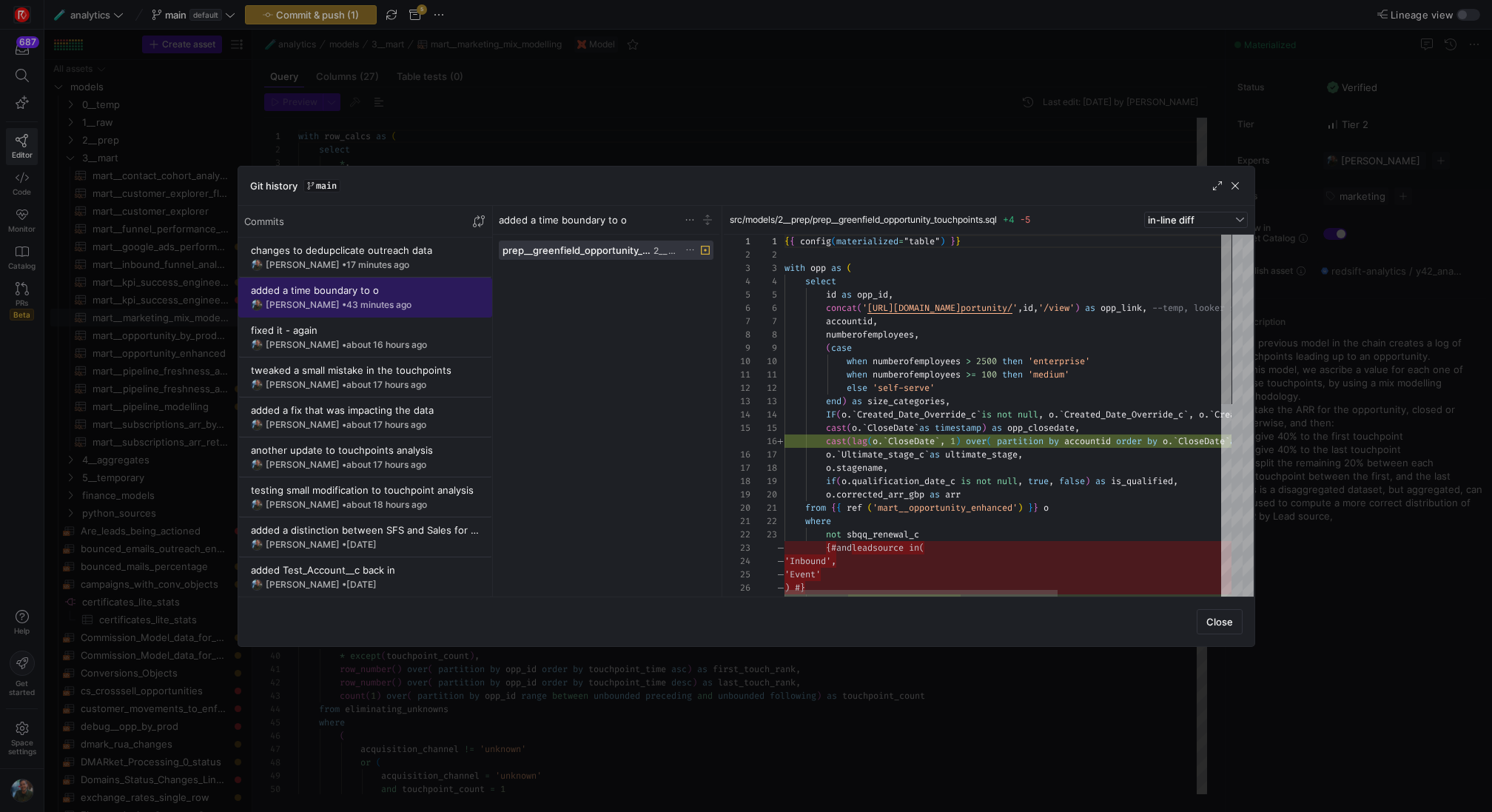
click at [415, 283] on span at bounding box center [365, 297] width 253 height 38
click at [415, 257] on y42-git-commit-item "changes to dedupclicate outreach data [PERSON_NAME] • 17 minutes ago" at bounding box center [365, 257] width 228 height 26
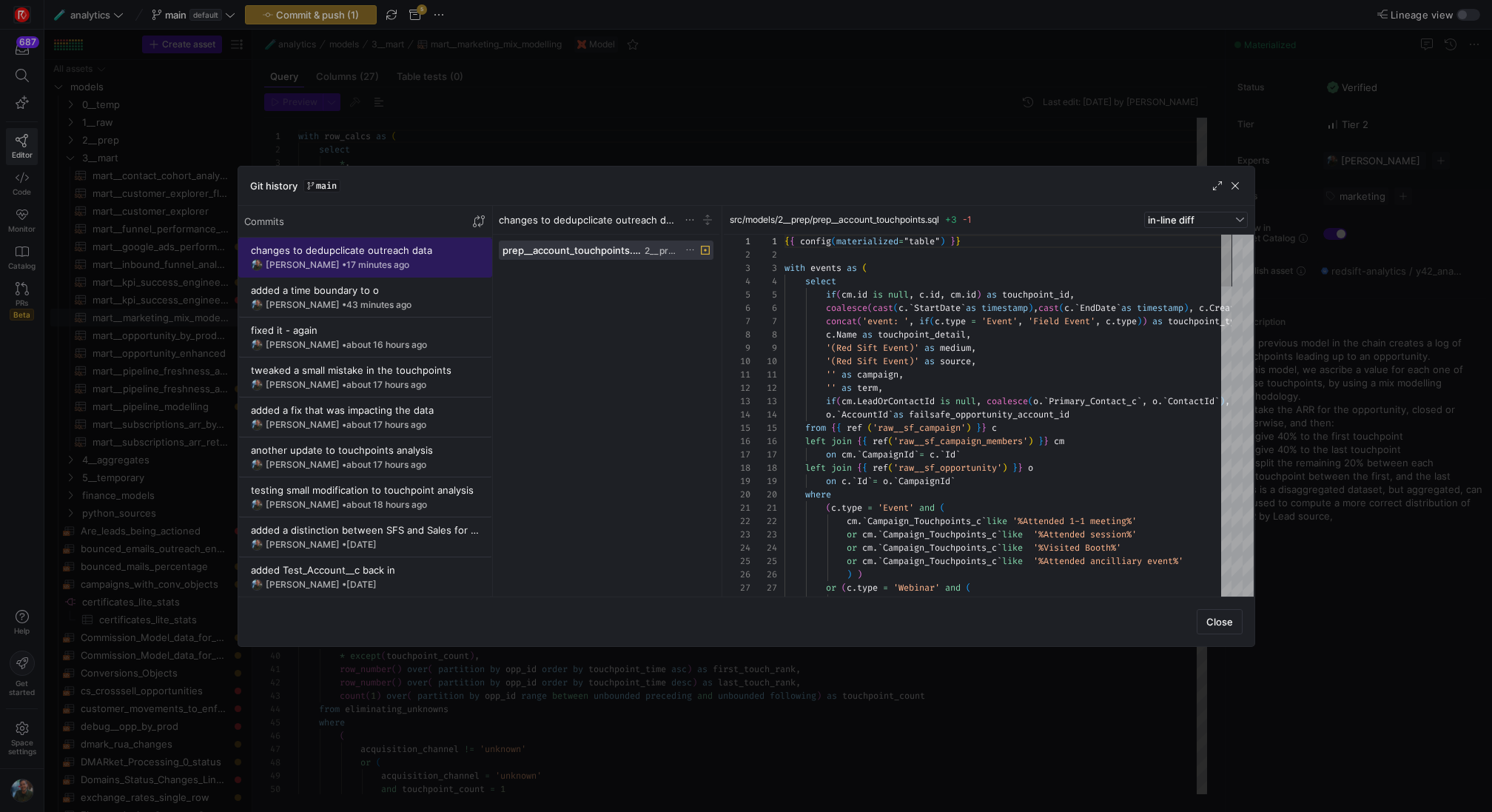
scroll to position [120, 0]
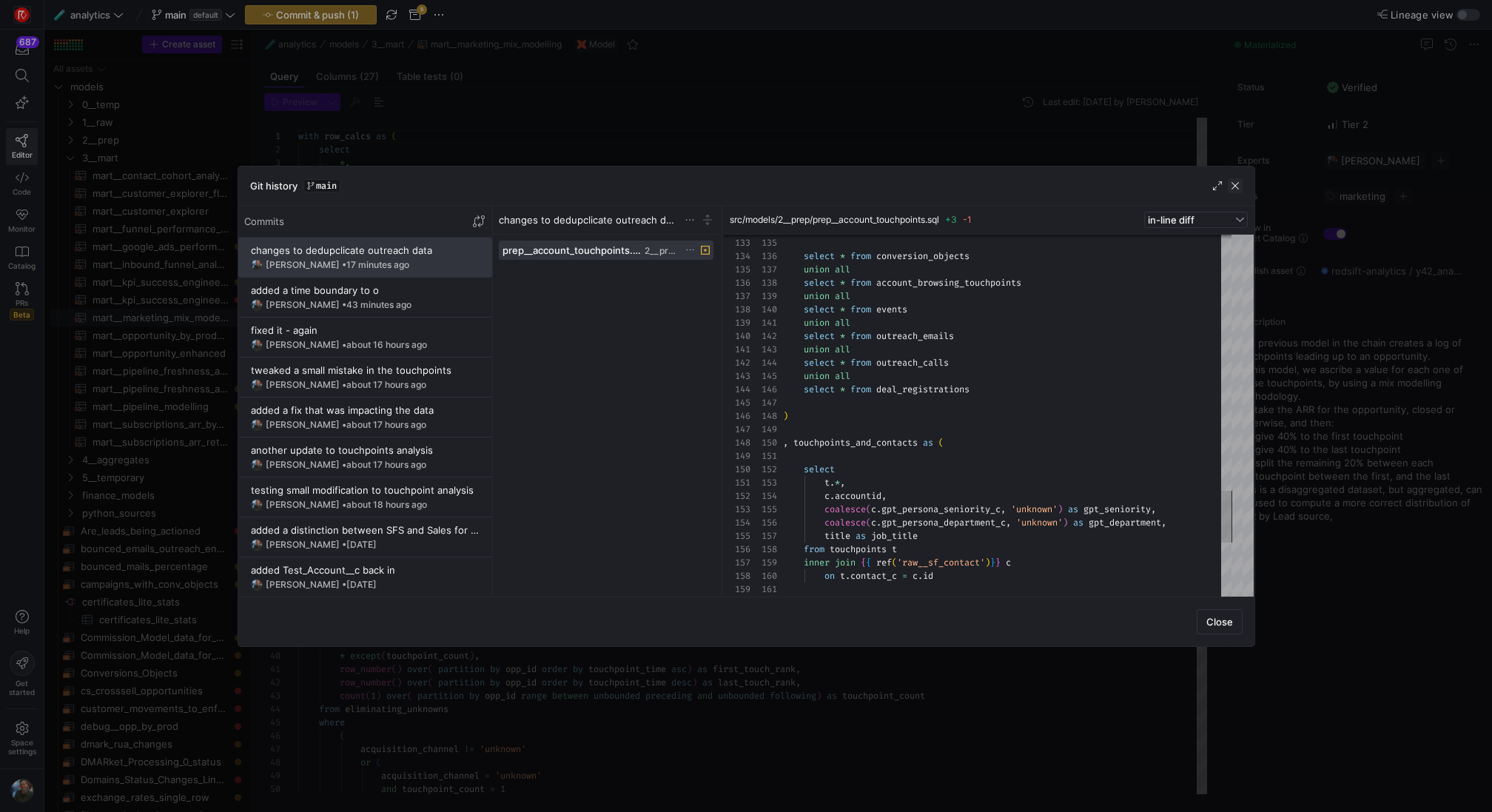
click at [1233, 185] on span "button" at bounding box center [1235, 186] width 15 height 15
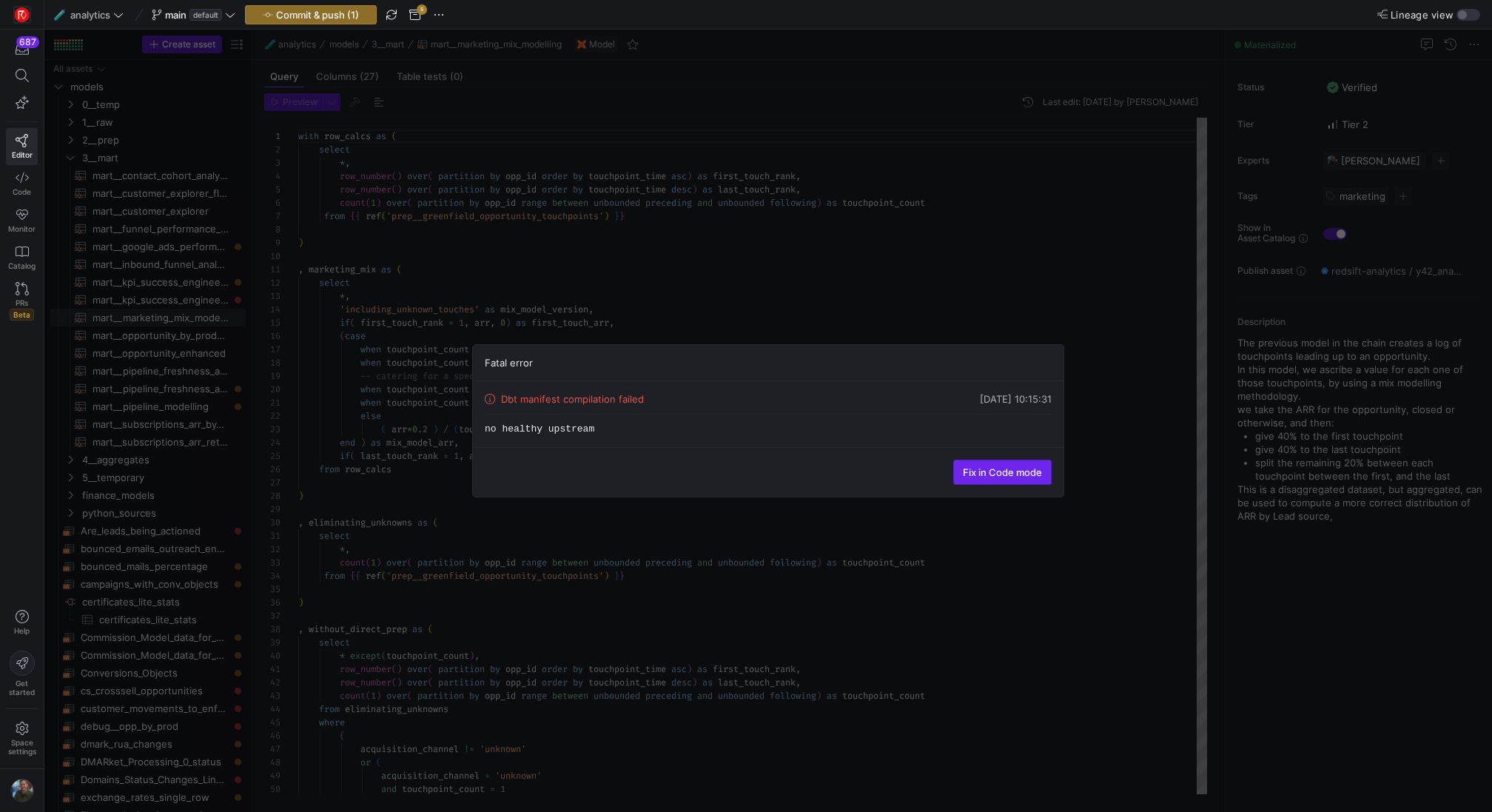
click at [995, 475] on span "Fix in Code mode" at bounding box center [1002, 472] width 79 height 12
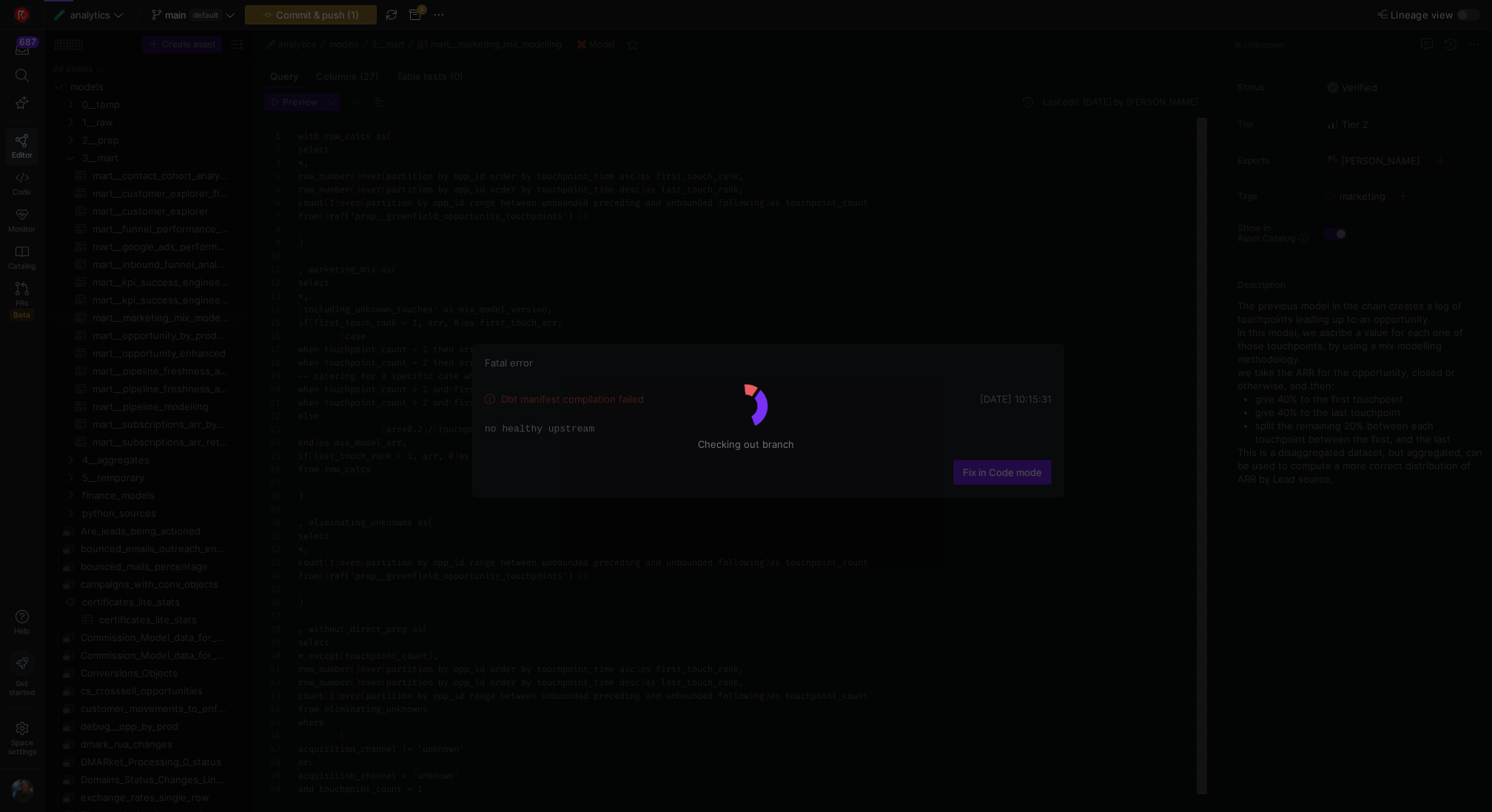
scroll to position [133, 0]
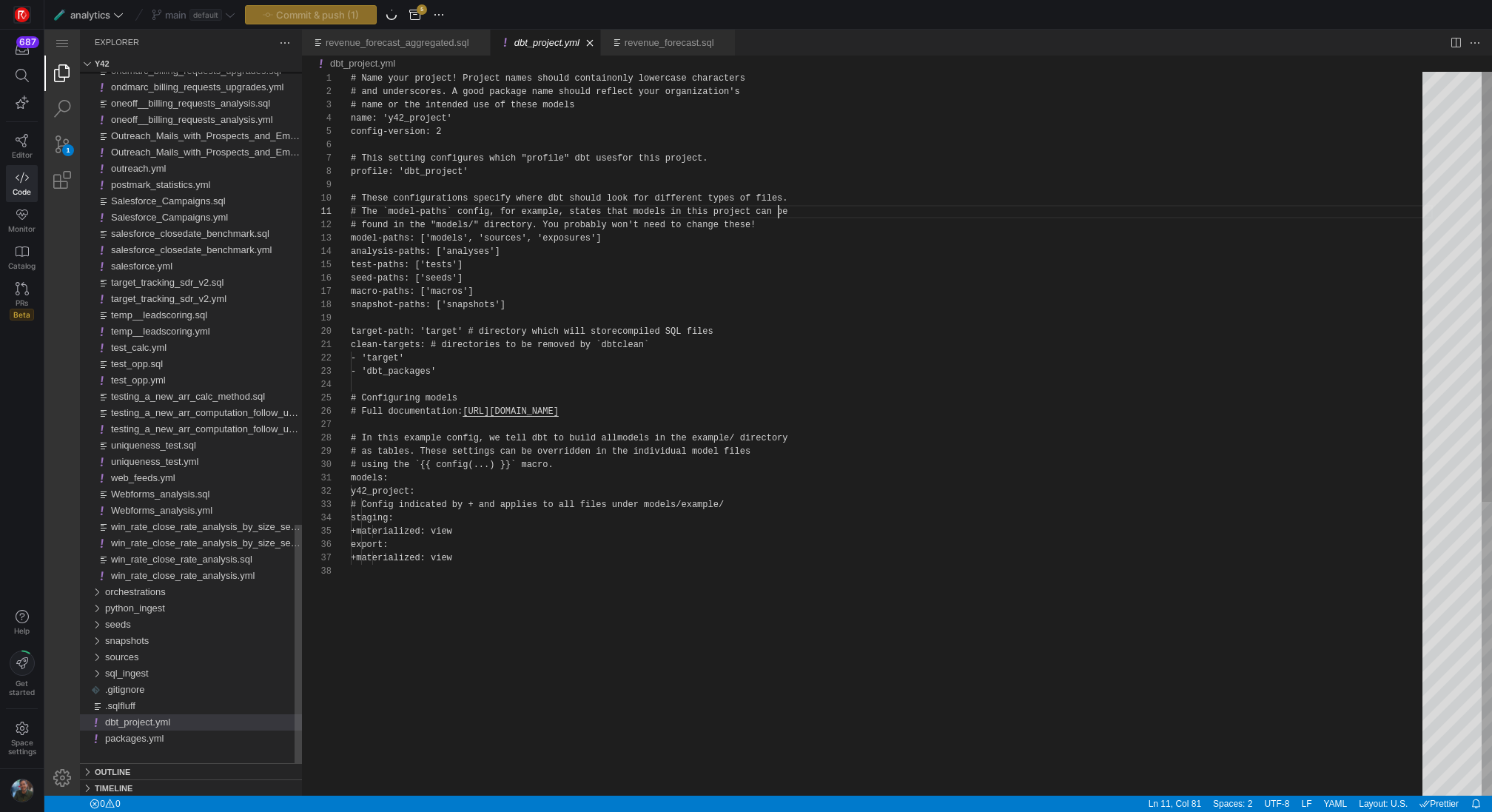
scroll to position [0, 427]
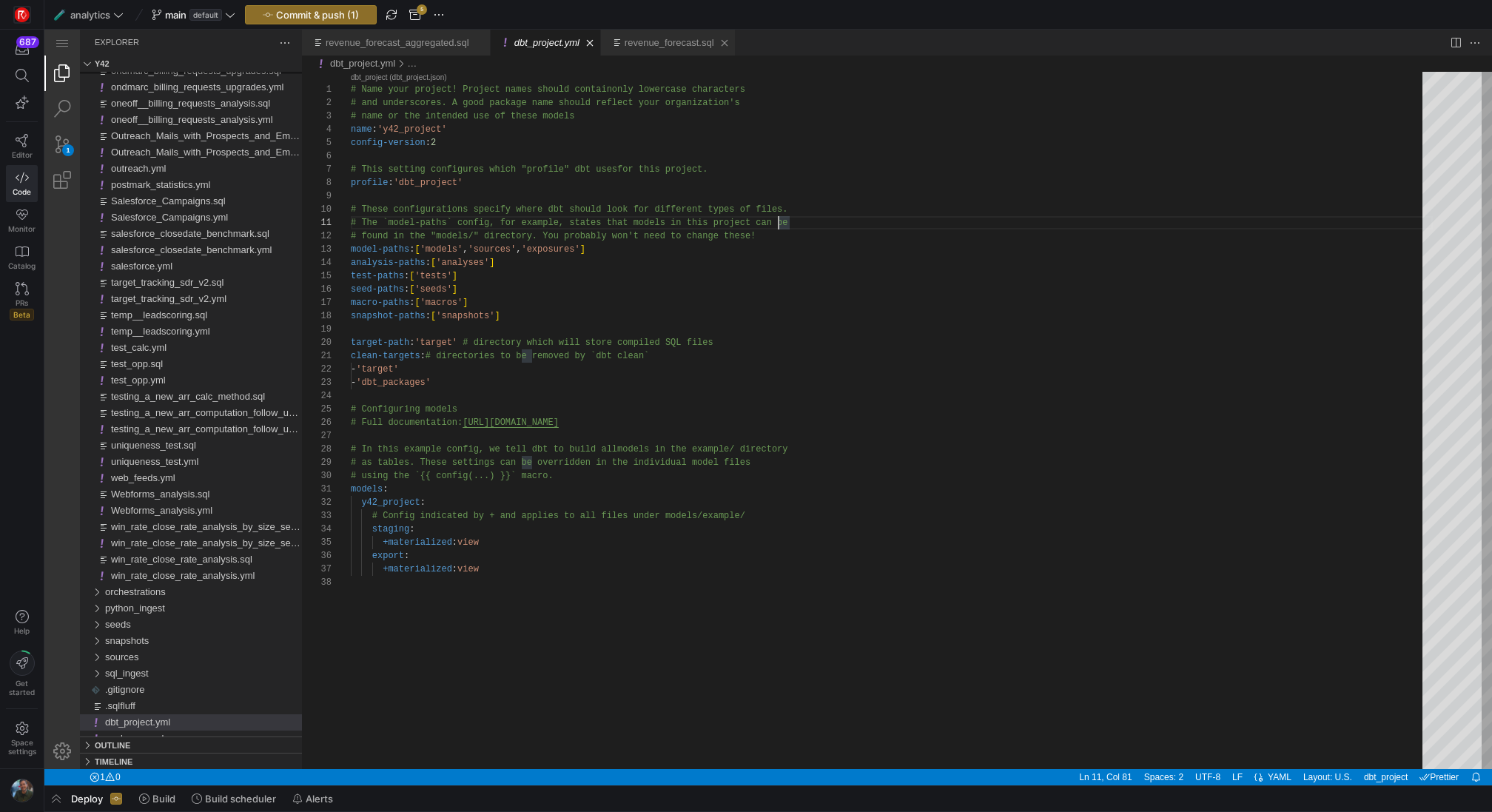
click at [714, 47] on link "revenue_forecast.sql" at bounding box center [669, 42] width 90 height 11
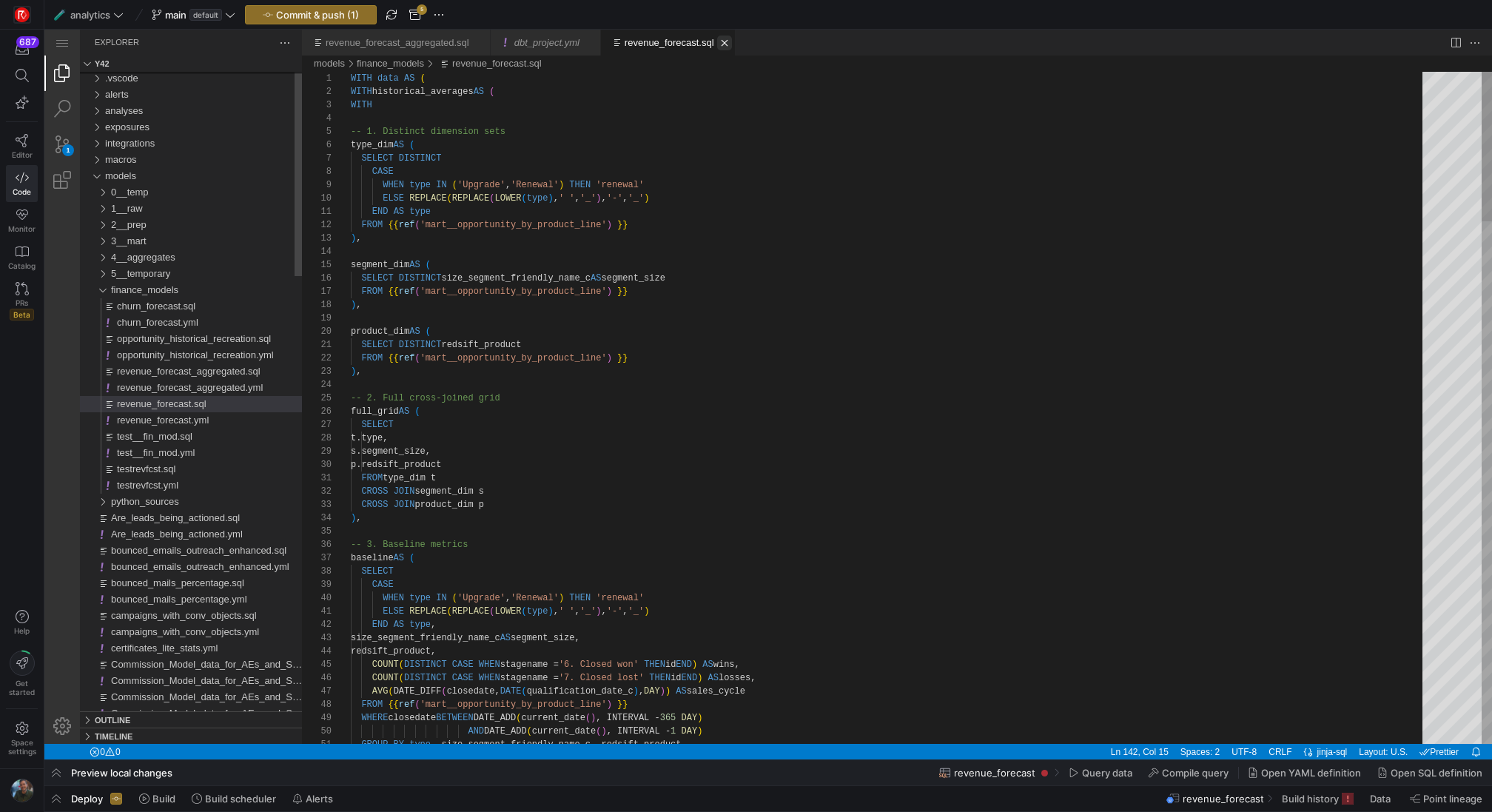
click at [732, 44] on link "Close (⌘W)" at bounding box center [725, 43] width 15 height 15
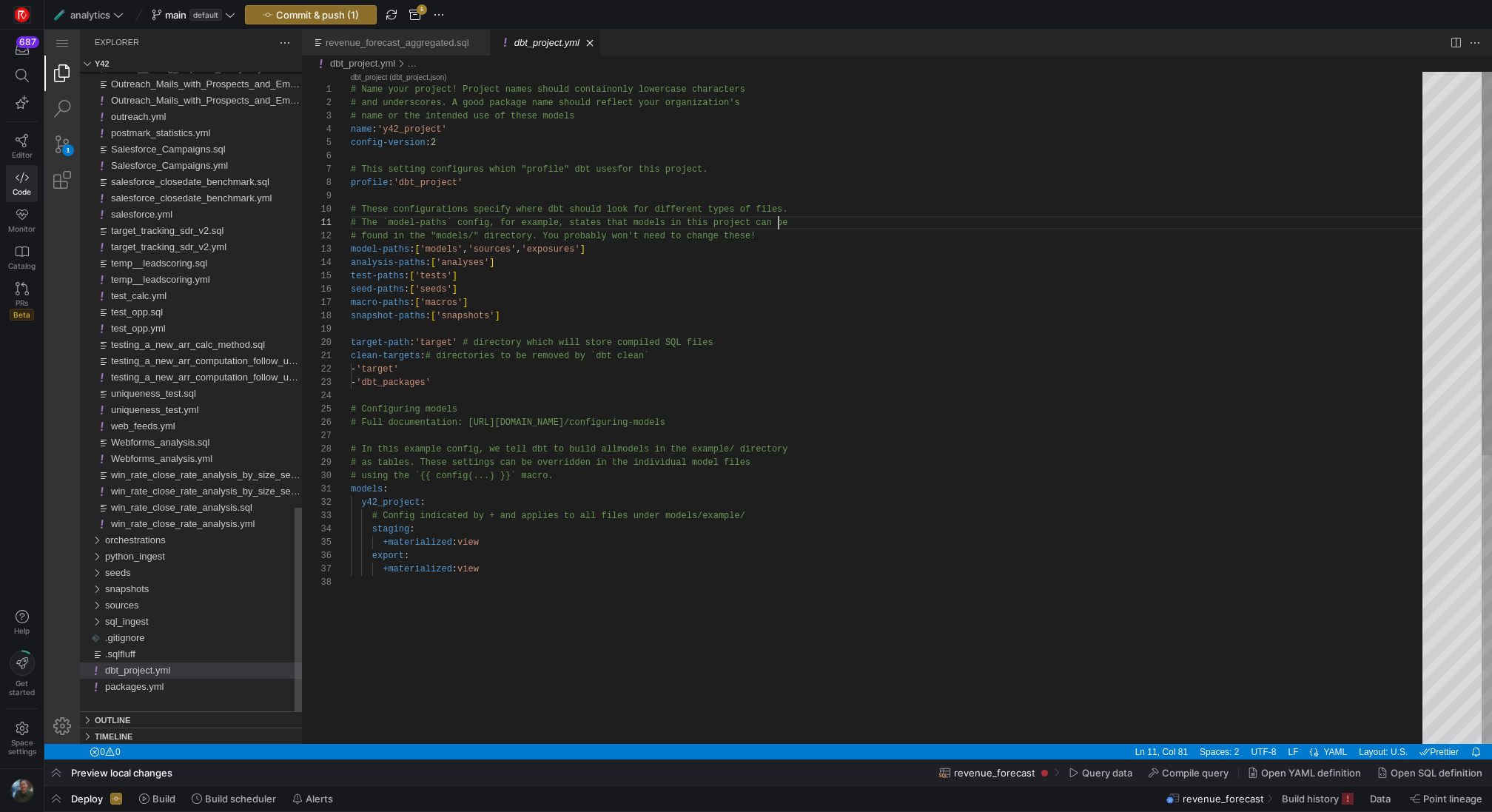
scroll to position [0, 427]
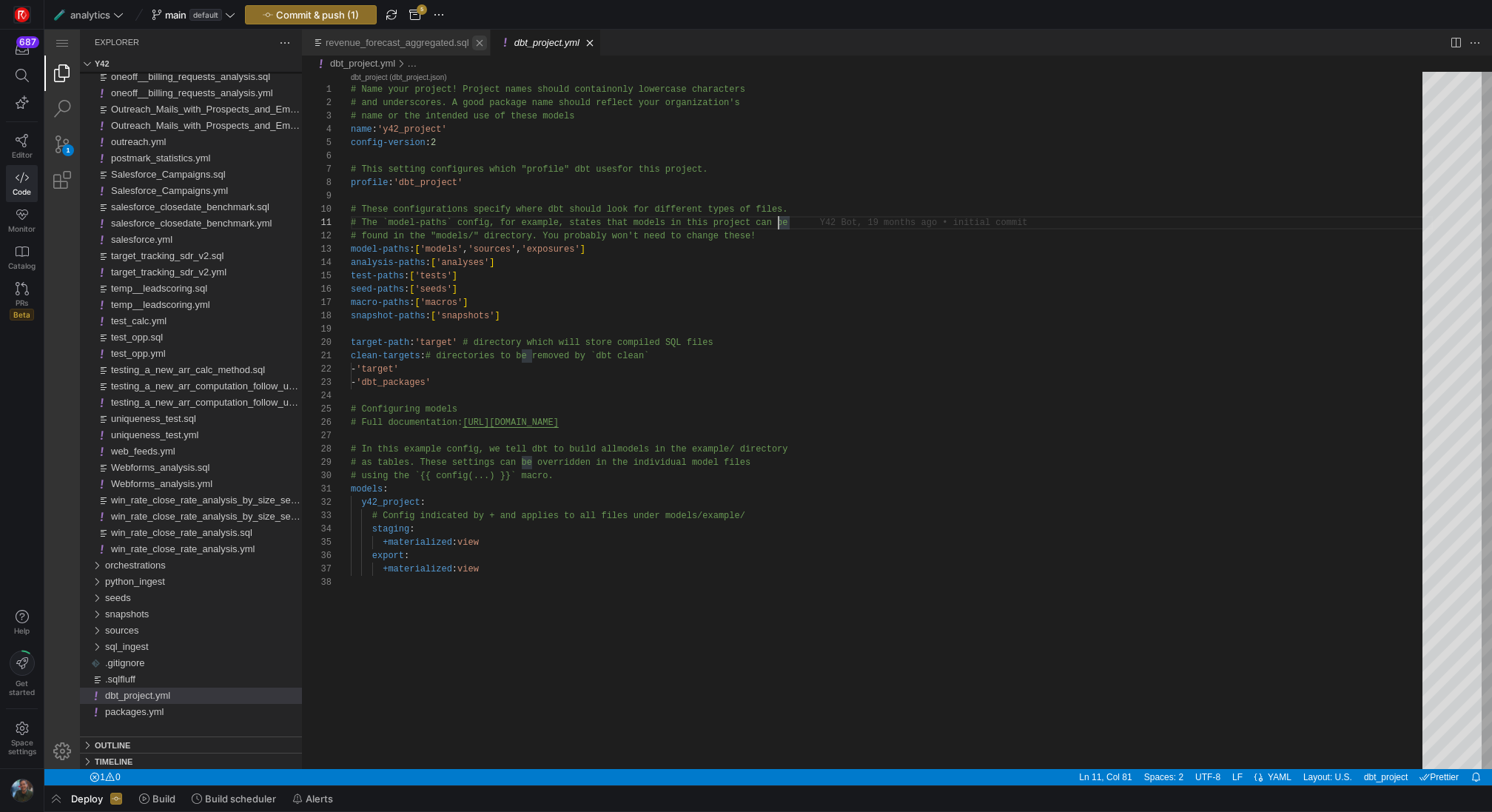
click at [487, 41] on link "Close (⌘W)" at bounding box center [479, 43] width 15 height 15
click at [581, 329] on div "# Name your project! Project names should contain only lowercase characters # a…" at bounding box center [891, 672] width 1082 height 1201
click at [593, 278] on div "# Name your project! Project names should contain only lowercase characters # a…" at bounding box center [891, 672] width 1082 height 1201
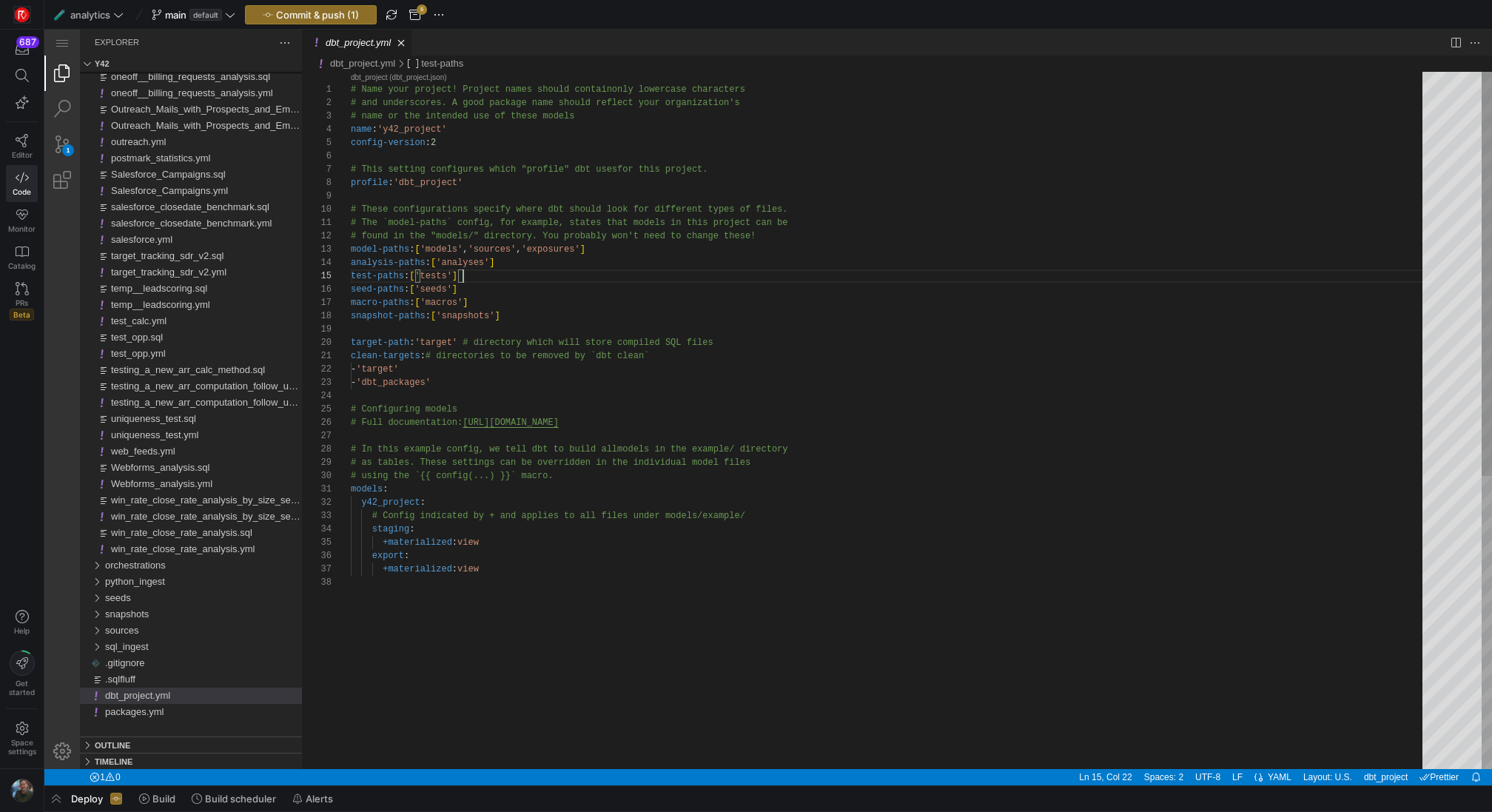
click at [582, 312] on div "# Name your project! Project names should contain only lowercase characters # a…" at bounding box center [891, 672] width 1082 height 1201
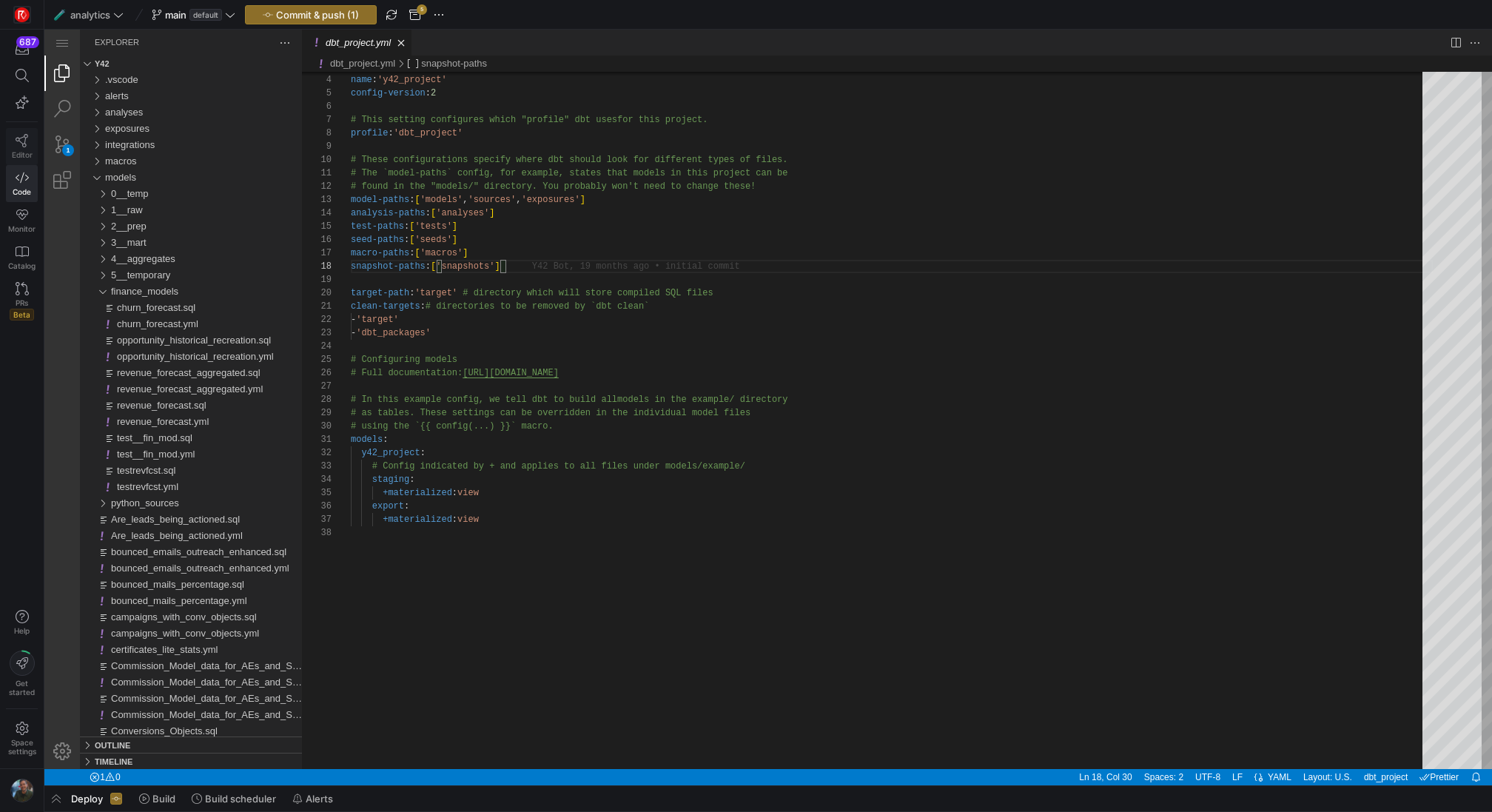
click at [31, 139] on link "Editor" at bounding box center [22, 146] width 32 height 37
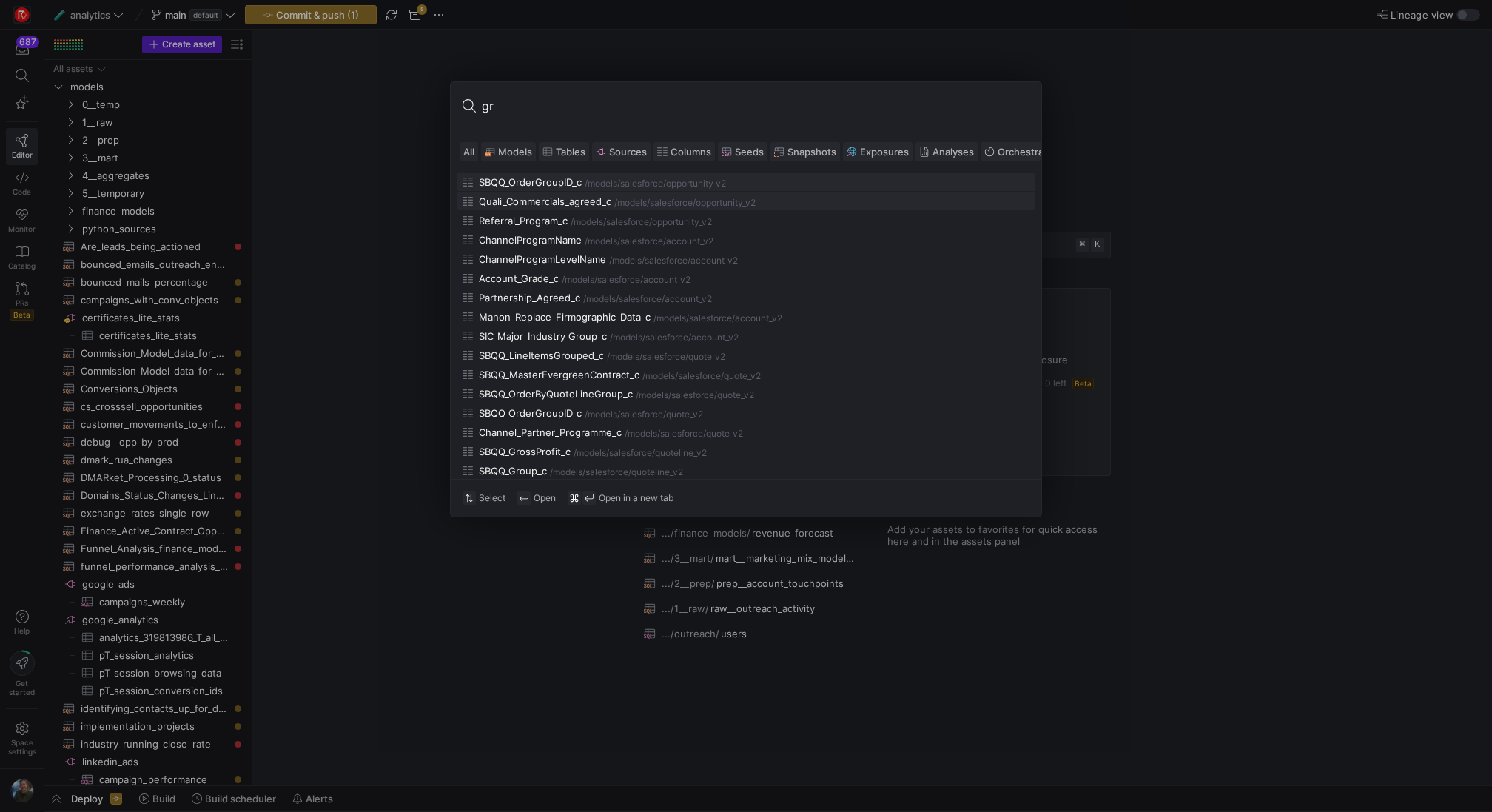
type input "g"
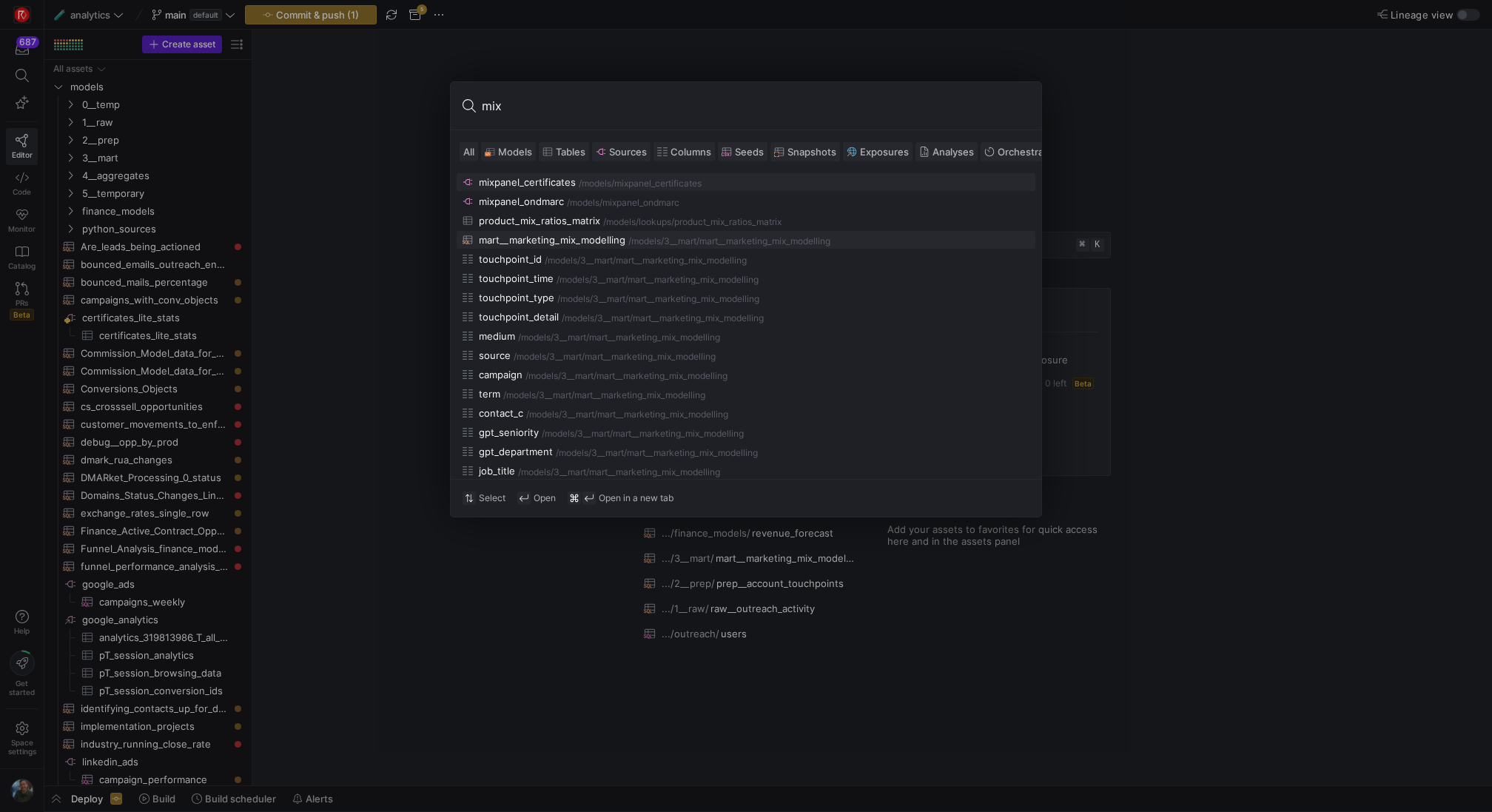
type input "mix"
click at [545, 241] on div "mart__marketing_mix_modelling" at bounding box center [552, 240] width 146 height 12
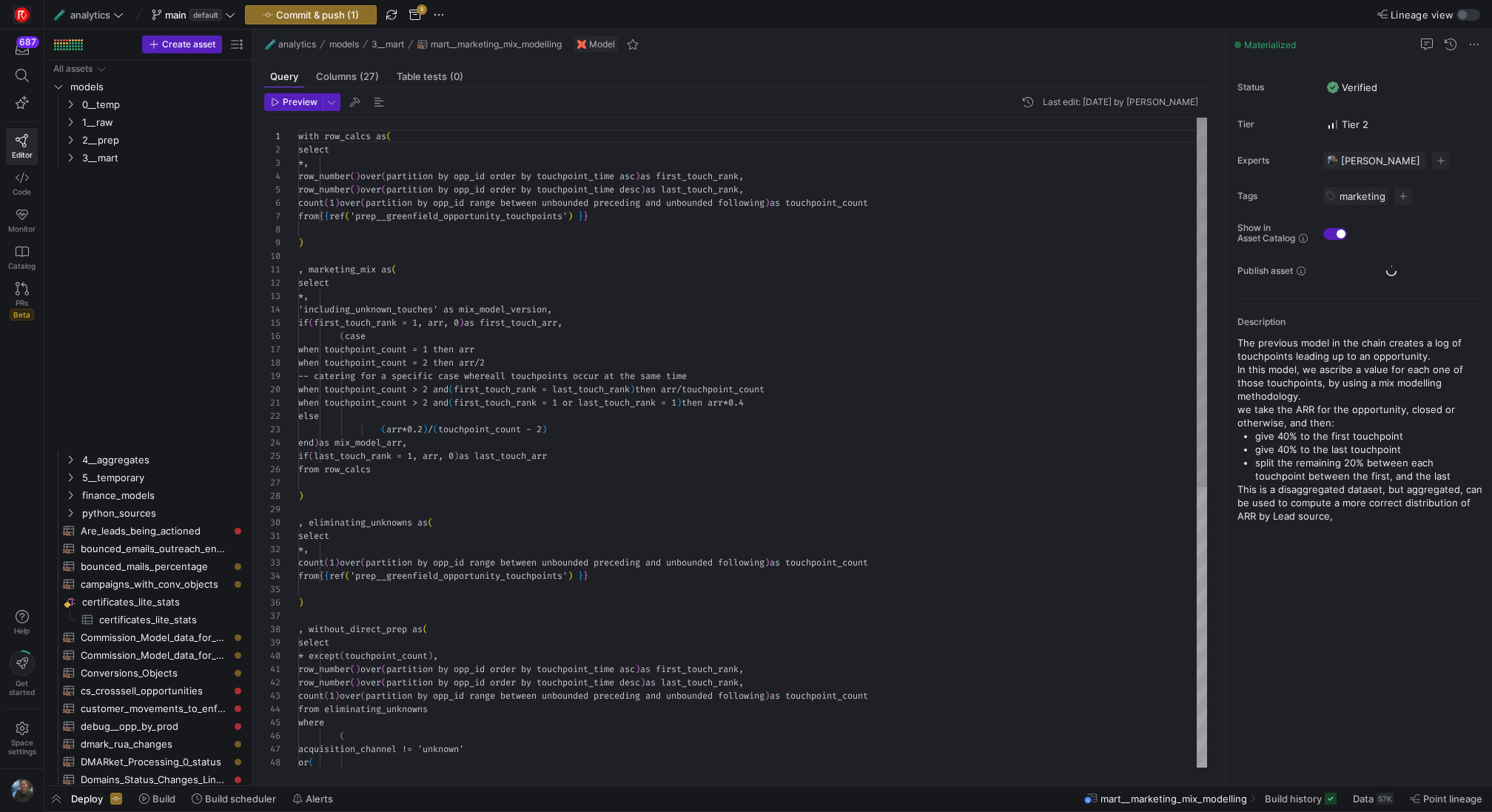
scroll to position [133, 0]
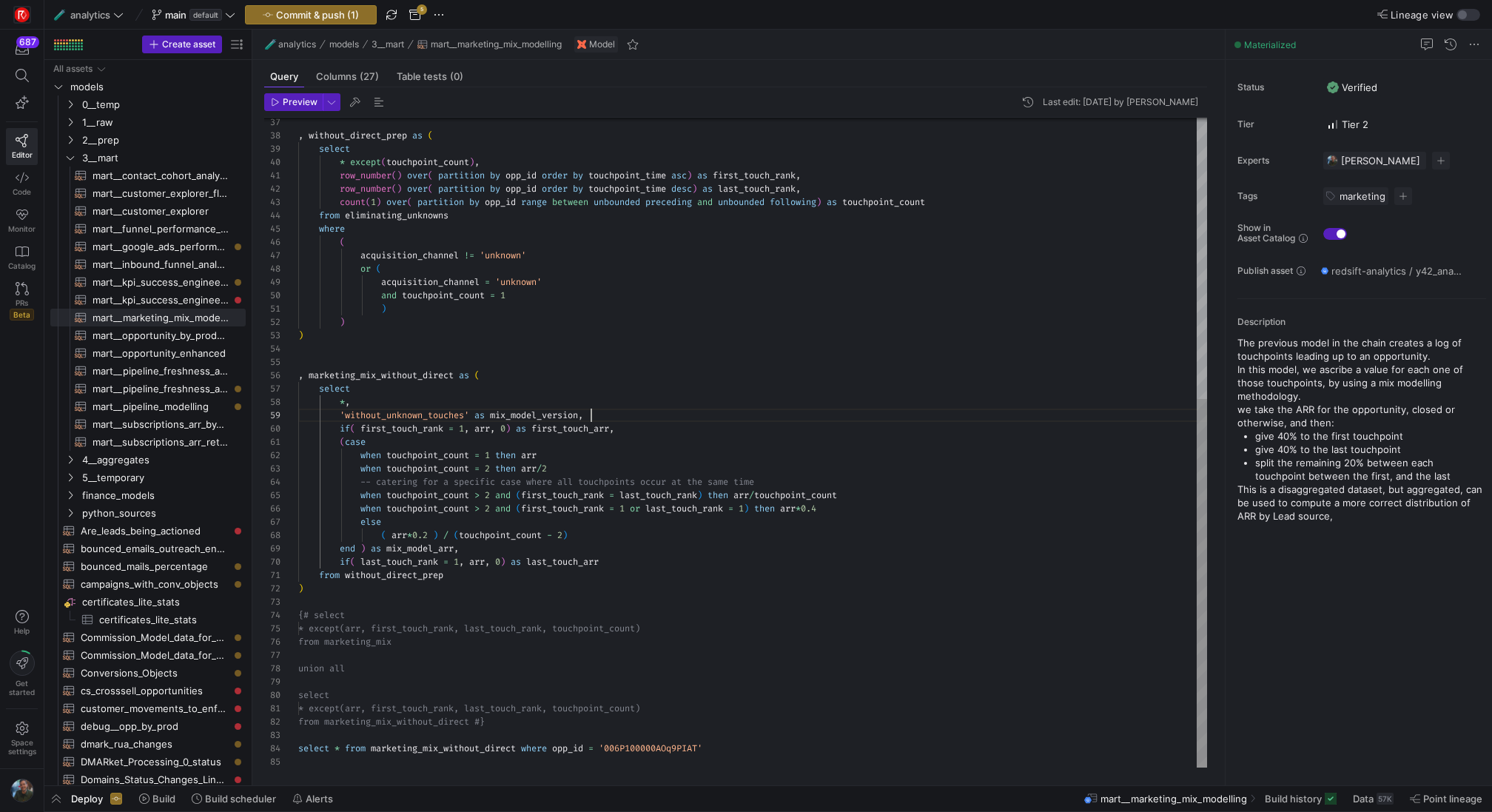
click at [681, 413] on div ", without_direct_prep as ( select * except ( touchpoint_count ) , row_number ( …" at bounding box center [752, 195] width 908 height 1144
click at [296, 103] on span "Preview" at bounding box center [300, 103] width 35 height 11
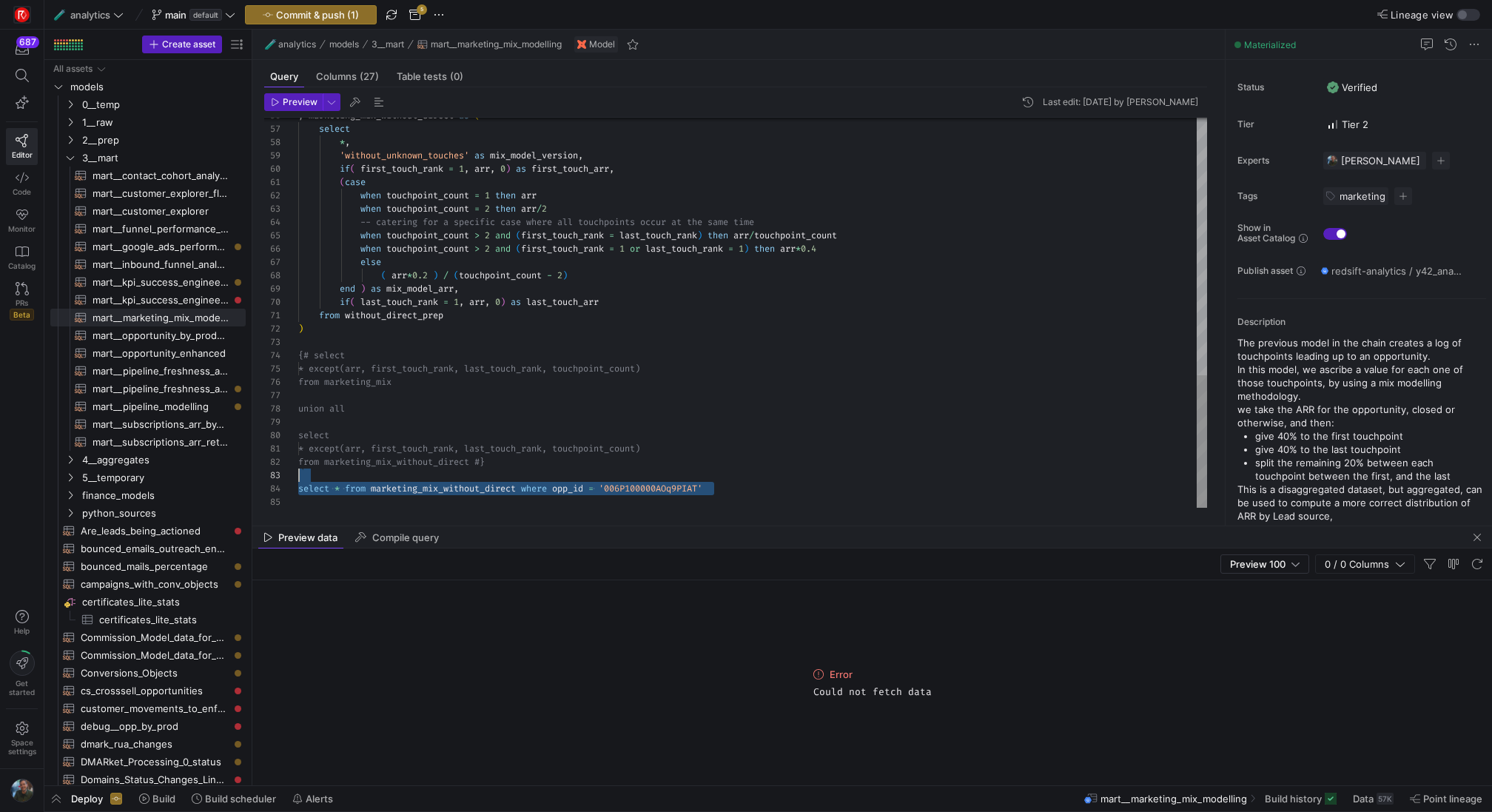
scroll to position [26, 0]
drag, startPoint x: 731, startPoint y: 491, endPoint x: 270, endPoint y: 475, distance: 461.3
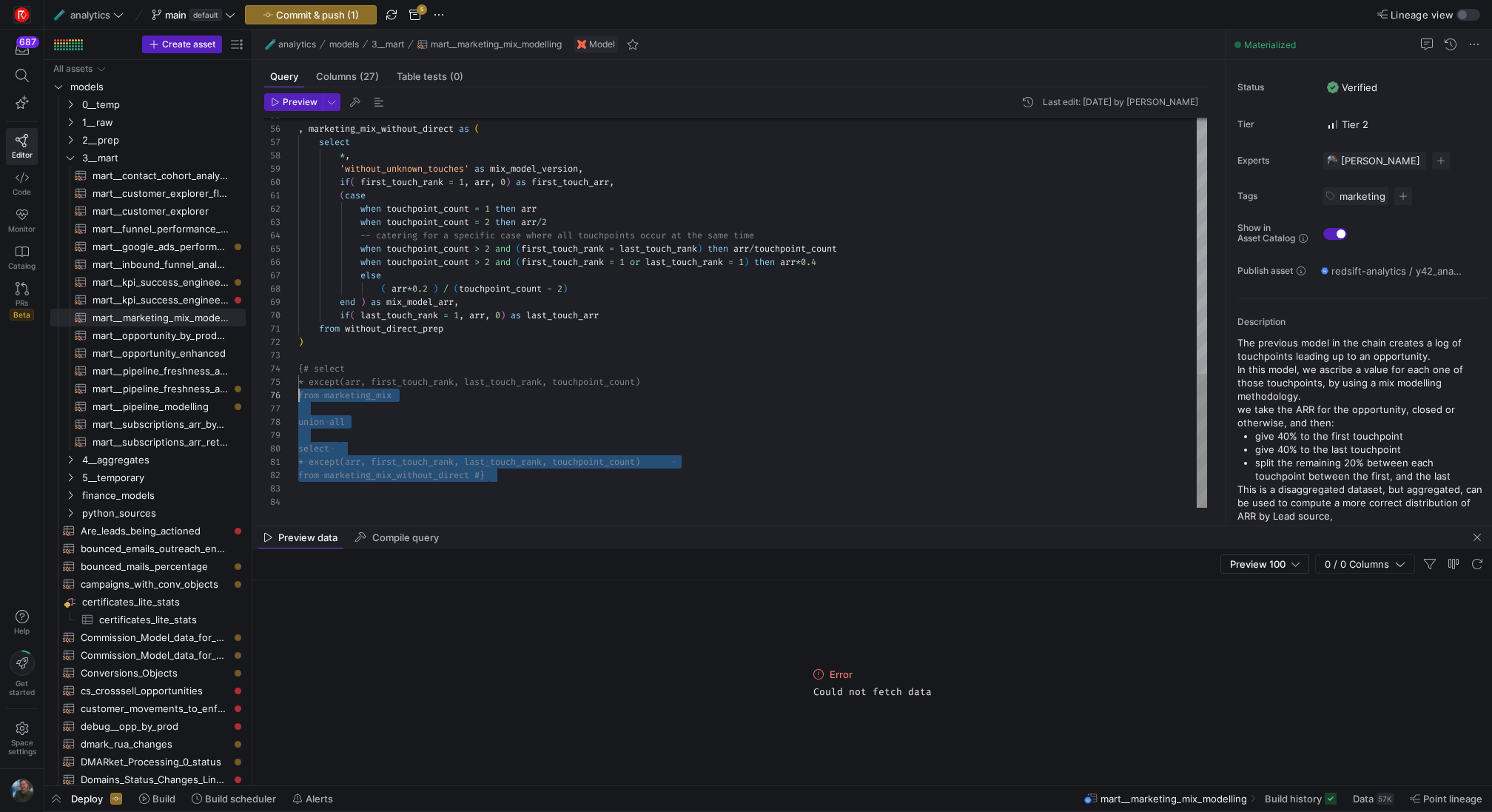
scroll to position [40, 0]
drag, startPoint x: 498, startPoint y: 476, endPoint x: 221, endPoint y: 365, distance: 298.4
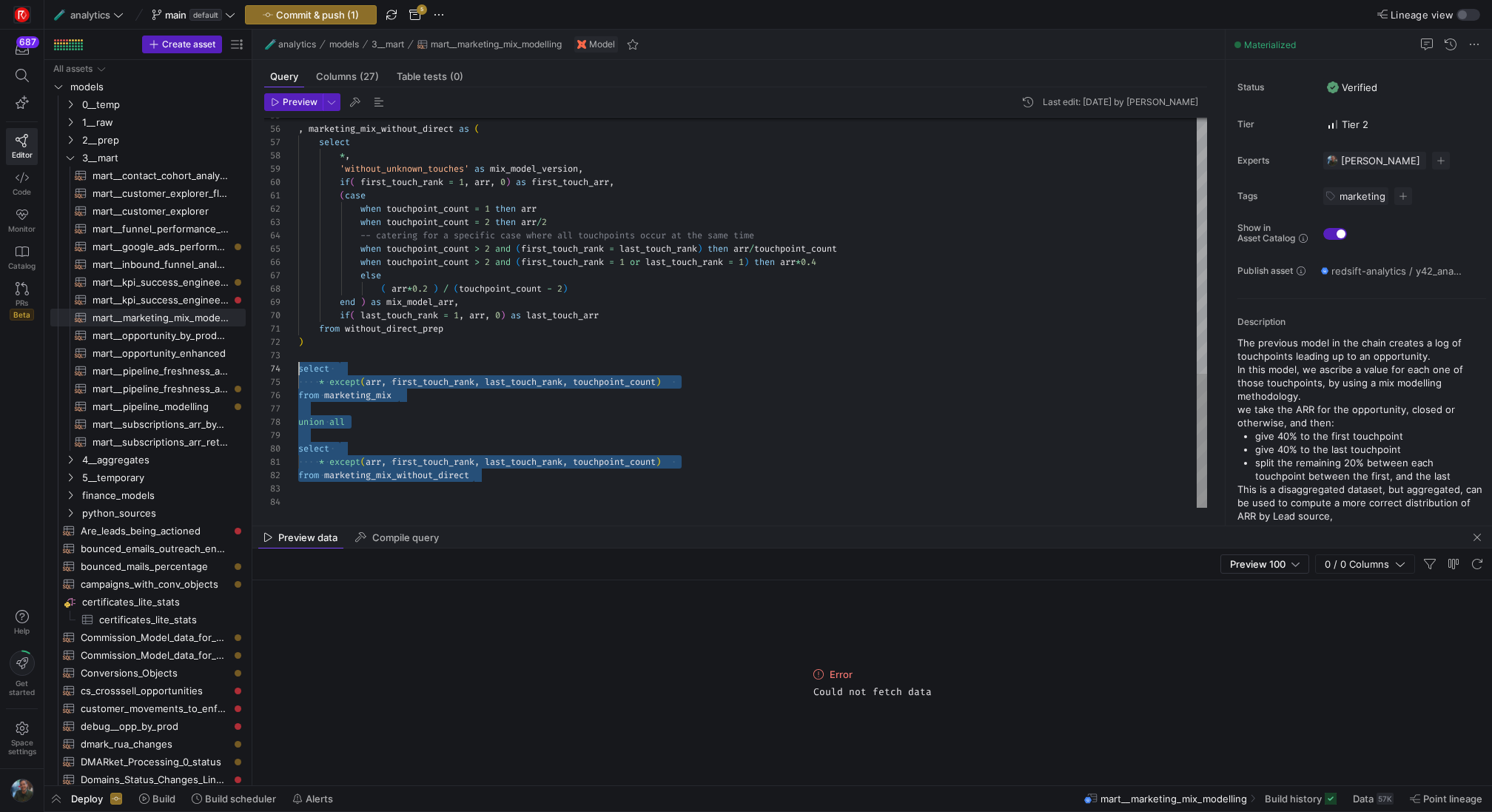
type textarea "from without_direct_prep ) select * except(arr, first_touch_rank, last_touch_ra…"
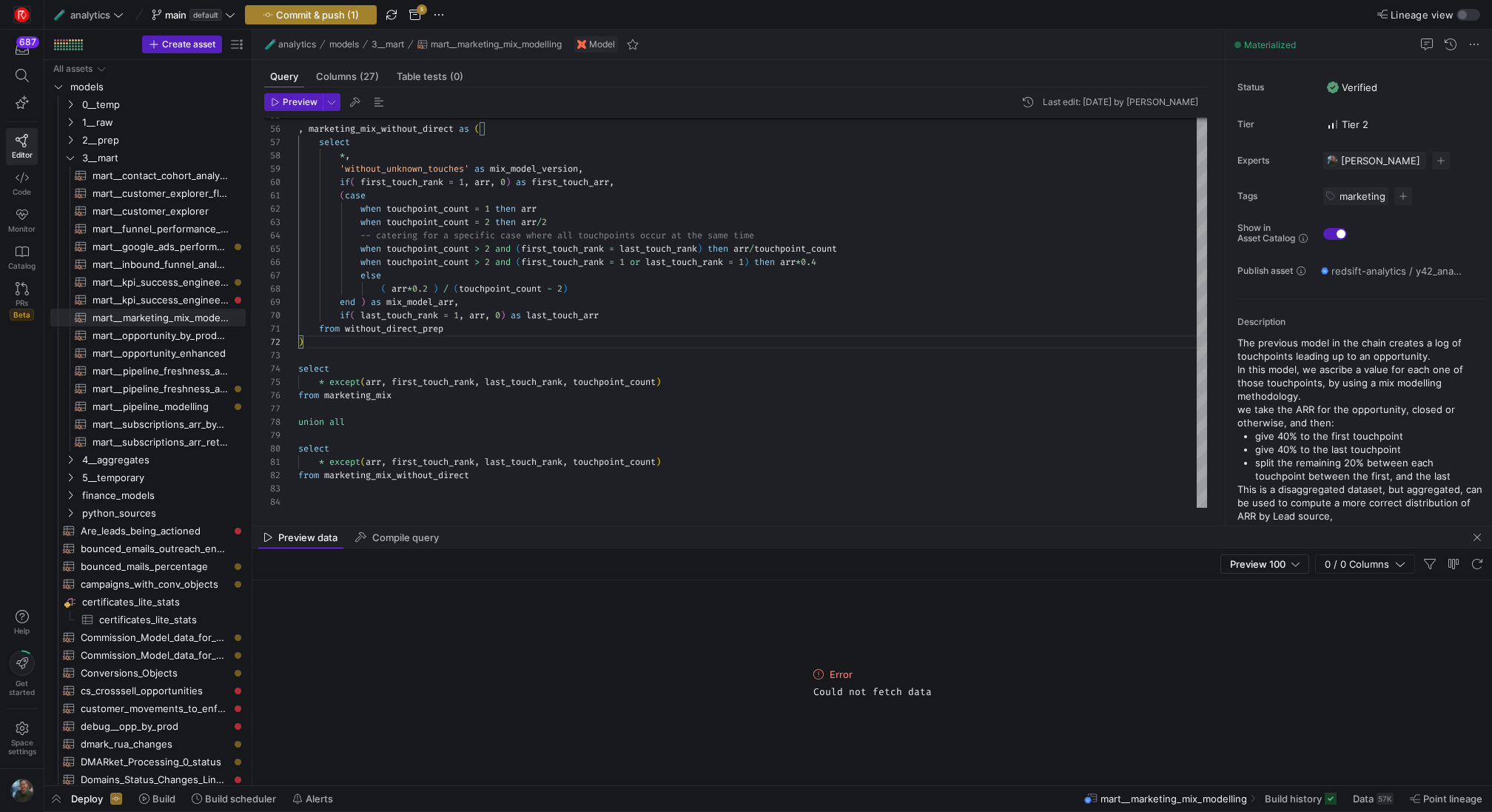
click at [328, 11] on span "Commit & push (1)" at bounding box center [317, 15] width 83 height 12
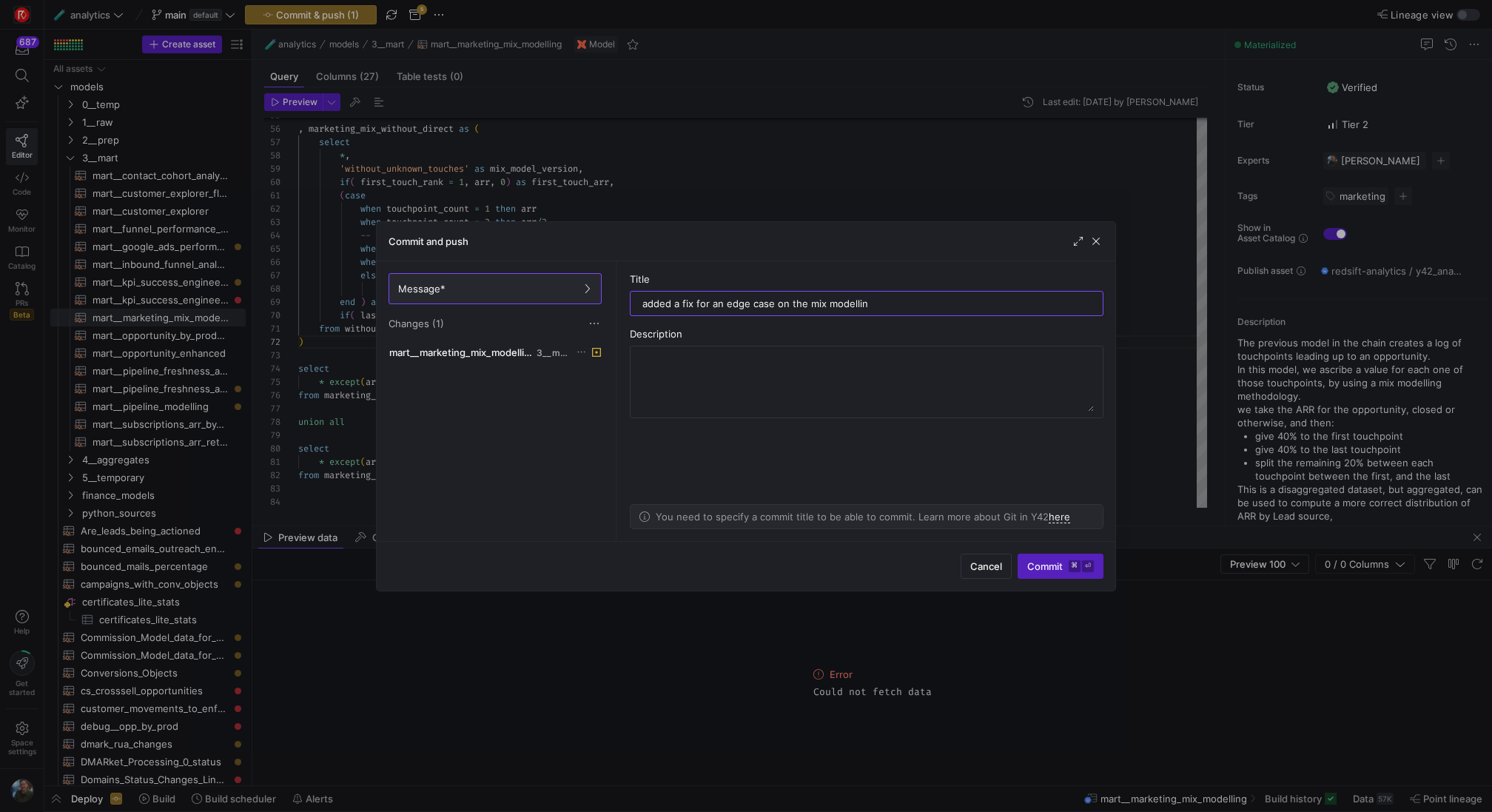
type input "added a fix for an edge case on the mix modelling"
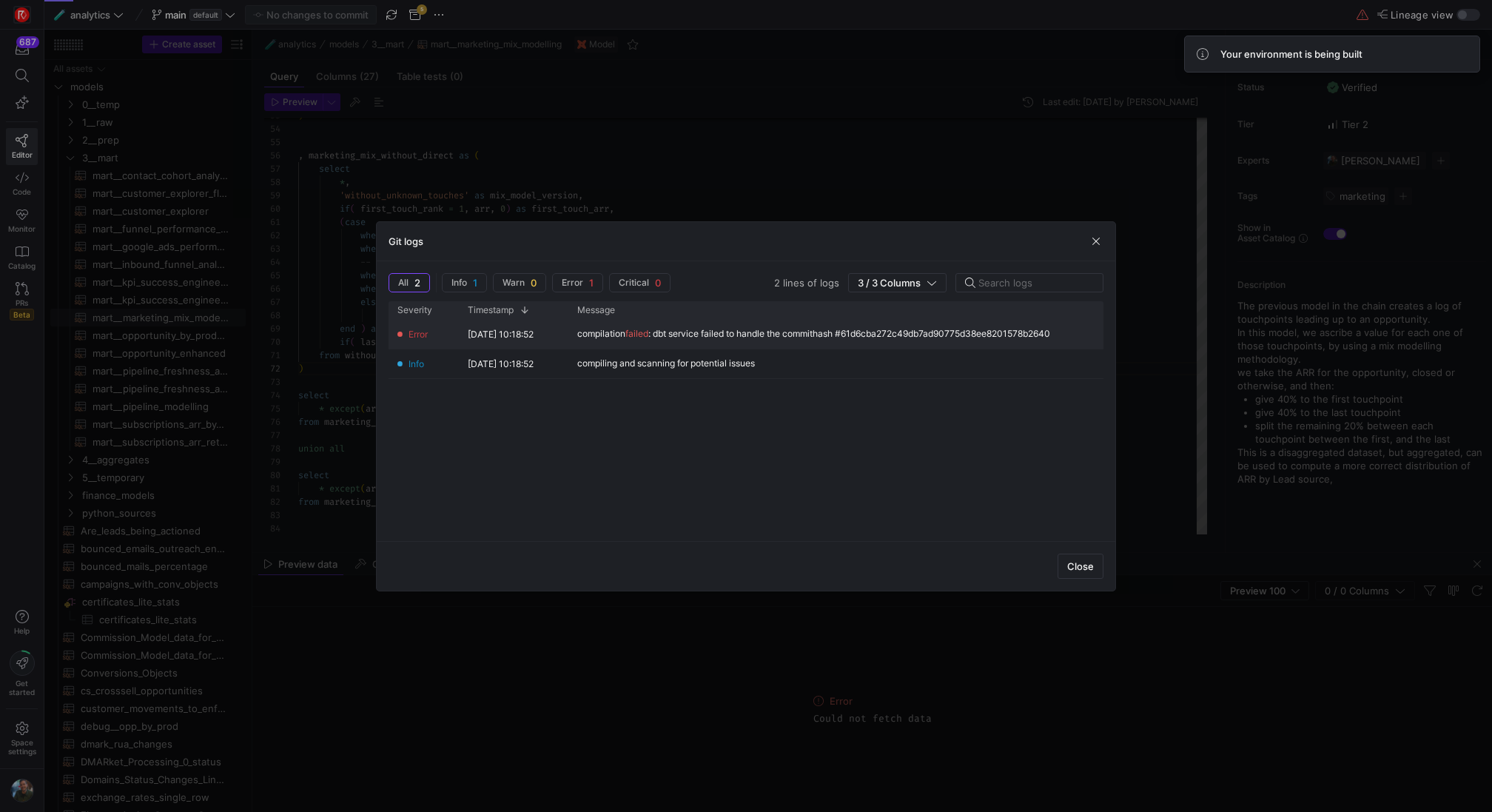
click at [750, 329] on div "compilation failed : dbt service failed to handle the commithash #61d6cba272c49…" at bounding box center [813, 334] width 473 height 11
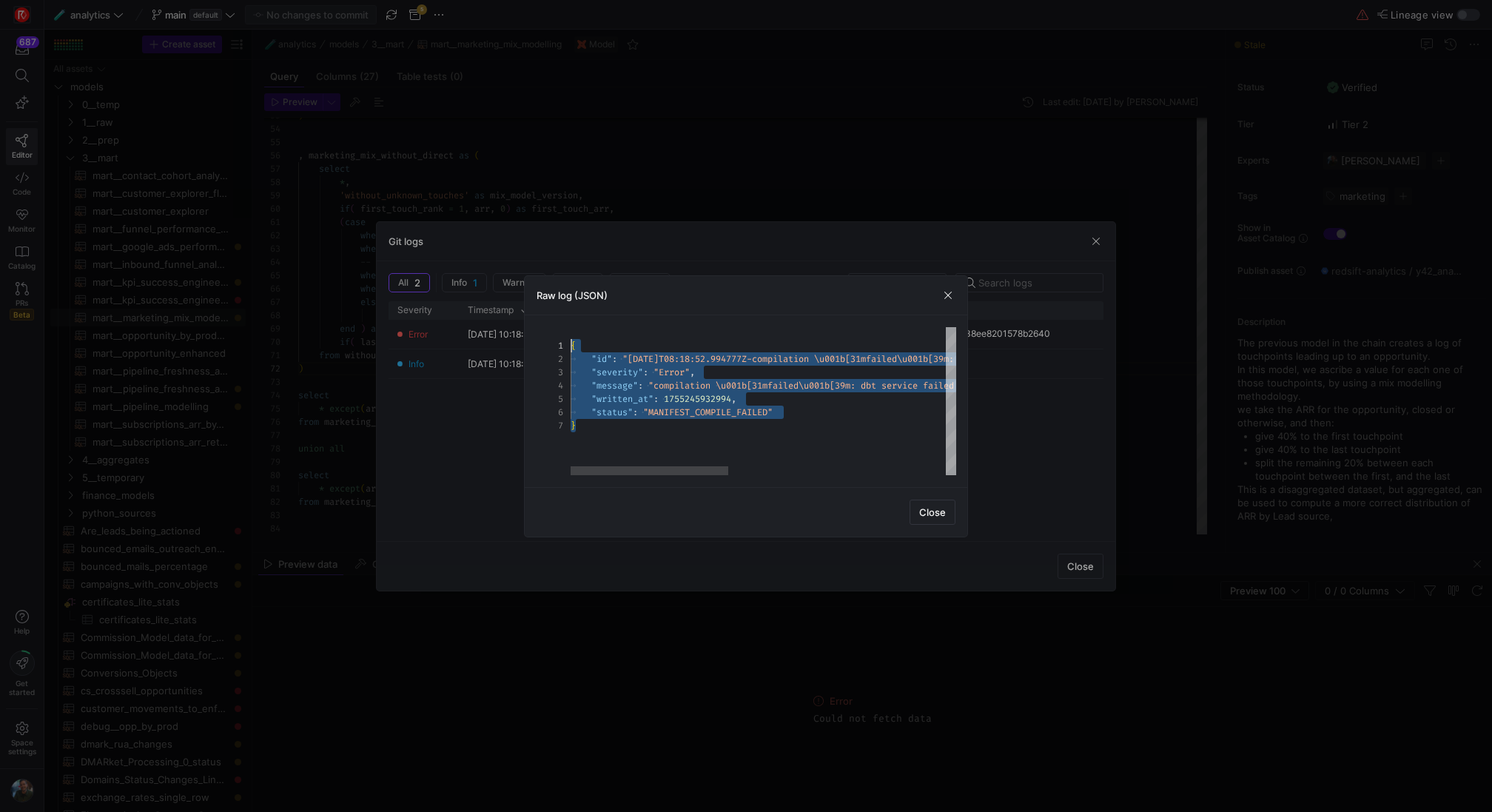
scroll to position [0, 0]
drag, startPoint x: 737, startPoint y: 435, endPoint x: 479, endPoint y: 327, distance: 279.7
click at [571, 327] on div "{ "id" : "[DATE]T08:18:52.994777Z-compilation \u001b[31 mfailed\u001b[39m: dbt …" at bounding box center [1028, 401] width 915 height 148
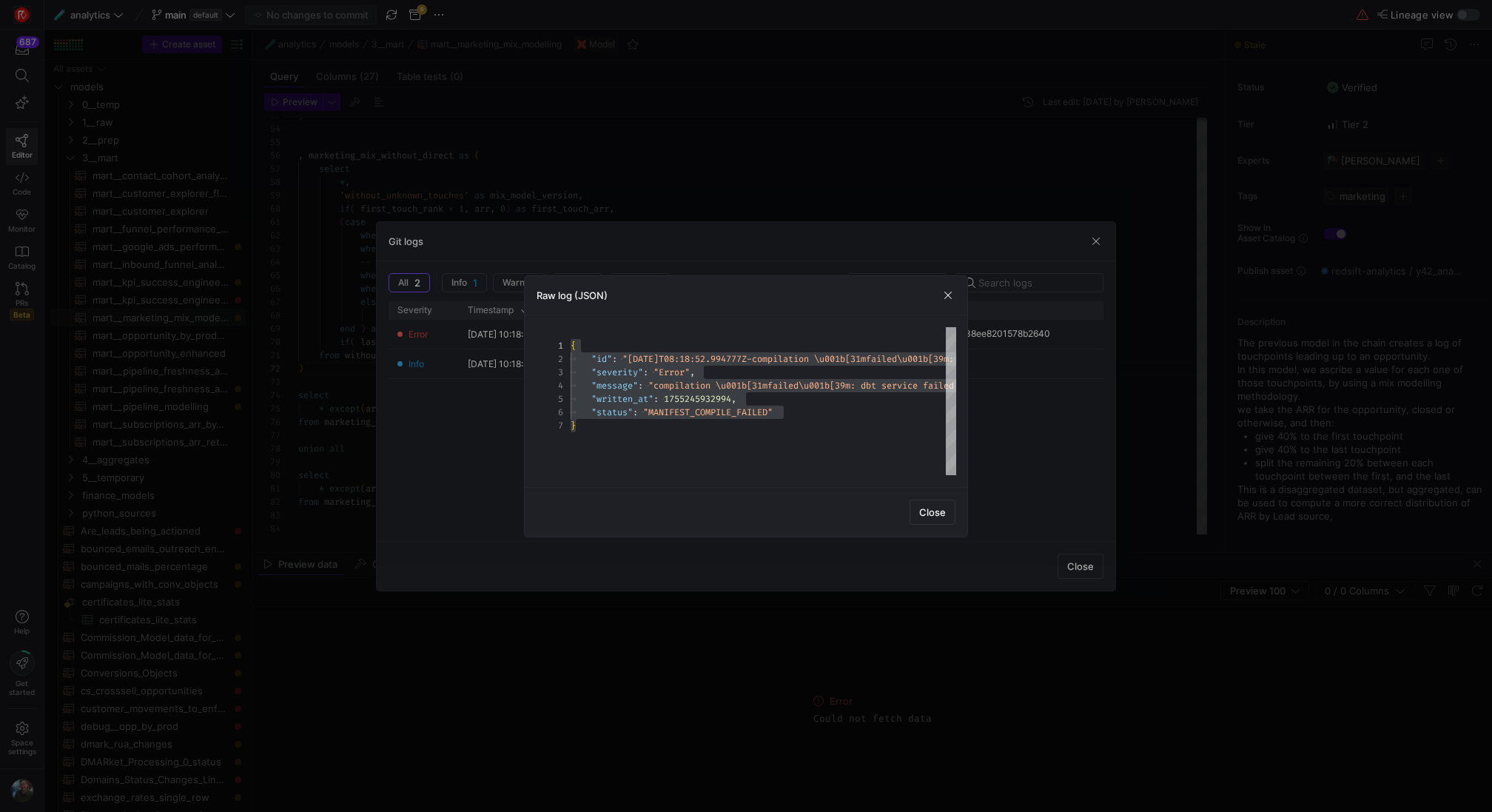
click at [936, 290] on div "Raw log (JSON)" at bounding box center [746, 296] width 443 height 39
click at [936, 290] on div "Raw log (JSON)" at bounding box center [746, 296] width 443 height 39
click at [938, 290] on div "Raw log (JSON)" at bounding box center [746, 296] width 443 height 39
click at [953, 304] on div "Raw log (JSON)" at bounding box center [746, 296] width 443 height 39
click at [949, 298] on span "button" at bounding box center [948, 296] width 15 height 15
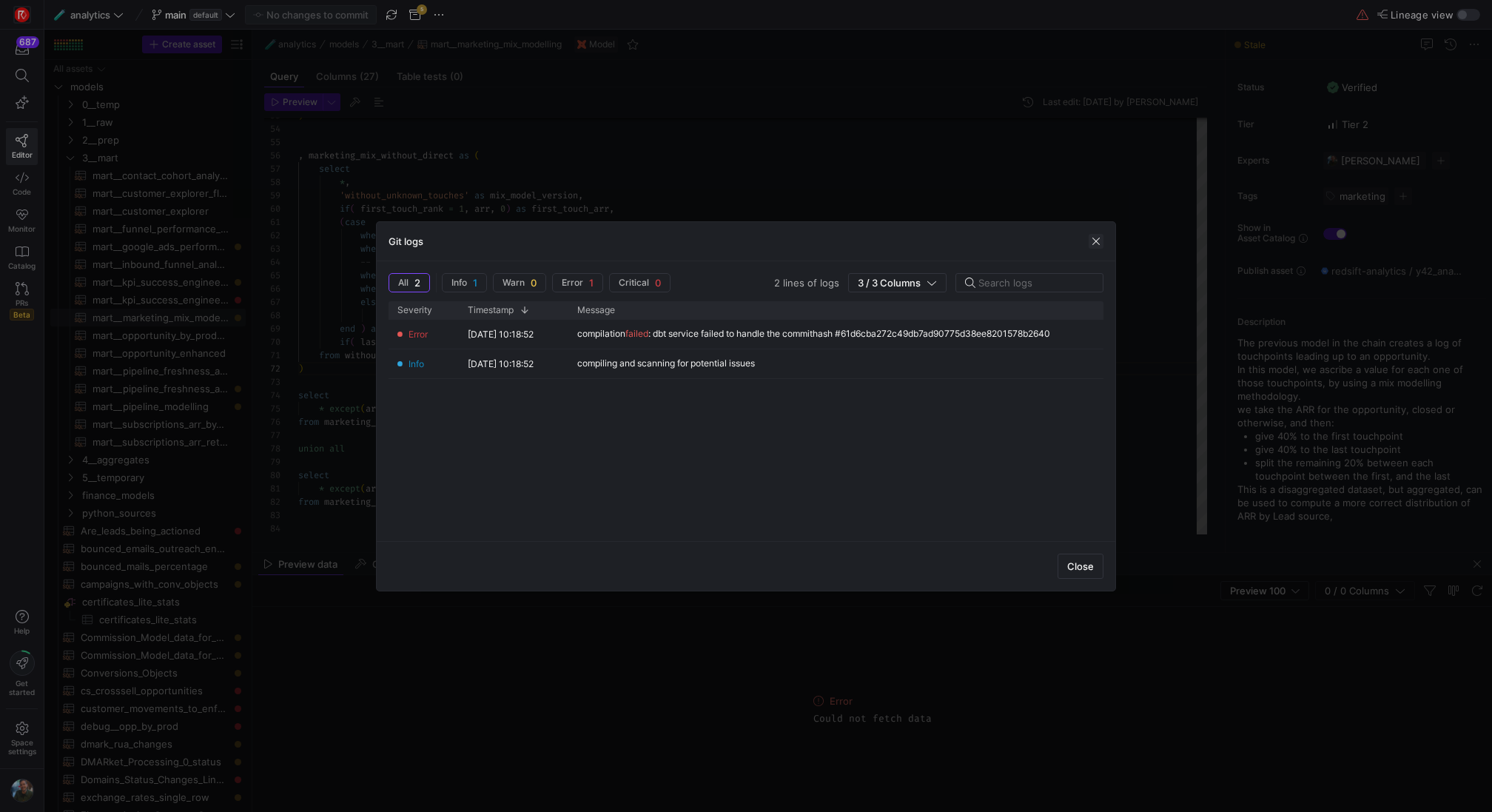
click at [1095, 244] on span "button" at bounding box center [1096, 241] width 15 height 15
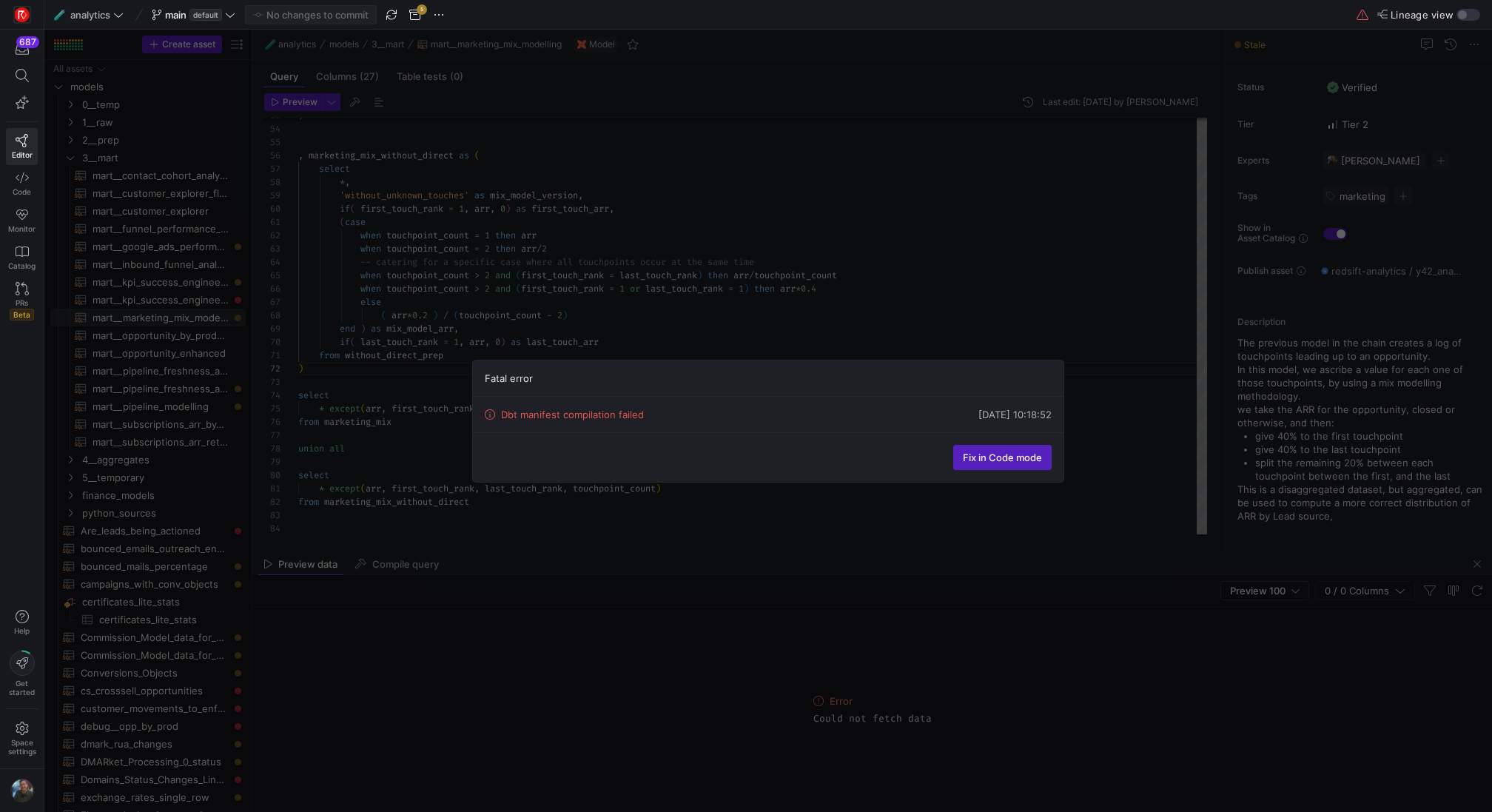
click at [1054, 341] on div "Fatal error Dbt manifest compilation failed [DATE] 10:18:52 Fix in Code mode" at bounding box center [768, 420] width 1448 height 782
click at [906, 314] on div "Fatal error Dbt manifest compilation failed [DATE] 10:18:52 Fix in Code mode" at bounding box center [768, 420] width 1448 height 782
click at [992, 446] on span at bounding box center [1002, 457] width 97 height 23
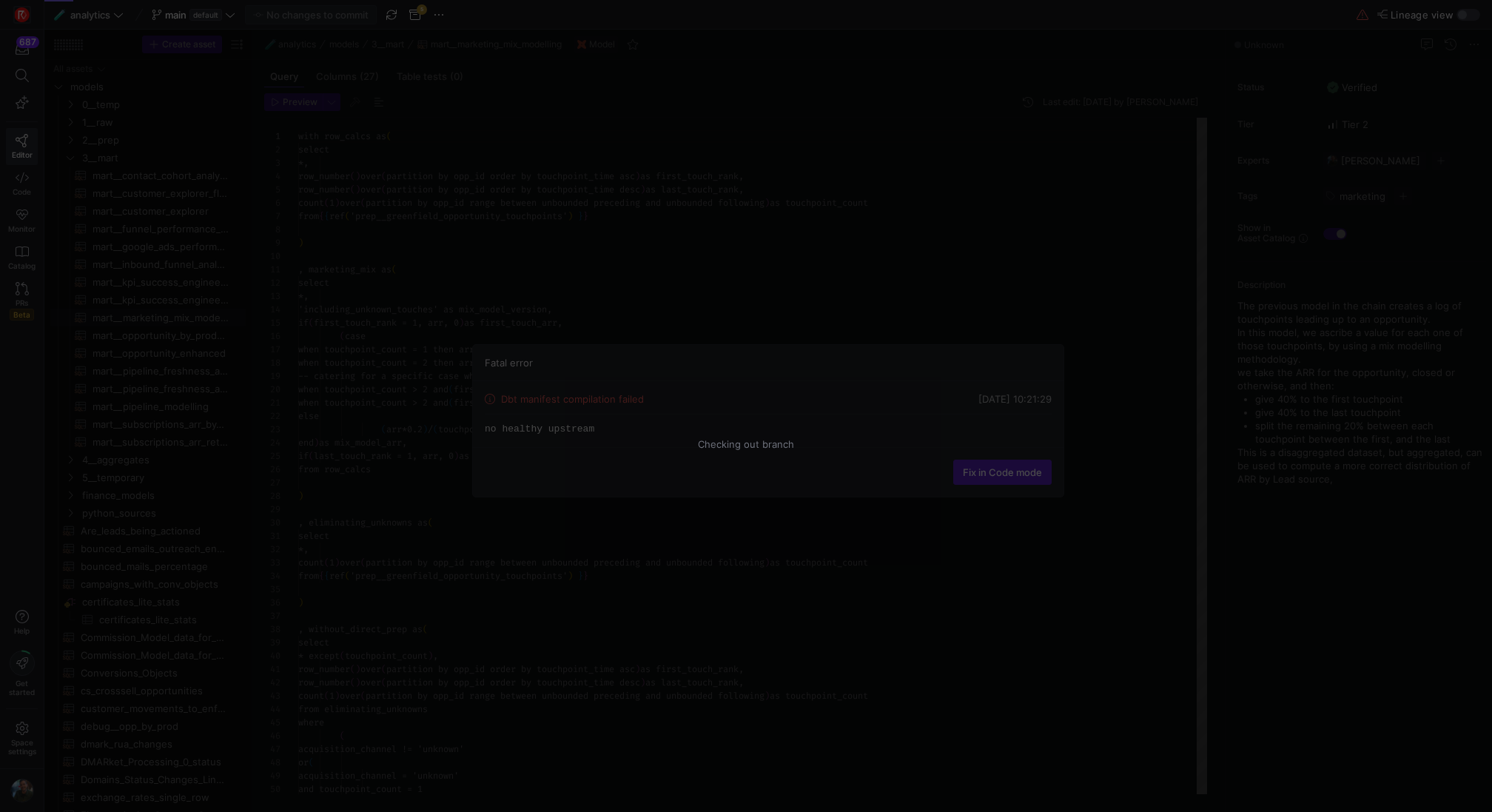
scroll to position [133, 0]
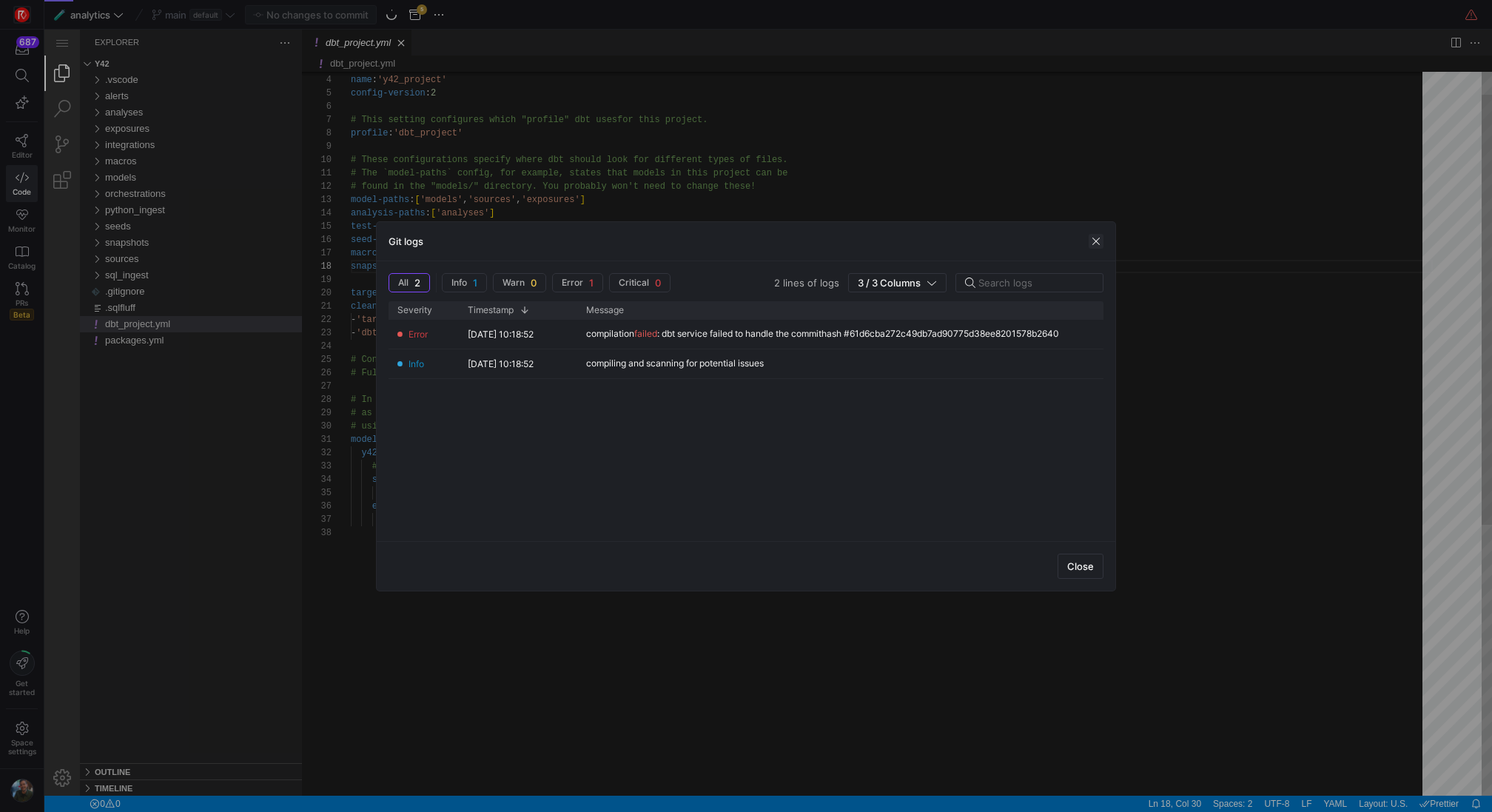
scroll to position [93, 155]
click at [1095, 242] on span "button" at bounding box center [1096, 241] width 15 height 15
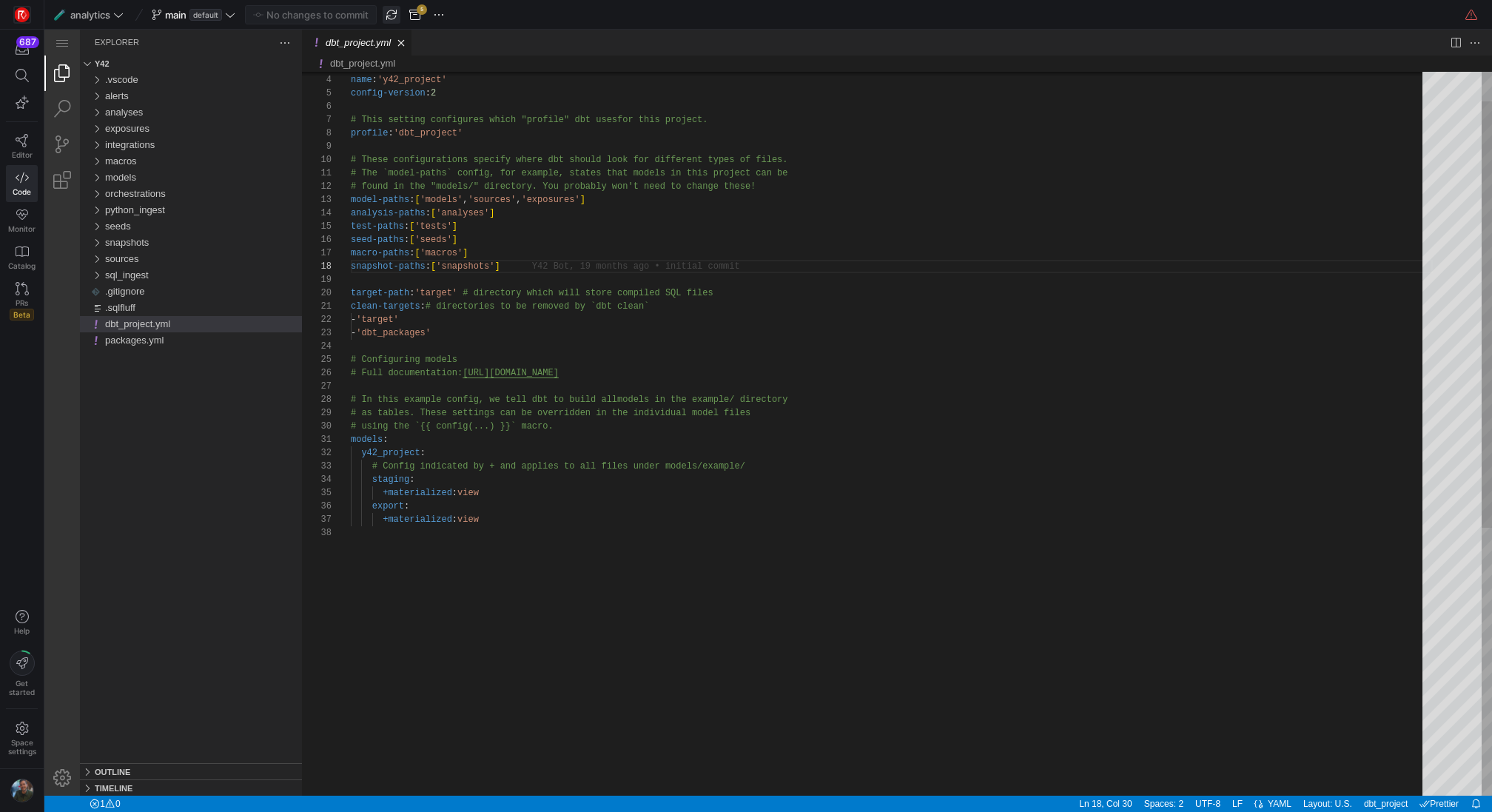
click at [385, 17] on span "button" at bounding box center [391, 15] width 18 height 18
click at [444, 17] on span "button" at bounding box center [439, 15] width 18 height 18
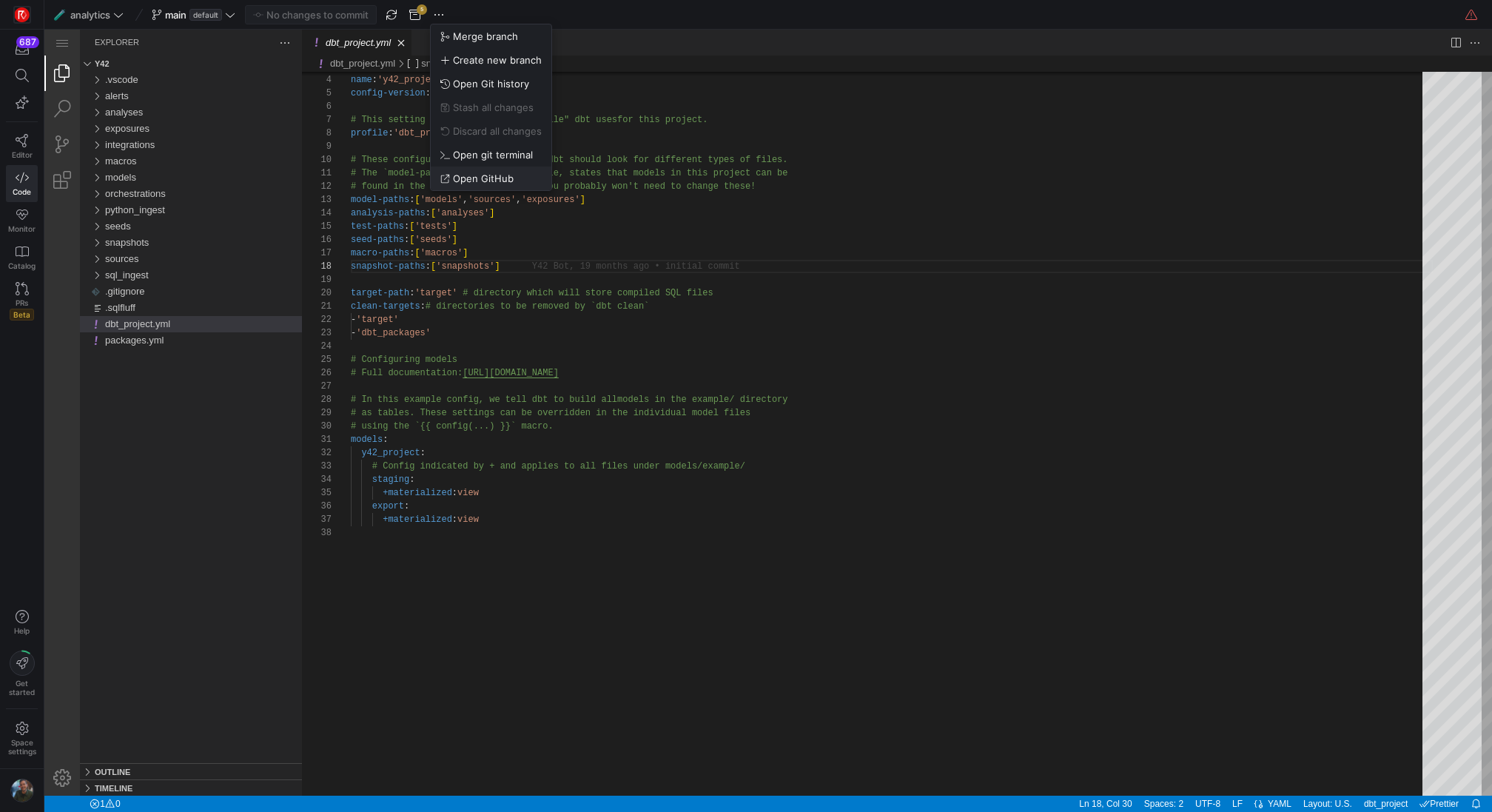
click at [465, 176] on span "Open GitHub" at bounding box center [483, 179] width 60 height 12
click at [428, 15] on div "🧪 analytics main default No changes to commit 5" at bounding box center [286, 15] width 473 height 20
click at [441, 15] on span "button" at bounding box center [439, 15] width 18 height 18
click at [501, 81] on span "Open Git history" at bounding box center [491, 84] width 76 height 12
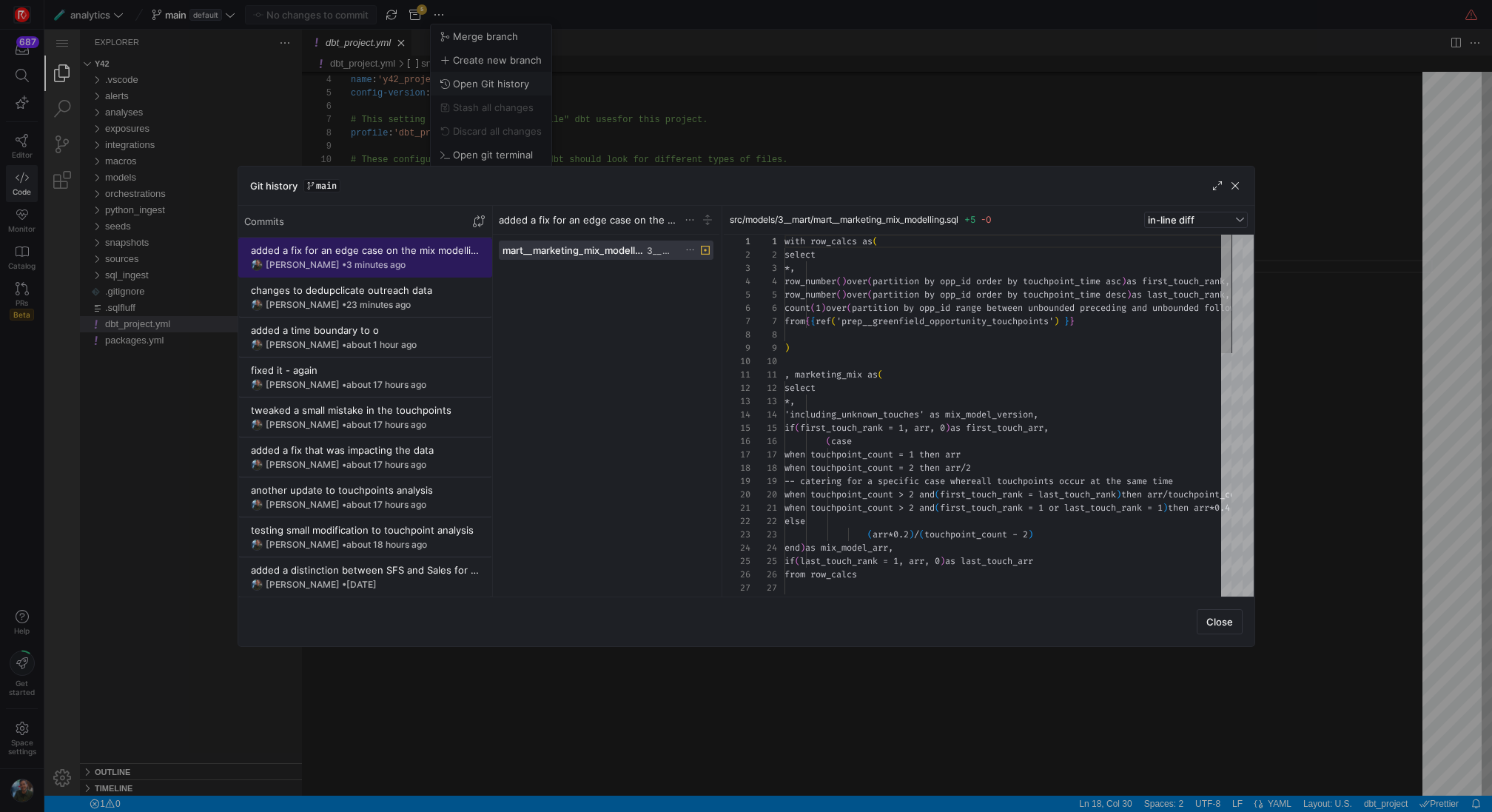
scroll to position [133, 0]
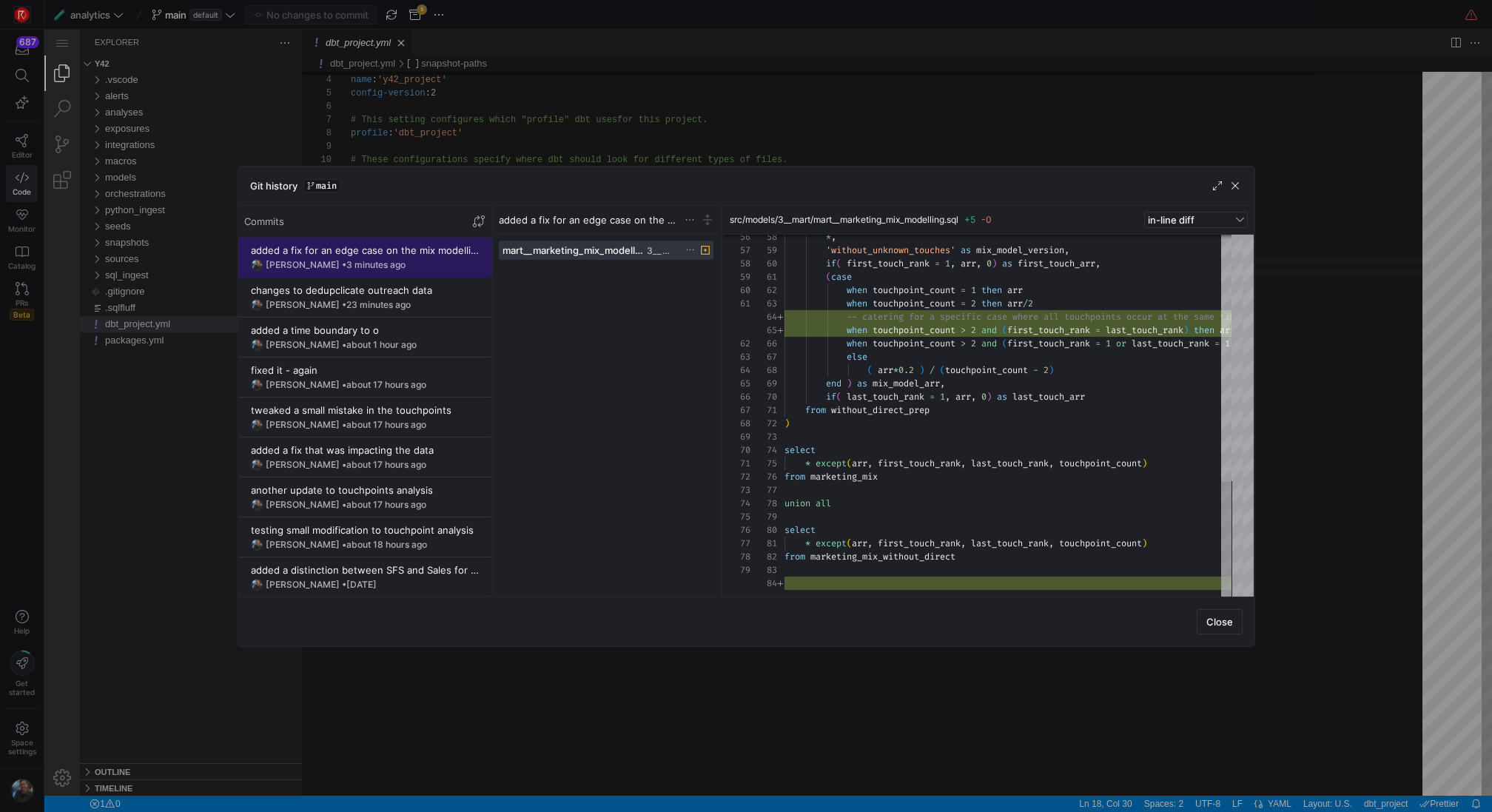
click at [461, 261] on div "[PERSON_NAME] • 3 minutes ago" at bounding box center [365, 265] width 228 height 12
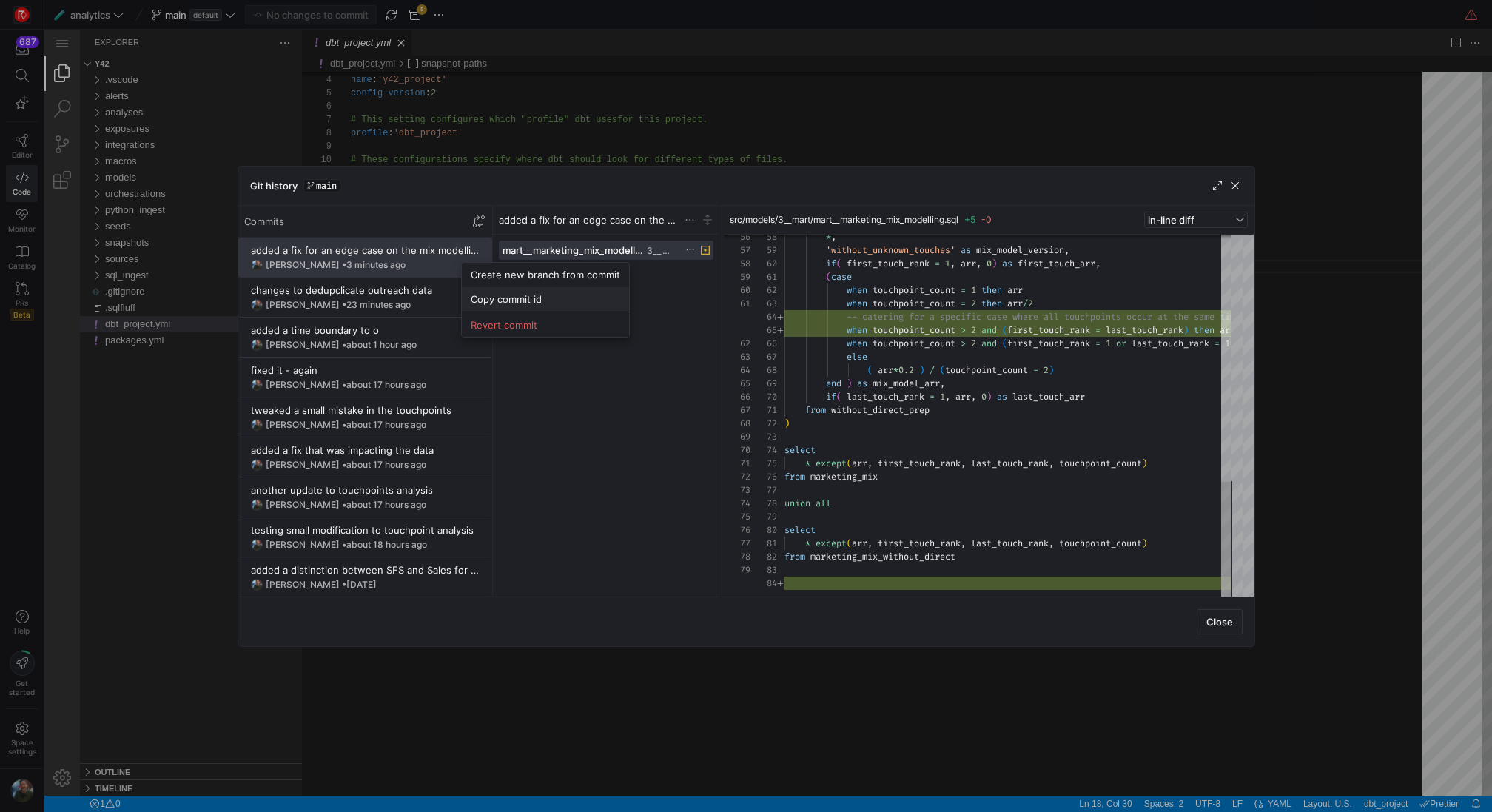
click at [484, 295] on span "Copy commit id" at bounding box center [545, 299] width 149 height 12
click at [1237, 186] on span "button" at bounding box center [1235, 186] width 15 height 15
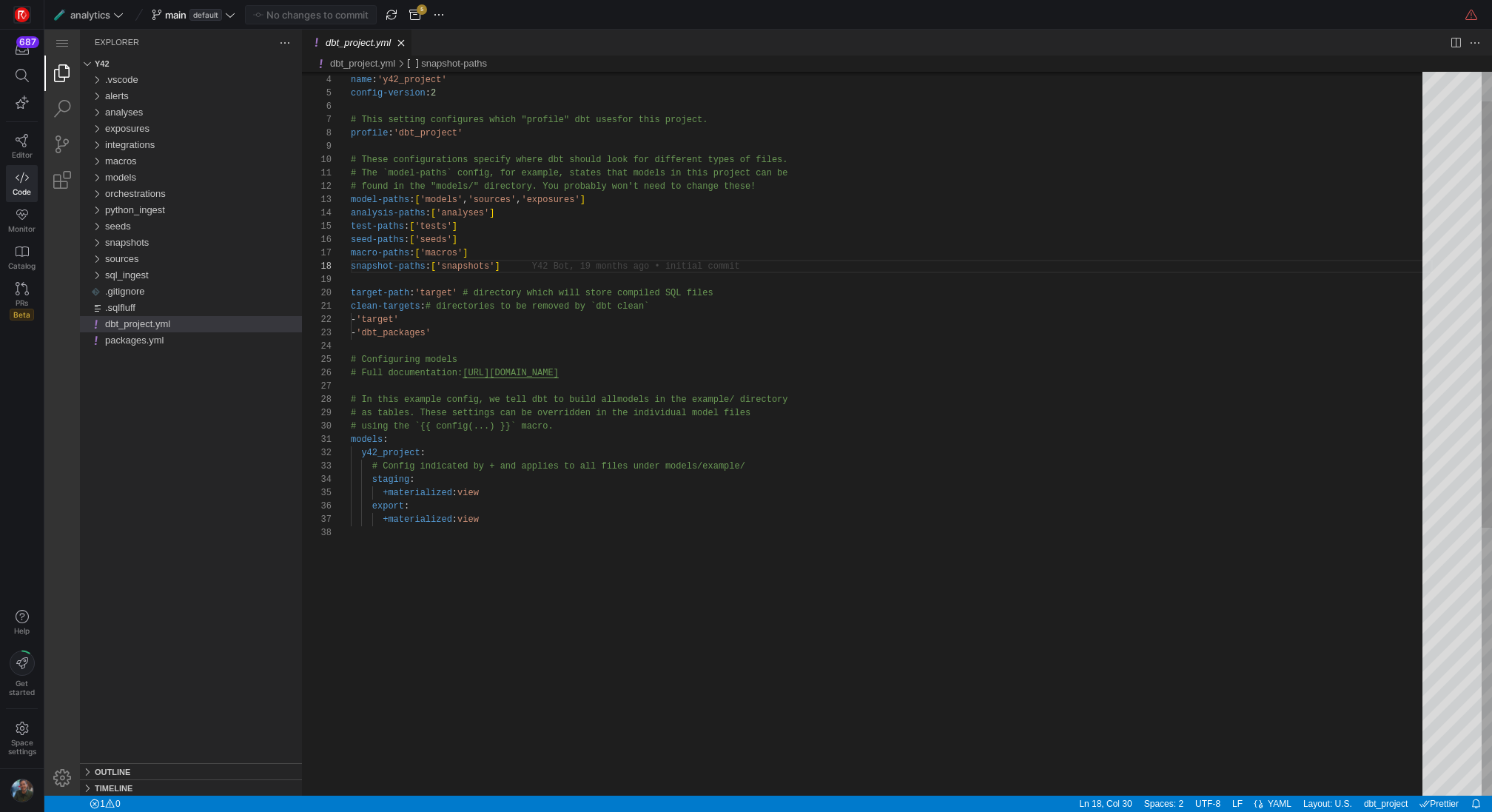
type textarea "models: y42_project: # Config indicated by + and applies to all files under mod…"
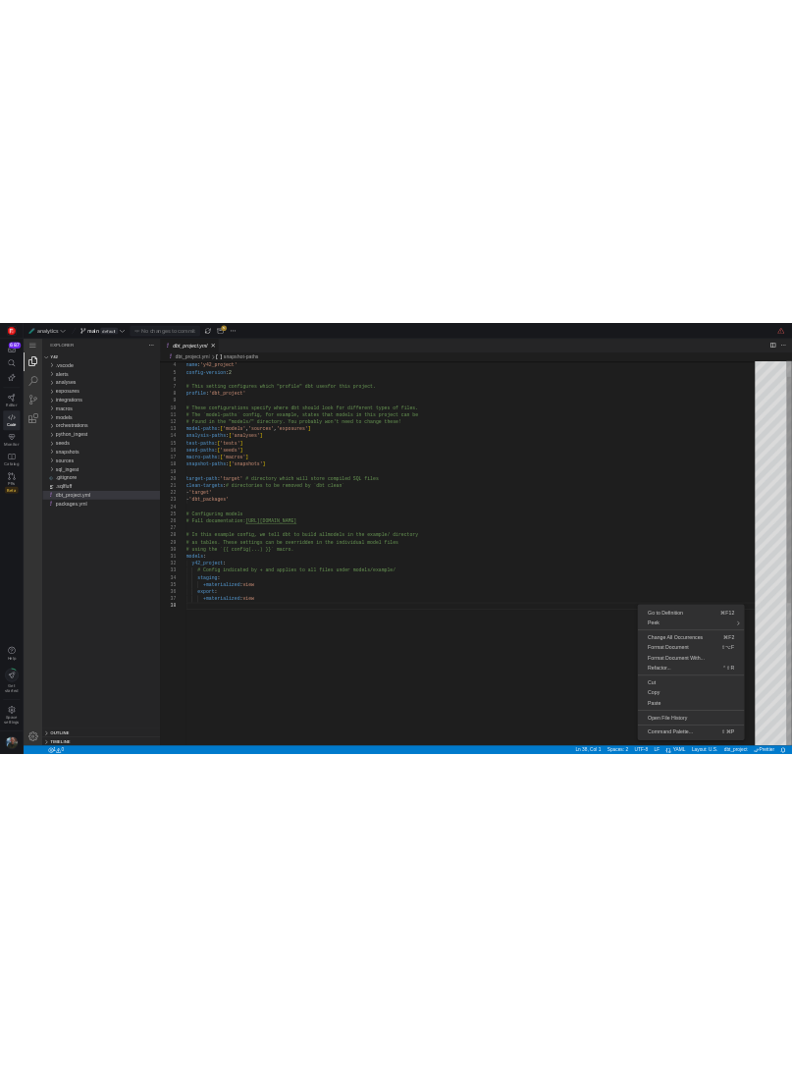
scroll to position [124, 0]
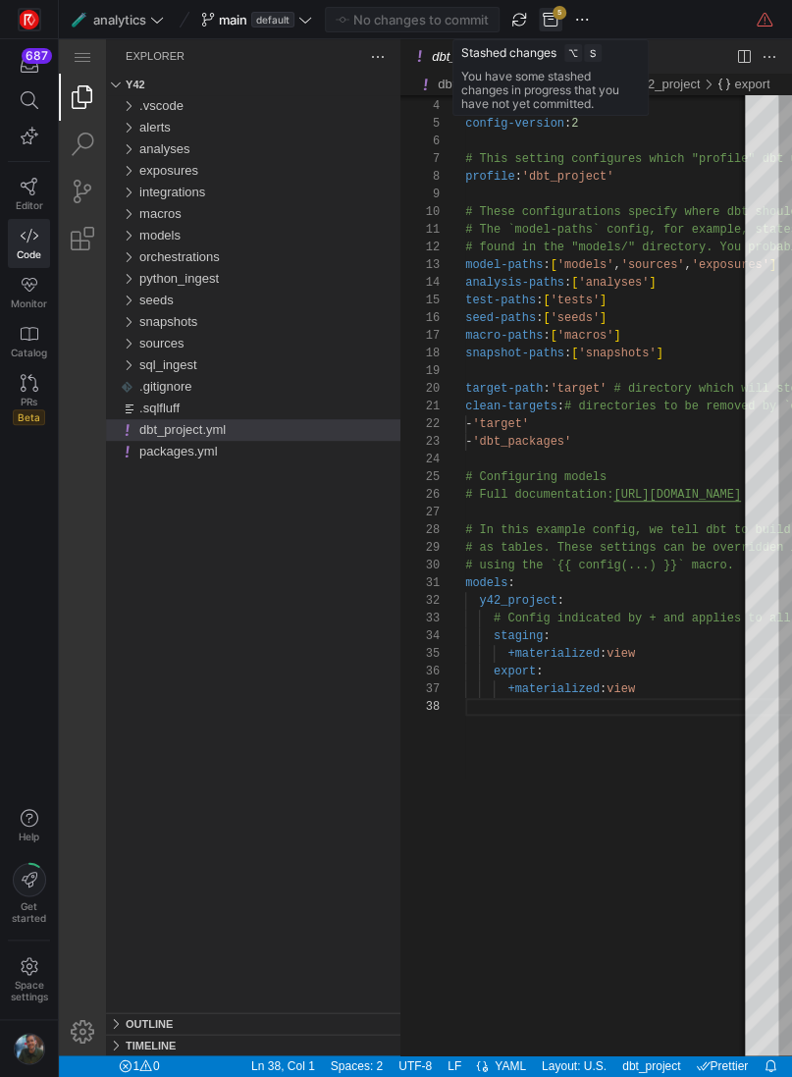
click at [551, 23] on span "button" at bounding box center [551, 20] width 24 height 24
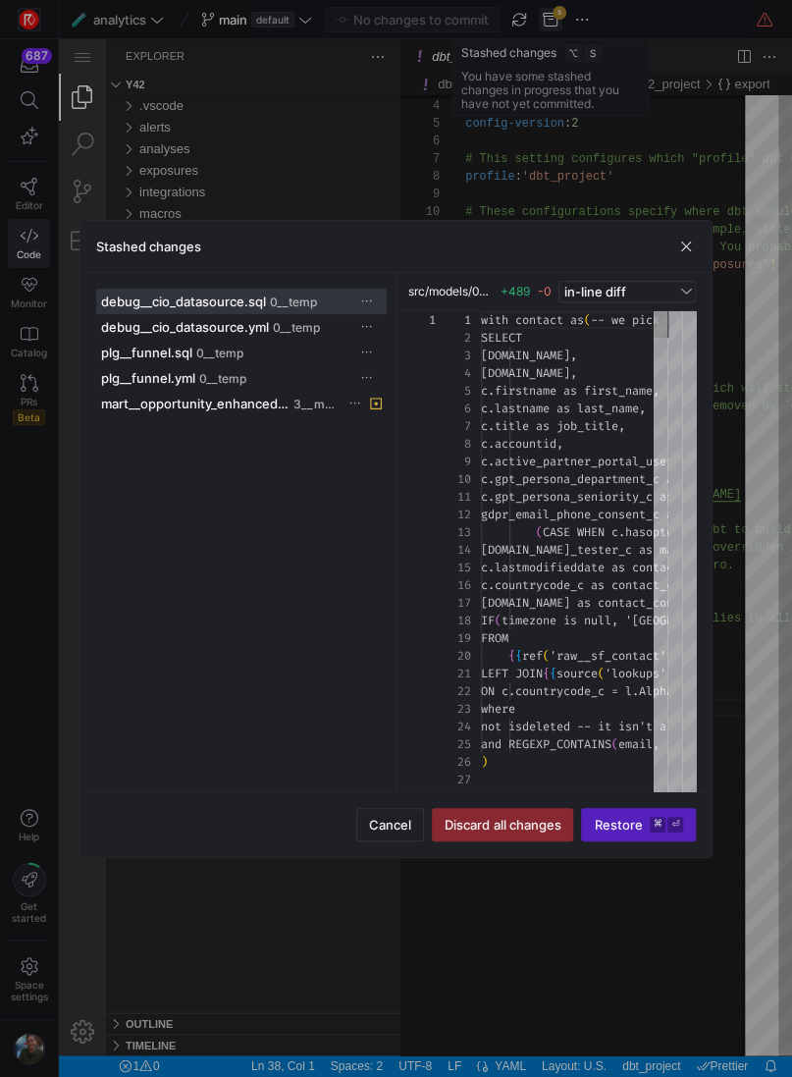
scroll to position [177, 0]
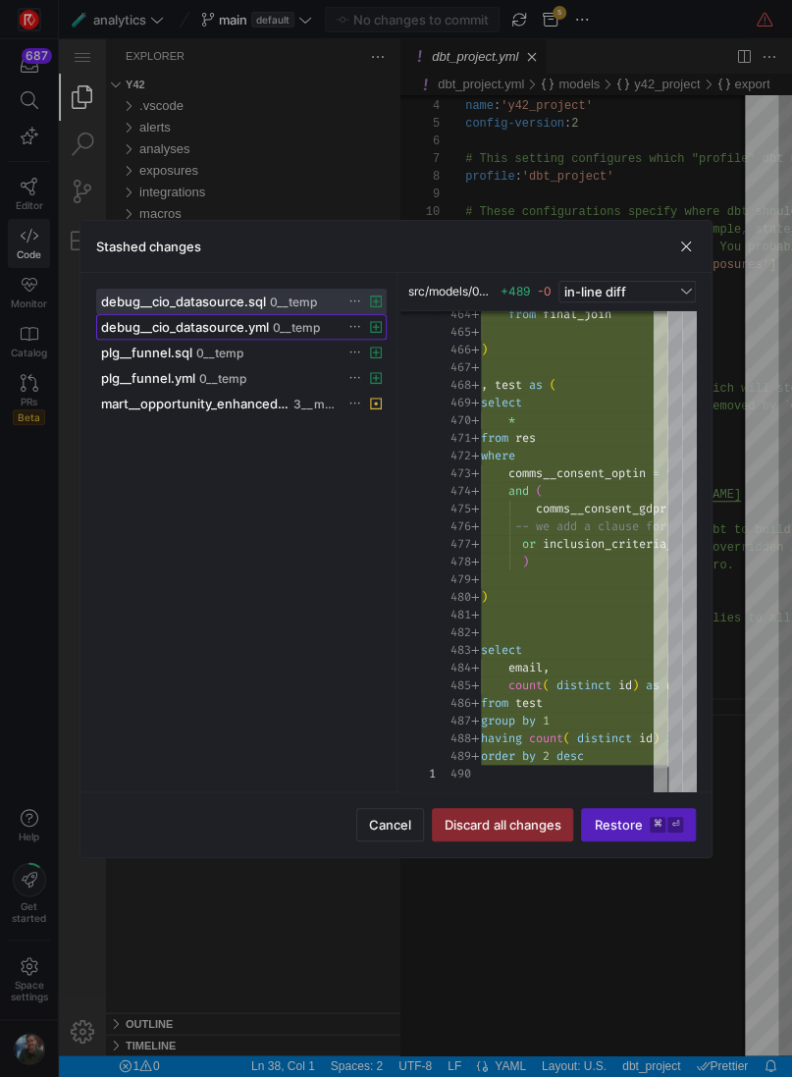
click at [169, 322] on span "debug__cio_datasource.yml" at bounding box center [185, 327] width 168 height 16
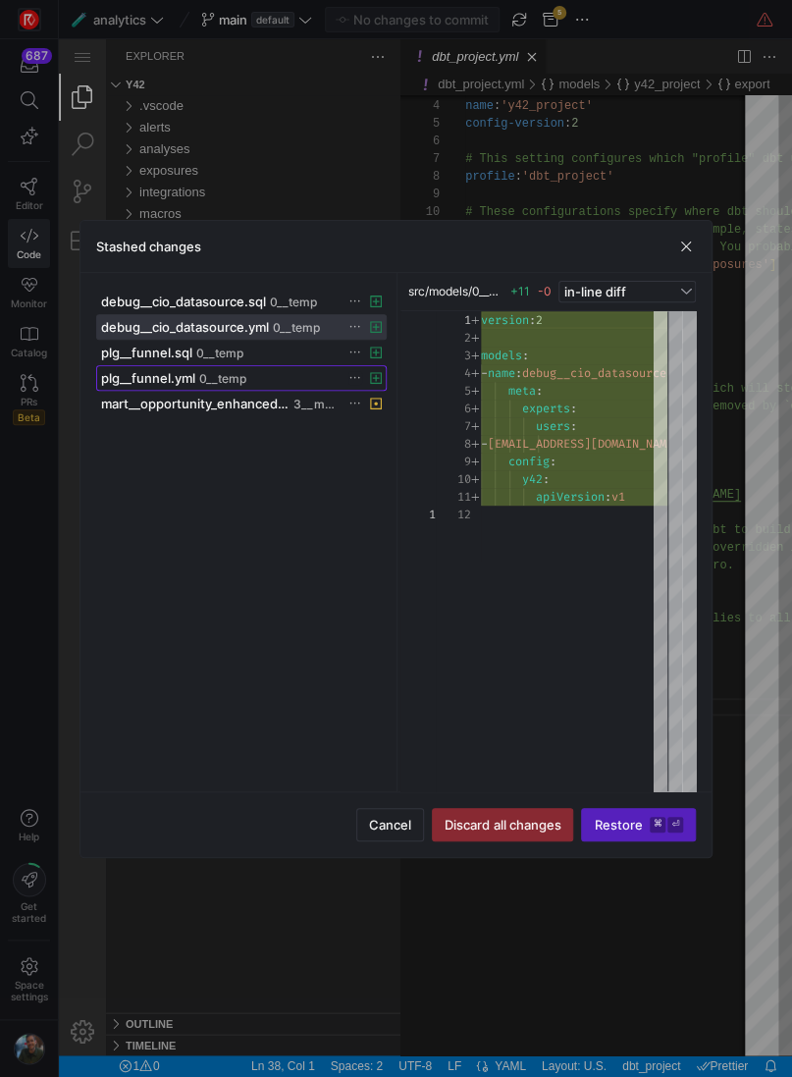
click at [148, 366] on span at bounding box center [241, 378] width 289 height 24
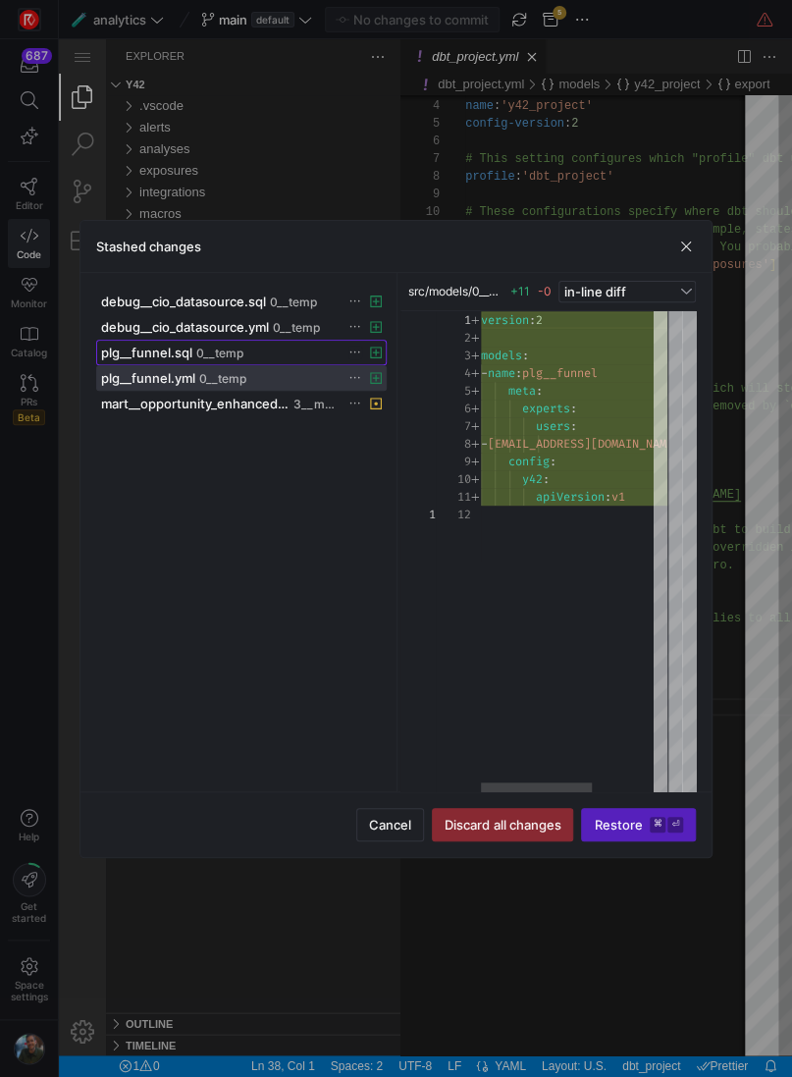
click at [161, 349] on span "plg__funnel.sql" at bounding box center [146, 353] width 91 height 16
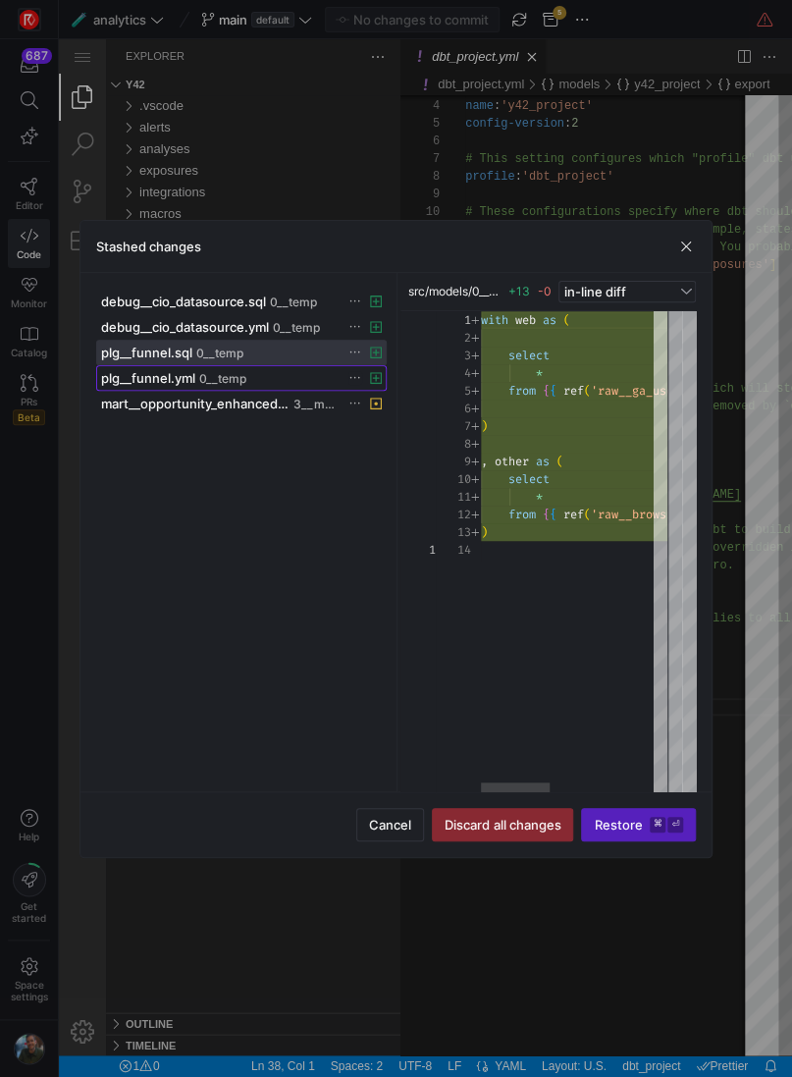
click at [160, 370] on span "plg__funnel.yml" at bounding box center [148, 378] width 94 height 16
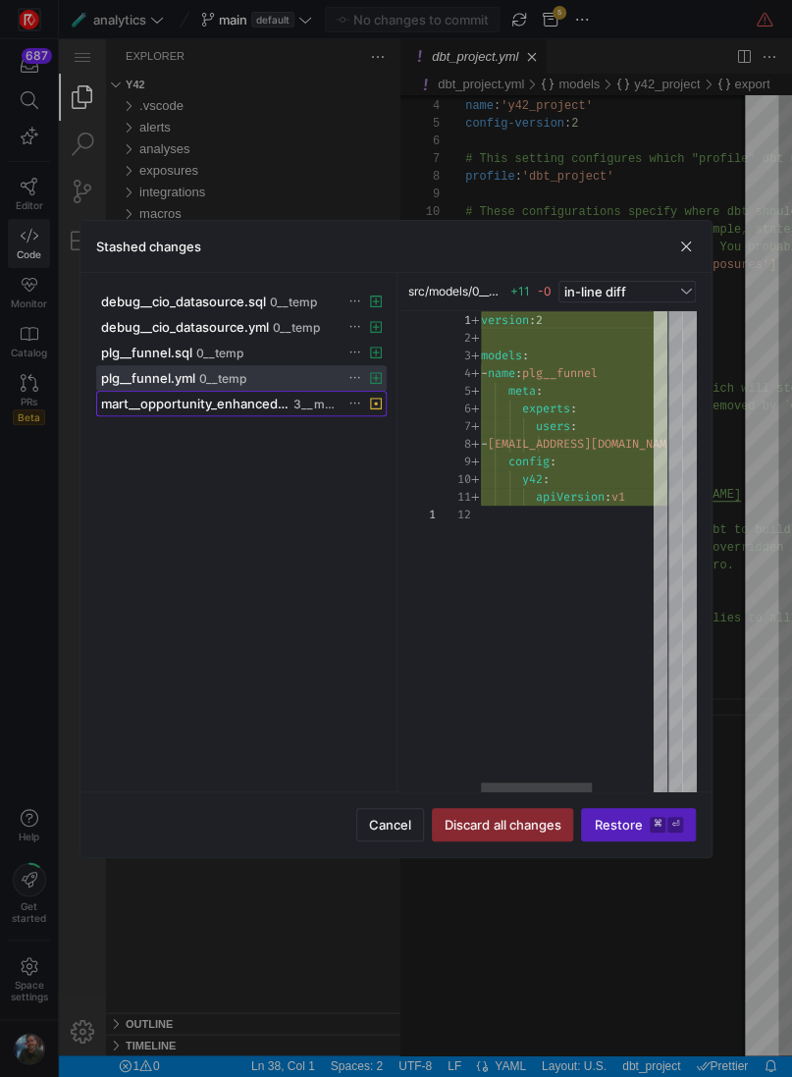
click at [159, 392] on span at bounding box center [241, 404] width 289 height 24
